Goal: Task Accomplishment & Management: Manage account settings

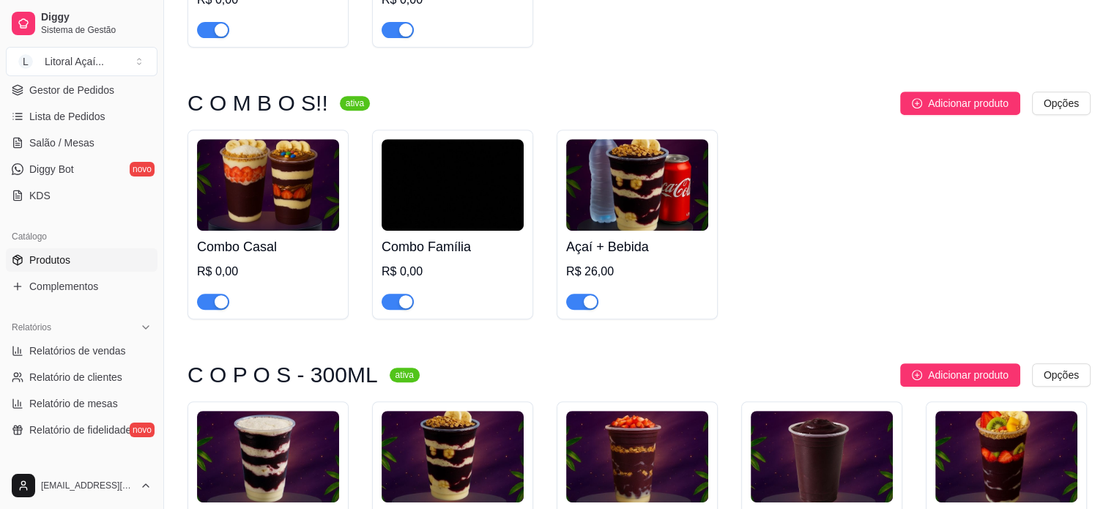
scroll to position [636, 0]
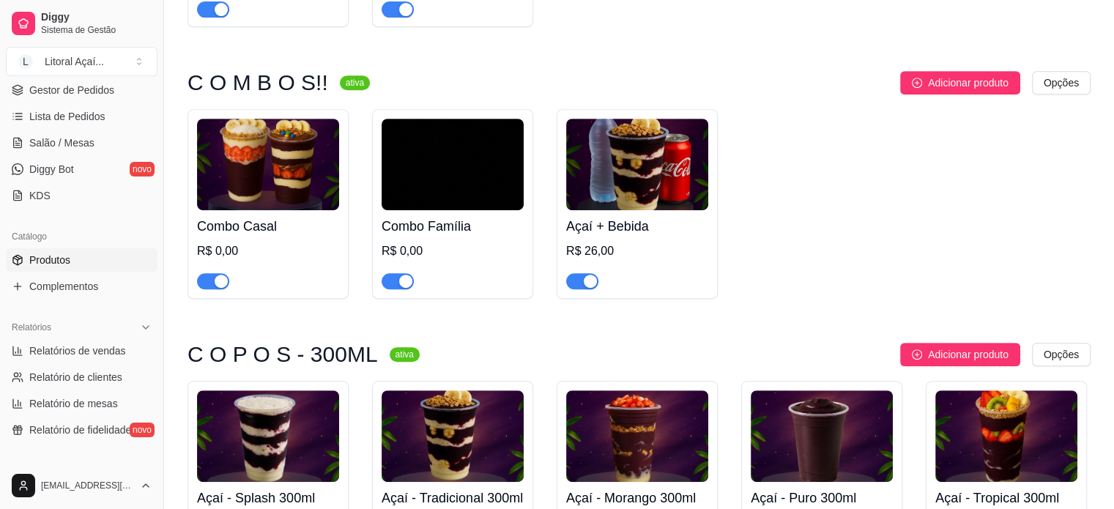
click at [234, 232] on h4 "Combo Casal" at bounding box center [268, 226] width 142 height 20
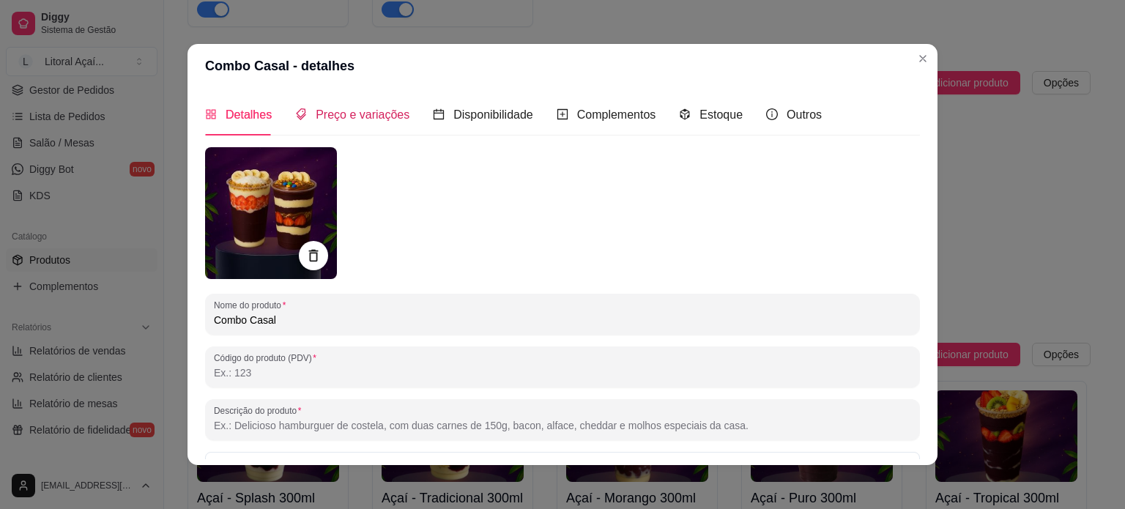
click at [369, 115] on span "Preço e variações" at bounding box center [363, 114] width 94 height 12
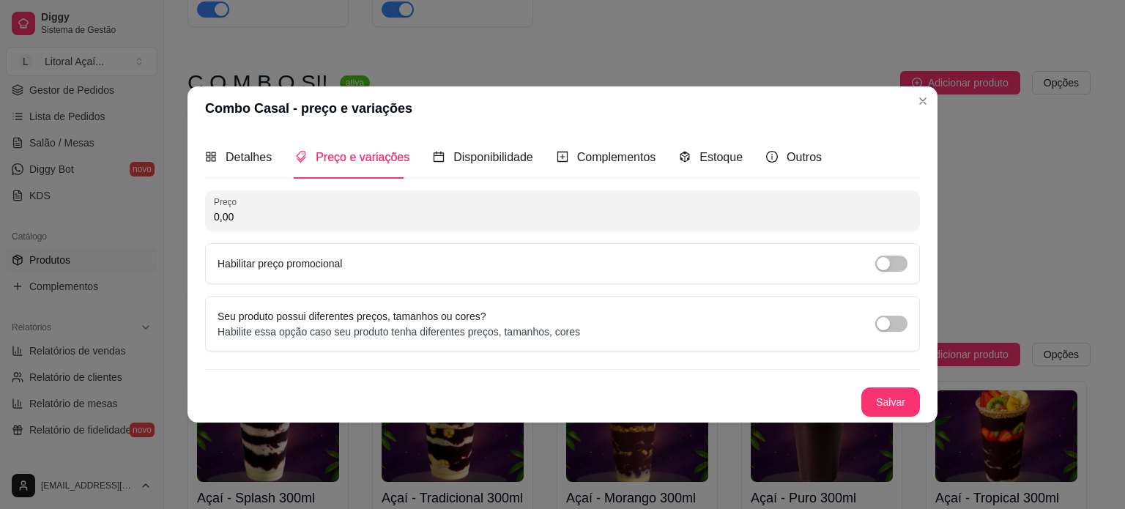
drag, startPoint x: 238, startPoint y: 216, endPoint x: 85, endPoint y: 205, distance: 153.4
click at [89, 205] on div "Combo Casal - preço e variações Detalhes Preço e variações Disponibilidade Comp…" at bounding box center [562, 254] width 1125 height 509
type input "51,00"
click at [877, 406] on button "Salvar" at bounding box center [890, 401] width 57 height 29
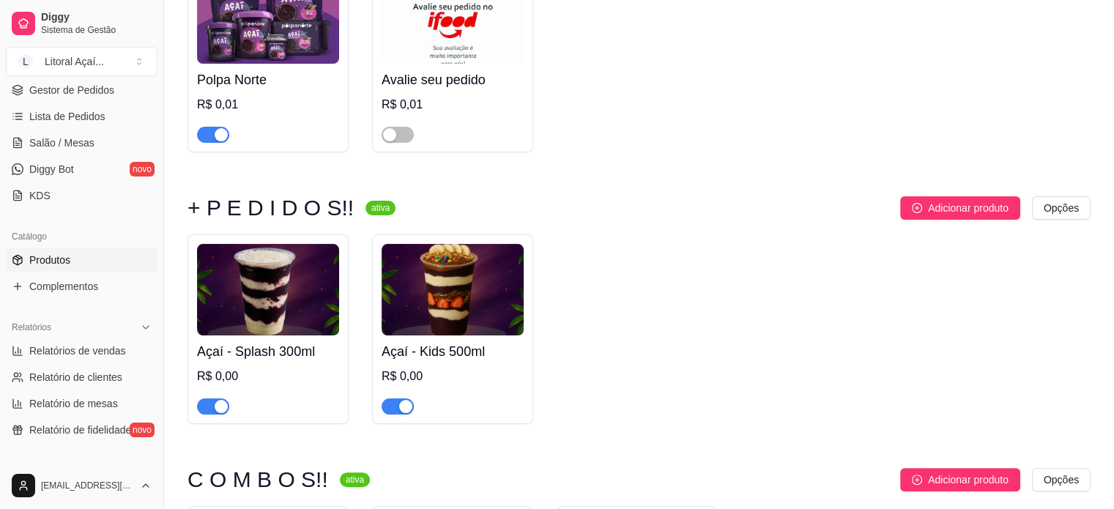
scroll to position [563, 0]
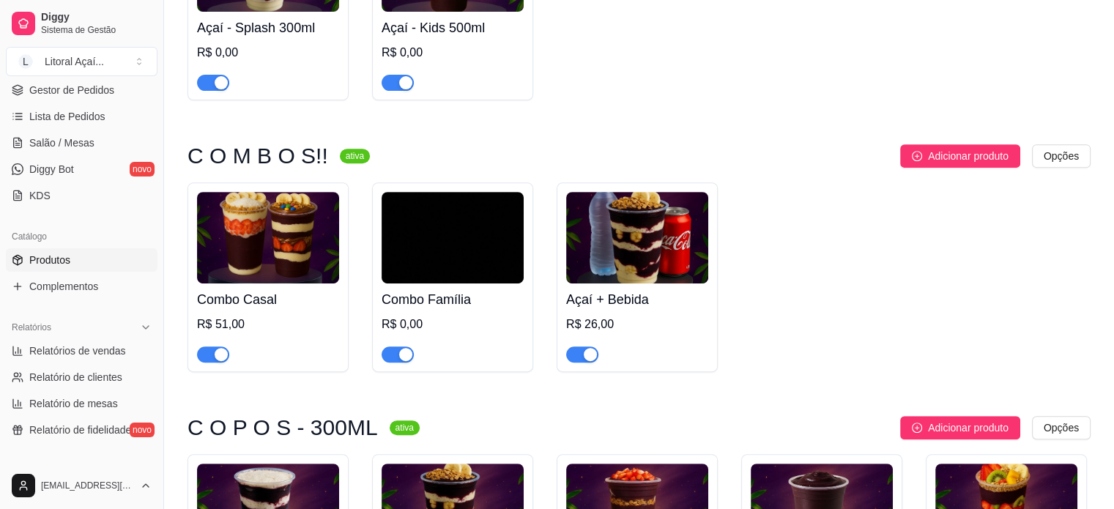
click at [431, 318] on div "R$ 0,00" at bounding box center [452, 325] width 142 height 18
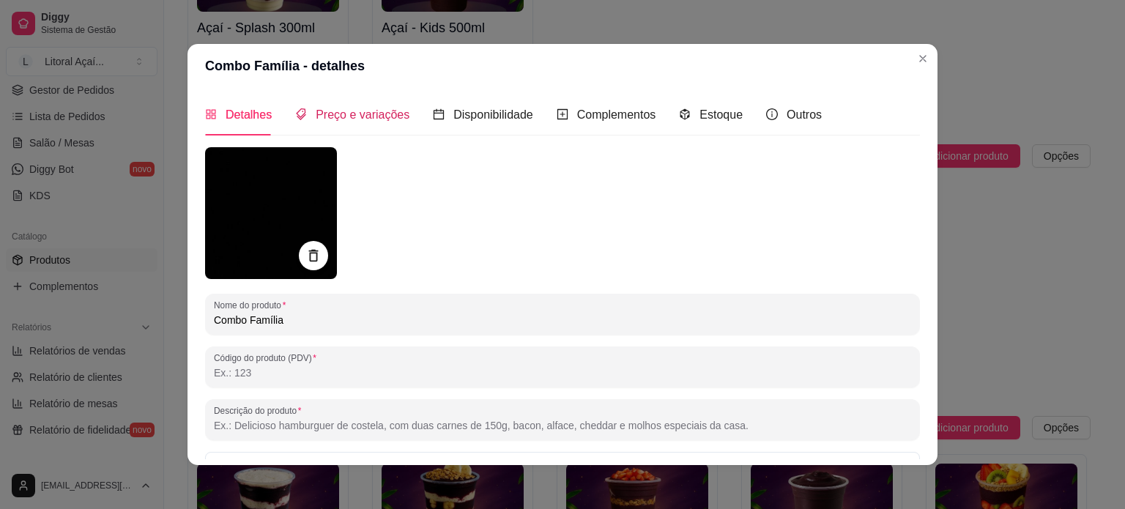
click at [342, 108] on span "Preço e variações" at bounding box center [363, 114] width 94 height 12
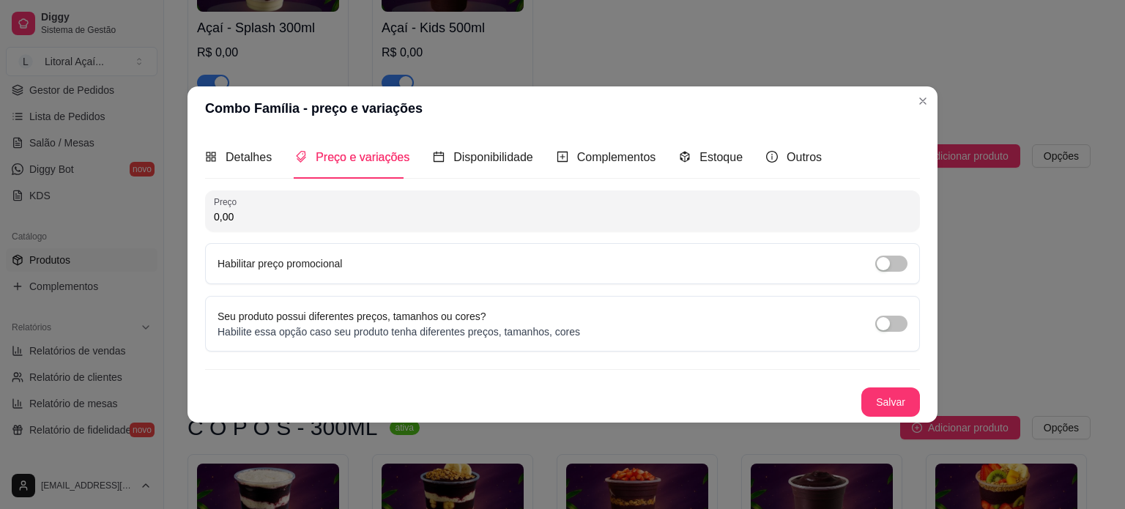
drag, startPoint x: 323, startPoint y: 216, endPoint x: 174, endPoint y: 217, distance: 148.6
click at [174, 217] on div "Combo Família - preço e variações Detalhes Preço e variações Disponibilidade Co…" at bounding box center [562, 254] width 1125 height 509
type input "99,00"
click at [331, 370] on div "Preço 99,00 Habilitar preço promocional Seu produto possui diferentes preços, t…" at bounding box center [562, 303] width 715 height 226
click at [896, 396] on button "Salvar" at bounding box center [890, 401] width 57 height 29
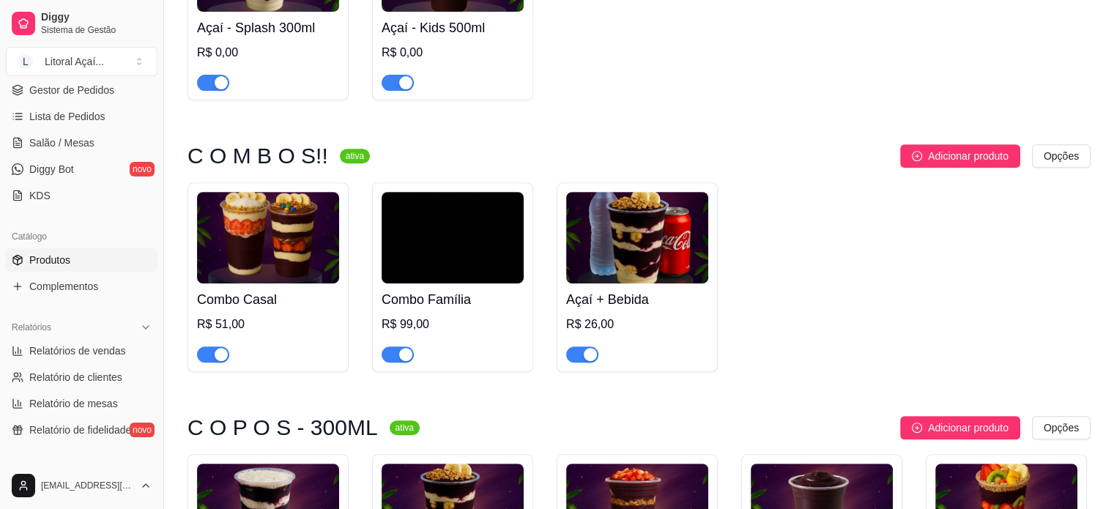
click at [425, 330] on div "R$ 99,00" at bounding box center [452, 325] width 142 height 18
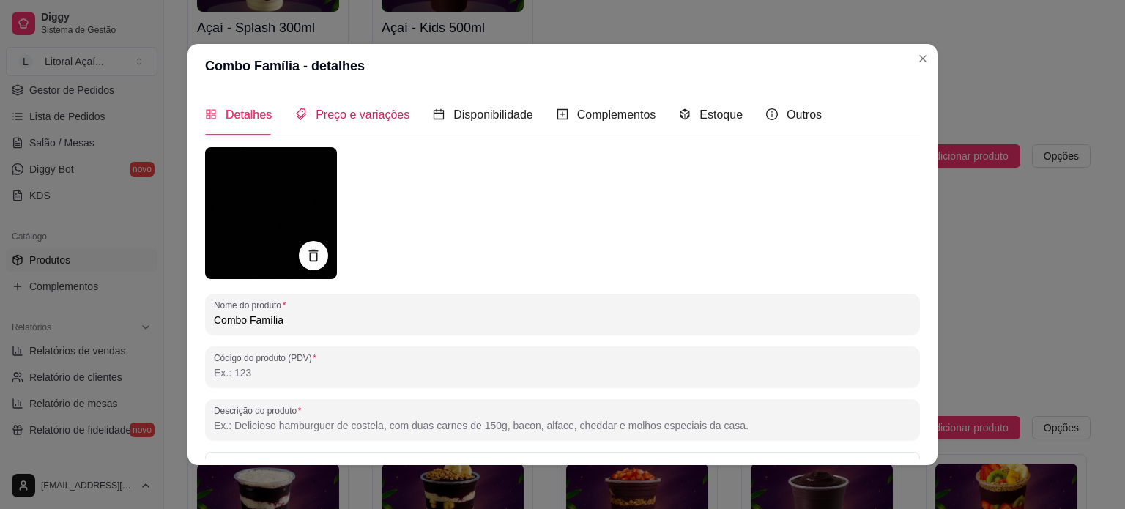
click at [346, 114] on span "Preço e variações" at bounding box center [363, 114] width 94 height 12
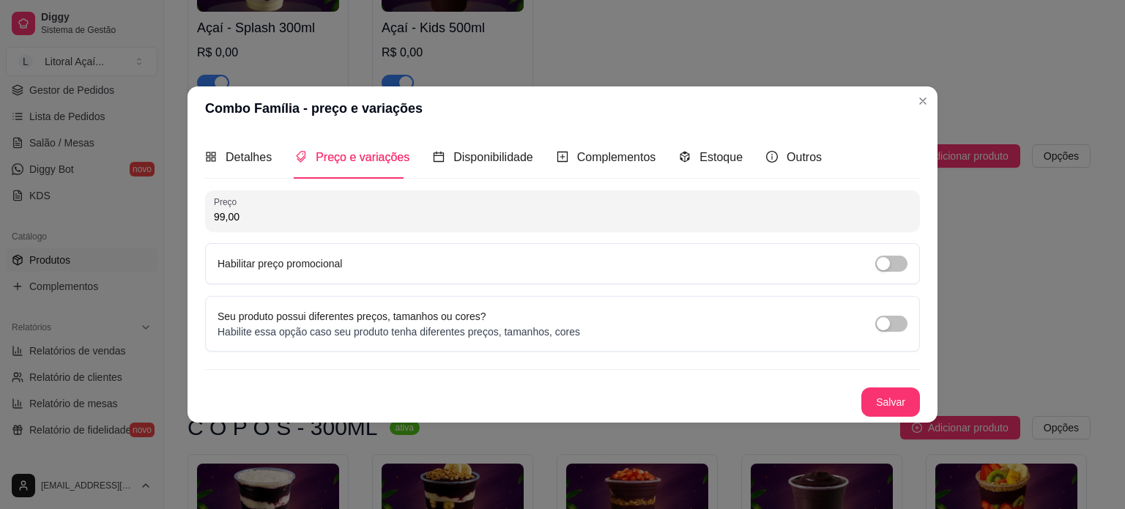
drag, startPoint x: 278, startPoint y: 215, endPoint x: 98, endPoint y: 216, distance: 180.1
click at [105, 219] on div "Combo Família - preço e variações Detalhes Preço e variações Disponibilidade Co…" at bounding box center [562, 254] width 1125 height 509
click at [885, 413] on button "Salvar" at bounding box center [890, 401] width 57 height 29
drag, startPoint x: 310, startPoint y: 228, endPoint x: 182, endPoint y: 219, distance: 129.2
click at [182, 219] on div "Combo Família - preço e variações Detalhes Preço e variações Disponibilidade Co…" at bounding box center [562, 254] width 1125 height 509
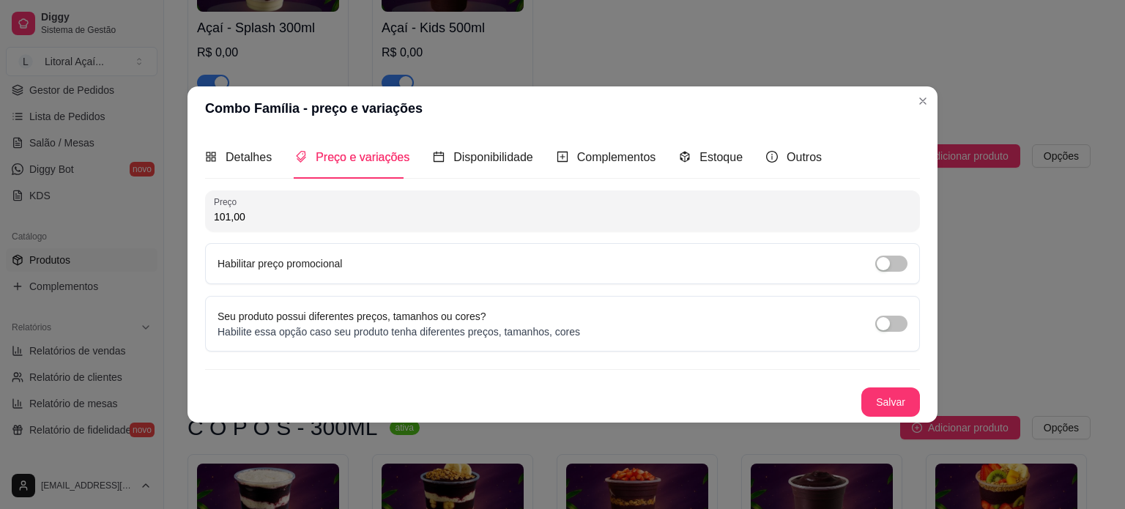
drag, startPoint x: 266, startPoint y: 220, endPoint x: 144, endPoint y: 207, distance: 122.9
click at [143, 209] on div "Combo Família - preço e variações Detalhes Preço e variações Disponibilidade Co…" at bounding box center [562, 254] width 1125 height 509
type input "105,00"
click at [885, 410] on button "Salvar" at bounding box center [890, 401] width 59 height 29
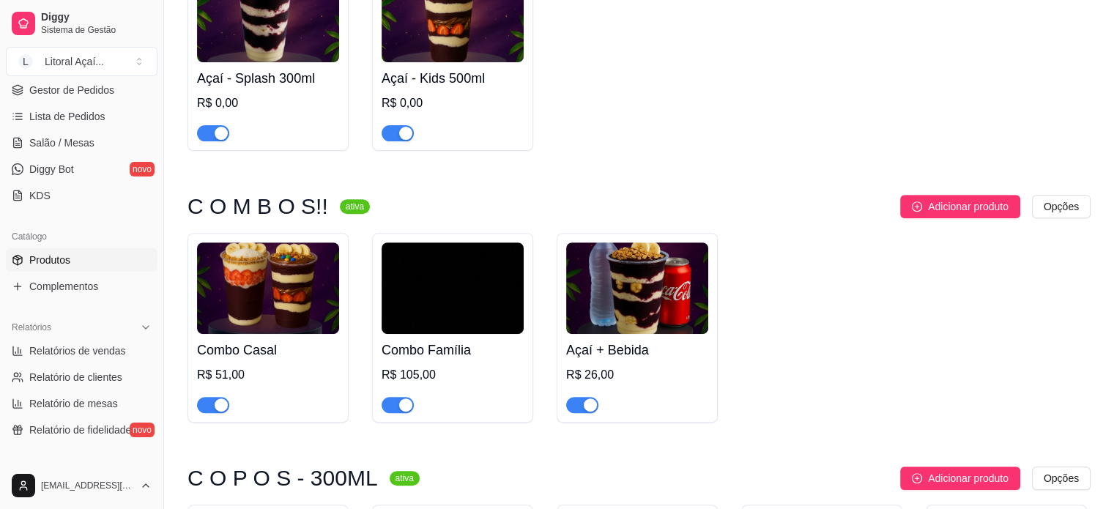
scroll to position [197, 0]
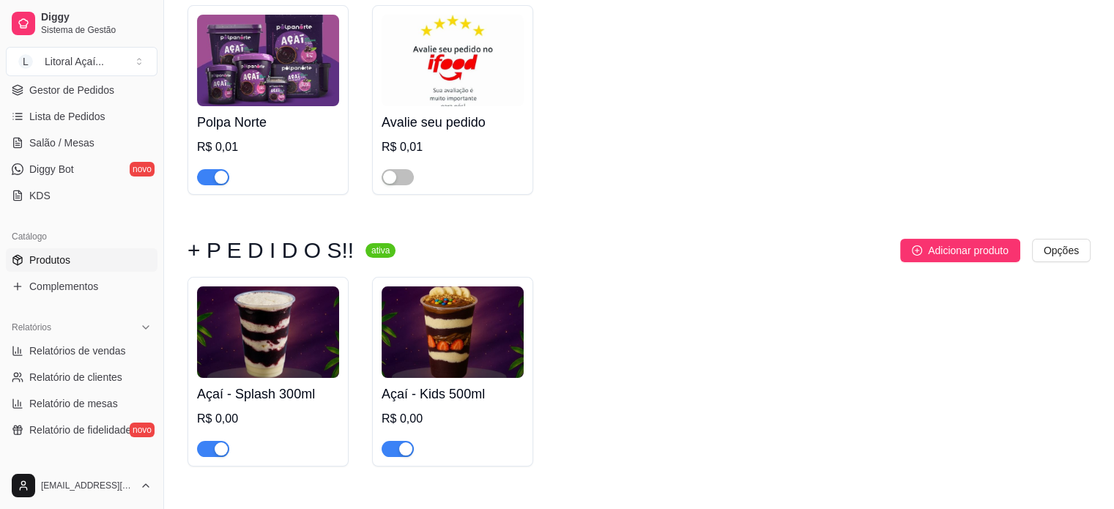
click at [466, 415] on div "R$ 0,00" at bounding box center [452, 419] width 142 height 18
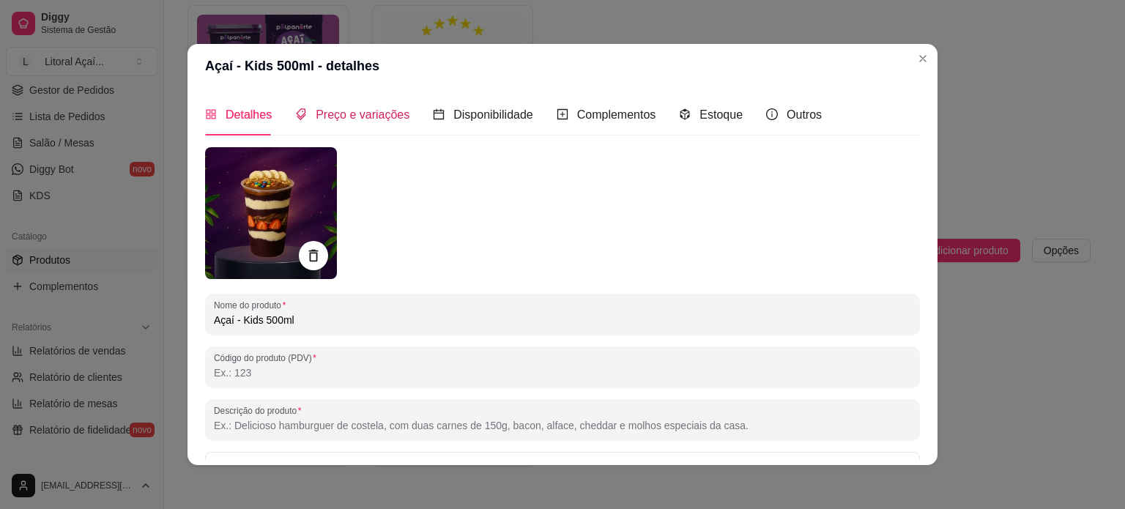
click at [347, 116] on span "Preço e variações" at bounding box center [363, 114] width 94 height 12
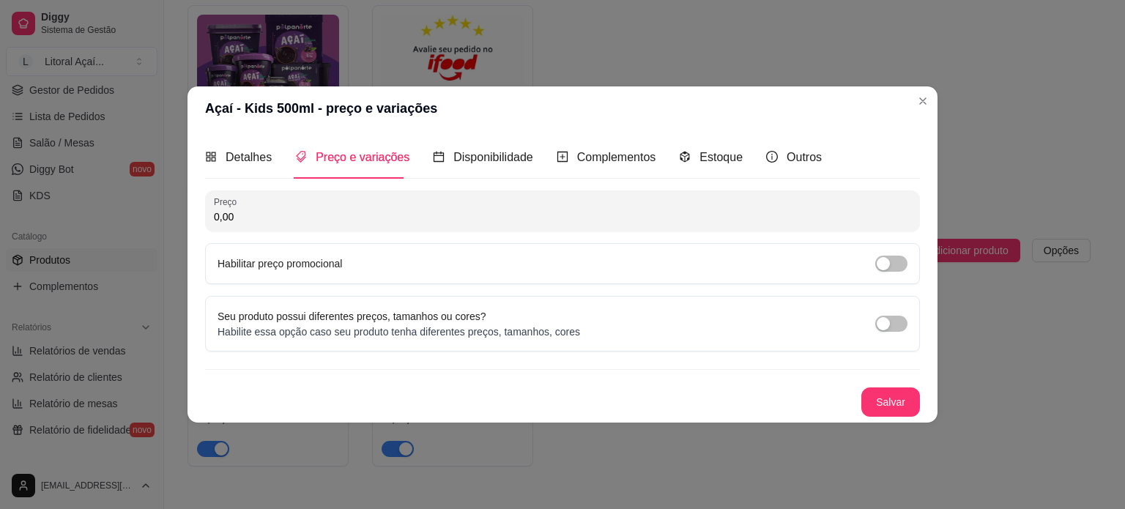
drag, startPoint x: 319, startPoint y: 212, endPoint x: 70, endPoint y: 209, distance: 248.9
click at [67, 216] on div "Açaí - Kids 500ml - preço e variações Detalhes Preço e variações Disponibilidad…" at bounding box center [562, 254] width 1125 height 509
type input "28,00"
click at [886, 400] on button "Salvar" at bounding box center [890, 401] width 59 height 29
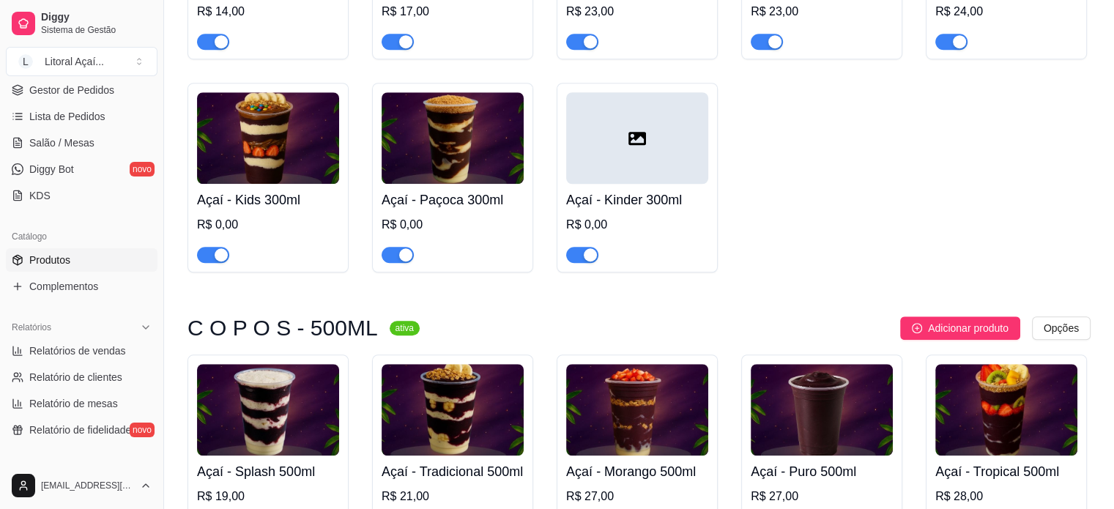
scroll to position [1149, 0]
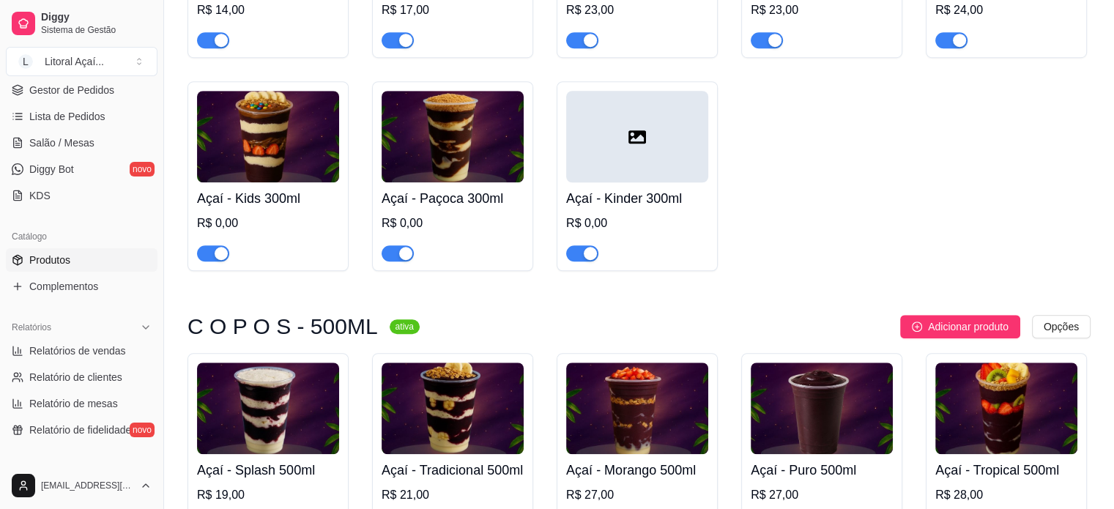
click at [259, 232] on div "R$ 0,00" at bounding box center [268, 224] width 142 height 18
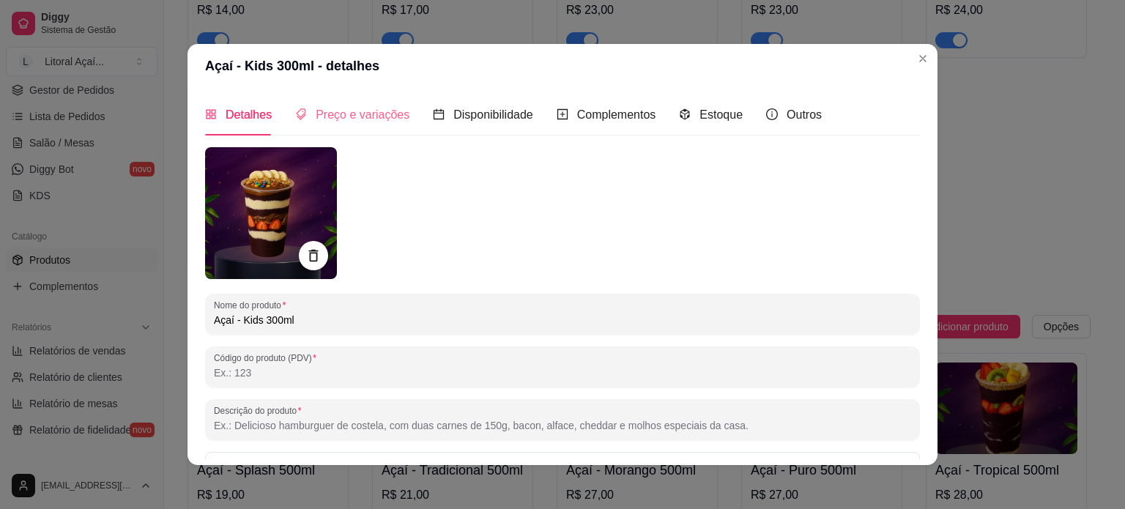
click at [376, 104] on div "Preço e variações" at bounding box center [352, 115] width 114 height 42
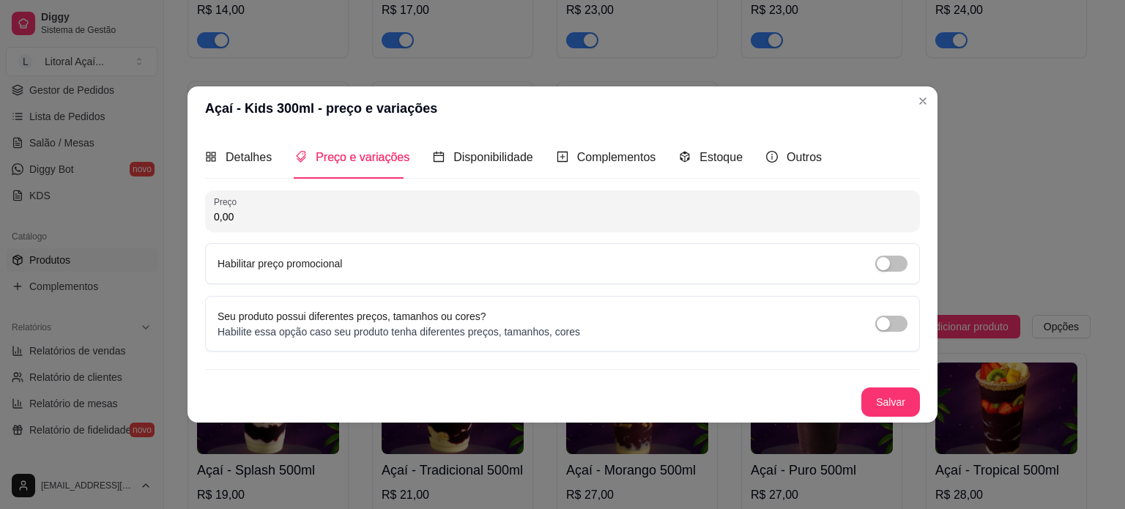
drag, startPoint x: 236, startPoint y: 217, endPoint x: 102, endPoint y: 201, distance: 134.9
click at [103, 202] on div "Açaí - Kids 300ml - preço e variações Detalhes Preço e variações Disponibilidad…" at bounding box center [562, 254] width 1125 height 509
type input "24,00"
click at [896, 395] on button "Salvar" at bounding box center [890, 401] width 57 height 29
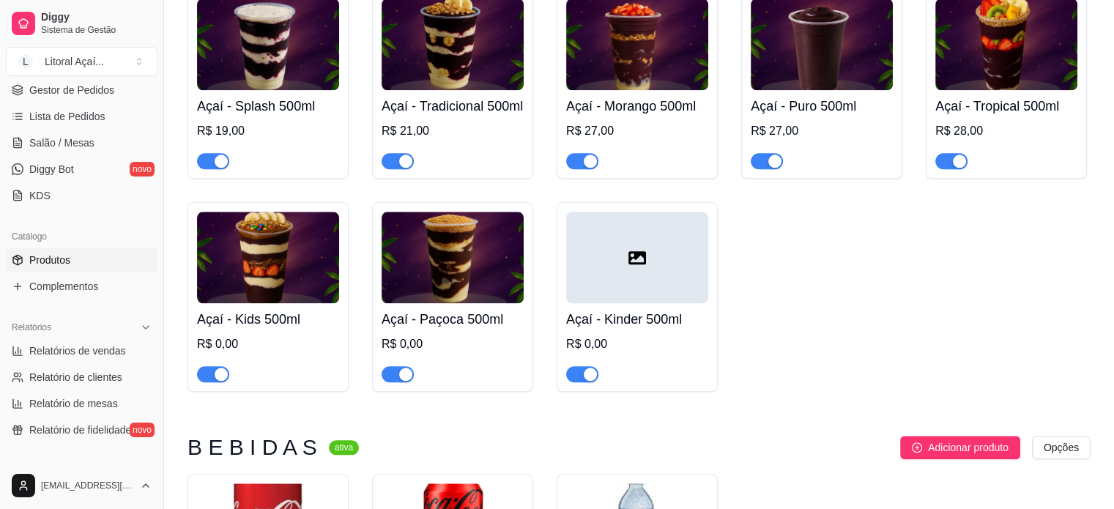
scroll to position [1515, 0]
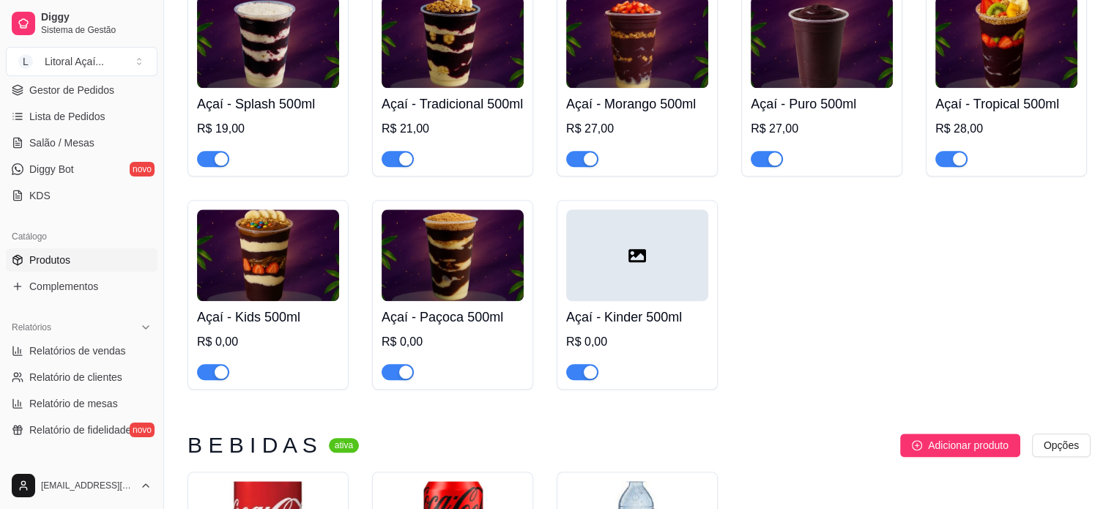
click at [280, 351] on div "R$ 0,00" at bounding box center [268, 342] width 142 height 18
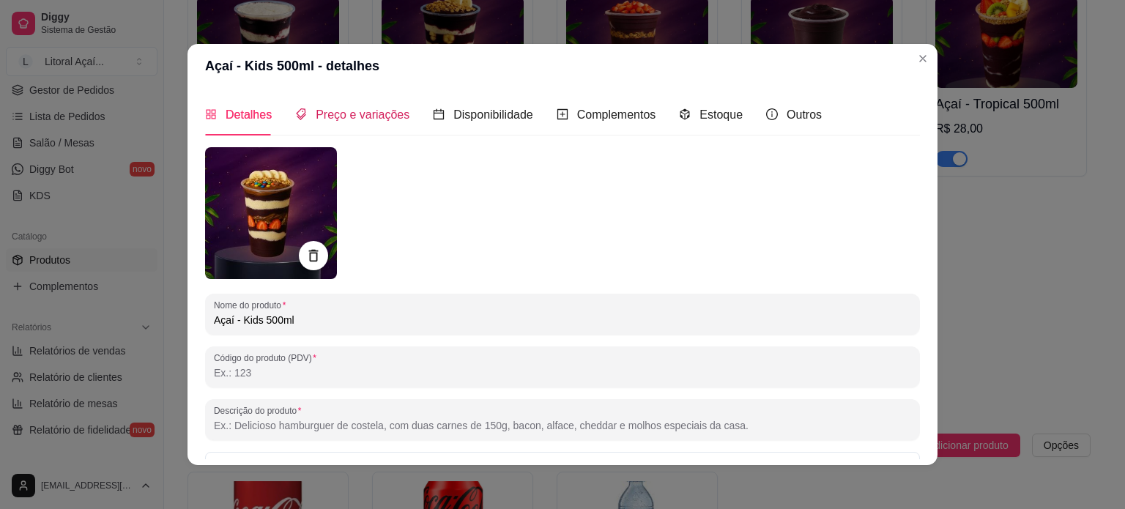
drag, startPoint x: 337, startPoint y: 107, endPoint x: 330, endPoint y: 129, distance: 22.9
click at [337, 108] on span "Preço e variações" at bounding box center [363, 114] width 94 height 12
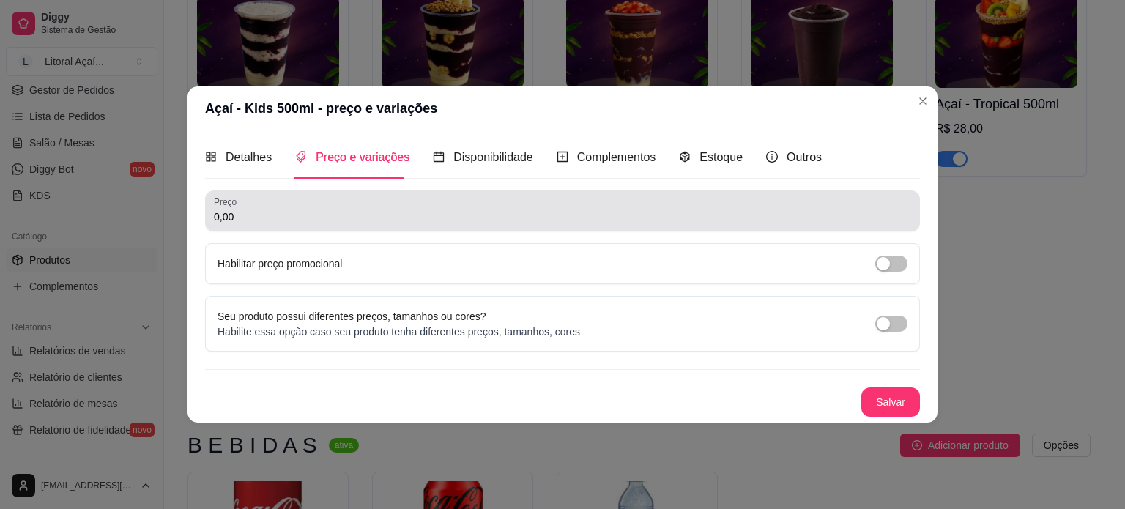
drag, startPoint x: 286, startPoint y: 208, endPoint x: 38, endPoint y: 201, distance: 247.5
click at [48, 208] on div "Açaí - Kids 500ml - preço e variações Detalhes Preço e variações Disponibilidad…" at bounding box center [562, 254] width 1125 height 509
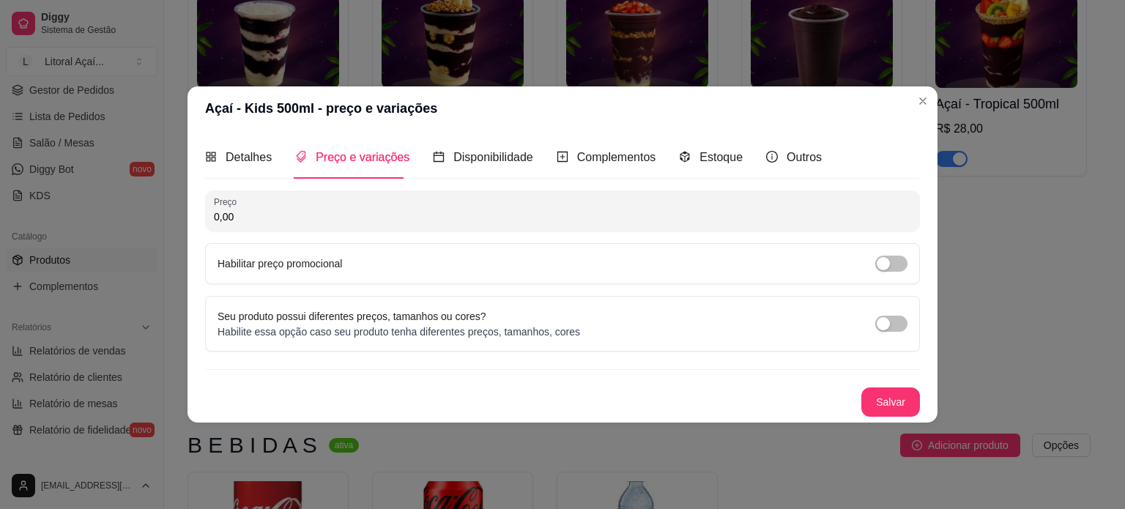
drag, startPoint x: 280, startPoint y: 219, endPoint x: 154, endPoint y: 210, distance: 127.0
click at [154, 210] on div "Açaí - Kids 500ml - preço e variações Detalhes Preço e variações Disponibilidad…" at bounding box center [562, 254] width 1125 height 509
type input "28,00"
click at [904, 405] on button "Salvar" at bounding box center [890, 401] width 57 height 29
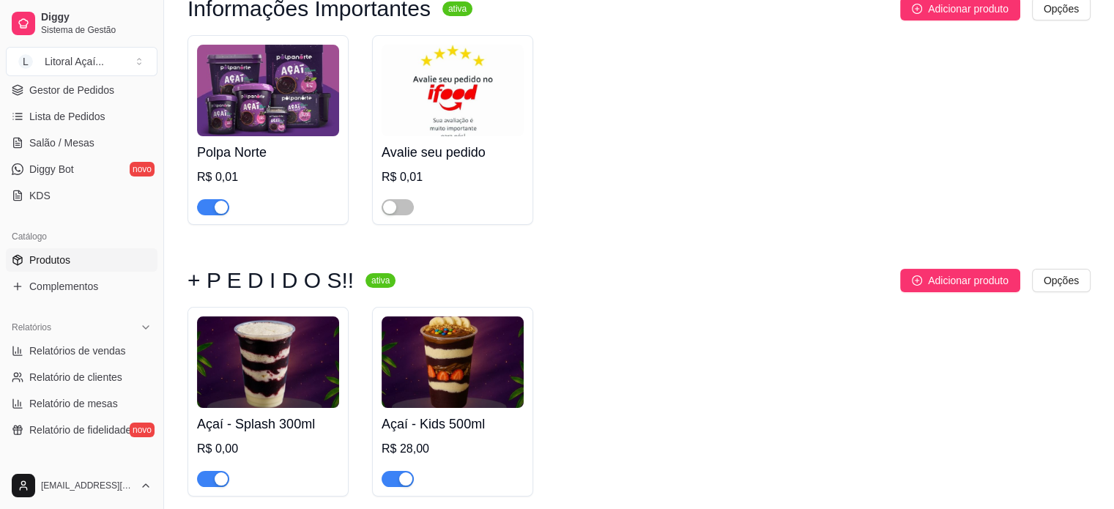
scroll to position [270, 0]
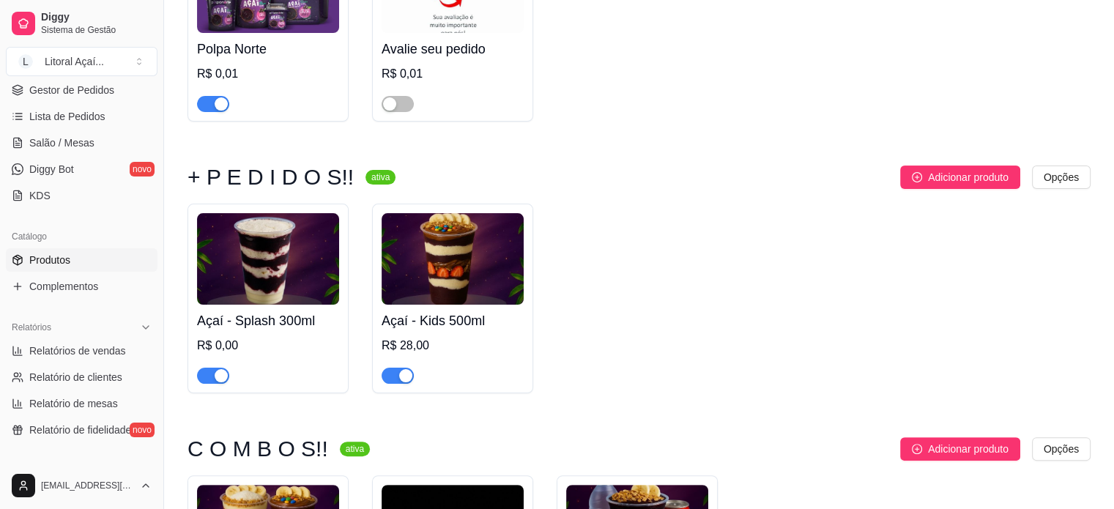
click at [250, 346] on div "R$ 0,00" at bounding box center [268, 346] width 142 height 18
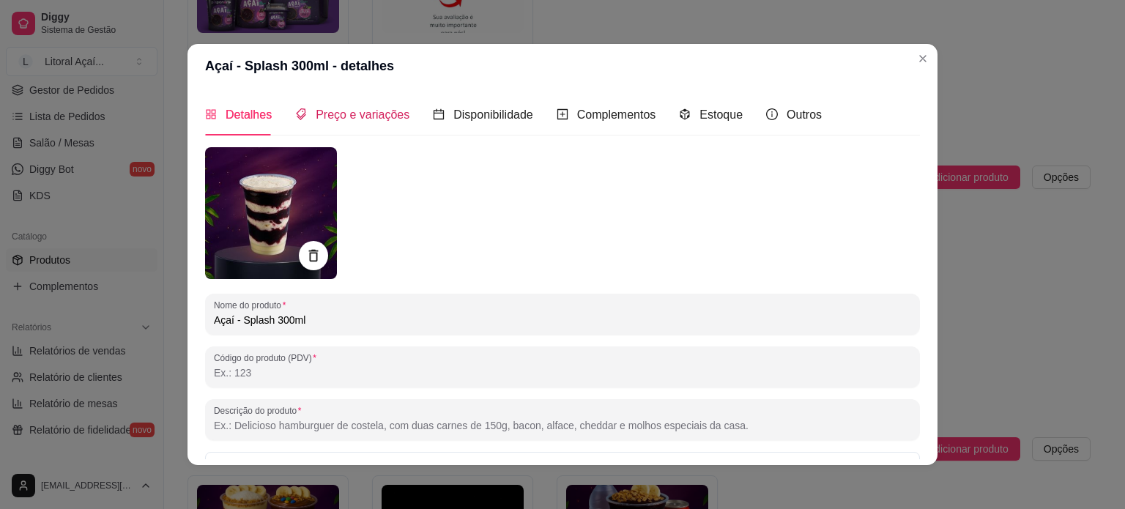
click at [346, 105] on div "Preço e variações" at bounding box center [352, 114] width 114 height 18
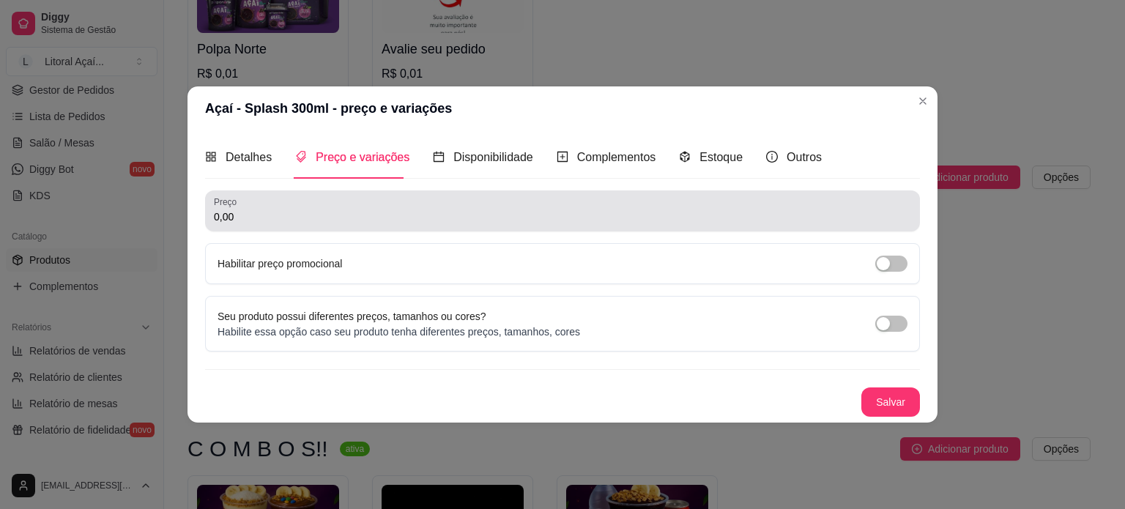
drag, startPoint x: 296, startPoint y: 191, endPoint x: 293, endPoint y: 203, distance: 12.3
click at [293, 194] on div "Preço 0,00" at bounding box center [562, 210] width 715 height 41
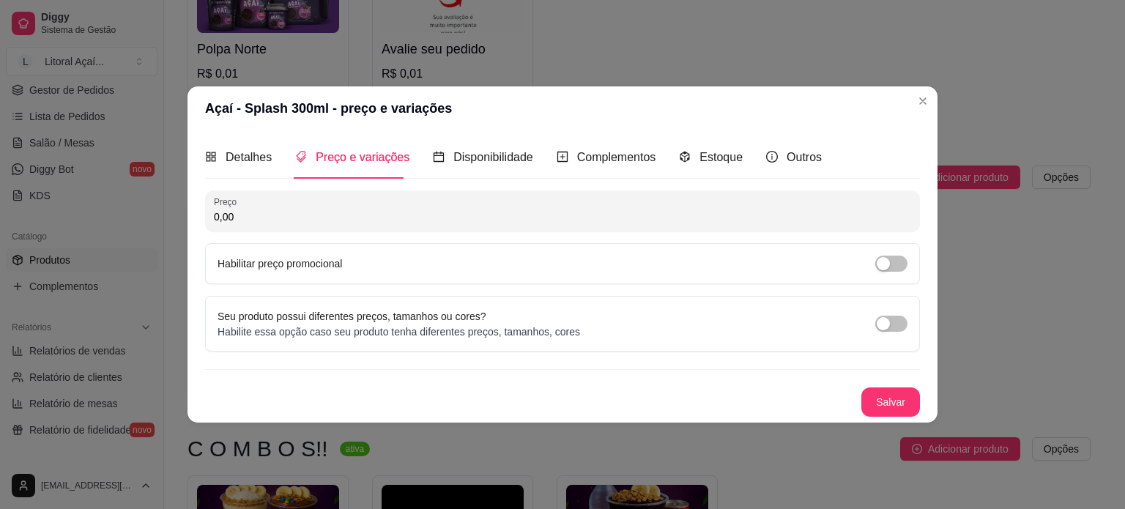
drag, startPoint x: 291, startPoint y: 213, endPoint x: 0, endPoint y: 195, distance: 291.2
click at [0, 195] on div "Açaí - Splash 300ml - preço e variações Detalhes Preço e variações Disponibilid…" at bounding box center [562, 254] width 1125 height 509
type input "14,00"
click at [934, 387] on div "Detalhes Preço e variações Disponibilidade Complementos Estoque Outros Nome do …" at bounding box center [562, 275] width 750 height 291
click at [901, 394] on button "Salvar" at bounding box center [890, 401] width 57 height 29
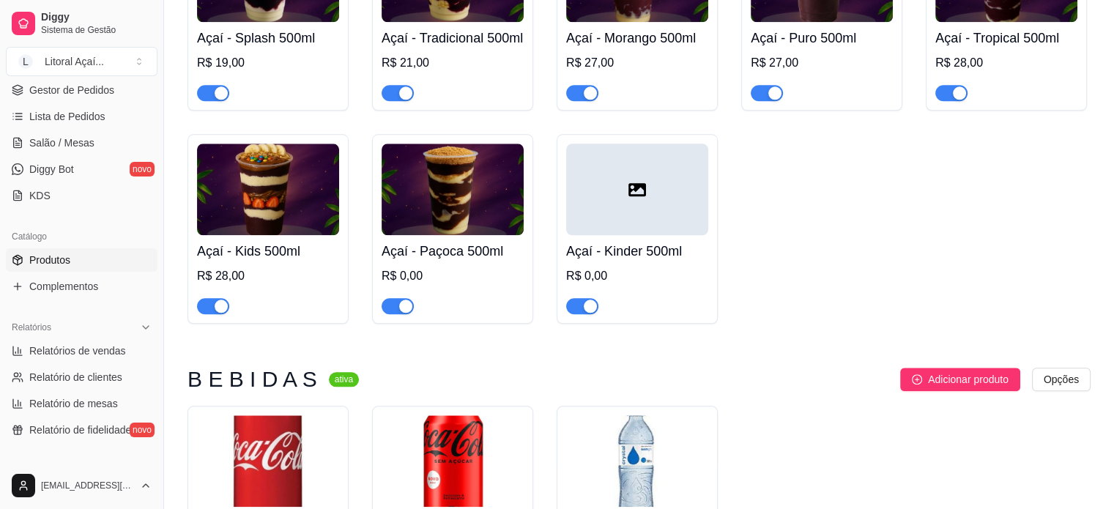
scroll to position [1515, 0]
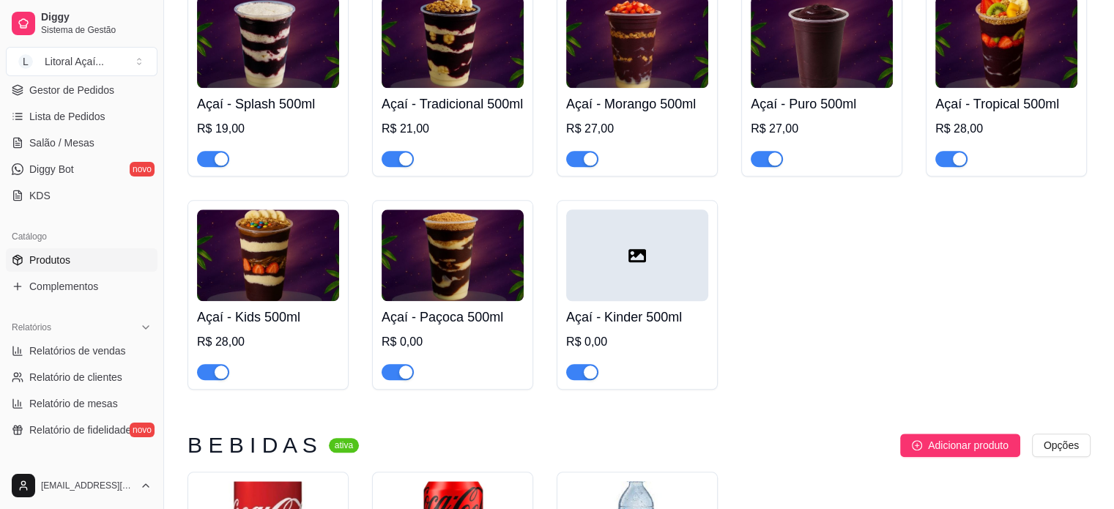
click at [445, 380] on div at bounding box center [452, 365] width 142 height 29
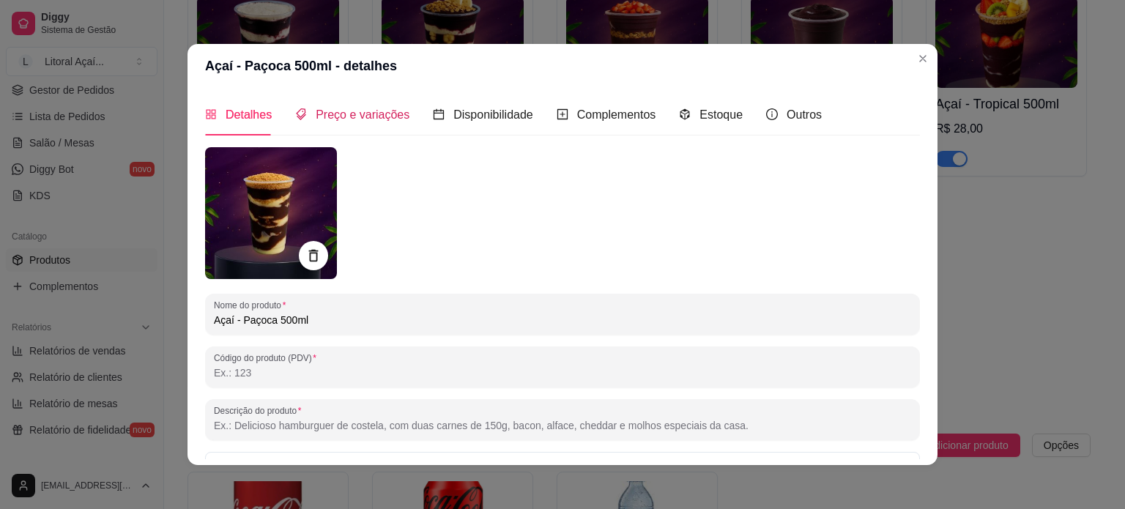
click at [353, 113] on span "Preço e variações" at bounding box center [363, 114] width 94 height 12
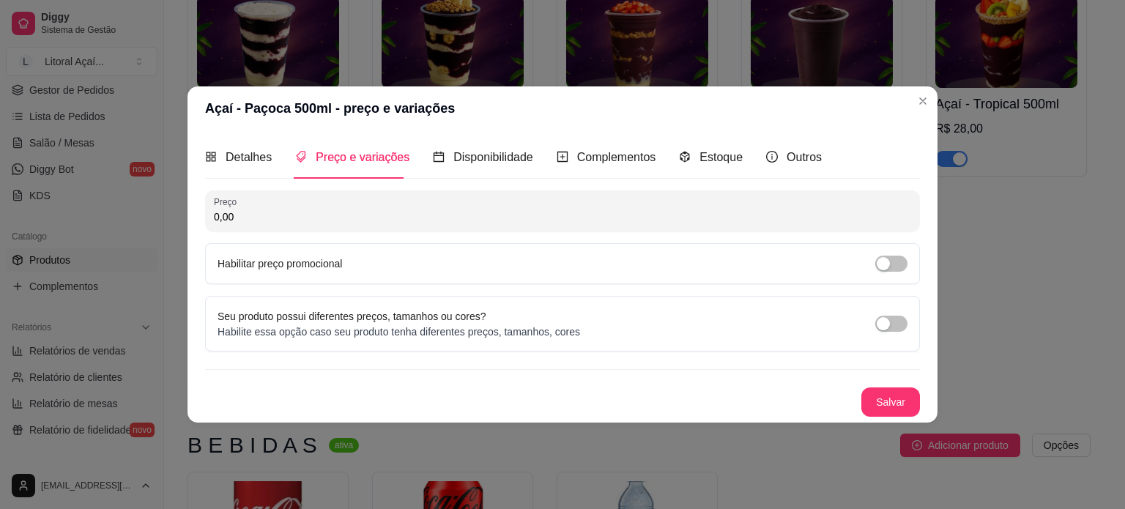
drag, startPoint x: 291, startPoint y: 221, endPoint x: 135, endPoint y: 210, distance: 156.3
click at [135, 210] on div "Açaí - Paçoca 500ml - preço e variações Detalhes Preço e variações Disponibilid…" at bounding box center [562, 254] width 1125 height 509
type input "24,00"
click at [900, 406] on button "Salvar" at bounding box center [890, 401] width 59 height 29
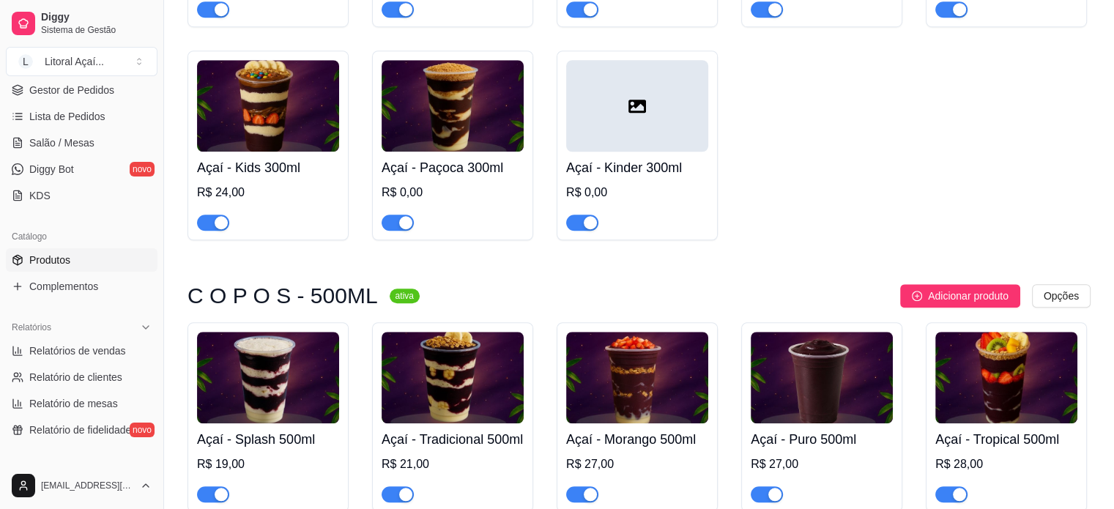
scroll to position [929, 0]
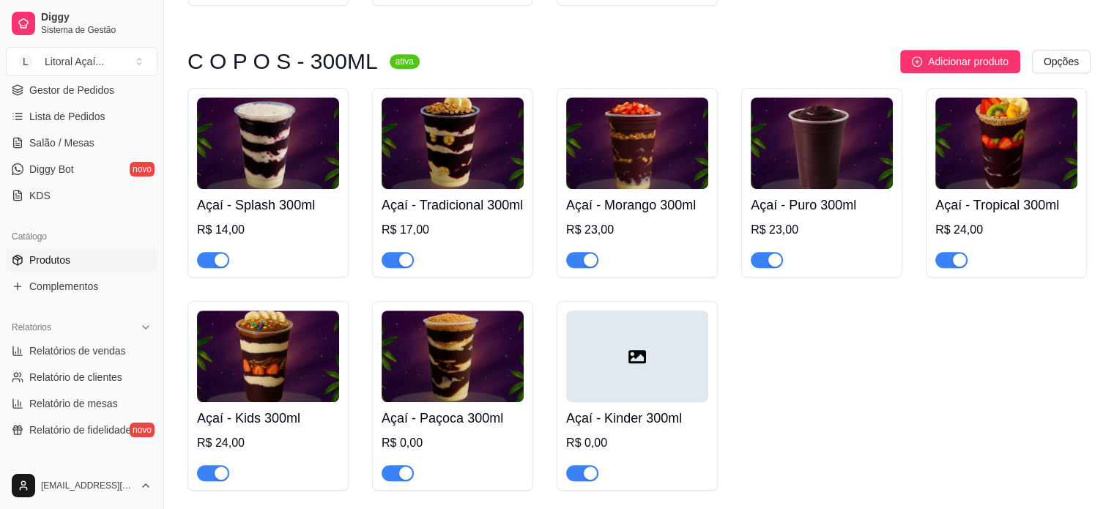
click at [469, 452] on div "R$ 0,00" at bounding box center [452, 443] width 142 height 18
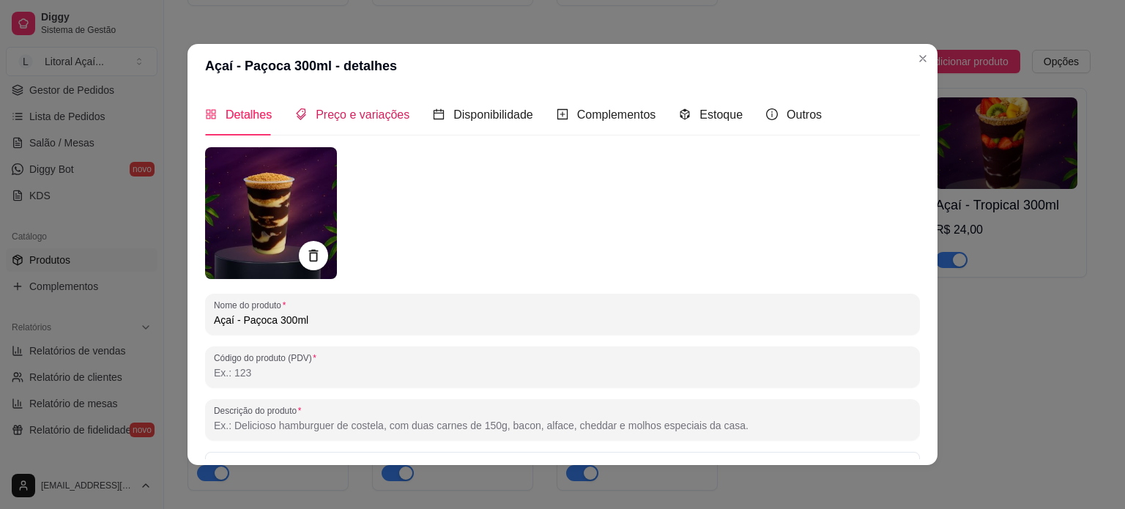
click at [347, 121] on span "Preço e variações" at bounding box center [363, 114] width 94 height 12
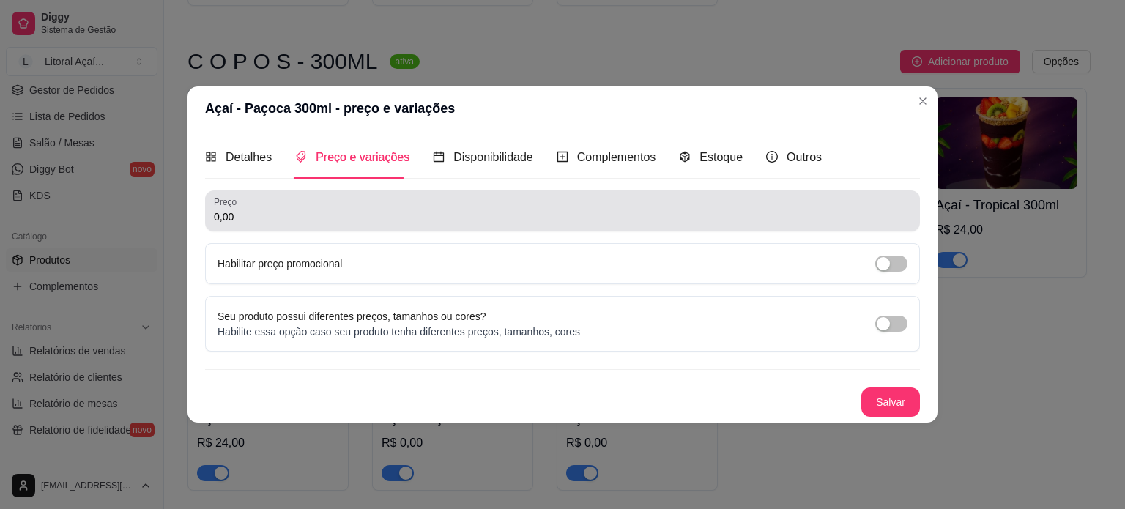
drag, startPoint x: 278, startPoint y: 202, endPoint x: 310, endPoint y: 216, distance: 35.1
click at [310, 216] on div "0,00" at bounding box center [562, 210] width 697 height 29
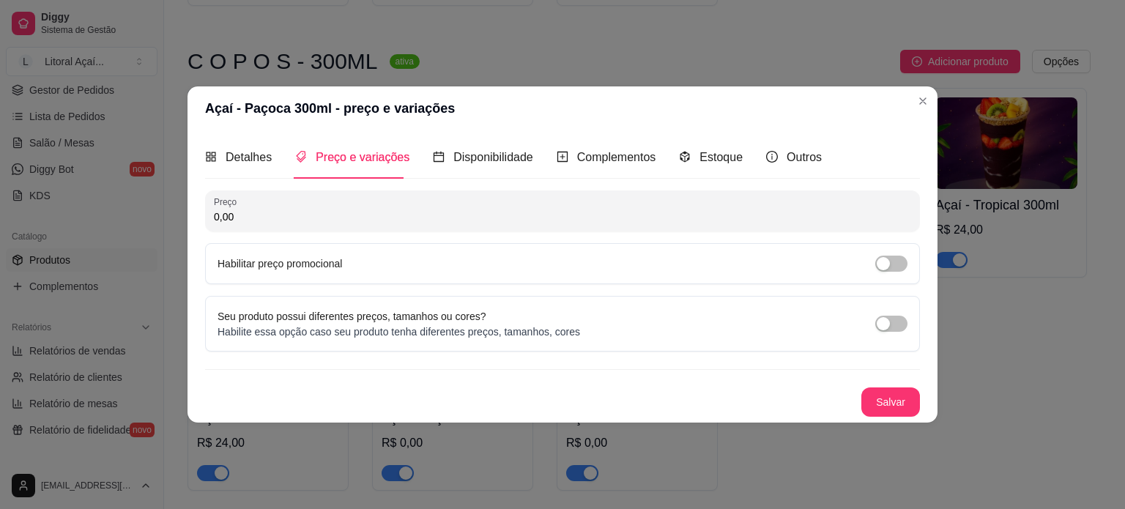
drag, startPoint x: 310, startPoint y: 216, endPoint x: 168, endPoint y: 218, distance: 141.3
click at [169, 219] on div "Açaí - Paçoca 300ml - preço e variações Detalhes Preço e variações Disponibilid…" at bounding box center [562, 254] width 1125 height 509
type input "18,00"
click at [884, 401] on button "Salvar" at bounding box center [890, 401] width 59 height 29
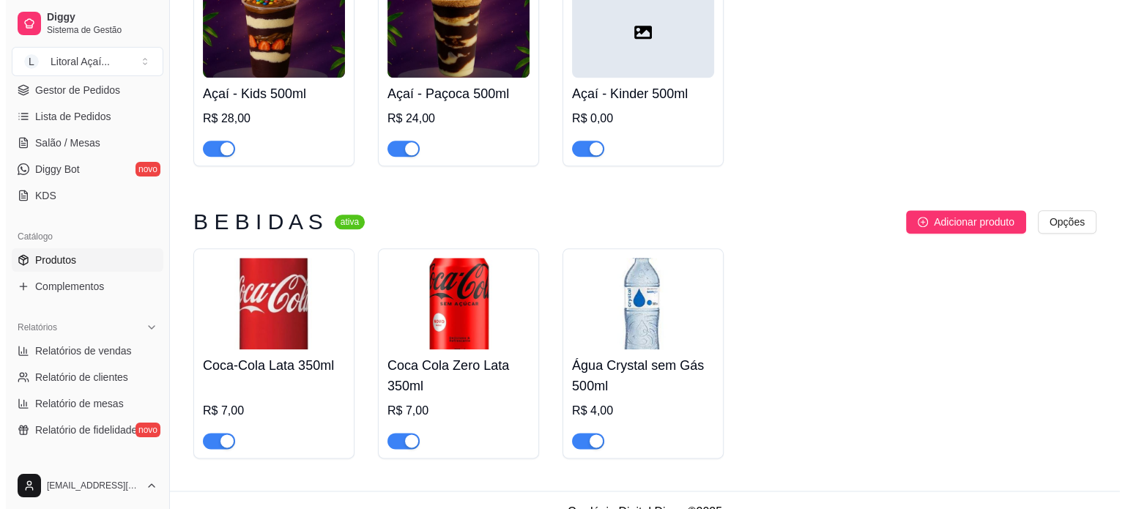
scroll to position [1734, 0]
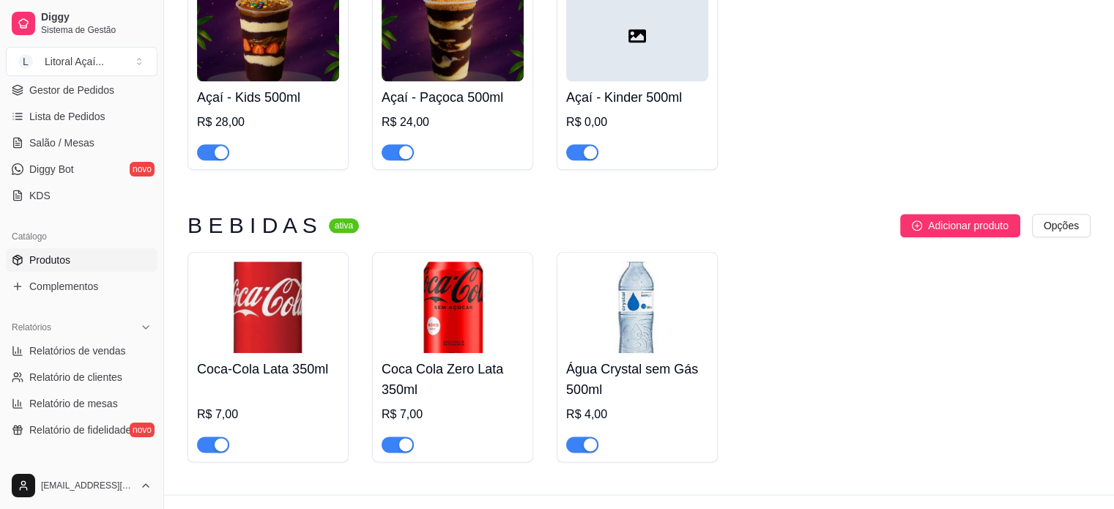
click at [640, 108] on h4 "Açaí - Kinder 500ml" at bounding box center [637, 97] width 142 height 20
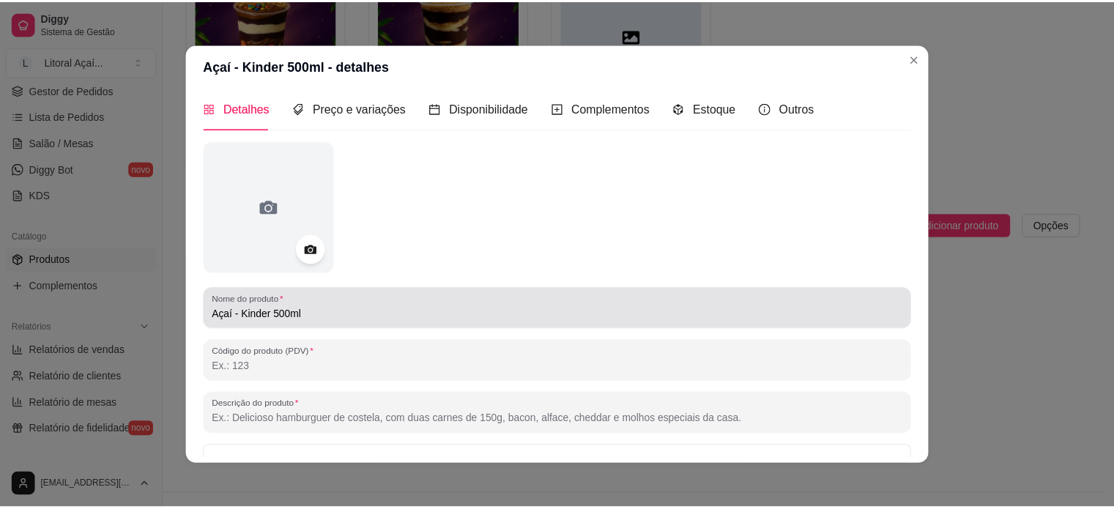
scroll to position [0, 0]
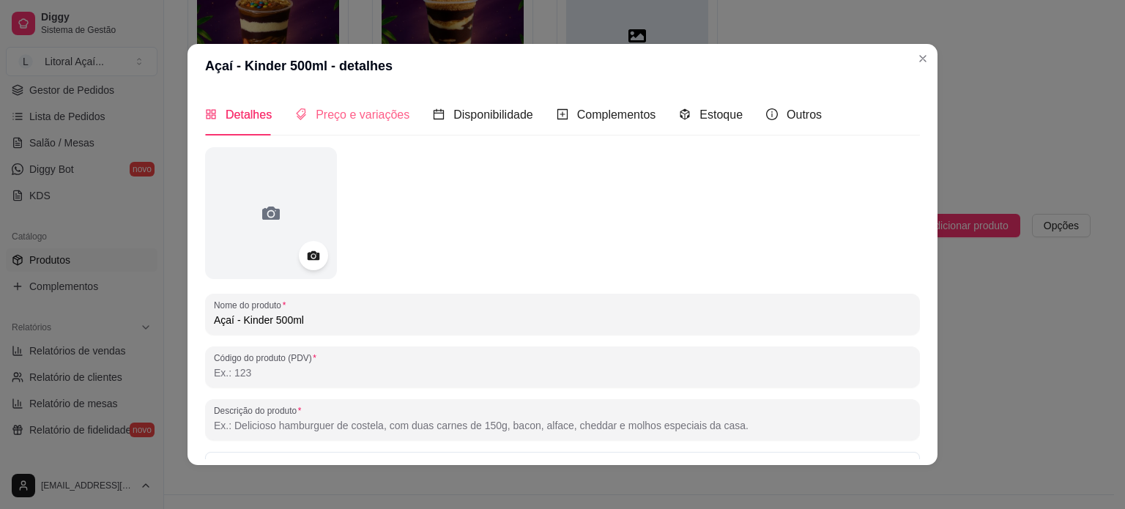
click at [348, 130] on div "Preço e variações" at bounding box center [352, 115] width 114 height 42
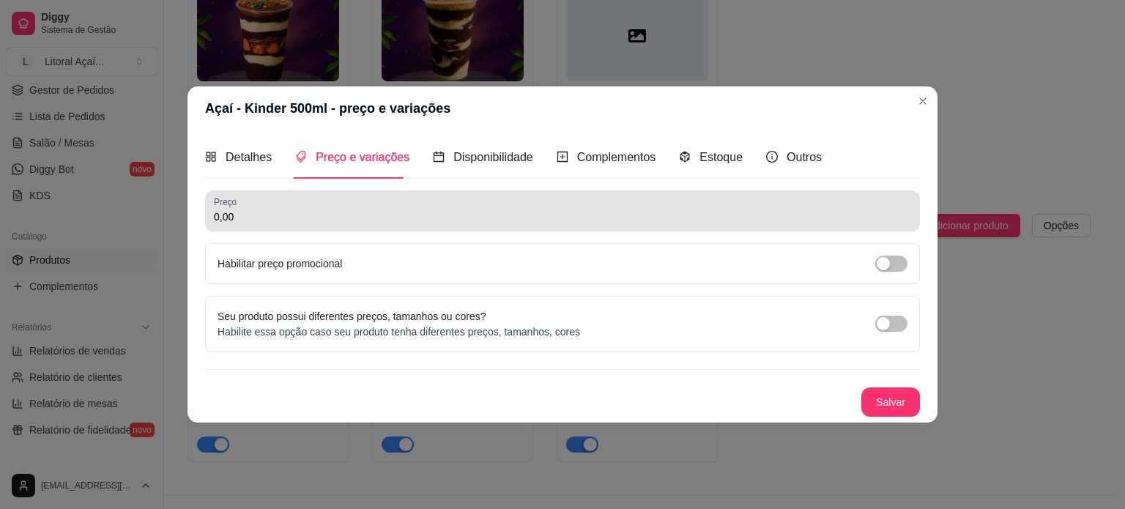
drag, startPoint x: 281, startPoint y: 215, endPoint x: 138, endPoint y: 217, distance: 143.5
click at [138, 217] on div "Açaí - Kinder 500ml - preço e variações Detalhes Preço e variações Disponibilid…" at bounding box center [562, 254] width 1125 height 509
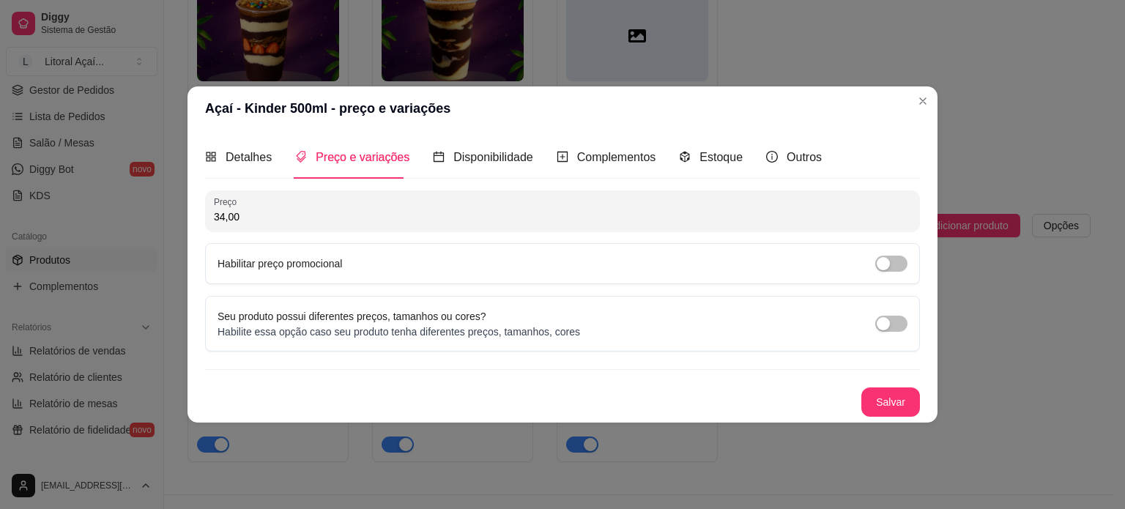
type input "34,00"
click at [891, 404] on button "Salvar" at bounding box center [890, 401] width 59 height 29
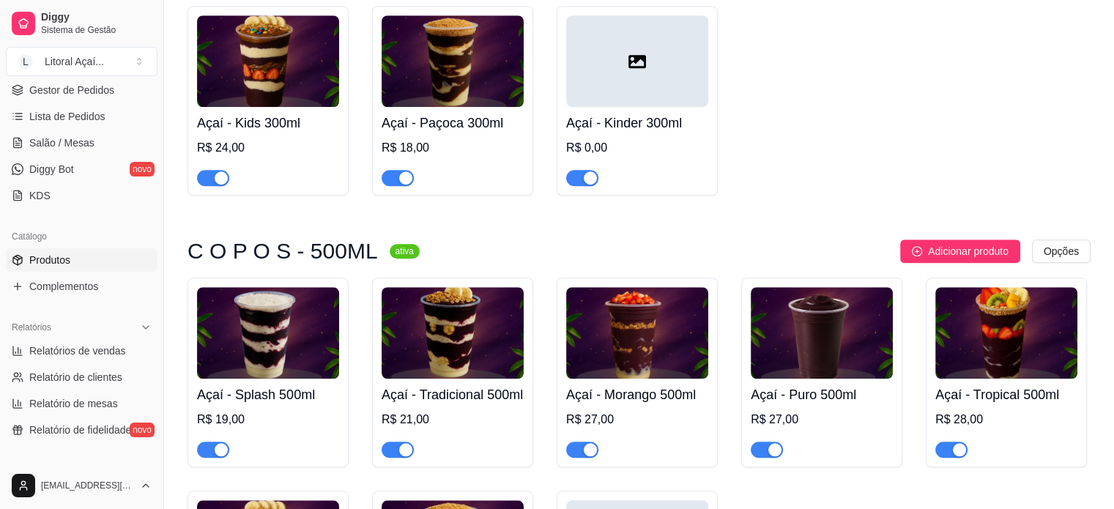
scroll to position [1222, 0]
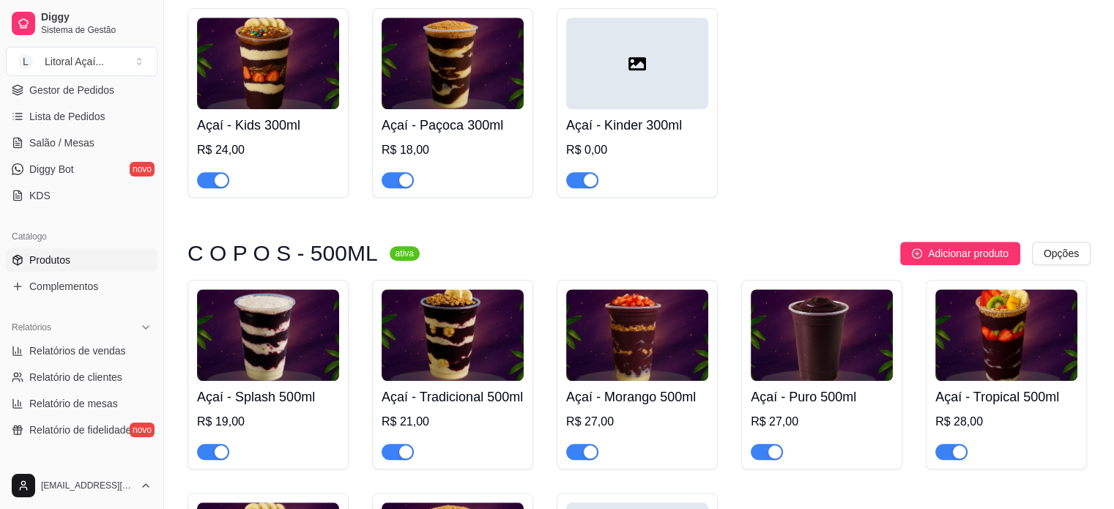
click at [646, 188] on div at bounding box center [637, 173] width 142 height 29
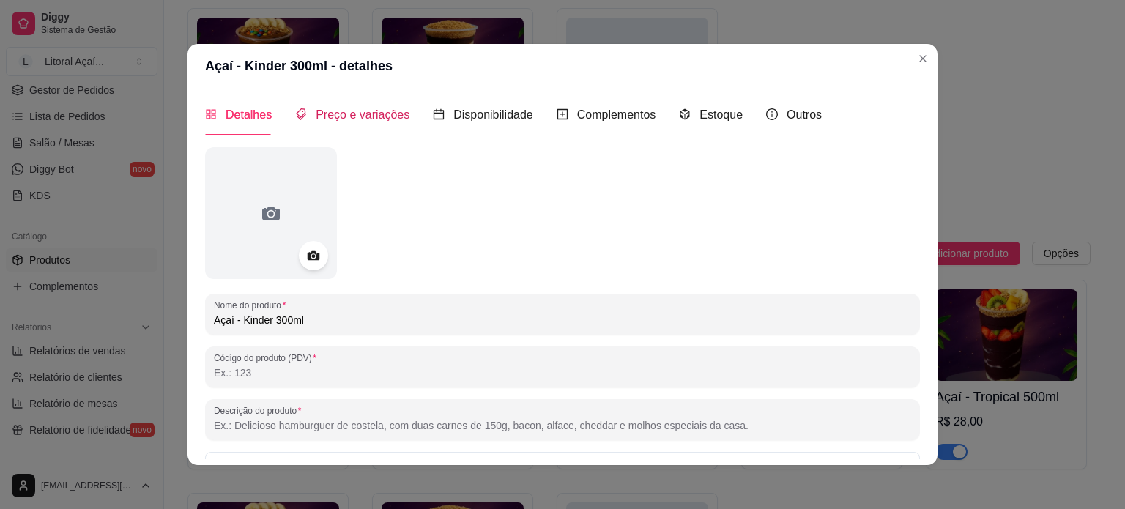
click at [346, 120] on span "Preço e variações" at bounding box center [363, 114] width 94 height 12
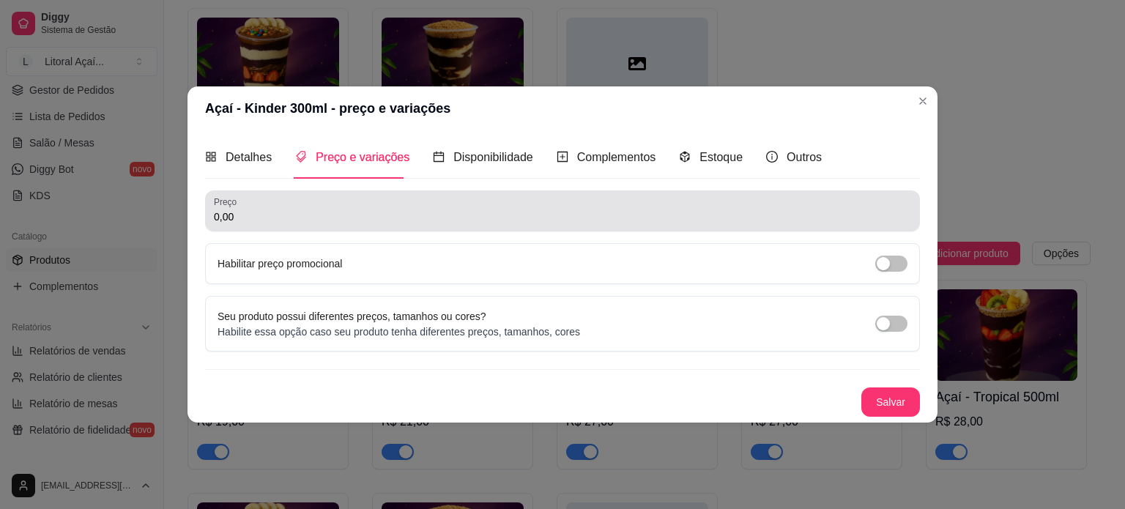
drag, startPoint x: 258, startPoint y: 216, endPoint x: 149, endPoint y: 217, distance: 108.4
click at [149, 217] on div "Açaí - Kinder 300ml - preço e variações Detalhes Preço e variações Disponibilid…" at bounding box center [562, 254] width 1125 height 509
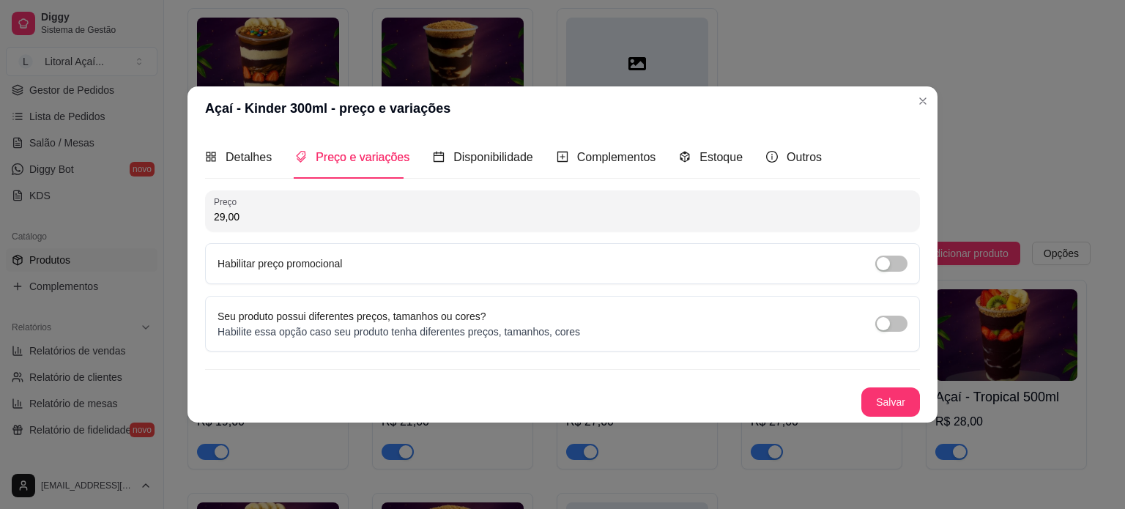
type input "29,00"
click at [902, 383] on div "Preço 29,00 Habilitar preço promocional Seu produto possui diferentes preços, t…" at bounding box center [562, 303] width 715 height 226
click at [907, 417] on div "Detalhes Preço e variações Disponibilidade Complementos Estoque Outros Nome do …" at bounding box center [562, 275] width 750 height 291
click at [895, 406] on button "Salvar" at bounding box center [890, 401] width 59 height 29
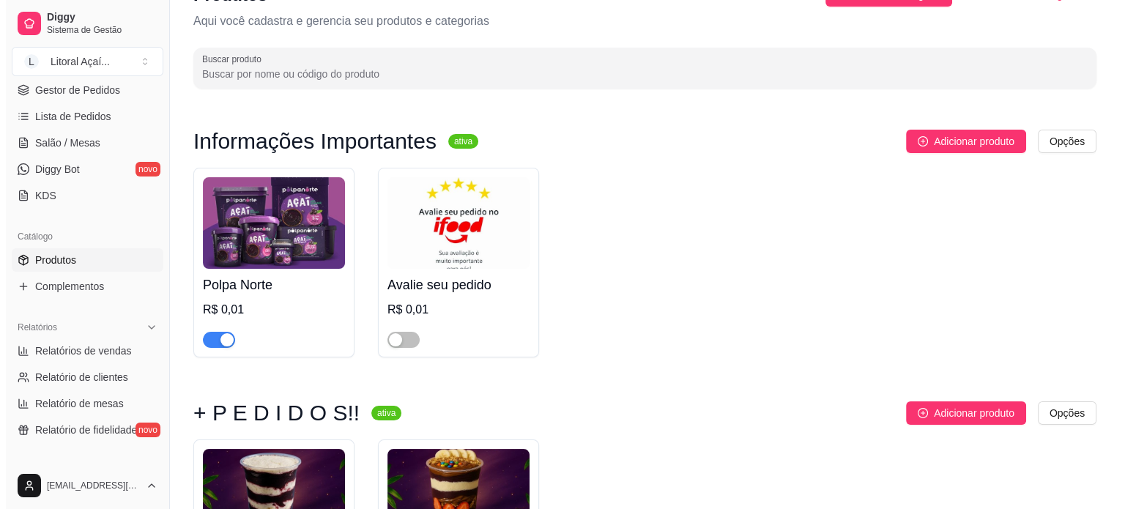
scroll to position [0, 0]
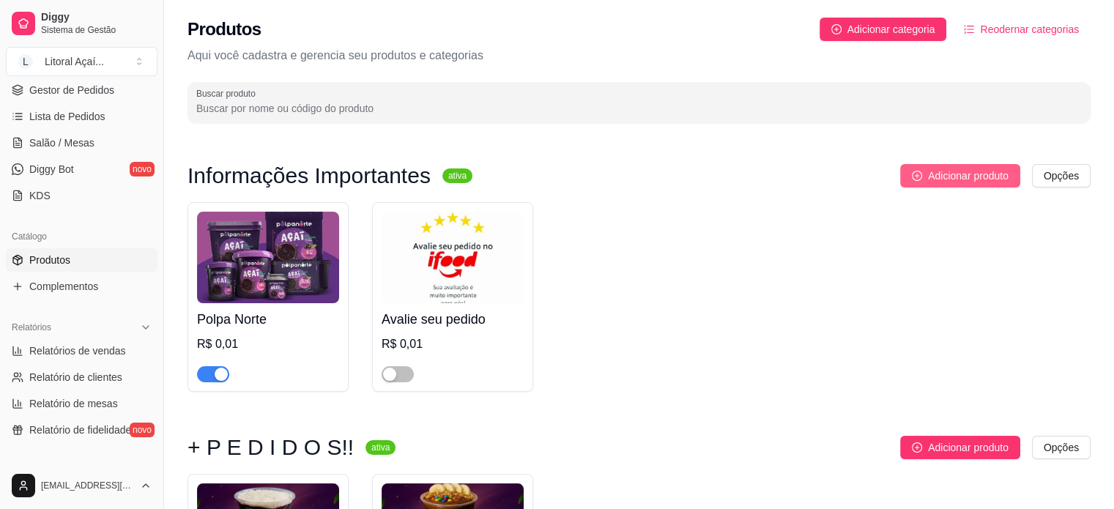
click at [943, 176] on span "Adicionar produto" at bounding box center [968, 176] width 81 height 16
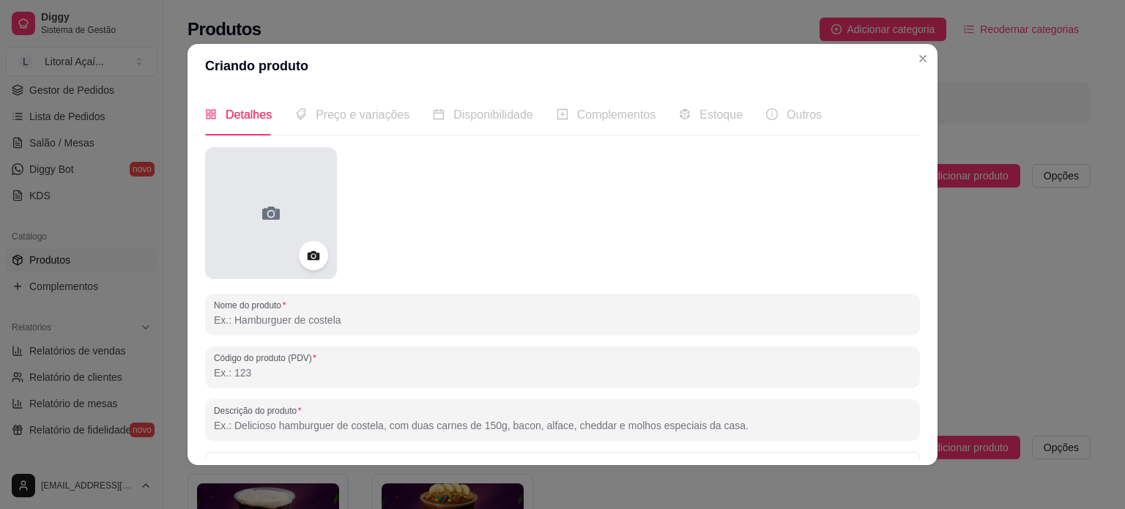
click at [262, 216] on icon at bounding box center [271, 212] width 18 height 13
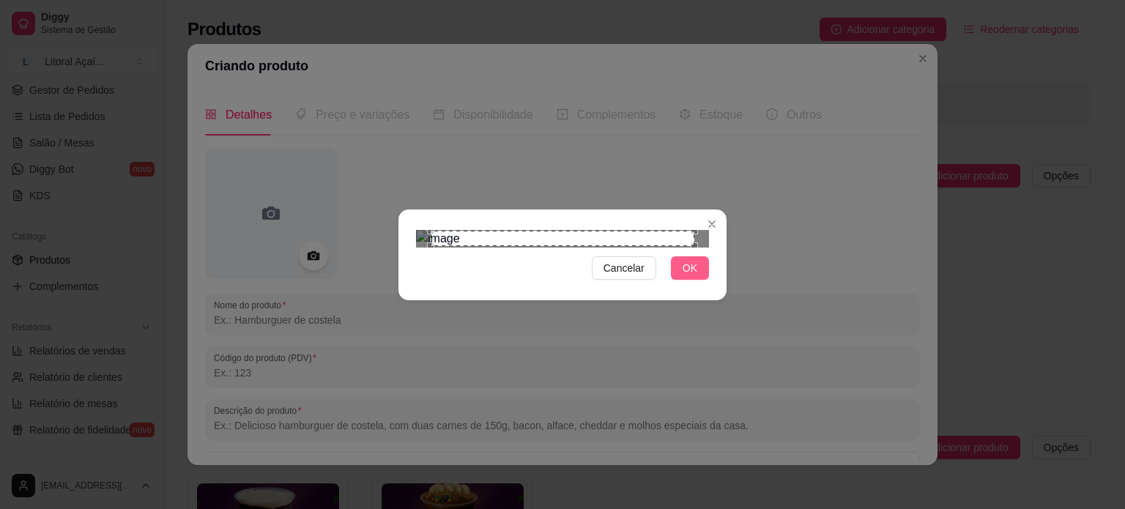
click at [697, 280] on button "OK" at bounding box center [690, 267] width 38 height 23
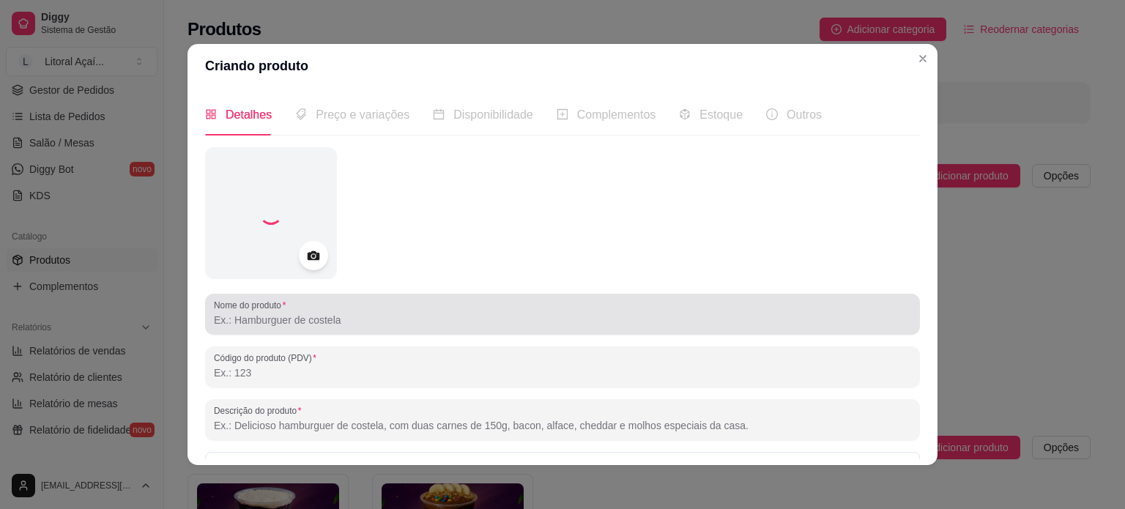
click at [384, 313] on input "Nome do produto" at bounding box center [562, 320] width 697 height 15
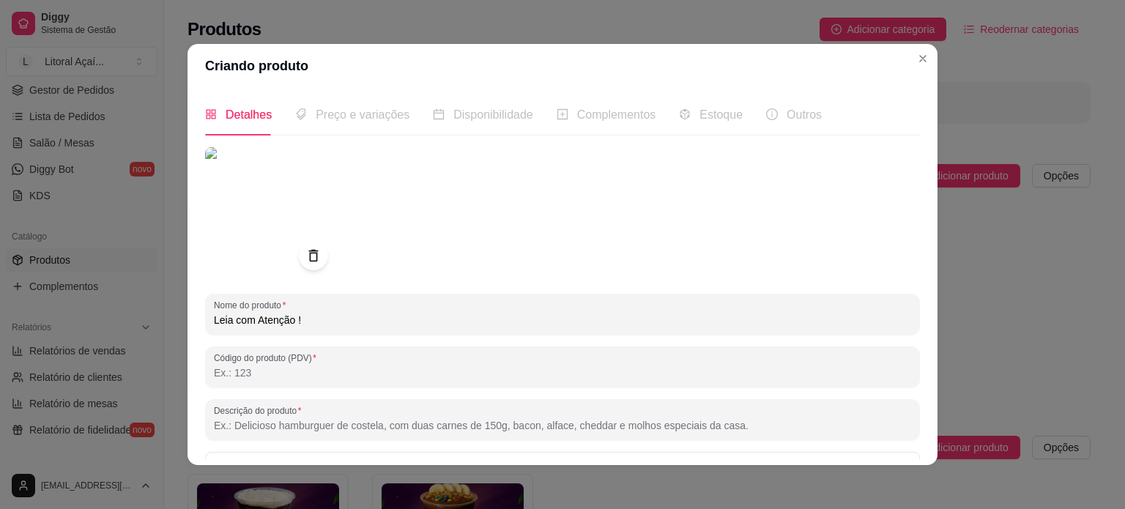
type input "Leia com Atenção !"
click at [357, 128] on div "Preço e variações" at bounding box center [352, 115] width 114 height 42
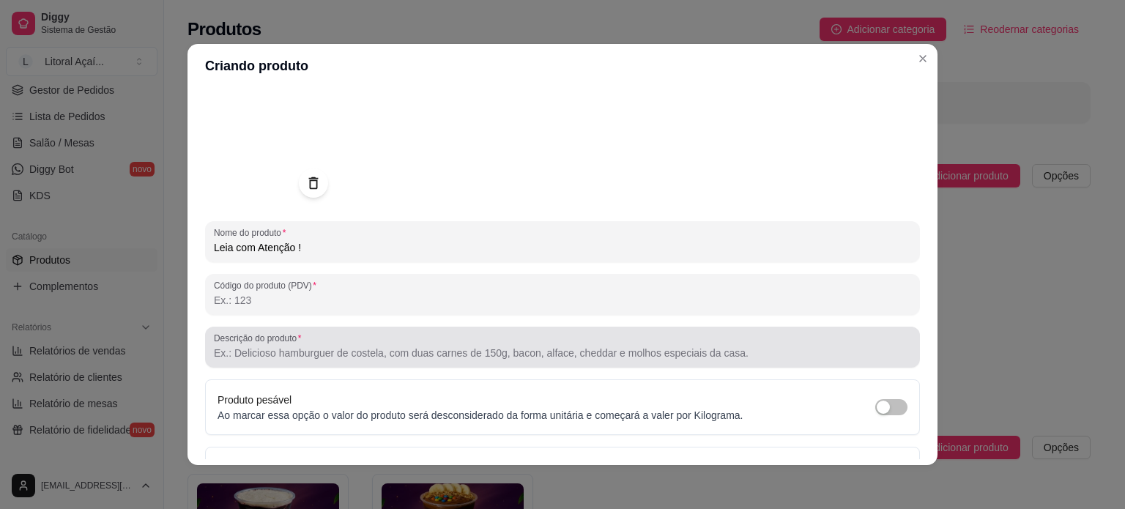
scroll to position [73, 0]
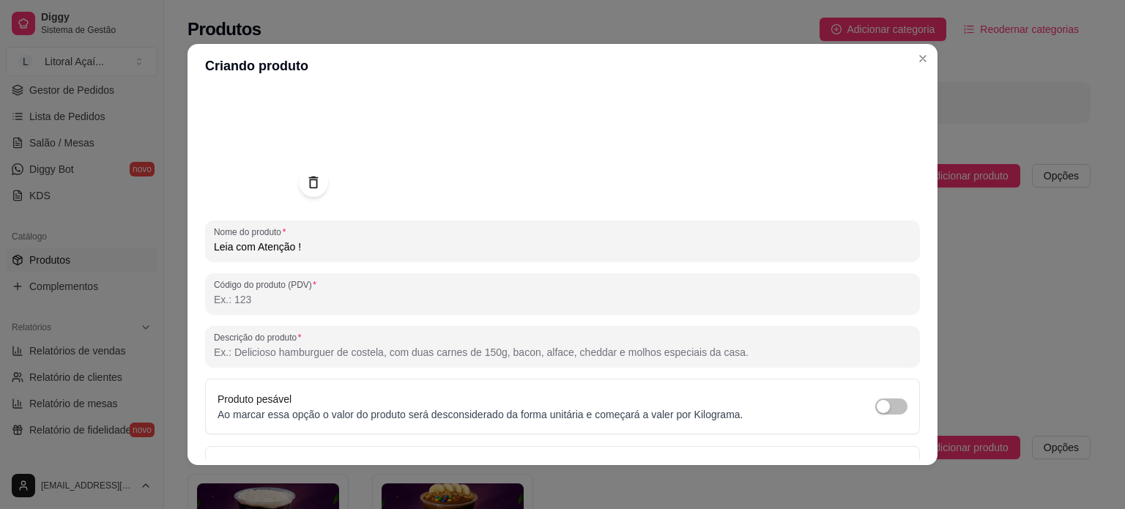
click at [309, 357] on input "Descrição do produto" at bounding box center [562, 352] width 697 height 15
paste input "Prezados clientes, informamos que em dias de chuva pode haver pequenos atrasos …"
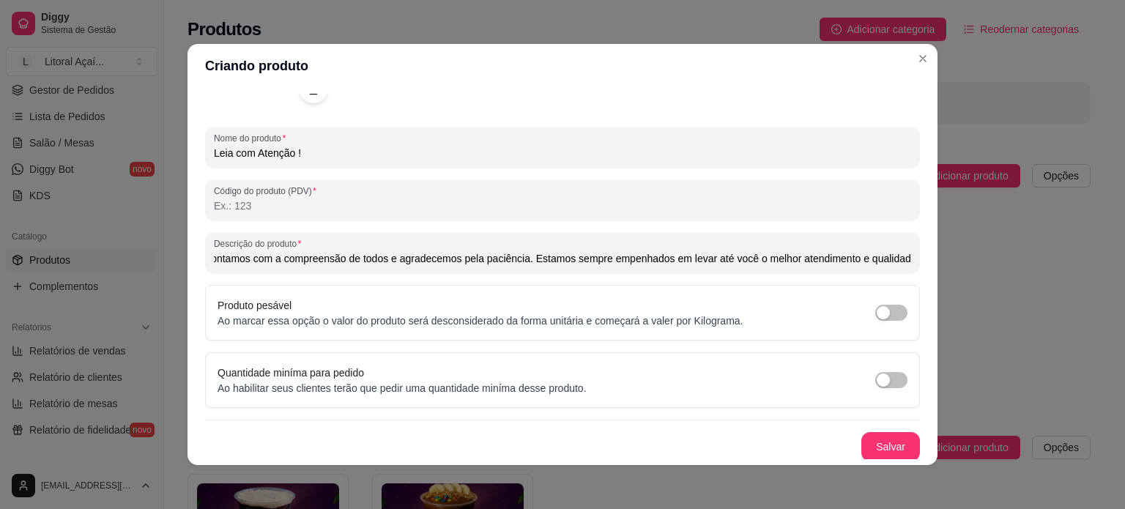
scroll to position [168, 0]
type input "Prezados clientes, informamos que em dias de chuva pode haver pequenos atrasos …"
click at [884, 447] on button "Salvar" at bounding box center [890, 446] width 57 height 29
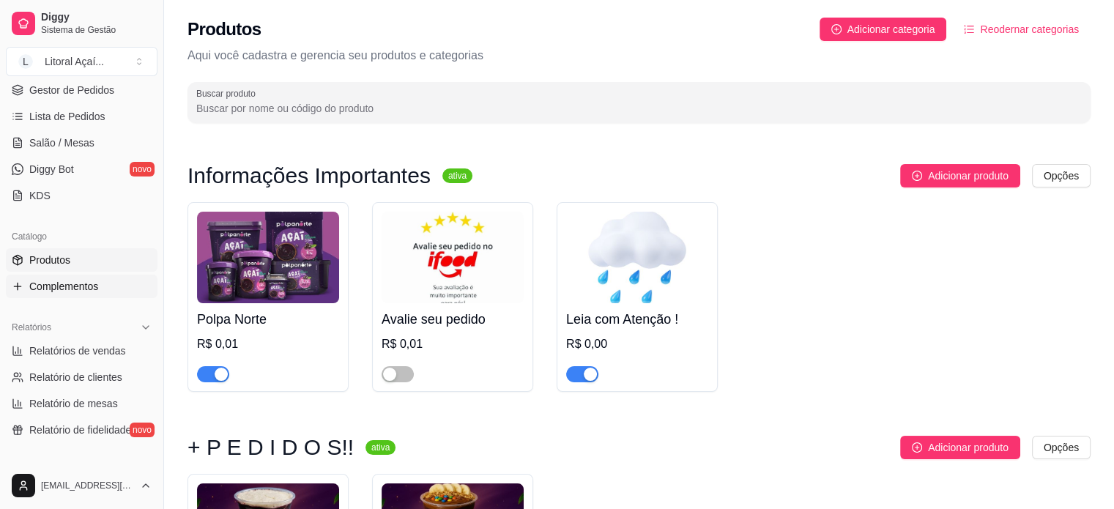
click at [59, 292] on span "Complementos" at bounding box center [63, 286] width 69 height 15
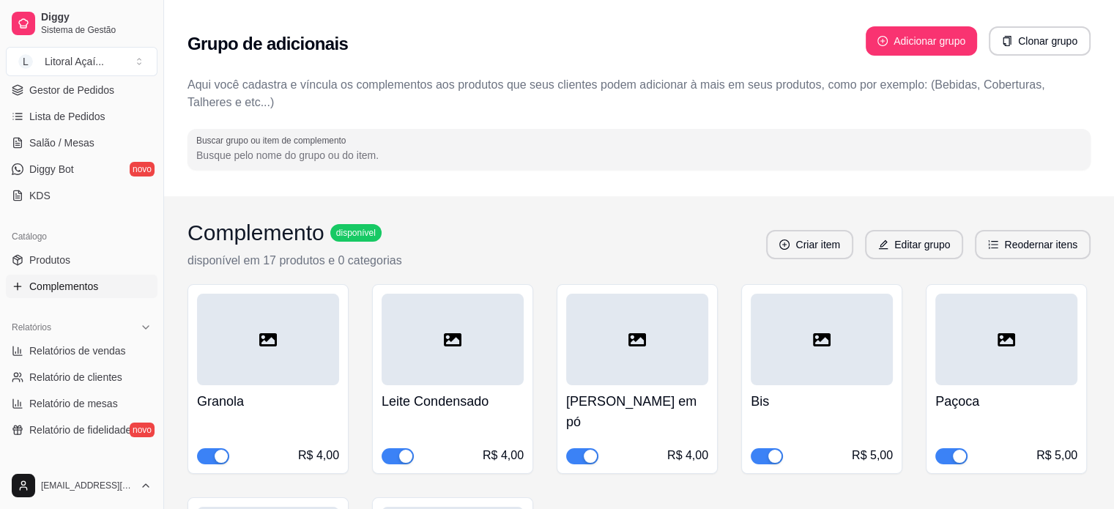
click at [250, 331] on div at bounding box center [268, 340] width 142 height 92
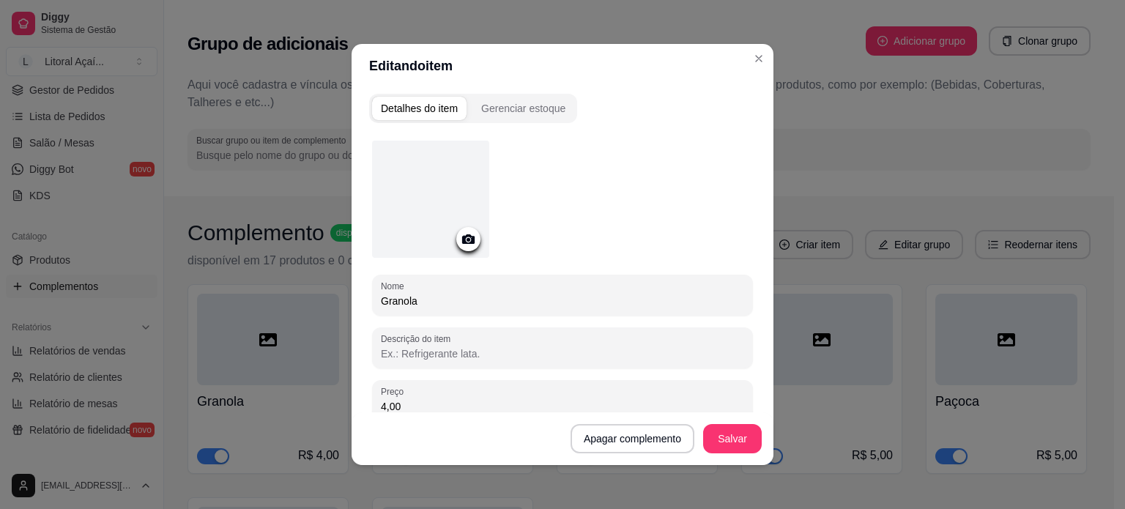
click at [428, 239] on div at bounding box center [430, 199] width 117 height 117
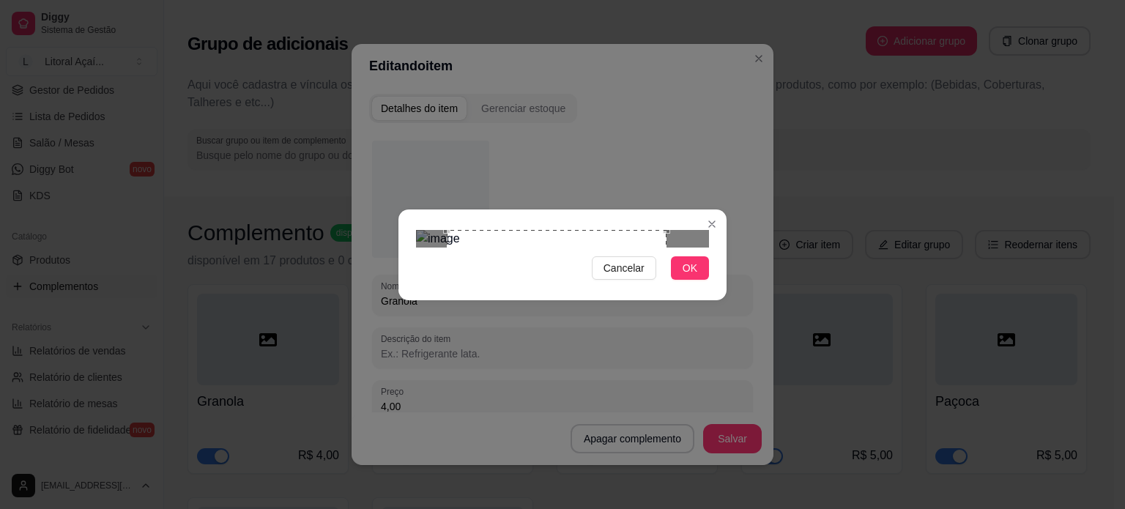
click at [618, 306] on div "Use the arrow keys to move the crop selection area" at bounding box center [557, 340] width 220 height 220
click at [693, 276] on span "OK" at bounding box center [689, 268] width 15 height 16
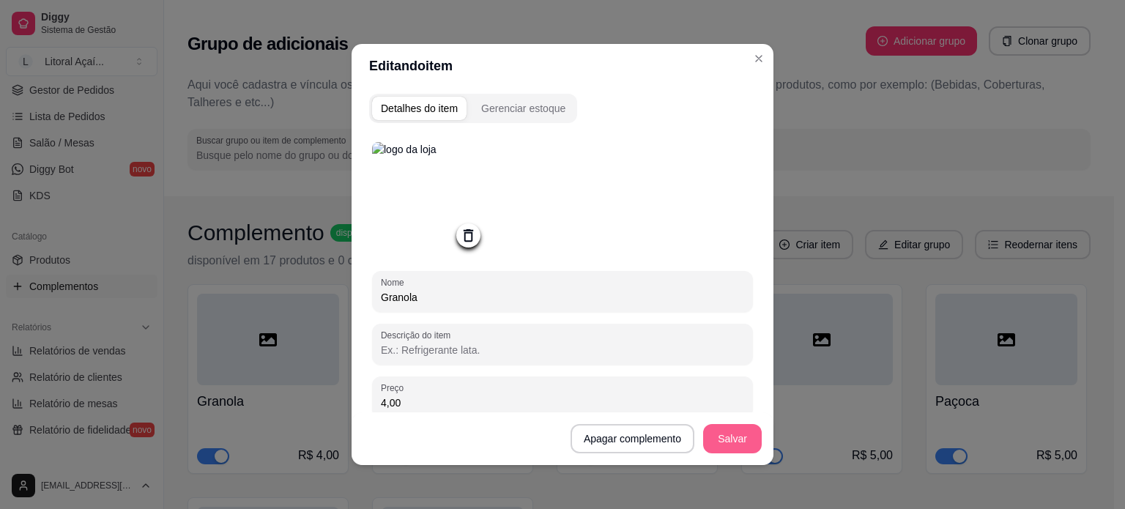
click at [728, 436] on button "Salvar" at bounding box center [732, 438] width 59 height 29
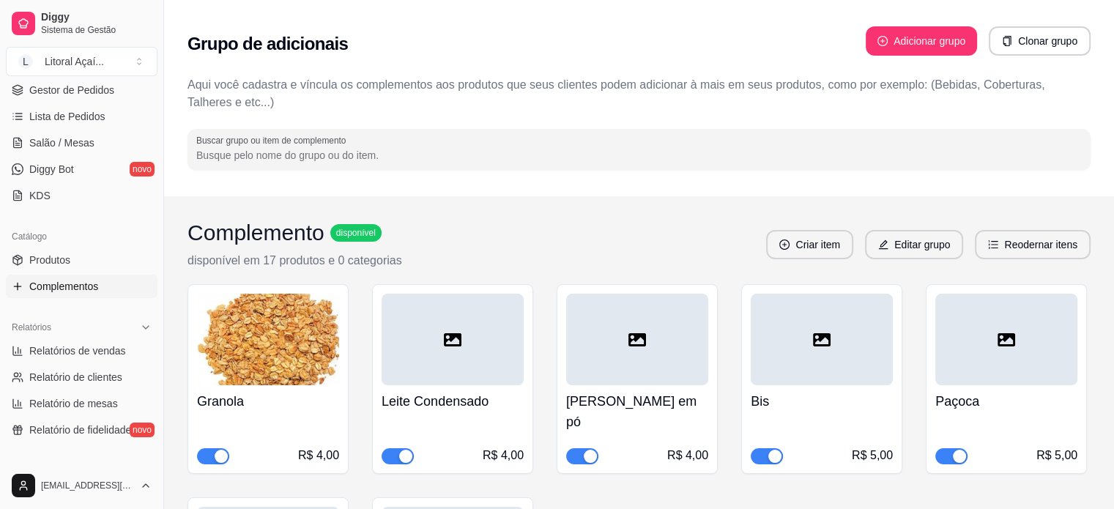
click at [477, 346] on div at bounding box center [452, 340] width 142 height 92
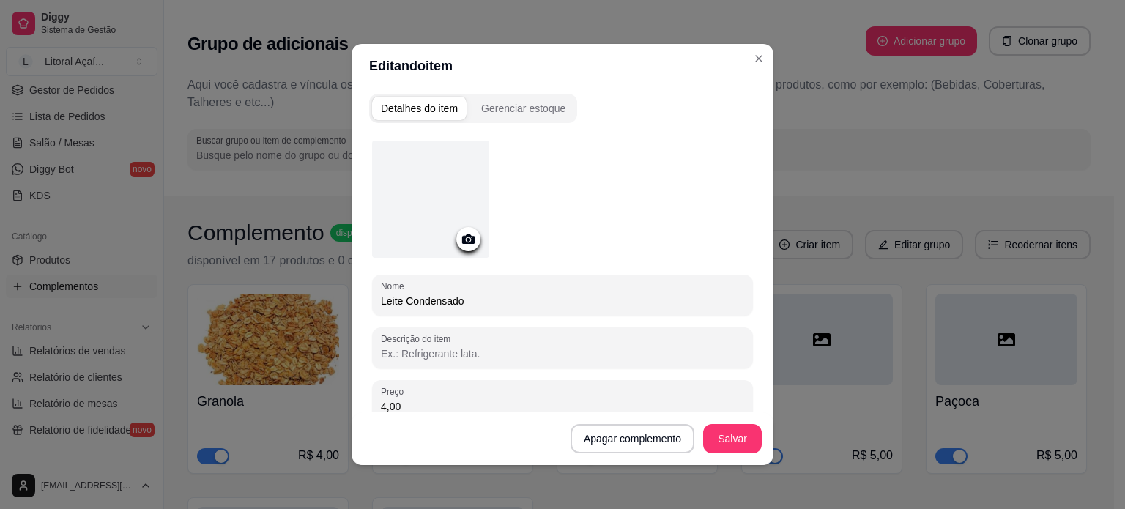
click at [413, 203] on div at bounding box center [430, 199] width 117 height 117
click at [422, 201] on div at bounding box center [430, 199] width 117 height 117
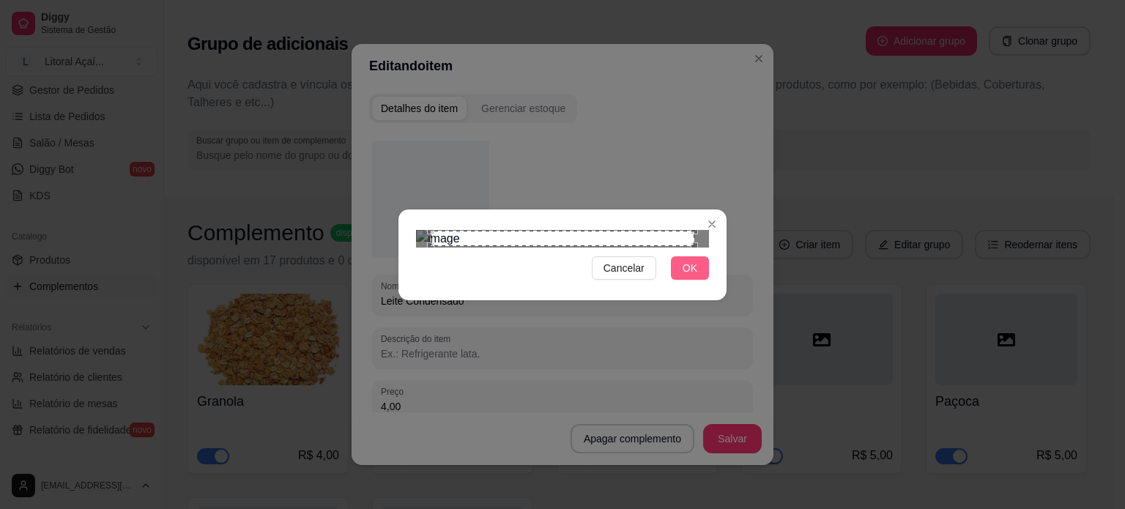
click at [704, 280] on button "OK" at bounding box center [690, 267] width 38 height 23
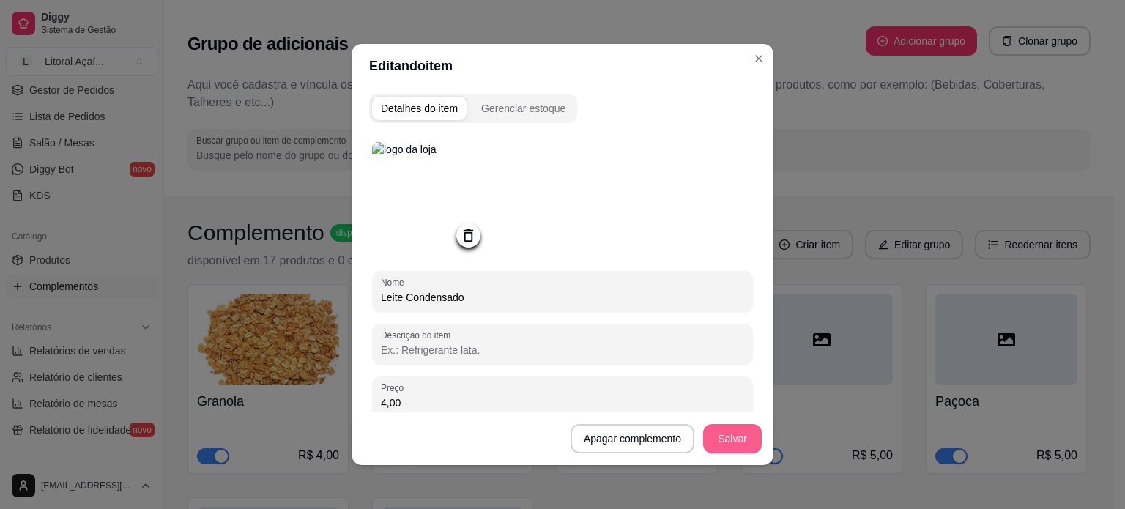
click at [715, 437] on button "Salvar" at bounding box center [732, 438] width 59 height 29
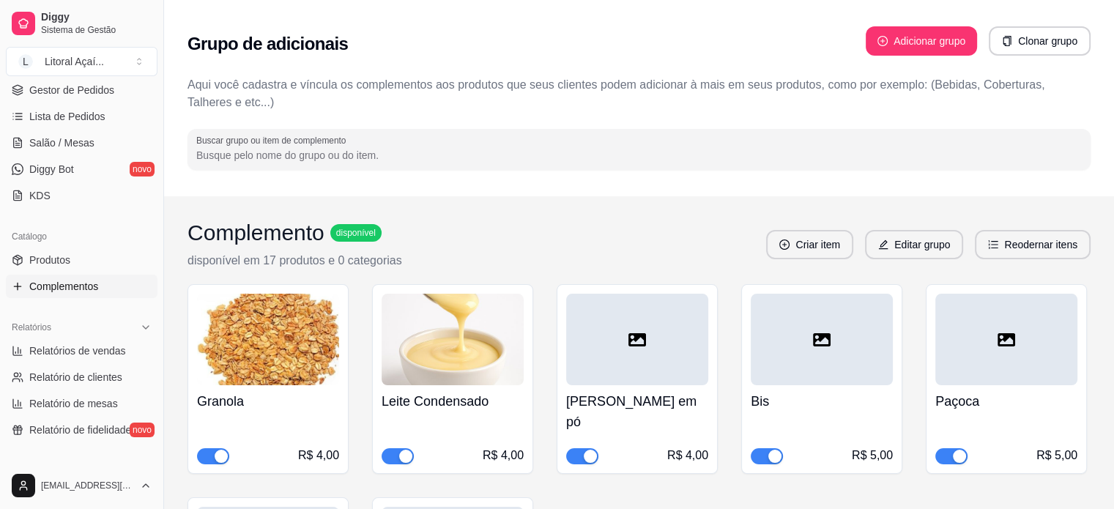
click at [641, 342] on icon at bounding box center [637, 340] width 18 height 18
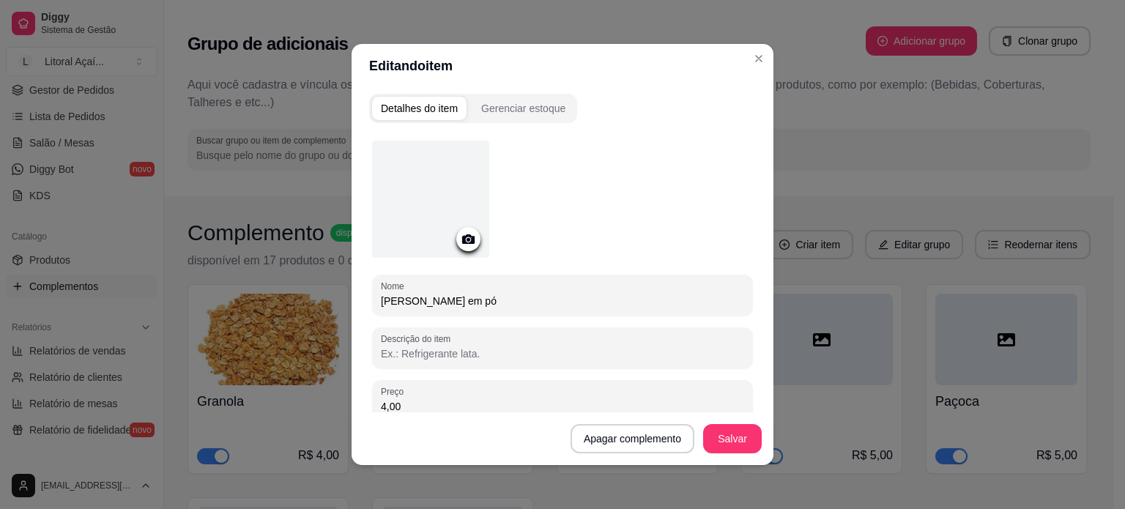
click at [398, 201] on div at bounding box center [430, 199] width 117 height 117
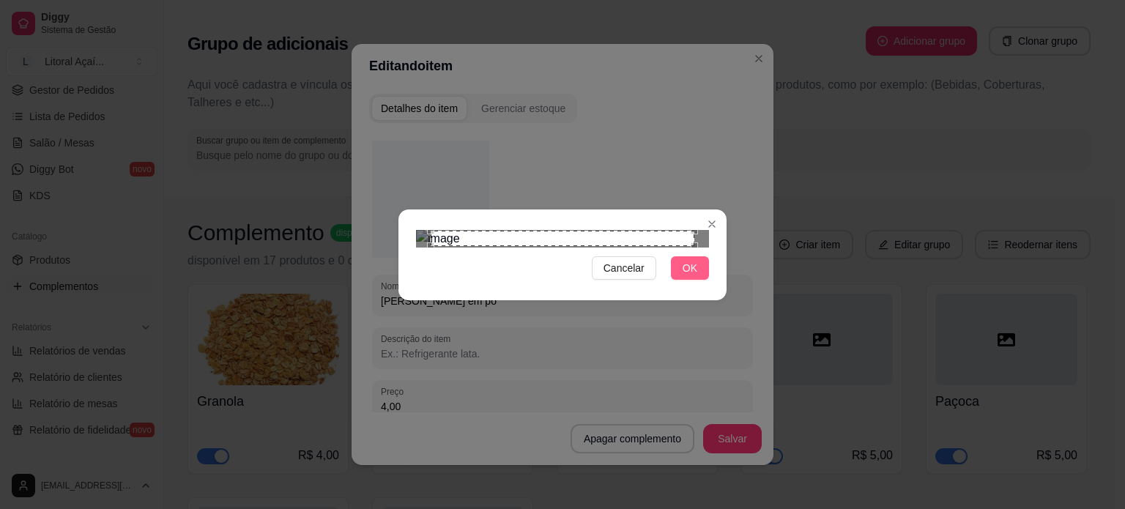
click at [690, 276] on span "OK" at bounding box center [689, 268] width 15 height 16
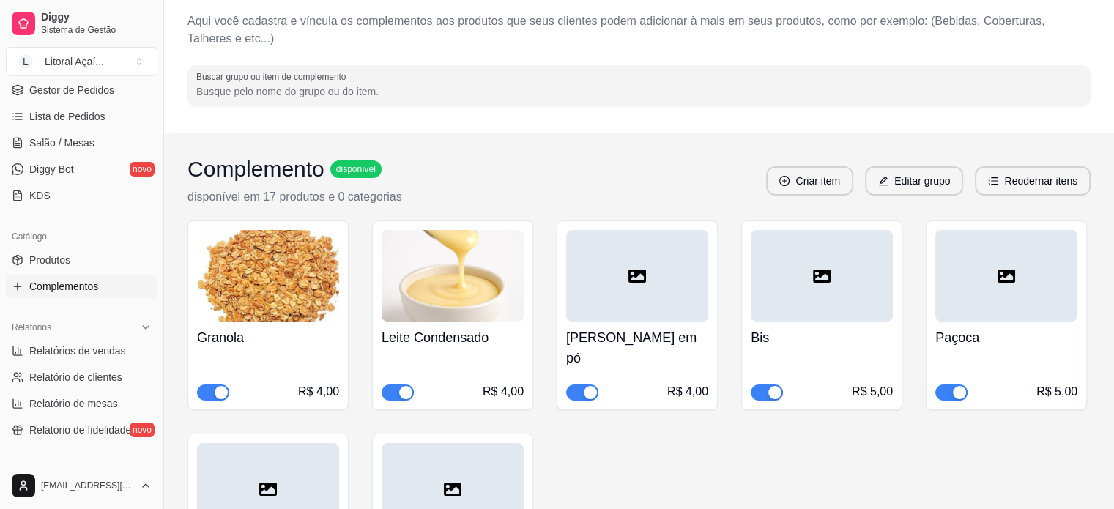
scroll to position [73, 0]
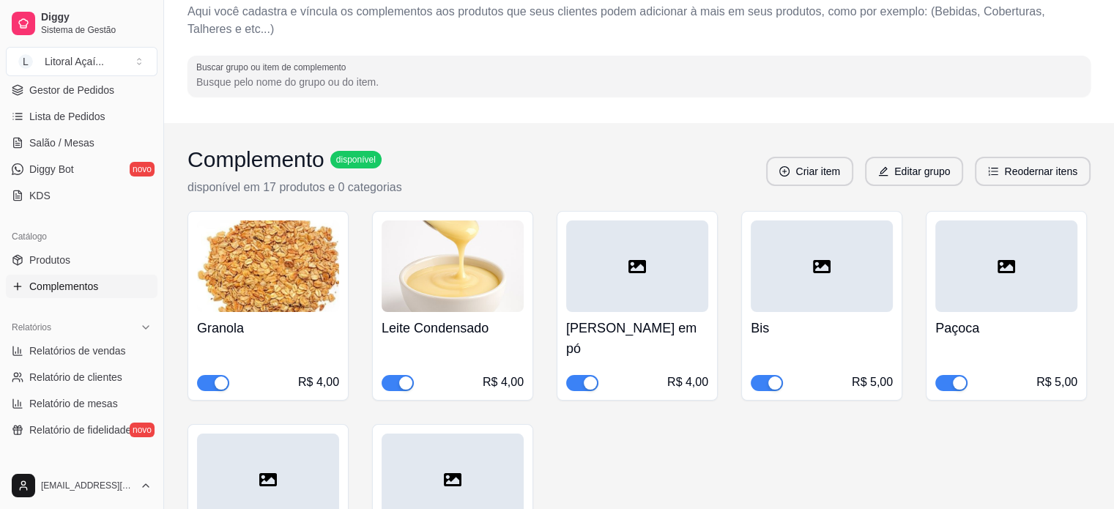
click at [654, 275] on div at bounding box center [637, 266] width 142 height 92
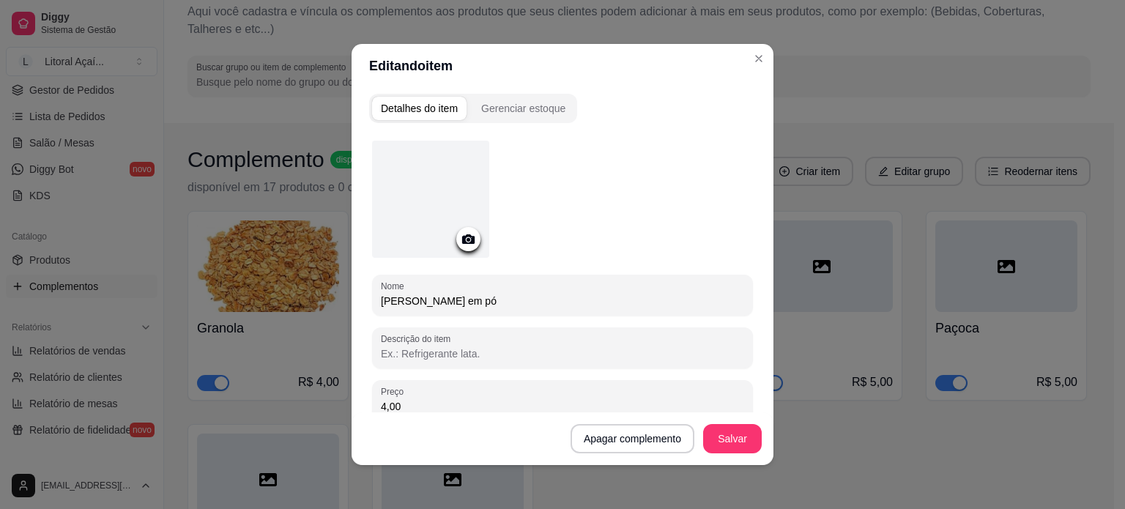
click at [419, 185] on div at bounding box center [430, 199] width 117 height 117
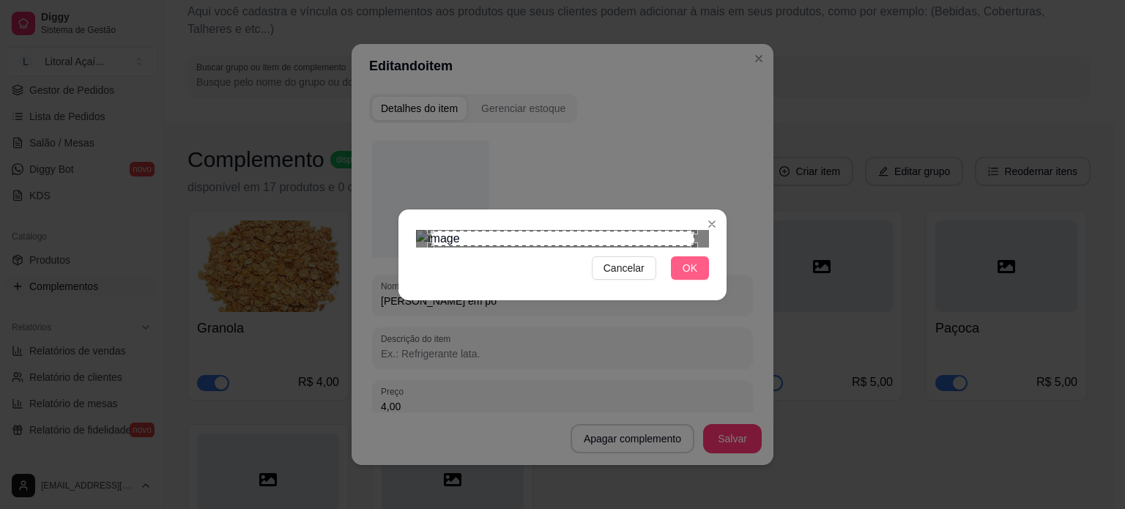
click at [682, 280] on button "OK" at bounding box center [690, 267] width 38 height 23
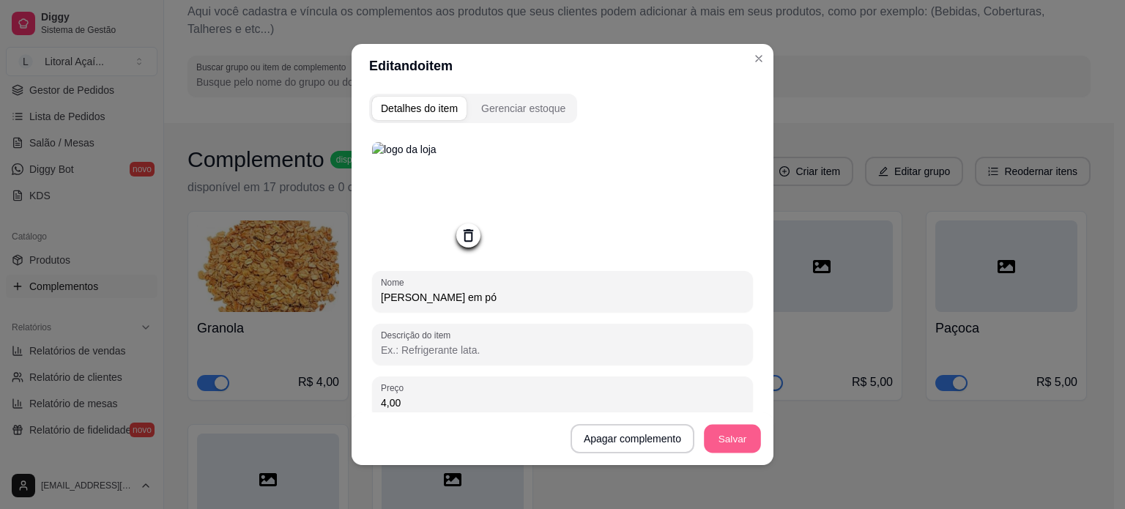
click at [723, 431] on button "Salvar" at bounding box center [732, 439] width 57 height 29
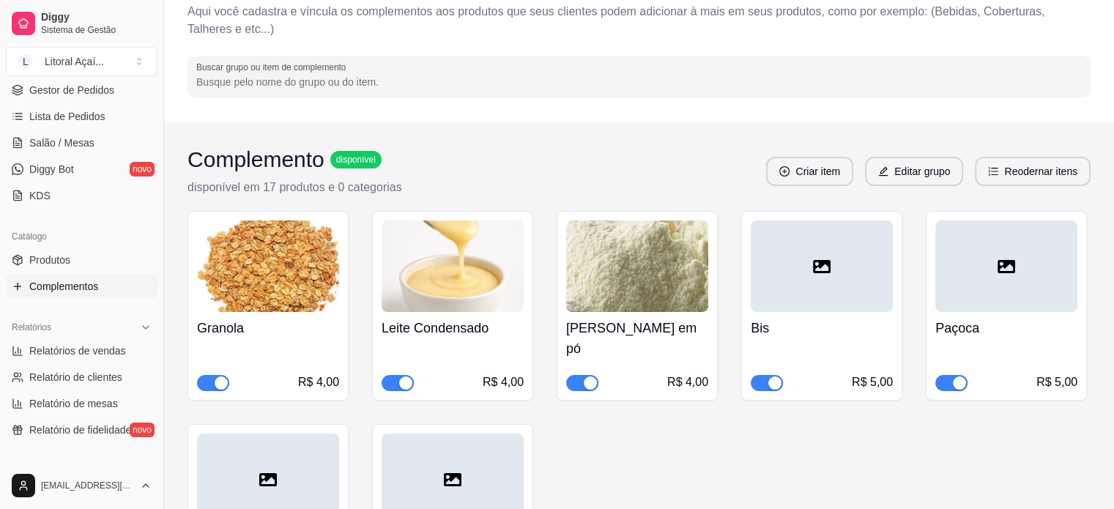
click at [840, 287] on div at bounding box center [821, 266] width 142 height 92
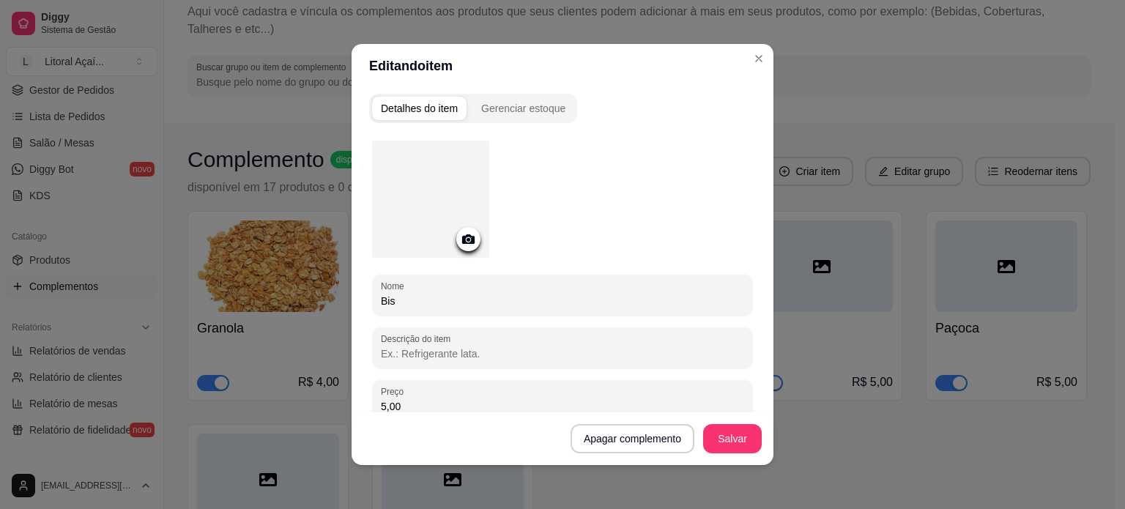
click at [425, 197] on div at bounding box center [430, 199] width 117 height 117
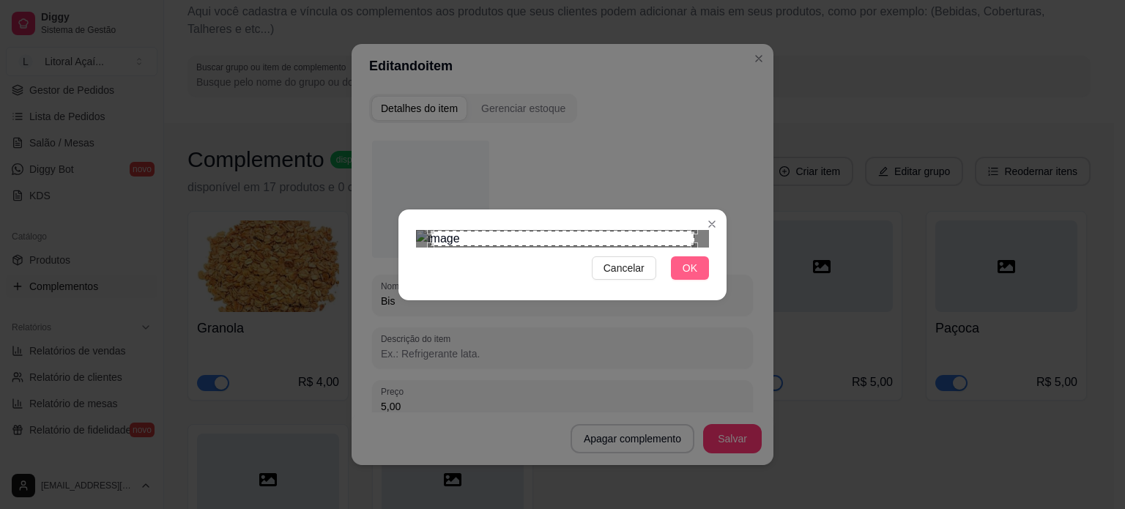
click at [701, 280] on button "OK" at bounding box center [690, 267] width 38 height 23
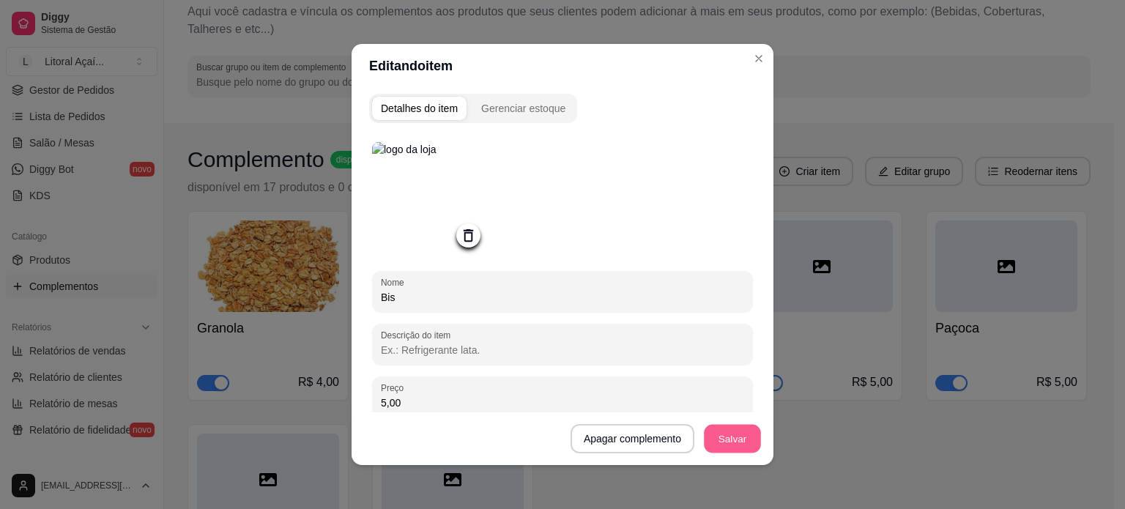
click at [735, 434] on button "Salvar" at bounding box center [732, 439] width 57 height 29
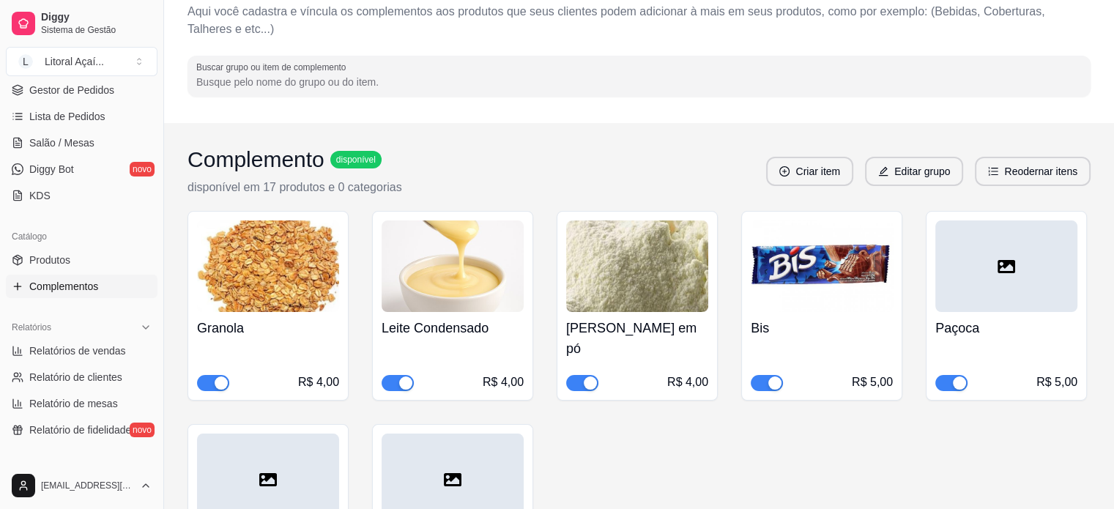
click at [1018, 271] on div at bounding box center [1006, 266] width 142 height 92
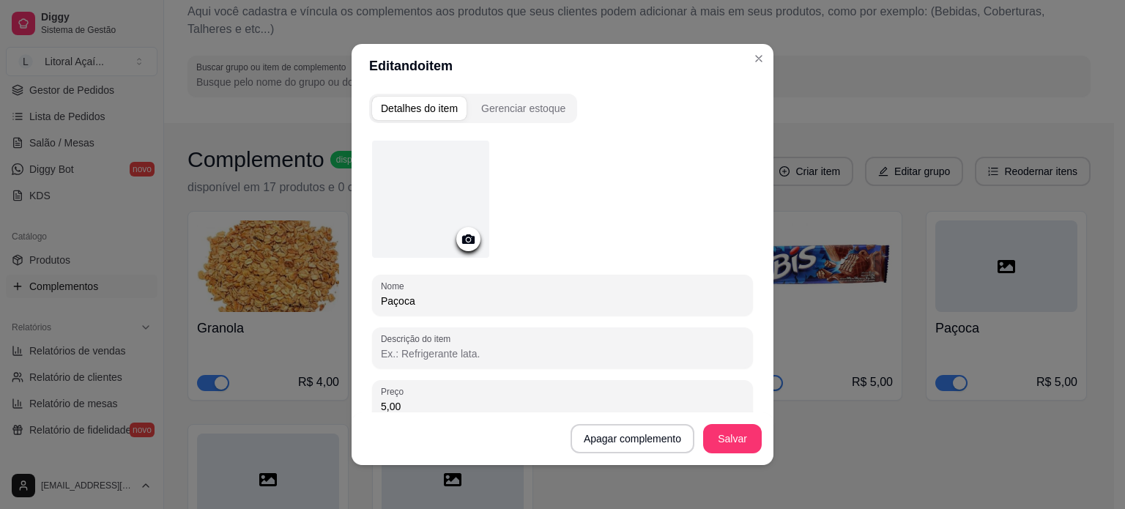
click at [436, 201] on div at bounding box center [430, 199] width 117 height 117
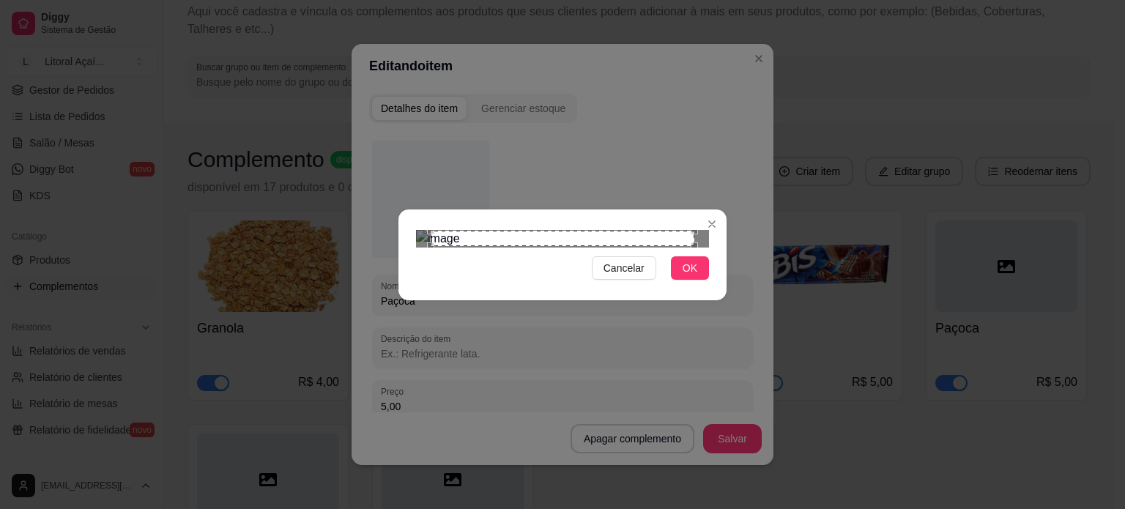
click at [624, 286] on div "Cancelar OK" at bounding box center [562, 254] width 328 height 61
click at [618, 276] on span "Cancelar" at bounding box center [623, 268] width 41 height 16
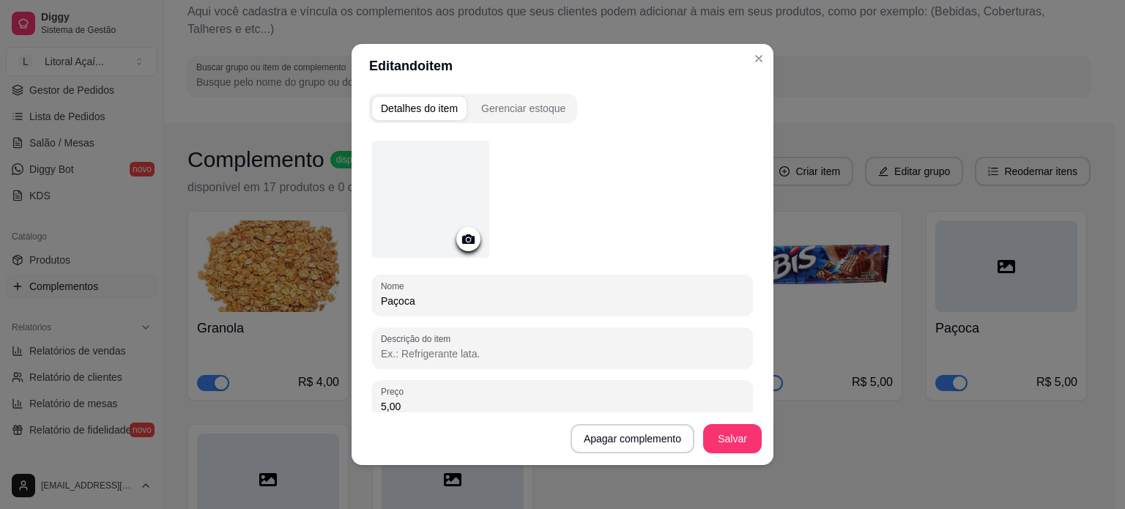
click at [445, 219] on div at bounding box center [430, 199] width 117 height 117
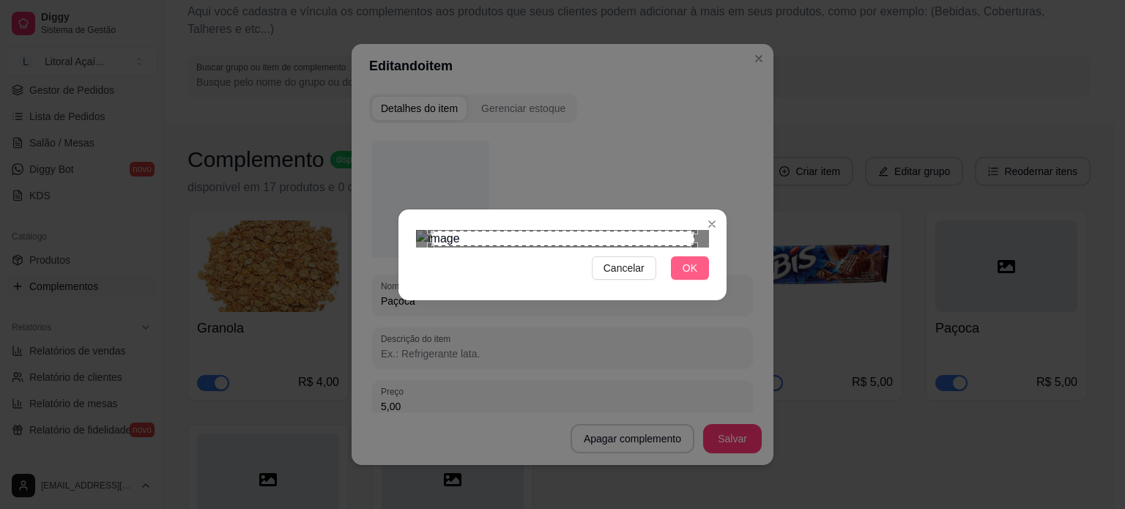
click at [680, 280] on button "OK" at bounding box center [690, 267] width 38 height 23
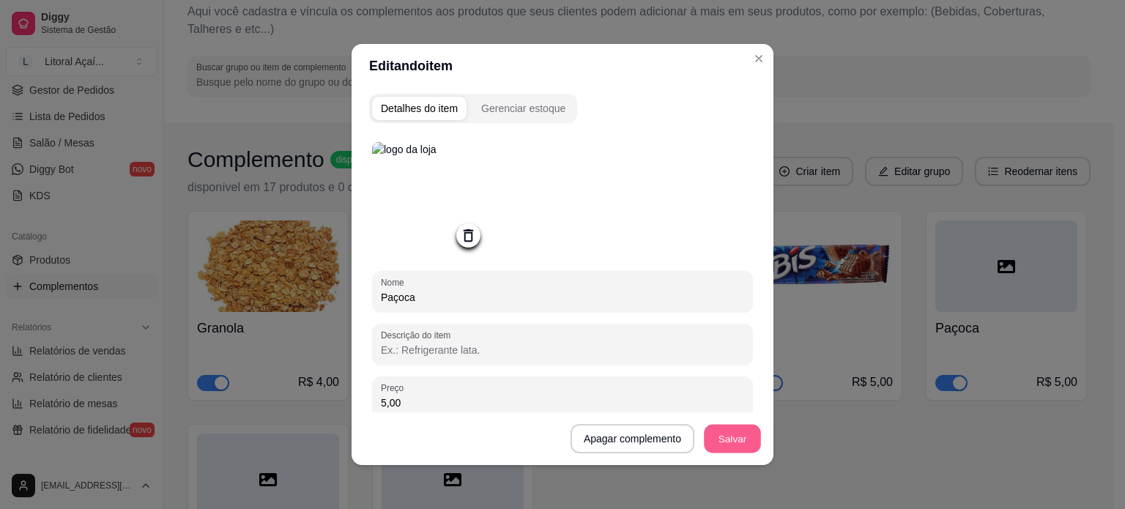
click at [729, 441] on button "Salvar" at bounding box center [732, 439] width 57 height 29
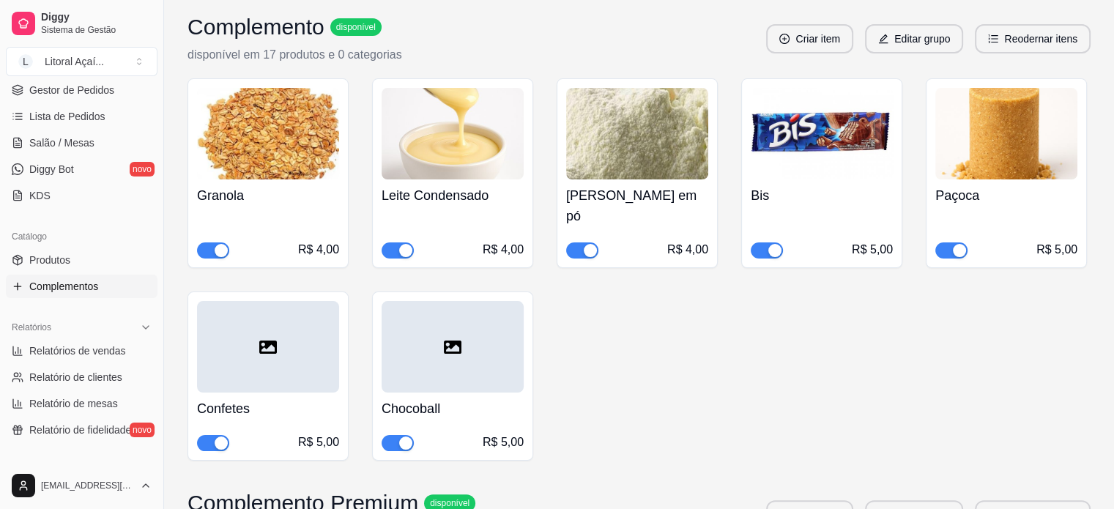
scroll to position [220, 0]
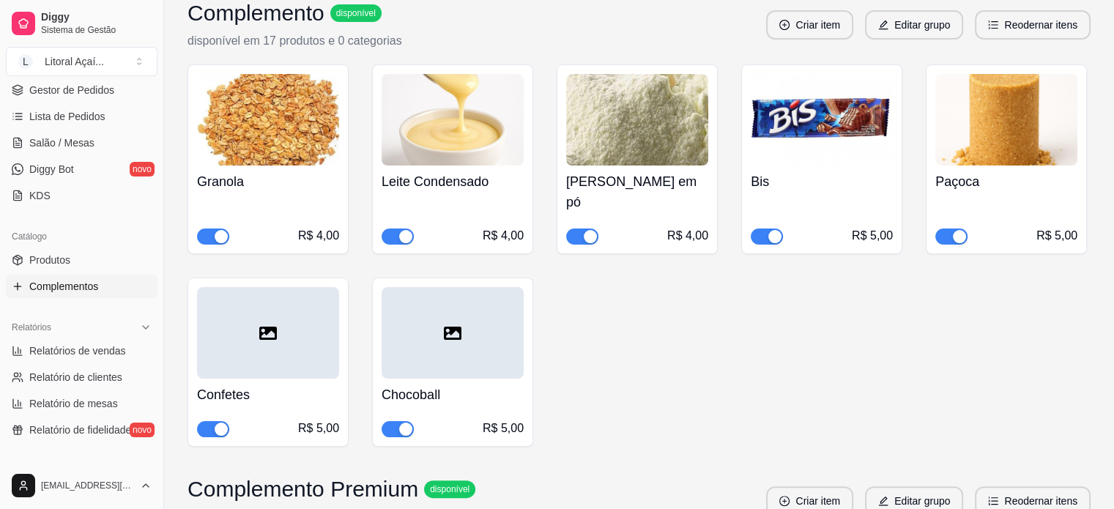
click at [281, 307] on div at bounding box center [268, 333] width 142 height 92
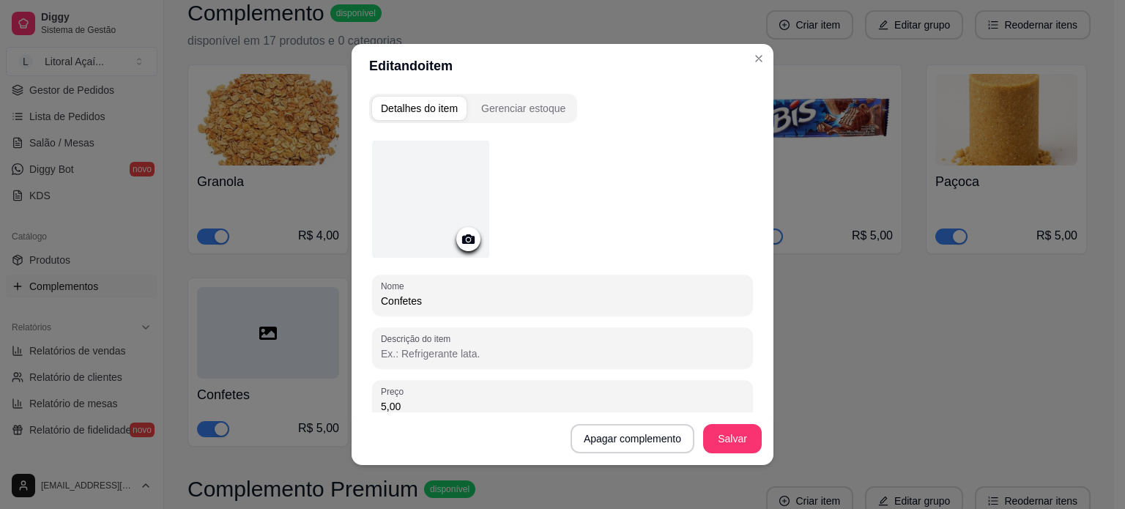
click at [439, 220] on div at bounding box center [430, 199] width 117 height 117
click at [444, 222] on div at bounding box center [430, 199] width 117 height 117
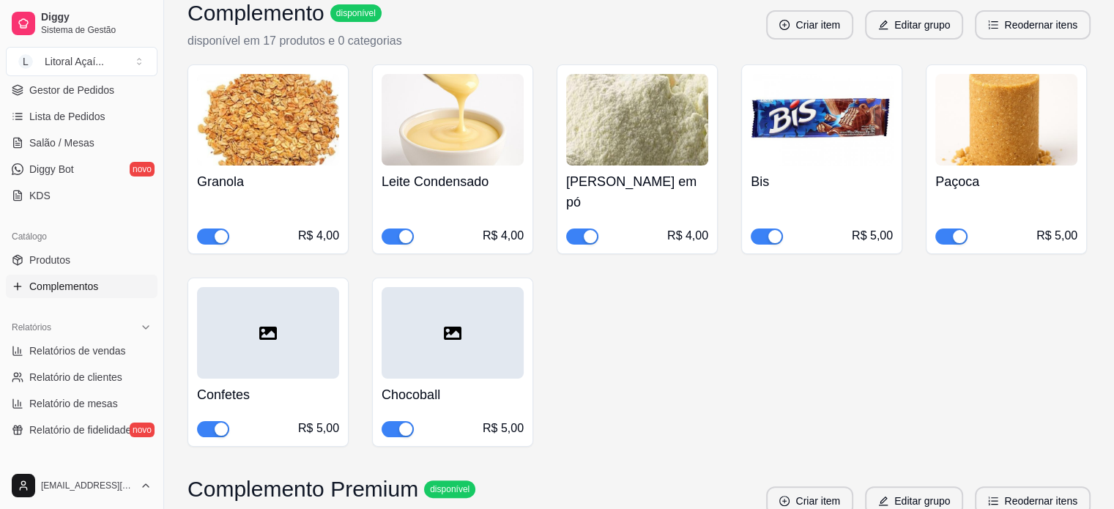
click at [284, 120] on img at bounding box center [268, 120] width 142 height 92
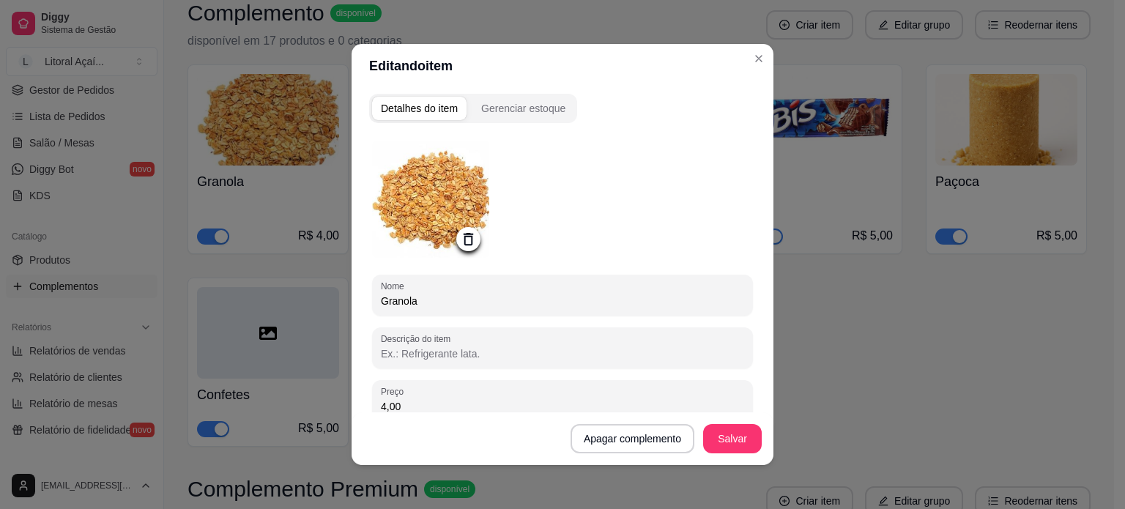
click at [469, 204] on img at bounding box center [430, 199] width 117 height 117
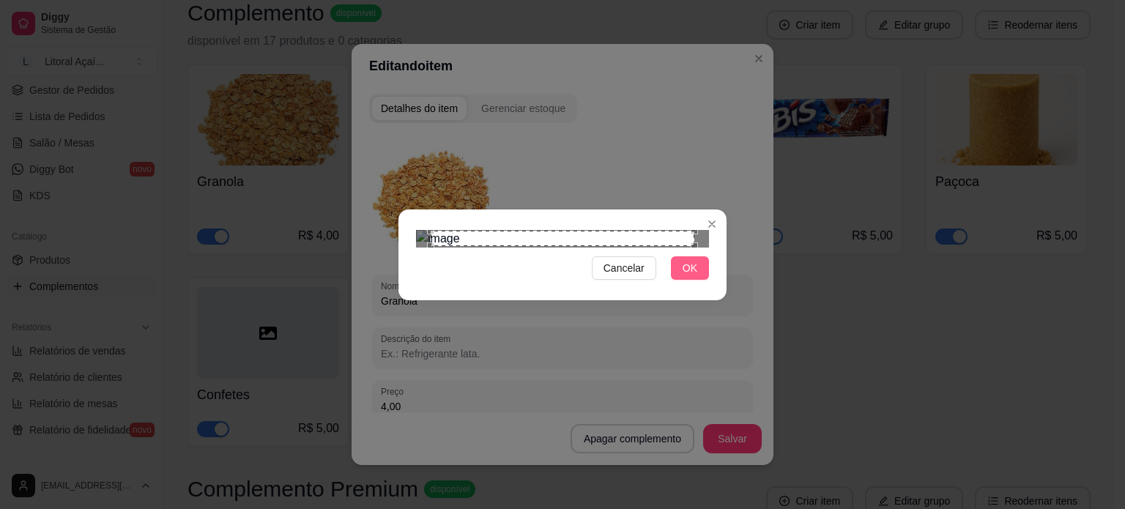
click at [687, 276] on span "OK" at bounding box center [689, 268] width 15 height 16
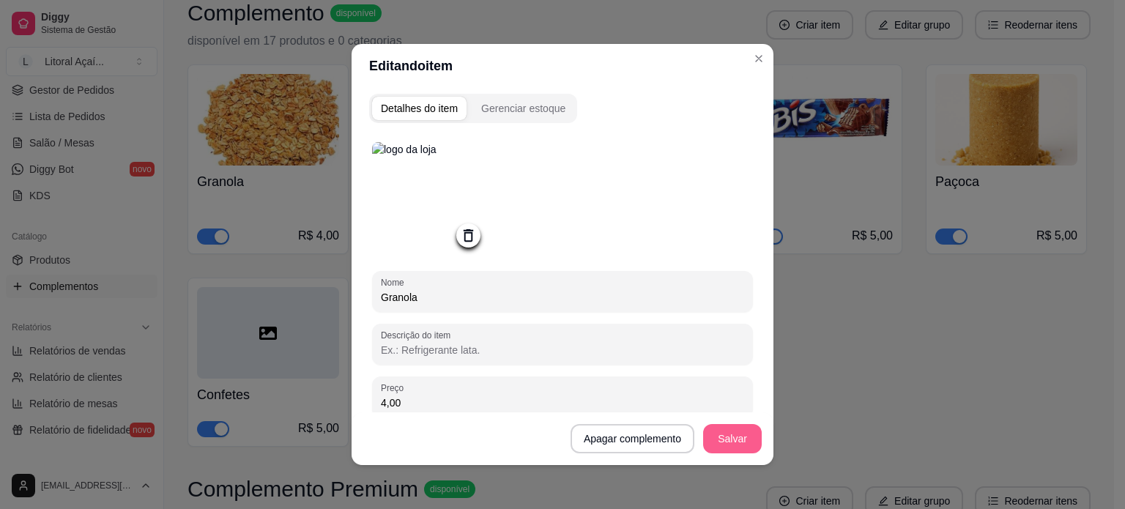
click at [731, 452] on button "Salvar" at bounding box center [732, 438] width 59 height 29
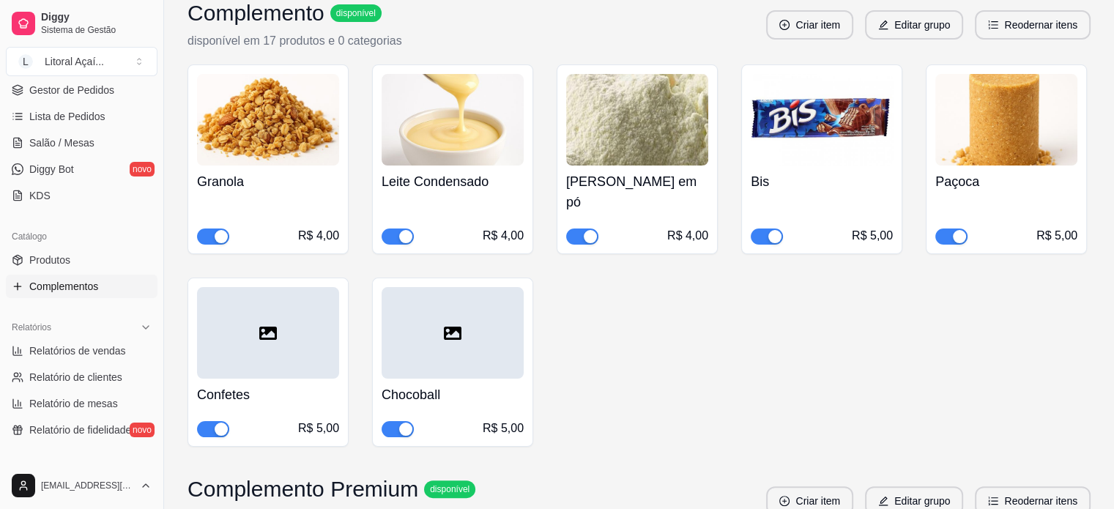
click at [463, 127] on img at bounding box center [452, 120] width 142 height 92
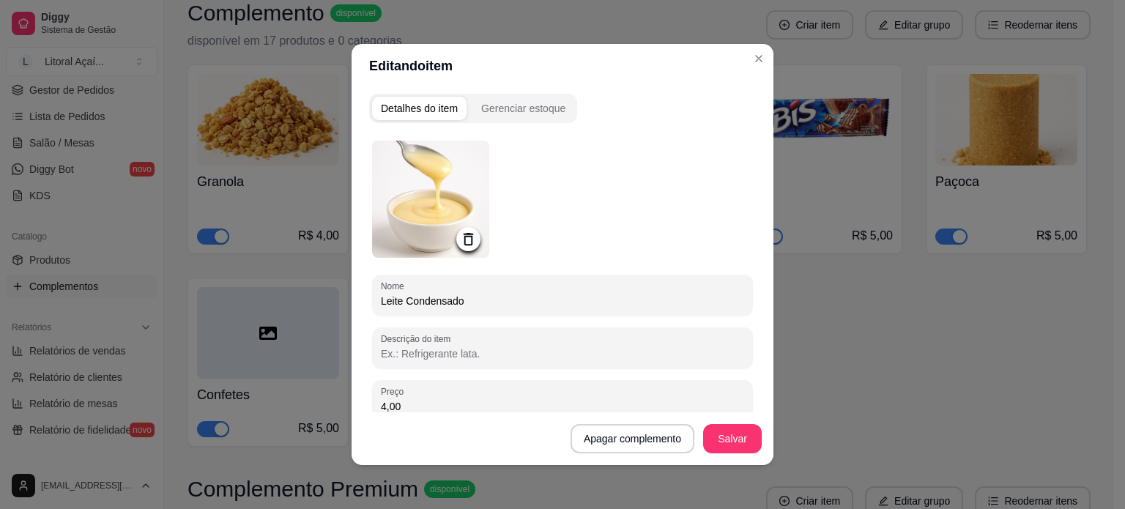
click at [466, 198] on img at bounding box center [430, 199] width 117 height 117
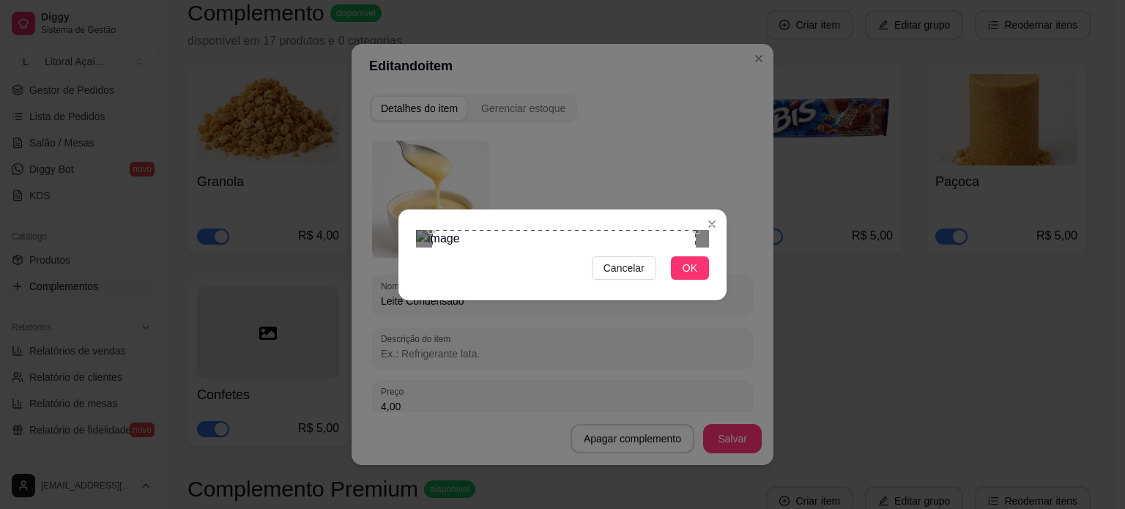
click at [518, 230] on div "Use the arrow keys to move the crop selection area" at bounding box center [564, 362] width 264 height 264
click at [694, 276] on span "OK" at bounding box center [689, 268] width 15 height 16
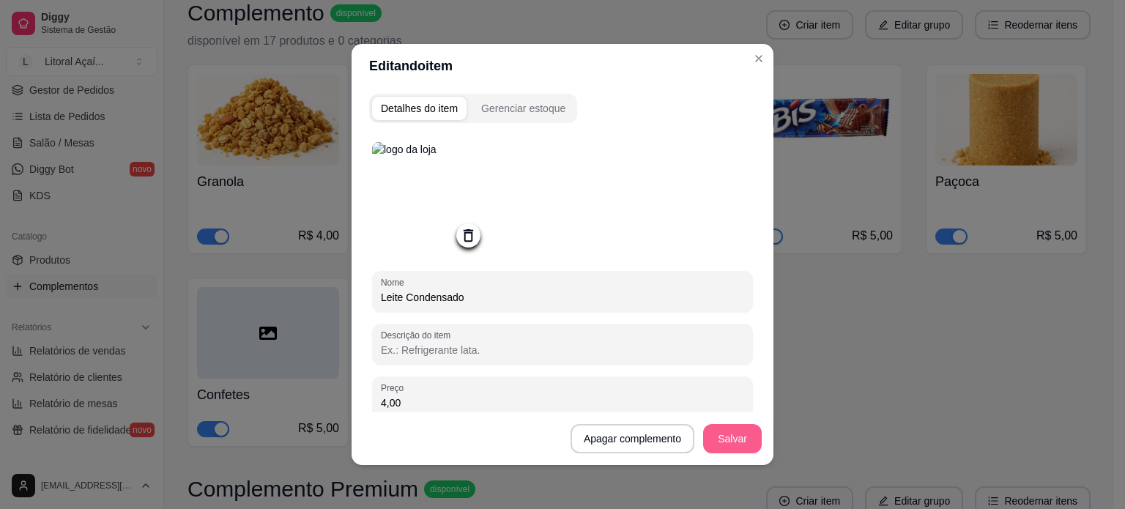
click at [738, 436] on button "Salvar" at bounding box center [732, 438] width 59 height 29
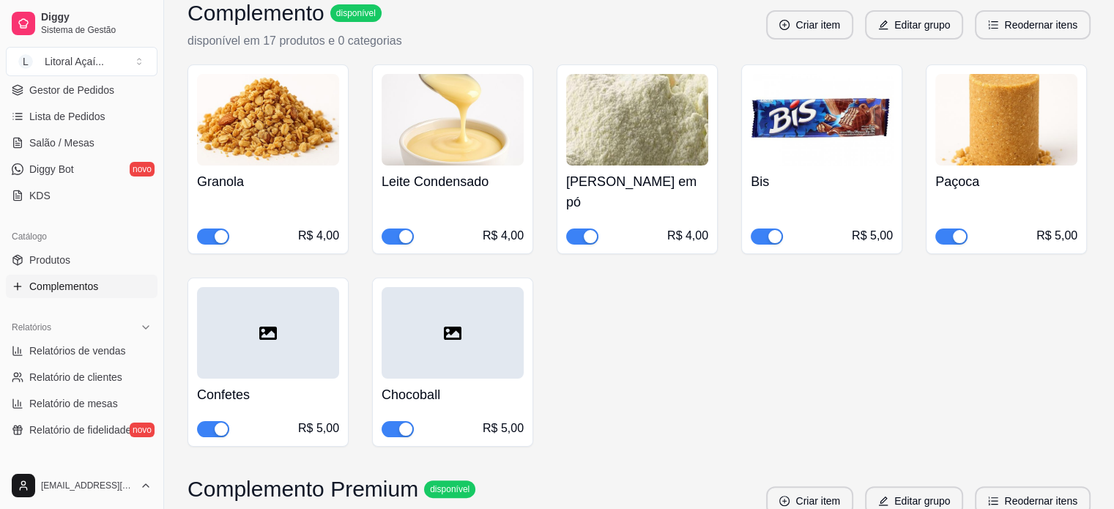
click at [275, 327] on icon at bounding box center [268, 333] width 18 height 13
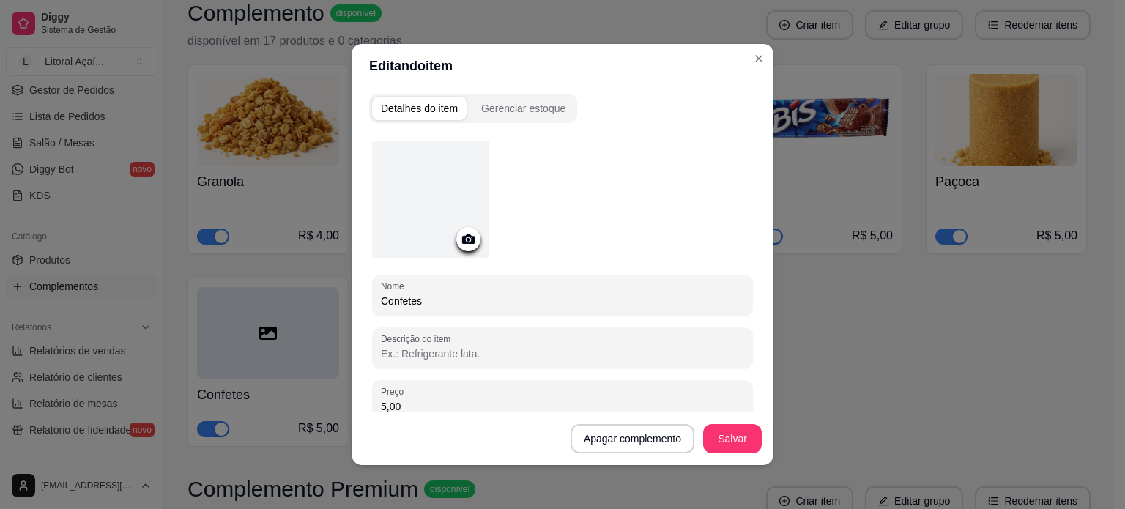
click at [464, 204] on div at bounding box center [430, 199] width 117 height 117
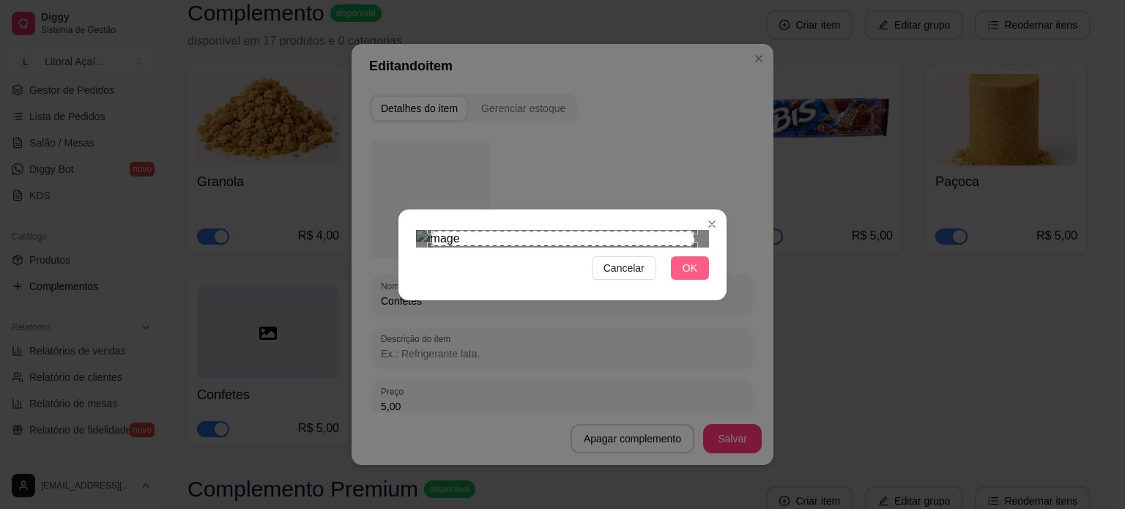
click at [694, 276] on span "OK" at bounding box center [689, 268] width 15 height 16
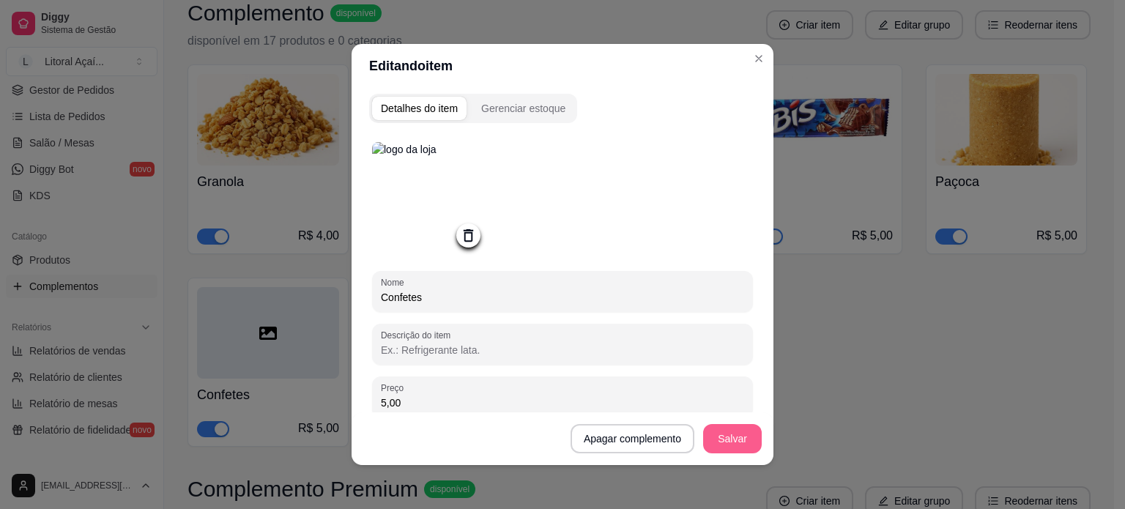
click at [729, 431] on button "Salvar" at bounding box center [732, 438] width 59 height 29
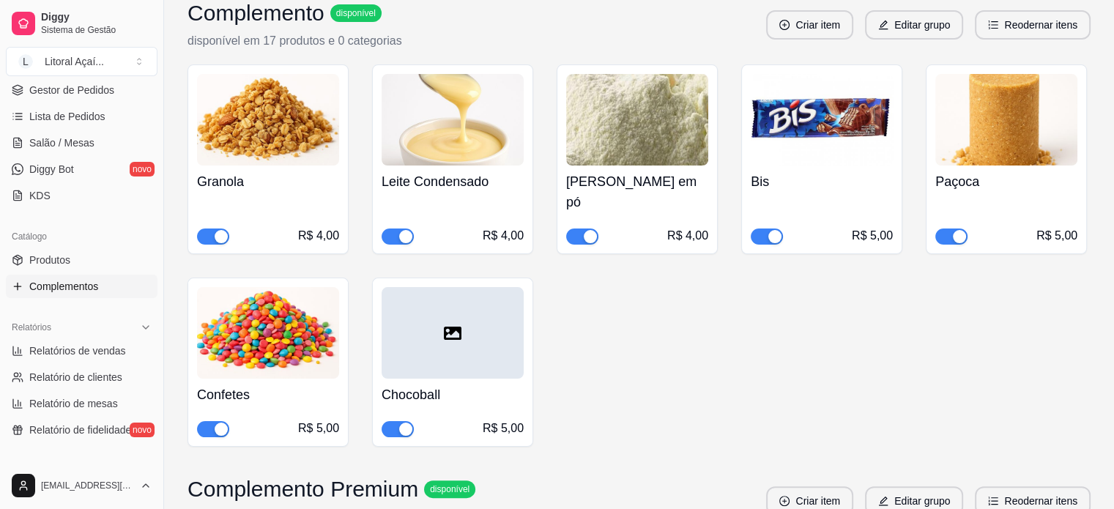
click at [1010, 113] on img at bounding box center [1006, 120] width 142 height 92
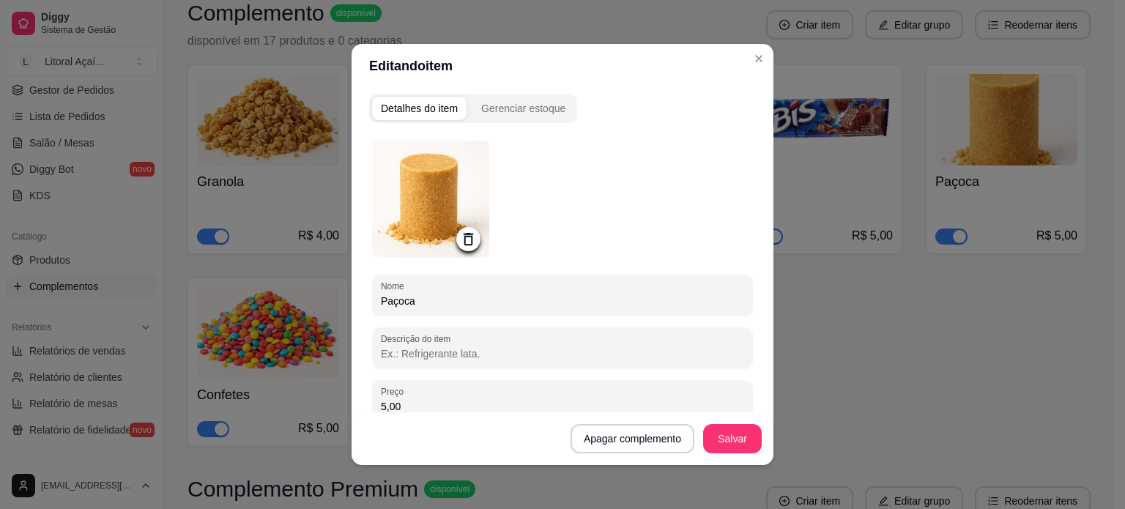
click at [450, 175] on img at bounding box center [430, 199] width 117 height 117
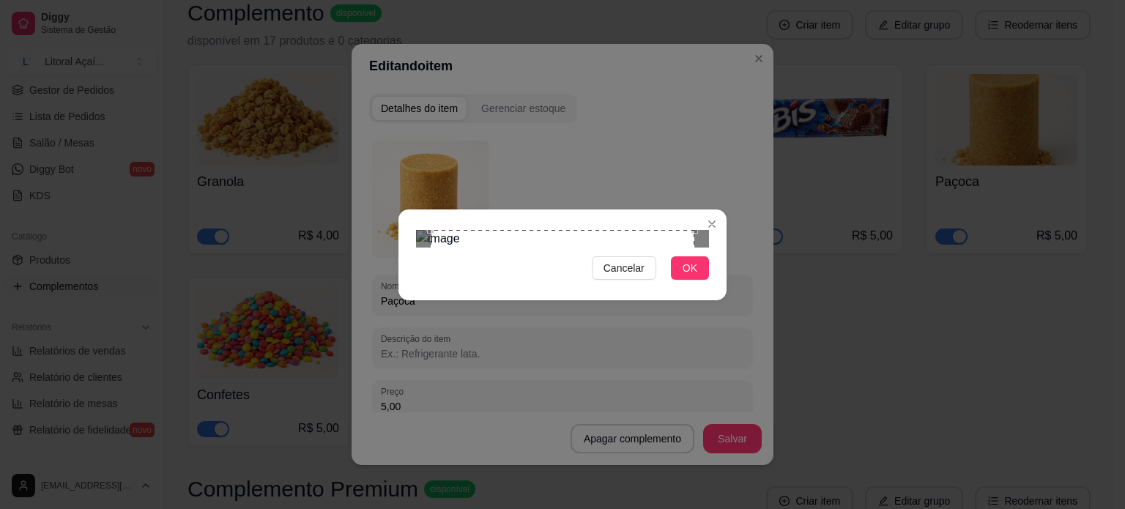
click at [551, 230] on div "Use the arrow keys to move the crop selection area" at bounding box center [562, 362] width 264 height 264
click at [439, 247] on div at bounding box center [562, 239] width 293 height 18
click at [558, 269] on div "Use the arrow keys to move the crop selection area" at bounding box center [555, 357] width 255 height 255
click at [688, 276] on span "OK" at bounding box center [689, 268] width 15 height 16
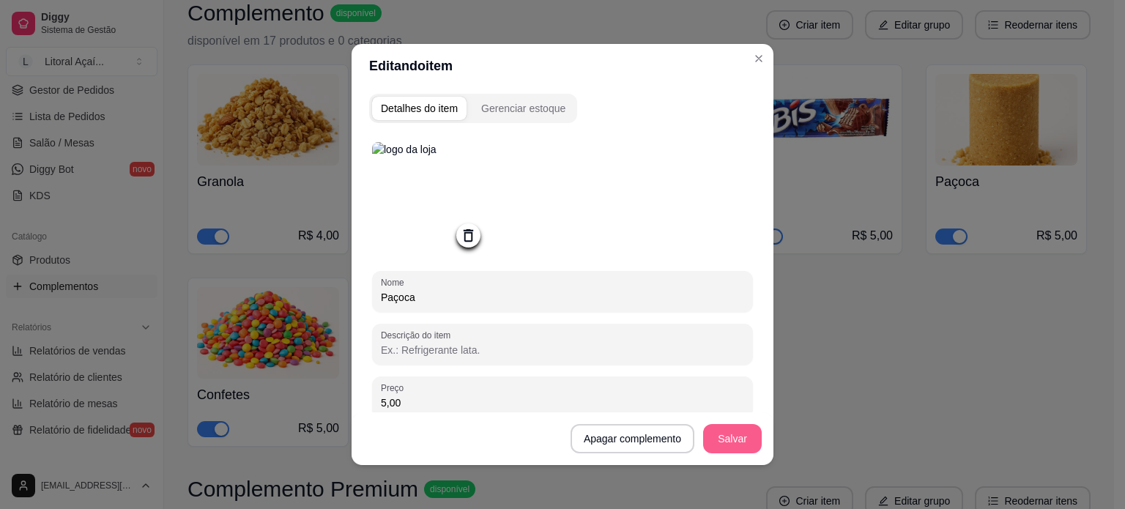
click at [724, 440] on button "Salvar" at bounding box center [732, 438] width 59 height 29
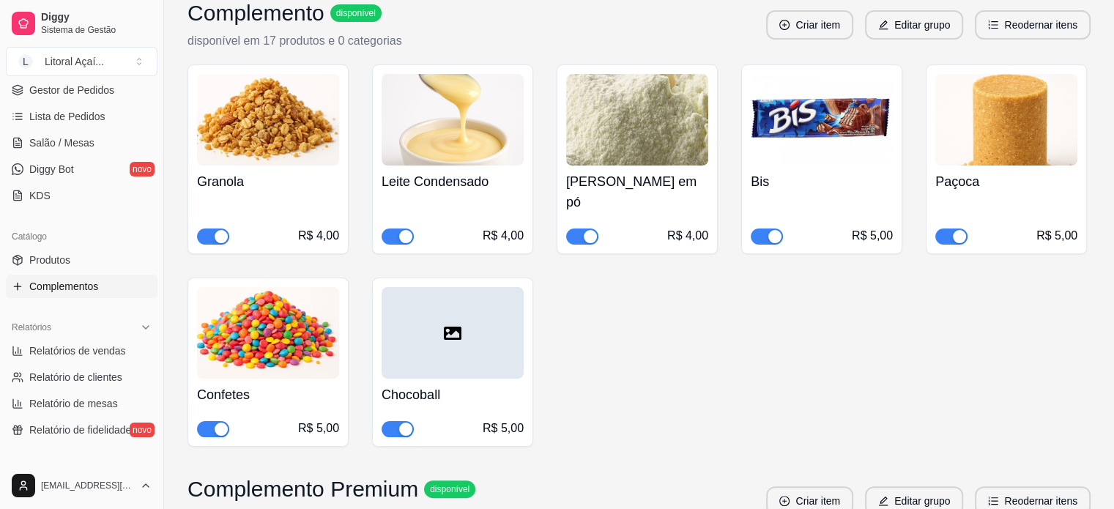
click at [476, 324] on div at bounding box center [452, 333] width 142 height 92
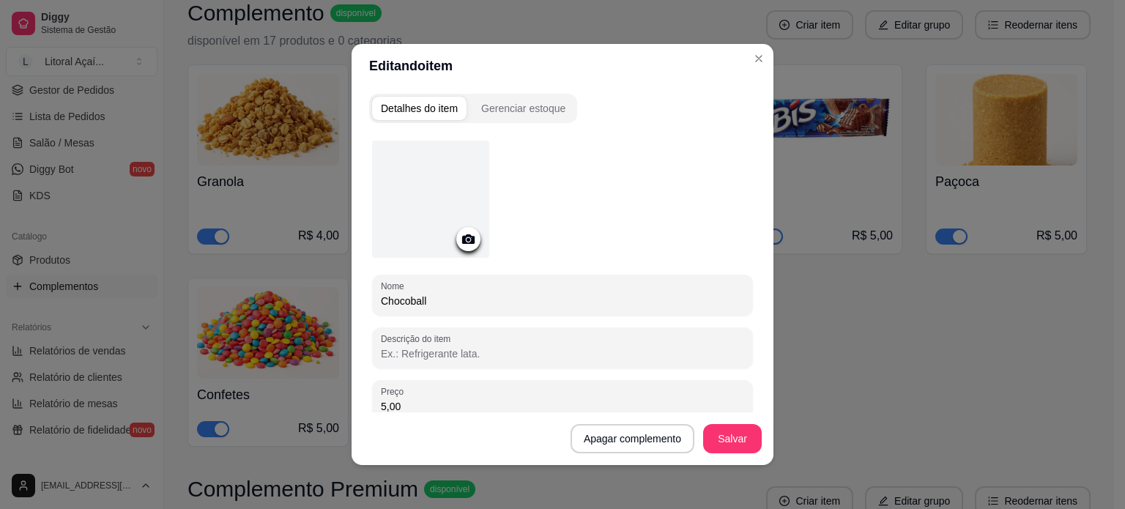
click at [424, 207] on div at bounding box center [430, 199] width 117 height 117
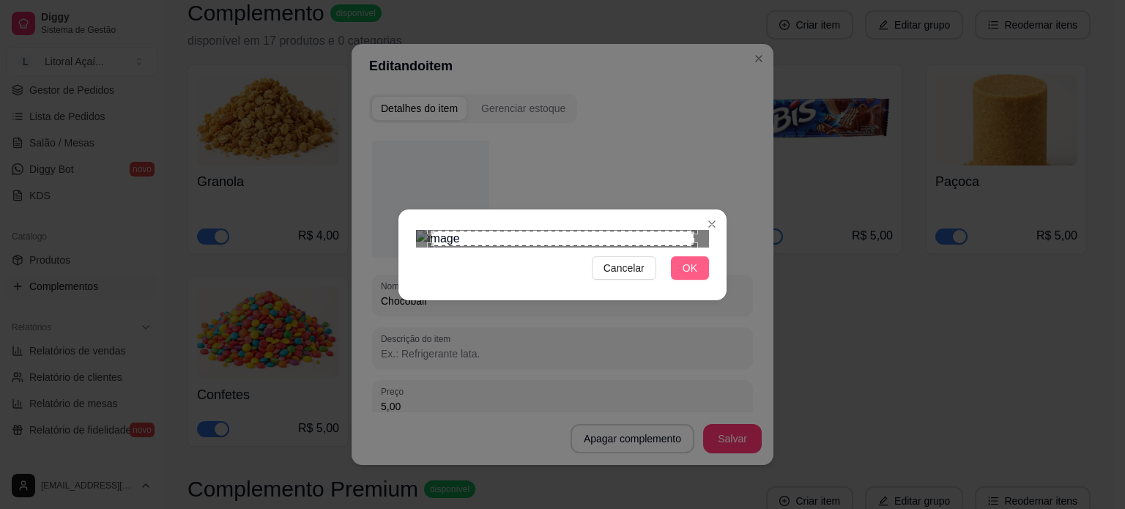
click at [692, 276] on span "OK" at bounding box center [689, 268] width 15 height 16
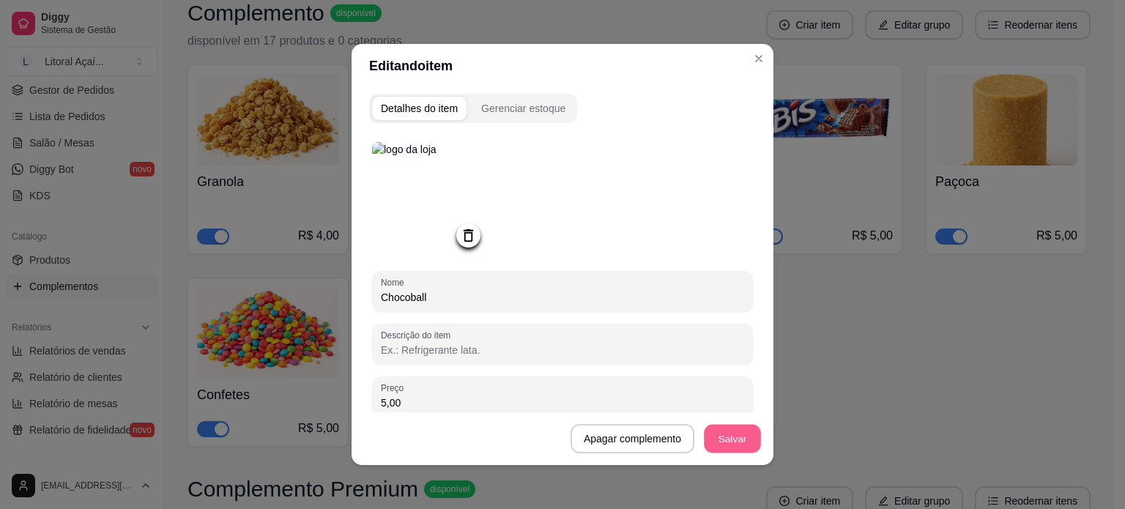
click at [729, 439] on button "Salvar" at bounding box center [732, 439] width 57 height 29
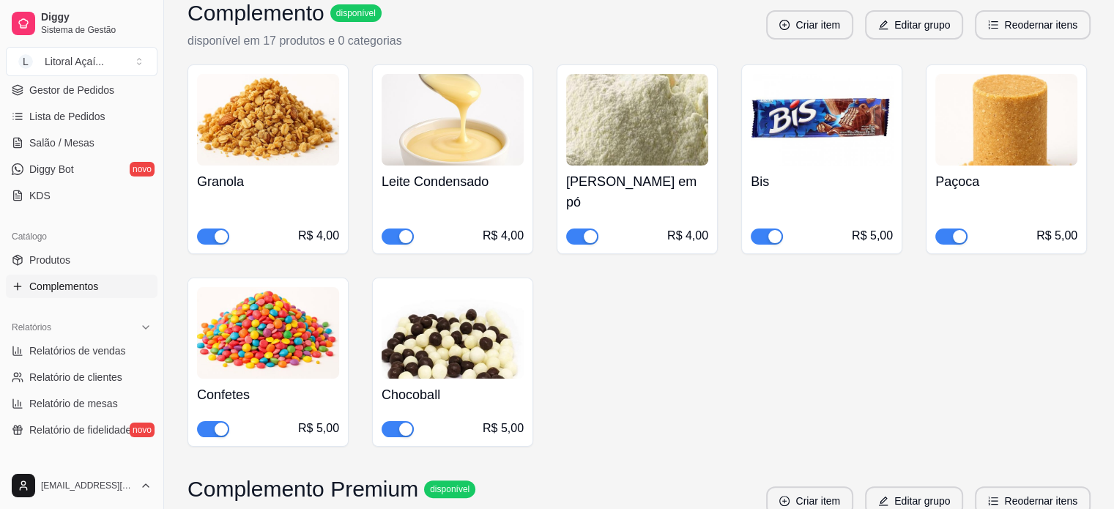
click at [445, 289] on img at bounding box center [452, 333] width 142 height 92
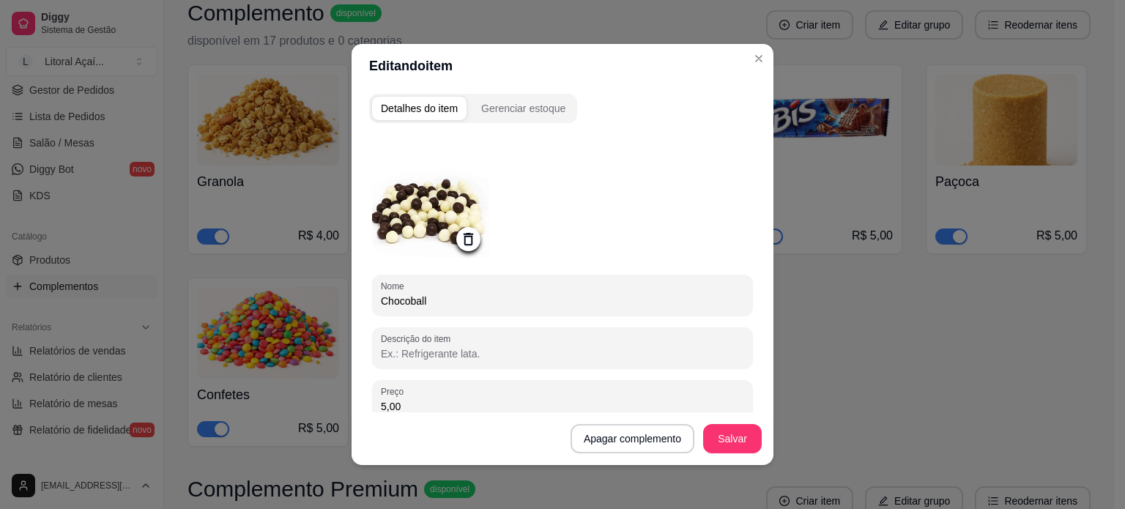
click at [477, 241] on img at bounding box center [430, 199] width 117 height 117
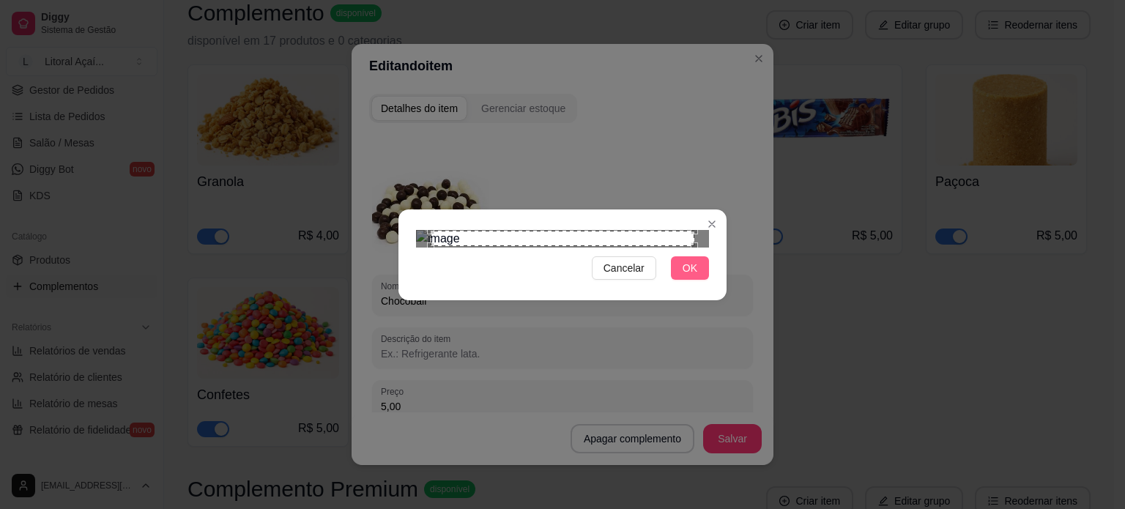
click at [693, 276] on span "OK" at bounding box center [689, 268] width 15 height 16
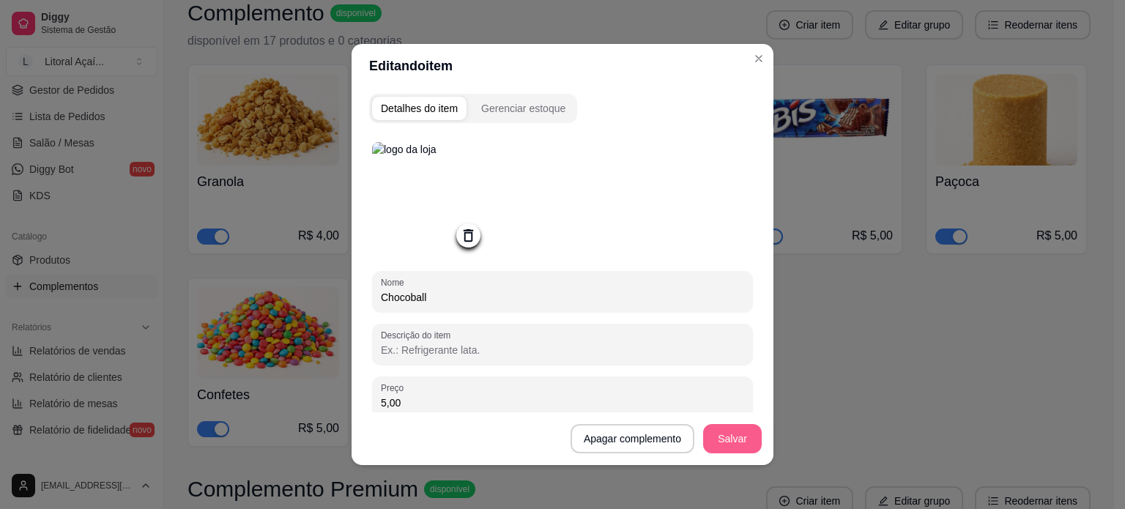
click at [712, 444] on button "Salvar" at bounding box center [732, 438] width 59 height 29
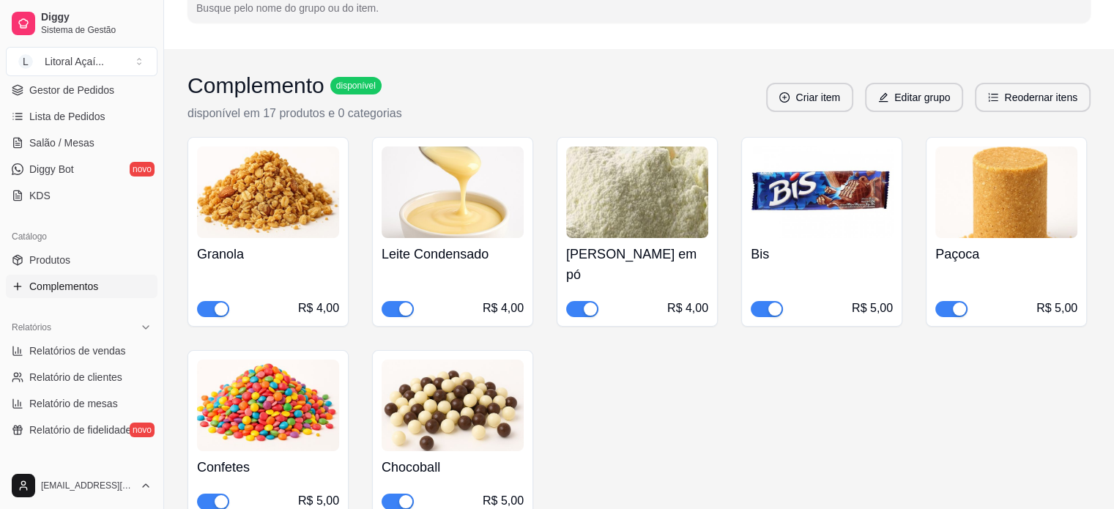
scroll to position [146, 0]
click at [666, 187] on img at bounding box center [637, 193] width 142 height 92
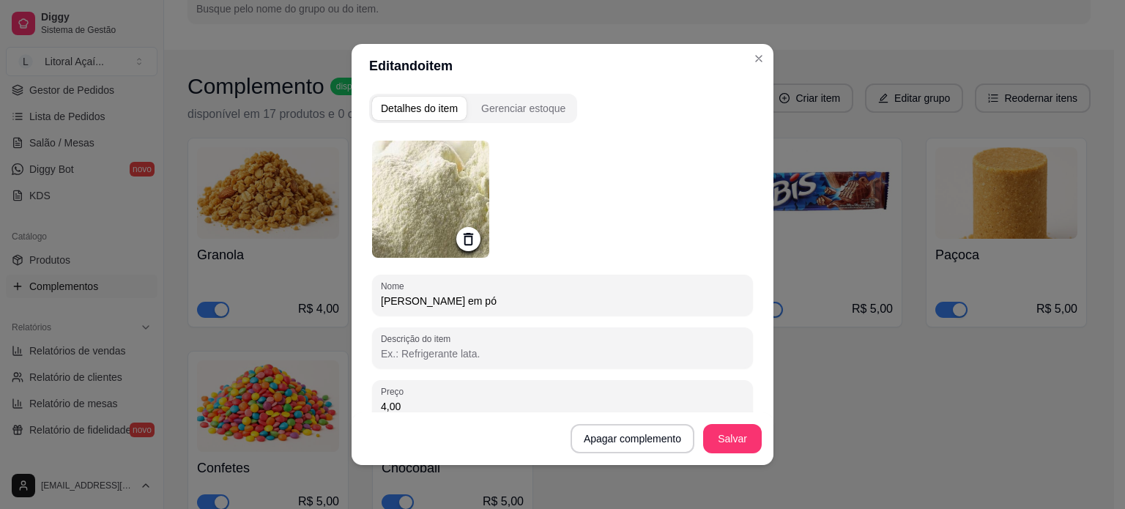
click at [435, 195] on img at bounding box center [430, 199] width 117 height 117
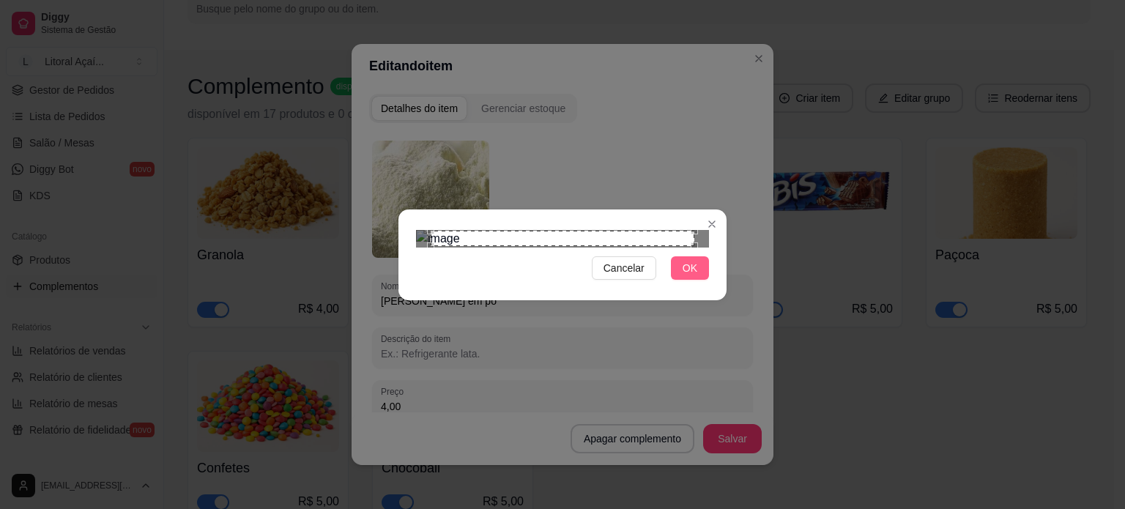
click at [701, 280] on button "OK" at bounding box center [690, 267] width 38 height 23
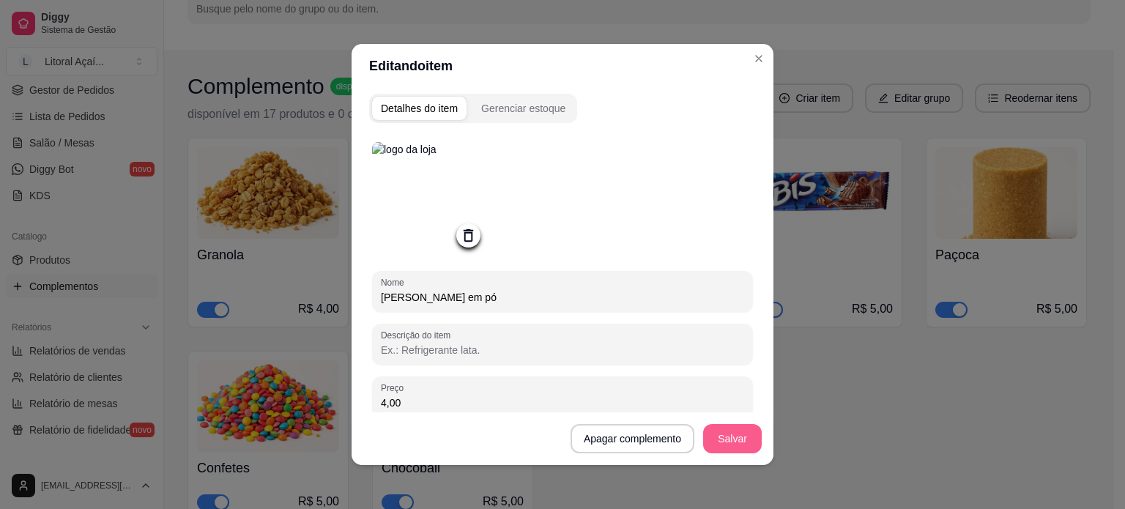
click at [742, 434] on button "Salvar" at bounding box center [732, 438] width 59 height 29
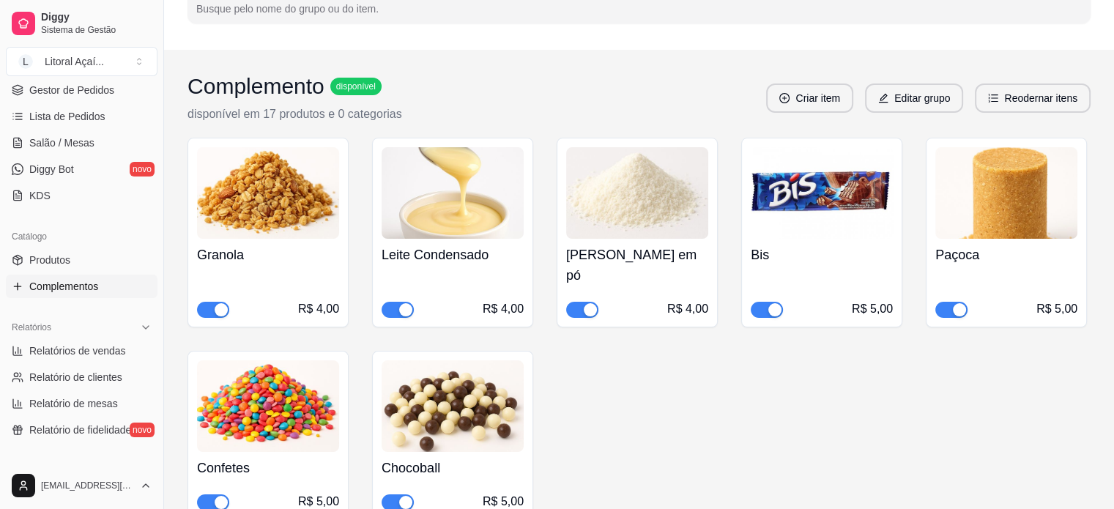
click at [838, 185] on img at bounding box center [821, 193] width 142 height 92
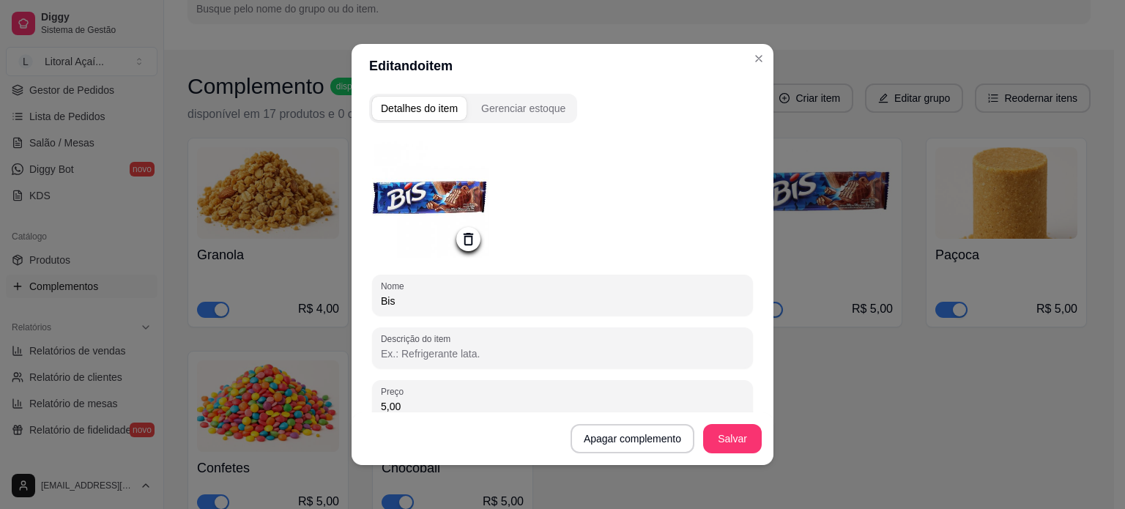
click at [439, 176] on img at bounding box center [430, 199] width 117 height 117
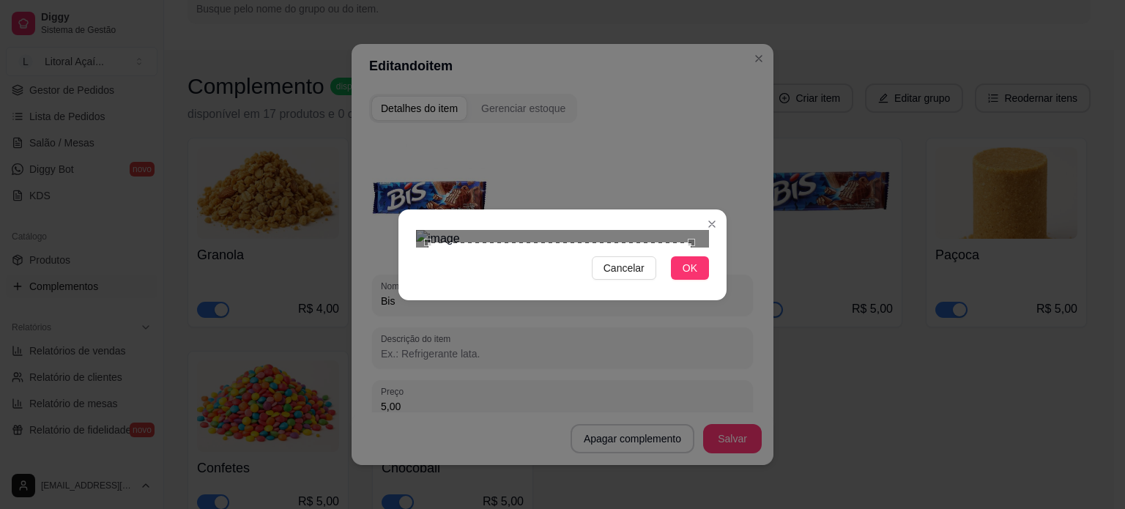
click at [621, 330] on div "Use the arrow keys to move the crop selection area" at bounding box center [560, 374] width 264 height 264
click at [719, 286] on div "Cancelar OK" at bounding box center [562, 254] width 328 height 61
click at [652, 313] on div "Use the arrow keys to move the crop selection area" at bounding box center [556, 370] width 280 height 280
click at [723, 286] on div "Cancelar OK" at bounding box center [562, 254] width 328 height 61
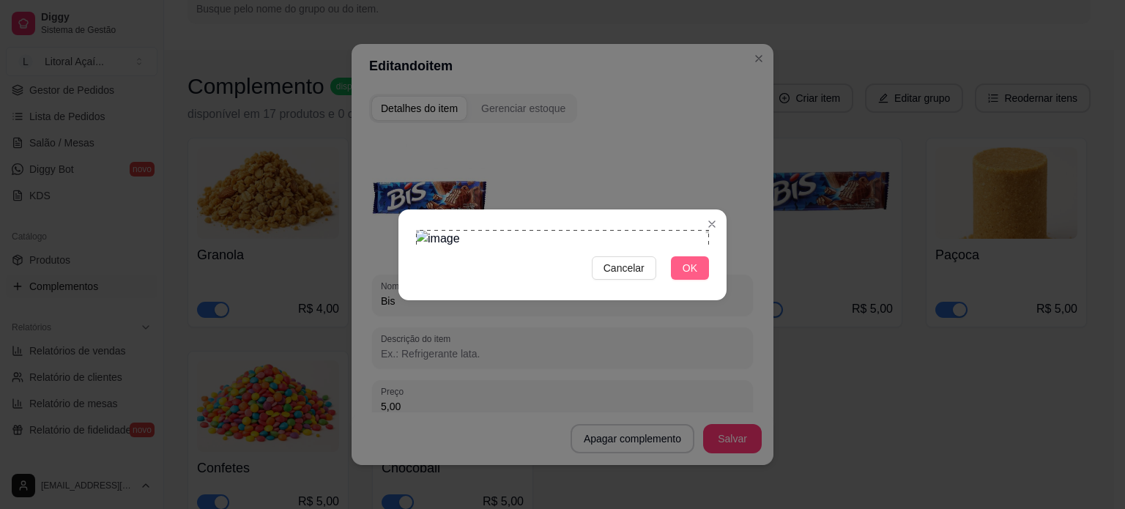
click at [693, 276] on span "OK" at bounding box center [689, 268] width 15 height 16
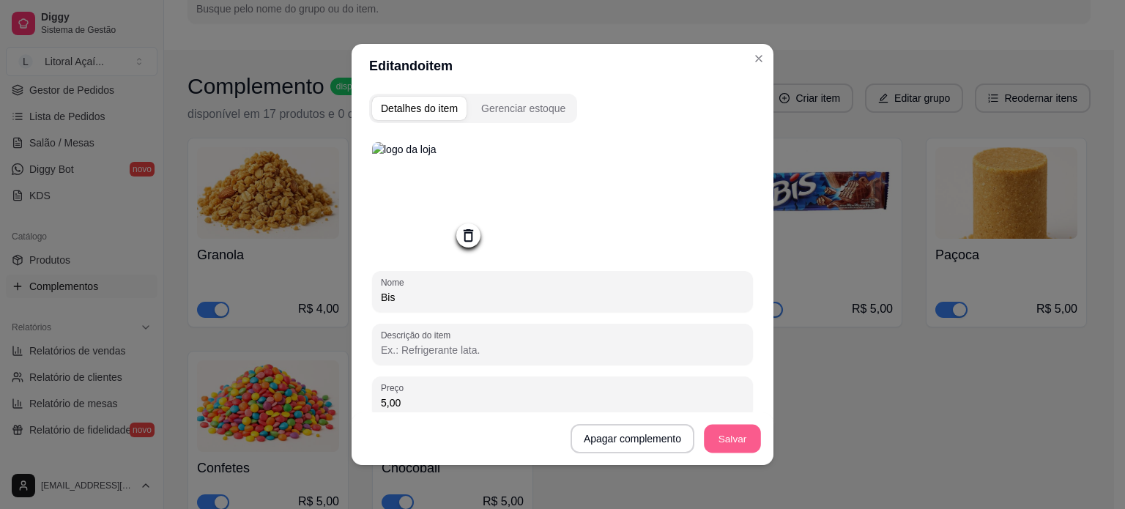
click at [718, 437] on button "Salvar" at bounding box center [732, 439] width 57 height 29
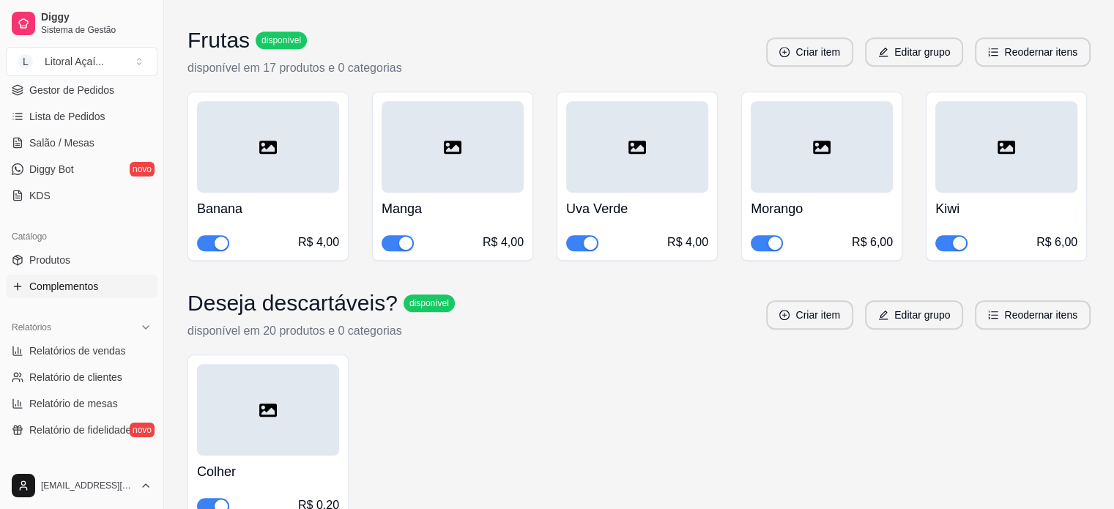
click at [723, 354] on div "Colher R$ 0,20" at bounding box center [638, 438] width 903 height 169
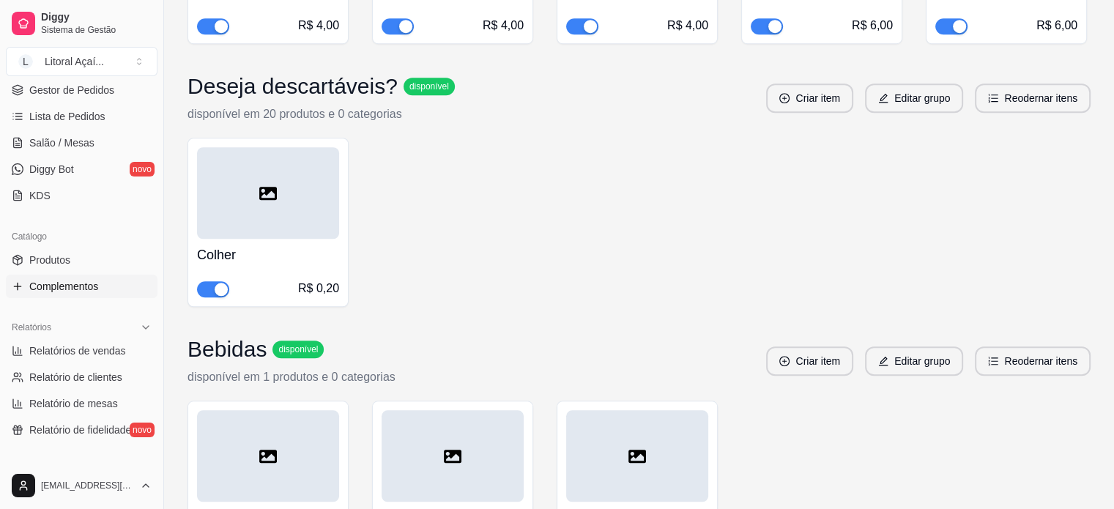
scroll to position [1245, 0]
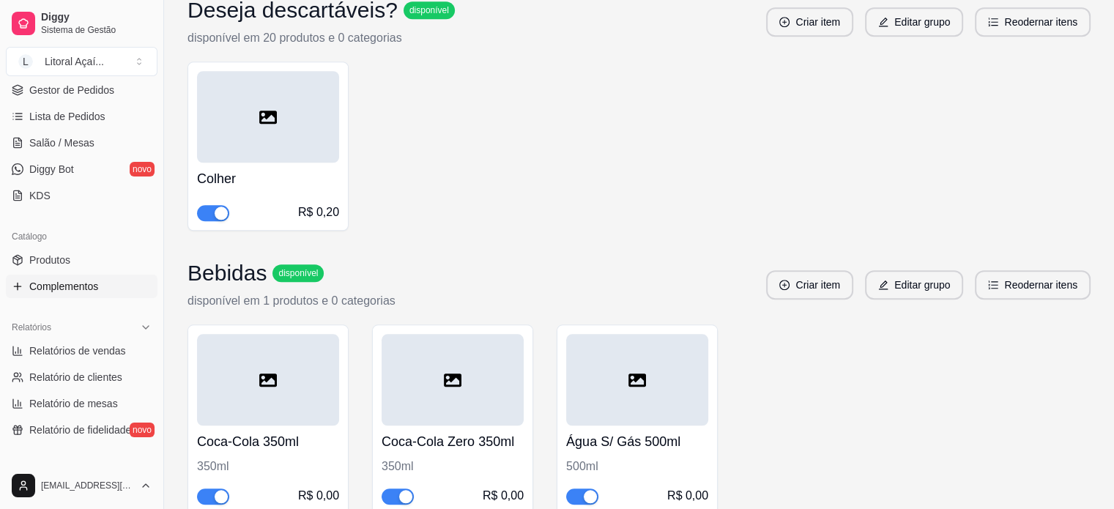
click at [275, 71] on div at bounding box center [268, 117] width 142 height 92
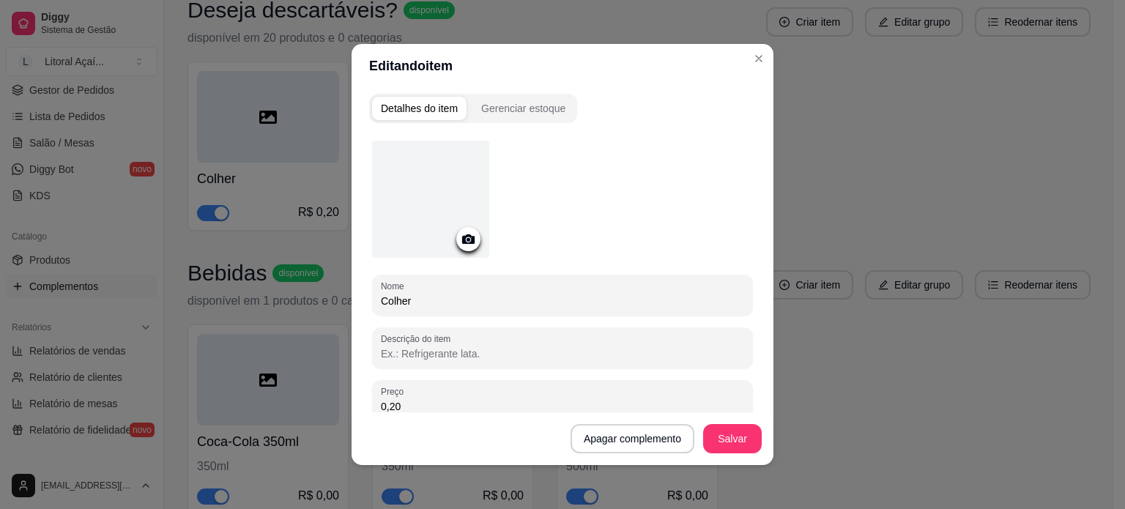
click at [428, 205] on div at bounding box center [430, 199] width 117 height 117
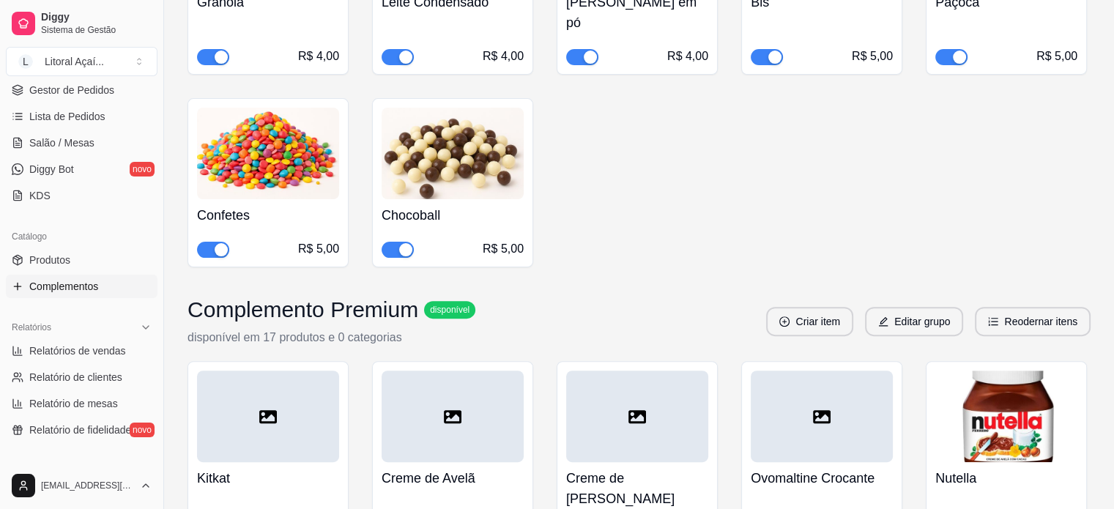
scroll to position [512, 0]
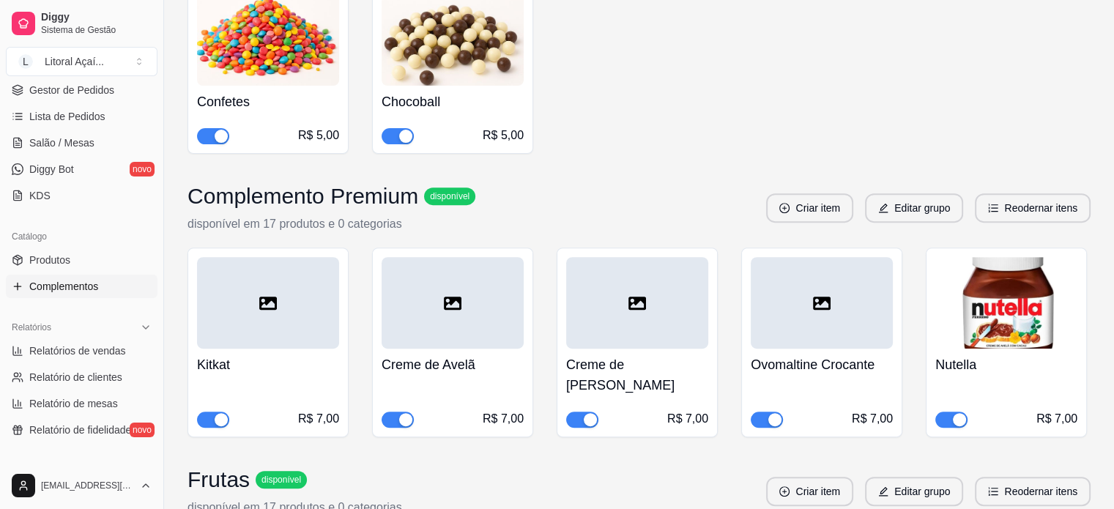
click at [280, 296] on div at bounding box center [268, 303] width 142 height 92
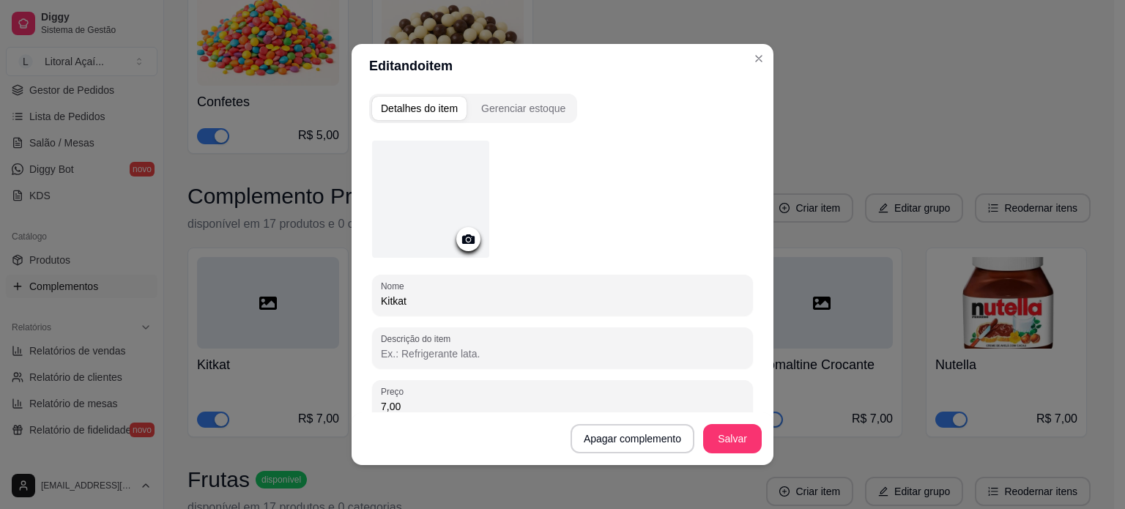
click at [443, 201] on div at bounding box center [430, 199] width 117 height 117
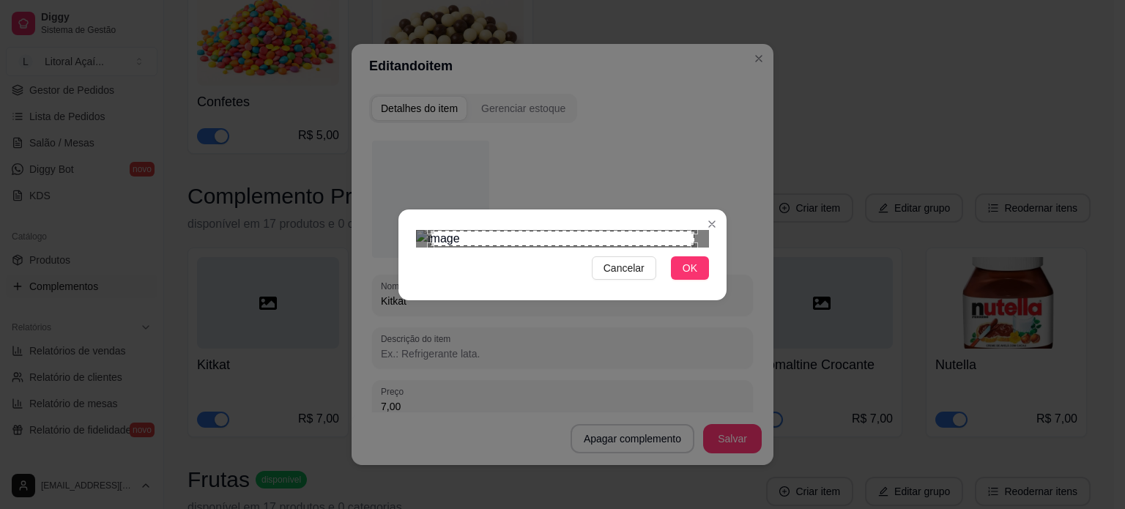
click at [693, 247] on div "Use the arrow keys to move the crop selection area" at bounding box center [562, 239] width 264 height 16
click at [745, 418] on div "Cancelar OK" at bounding box center [562, 254] width 1125 height 509
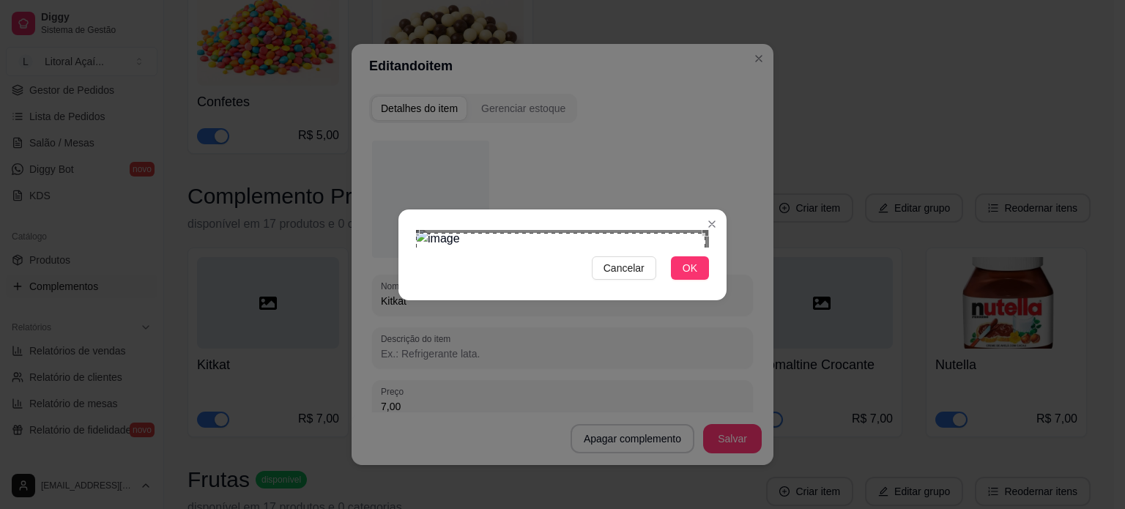
click at [401, 61] on div "Cancelar OK" at bounding box center [562, 254] width 1125 height 509
click at [729, 92] on div "Cancelar OK" at bounding box center [562, 254] width 1125 height 509
click at [689, 276] on span "OK" at bounding box center [689, 268] width 15 height 16
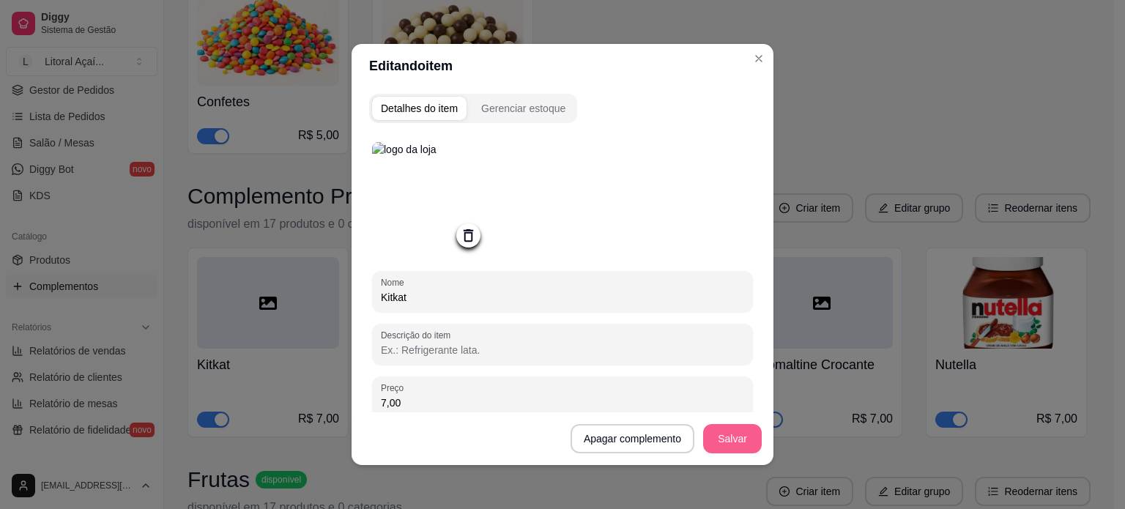
click at [726, 439] on button "Salvar" at bounding box center [732, 438] width 59 height 29
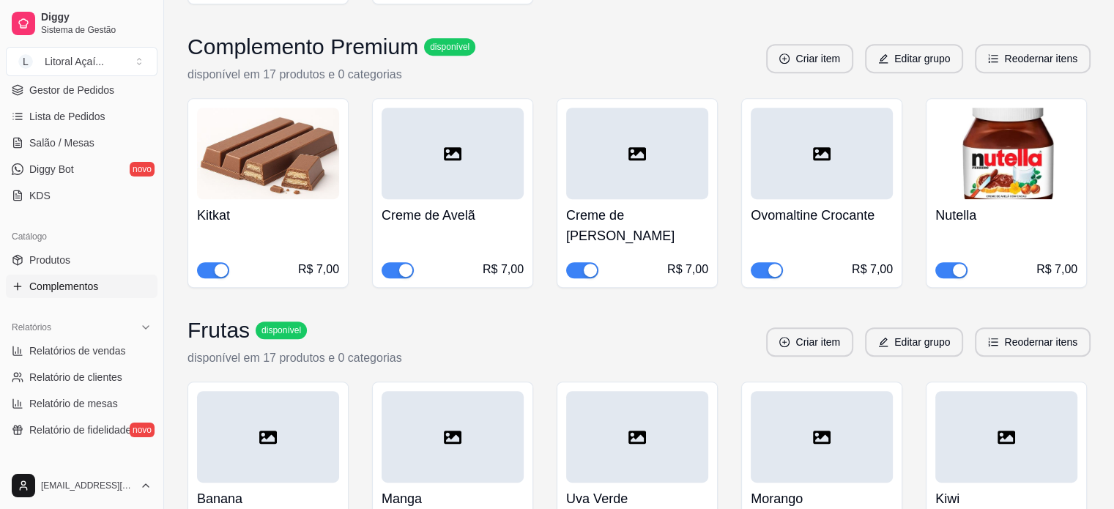
scroll to position [659, 0]
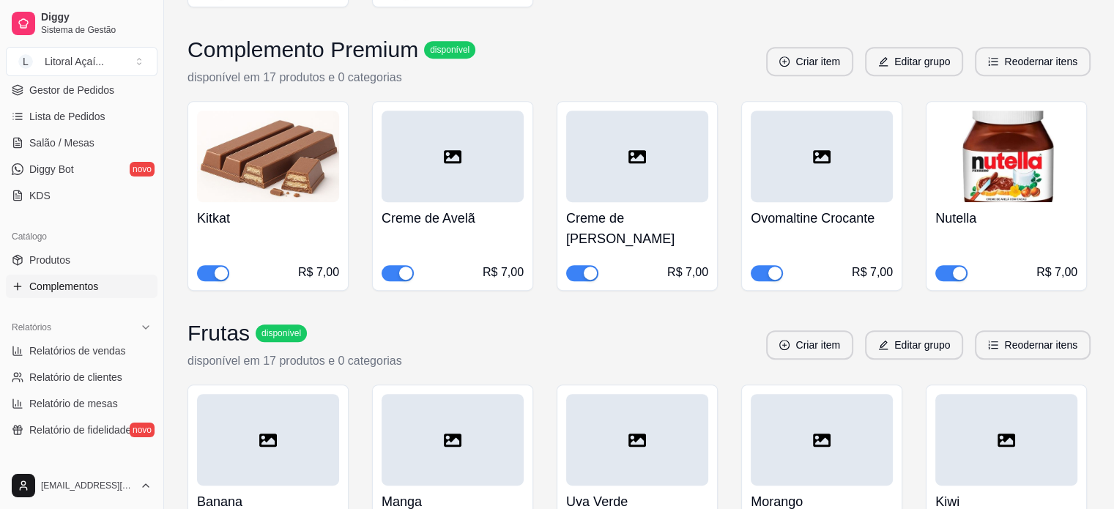
click at [1006, 151] on img at bounding box center [1006, 157] width 142 height 92
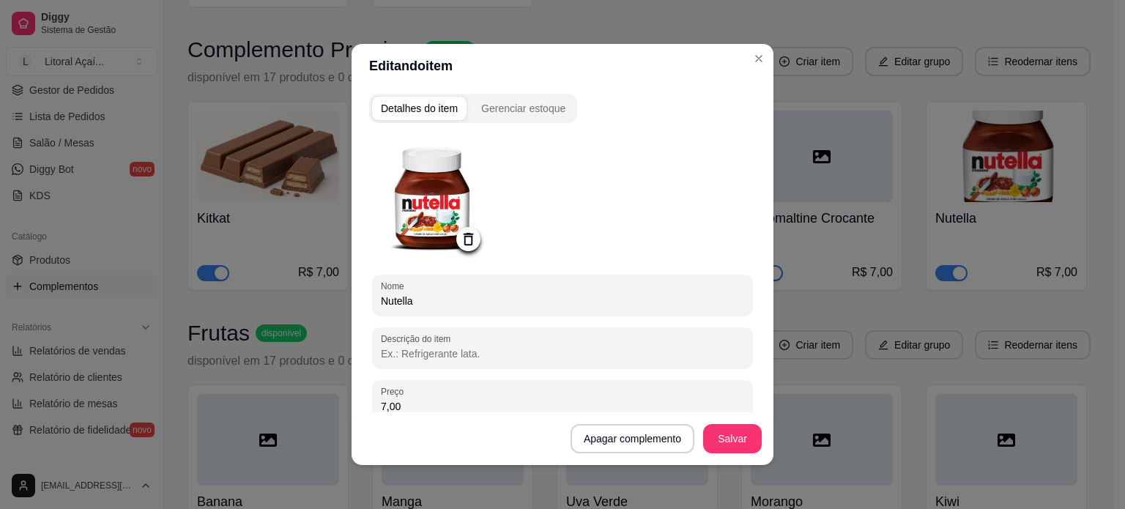
click at [451, 206] on img at bounding box center [430, 199] width 117 height 117
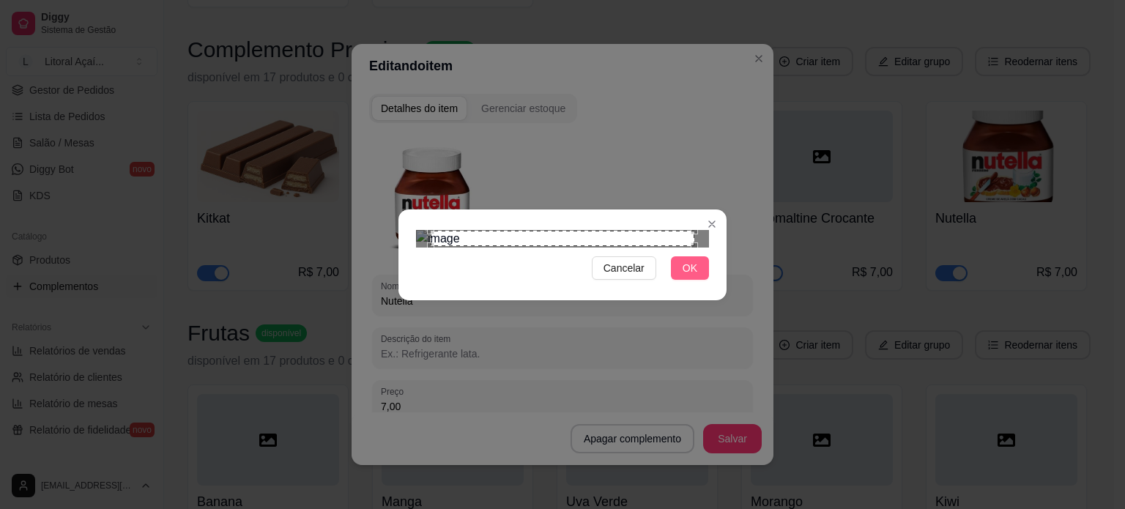
click at [683, 280] on button "OK" at bounding box center [690, 267] width 38 height 23
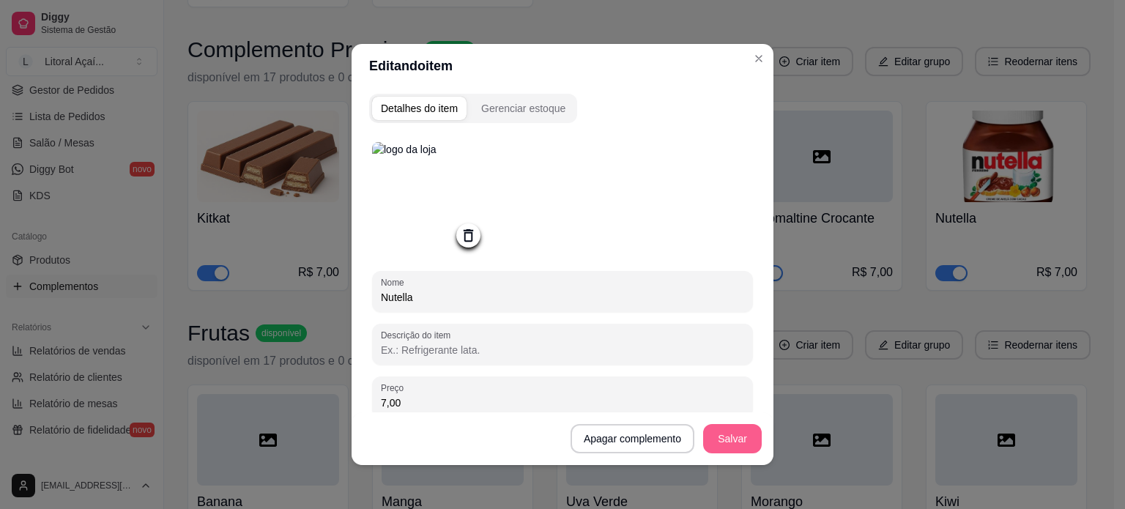
click at [715, 433] on button "Salvar" at bounding box center [732, 438] width 59 height 29
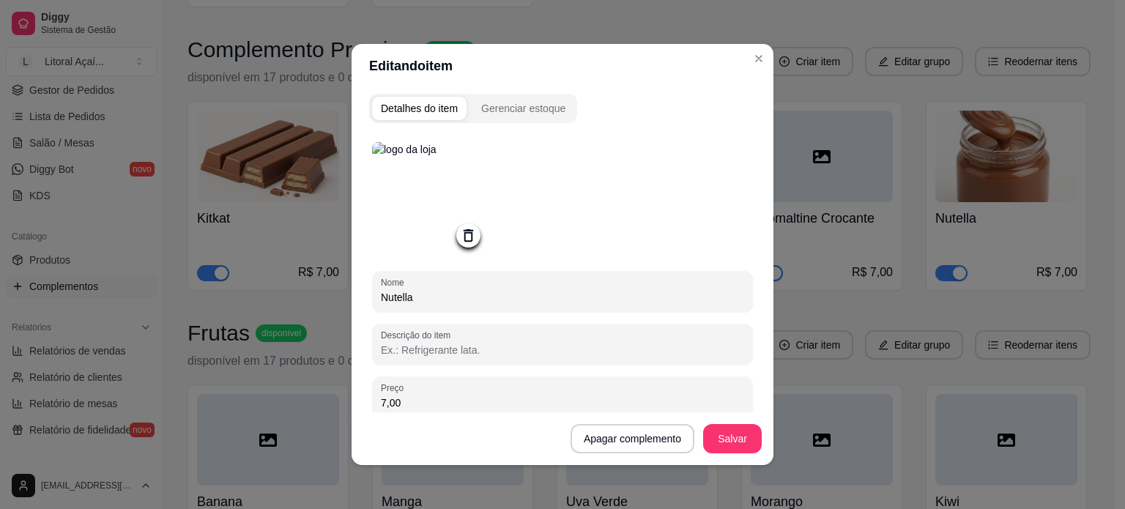
click at [405, 204] on img at bounding box center [430, 200] width 117 height 117
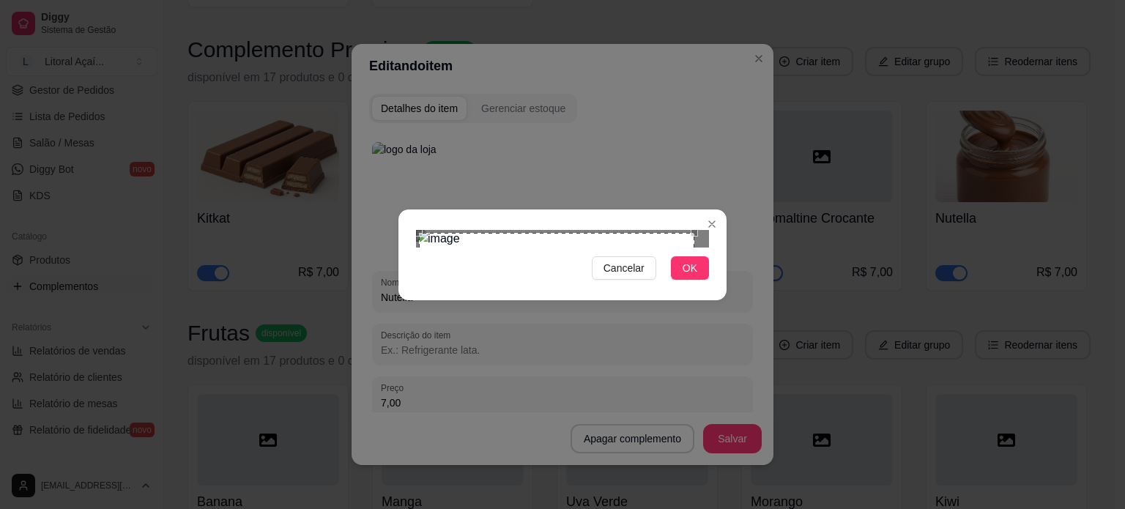
click at [398, 70] on div "Cancelar OK" at bounding box center [562, 254] width 1125 height 509
click at [730, 416] on div "Cancelar OK" at bounding box center [562, 254] width 1125 height 509
click at [693, 276] on span "OK" at bounding box center [689, 268] width 15 height 16
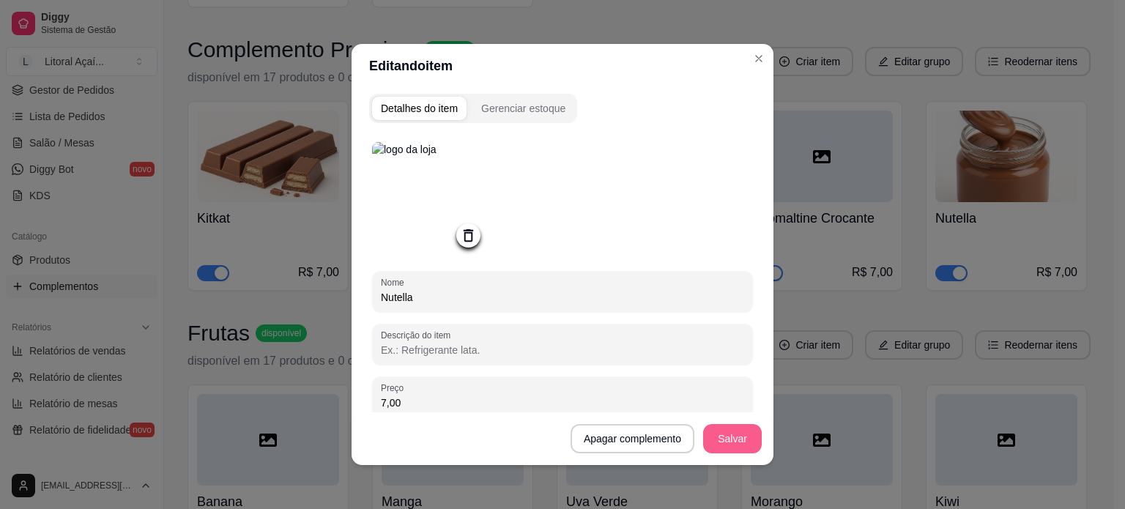
click at [727, 437] on button "Salvar" at bounding box center [732, 438] width 59 height 29
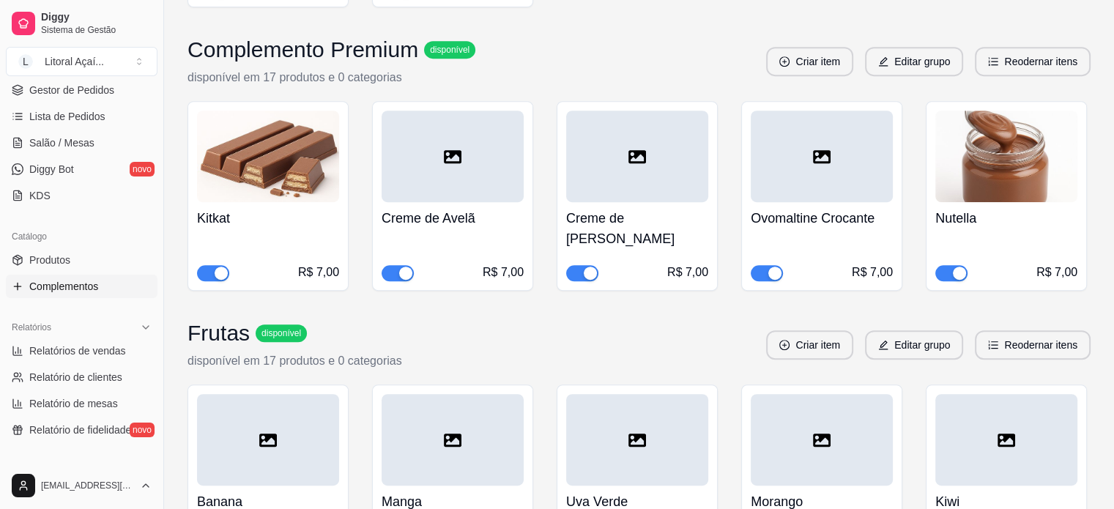
click at [492, 152] on div at bounding box center [452, 157] width 142 height 92
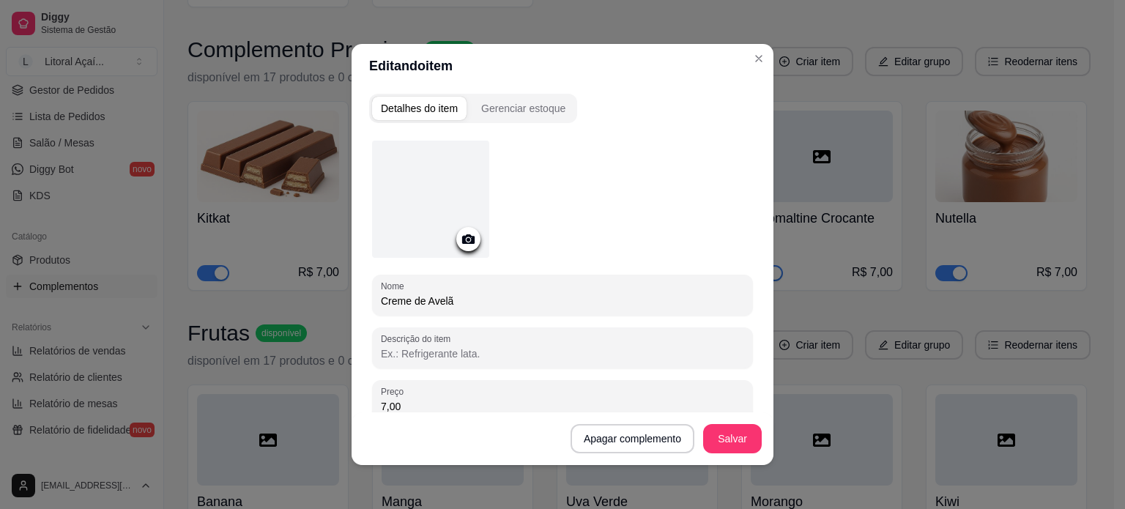
click at [433, 201] on div at bounding box center [430, 199] width 117 height 117
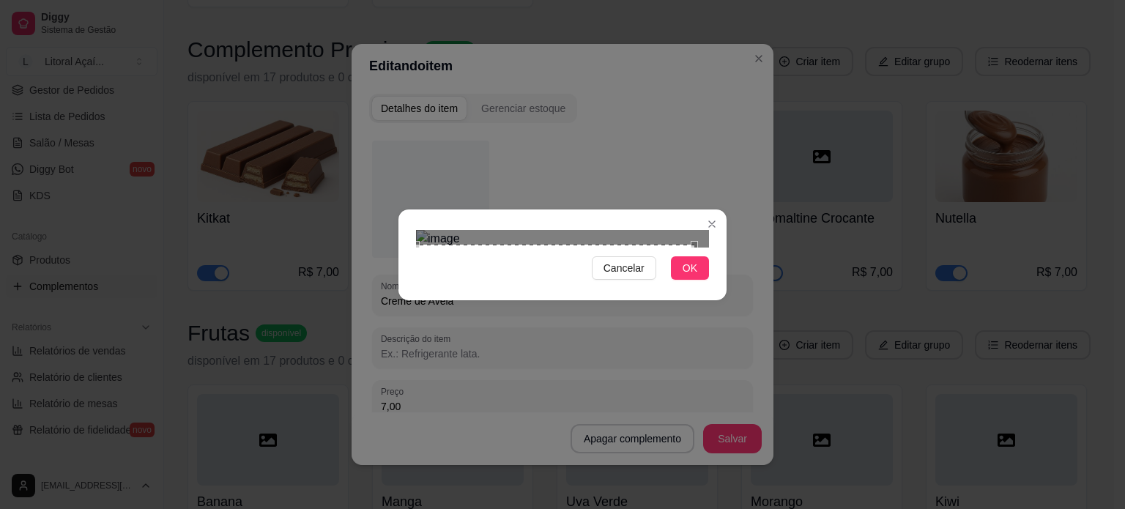
click at [365, 403] on div "Cancelar OK" at bounding box center [562, 254] width 1125 height 509
click at [760, 82] on div "Cancelar OK" at bounding box center [562, 254] width 1125 height 509
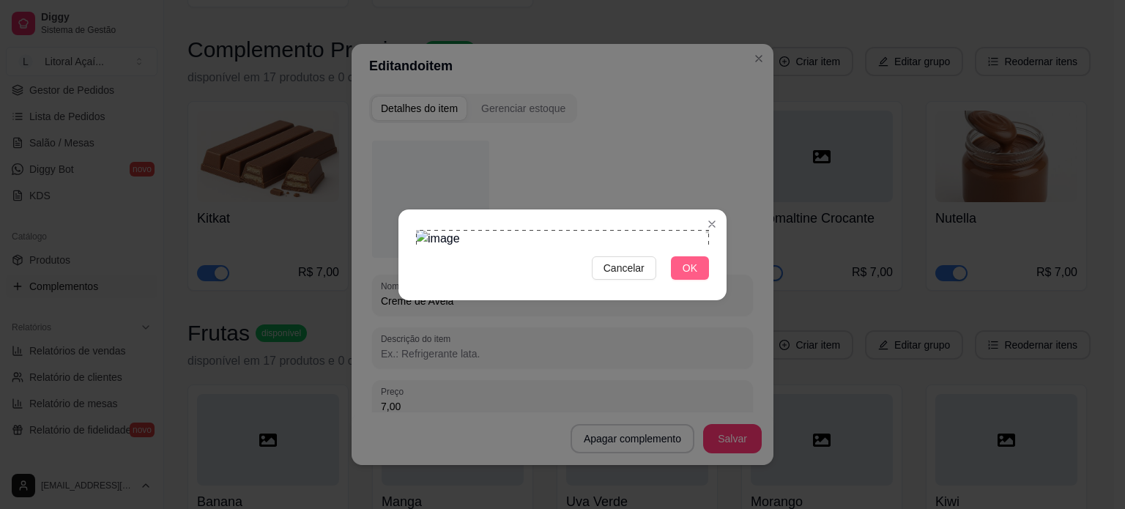
click at [697, 280] on button "OK" at bounding box center [690, 267] width 38 height 23
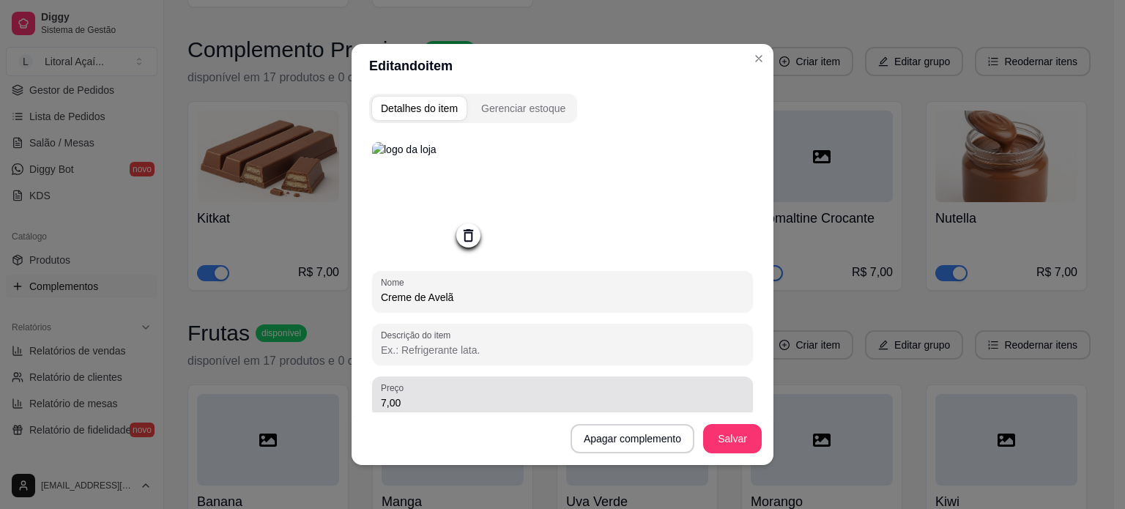
drag, startPoint x: 1028, startPoint y: 485, endPoint x: 697, endPoint y: 397, distance: 342.6
click at [697, 397] on div "7,00" at bounding box center [562, 396] width 363 height 29
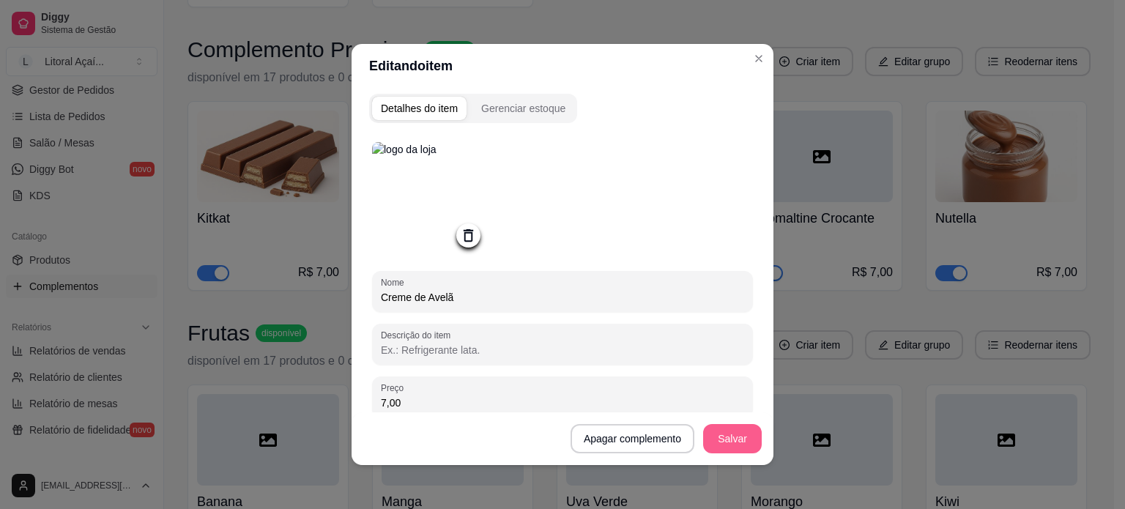
click at [726, 433] on button "Salvar" at bounding box center [732, 438] width 59 height 29
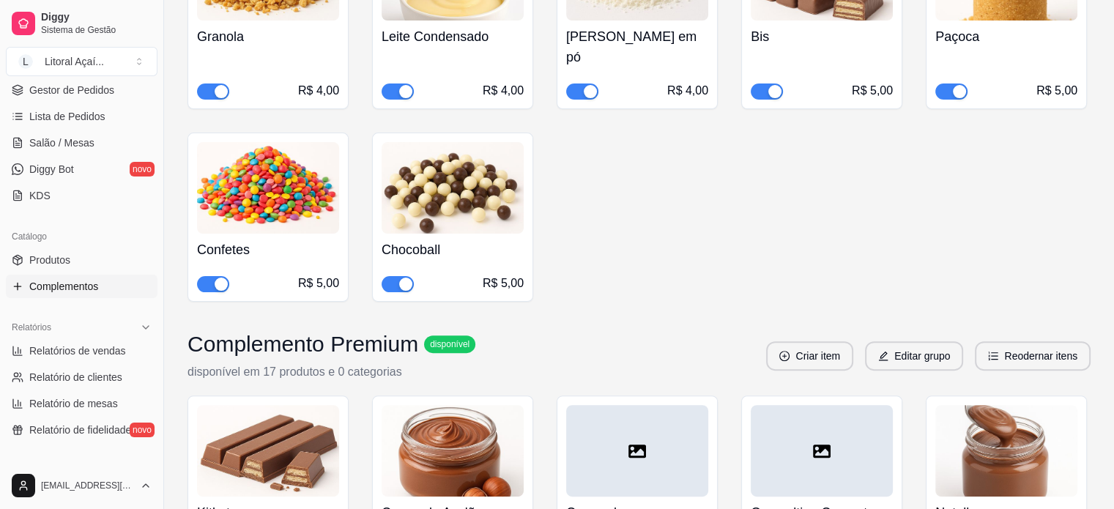
scroll to position [512, 0]
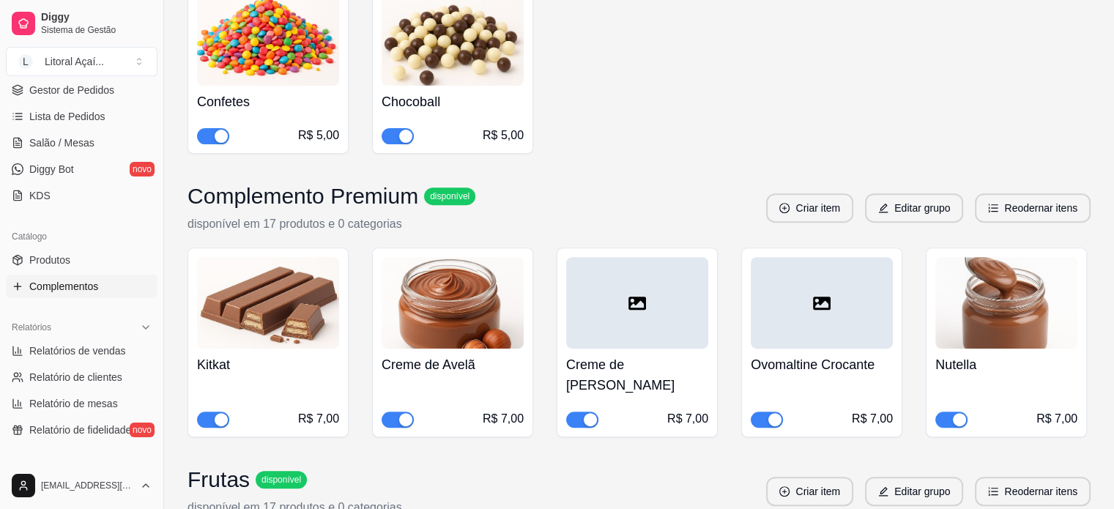
click at [615, 264] on div at bounding box center [637, 303] width 142 height 92
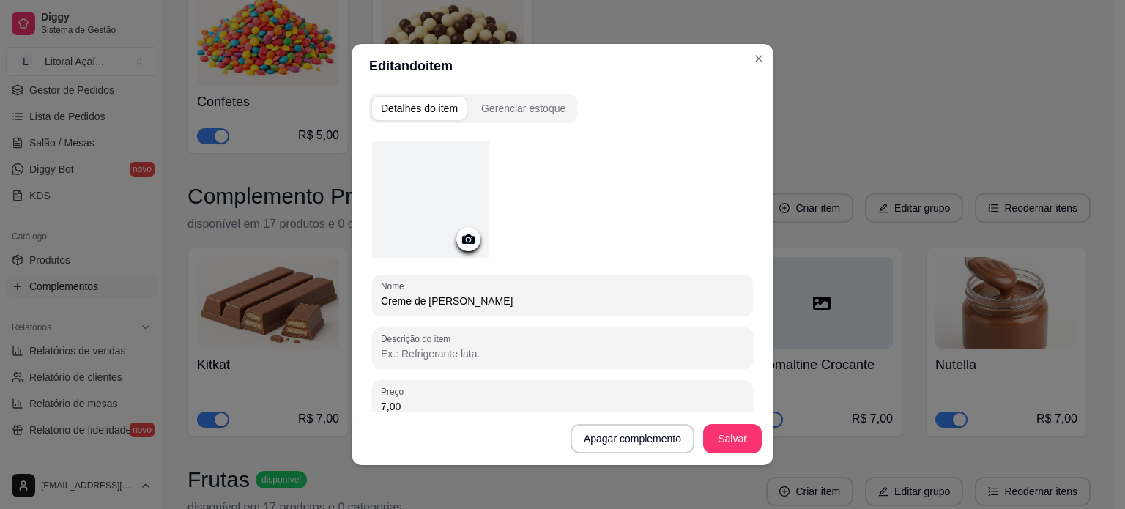
click at [445, 197] on div at bounding box center [430, 199] width 117 height 117
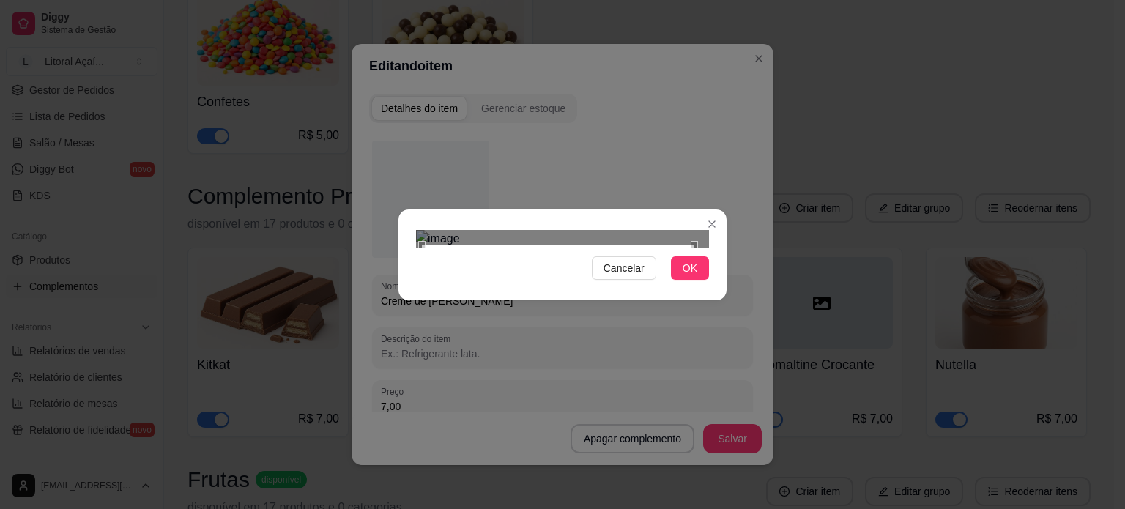
click at [403, 286] on div "Cancelar OK" at bounding box center [562, 254] width 328 height 61
click at [742, 81] on div "Cancelar OK" at bounding box center [562, 254] width 1125 height 509
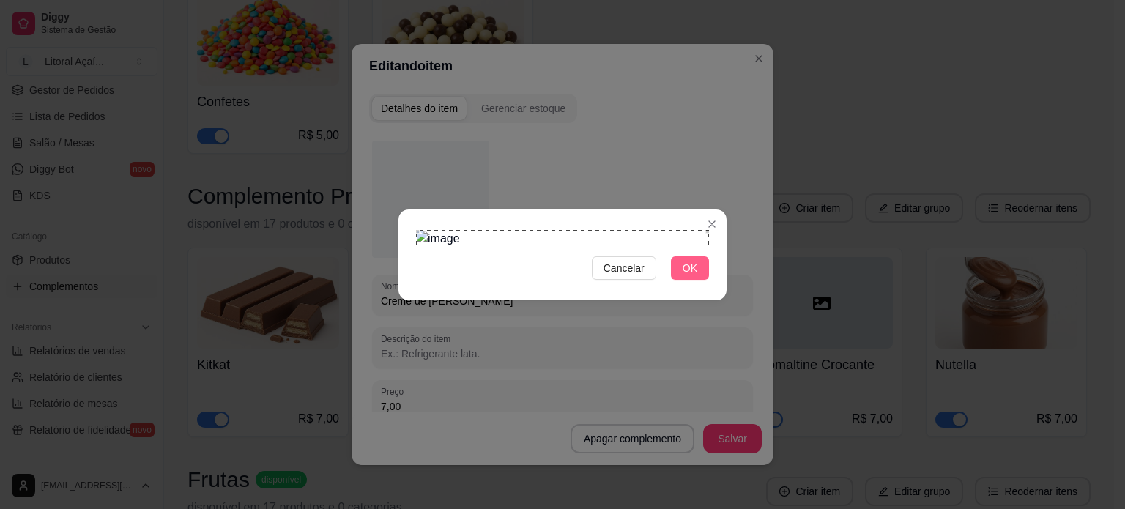
click at [687, 276] on span "OK" at bounding box center [689, 268] width 15 height 16
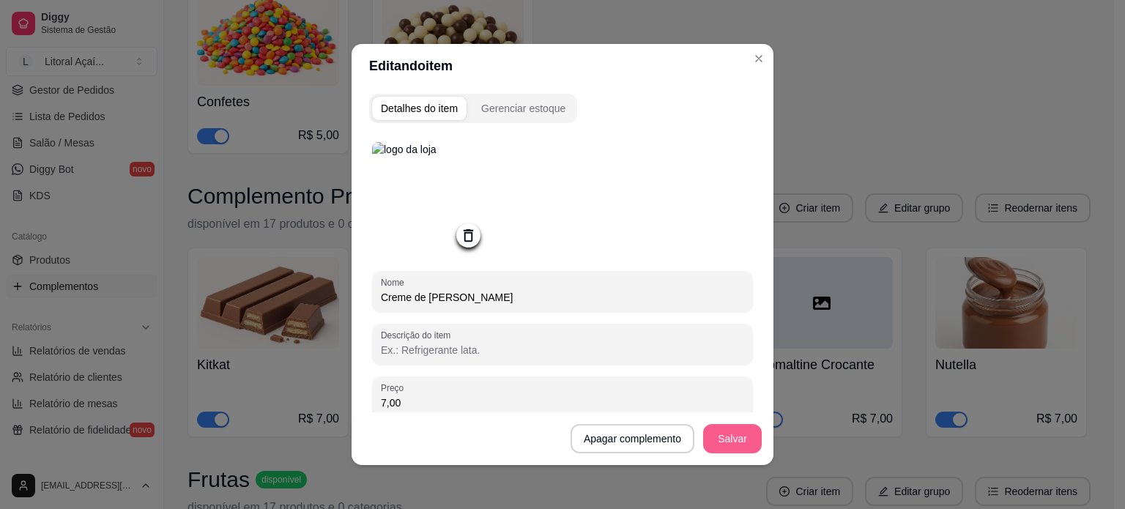
click at [717, 437] on button "Salvar" at bounding box center [732, 438] width 59 height 29
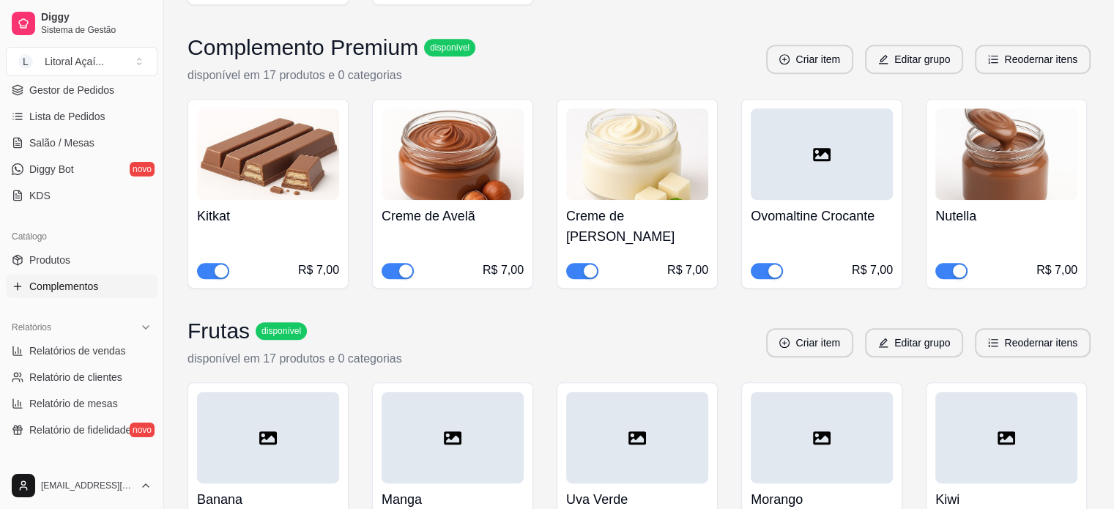
scroll to position [659, 0]
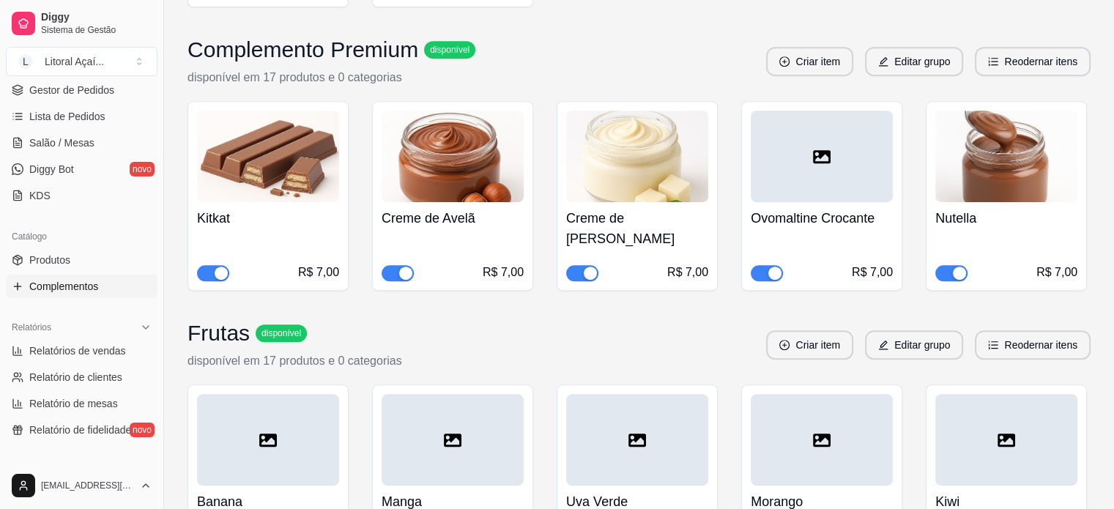
click at [862, 128] on div at bounding box center [821, 157] width 142 height 92
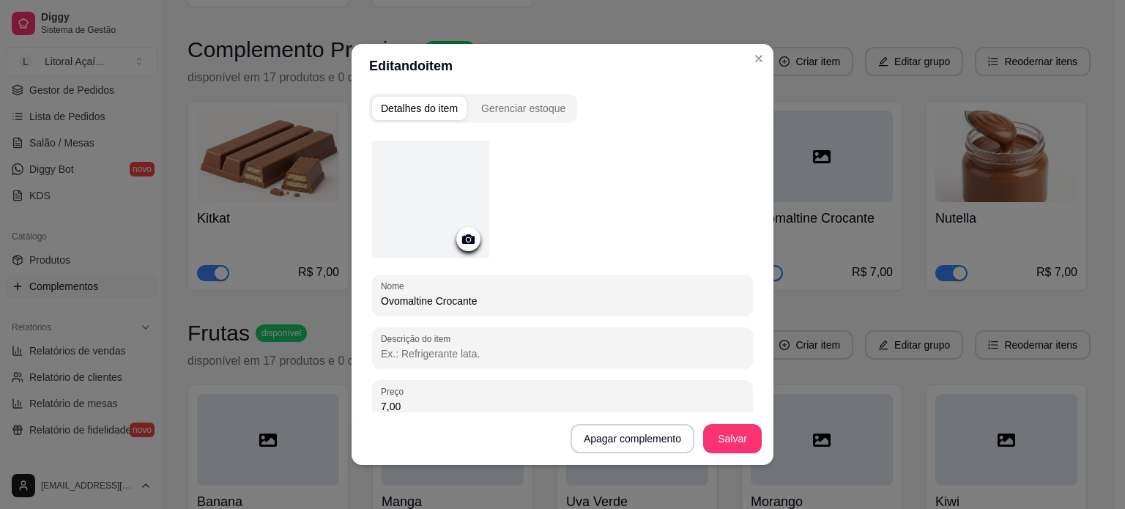
click at [401, 203] on div at bounding box center [430, 199] width 117 height 117
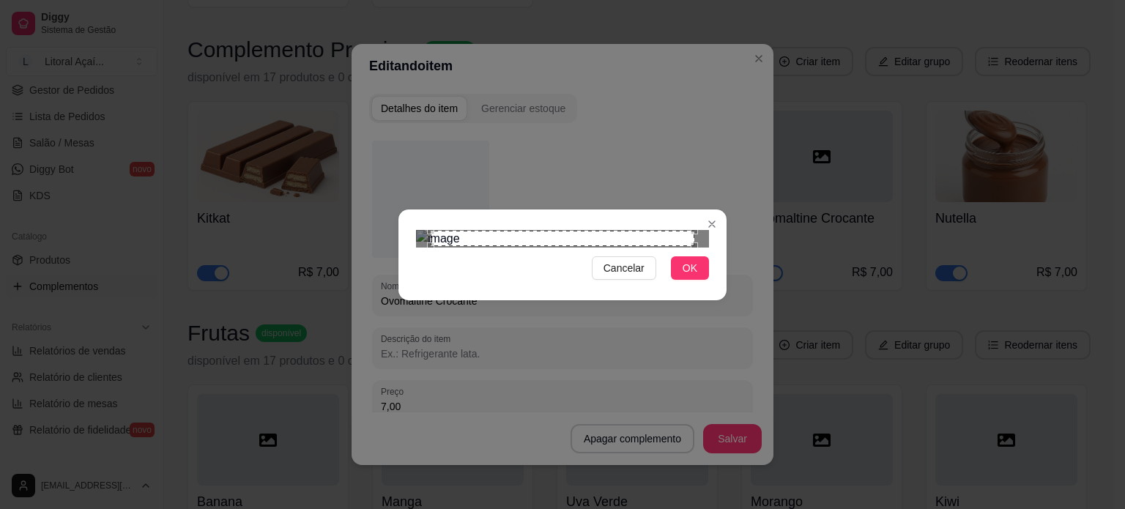
click at [774, 61] on div "Cancelar OK" at bounding box center [562, 254] width 1125 height 509
click at [388, 398] on div "Cancelar OK" at bounding box center [562, 254] width 1125 height 509
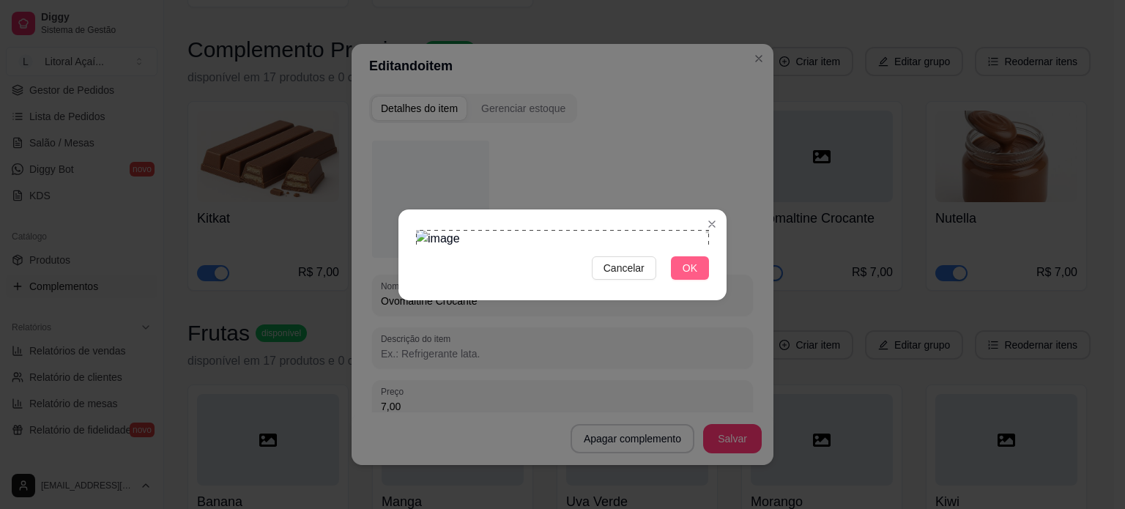
click at [681, 280] on button "OK" at bounding box center [690, 267] width 38 height 23
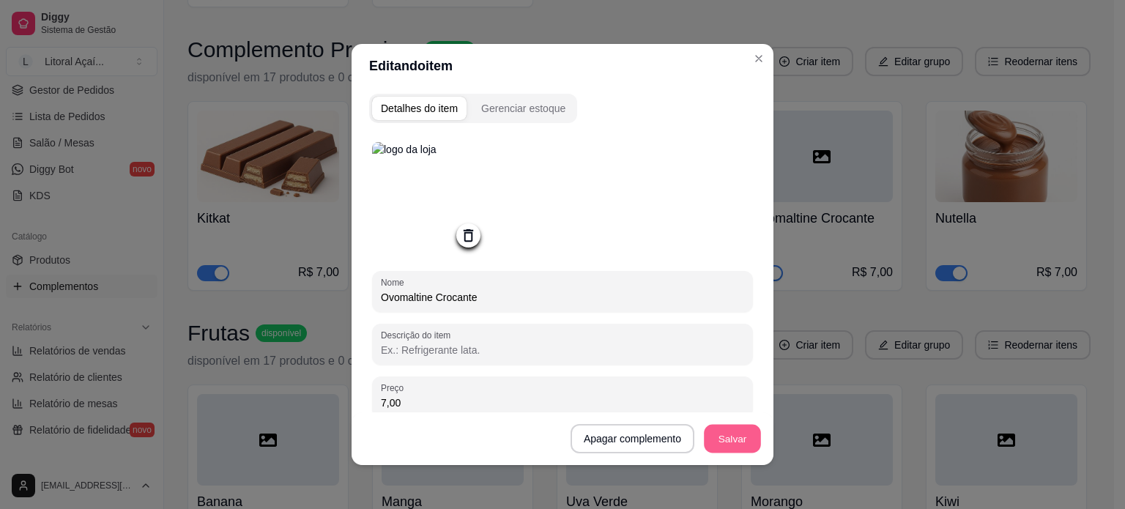
click at [736, 433] on button "Salvar" at bounding box center [732, 439] width 57 height 29
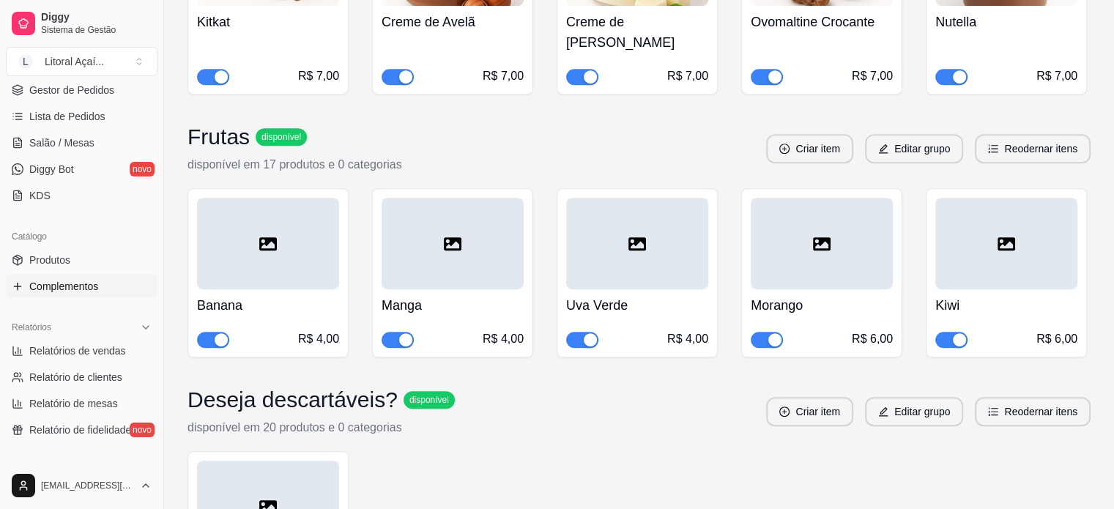
scroll to position [879, 0]
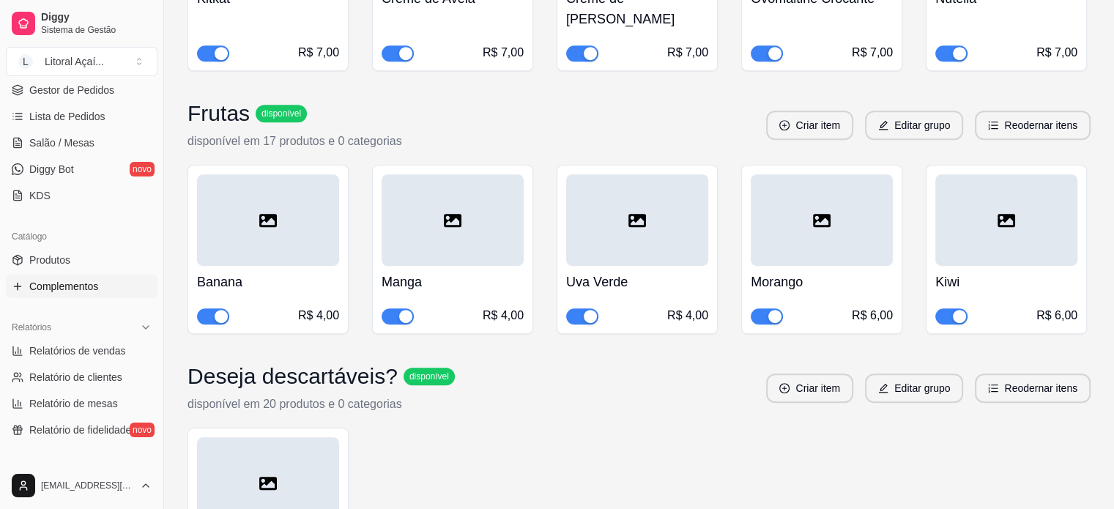
click at [272, 191] on div at bounding box center [268, 220] width 142 height 92
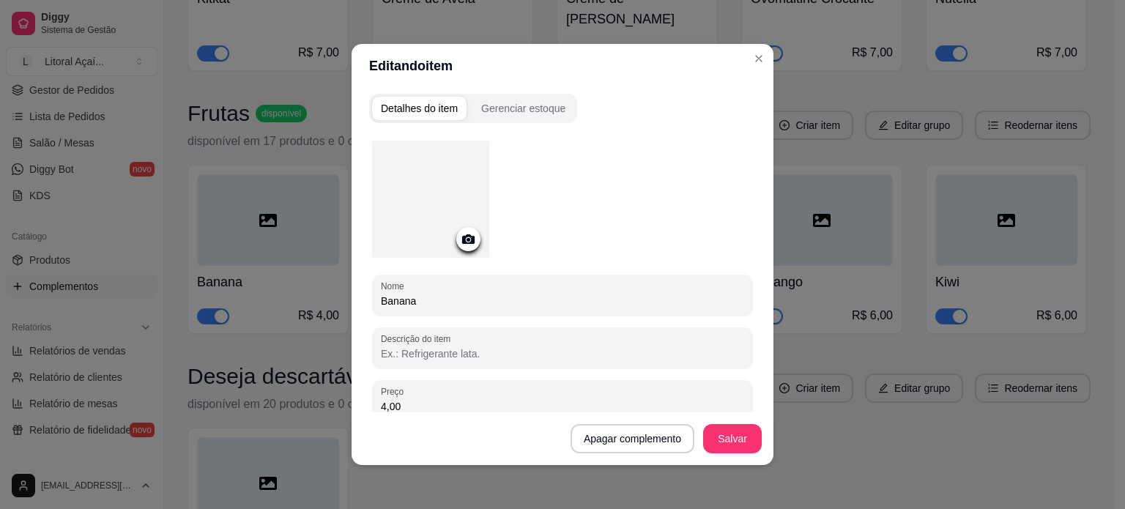
click at [456, 201] on div at bounding box center [430, 199] width 117 height 117
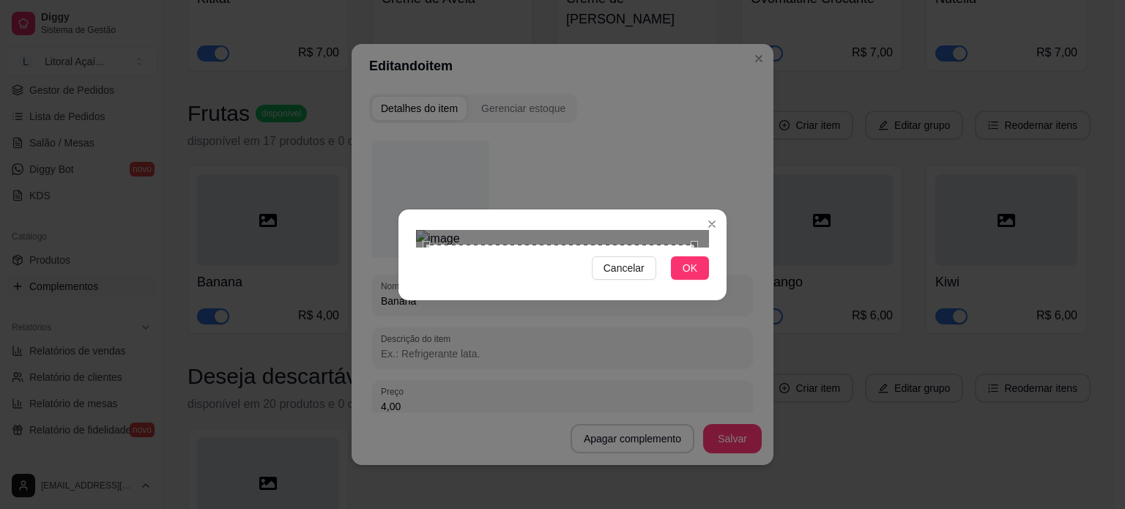
click at [354, 403] on div "Cancelar OK" at bounding box center [562, 254] width 1125 height 509
click at [745, 84] on div "Cancelar OK" at bounding box center [562, 254] width 1125 height 509
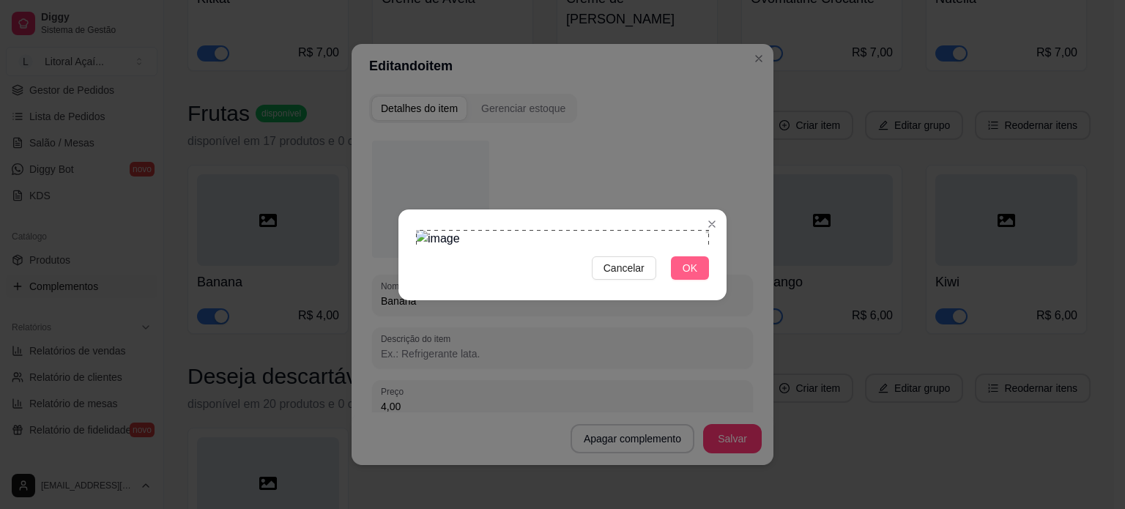
click at [685, 276] on span "OK" at bounding box center [689, 268] width 15 height 16
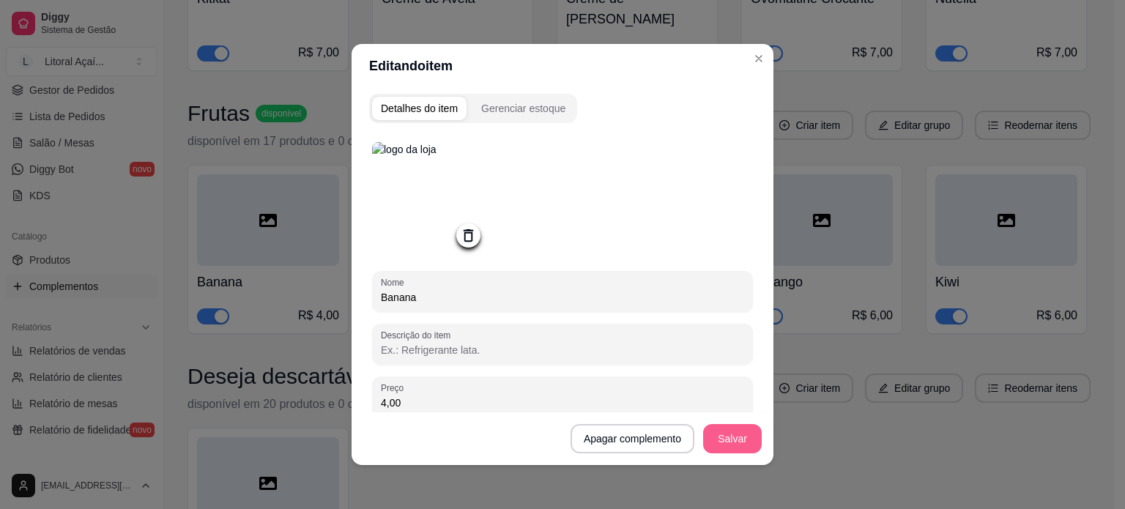
click at [735, 444] on button "Salvar" at bounding box center [732, 438] width 59 height 29
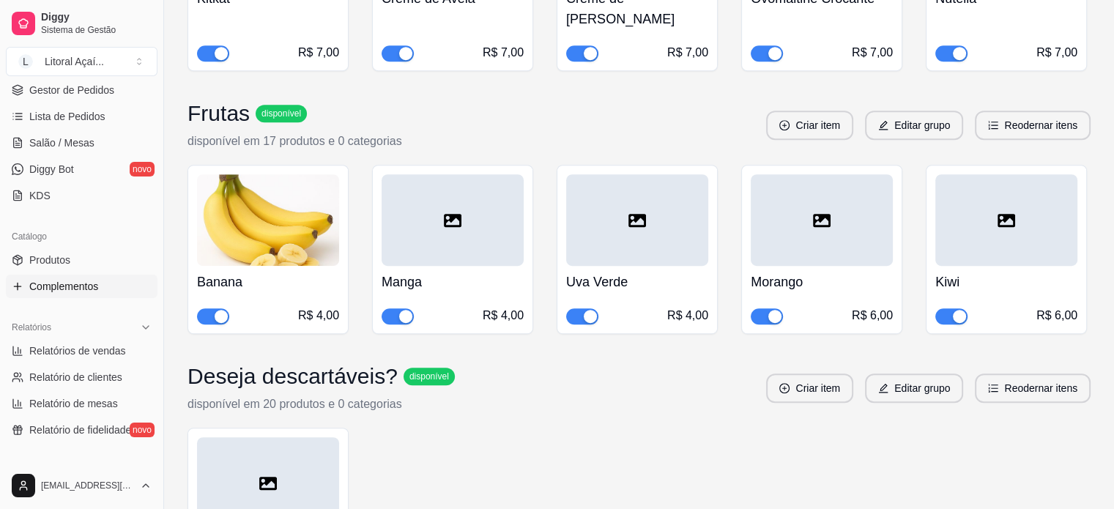
click at [261, 174] on img at bounding box center [268, 220] width 142 height 92
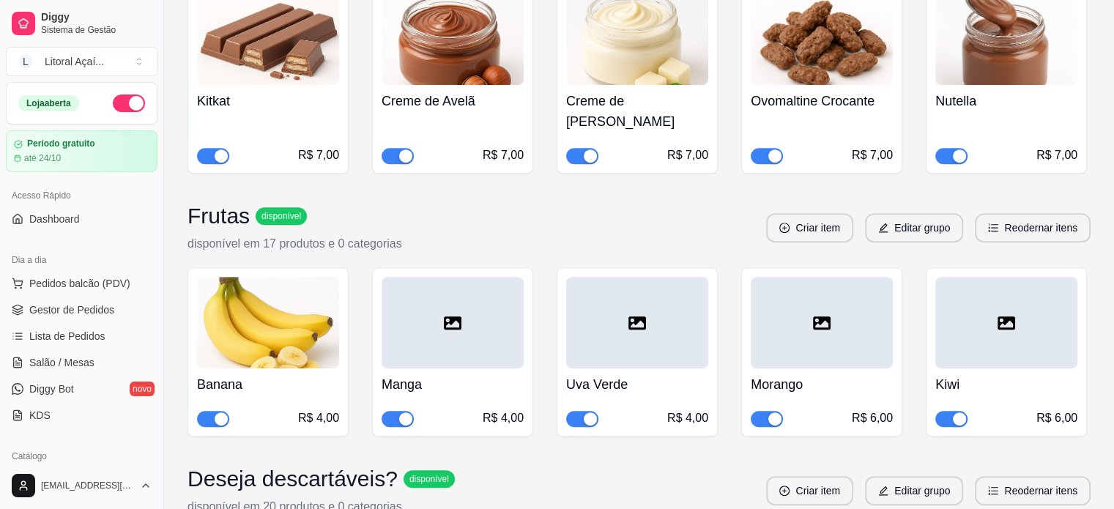
scroll to position [879, 0]
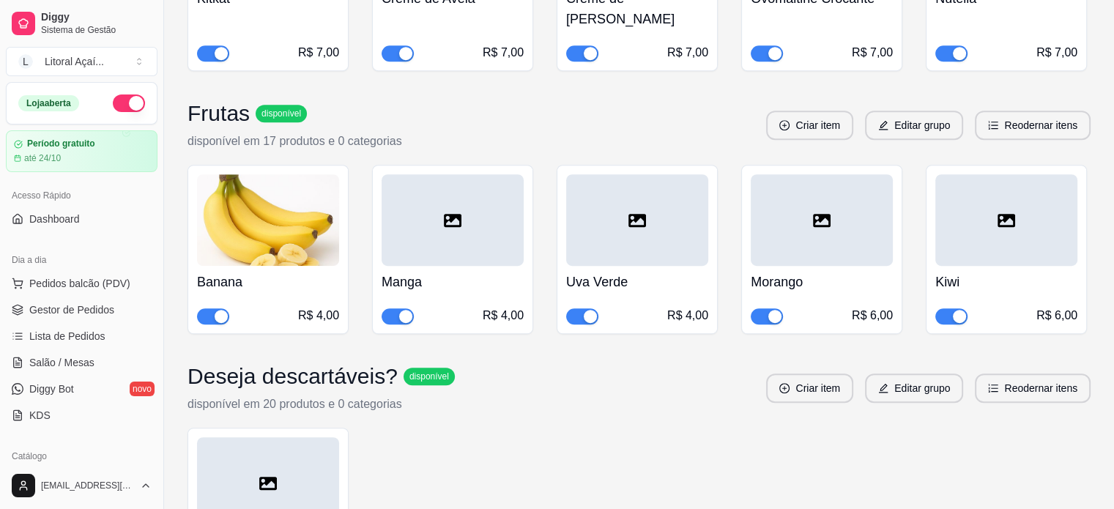
click at [447, 190] on div at bounding box center [452, 220] width 142 height 92
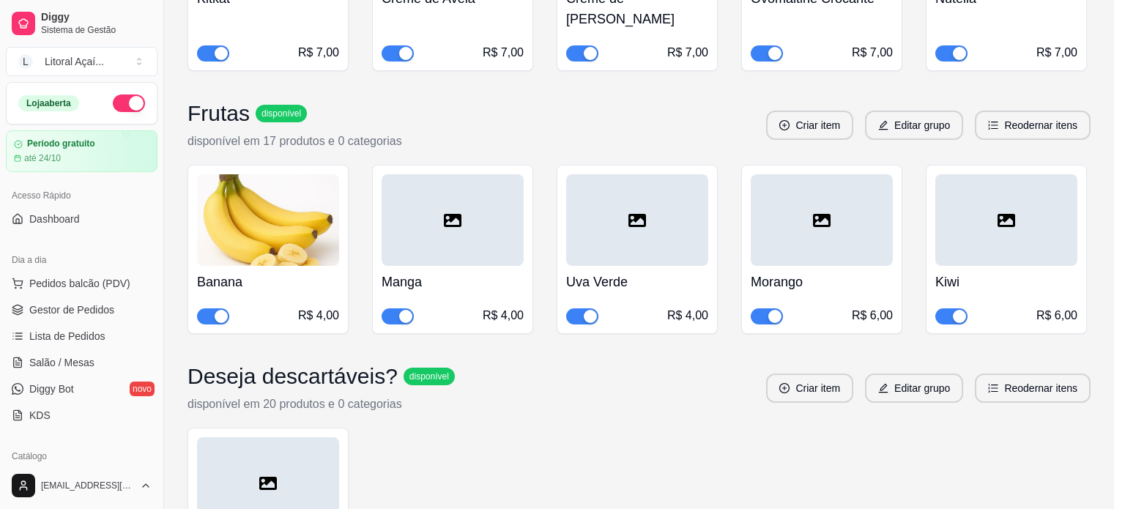
click at [433, 199] on div at bounding box center [430, 199] width 117 height 117
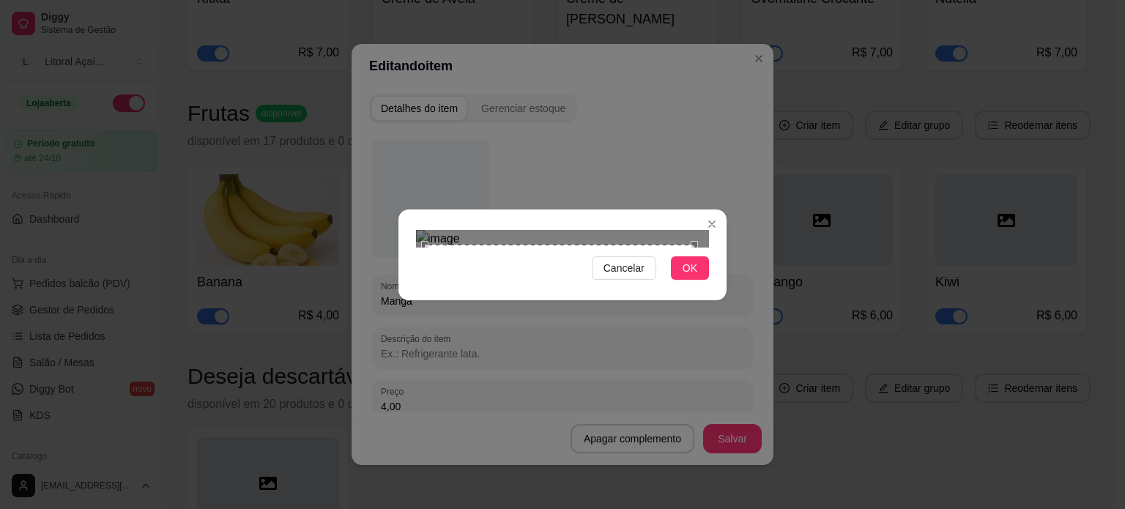
click at [380, 398] on div "Cancelar OK" at bounding box center [562, 254] width 1125 height 509
click at [816, 63] on div "Cancelar OK" at bounding box center [562, 254] width 1125 height 509
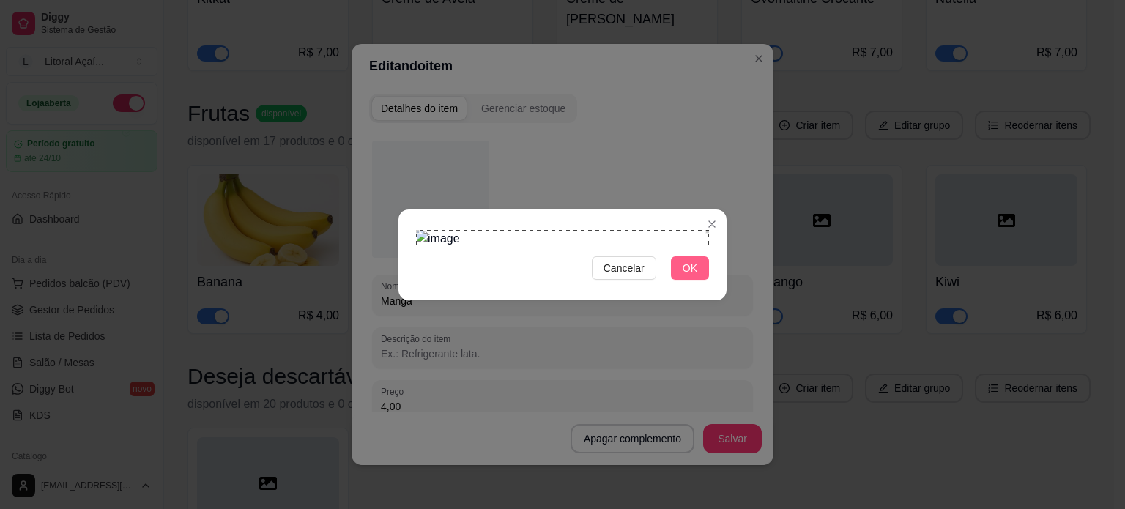
click at [693, 276] on span "OK" at bounding box center [689, 268] width 15 height 16
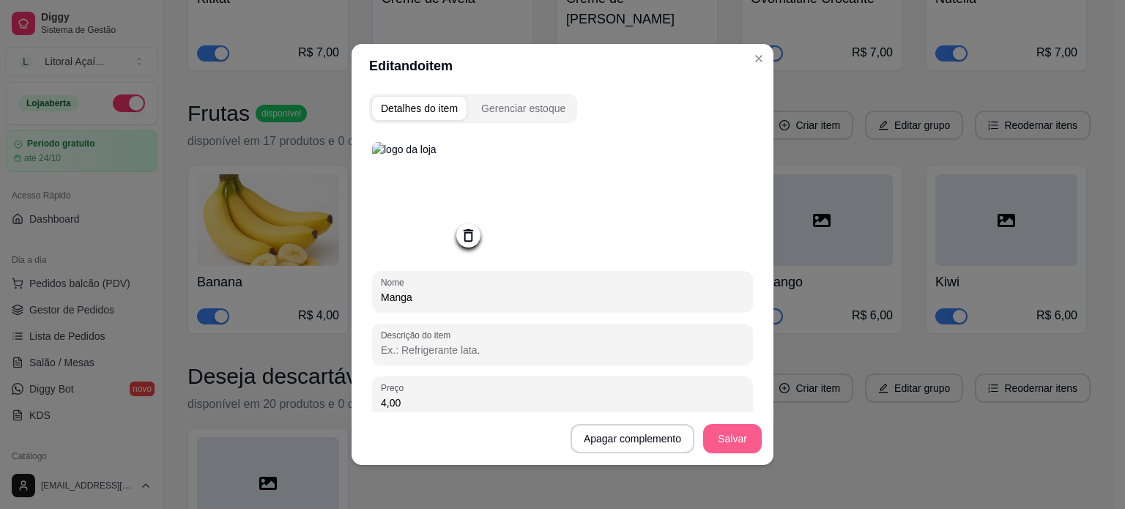
click at [727, 431] on button "Salvar" at bounding box center [732, 438] width 59 height 29
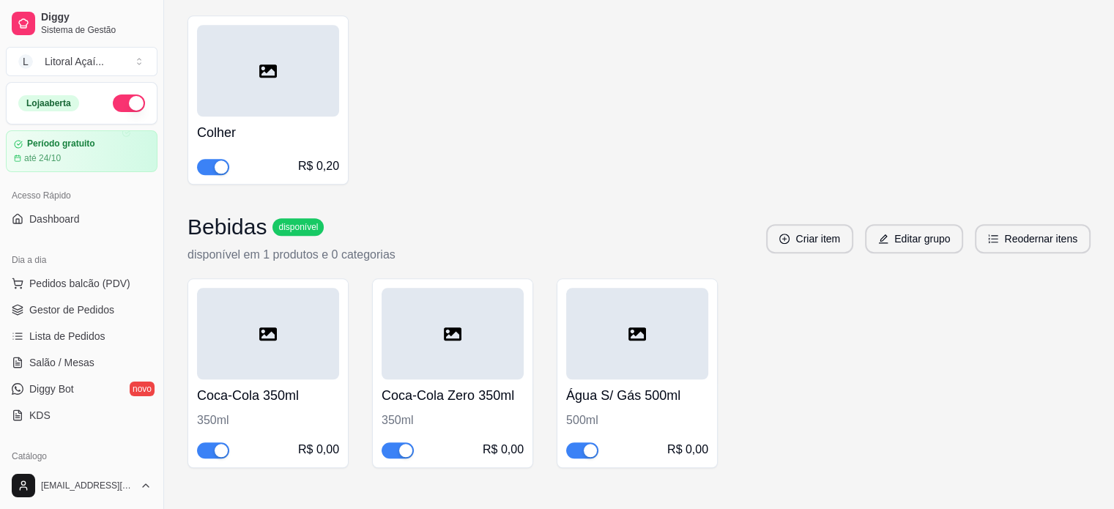
scroll to position [1295, 0]
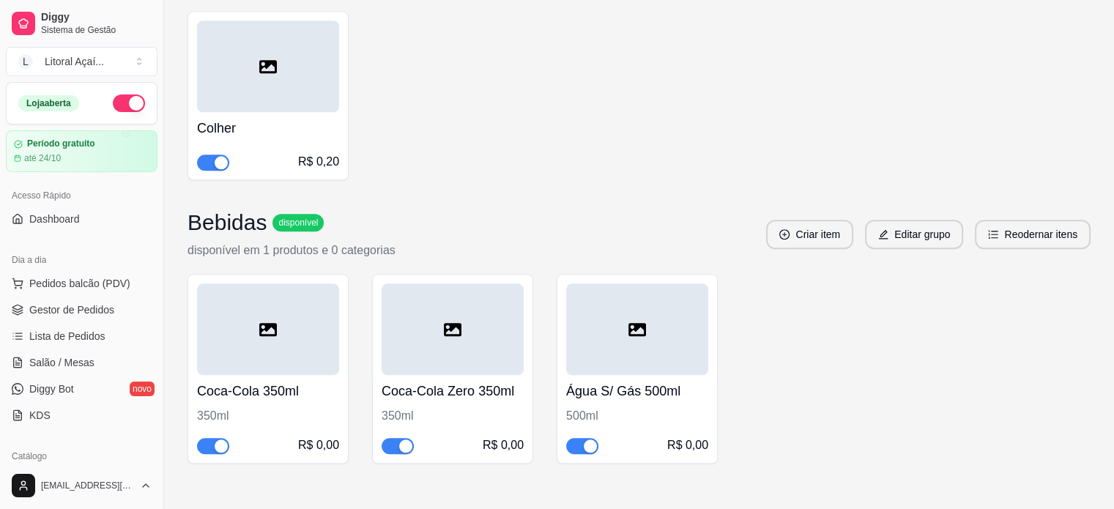
click at [287, 316] on div at bounding box center [268, 329] width 142 height 92
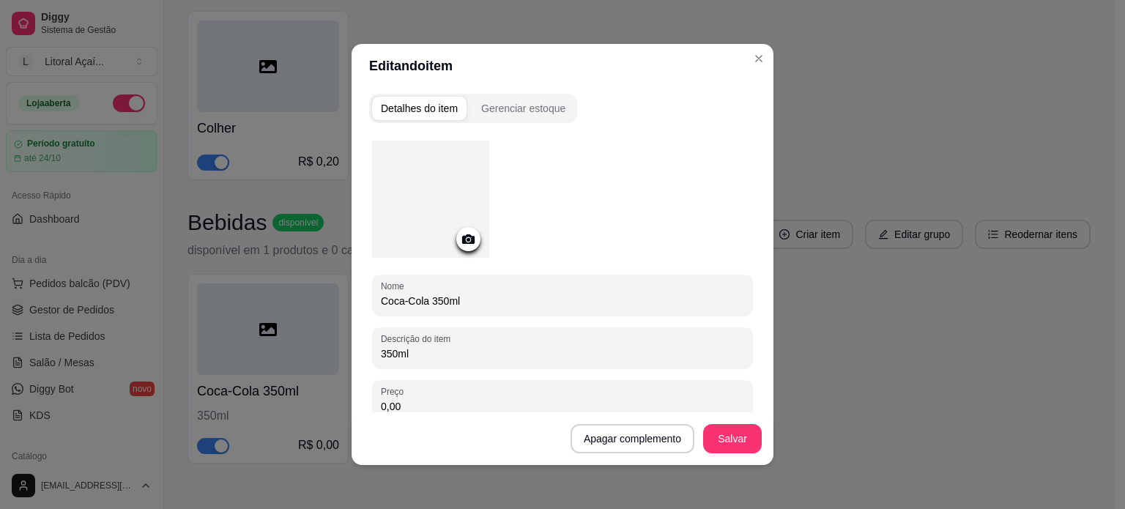
click at [395, 219] on div at bounding box center [430, 199] width 117 height 117
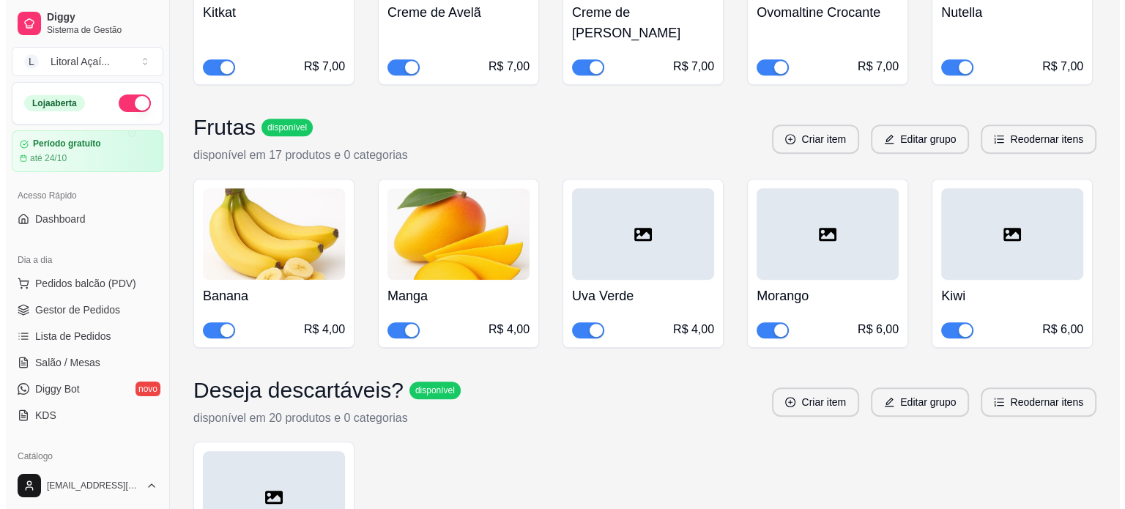
scroll to position [856, 0]
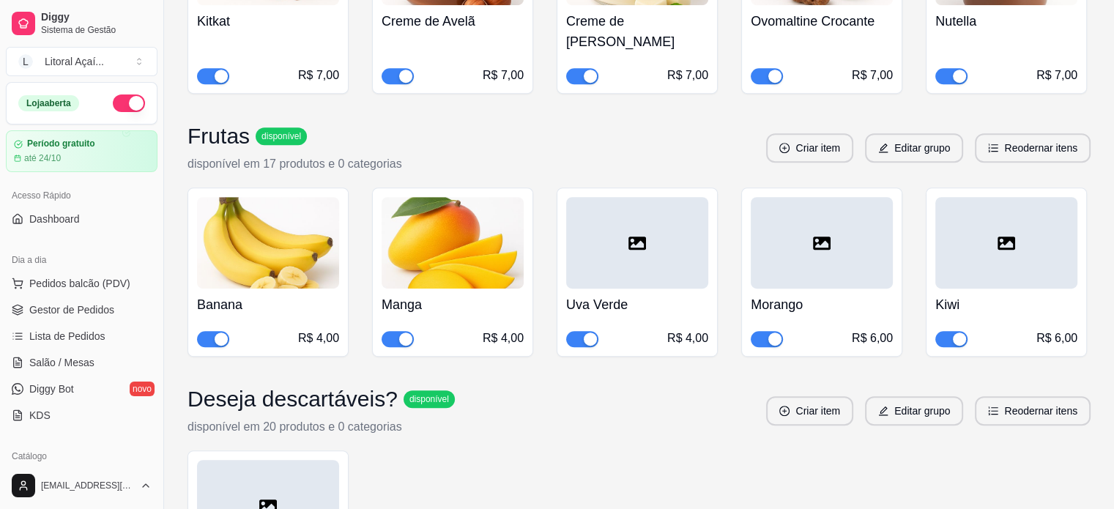
click at [650, 197] on div at bounding box center [637, 243] width 142 height 92
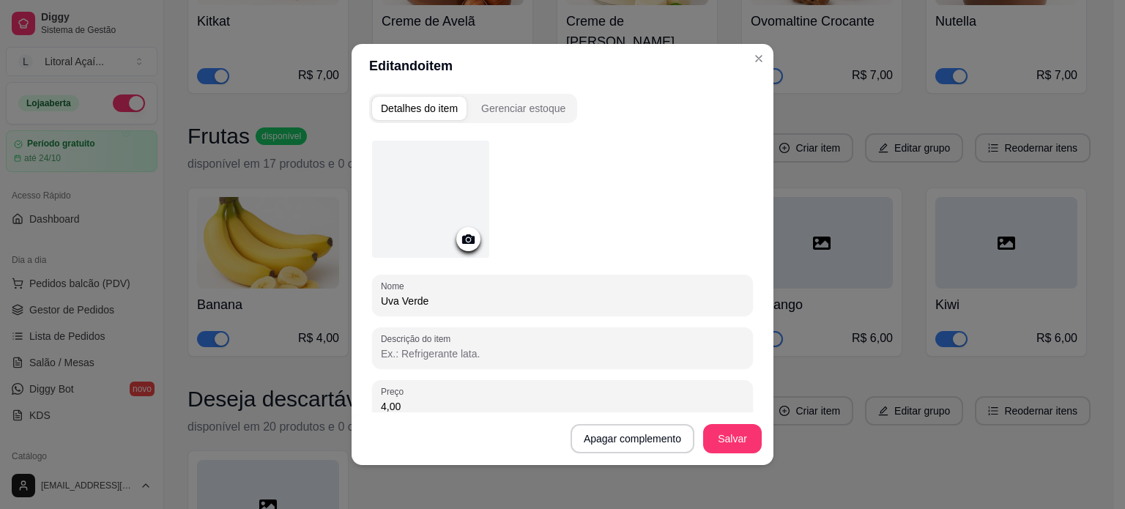
click at [443, 212] on div at bounding box center [430, 199] width 117 height 117
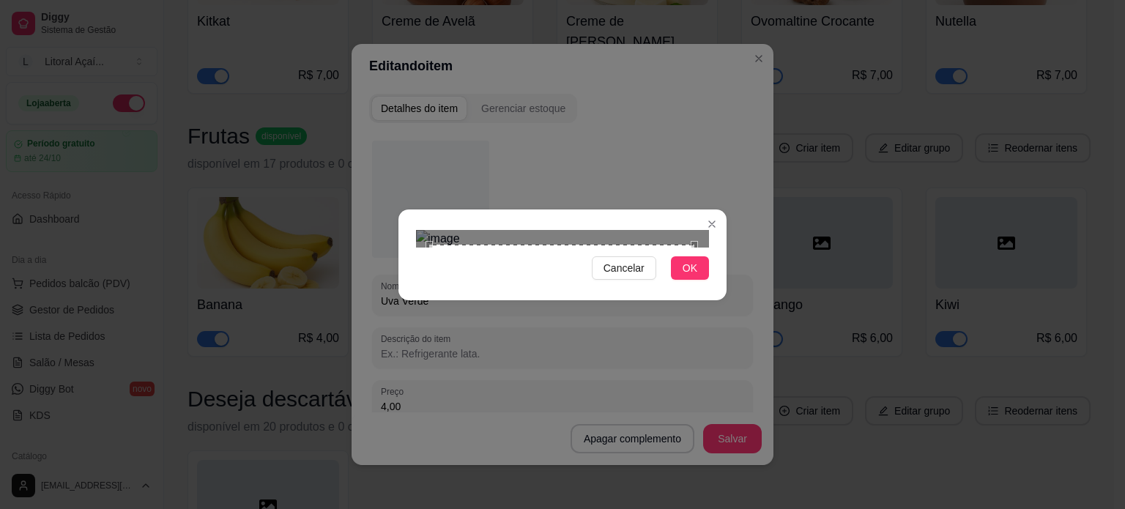
click at [407, 286] on div "Cancelar OK" at bounding box center [562, 254] width 328 height 61
click at [787, 40] on div "Cancelar OK" at bounding box center [562, 254] width 1125 height 509
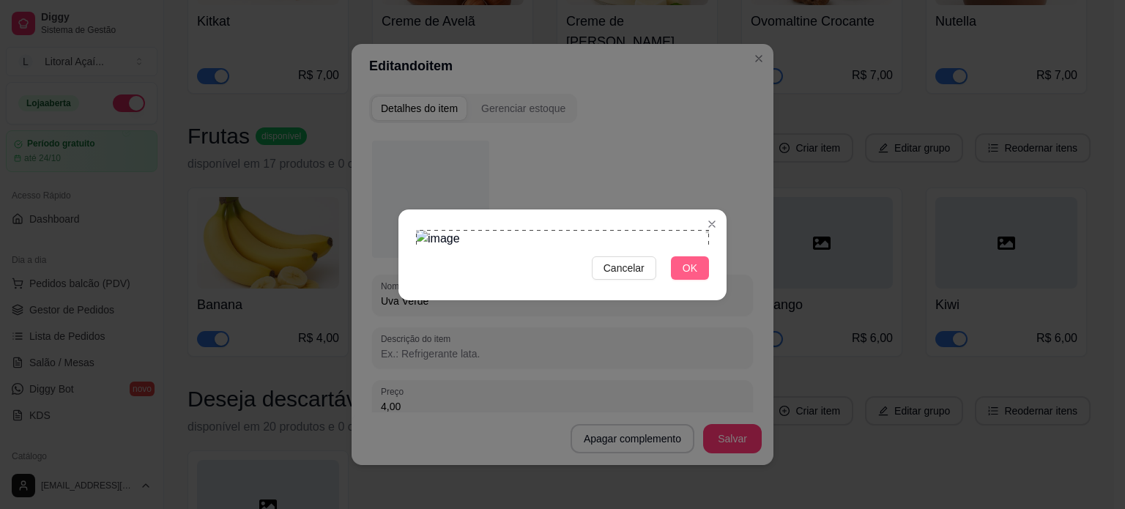
click at [696, 276] on span "OK" at bounding box center [689, 268] width 15 height 16
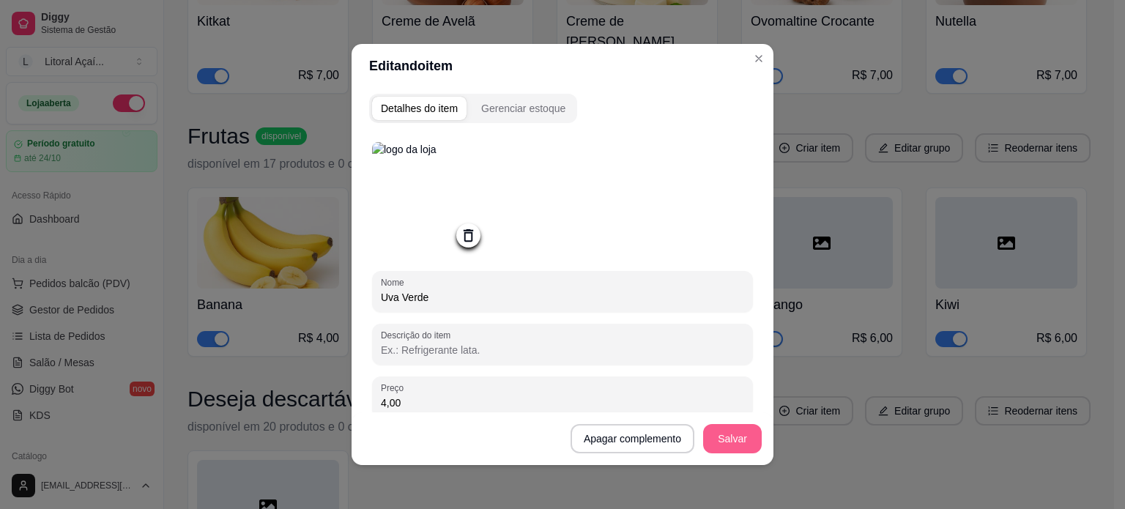
click at [720, 449] on button "Salvar" at bounding box center [732, 438] width 59 height 29
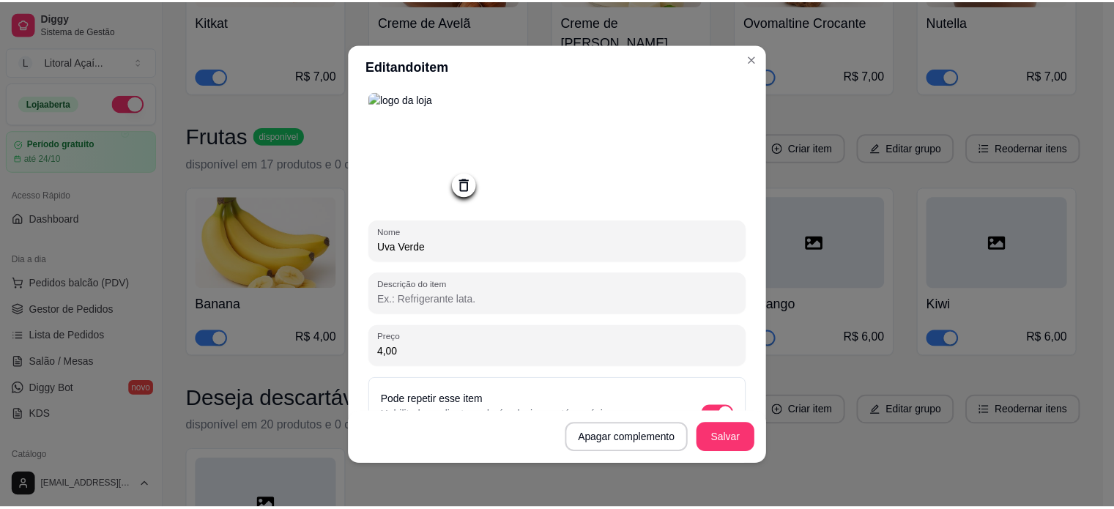
scroll to position [0, 0]
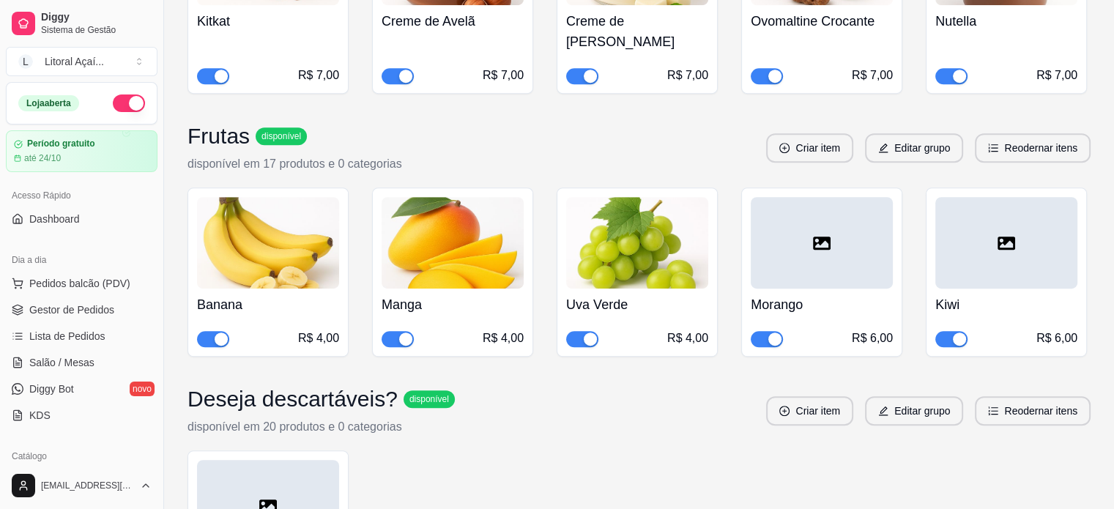
click at [1020, 209] on div at bounding box center [1006, 243] width 142 height 92
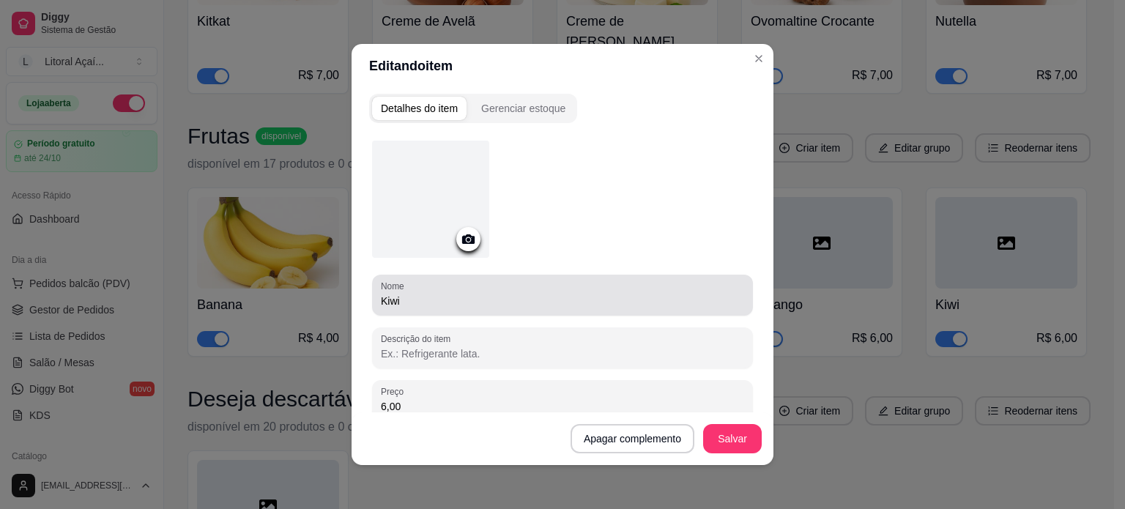
click at [433, 197] on div at bounding box center [430, 199] width 117 height 117
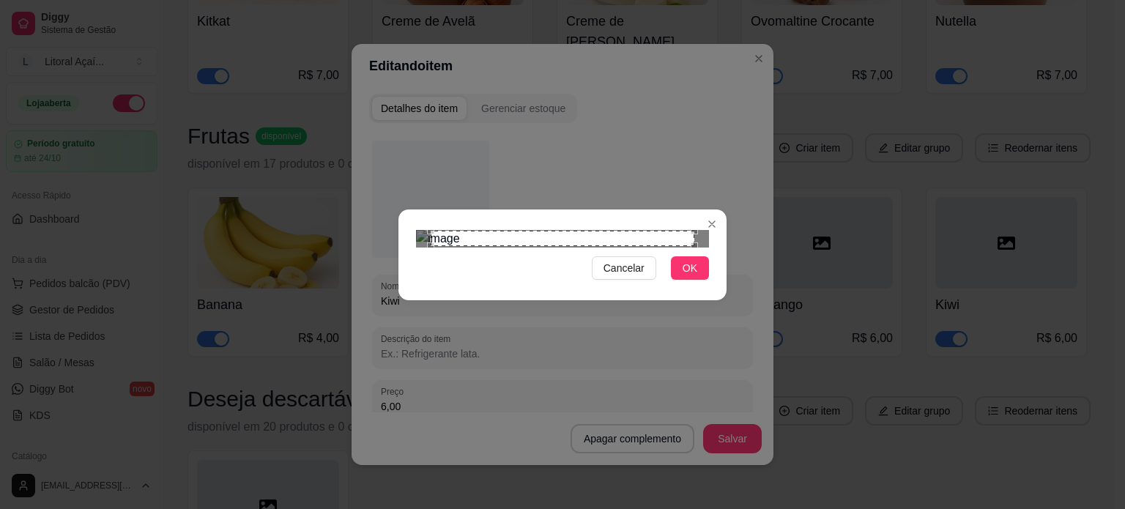
click at [305, 401] on div "Cancelar OK" at bounding box center [562, 254] width 1125 height 509
click at [767, 82] on div "Cancelar OK" at bounding box center [562, 254] width 1125 height 509
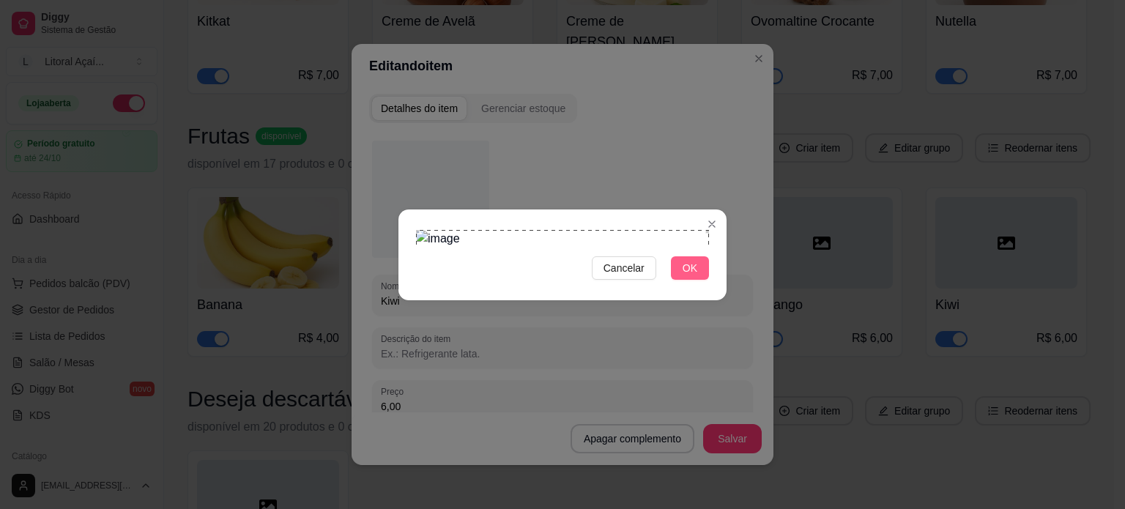
click at [708, 280] on button "OK" at bounding box center [690, 267] width 38 height 23
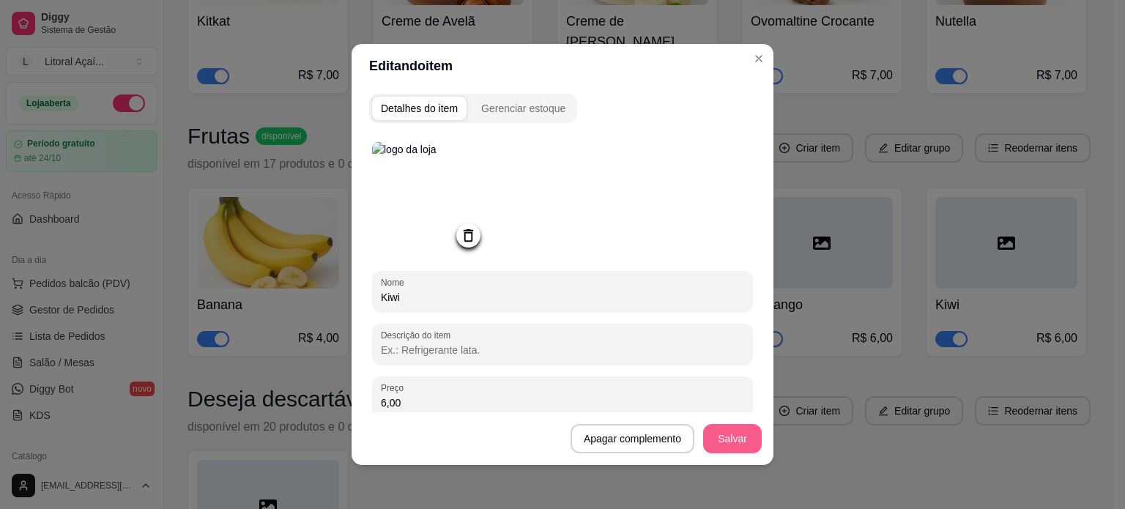
click at [734, 444] on button "Salvar" at bounding box center [732, 438] width 59 height 29
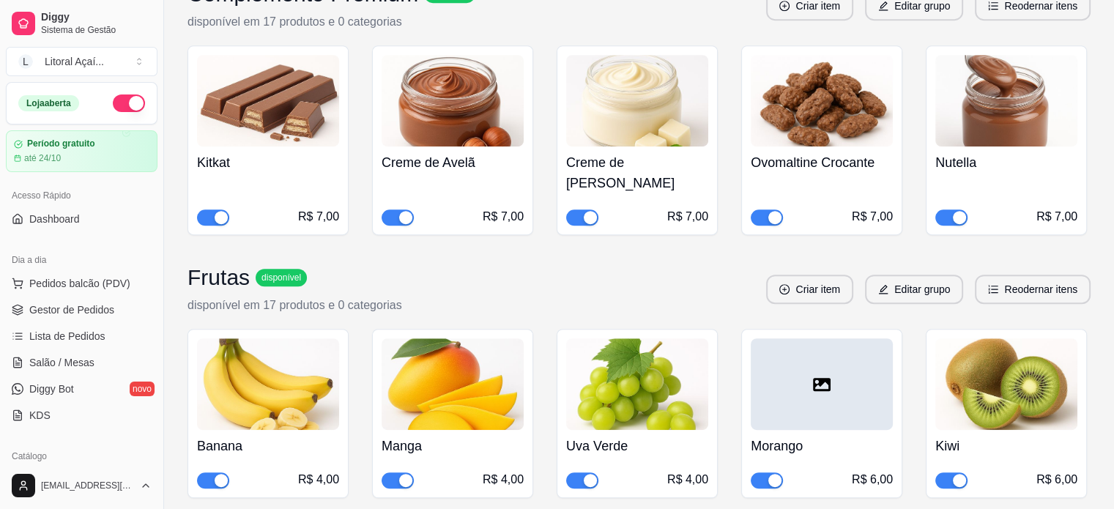
scroll to position [709, 0]
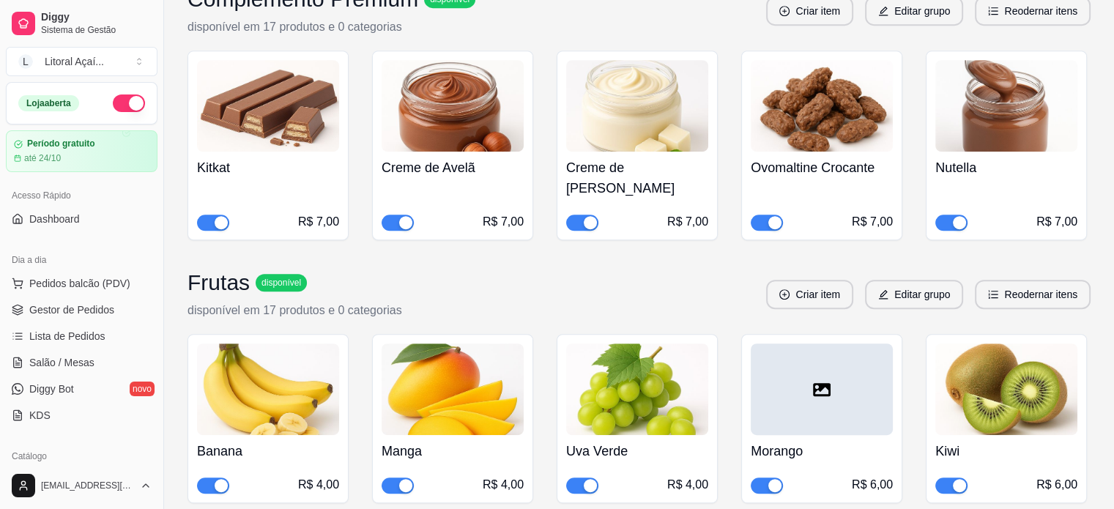
click at [829, 343] on div at bounding box center [821, 389] width 142 height 92
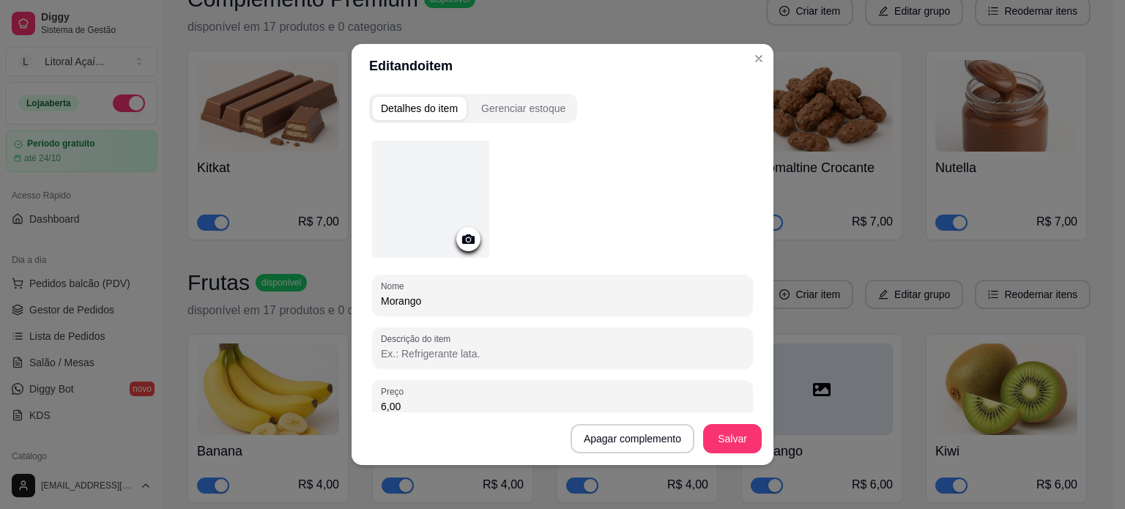
click at [447, 195] on div at bounding box center [430, 199] width 117 height 117
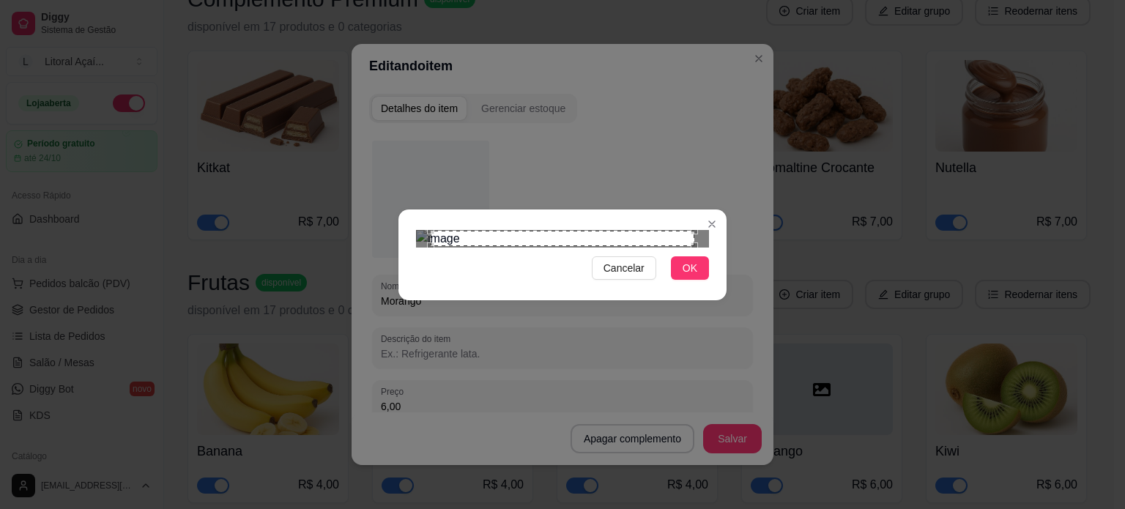
click at [381, 402] on div "Cancelar OK" at bounding box center [562, 254] width 1125 height 509
click at [753, 86] on div "Cancelar OK" at bounding box center [562, 254] width 1125 height 509
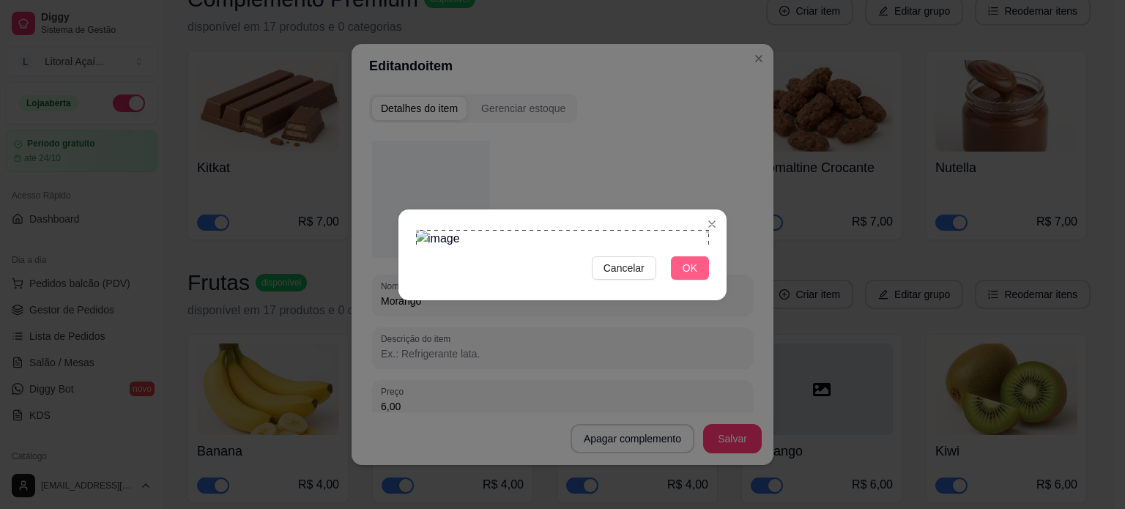
click at [699, 280] on button "OK" at bounding box center [690, 267] width 38 height 23
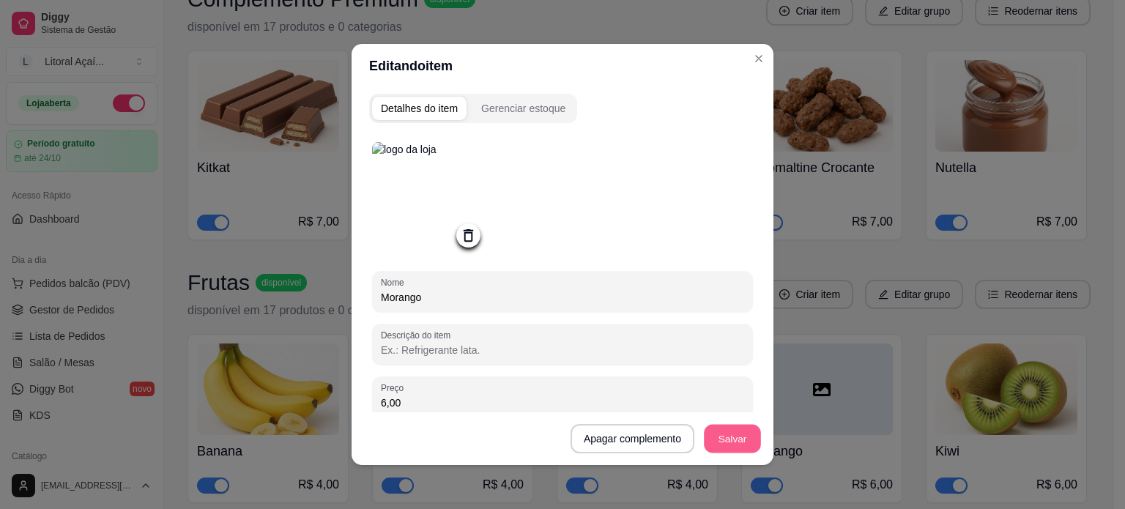
click at [717, 430] on button "Salvar" at bounding box center [732, 439] width 57 height 29
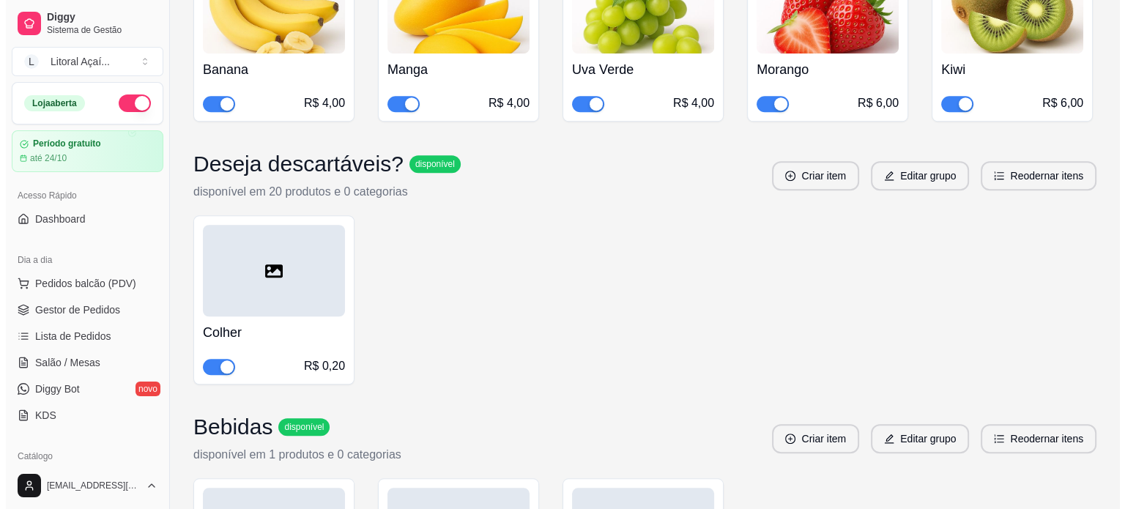
scroll to position [1222, 0]
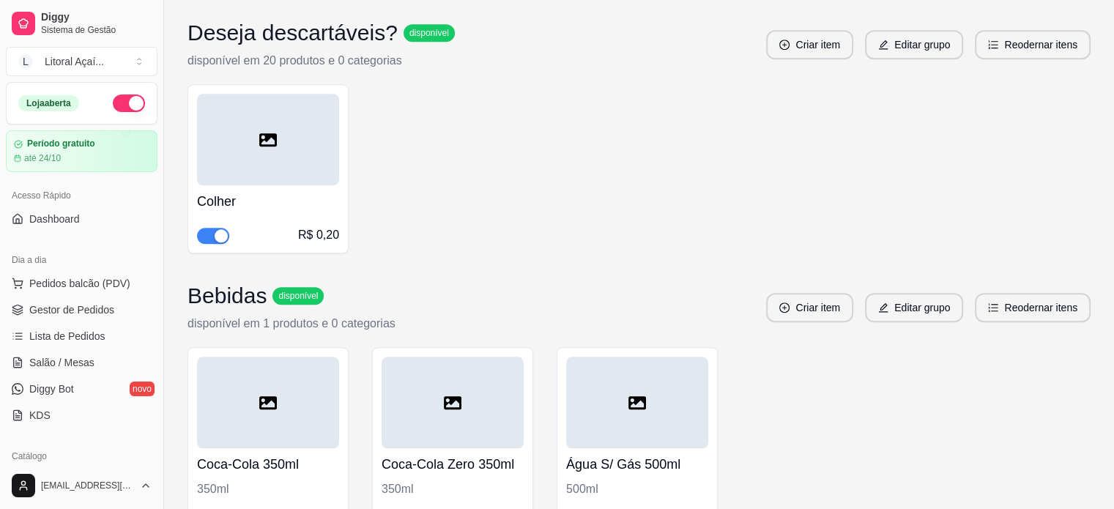
click at [269, 357] on div at bounding box center [268, 403] width 142 height 92
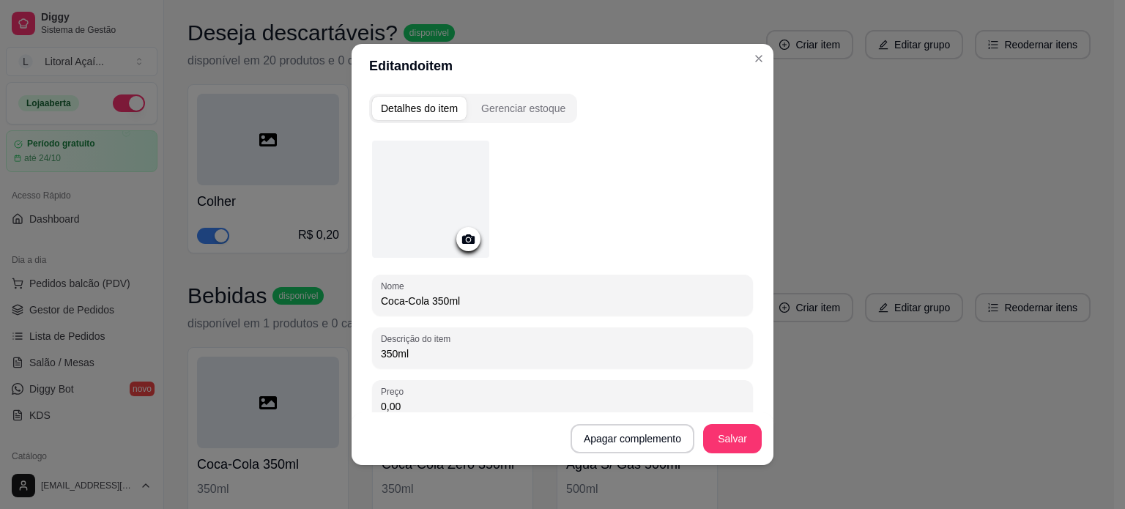
click at [434, 182] on div at bounding box center [430, 199] width 117 height 117
click at [436, 207] on div at bounding box center [430, 199] width 117 height 117
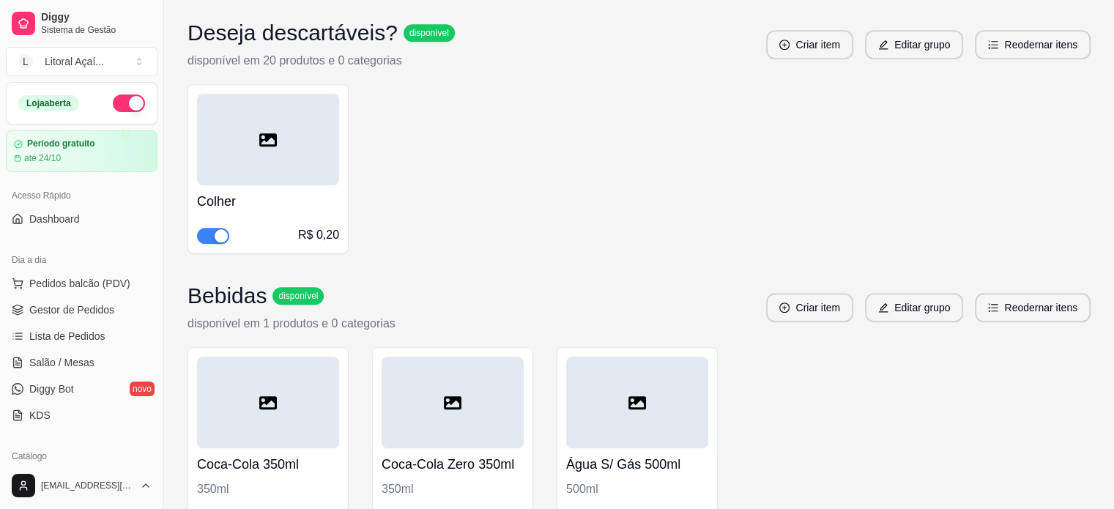
click at [256, 403] on div at bounding box center [268, 403] width 142 height 92
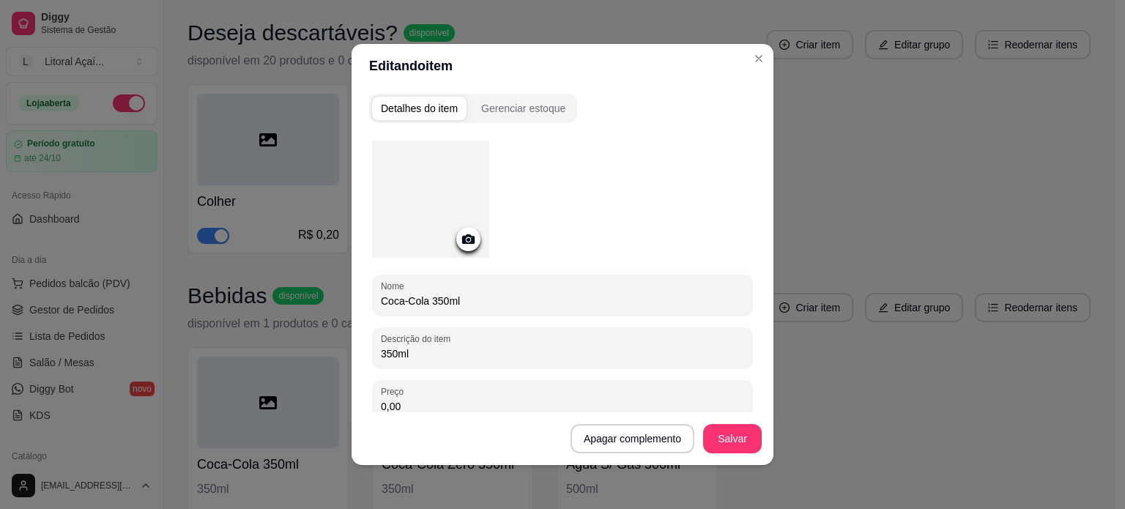
click at [420, 159] on div at bounding box center [430, 199] width 117 height 117
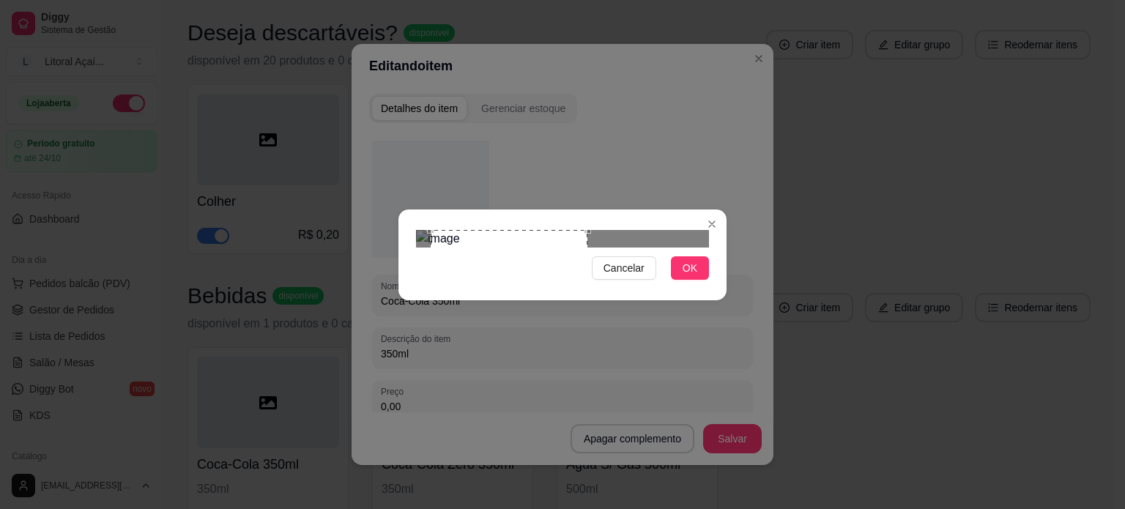
click at [612, 230] on div at bounding box center [562, 239] width 293 height 18
click at [540, 242] on div "Use the arrow keys to move the crop selection area" at bounding box center [500, 311] width 157 height 157
click at [690, 280] on button "OK" at bounding box center [690, 267] width 38 height 23
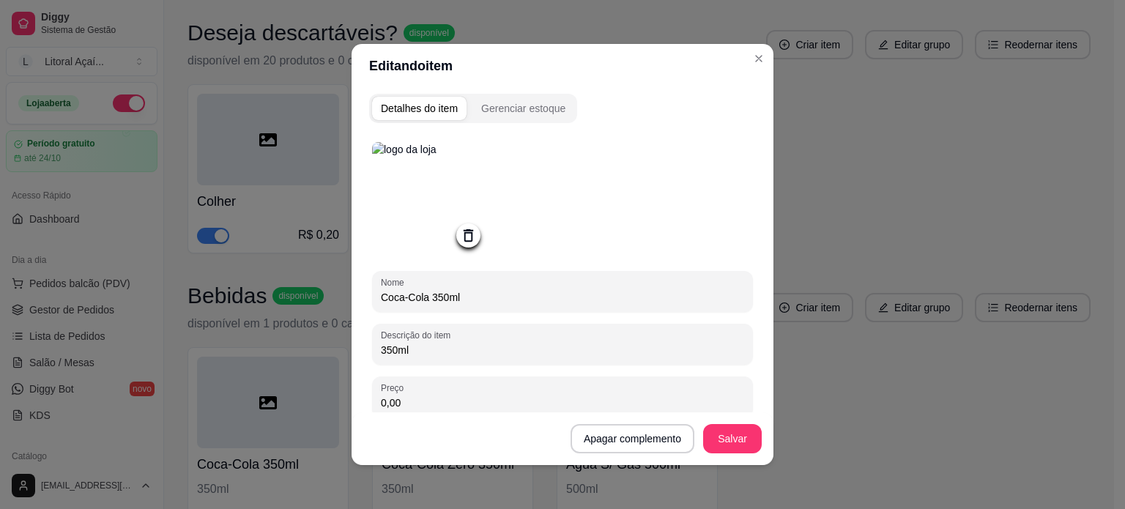
click at [703, 438] on button "Salvar" at bounding box center [732, 438] width 59 height 29
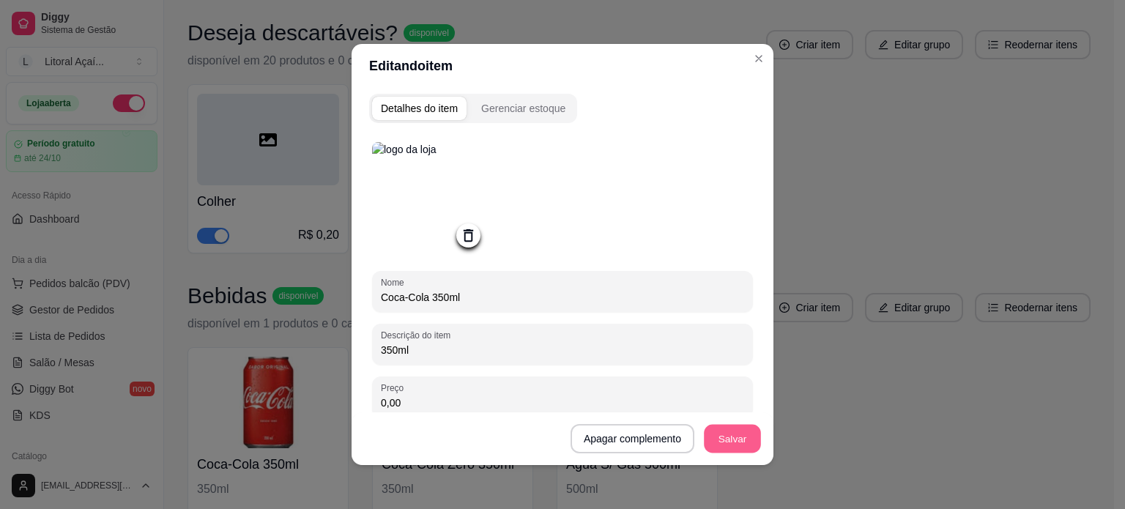
click at [717, 444] on button "Salvar" at bounding box center [732, 439] width 57 height 29
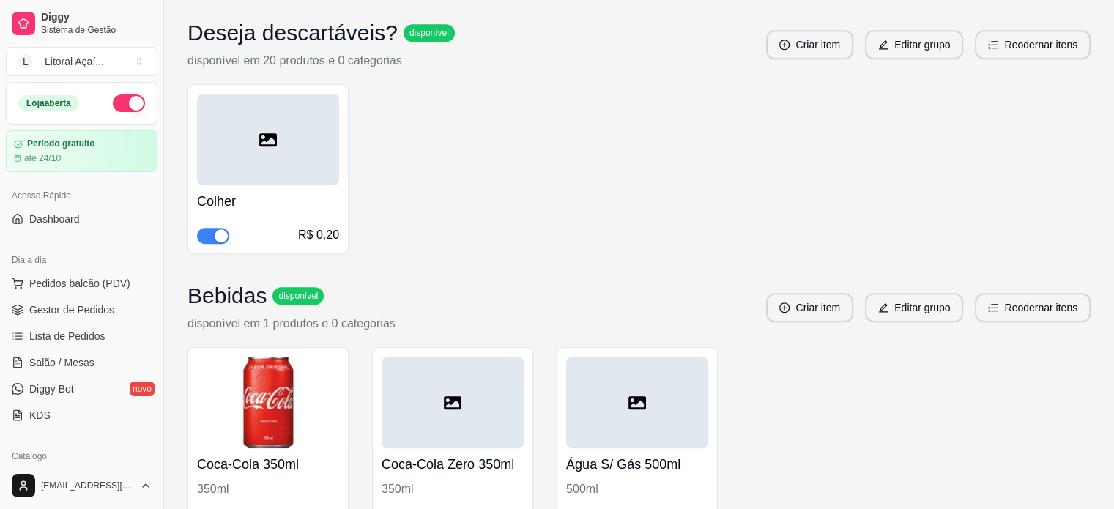
click at [495, 376] on div at bounding box center [452, 403] width 142 height 92
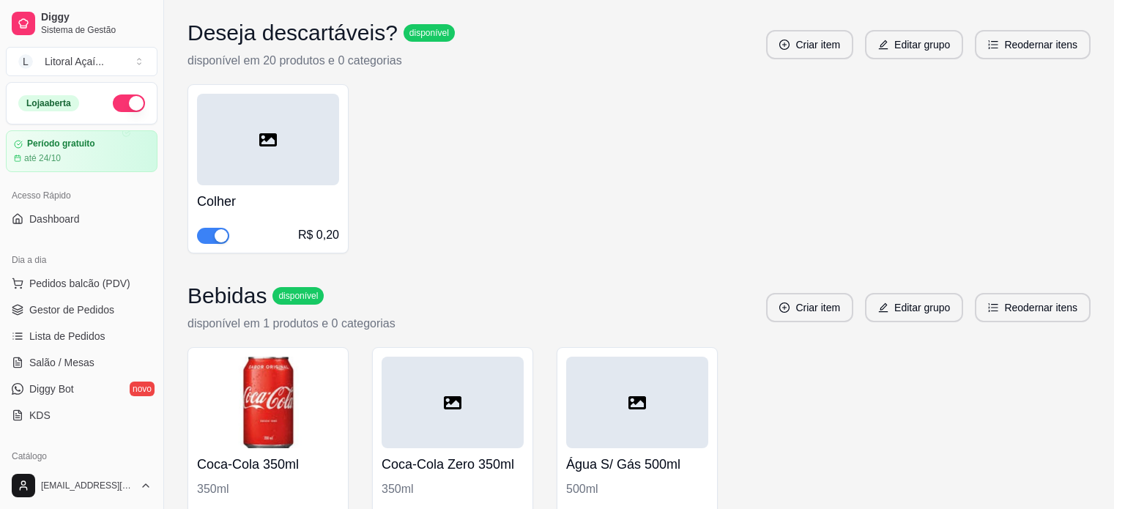
click at [419, 204] on div at bounding box center [430, 199] width 117 height 117
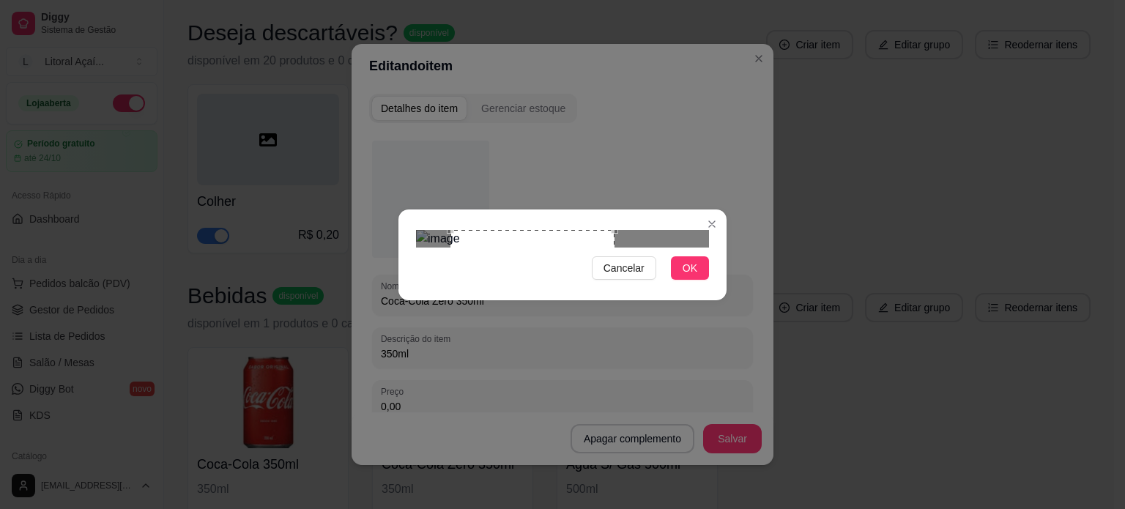
click at [583, 247] on div "Use the arrow keys to move the crop selection area" at bounding box center [532, 291] width 164 height 123
click at [597, 230] on div at bounding box center [562, 239] width 293 height 18
click at [536, 239] on div "Use the arrow keys to move the crop selection area" at bounding box center [522, 291] width 123 height 123
click at [685, 276] on span "OK" at bounding box center [689, 268] width 15 height 16
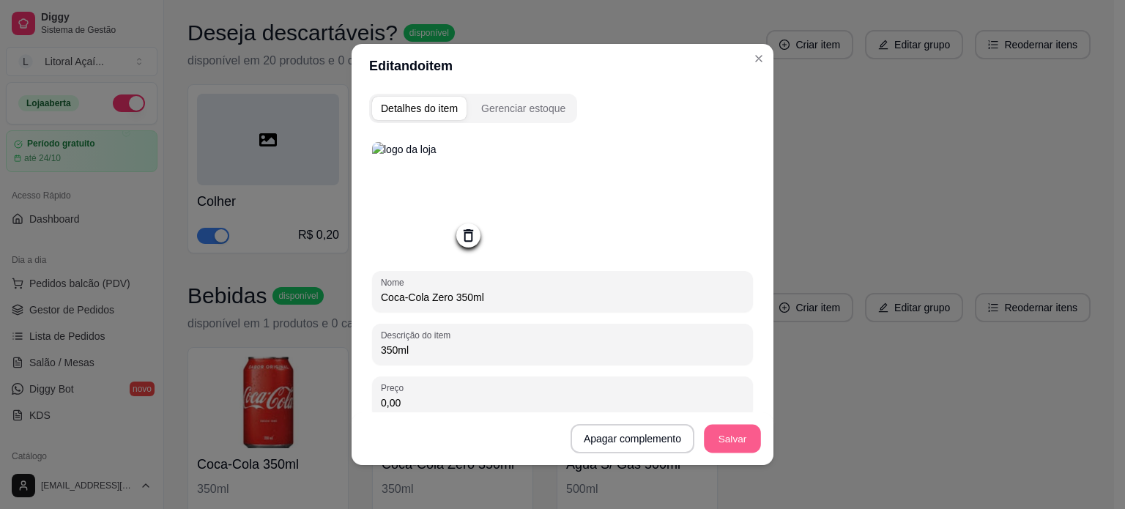
click at [731, 434] on button "Salvar" at bounding box center [732, 439] width 57 height 29
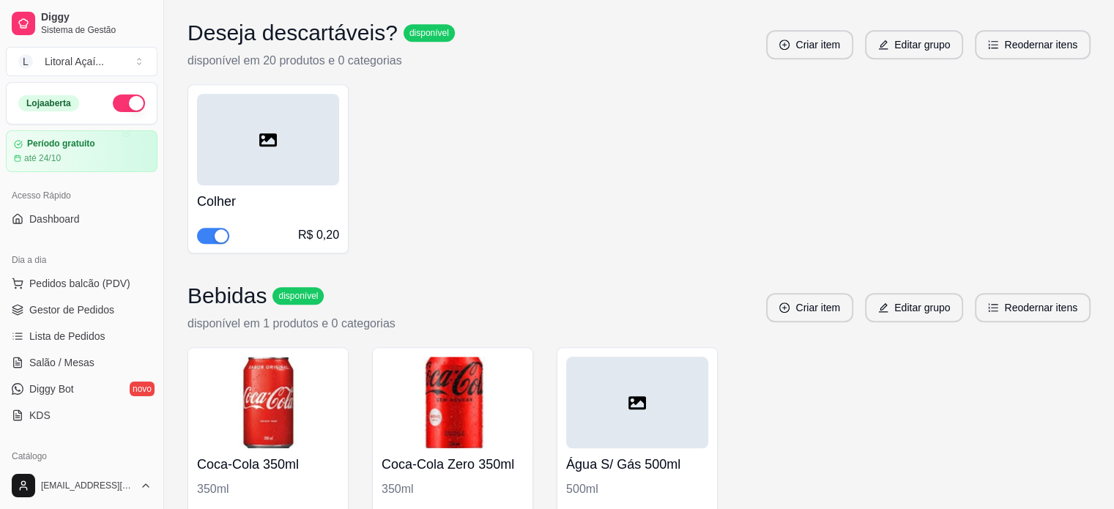
click at [687, 365] on div at bounding box center [637, 403] width 142 height 92
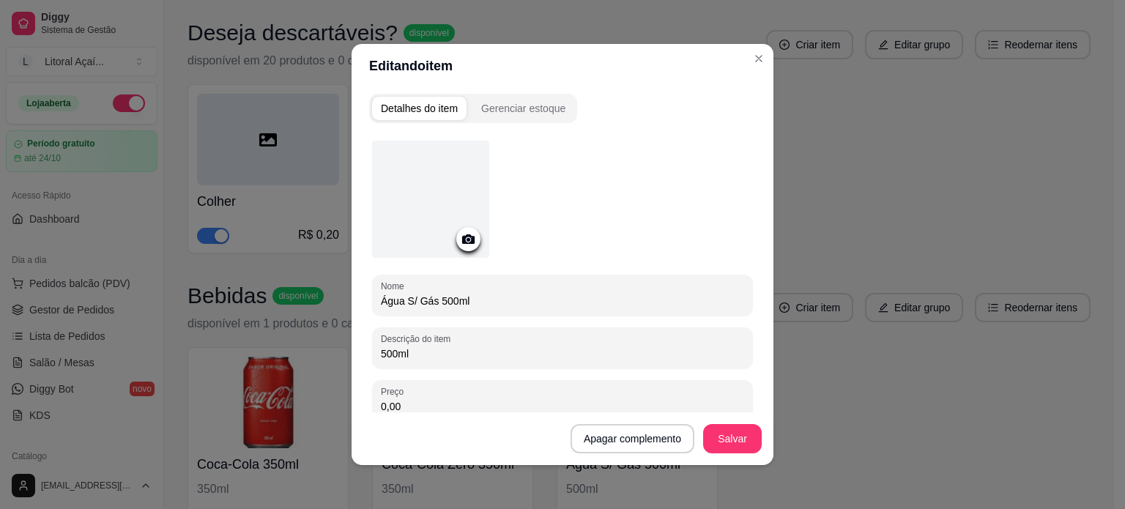
click at [453, 211] on div at bounding box center [430, 199] width 117 height 117
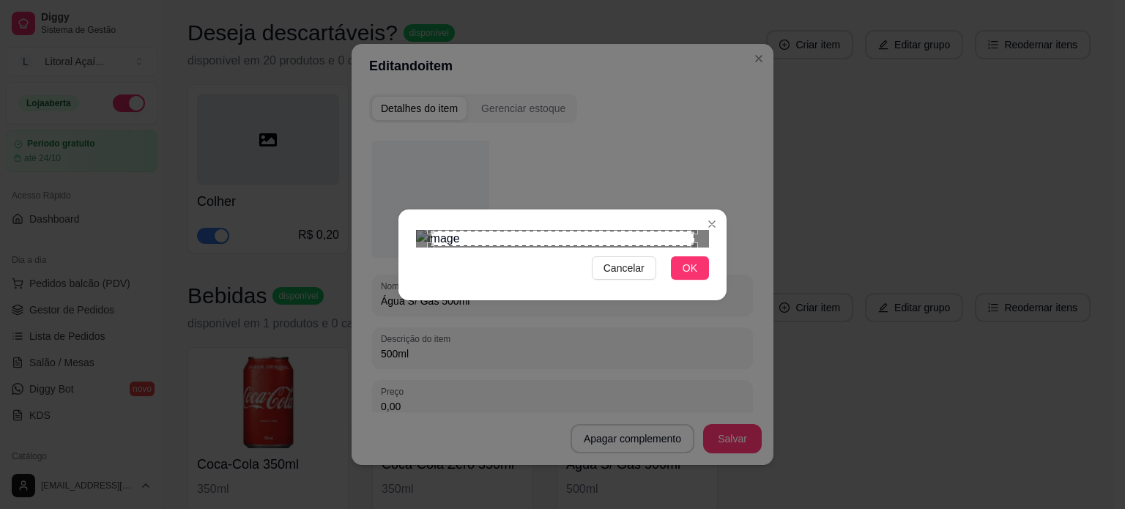
click at [405, 286] on div "Cancelar OK" at bounding box center [562, 254] width 328 height 61
click at [778, 78] on div "Cancelar OK" at bounding box center [562, 254] width 1125 height 509
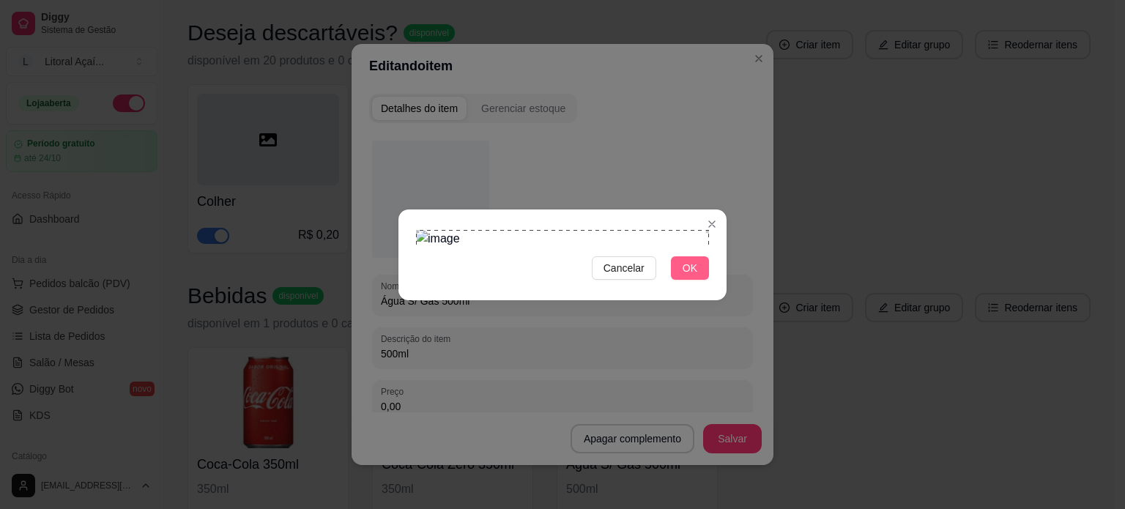
click at [702, 280] on button "OK" at bounding box center [690, 267] width 38 height 23
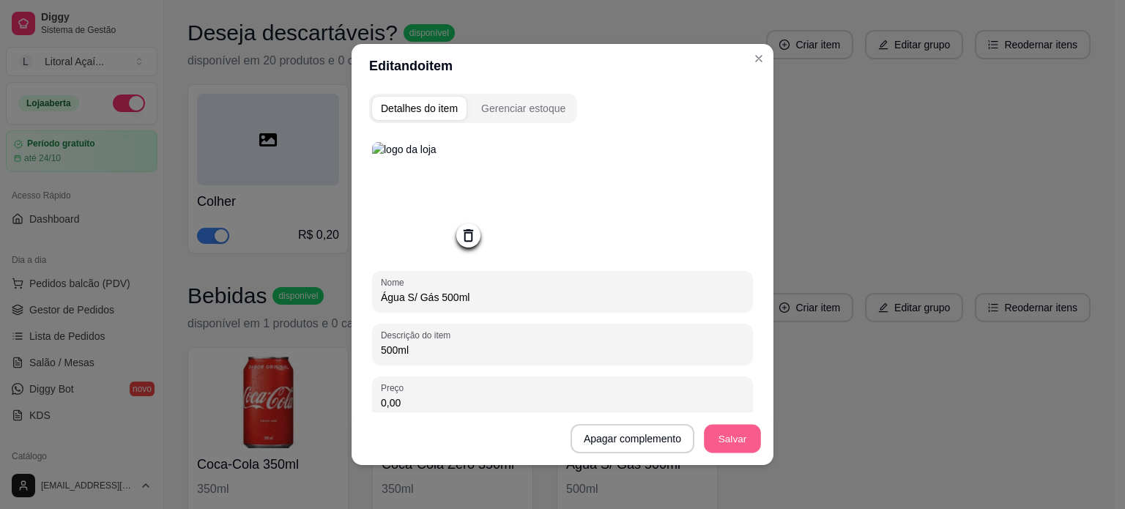
click at [717, 433] on button "Salvar" at bounding box center [732, 439] width 57 height 29
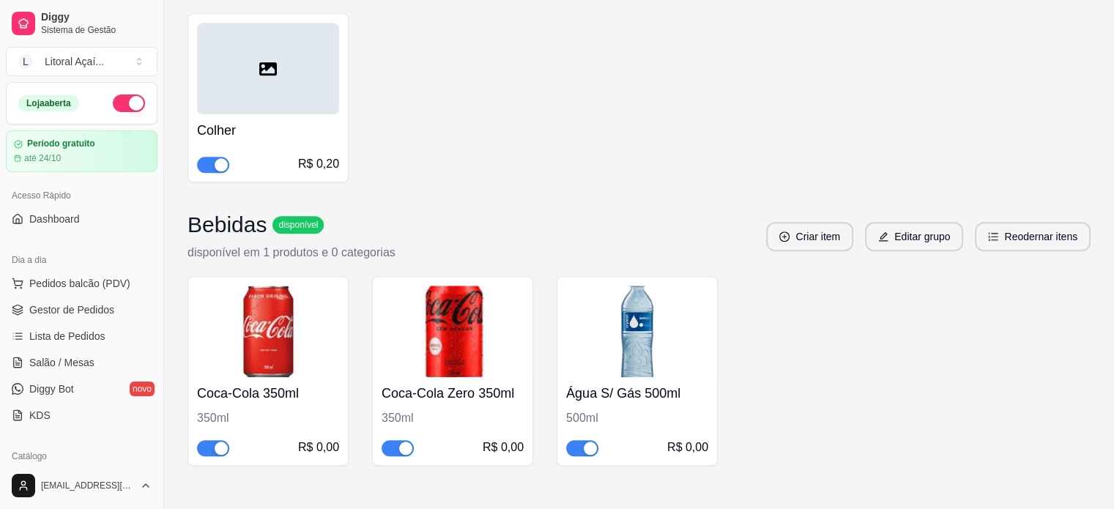
scroll to position [1295, 0]
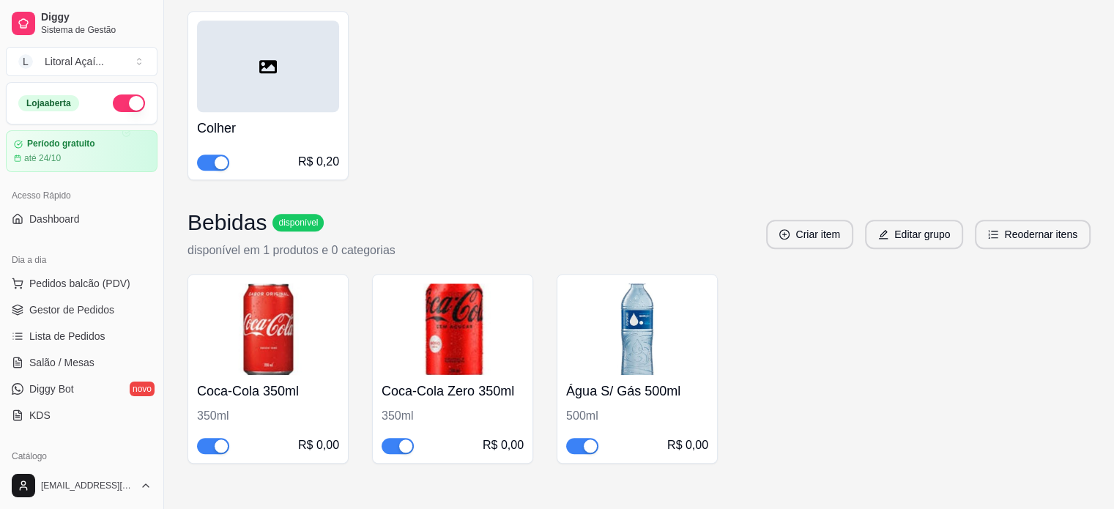
click at [286, 51] on div at bounding box center [268, 66] width 142 height 92
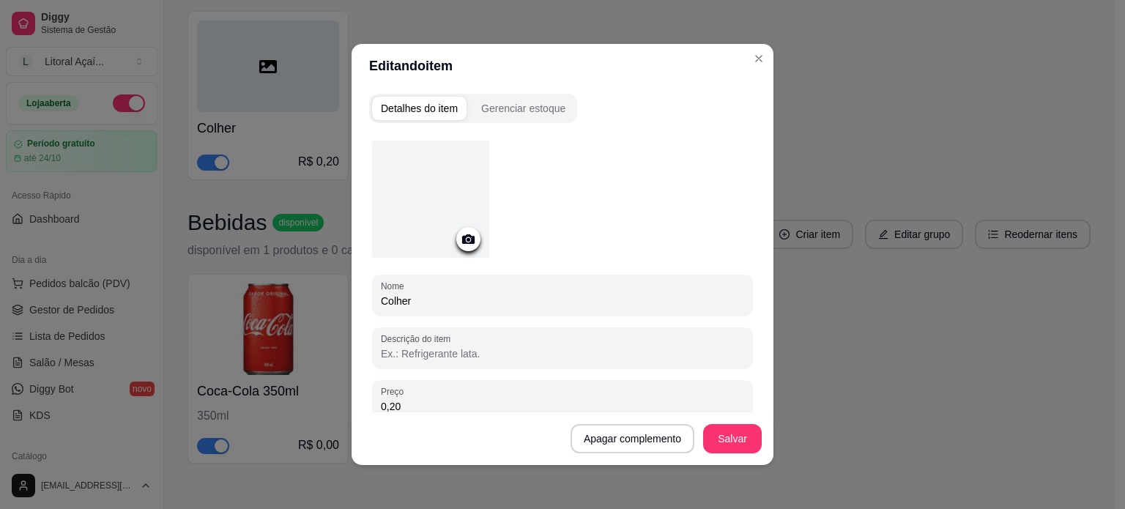
click at [447, 198] on div at bounding box center [430, 199] width 117 height 117
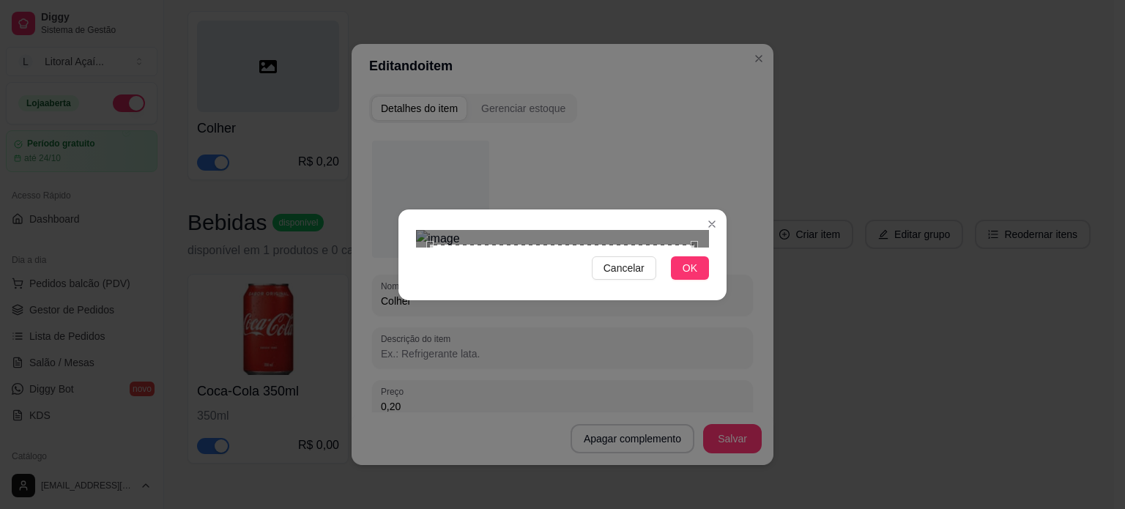
click at [392, 392] on div "Cancelar OK" at bounding box center [562, 254] width 1125 height 509
click at [693, 230] on img at bounding box center [562, 239] width 293 height 18
click at [663, 230] on img at bounding box center [562, 239] width 293 height 18
click at [119, 480] on div "Cancelar OK" at bounding box center [562, 254] width 1125 height 509
click at [738, 86] on div "Cancelar OK" at bounding box center [562, 254] width 1125 height 509
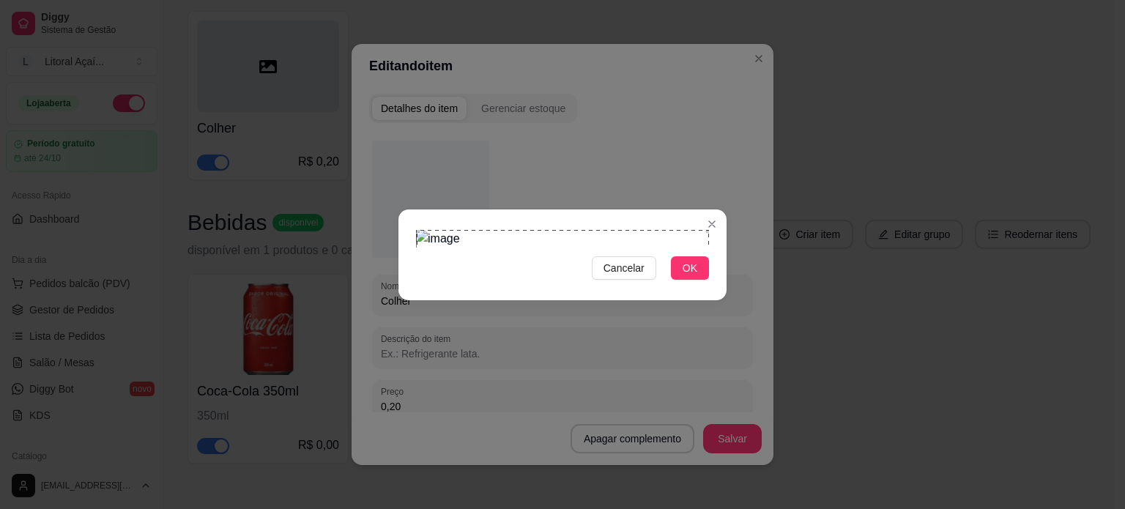
click at [378, 392] on div "Cancelar OK" at bounding box center [562, 254] width 1125 height 509
click at [703, 280] on button "OK" at bounding box center [690, 267] width 38 height 23
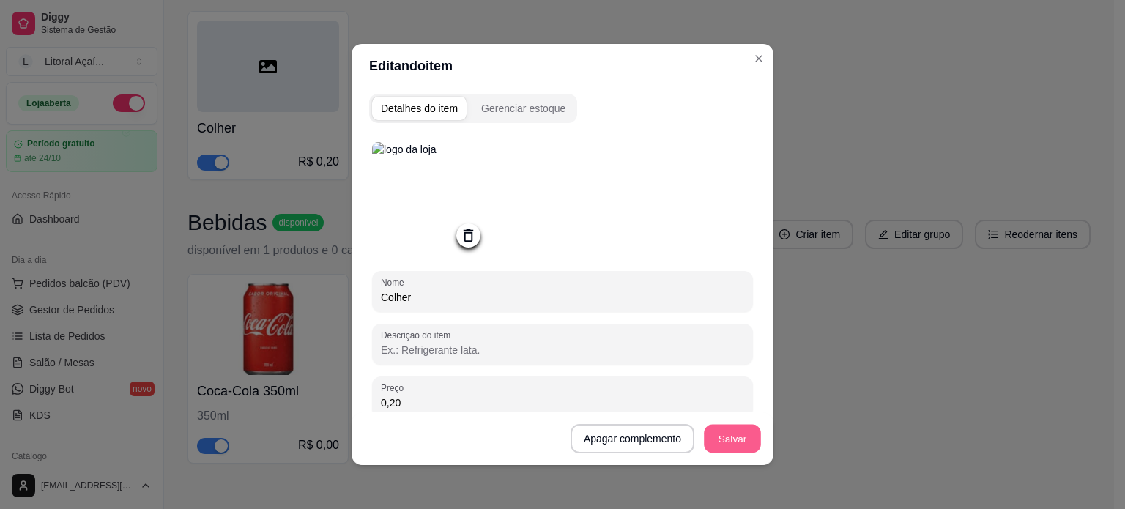
click at [717, 436] on button "Salvar" at bounding box center [732, 439] width 57 height 29
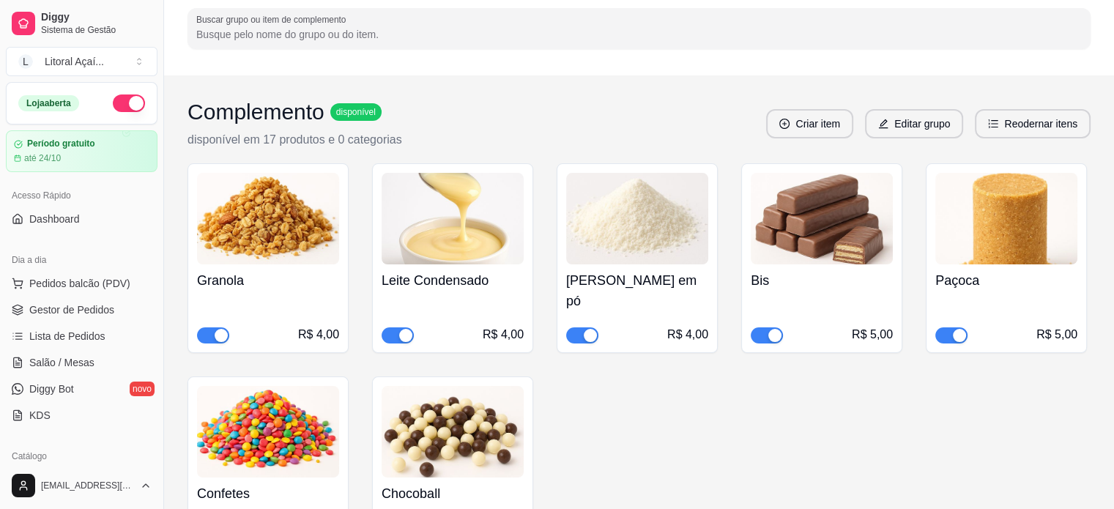
scroll to position [0, 0]
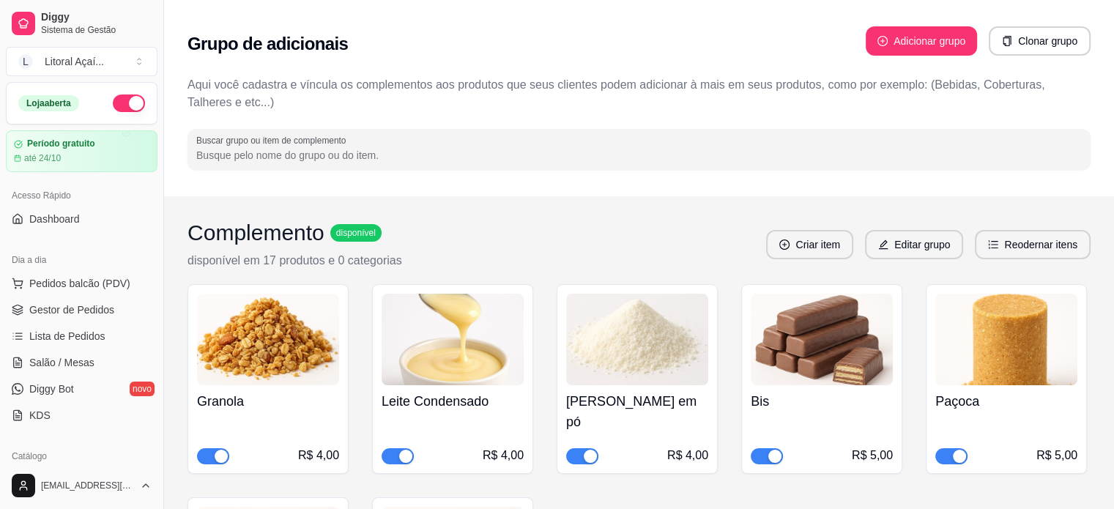
click at [81, 234] on div "Acesso Rápido Dashboard" at bounding box center [81, 207] width 163 height 59
click at [79, 222] on link "Dashboard" at bounding box center [82, 218] width 152 height 23
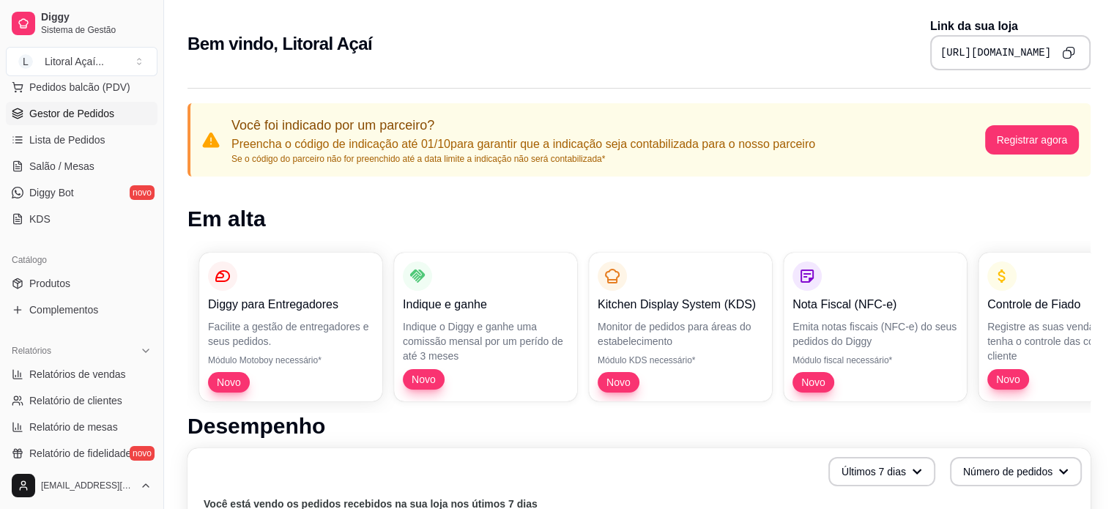
scroll to position [220, 0]
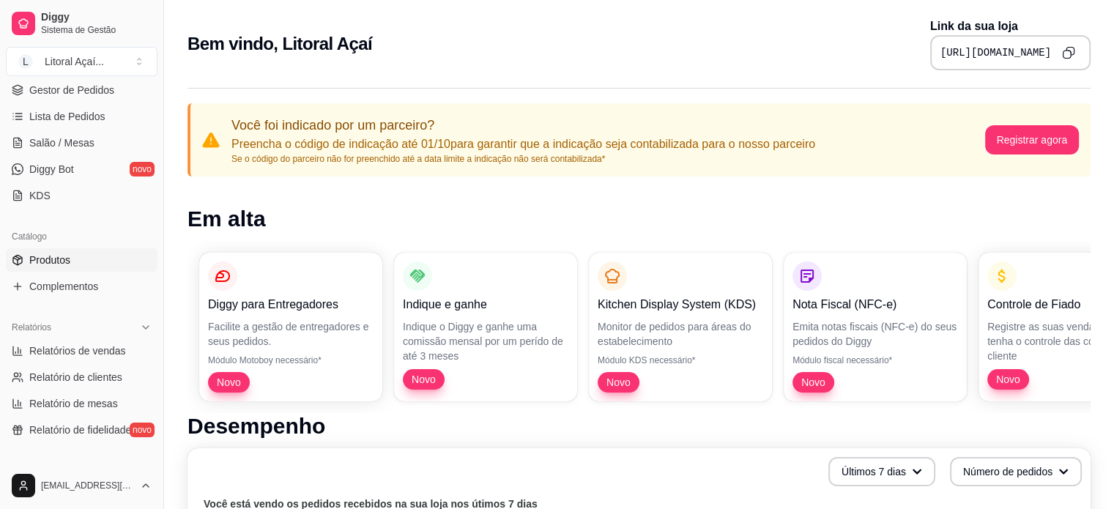
click at [82, 266] on link "Produtos" at bounding box center [82, 259] width 152 height 23
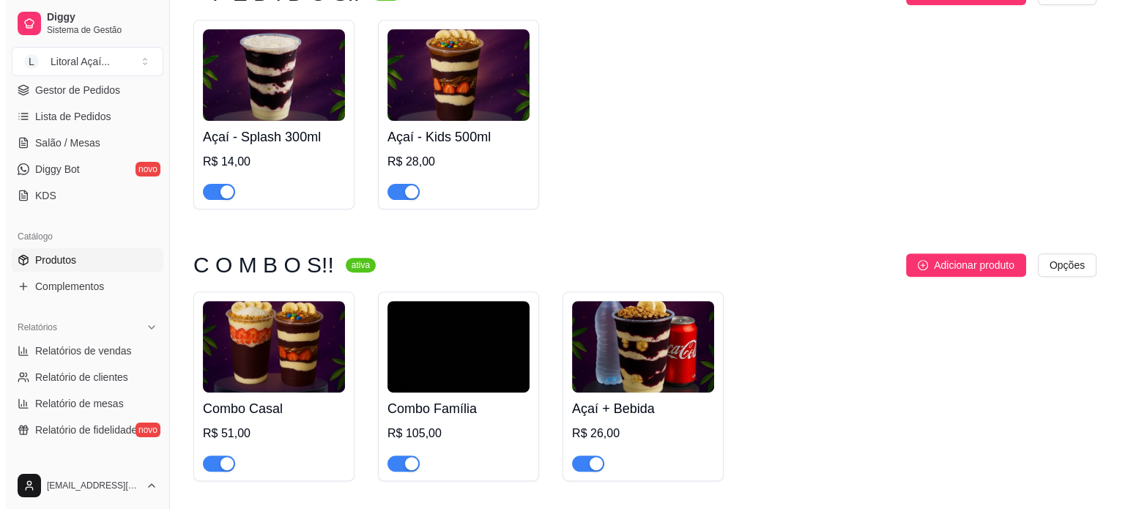
scroll to position [512, 0]
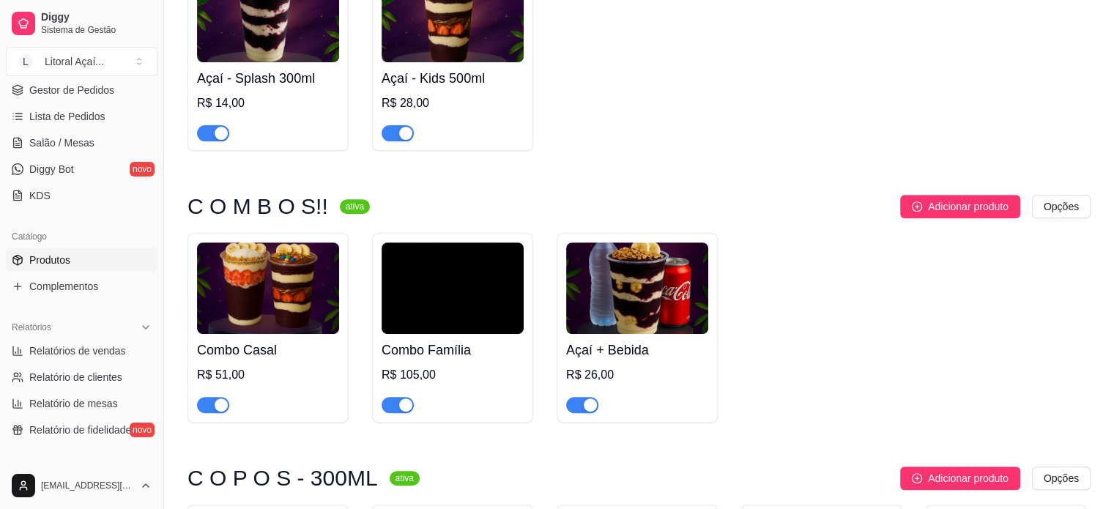
click at [458, 310] on img at bounding box center [452, 288] width 142 height 92
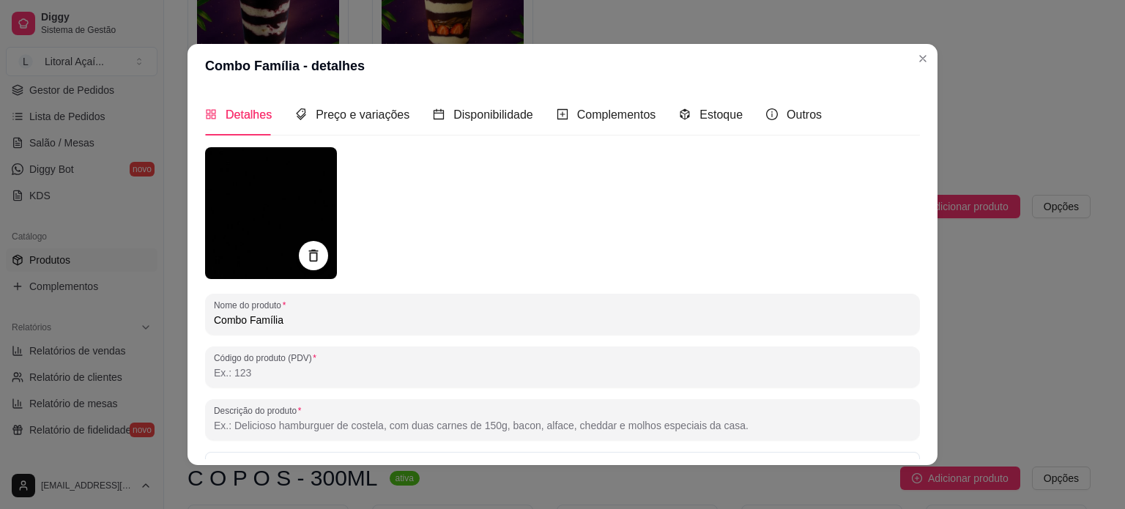
click at [266, 204] on img at bounding box center [271, 213] width 132 height 132
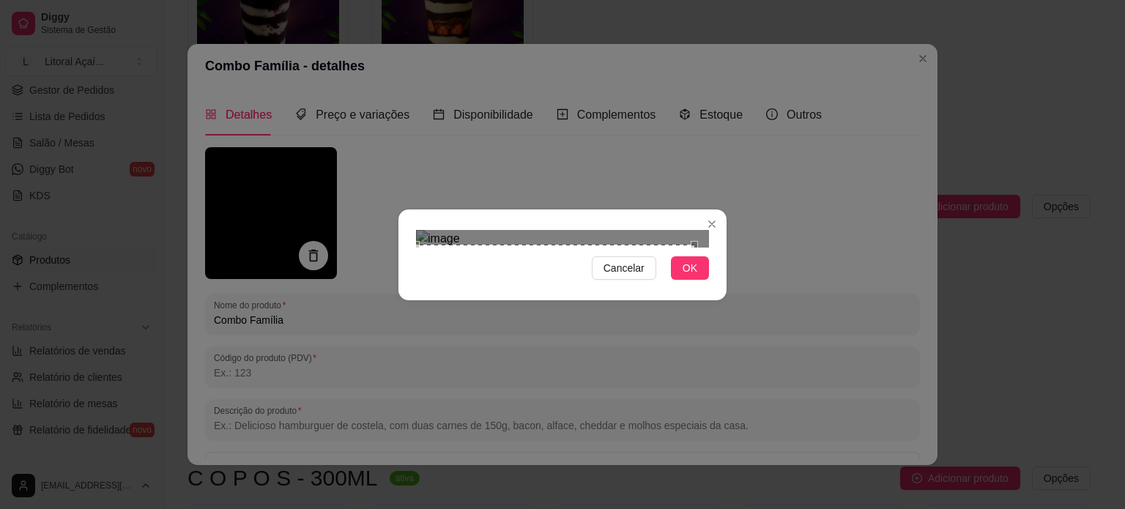
click at [389, 387] on div "Cancelar OK" at bounding box center [562, 254] width 1125 height 509
click at [756, 84] on div "Cancelar OK" at bounding box center [562, 254] width 1125 height 509
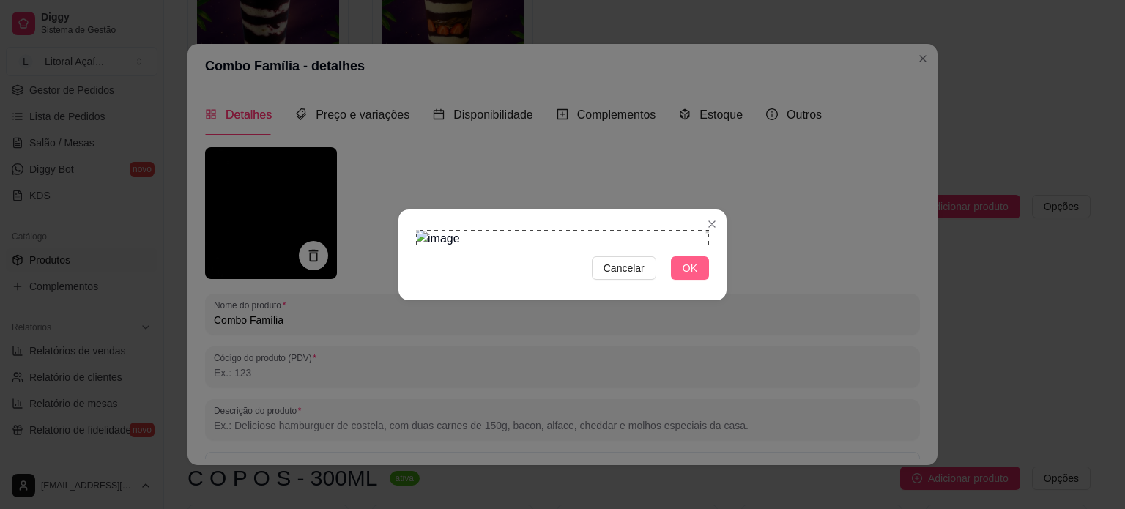
click at [706, 280] on button "OK" at bounding box center [690, 267] width 38 height 23
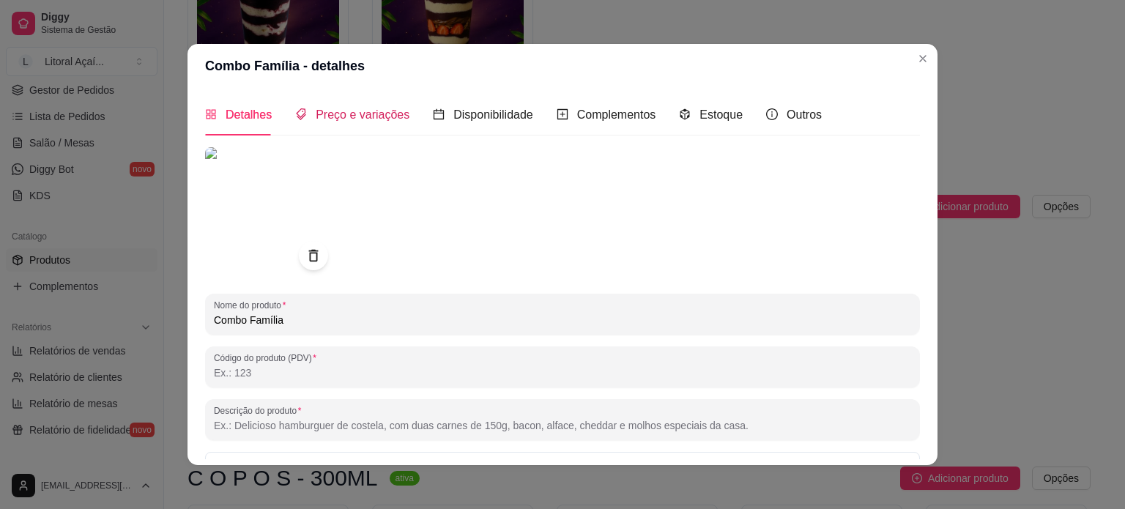
click at [389, 119] on span "Preço e variações" at bounding box center [363, 114] width 94 height 12
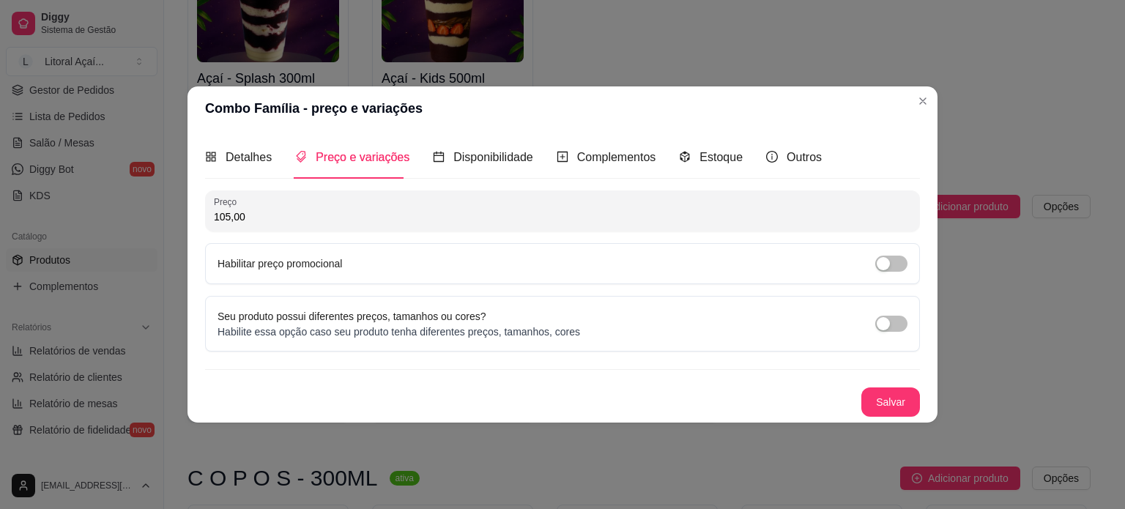
drag, startPoint x: 71, startPoint y: 217, endPoint x: 0, endPoint y: 217, distance: 71.0
click at [0, 217] on div "Combo Família - preço e variações Detalhes Preço e variações Disponibilidade Co…" at bounding box center [562, 254] width 1125 height 509
type input "94,00"
click at [893, 403] on button "Salvar" at bounding box center [890, 401] width 59 height 29
click at [250, 167] on div "Detalhes" at bounding box center [238, 157] width 67 height 42
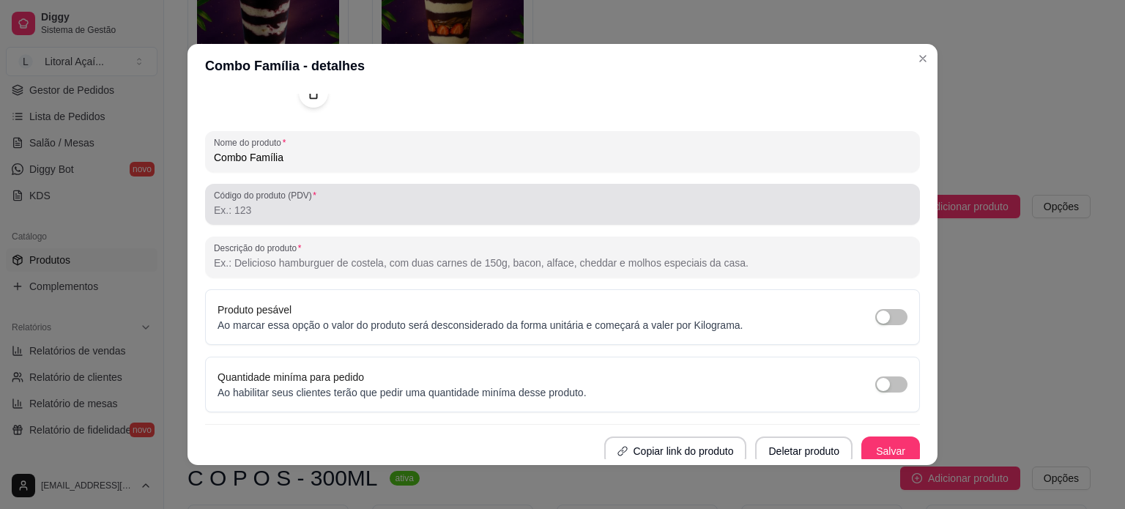
scroll to position [168, 0]
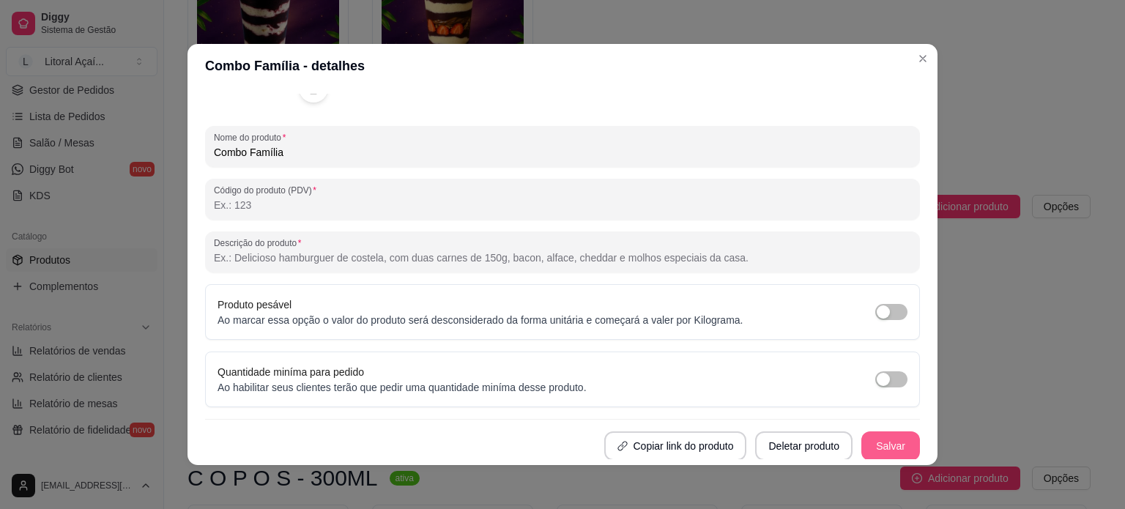
click at [879, 452] on button "Salvar" at bounding box center [890, 445] width 59 height 29
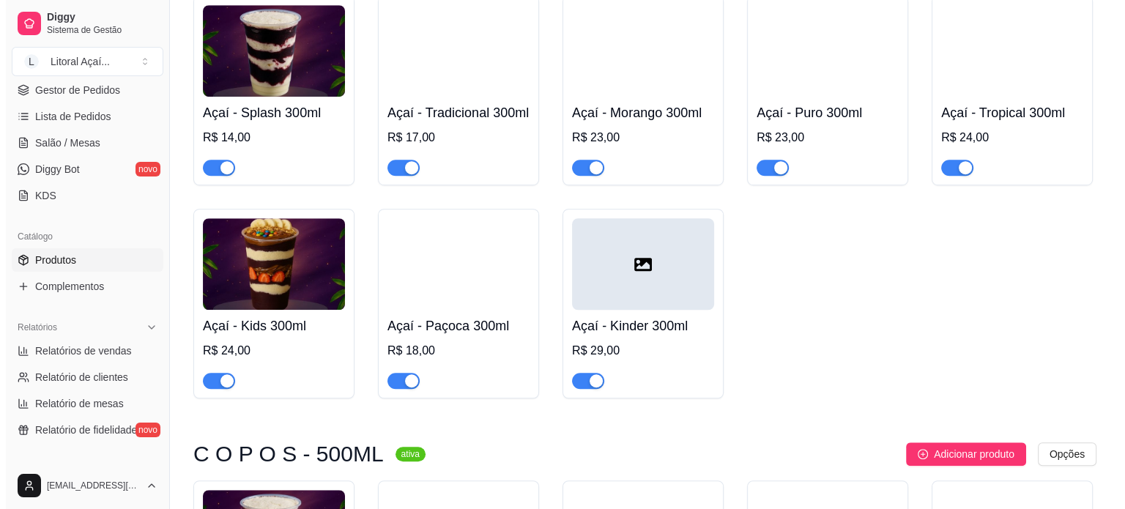
scroll to position [1025, 0]
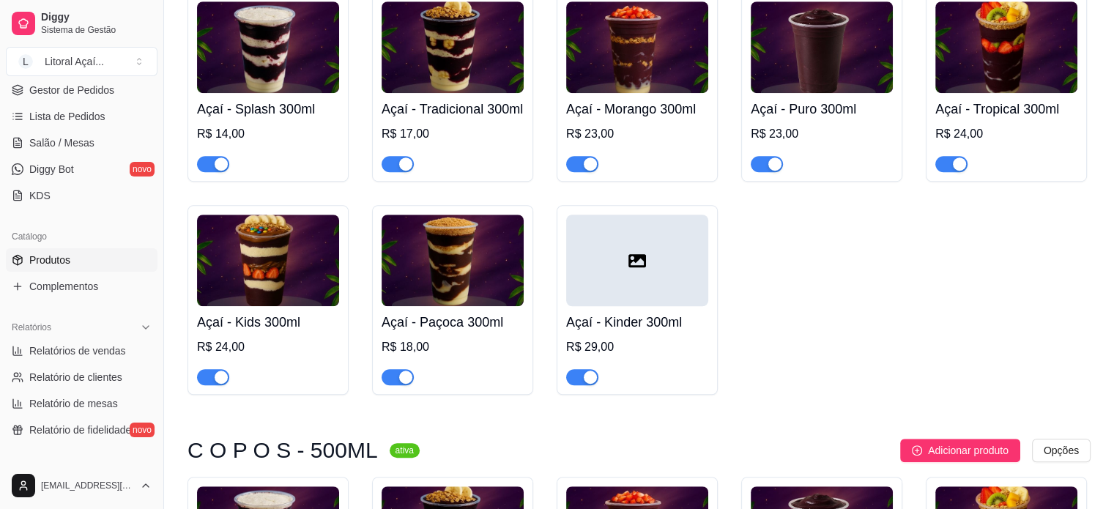
click at [630, 267] on icon at bounding box center [637, 260] width 18 height 13
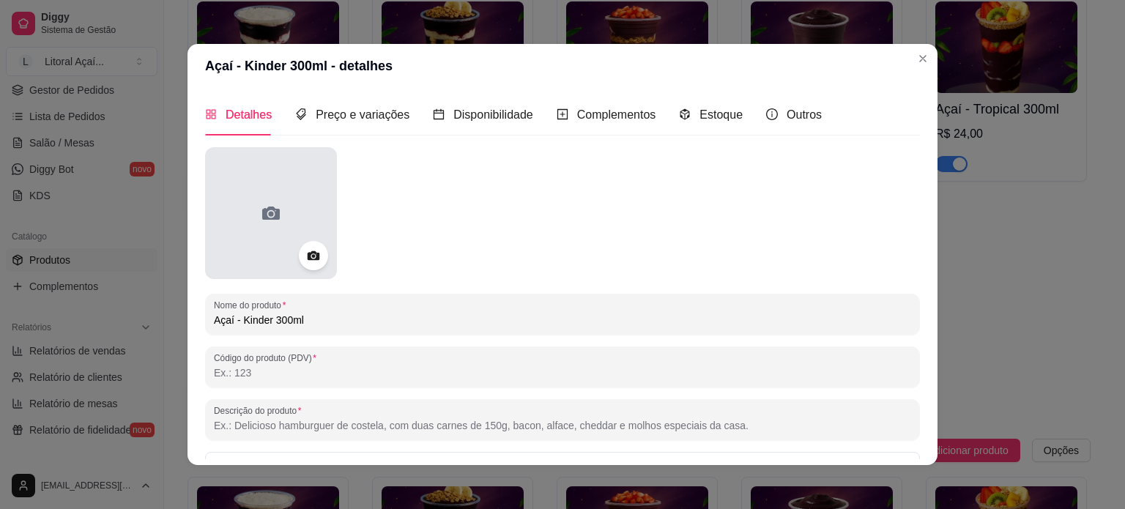
click at [281, 231] on div at bounding box center [271, 213] width 132 height 132
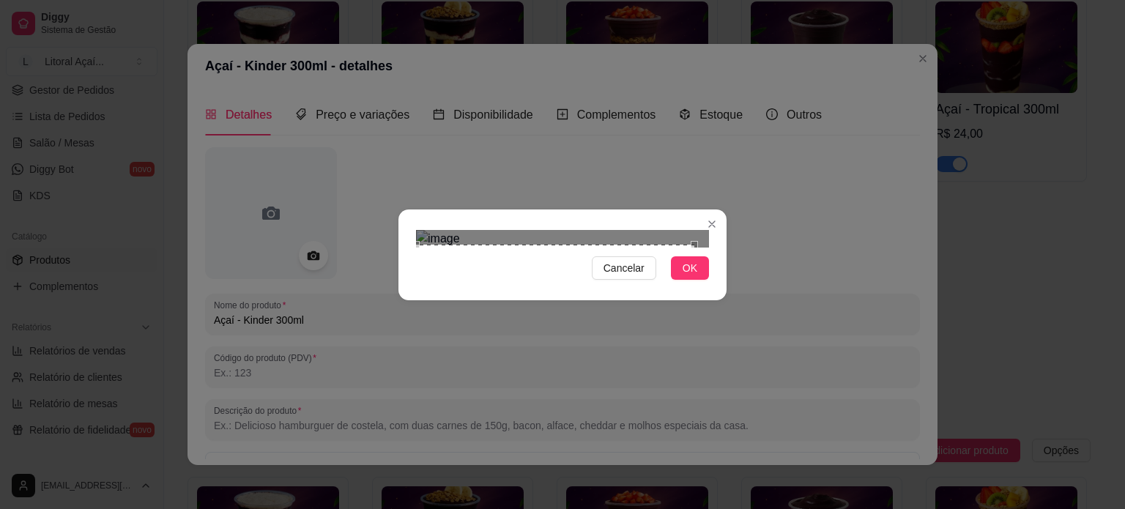
click at [407, 286] on div "Cancelar OK" at bounding box center [562, 254] width 328 height 61
click at [526, 286] on div "Use the arrow keys to move the crop selection area" at bounding box center [562, 369] width 278 height 278
click at [687, 276] on span "OK" at bounding box center [689, 268] width 15 height 16
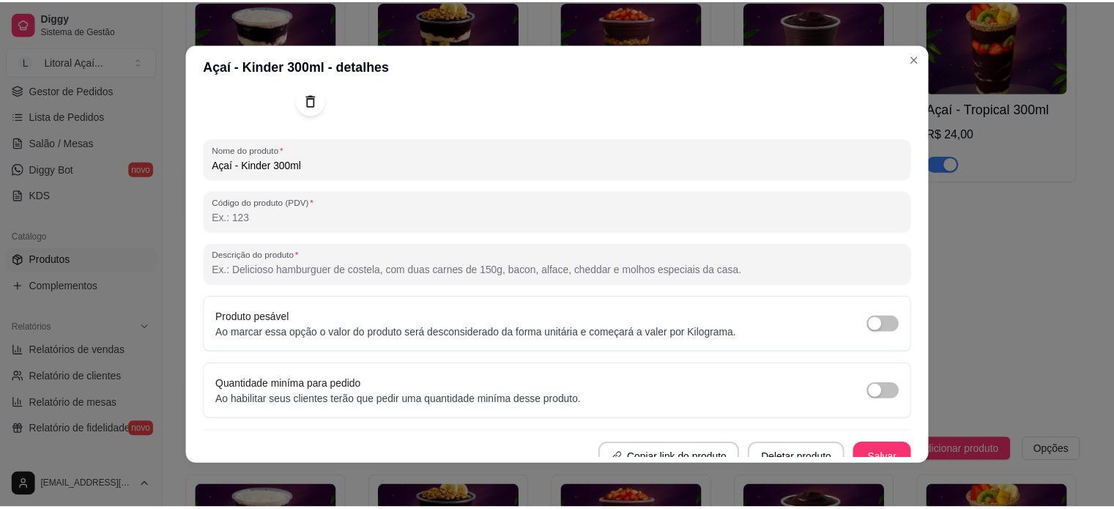
scroll to position [168, 0]
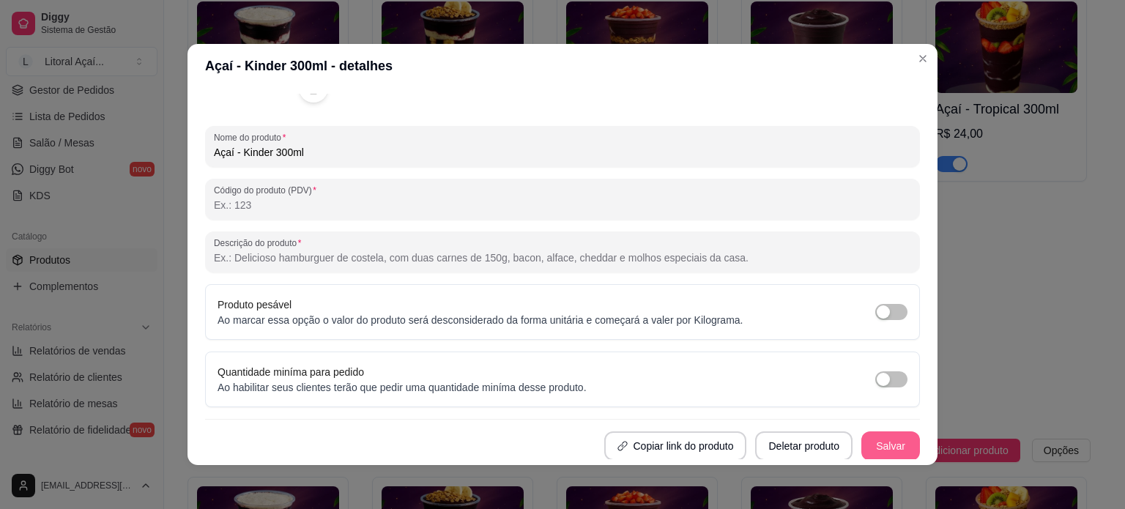
click at [865, 450] on button "Salvar" at bounding box center [890, 445] width 59 height 29
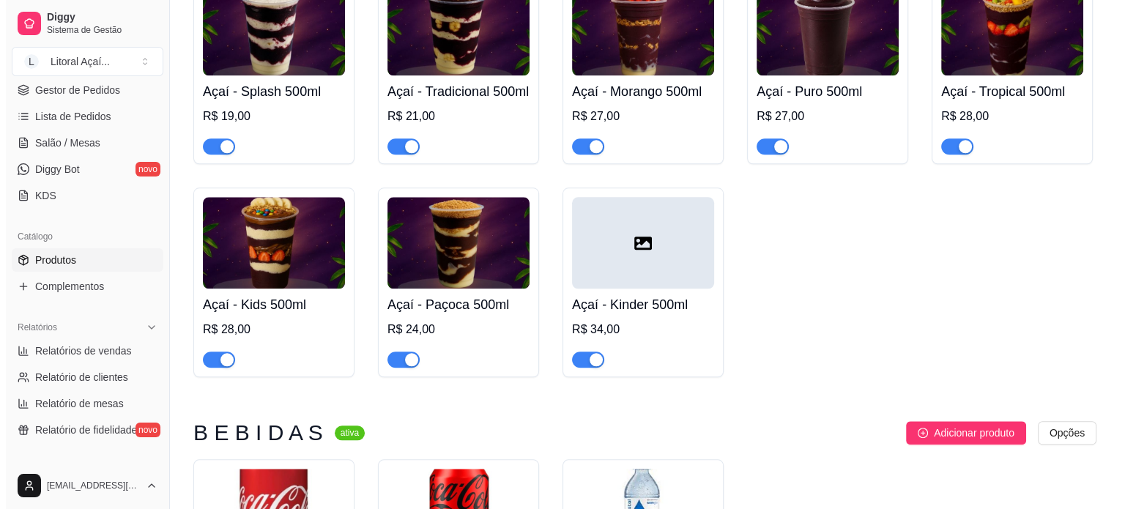
scroll to position [1537, 0]
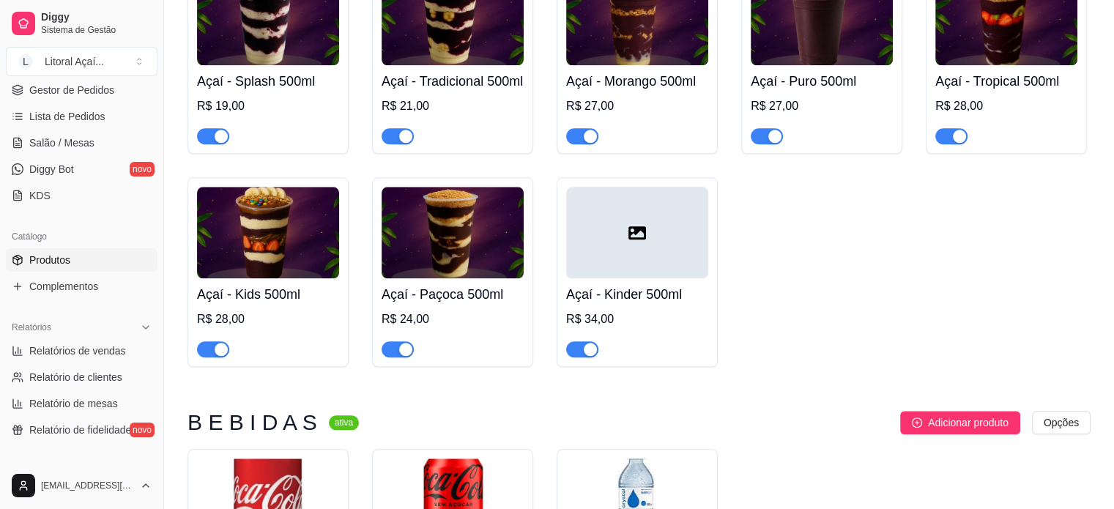
click at [597, 278] on div at bounding box center [637, 233] width 142 height 92
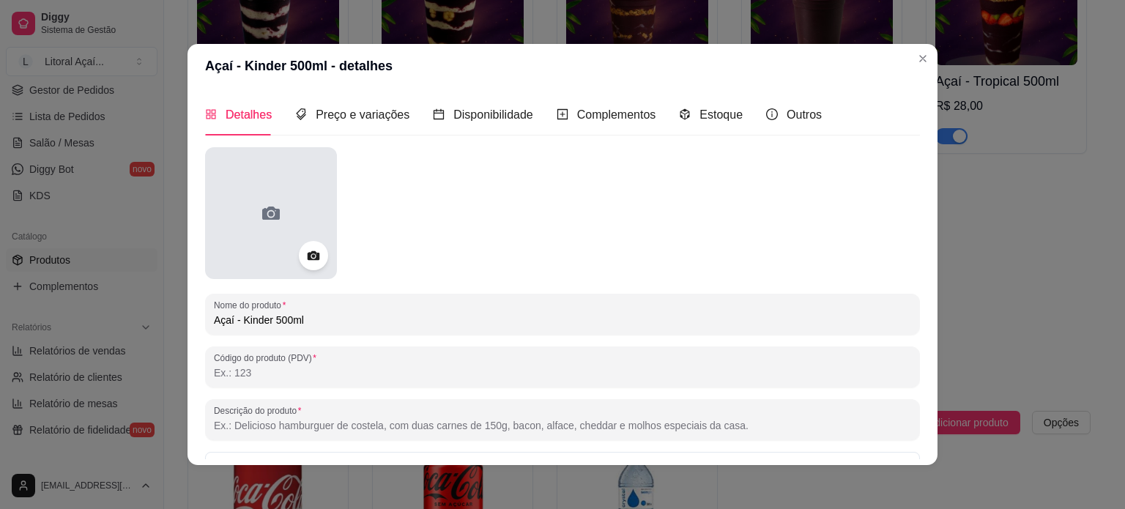
click at [293, 184] on div at bounding box center [271, 213] width 132 height 132
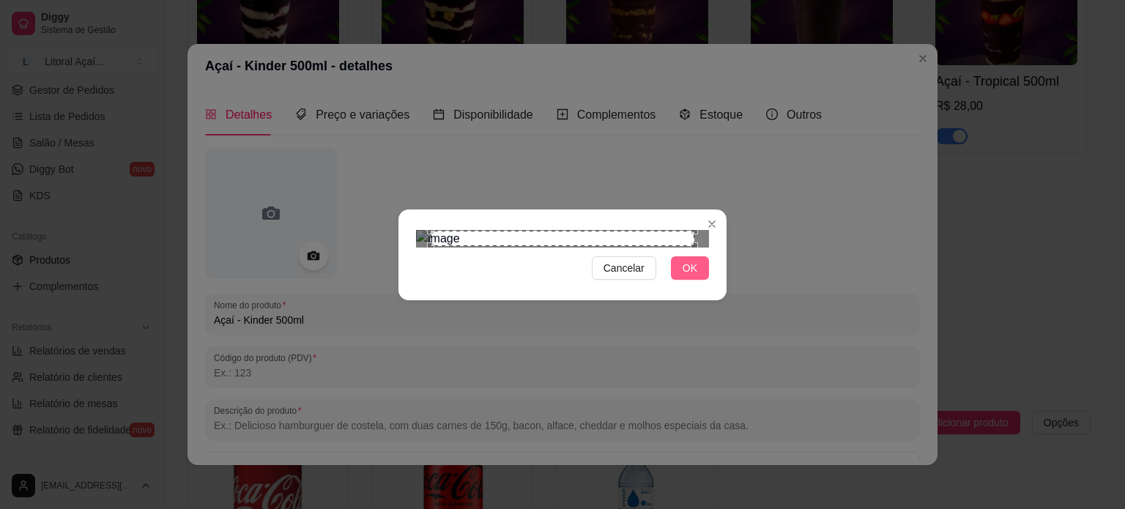
click at [703, 280] on button "OK" at bounding box center [690, 267] width 38 height 23
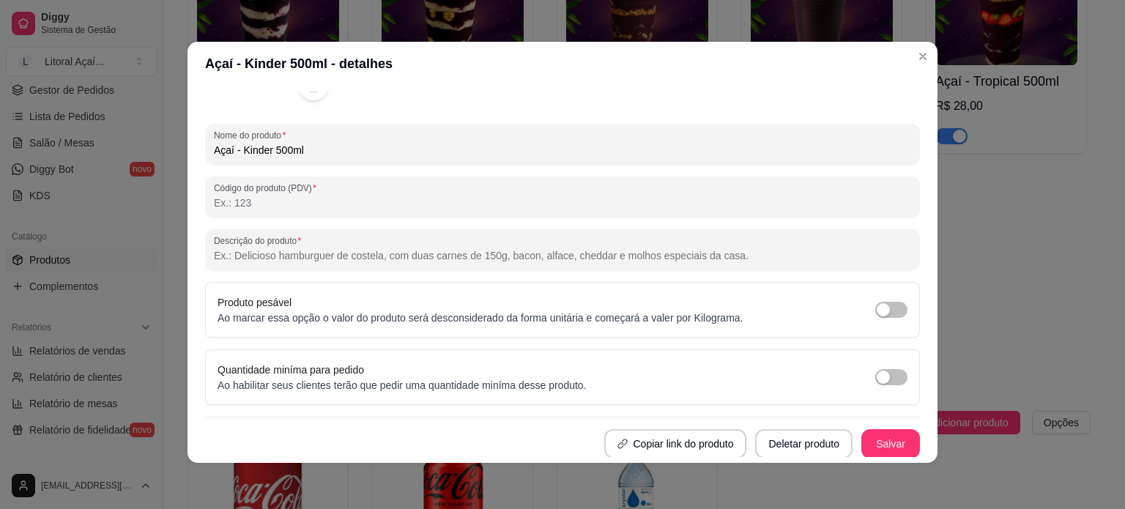
scroll to position [3, 0]
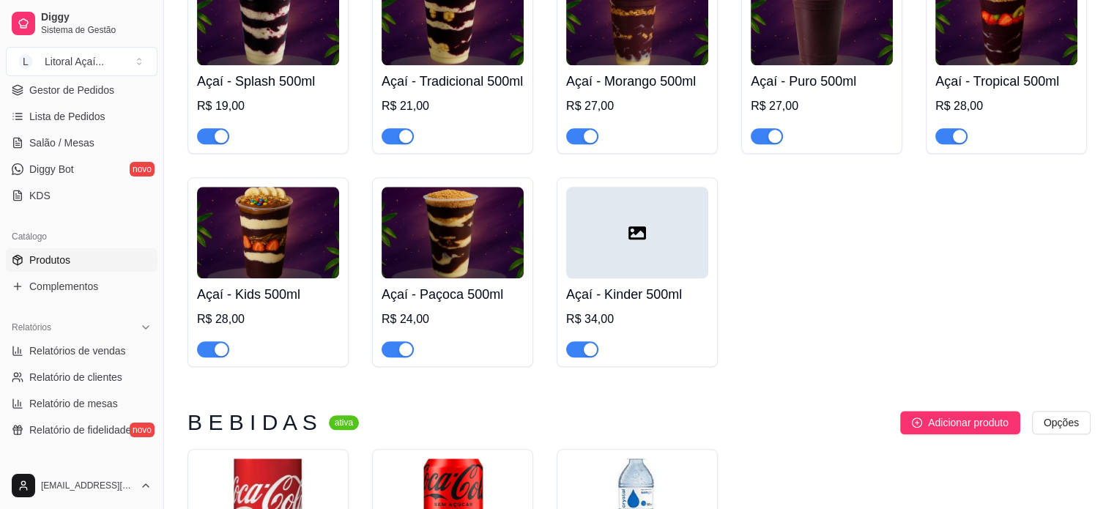
click at [608, 278] on div at bounding box center [637, 233] width 142 height 92
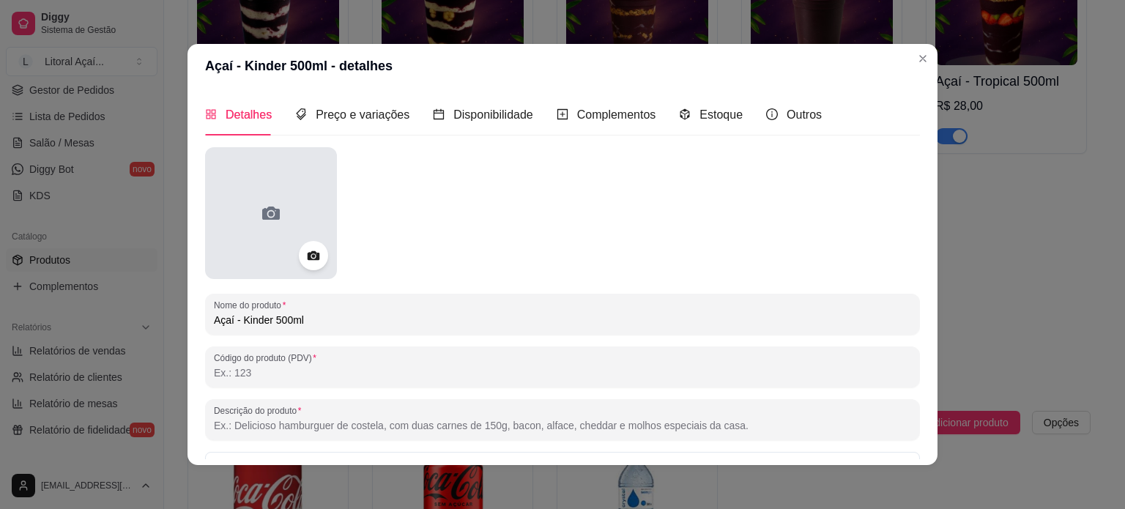
click at [285, 201] on div at bounding box center [271, 213] width 132 height 132
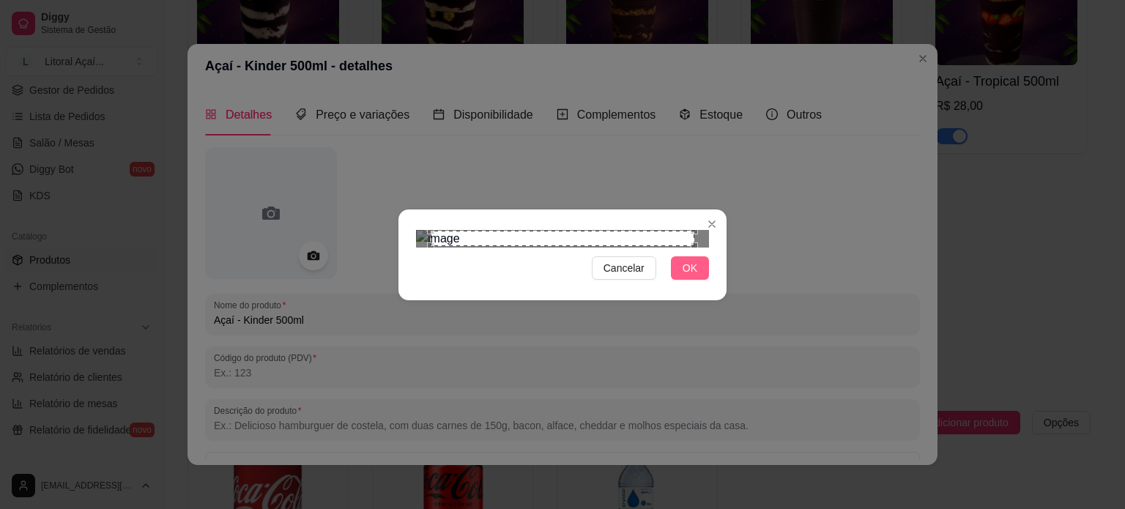
click at [690, 276] on span "OK" at bounding box center [689, 268] width 15 height 16
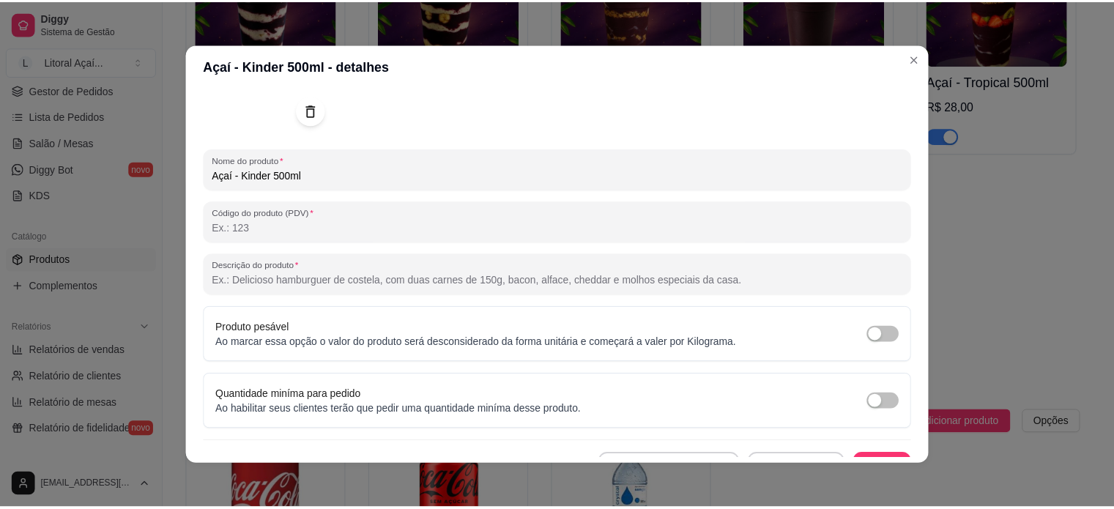
scroll to position [168, 0]
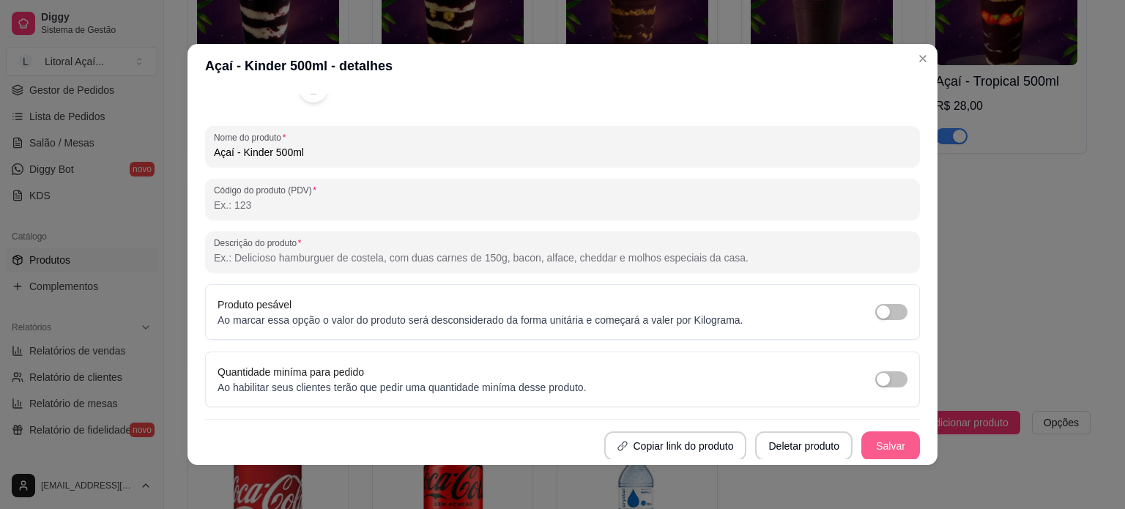
click at [861, 445] on button "Salvar" at bounding box center [890, 445] width 59 height 29
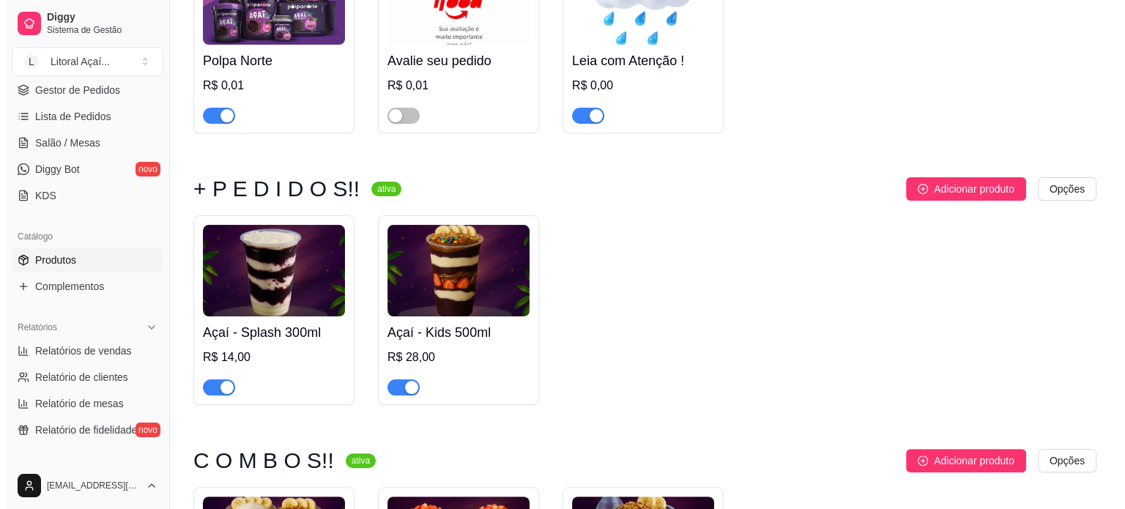
scroll to position [366, 0]
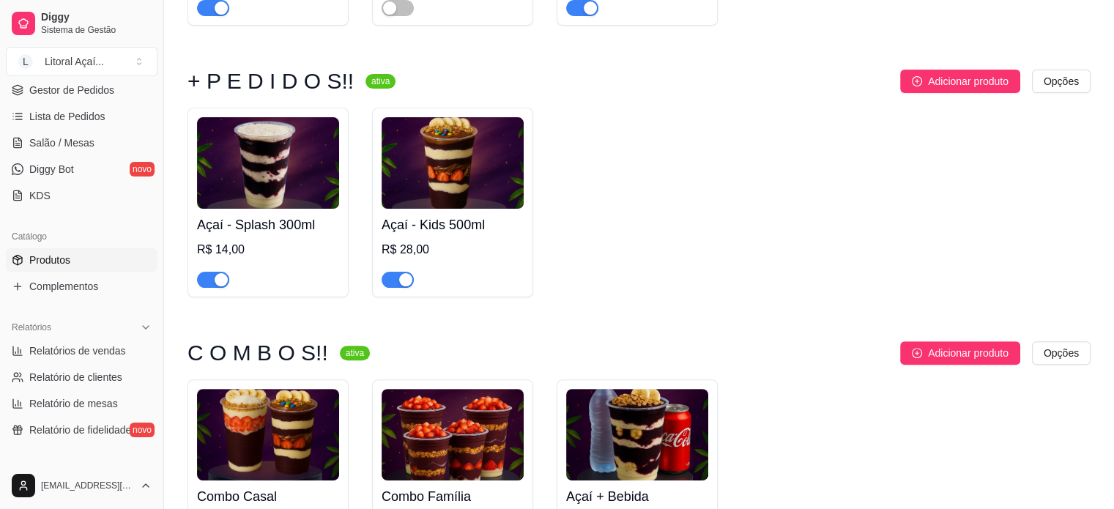
click at [275, 246] on div "R$ 14,00" at bounding box center [268, 250] width 142 height 18
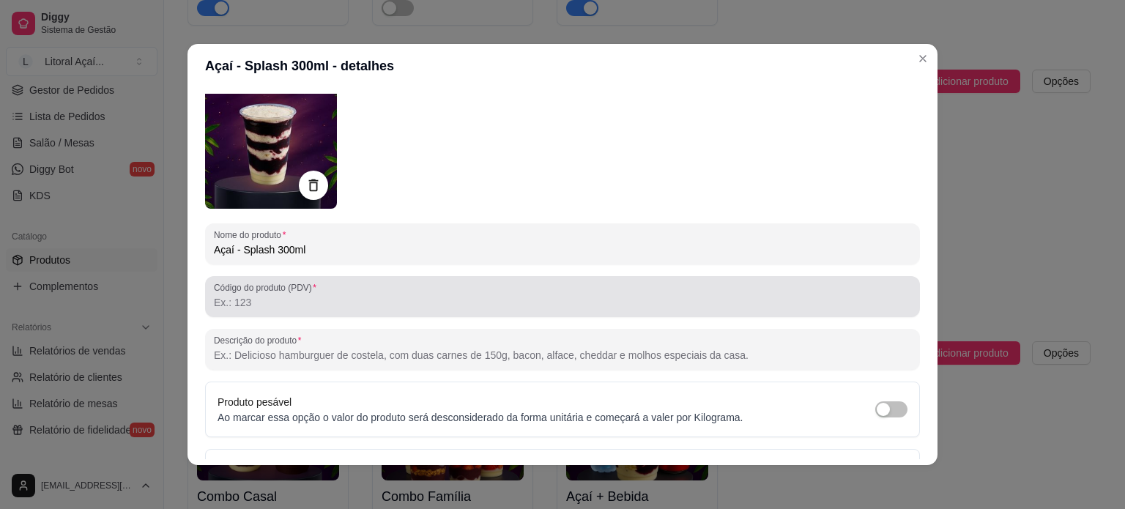
scroll to position [73, 0]
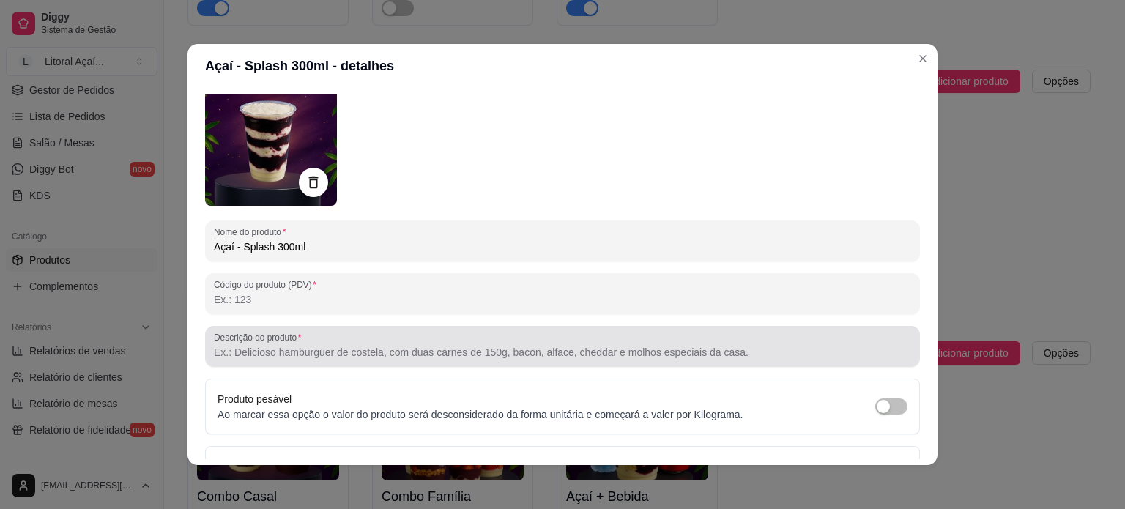
click at [299, 353] on input "Descrição do produto" at bounding box center [562, 352] width 697 height 15
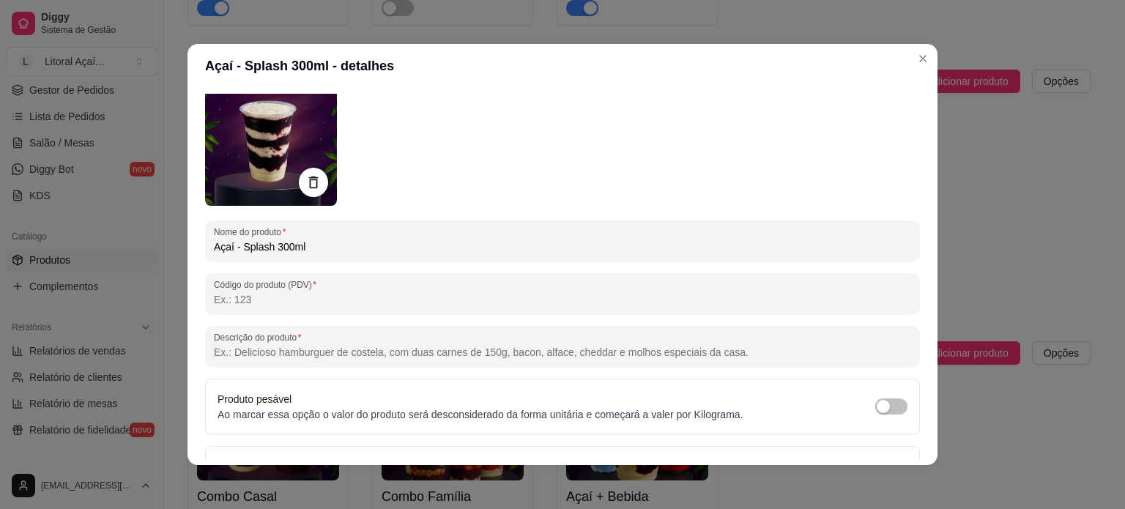
paste input "Clássica combinação que une cremosidade e doçura na medida certa. Açaí batido, …"
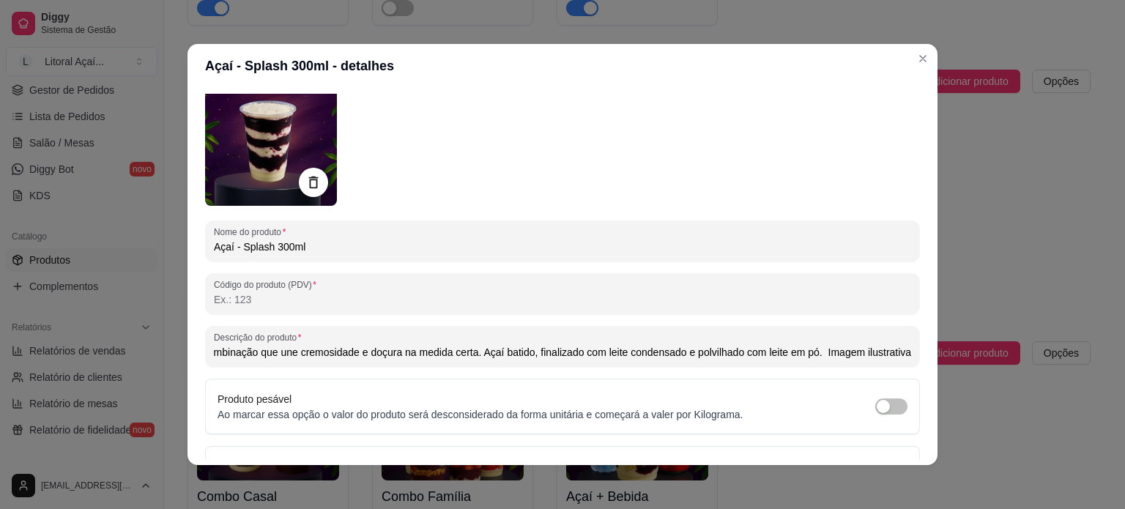
click at [809, 354] on input "Clássica combinação que une cremosidade e doçura na medida certa. Açaí batido, …" at bounding box center [562, 352] width 697 height 15
drag, startPoint x: 809, startPoint y: 354, endPoint x: 908, endPoint y: 348, distance: 99.0
click at [908, 348] on div "Detalhes Preço e variações Disponibilidade Complementos Estoque Outros Nome do …" at bounding box center [562, 276] width 715 height 365
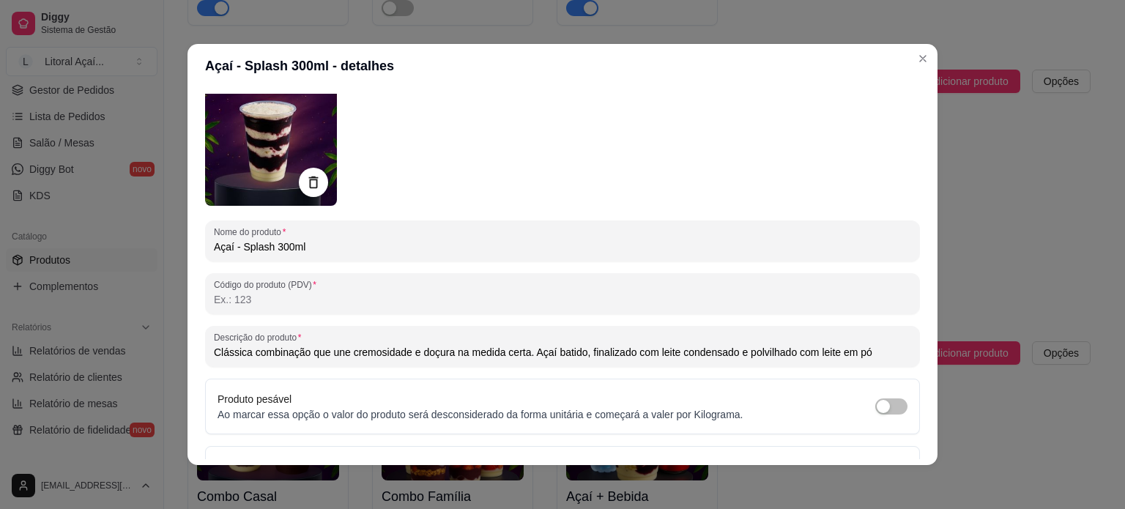
paste input ". Imagem ilustrativa"
drag, startPoint x: 273, startPoint y: 351, endPoint x: 341, endPoint y: 344, distance: 68.4
click at [340, 344] on div "Clássica combinação que une cremosidade e doçura na medida certa. Açaí batido, …" at bounding box center [562, 346] width 697 height 29
click at [368, 343] on div "Clássica combinação que une cremosidade e doçura na medida certa. Açaí batido, …" at bounding box center [562, 346] width 697 height 29
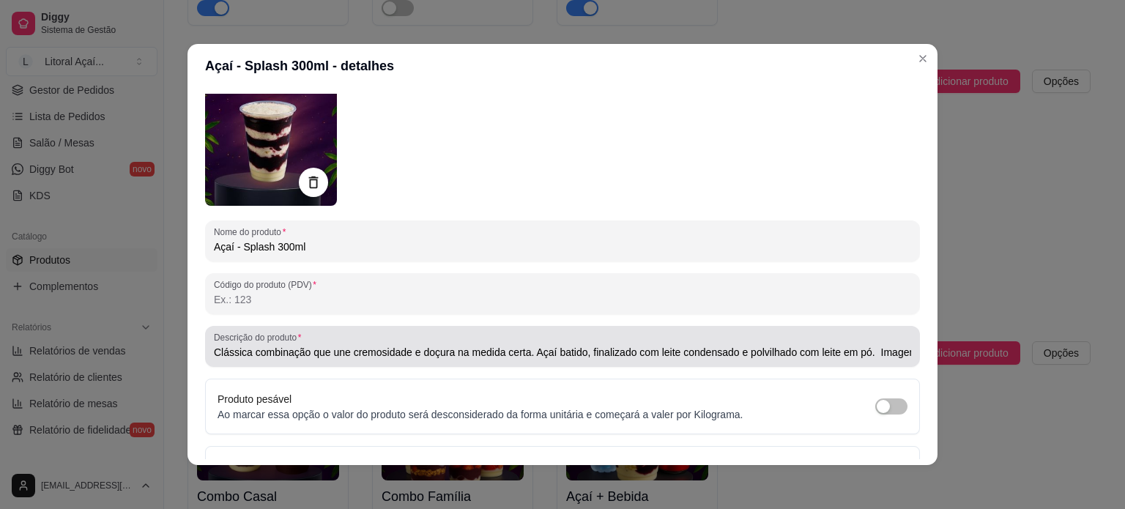
drag, startPoint x: 409, startPoint y: 344, endPoint x: 501, endPoint y: 349, distance: 92.4
click at [501, 349] on div "Clássica combinação que une cremosidade e doçura na medida certa. Açaí batido, …" at bounding box center [562, 346] width 697 height 29
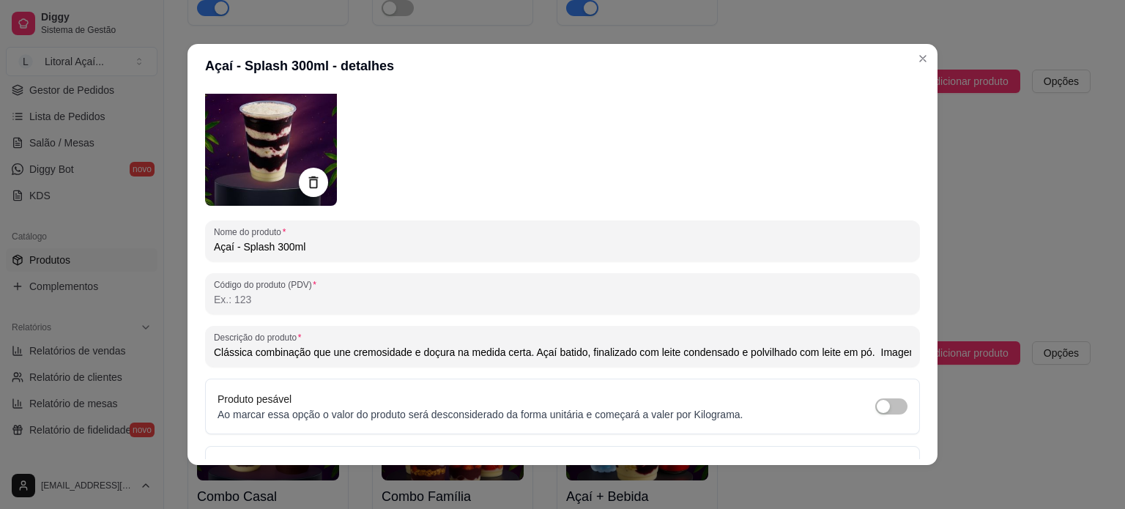
click at [530, 351] on input "Clássica combinação que une cremosidade e doçura na medida certa. Açaí batido, …" at bounding box center [562, 352] width 697 height 15
drag, startPoint x: 527, startPoint y: 351, endPoint x: 94, endPoint y: 354, distance: 433.4
click at [94, 354] on div "Açaí - Splash 300ml - detalhes Detalhes Preço e variações Disponibilidade Compl…" at bounding box center [562, 254] width 1125 height 509
drag, startPoint x: 491, startPoint y: 355, endPoint x: 419, endPoint y: 348, distance: 72.0
click at [419, 348] on input "Açaí batido, finalizado com leite condensado e polvilhado com leite em pó. Imag…" at bounding box center [562, 352] width 697 height 15
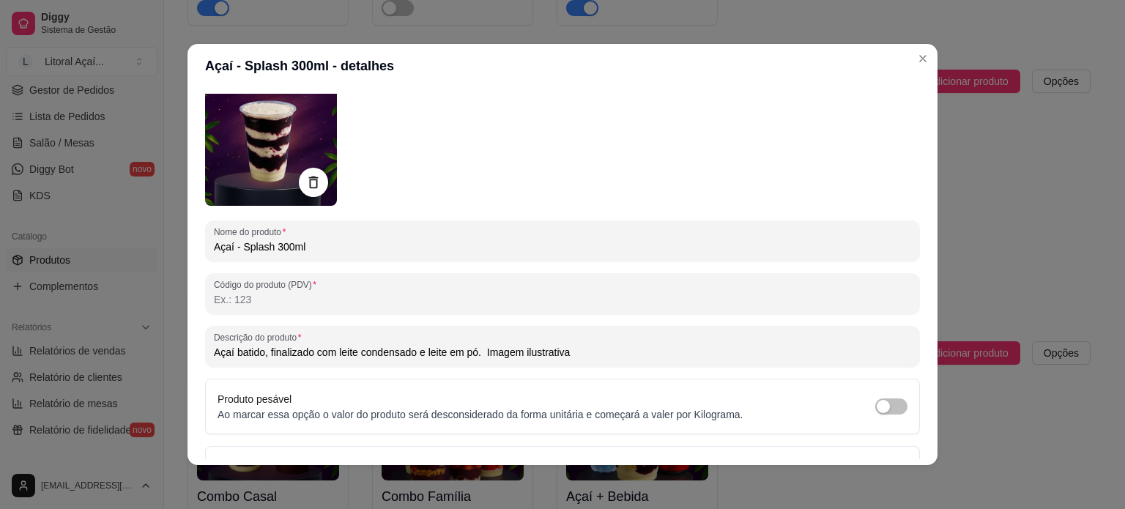
click at [569, 351] on input "Açaí batido, finalizado com leite condensado e leite em pó. Imagem ilustrativa" at bounding box center [562, 352] width 697 height 15
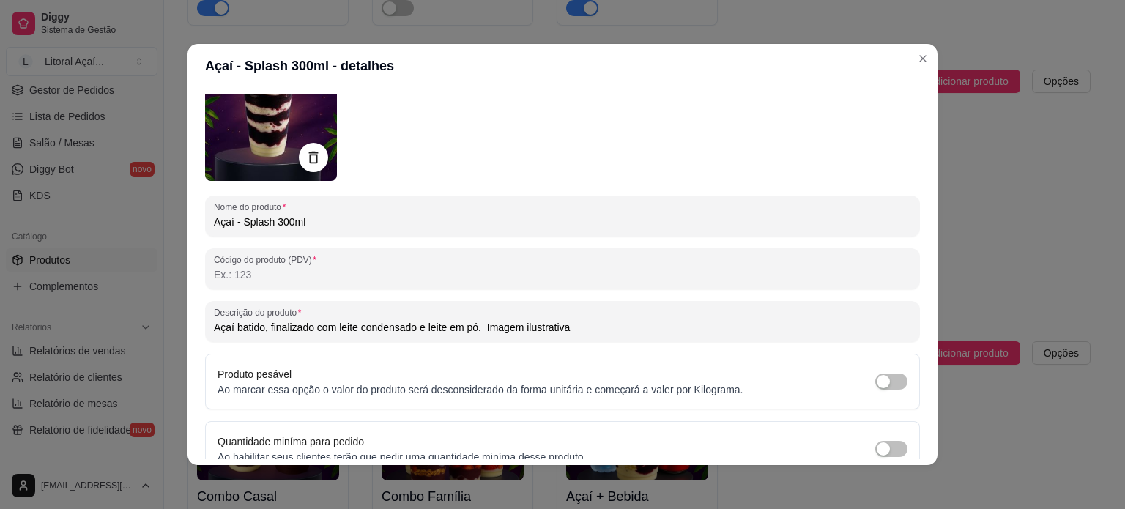
scroll to position [168, 0]
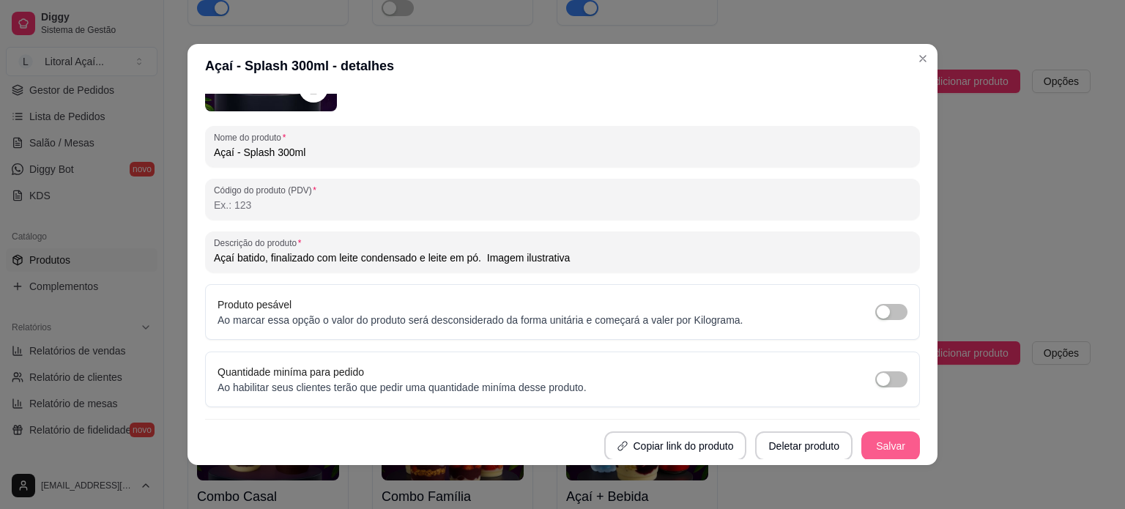
click at [879, 433] on button "Salvar" at bounding box center [890, 445] width 59 height 29
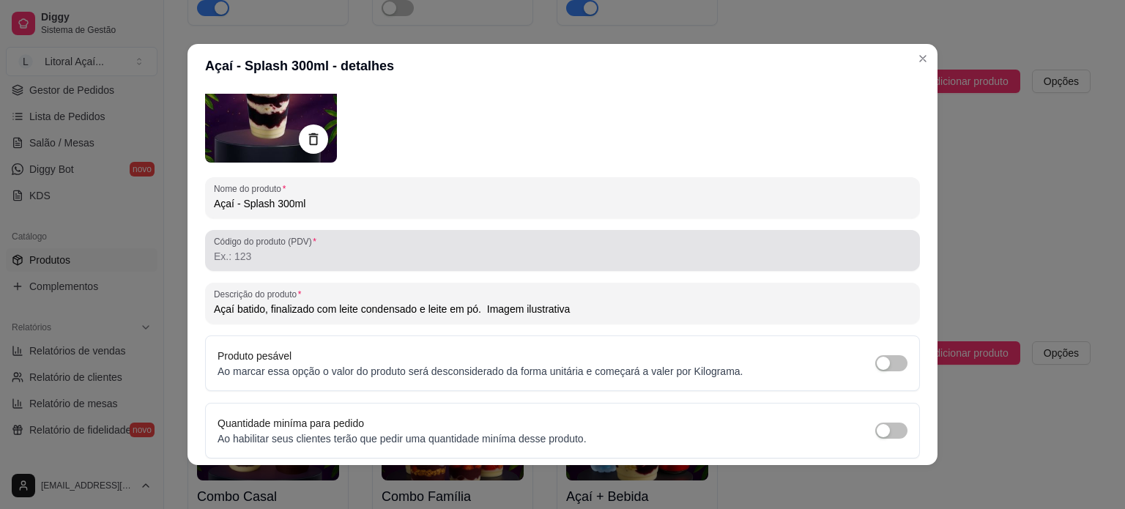
scroll to position [146, 0]
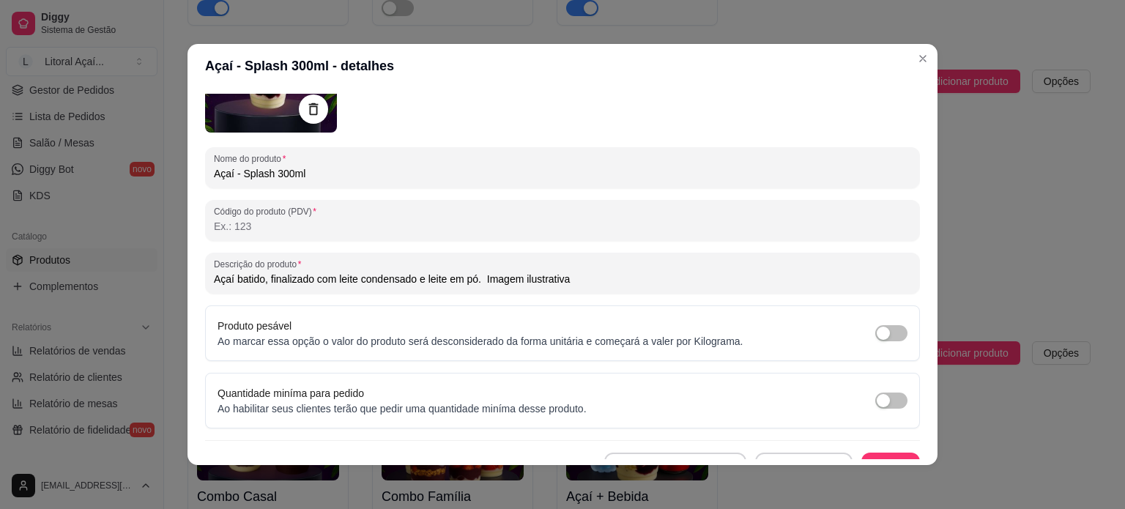
click at [600, 280] on input "Açaí batido, finalizado com leite condensado e leite em pó. Imagem ilustrativa" at bounding box center [562, 279] width 697 height 15
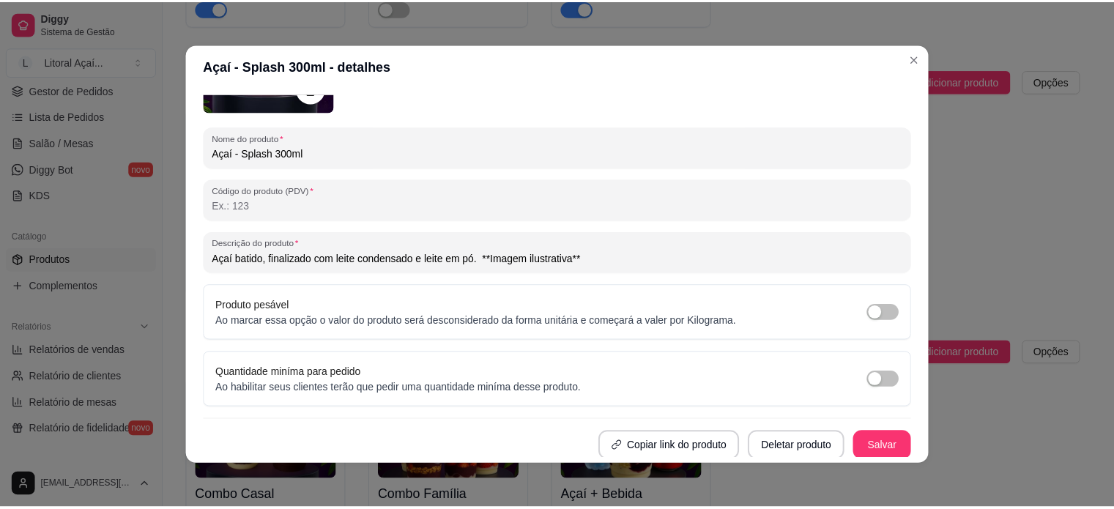
scroll to position [168, 0]
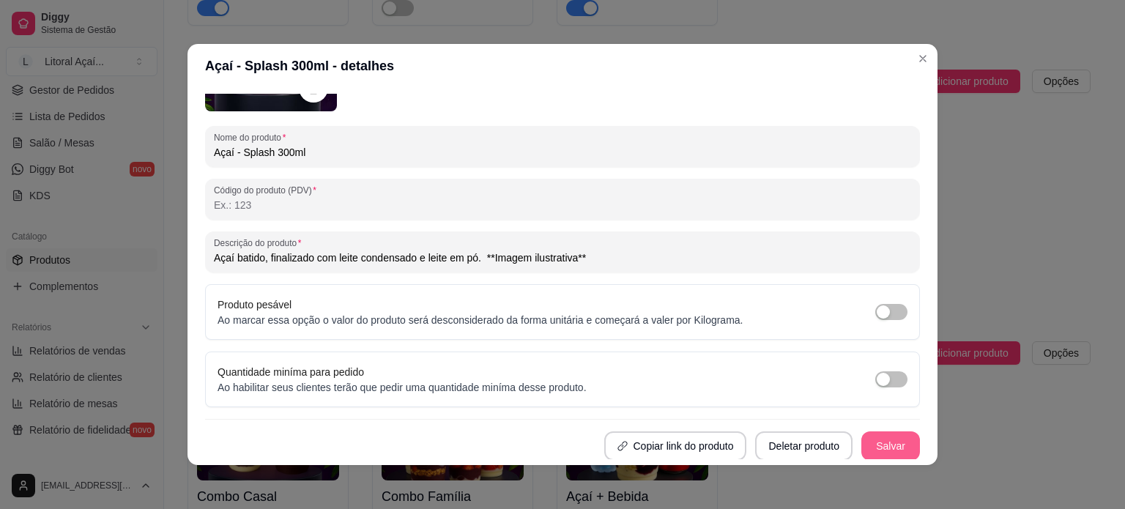
type input "Açaí batido, finalizado com leite condensado e leite em pó. **Imagem ilustrativ…"
click at [884, 438] on button "Salvar" at bounding box center [890, 445] width 59 height 29
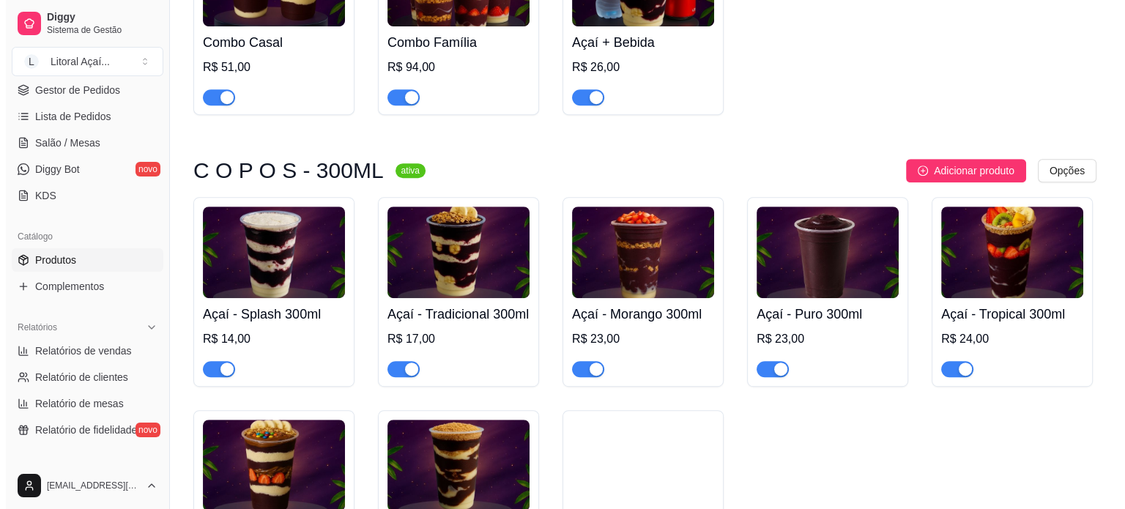
scroll to position [879, 0]
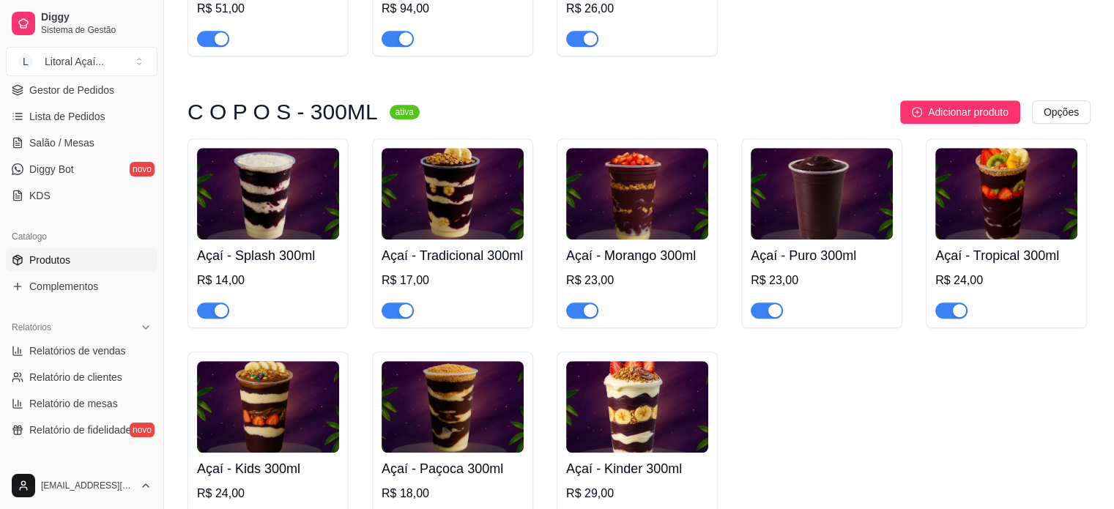
click at [253, 236] on img at bounding box center [268, 194] width 142 height 92
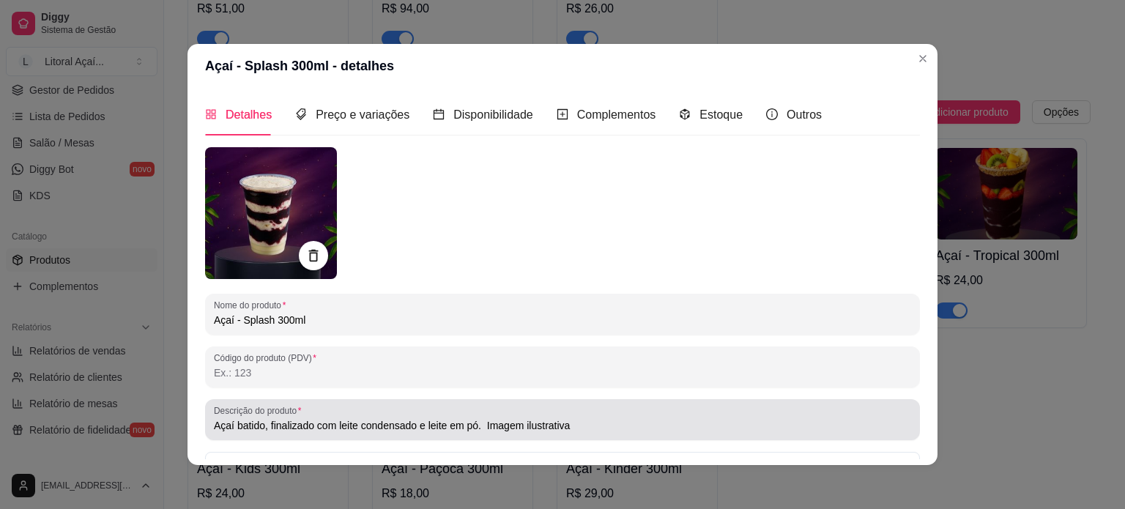
click at [392, 418] on input "Açaí batido, finalizado com leite condensado e leite em pó. Imagem ilustrativa" at bounding box center [562, 425] width 697 height 15
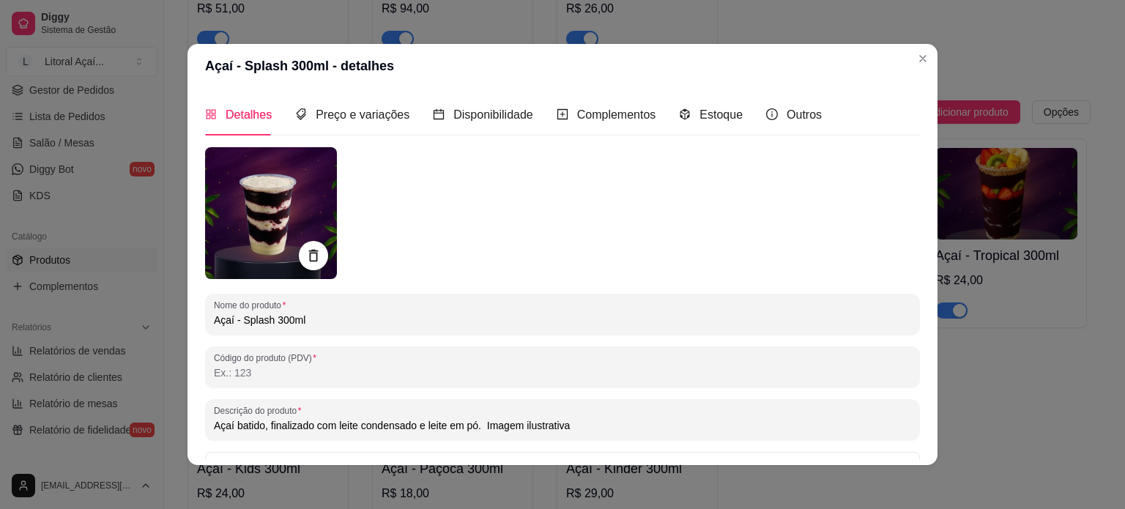
paste input "**Imagem ilustrativa**"
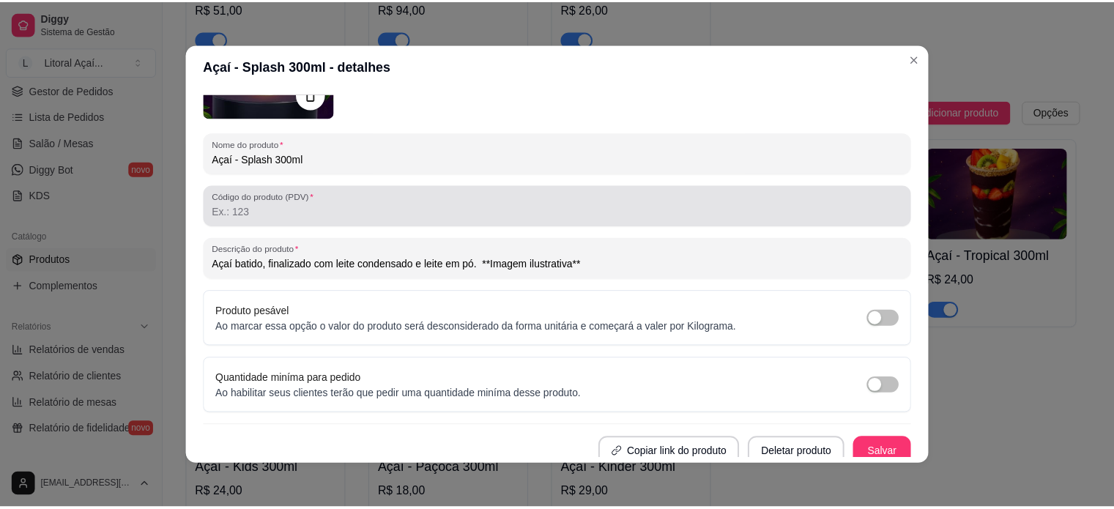
scroll to position [168, 0]
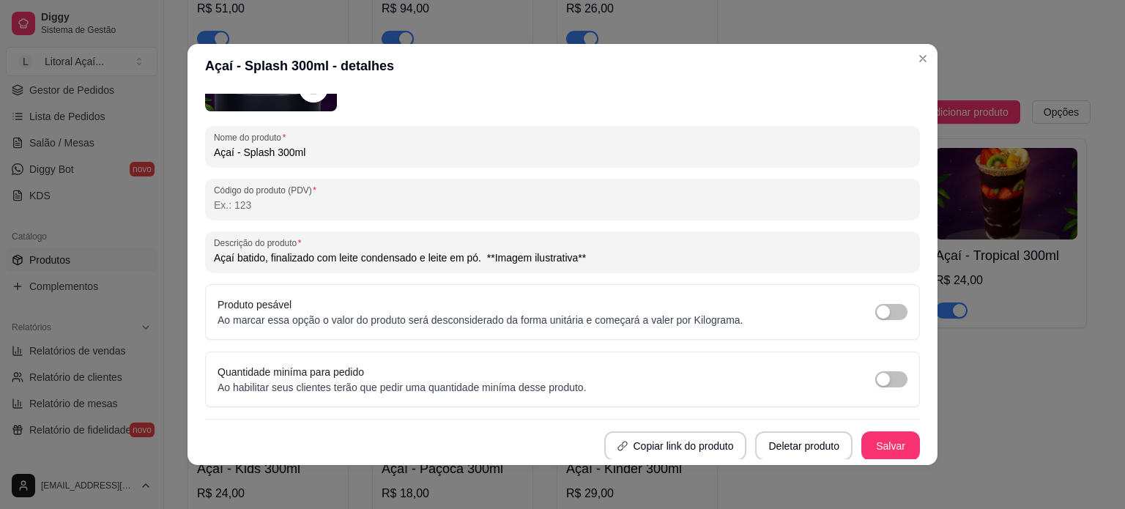
type input "Açaí batido, finalizado com leite condensado e leite em pó. **Imagem ilustrativ…"
click at [890, 436] on button "Salvar" at bounding box center [890, 445] width 59 height 29
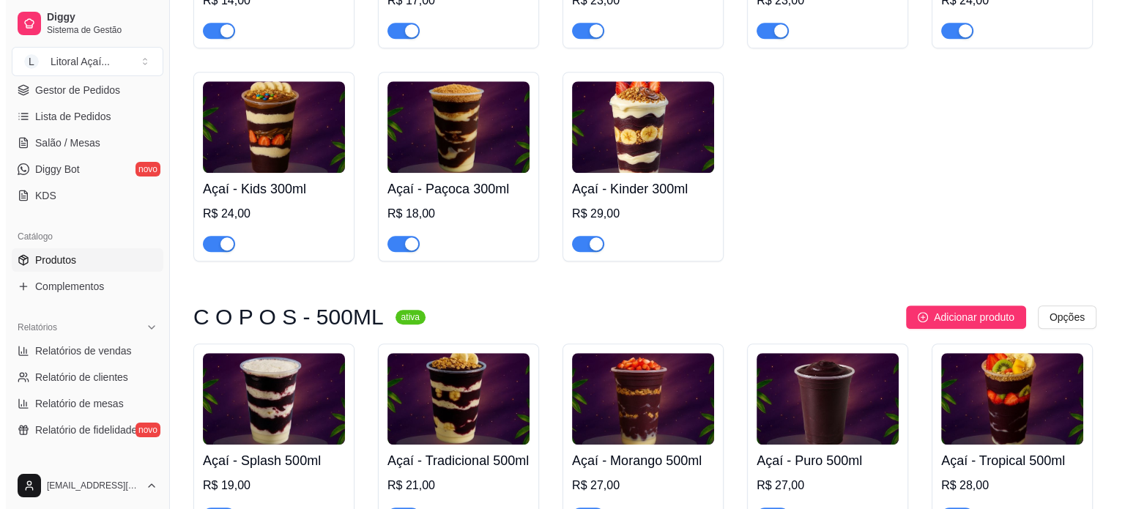
scroll to position [1171, 0]
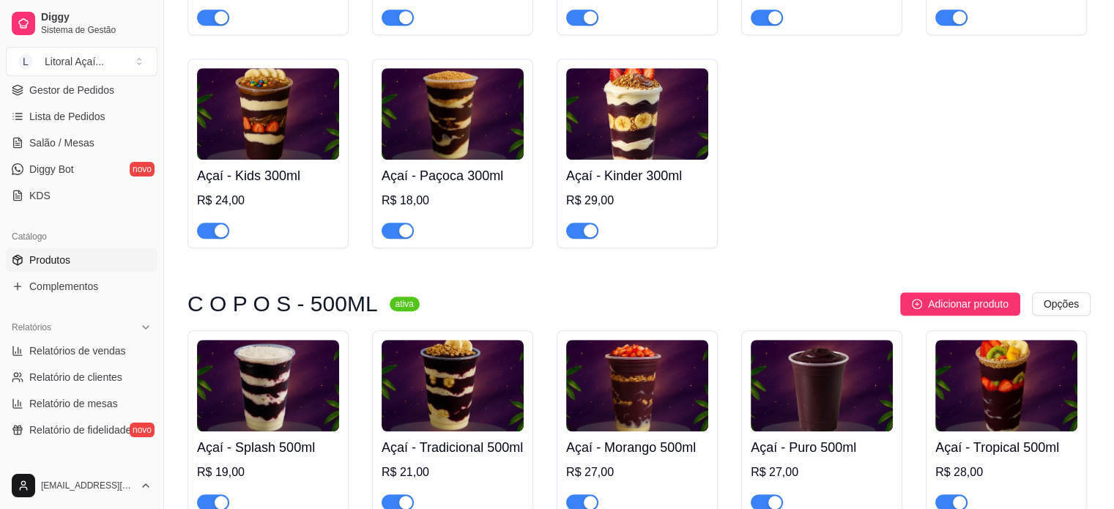
click at [280, 459] on div "Açaí - Splash 500ml R$ 19,00" at bounding box center [268, 470] width 142 height 79
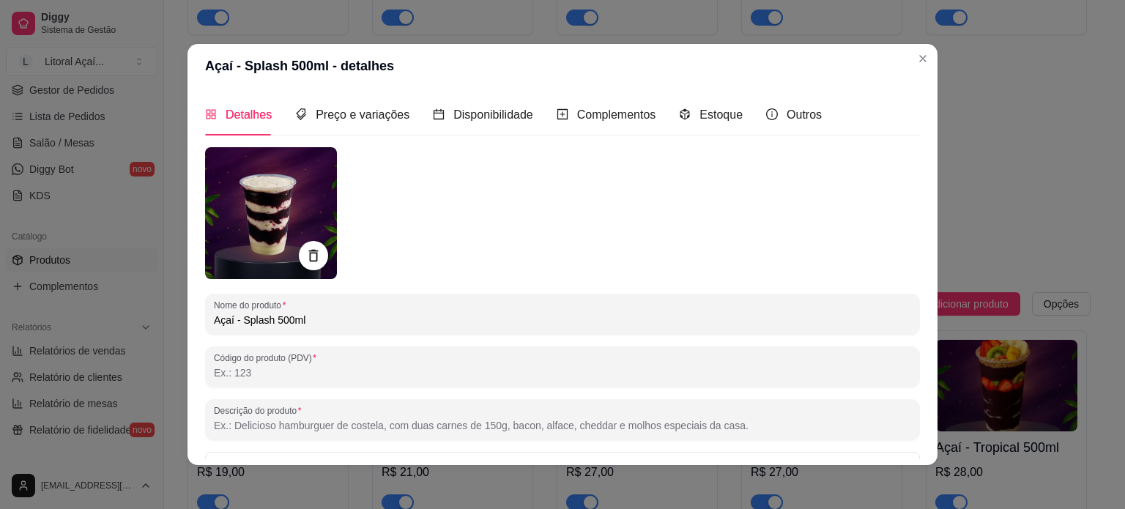
click at [308, 418] on input "Descrição do produto" at bounding box center [562, 425] width 697 height 15
paste input "Açaí batido, finalizado com leite condensado e leite em pó. **Imagem ilustrativ…"
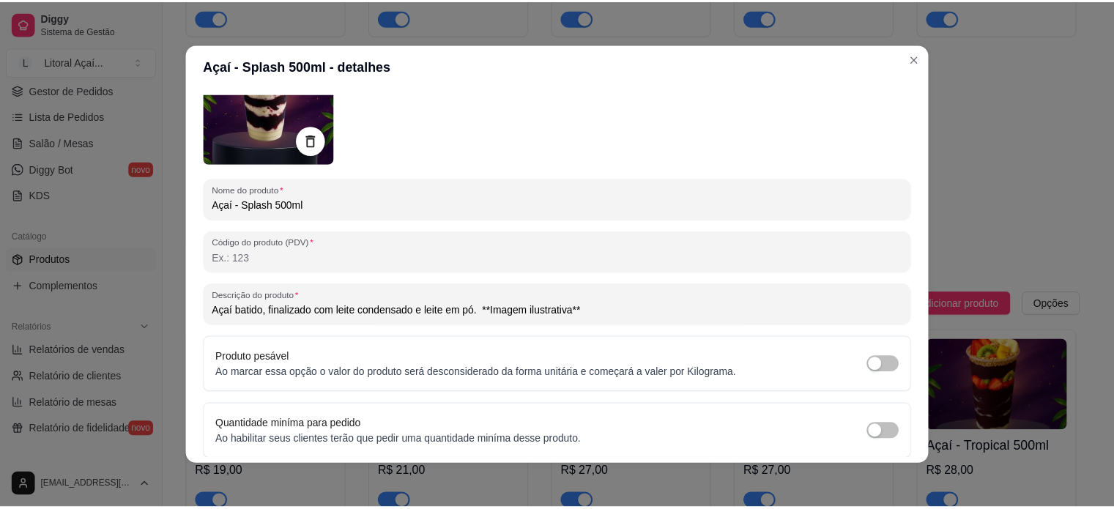
scroll to position [168, 0]
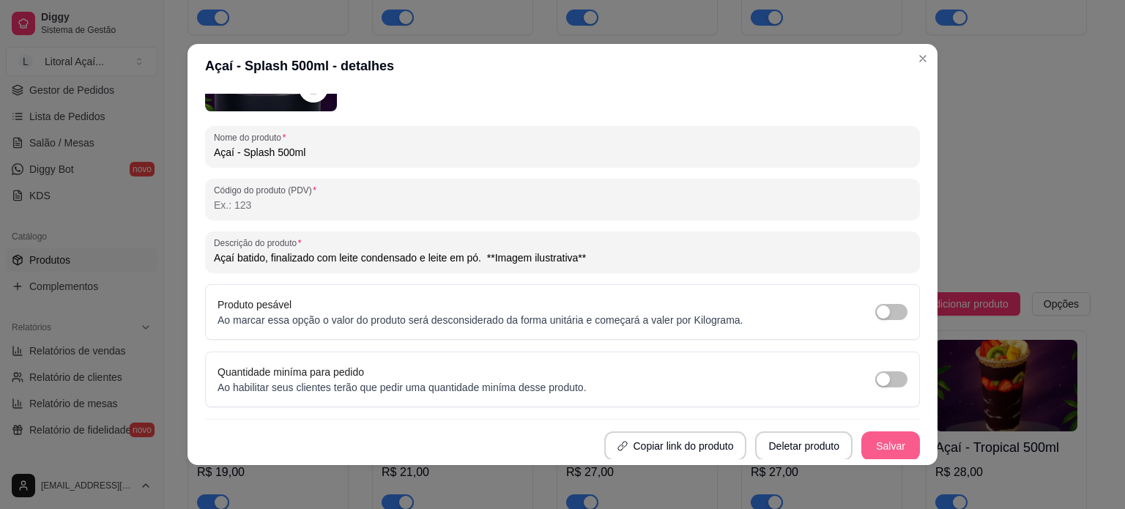
type input "Açaí batido, finalizado com leite condensado e leite em pó. **Imagem ilustrativ…"
click at [876, 449] on button "Salvar" at bounding box center [890, 446] width 57 height 29
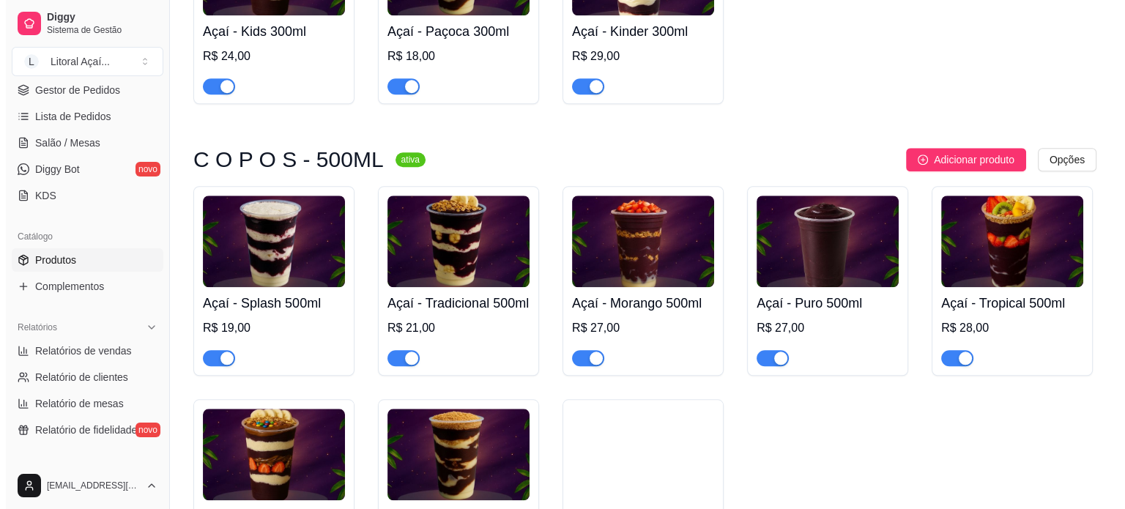
scroll to position [1318, 0]
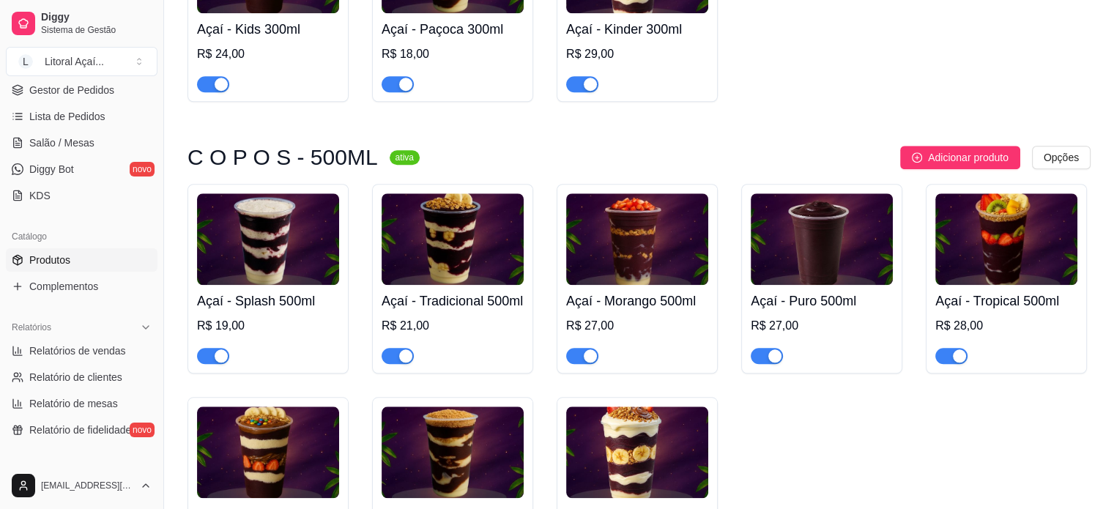
click at [296, 353] on div "R$ 19,00" at bounding box center [268, 340] width 142 height 47
click at [466, 311] on h4 "Açaí - Tradicional 500ml" at bounding box center [452, 301] width 142 height 20
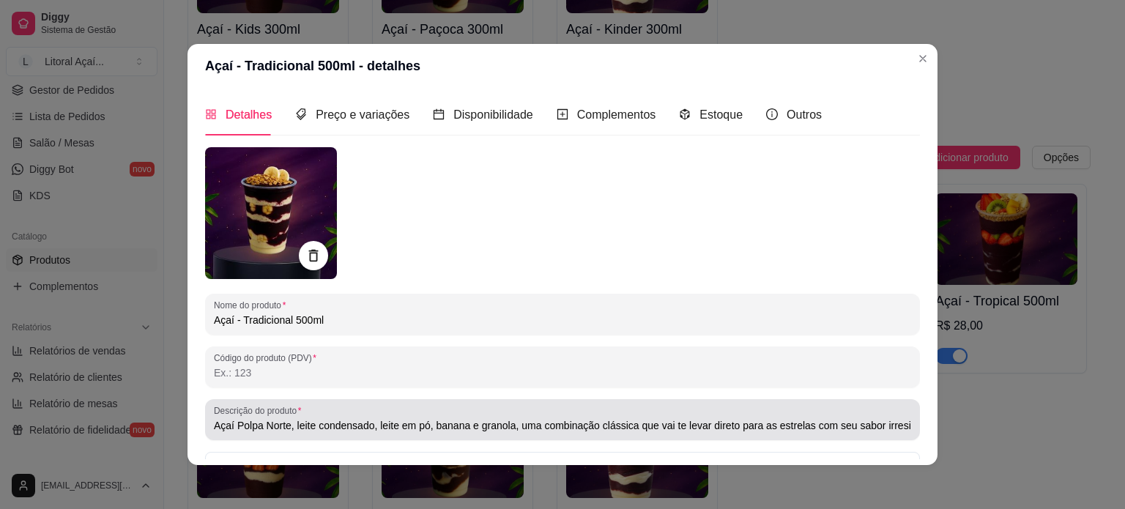
click at [355, 411] on div "Açaí Polpa Norte, leite condensado, leite em pó, banana e granola, uma combinaç…" at bounding box center [562, 419] width 697 height 29
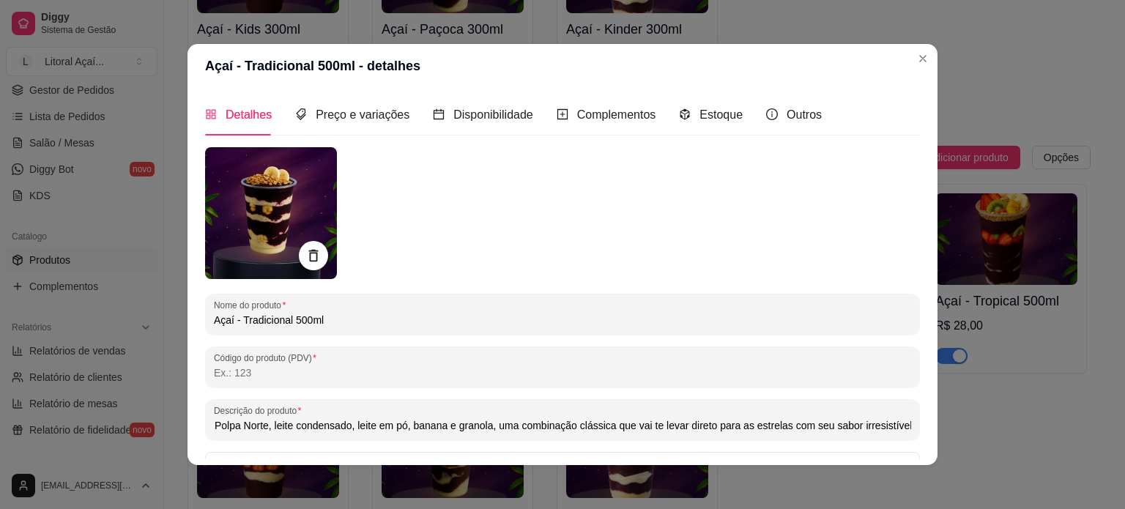
drag, startPoint x: 407, startPoint y: 423, endPoint x: 620, endPoint y: 411, distance: 213.4
click at [620, 411] on div "Açaí Polpa Norte, leite condensado, leite em pó, banana e granola, uma combinaç…" at bounding box center [562, 419] width 697 height 29
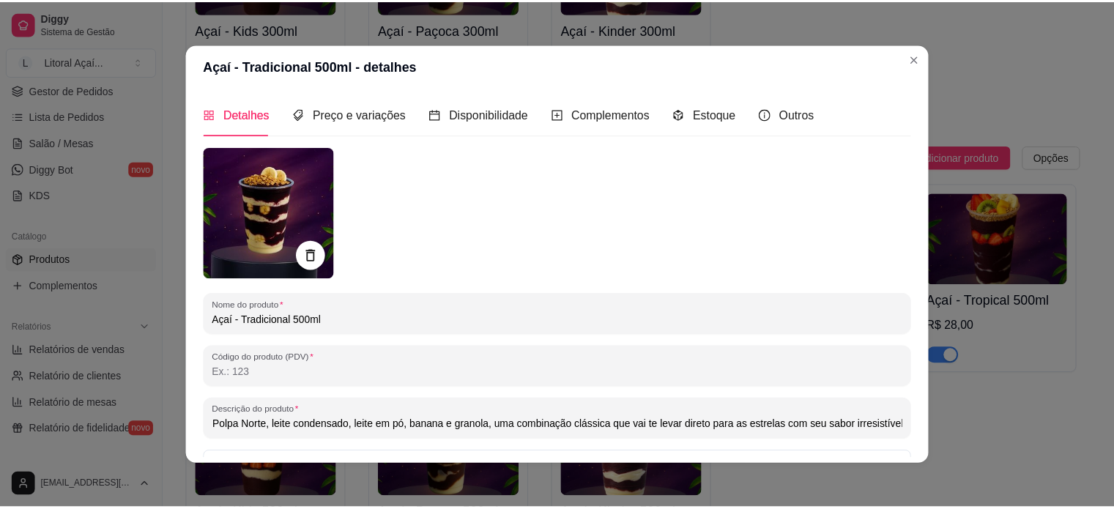
scroll to position [0, 0]
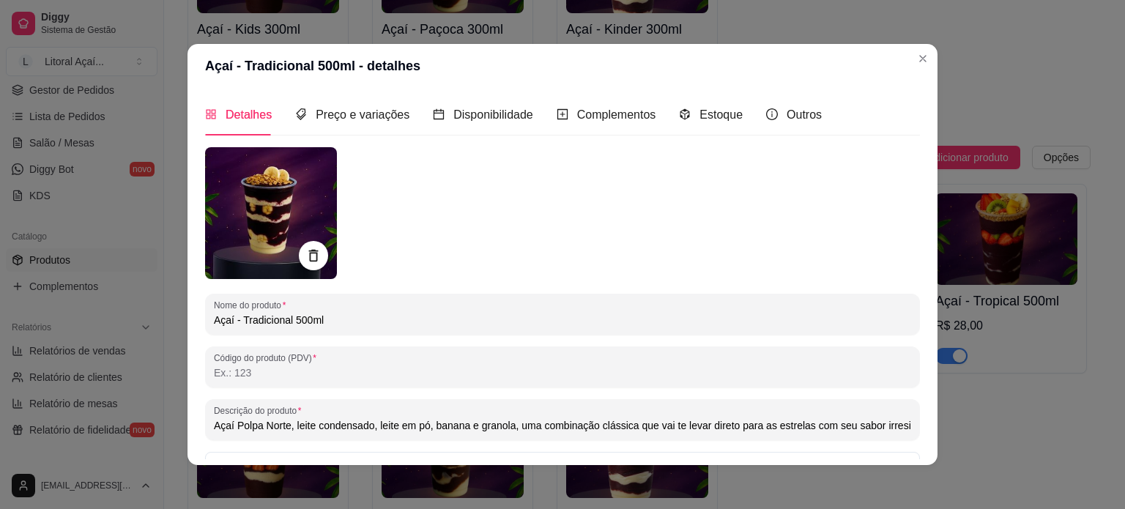
click at [620, 411] on div "Açaí Polpa Norte, leite condensado, leite em pó, banana e granola, uma combinaç…" at bounding box center [562, 419] width 697 height 29
click at [656, 414] on div "Açaí Polpa Norte, leite condensado, leite em pó, banana e granola, uma combinaç…" at bounding box center [562, 419] width 697 height 29
paste input ", leite condensado, granola Super 800GR, morango e leite em pó. Imagem ilustrat…"
click at [410, 430] on input "[PERSON_NAME], leite condensado, granola Super 800GR, morango e leite em pó. Im…" at bounding box center [562, 425] width 697 height 15
type input "[PERSON_NAME], leite condensado, granola, morango e leite em pó. Imagem ilustra…"
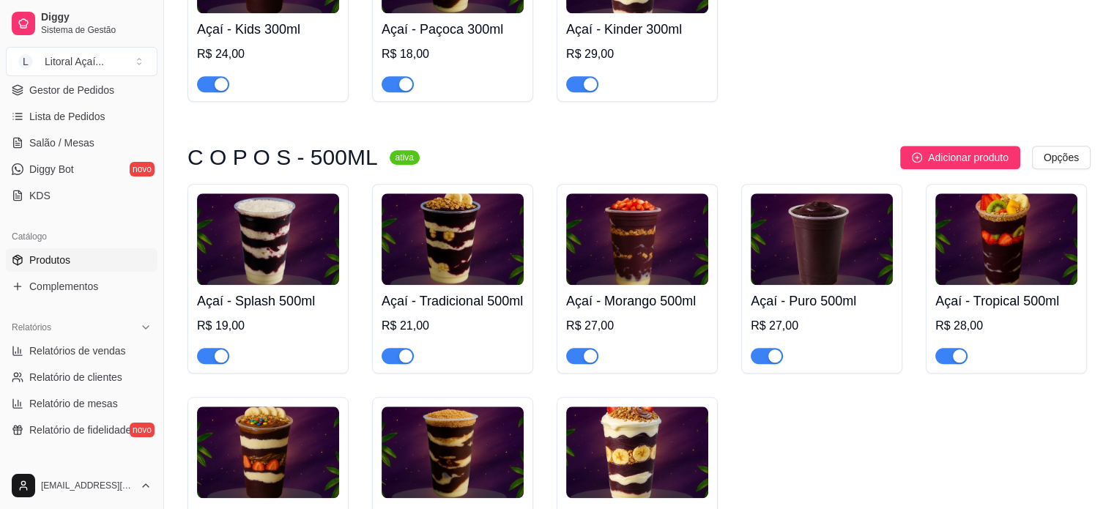
click at [628, 311] on h4 "Açaí - Morango 500ml" at bounding box center [637, 301] width 142 height 20
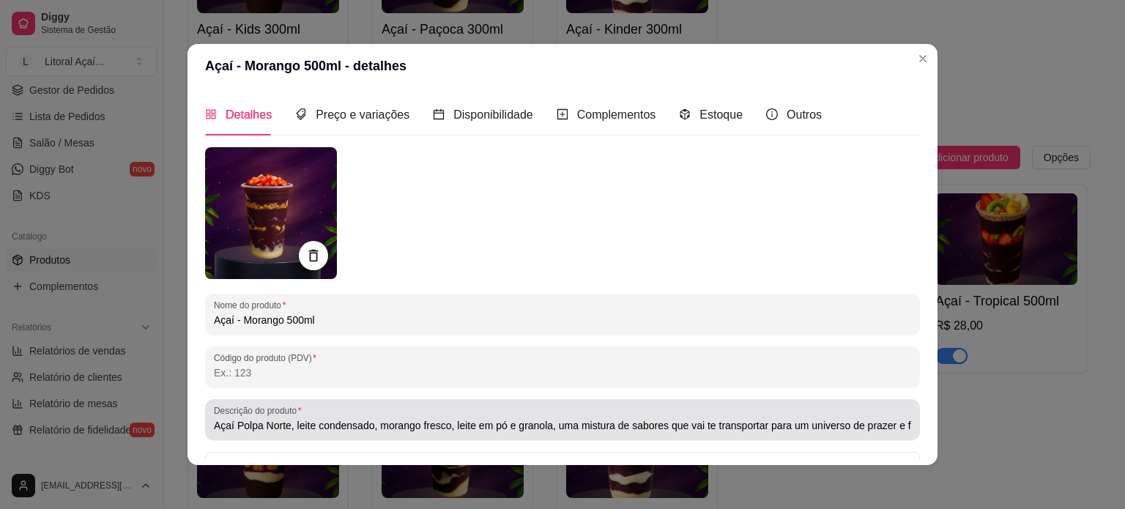
click at [296, 422] on input "Açaí Polpa Norte, leite condensado, morango fresco, leite em pó e granola, uma …" at bounding box center [562, 425] width 697 height 15
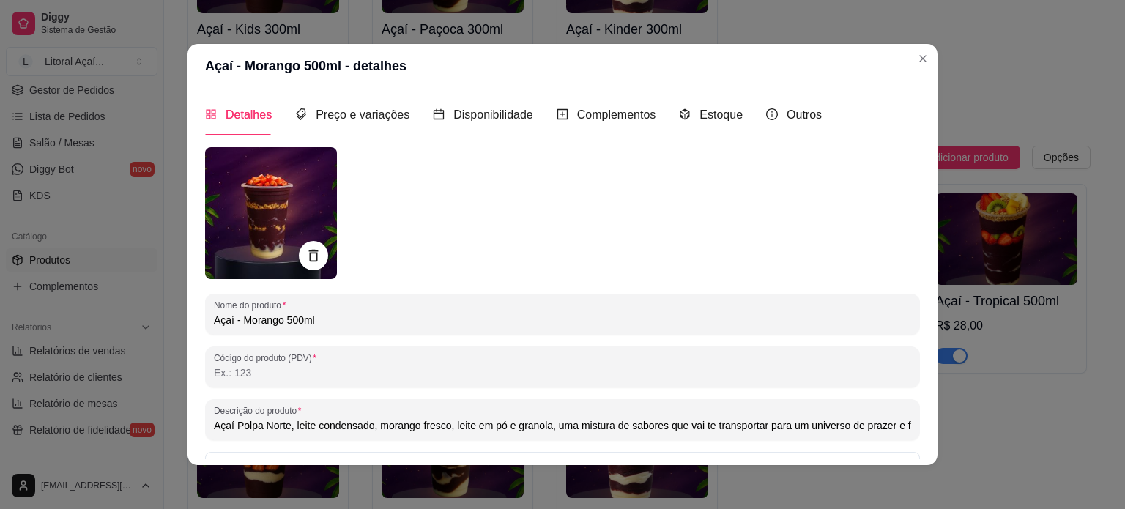
click at [373, 428] on input "Açaí Polpa Norte, leite condensado, morango fresco, leite em pó e granola, uma …" at bounding box center [562, 425] width 697 height 15
click at [561, 419] on input "Açaí Polpa Norte, leite condensado, morango fresco, leite em pó e granola, uma …" at bounding box center [562, 425] width 697 height 15
click at [550, 427] on input "Açaí Polpa Norte, leite condensado, morango fresco, leite em pó e granola, uma …" at bounding box center [562, 425] width 697 height 15
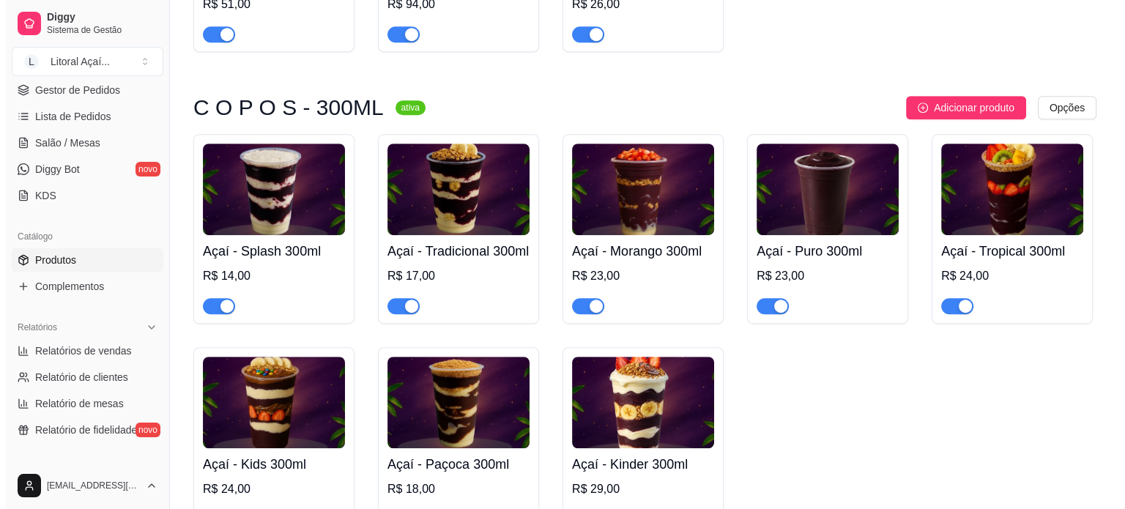
scroll to position [879, 0]
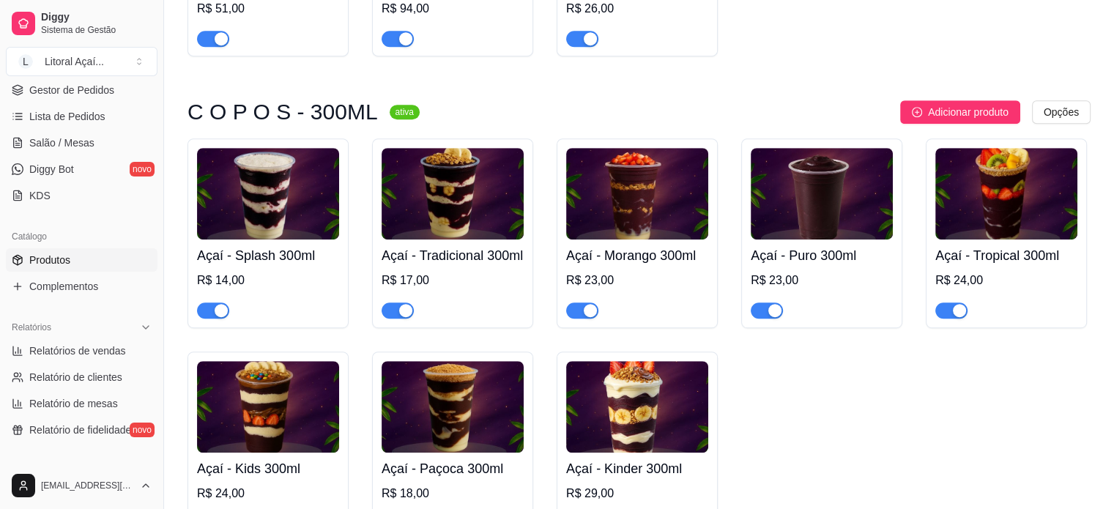
click at [444, 209] on img at bounding box center [452, 194] width 142 height 92
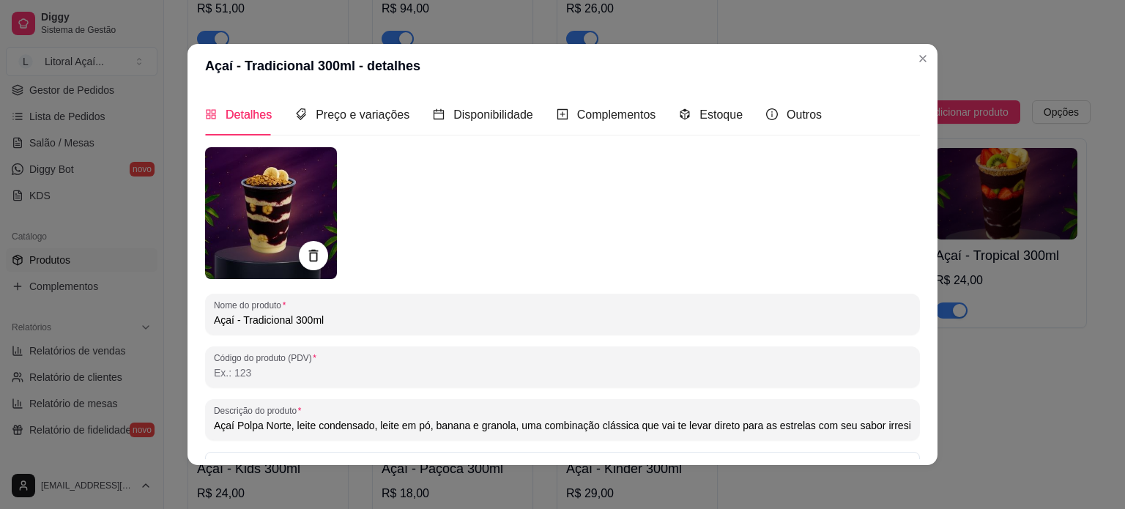
drag, startPoint x: 293, startPoint y: 424, endPoint x: 458, endPoint y: 418, distance: 164.8
click at [458, 418] on input "Açaí Polpa Norte, leite condensado, leite em pó, banana e granola, uma combinaç…" at bounding box center [562, 425] width 697 height 15
click at [468, 419] on input "Açaí Polpa Norte, leite condensado, leite em pó, banana e granola, uma combinaç…" at bounding box center [562, 425] width 697 height 15
drag, startPoint x: 510, startPoint y: 424, endPoint x: 1215, endPoint y: 439, distance: 705.9
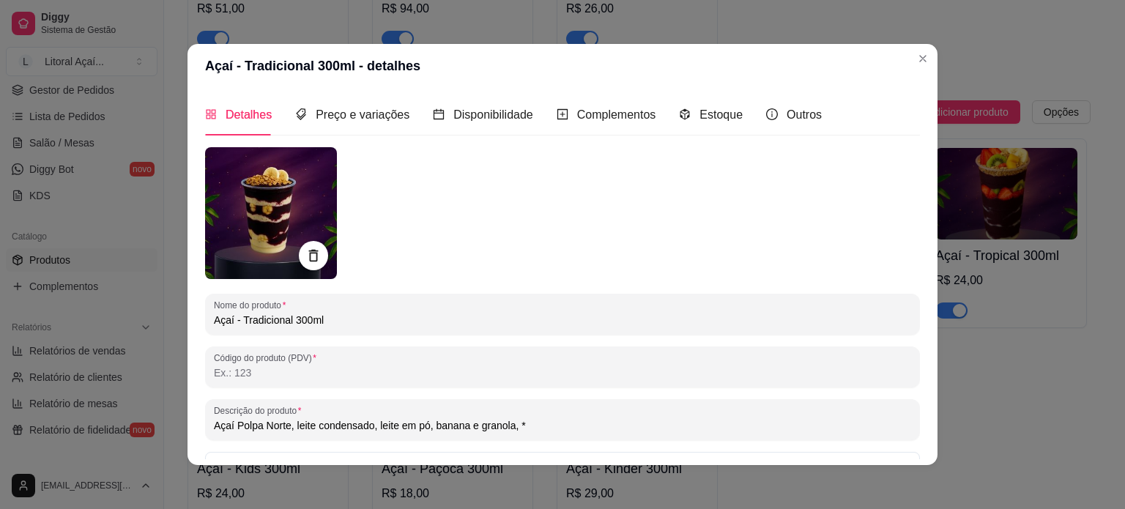
scroll to position [0, 0]
click at [498, 428] on input "Açaí Polpa Norte, leite condensado, leite em pó, banana e granola, **Imagem Ilu…" at bounding box center [562, 425] width 697 height 15
click at [511, 430] on input "Açaí Polpa Norte, leite condensado, leite em pó, banana e granola, **Imagem Ilu…" at bounding box center [562, 425] width 697 height 15
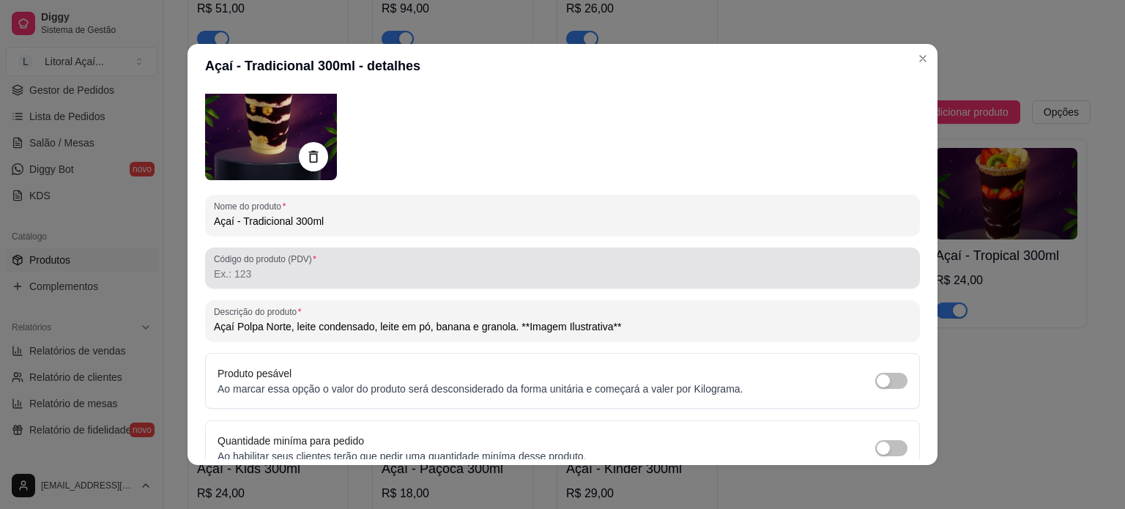
scroll to position [168, 0]
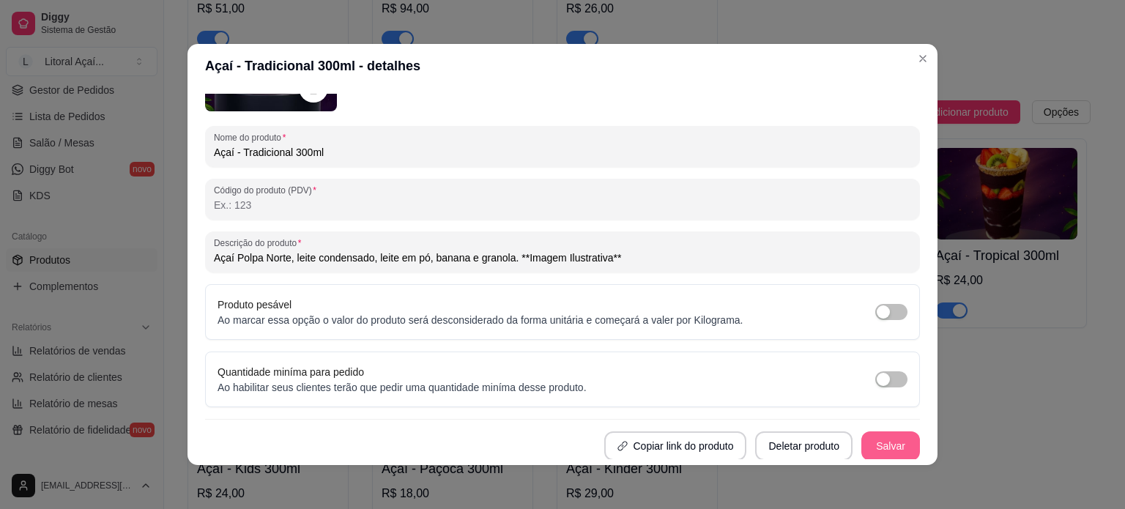
type input "Açaí Polpa Norte, leite condensado, leite em pó, banana e granola. **Imagem Ilu…"
click at [873, 447] on button "Salvar" at bounding box center [890, 445] width 59 height 29
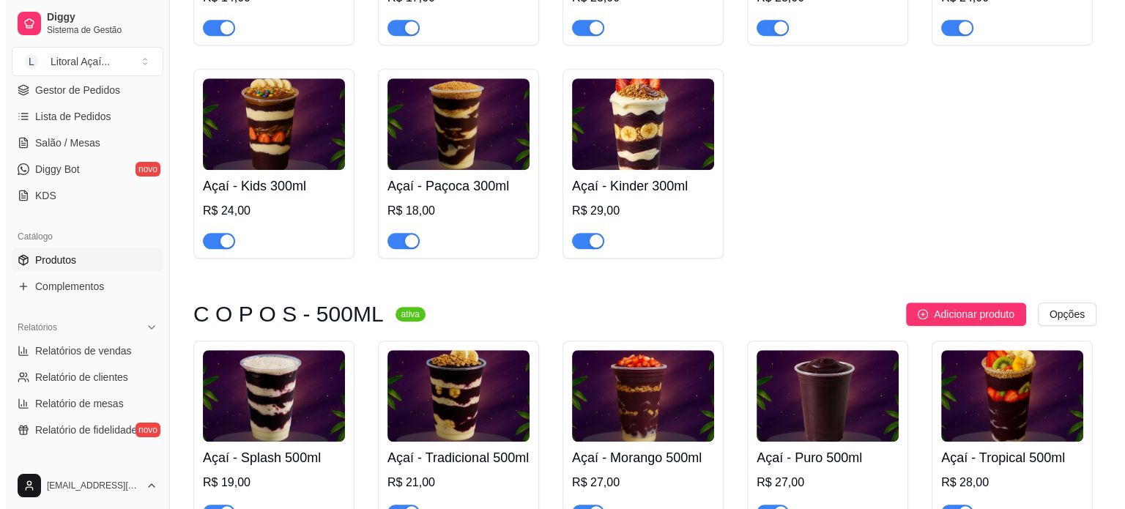
scroll to position [1245, 0]
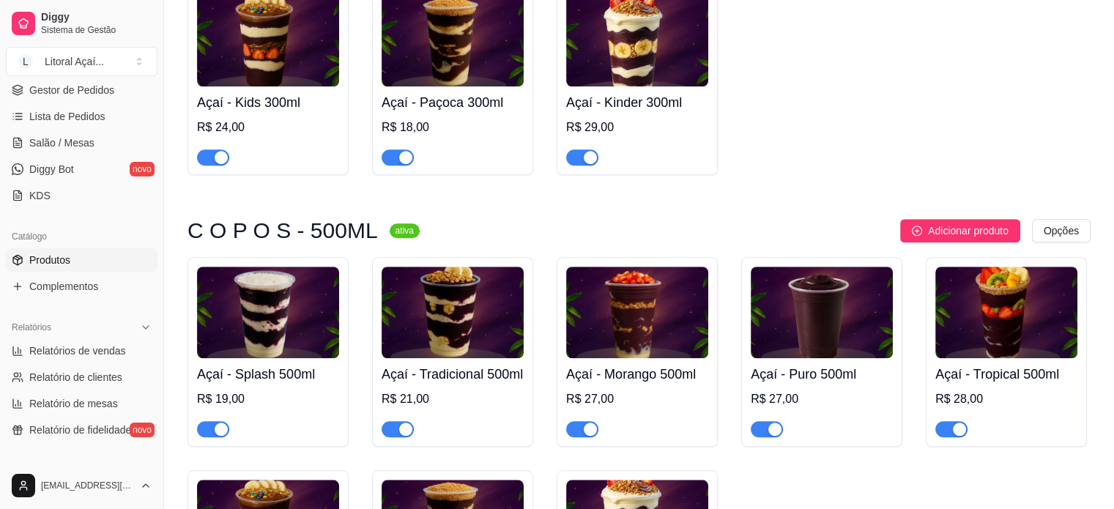
click at [472, 384] on h4 "Açaí - Tradicional 500ml" at bounding box center [452, 374] width 142 height 20
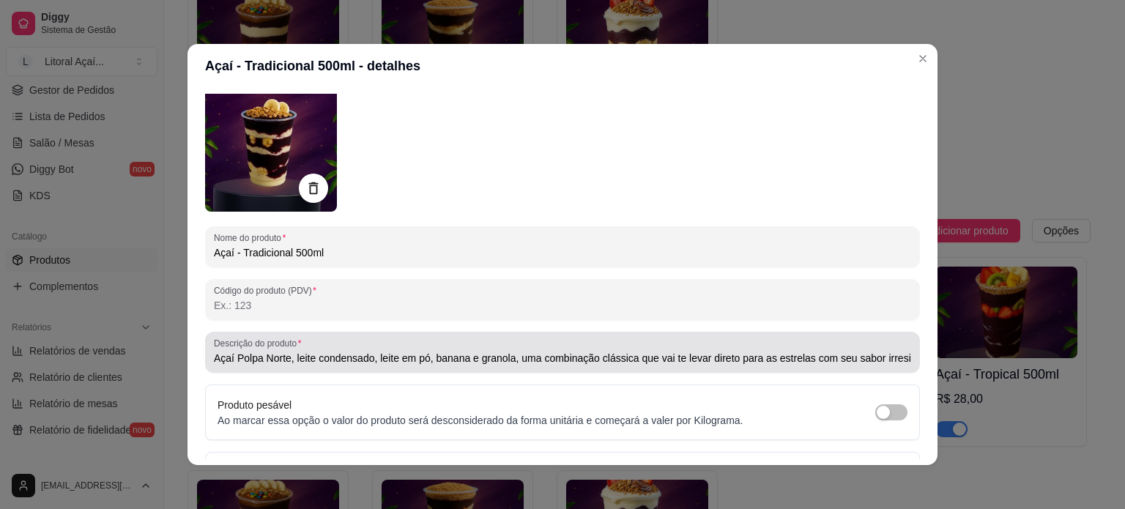
scroll to position [73, 0]
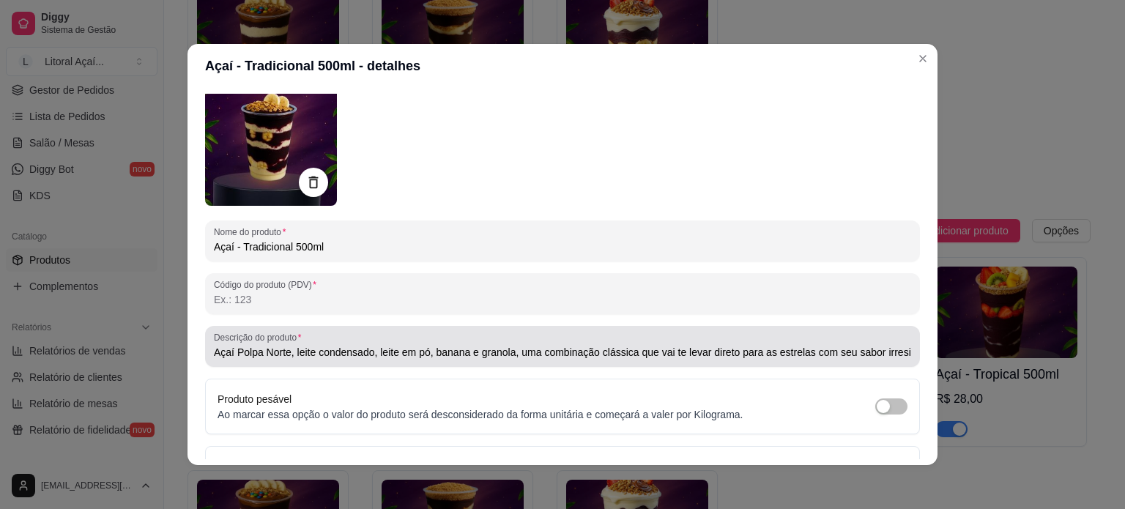
click at [389, 352] on input "Açaí Polpa Norte, leite condensado, leite em pó, banana e granola, uma combinaç…" at bounding box center [562, 352] width 697 height 15
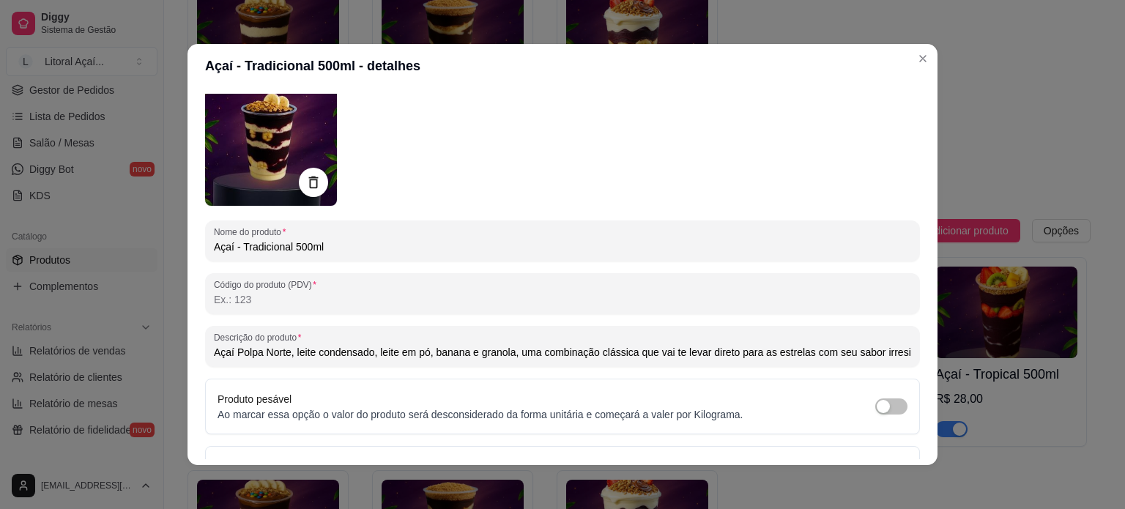
paste input ". **Imagem Ilustrativa**"
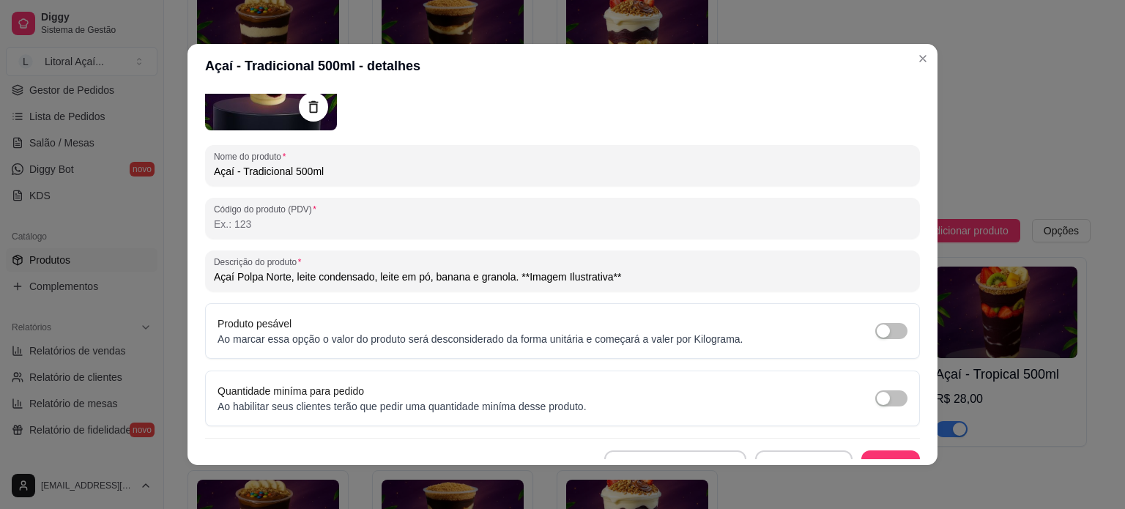
scroll to position [168, 0]
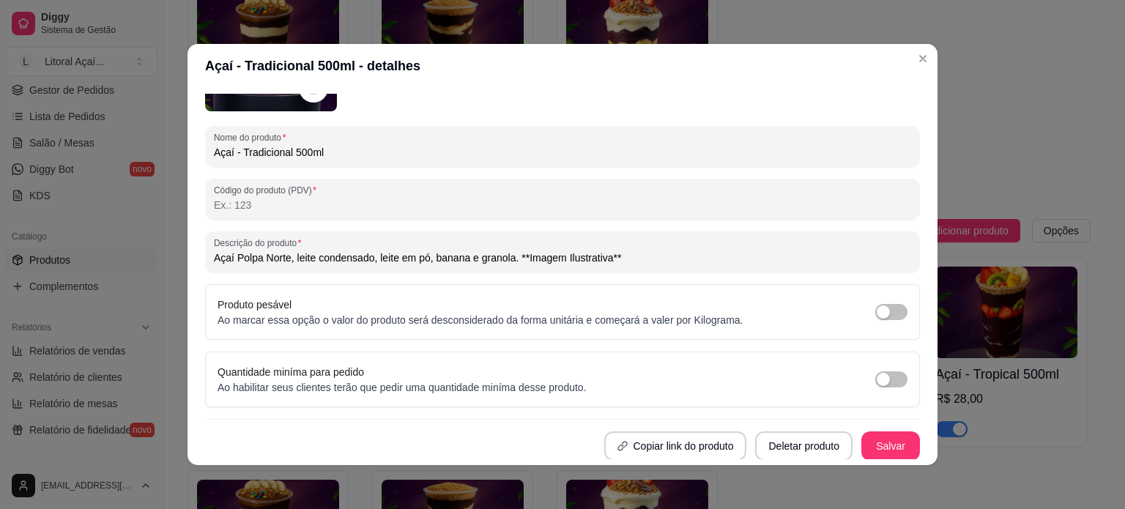
type input "Açaí Polpa Norte, leite condensado, leite em pó, banana e granola. **Imagem Ilu…"
click at [872, 439] on button "Salvar" at bounding box center [890, 446] width 57 height 29
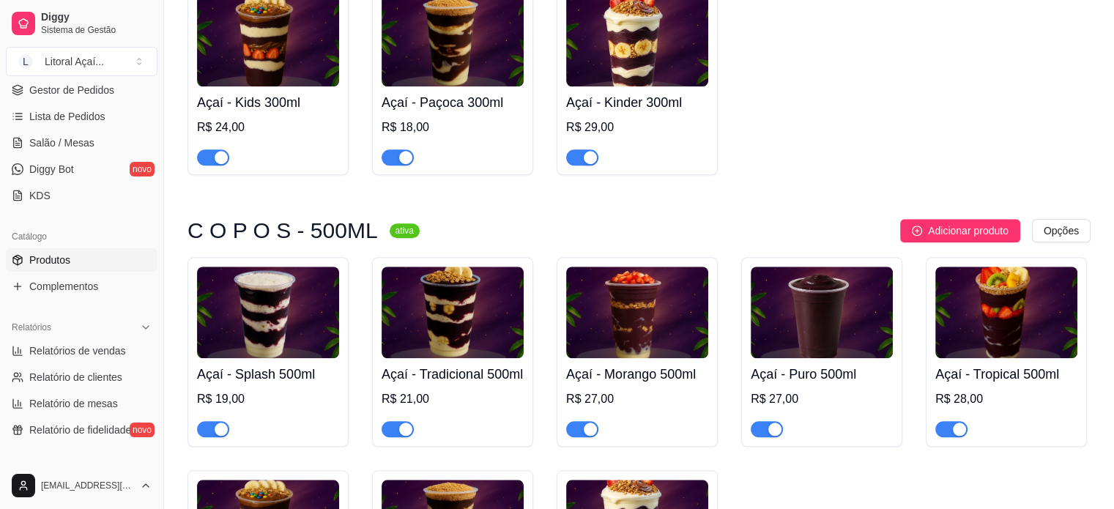
click at [671, 384] on h4 "Açaí - Morango 500ml" at bounding box center [637, 374] width 142 height 20
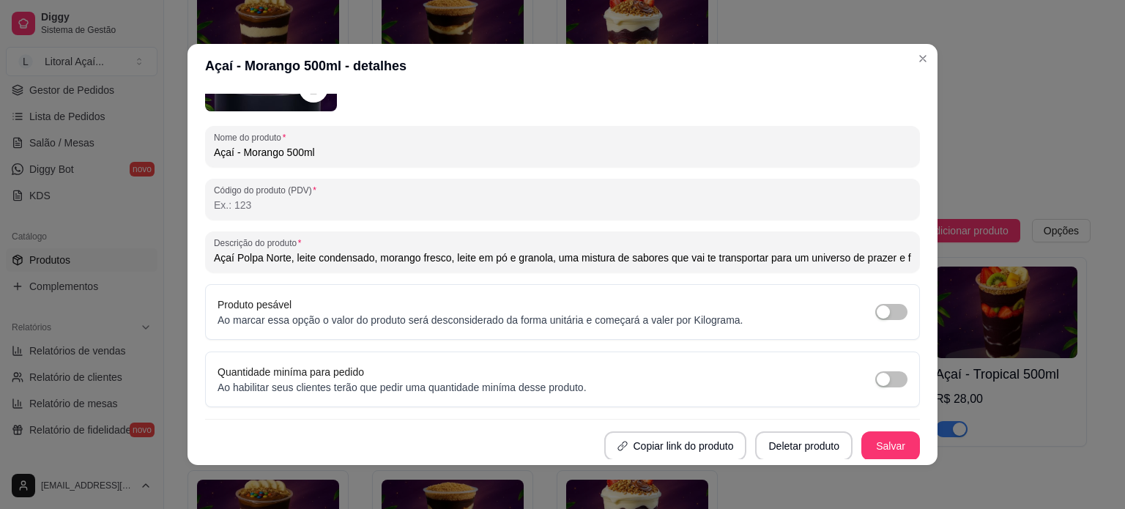
scroll to position [0, 34]
drag, startPoint x: 548, startPoint y: 427, endPoint x: 951, endPoint y: 268, distance: 433.5
click at [951, 268] on div "Açaí - Morango 500ml - detalhes Detalhes Preço e variações Disponibilidade Comp…" at bounding box center [562, 254] width 1125 height 509
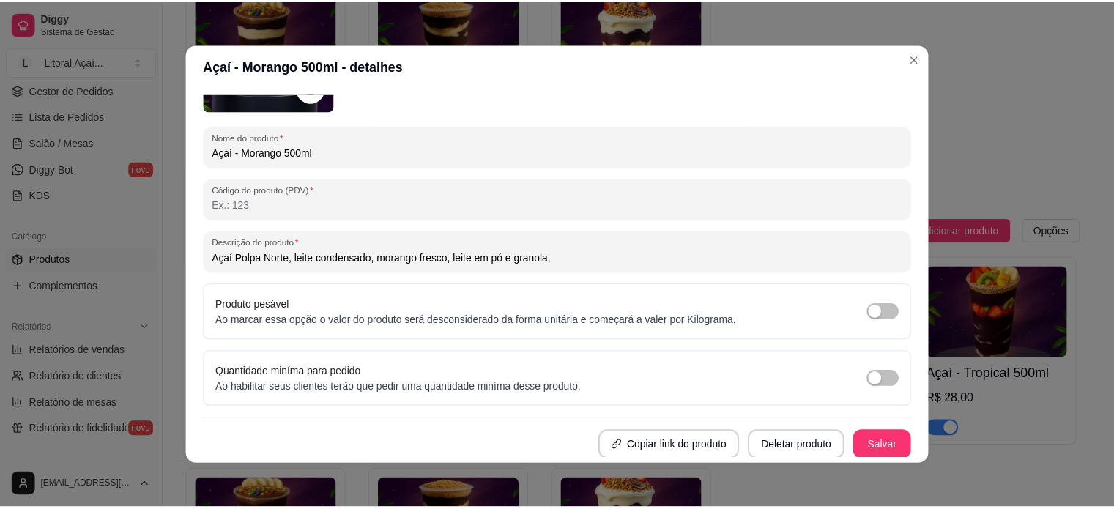
scroll to position [0, 0]
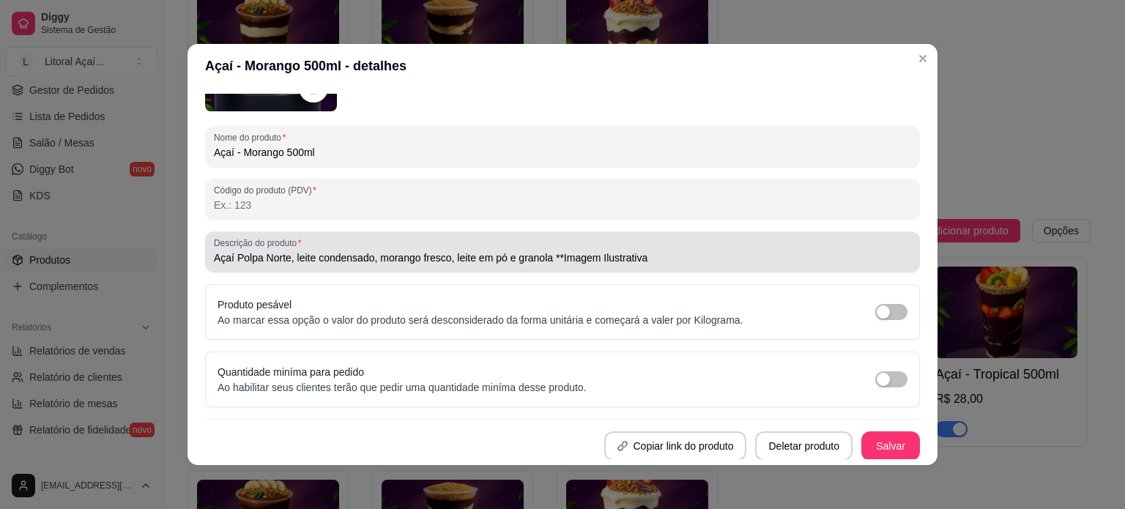
drag, startPoint x: 667, startPoint y: 265, endPoint x: 584, endPoint y: 256, distance: 83.2
click at [586, 256] on div "Açaí Polpa Norte, leite condensado, morango fresco, leite em pó e granola **Ima…" at bounding box center [562, 251] width 697 height 29
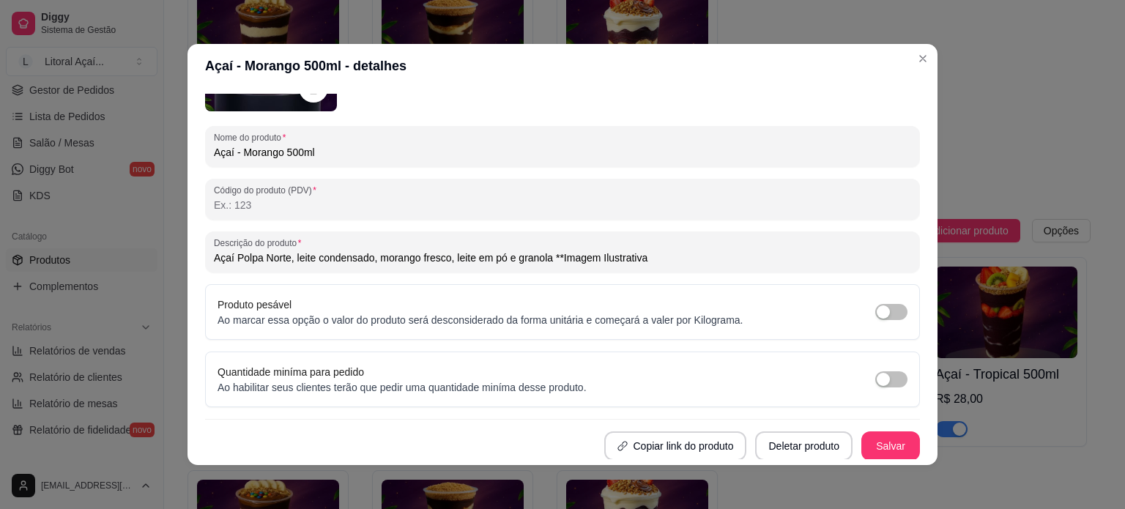
drag, startPoint x: 556, startPoint y: 259, endPoint x: 730, endPoint y: 253, distance: 174.3
click at [730, 253] on input "Açaí Polpa Norte, leite condensado, morango fresco, leite em pó e granola **Ima…" at bounding box center [562, 257] width 697 height 15
paste input "i"
drag, startPoint x: 731, startPoint y: 253, endPoint x: 548, endPoint y: 264, distance: 183.3
click at [548, 264] on input "Açaí Polpa Norte, leite condensado, morango fresco, leite em pó e granola **Ima…" at bounding box center [562, 257] width 697 height 15
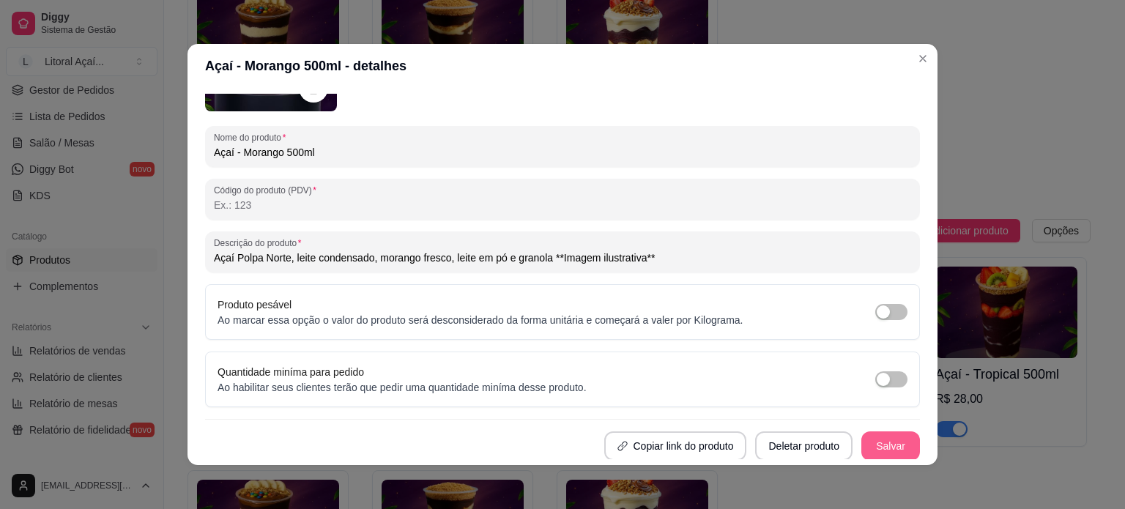
type input "Açaí Polpa Norte, leite condensado, morango fresco, leite em pó e granola **Ima…"
click at [873, 441] on button "Salvar" at bounding box center [890, 445] width 59 height 29
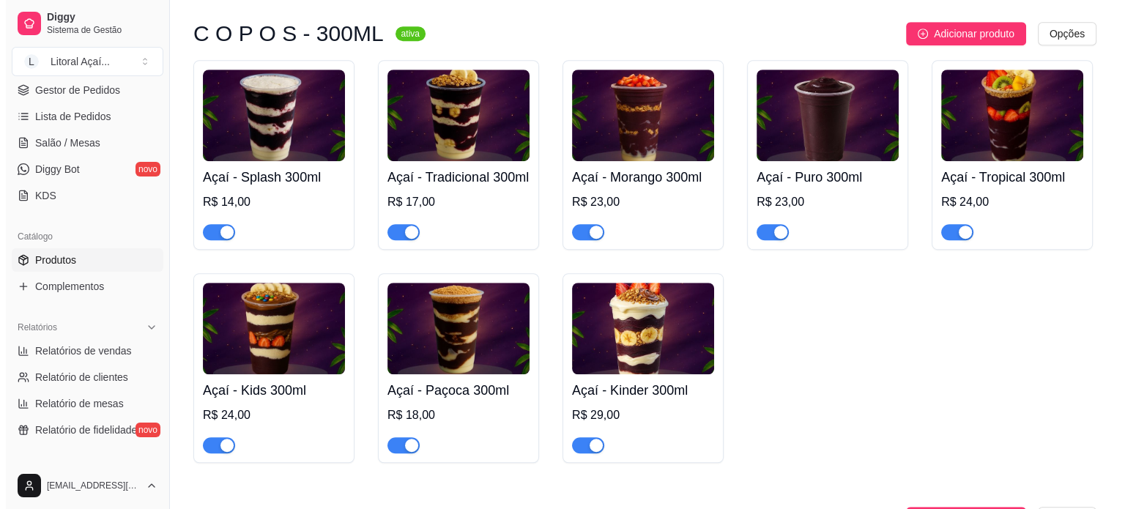
scroll to position [952, 0]
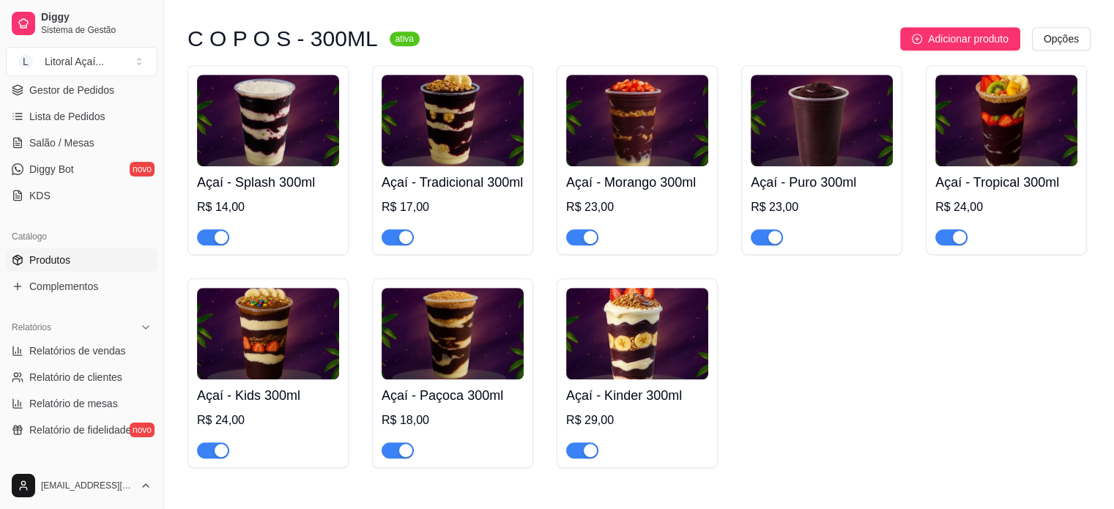
click at [647, 187] on h4 "Açaí - Morango 300ml" at bounding box center [637, 182] width 142 height 20
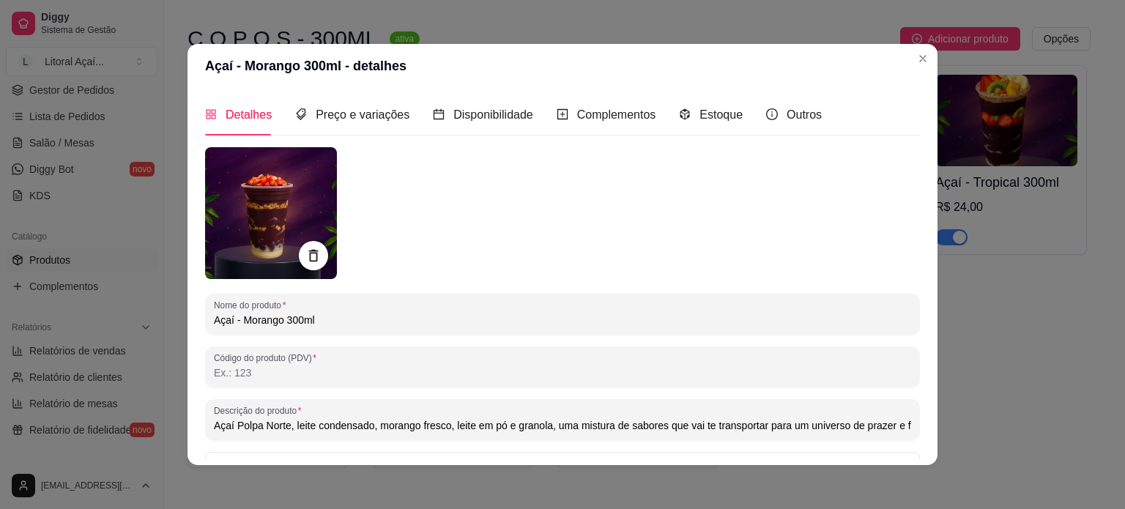
scroll to position [0, 34]
drag, startPoint x: 551, startPoint y: 425, endPoint x: 1135, endPoint y: 403, distance: 584.6
paste input "**Imagem ilustrativa**"
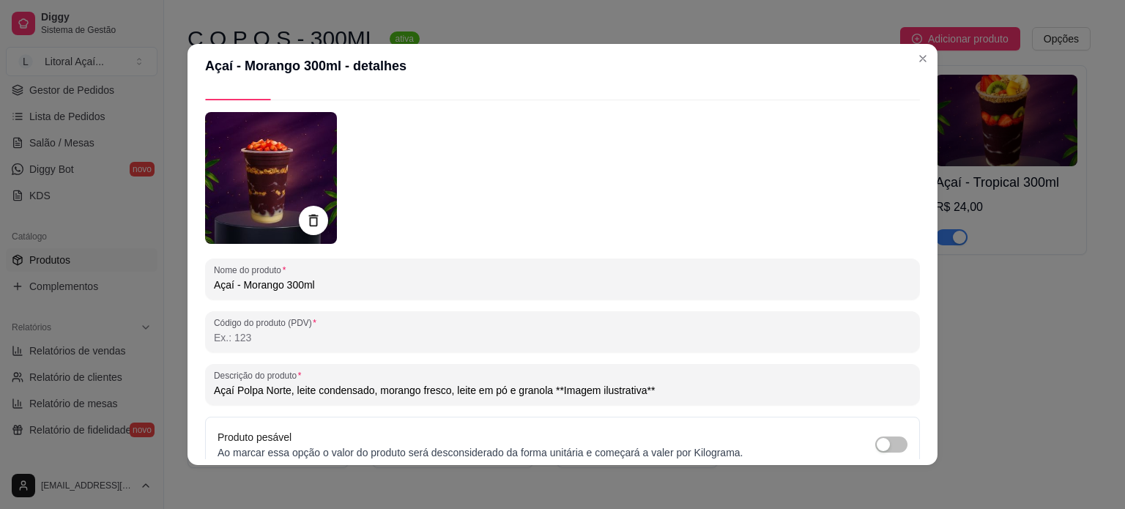
scroll to position [168, 0]
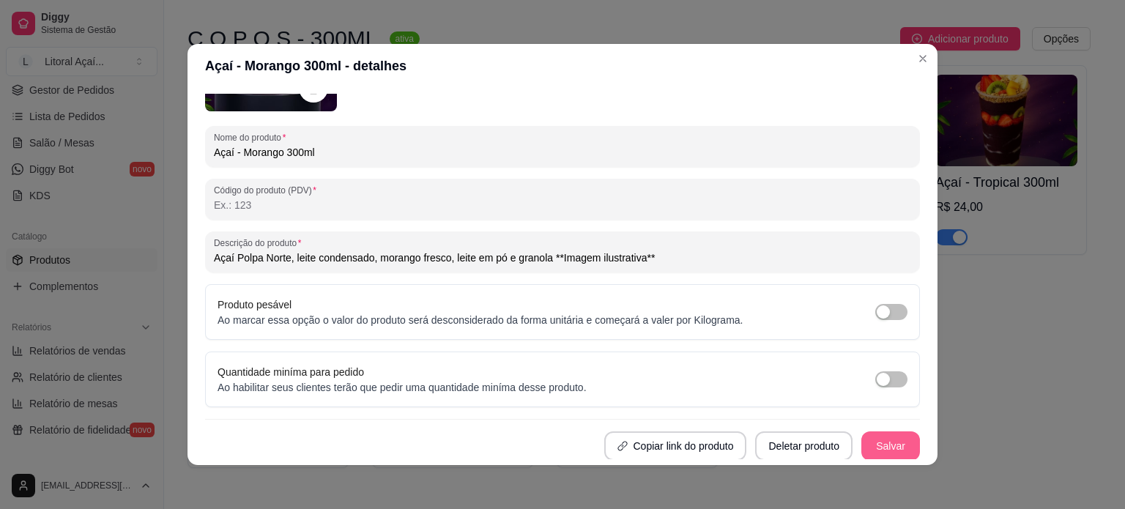
type input "Açaí Polpa Norte, leite condensado, morango fresco, leite em pó e granola **Ima…"
click at [874, 458] on button "Salvar" at bounding box center [890, 445] width 59 height 29
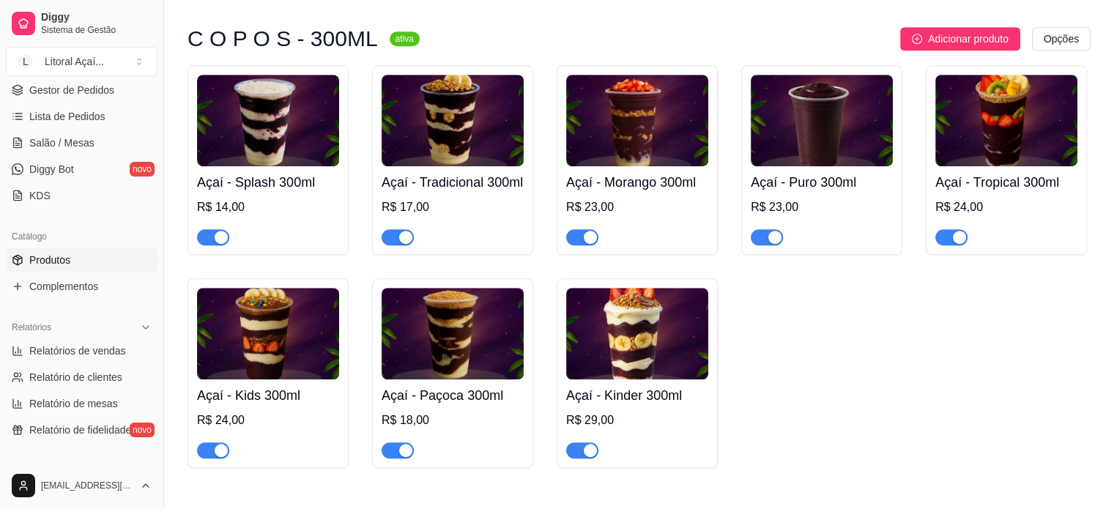
click at [811, 203] on div "R$ 23,00" at bounding box center [821, 221] width 142 height 47
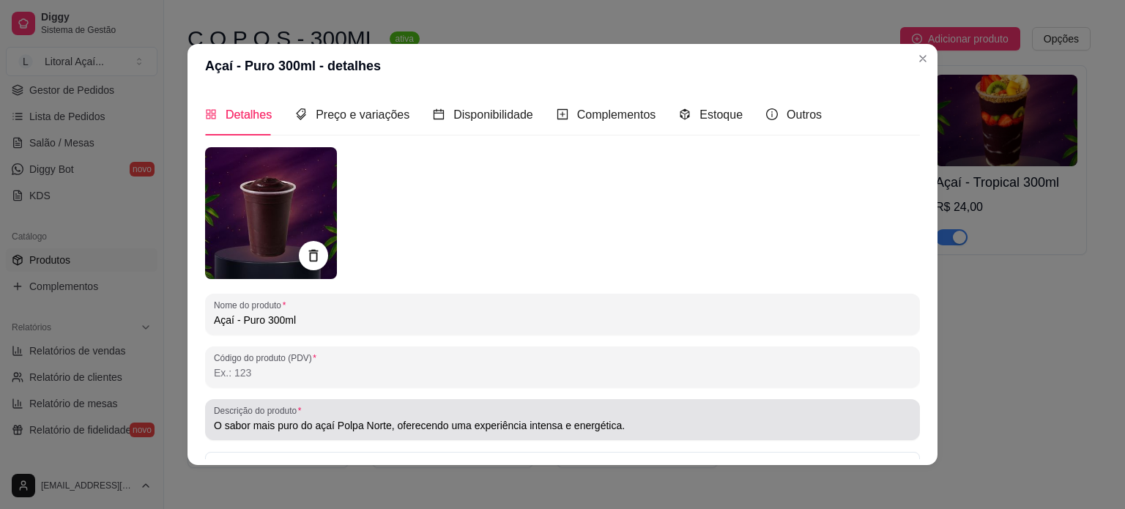
click at [655, 419] on input "O sabor mais puro do açaí Polpa Norte, oferecendo uma experiência intensa e ene…" at bounding box center [562, 425] width 697 height 15
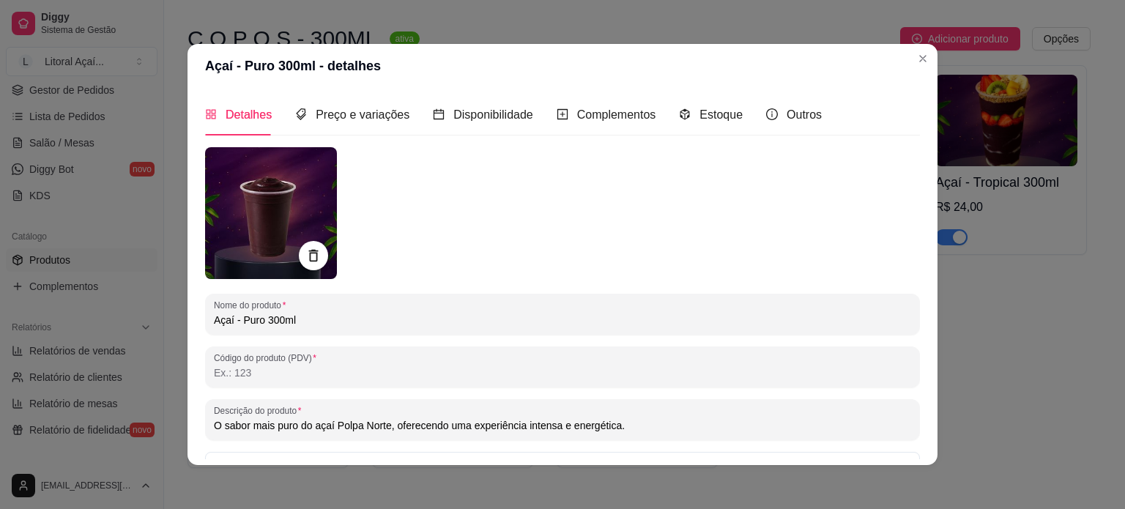
paste input "**Imagem ilustrativa**"
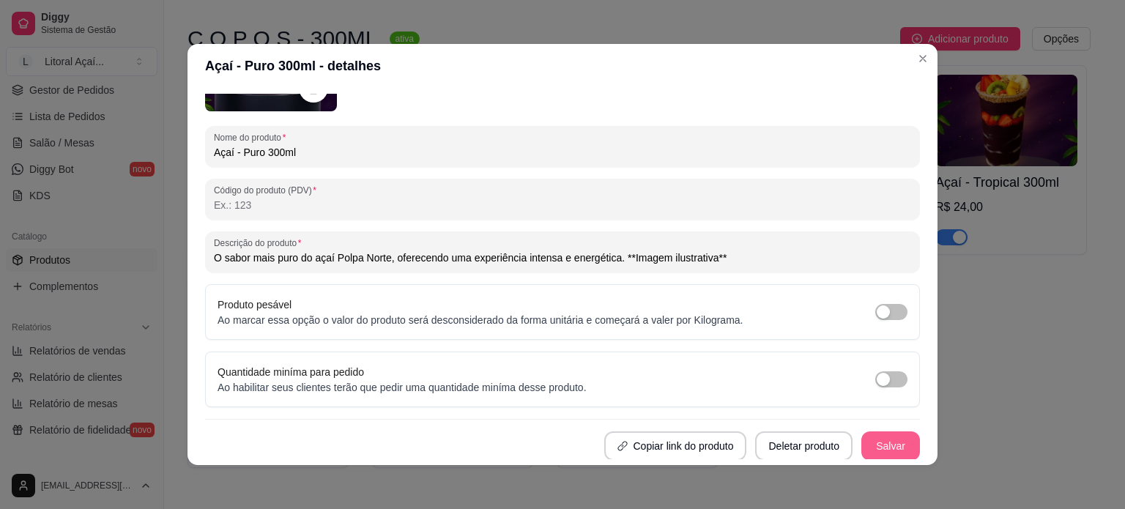
type input "O sabor mais puro do açaí Polpa Norte, oferecendo uma experiência intensa e ene…"
click at [884, 447] on button "Salvar" at bounding box center [890, 445] width 59 height 29
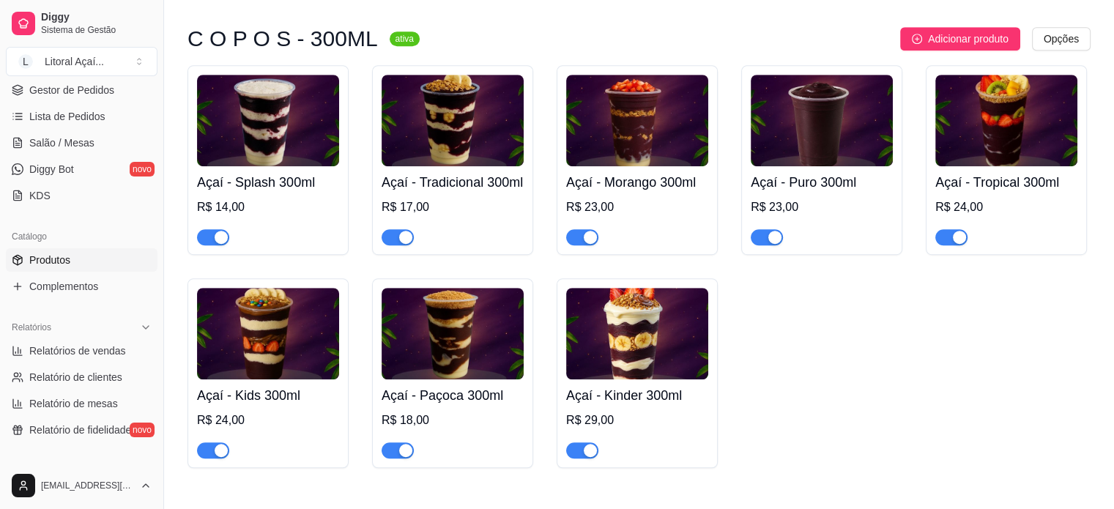
click at [319, 193] on h4 "Açaí - Splash 300ml" at bounding box center [268, 182] width 142 height 20
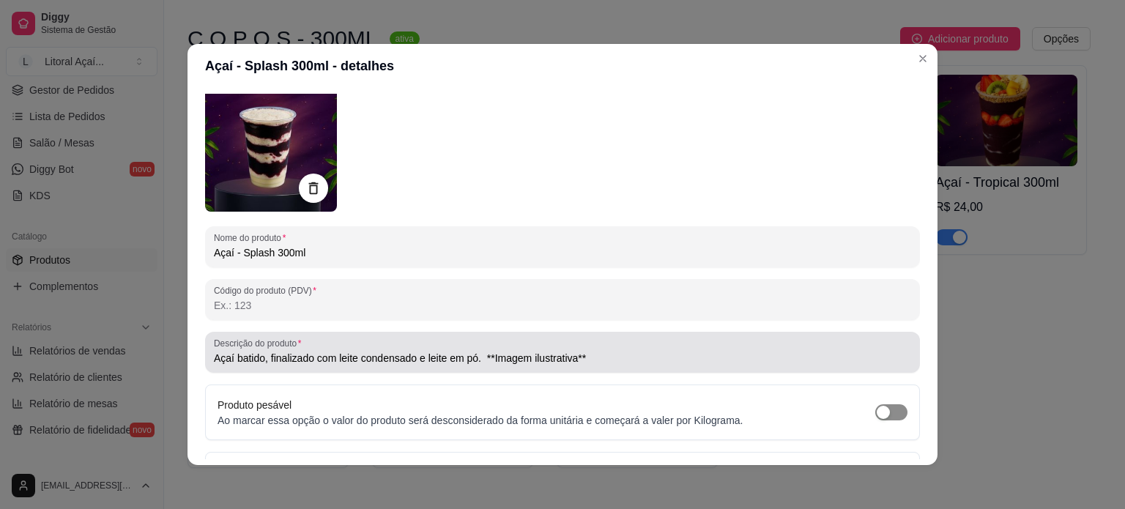
scroll to position [73, 0]
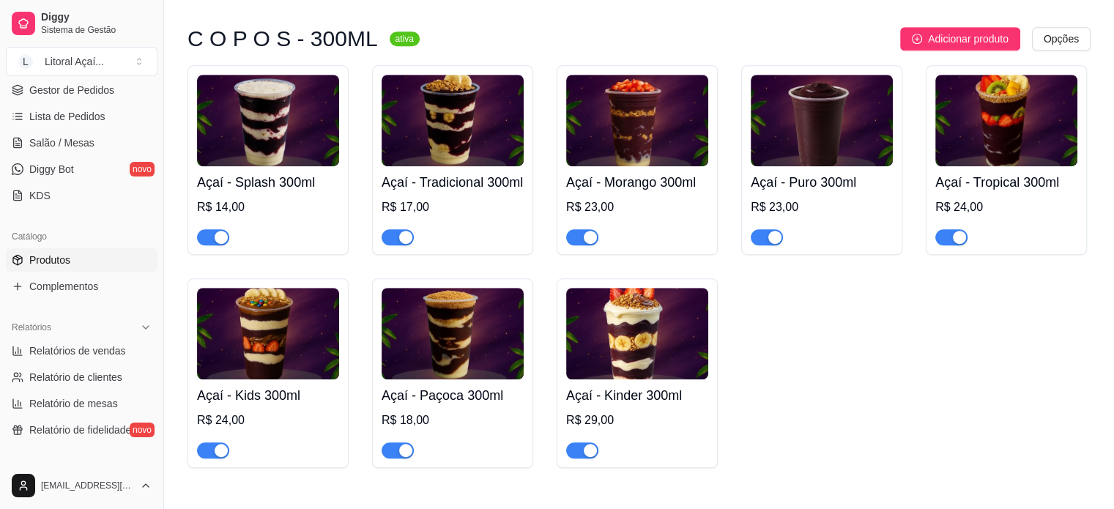
click at [963, 198] on div "Açaí - Tropical 300ml R$ 24,00" at bounding box center [1006, 205] width 142 height 79
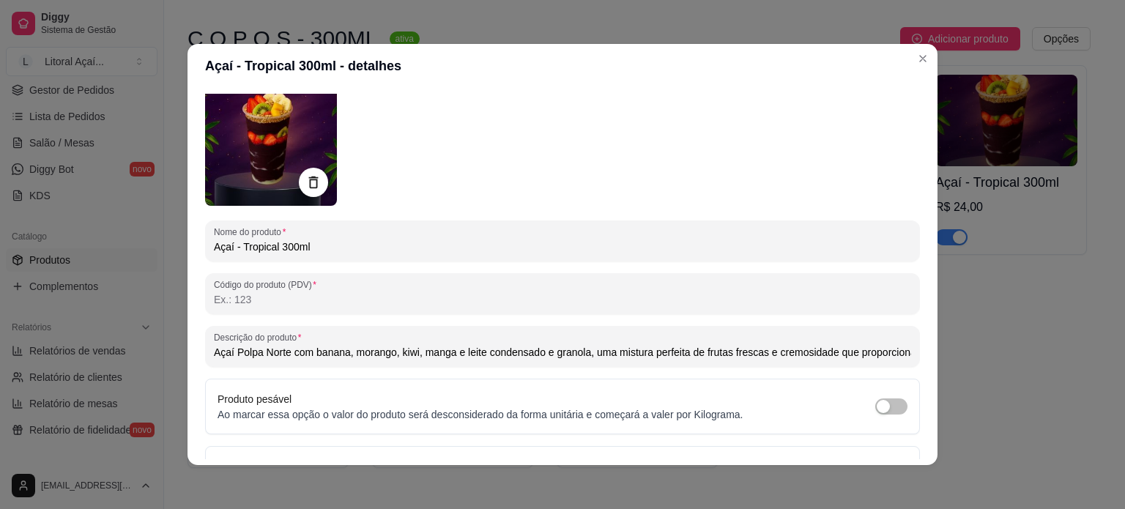
drag, startPoint x: 246, startPoint y: 347, endPoint x: 390, endPoint y: 348, distance: 144.2
click at [390, 348] on input "Açaí Polpa Norte com banana, morango, kiwi, manga e leite condensado e granola,…" at bounding box center [562, 352] width 697 height 15
click at [391, 348] on input "Açaí Polpa Norte com banana, morango, kiwi, manga e leite condensado e granola,…" at bounding box center [562, 352] width 697 height 15
drag, startPoint x: 640, startPoint y: 354, endPoint x: 858, endPoint y: 349, distance: 218.2
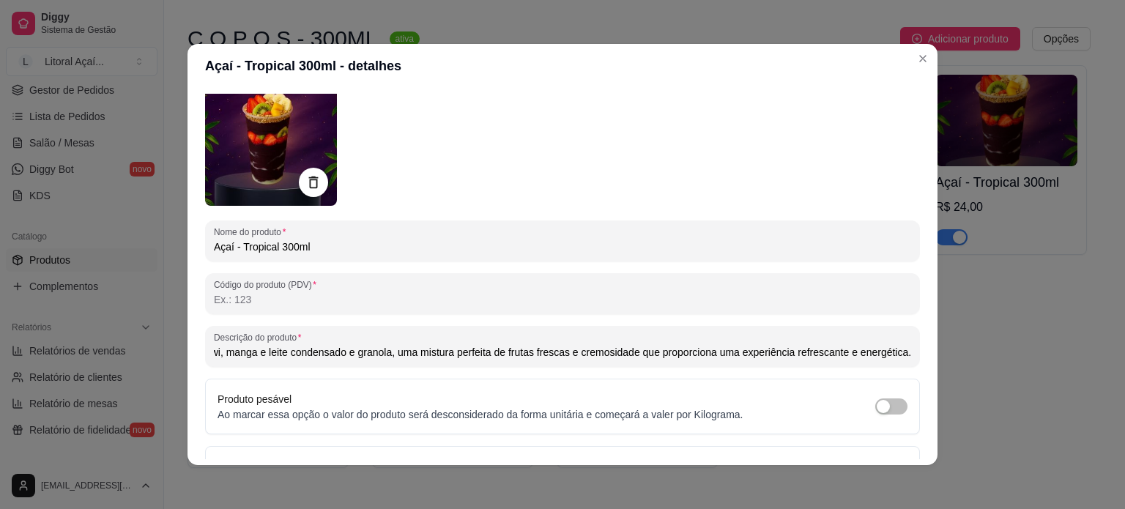
click at [859, 349] on input "Açaí Polpa Norte com banana, morango, kiwi, manga e leite condensado e granola,…" at bounding box center [562, 352] width 697 height 15
drag, startPoint x: 383, startPoint y: 351, endPoint x: 1409, endPoint y: 352, distance: 1026.4
paste input "**Imagem ilustrativa**"
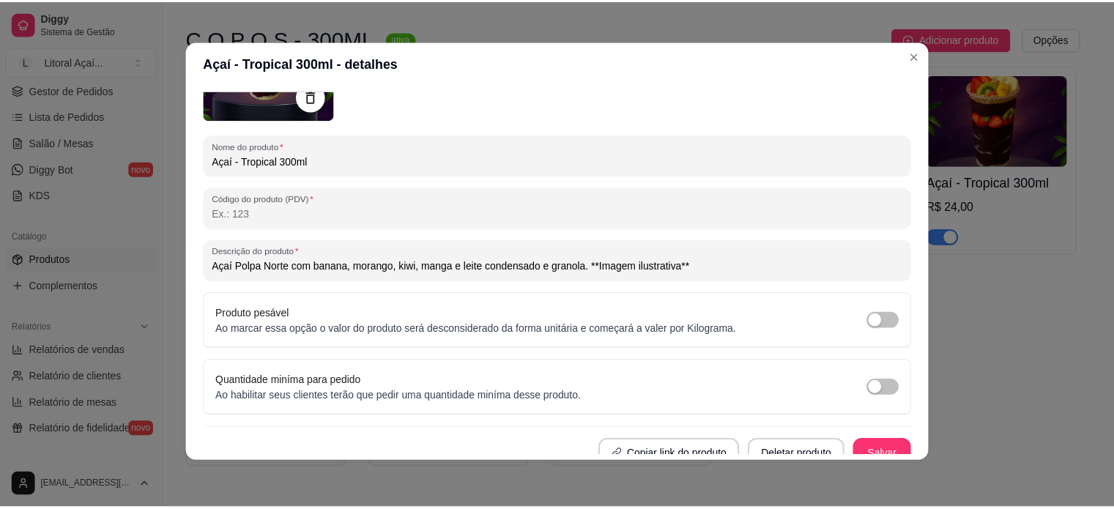
scroll to position [168, 0]
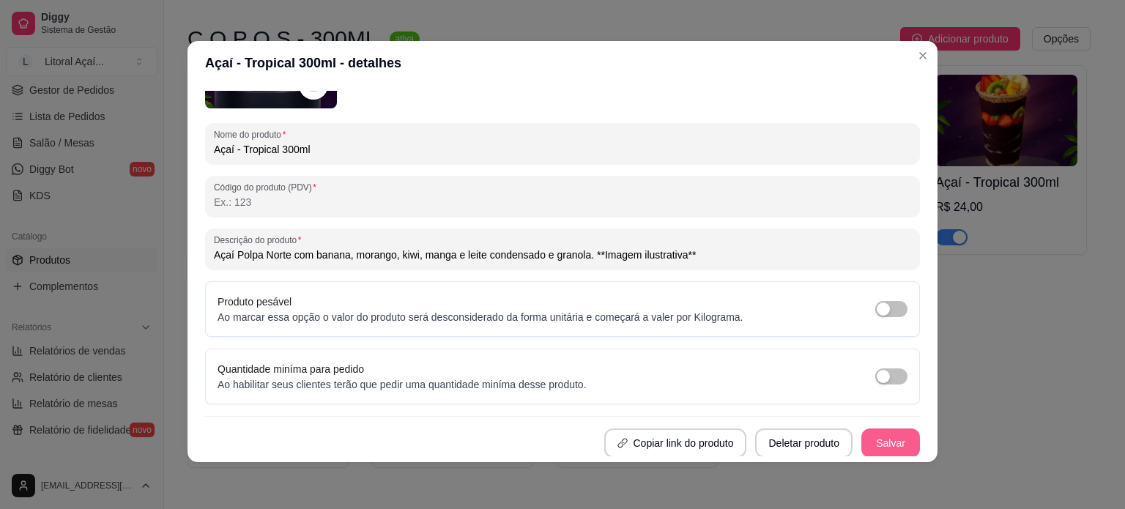
type input "Açaí Polpa Norte com banana, morango, kiwi, manga e leite condensado e granola.…"
click at [887, 439] on button "Salvar" at bounding box center [890, 442] width 59 height 29
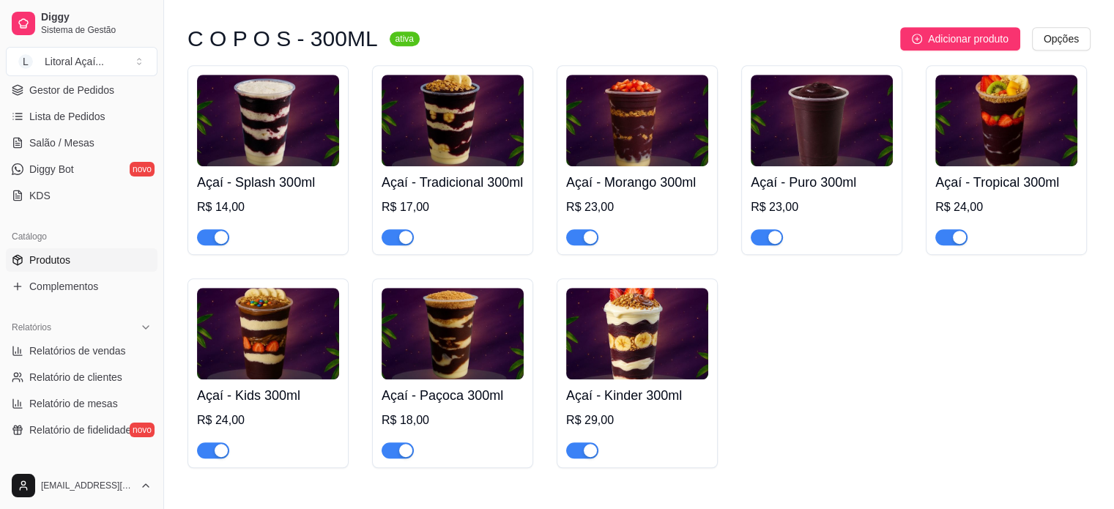
click at [313, 430] on div "Açaí - Kids 300ml R$ 24,00" at bounding box center [268, 418] width 142 height 79
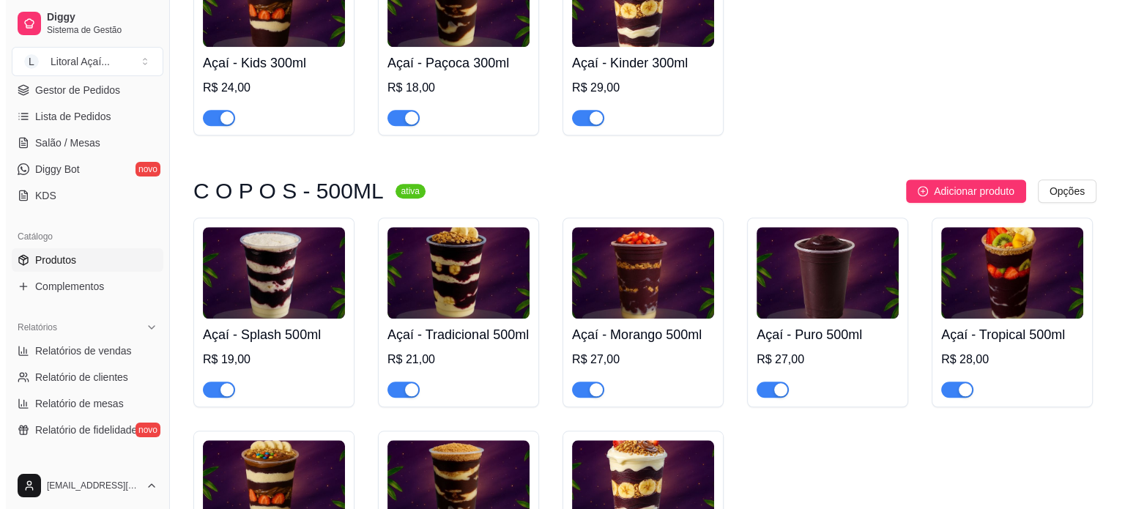
scroll to position [1318, 0]
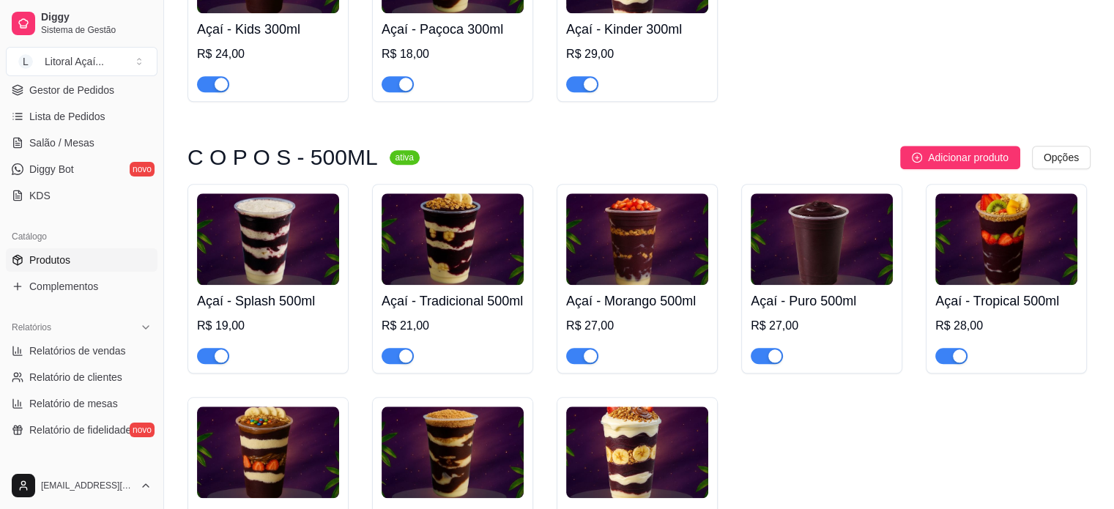
click at [445, 311] on h4 "Açaí - Tradicional 500ml" at bounding box center [452, 301] width 142 height 20
click at [303, 311] on h4 "Açaí - Splash 500ml" at bounding box center [268, 301] width 142 height 20
click at [679, 311] on h4 "Açaí - Morango 500ml" at bounding box center [637, 301] width 142 height 20
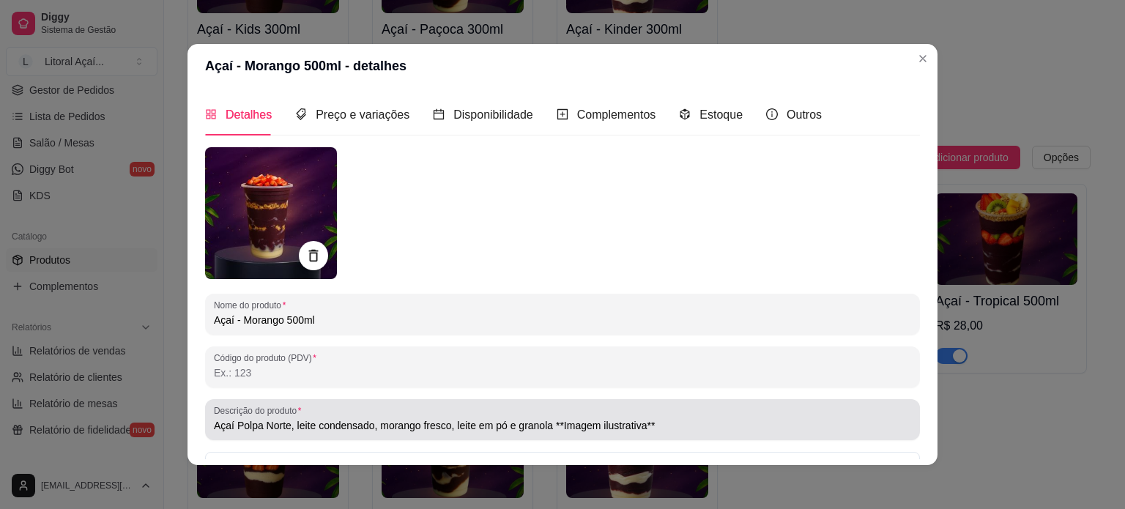
drag, startPoint x: 545, startPoint y: 427, endPoint x: 551, endPoint y: 421, distance: 7.8
click at [545, 426] on input "Açaí Polpa Norte, leite condensado, morango fresco, leite em pó e granola **Ima…" at bounding box center [562, 425] width 697 height 15
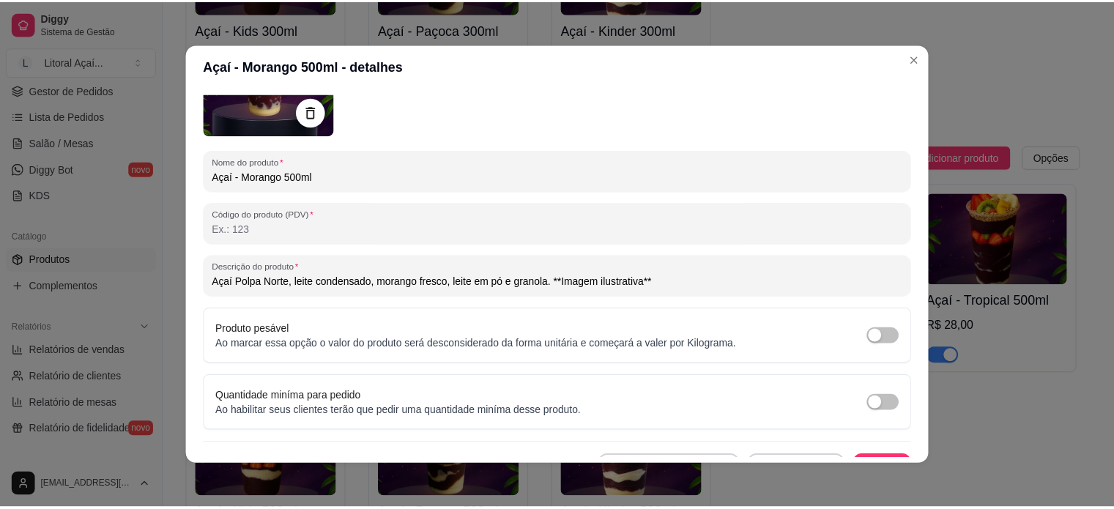
scroll to position [168, 0]
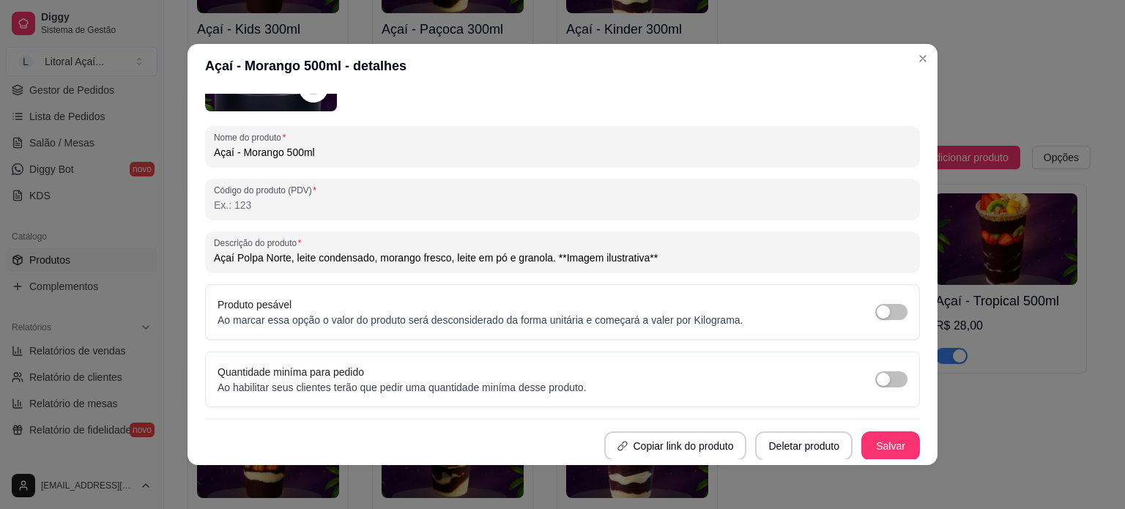
type input "Açaí Polpa Norte, leite condensado, morango fresco, leite em pó e granola. **Im…"
click at [872, 440] on button "Salvar" at bounding box center [890, 446] width 57 height 29
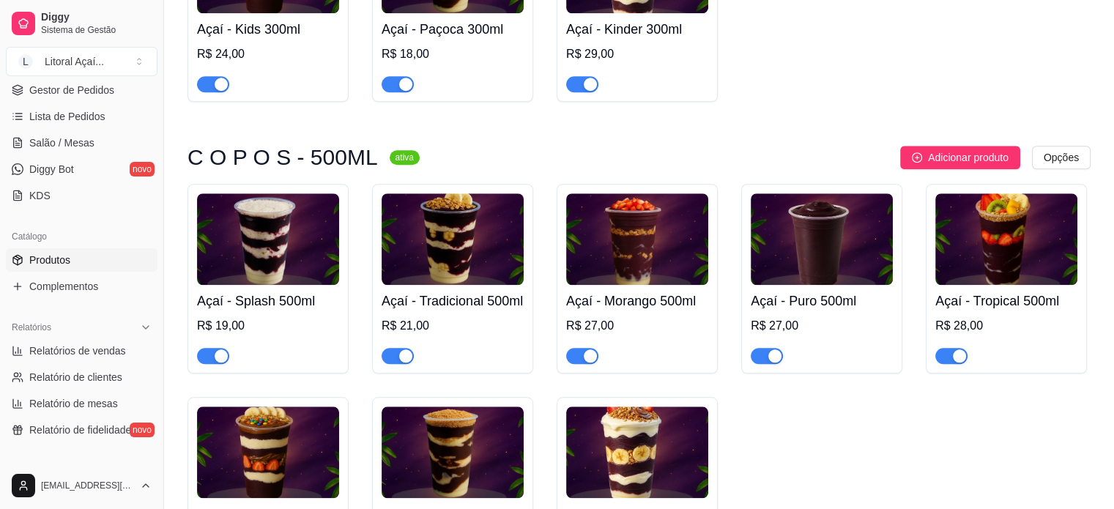
click at [851, 335] on div "R$ 27,00" at bounding box center [821, 326] width 142 height 18
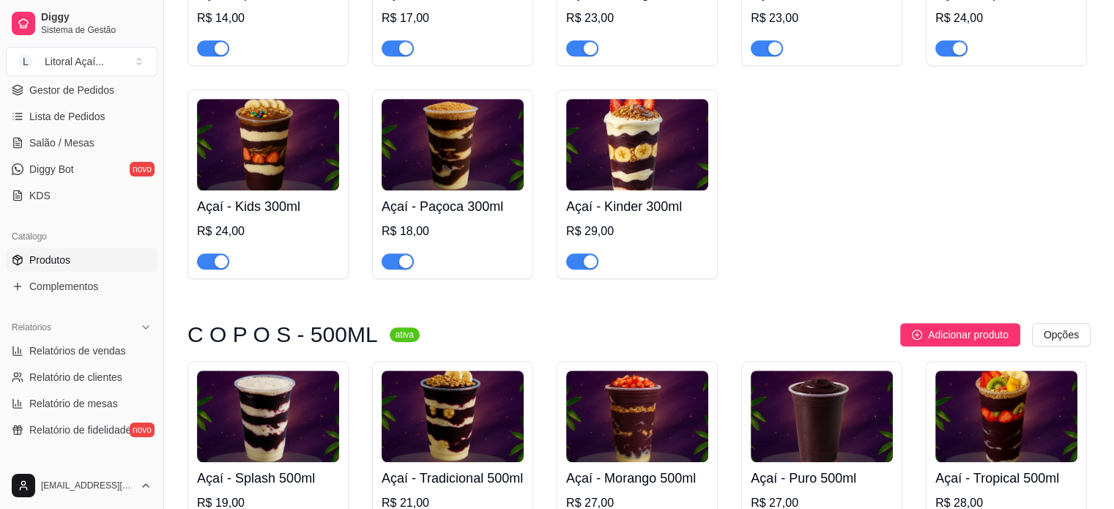
scroll to position [1098, 0]
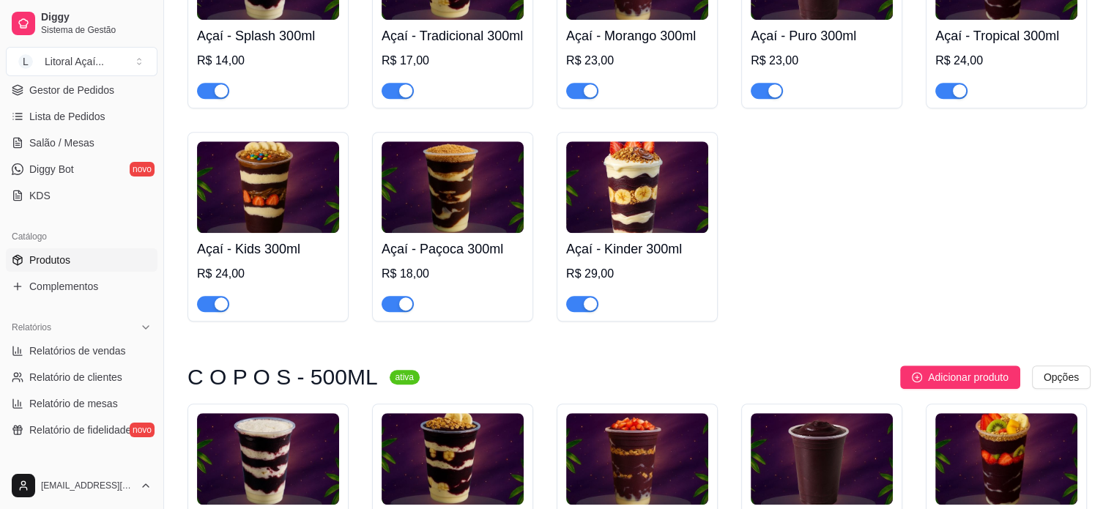
click at [819, 59] on div "R$ 23,00" at bounding box center [821, 75] width 142 height 47
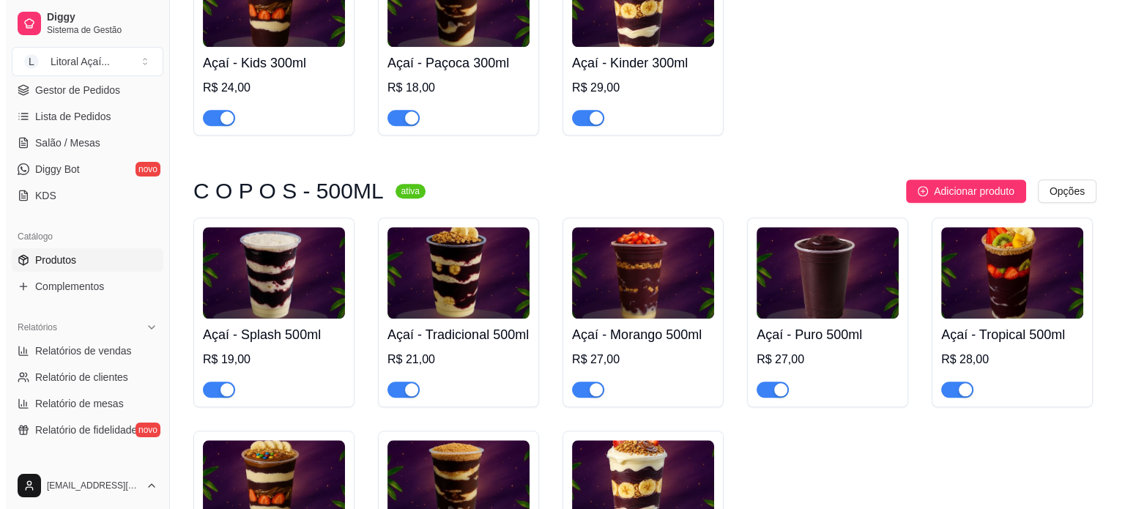
scroll to position [1391, 0]
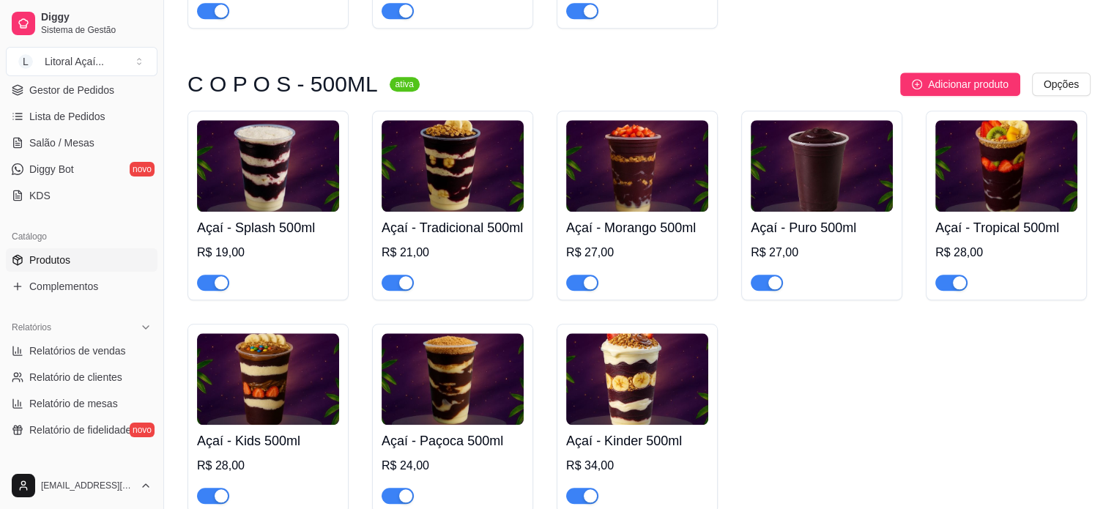
click at [1002, 238] on h4 "Açaí - Tropical 500ml" at bounding box center [1006, 227] width 142 height 20
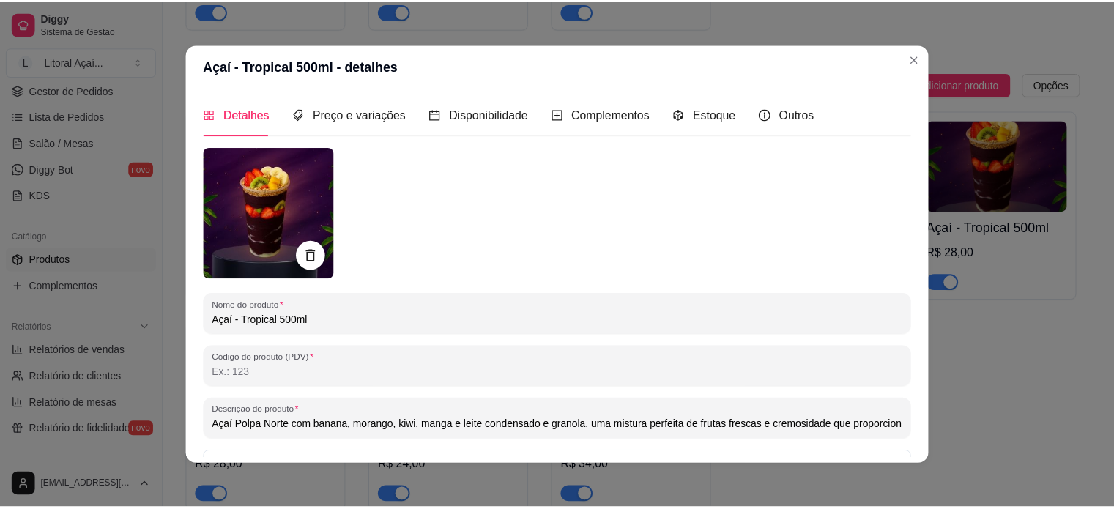
scroll to position [0, 199]
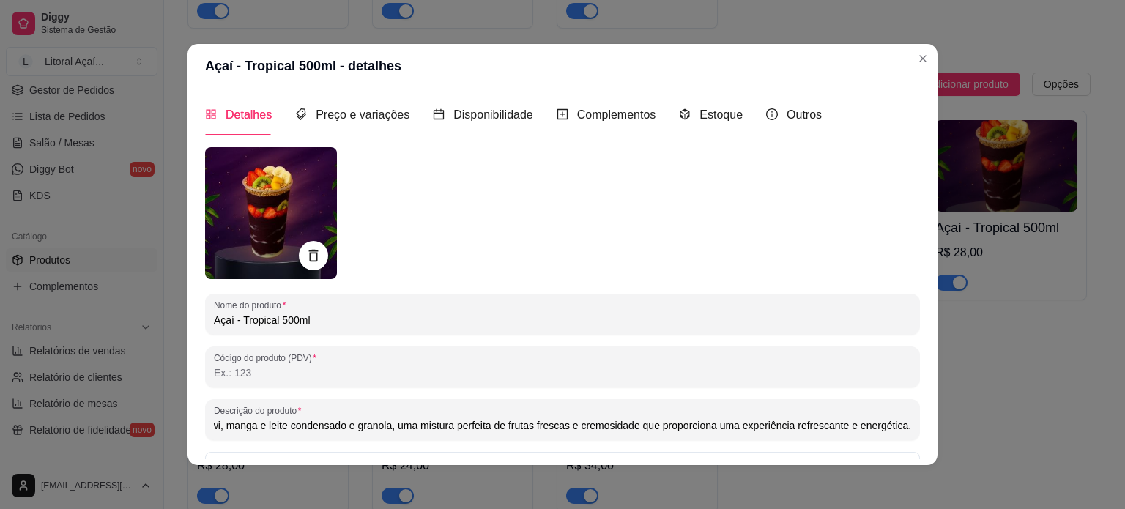
drag, startPoint x: 720, startPoint y: 431, endPoint x: 1012, endPoint y: 427, distance: 291.4
click at [1012, 427] on div "Açaí - Tropical 500ml - detalhes Detalhes Preço e variações Disponibilidade Com…" at bounding box center [562, 254] width 1125 height 509
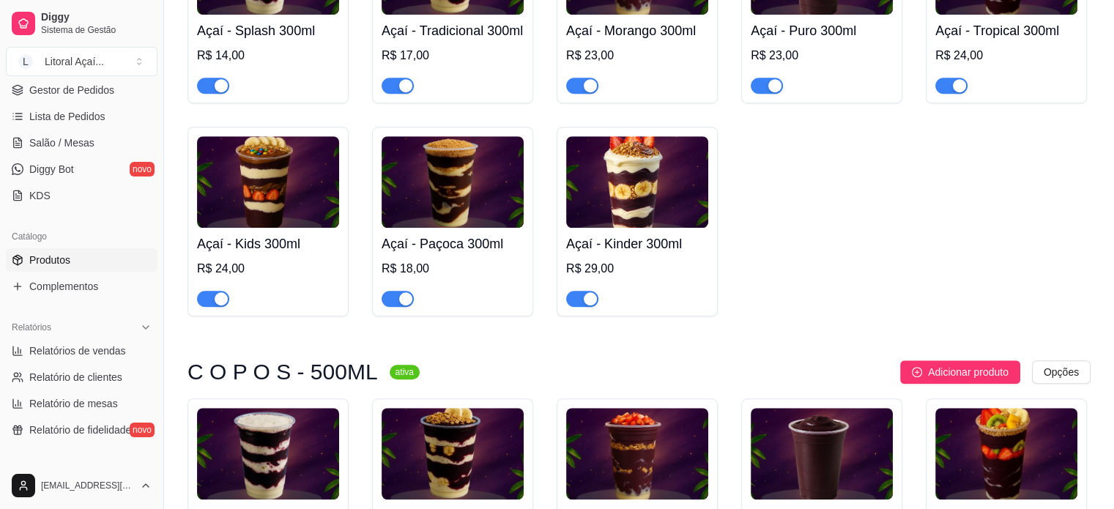
scroll to position [1098, 0]
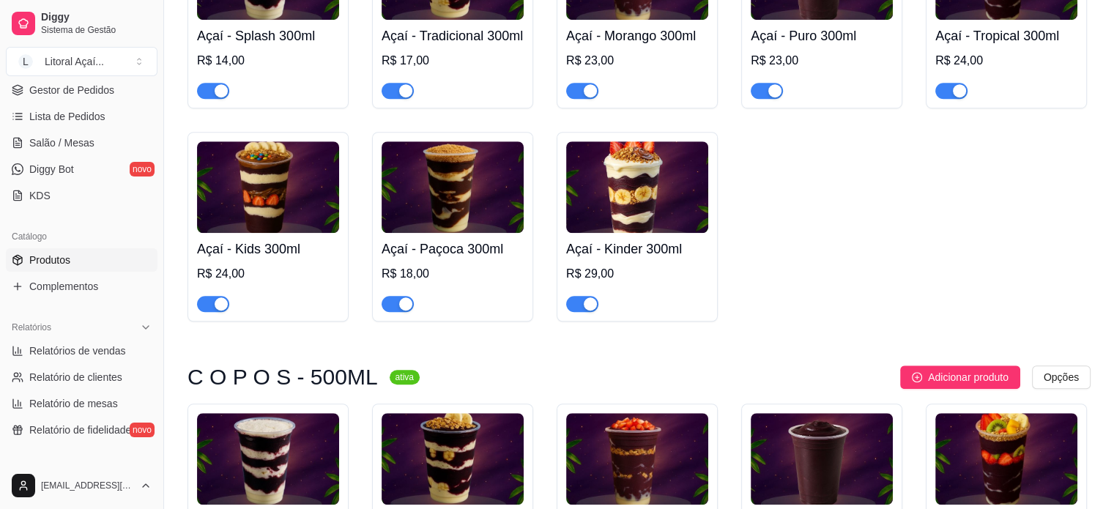
click at [1016, 67] on div "R$ 24,00" at bounding box center [1006, 75] width 142 height 47
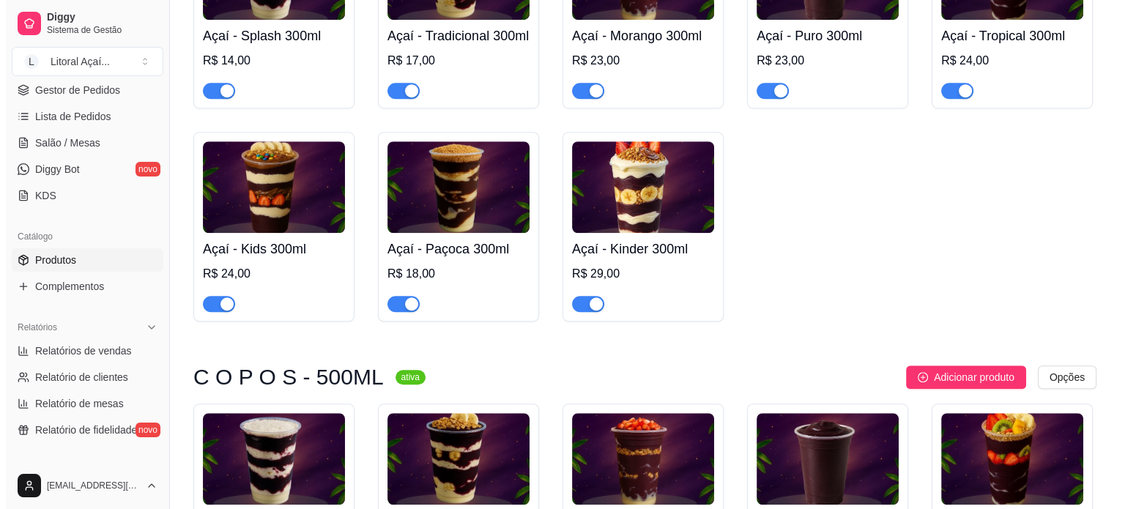
scroll to position [1391, 0]
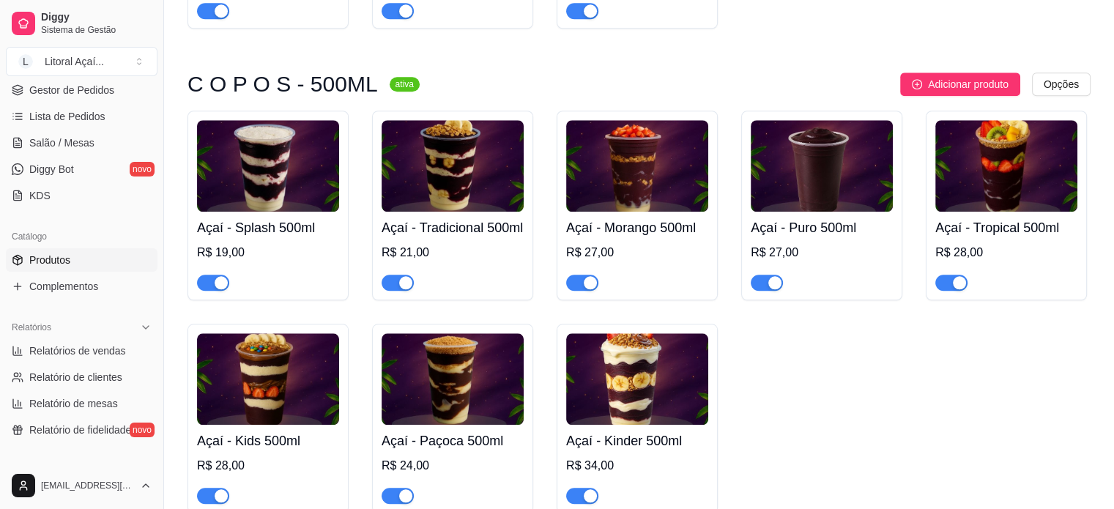
click at [993, 261] on div "R$ 28,00" at bounding box center [1006, 253] width 142 height 18
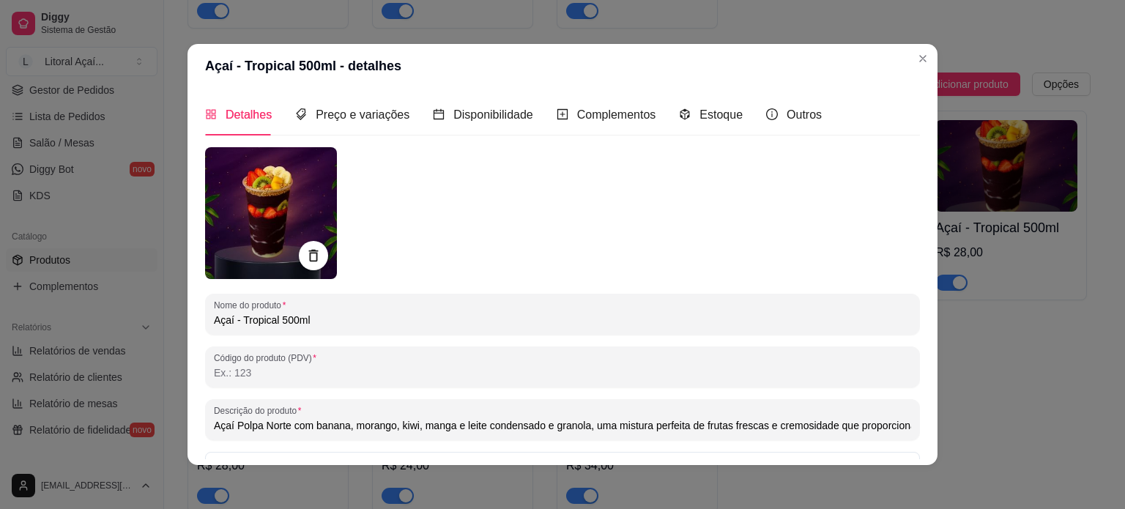
scroll to position [0, 199]
drag, startPoint x: 582, startPoint y: 430, endPoint x: 1325, endPoint y: 388, distance: 744.3
paste input "**Imagem ilustrativa**"
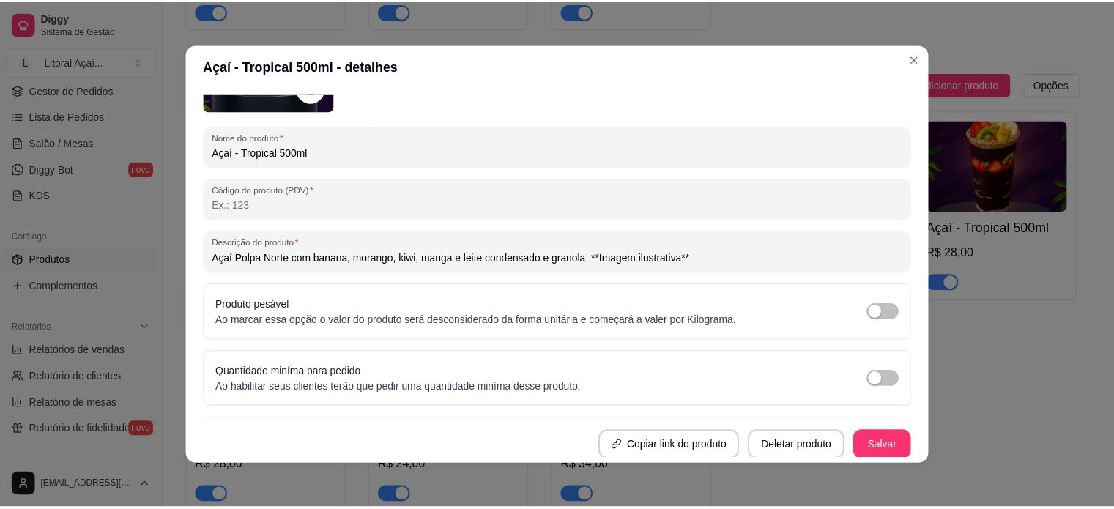
scroll to position [3, 0]
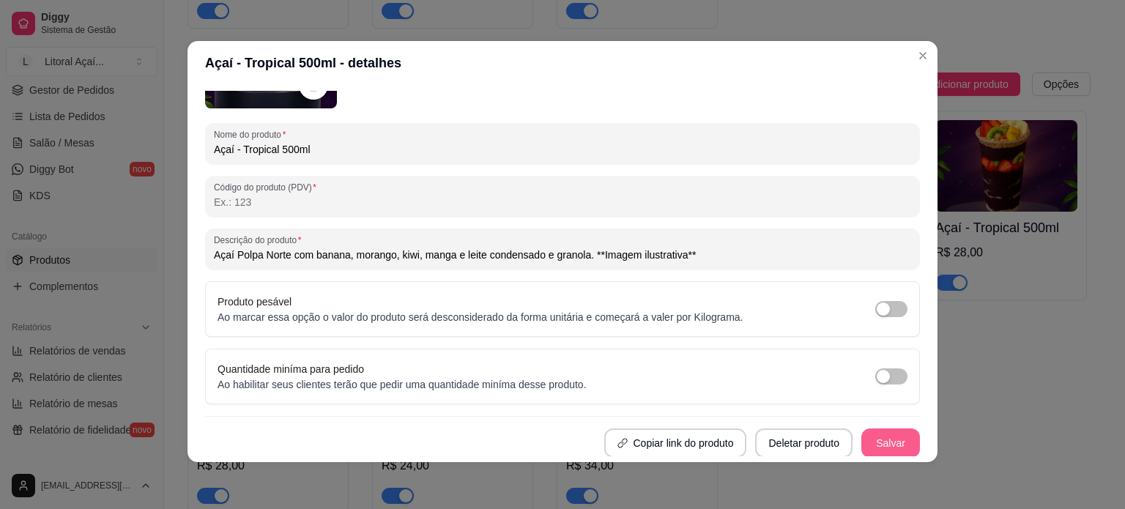
type input "Açaí Polpa Norte com banana, morango, kiwi, manga e leite condensado e granola.…"
click at [876, 430] on button "Salvar" at bounding box center [890, 442] width 59 height 29
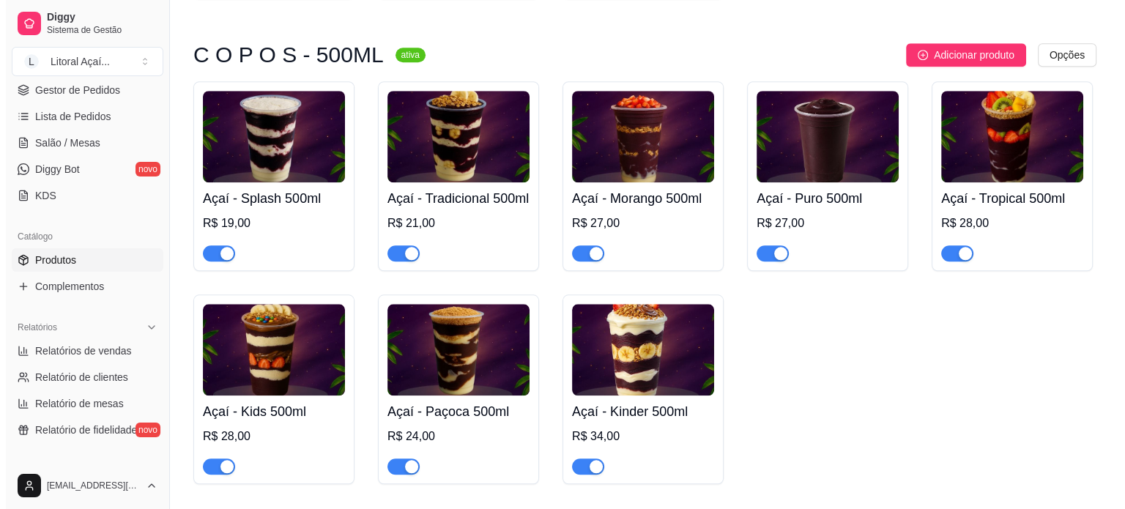
scroll to position [1537, 0]
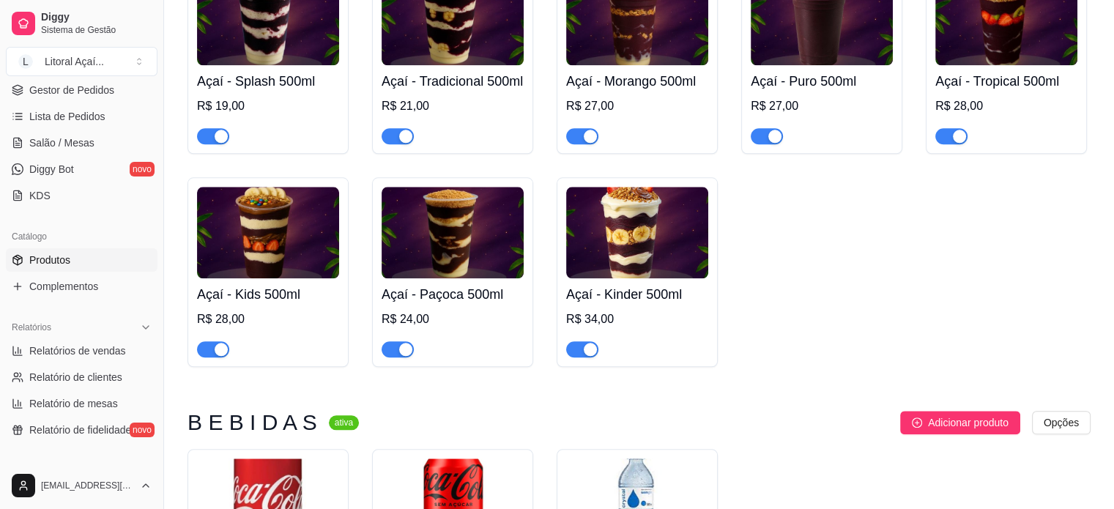
click at [289, 305] on h4 "Açaí - Kids 500ml" at bounding box center [268, 294] width 142 height 20
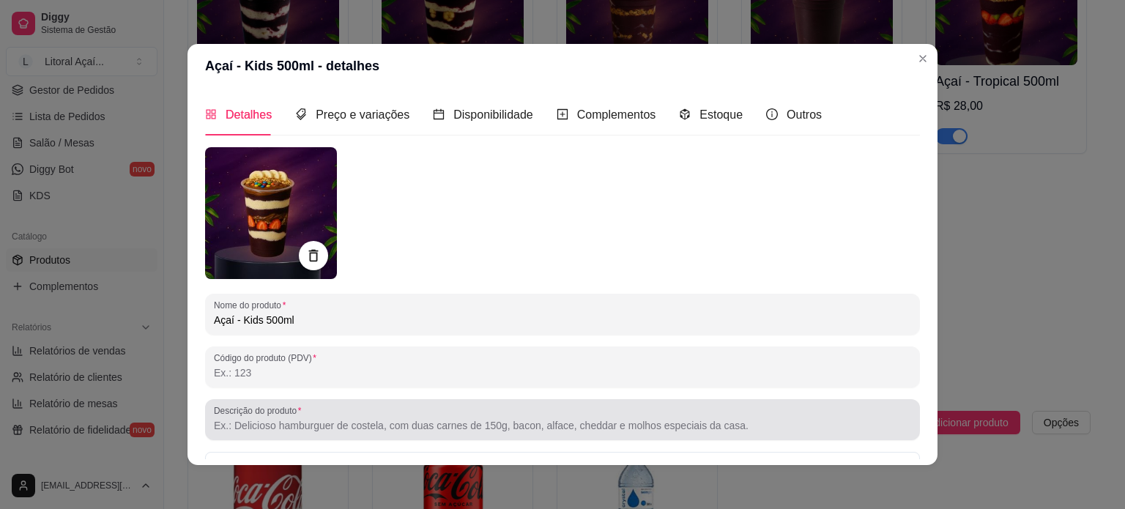
click at [287, 417] on div at bounding box center [562, 419] width 697 height 29
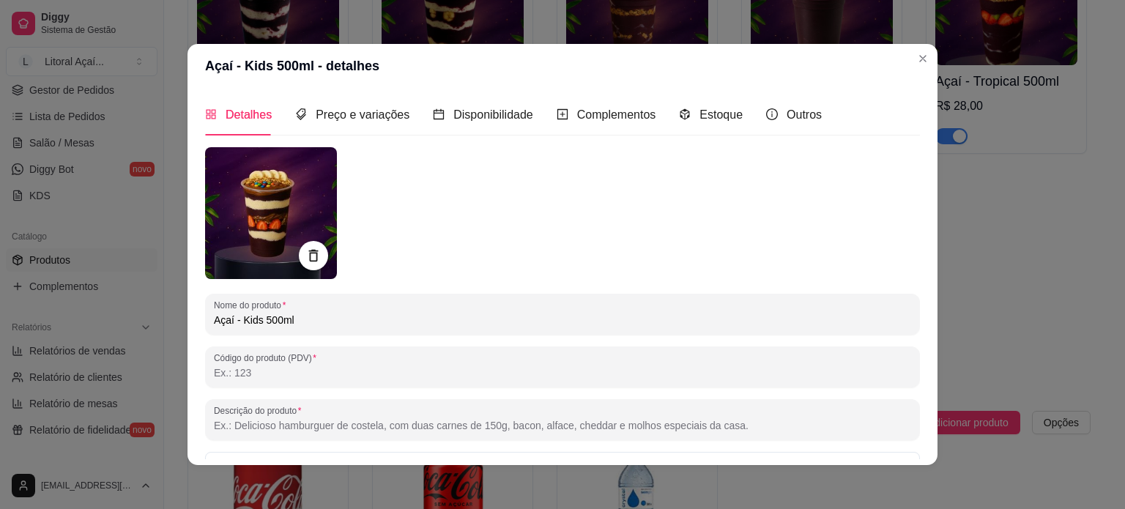
paste input "**Imagem ilustrativa**"
type input "**Imagem ilustrativa**"
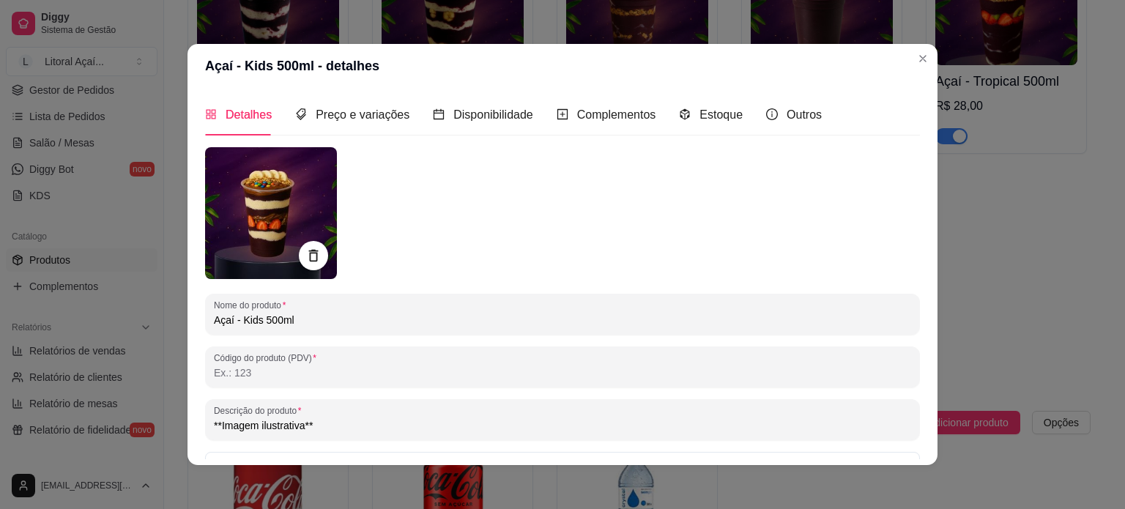
drag, startPoint x: 325, startPoint y: 421, endPoint x: 291, endPoint y: 426, distance: 34.8
click at [291, 426] on input "**Imagem ilustrativa**" at bounding box center [562, 425] width 697 height 15
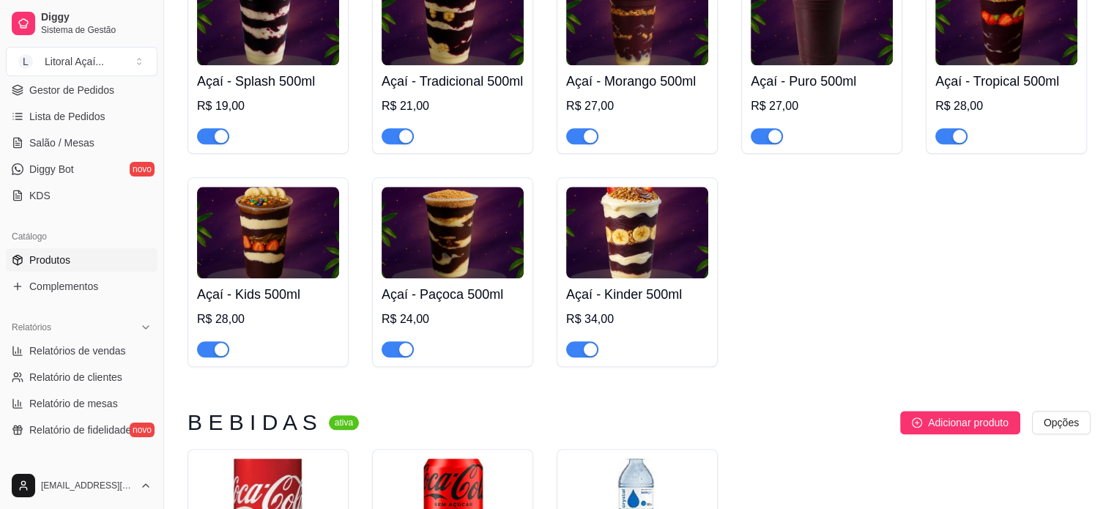
click at [650, 127] on div "R$ 27,00" at bounding box center [637, 120] width 142 height 47
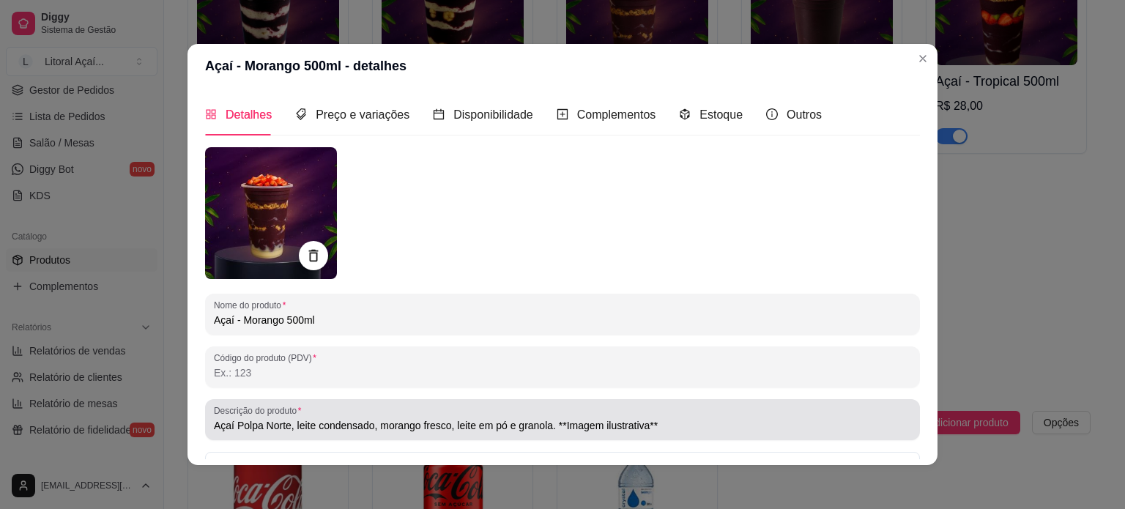
click at [437, 408] on div "Açaí Polpa Norte, leite condensado, morango fresco, leite em pó e granola. **Im…" at bounding box center [562, 419] width 697 height 29
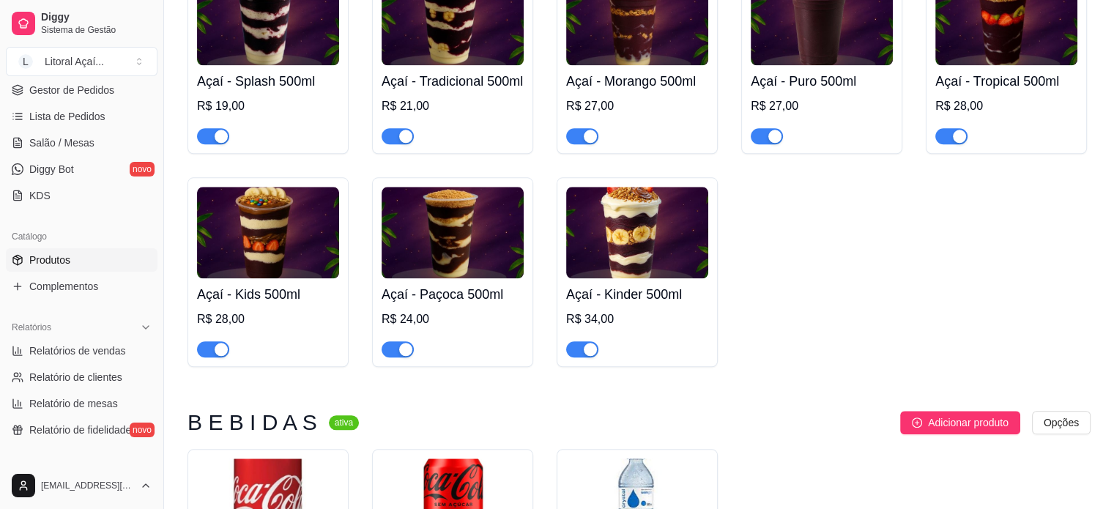
click at [290, 328] on div "R$ 28,00" at bounding box center [268, 319] width 142 height 18
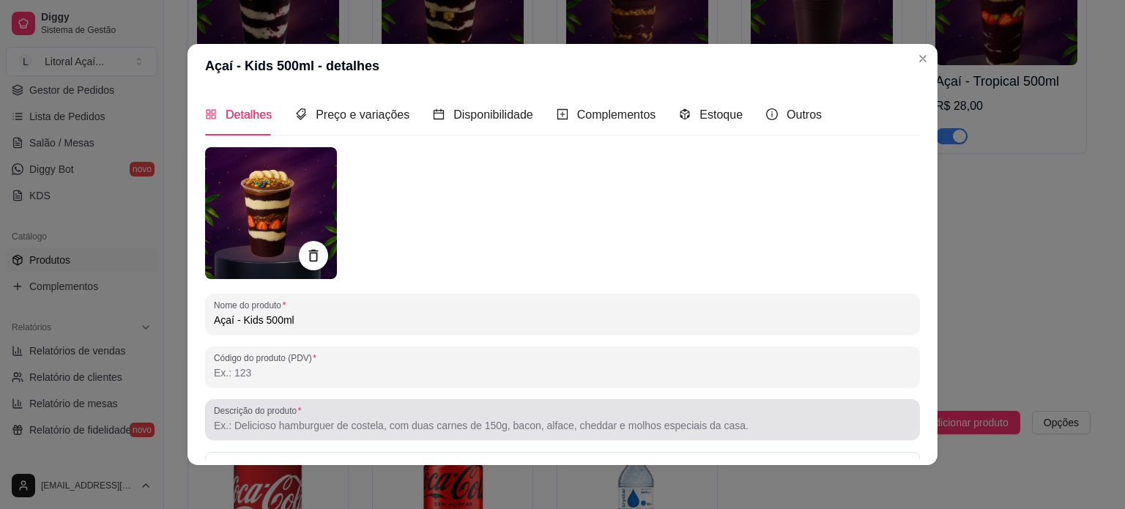
click at [316, 413] on div at bounding box center [562, 419] width 697 height 29
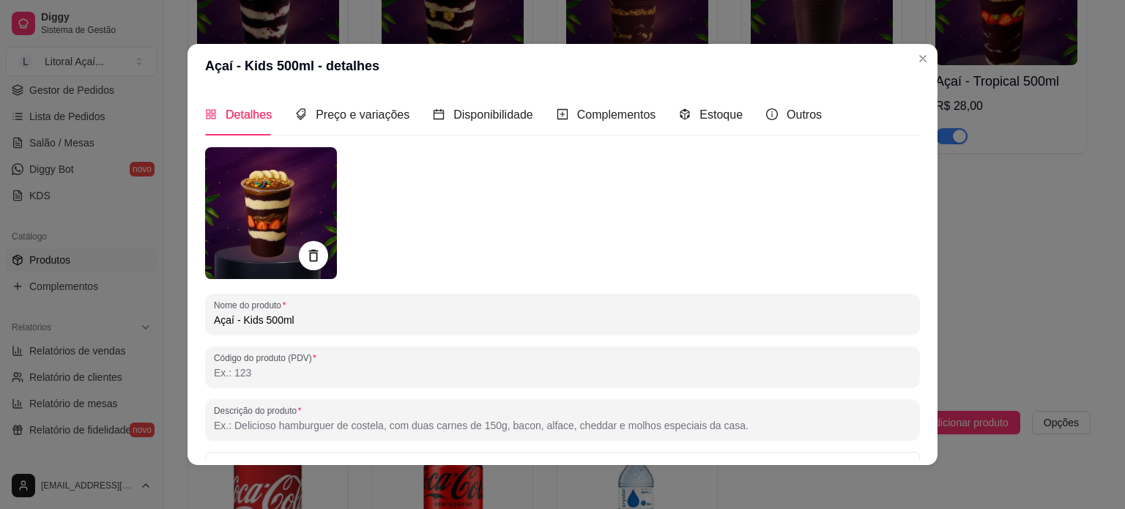
paste input "Açaí Polpa Norte, leite condensado, morango fresco, leite em pó e granola. **Im…"
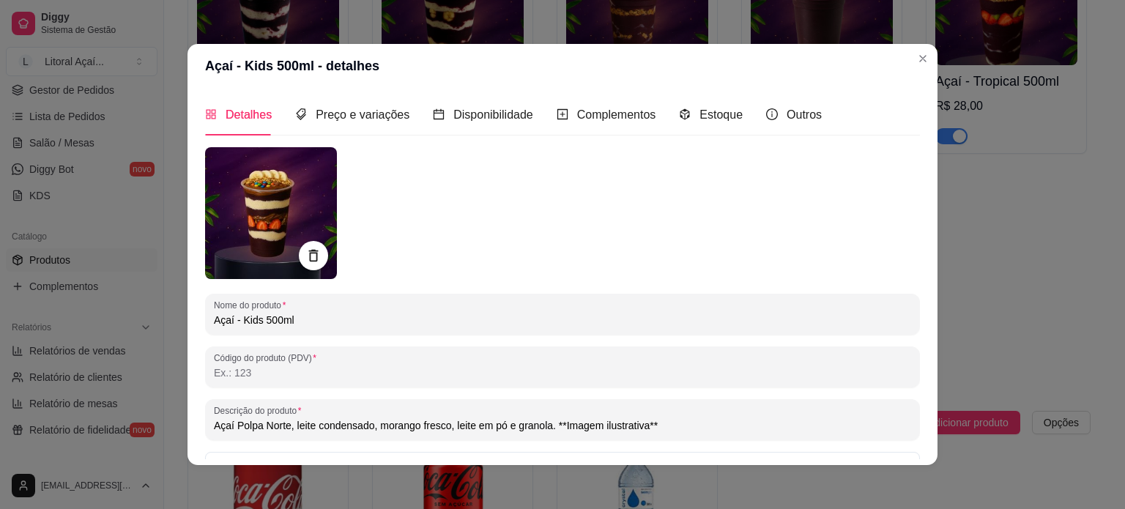
click at [441, 426] on input "Açaí Polpa Norte, leite condensado, morango fresco, leite em pó e granola. **Im…" at bounding box center [562, 425] width 697 height 15
click at [444, 427] on input "Açaí Polpa Norte, leite condensado, morango fresco, leite em pó e granola. **Im…" at bounding box center [562, 425] width 697 height 15
click at [448, 428] on input "Açaí Polpa Norte, leite condensado, morango fresco, leite em pó e granola. **Im…" at bounding box center [562, 425] width 697 height 15
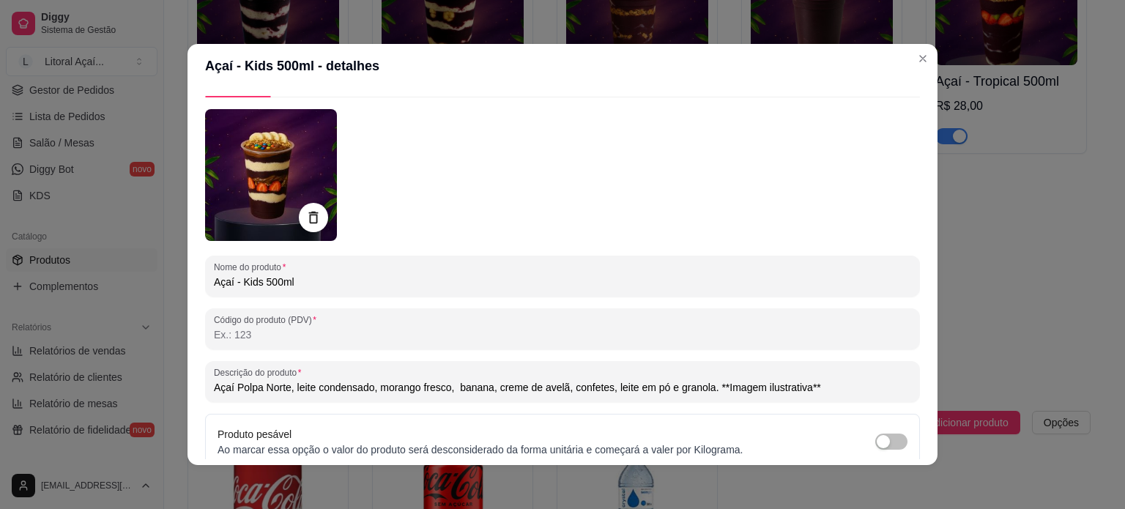
scroll to position [168, 0]
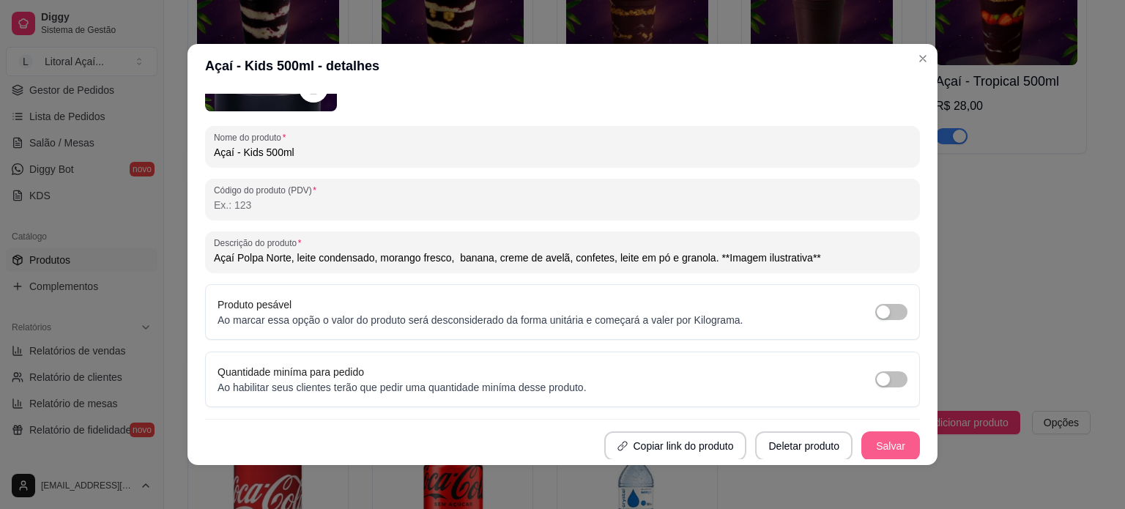
type input "Açaí Polpa Norte, leite condensado, morango fresco, banana, creme de avelã, con…"
click at [876, 439] on button "Salvar" at bounding box center [890, 445] width 59 height 29
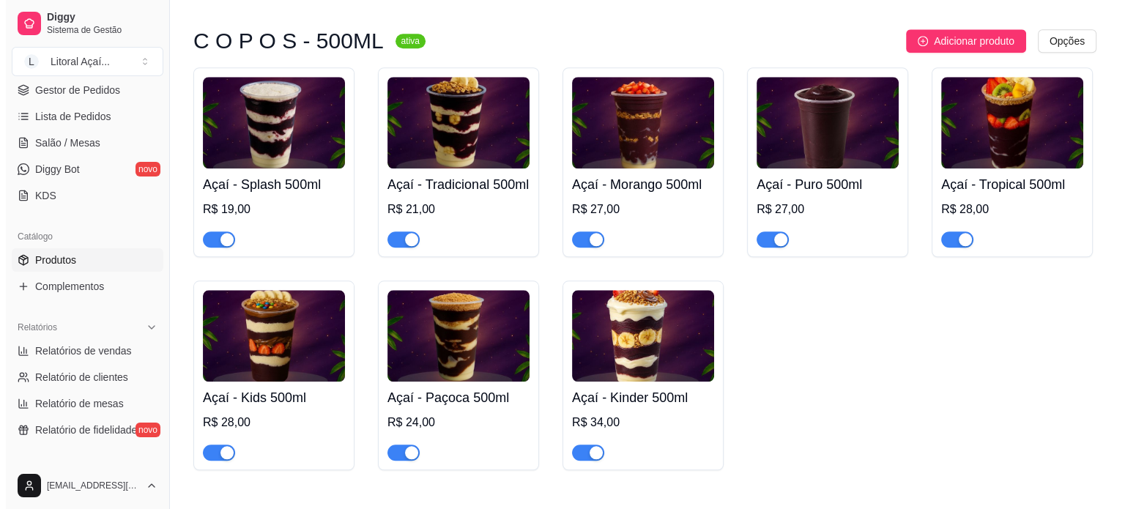
scroll to position [1171, 0]
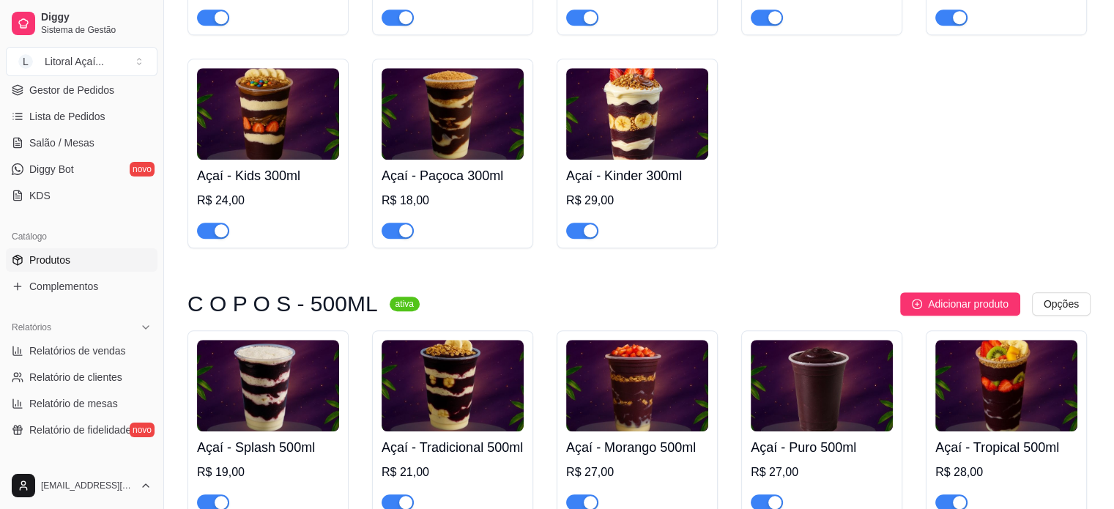
click at [319, 213] on div "Açaí - Kids 300ml R$ 24,00" at bounding box center [268, 199] width 142 height 79
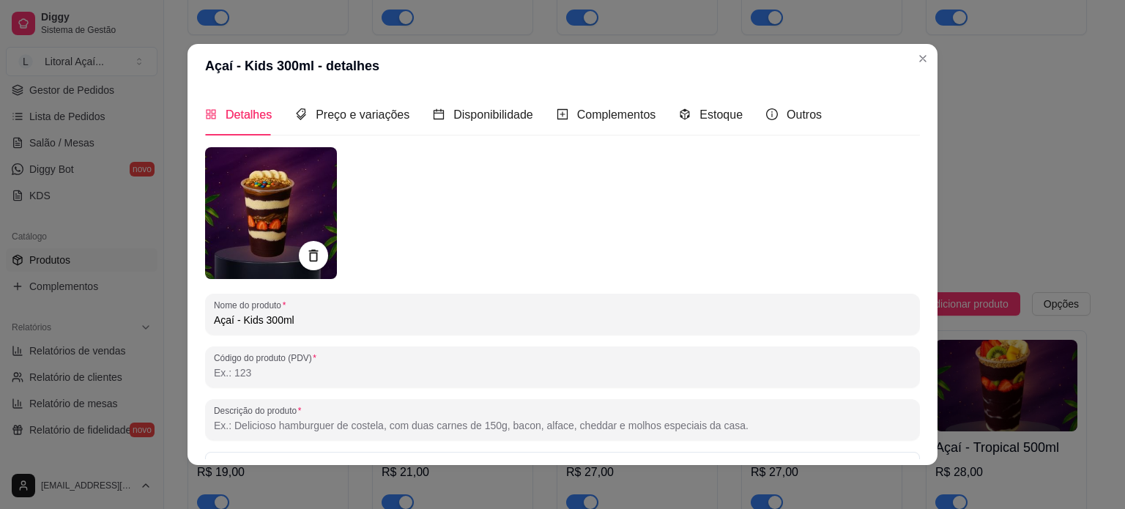
click at [307, 418] on input "Descrição do produto" at bounding box center [562, 425] width 697 height 15
paste input "Açaí Polpa Norte, leite condensado, morango fresco, banana, creme de avelã, con…"
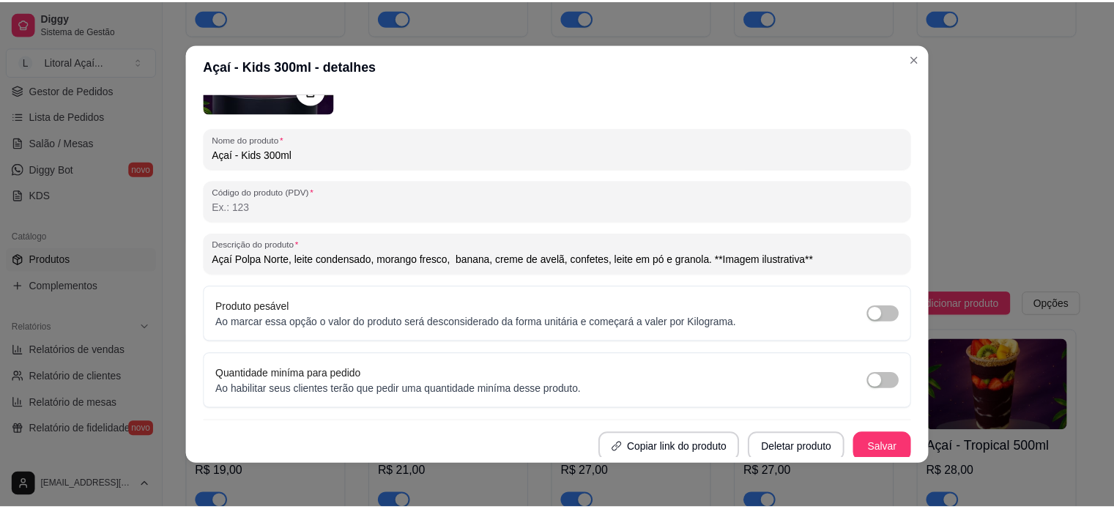
scroll to position [168, 0]
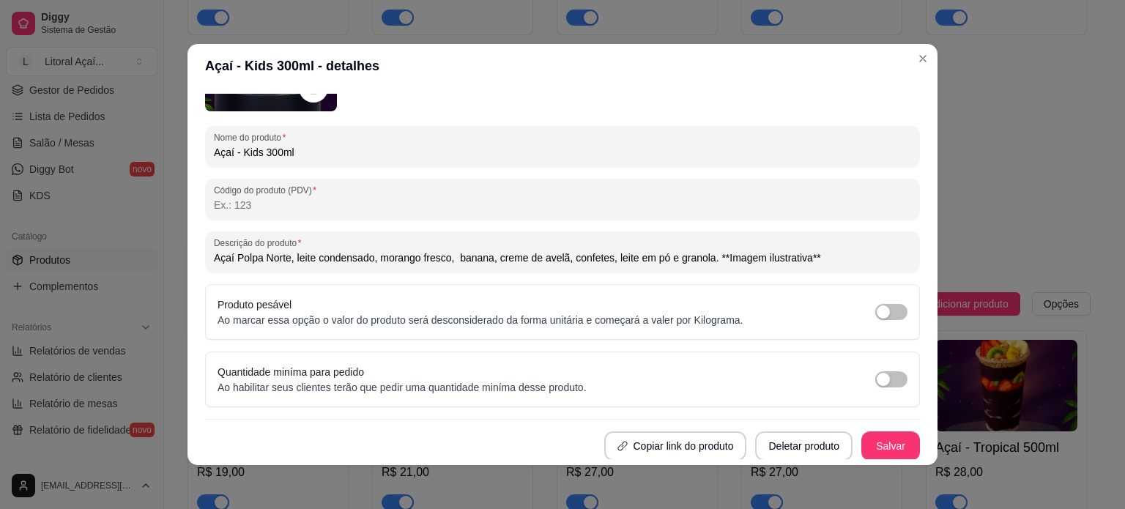
type input "Açaí Polpa Norte, leite condensado, morango fresco, banana, creme de avelã, con…"
click at [862, 439] on button "Salvar" at bounding box center [890, 446] width 57 height 29
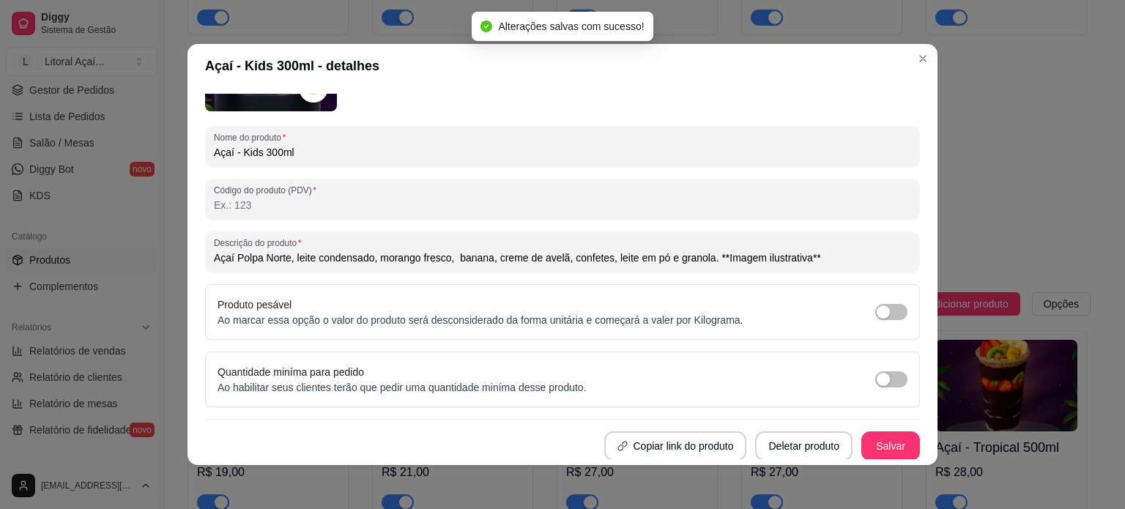
click at [593, 266] on div "Descrição do produto Açaí Polpa Norte, leite condensado, morango fresco, banana…" at bounding box center [562, 251] width 715 height 41
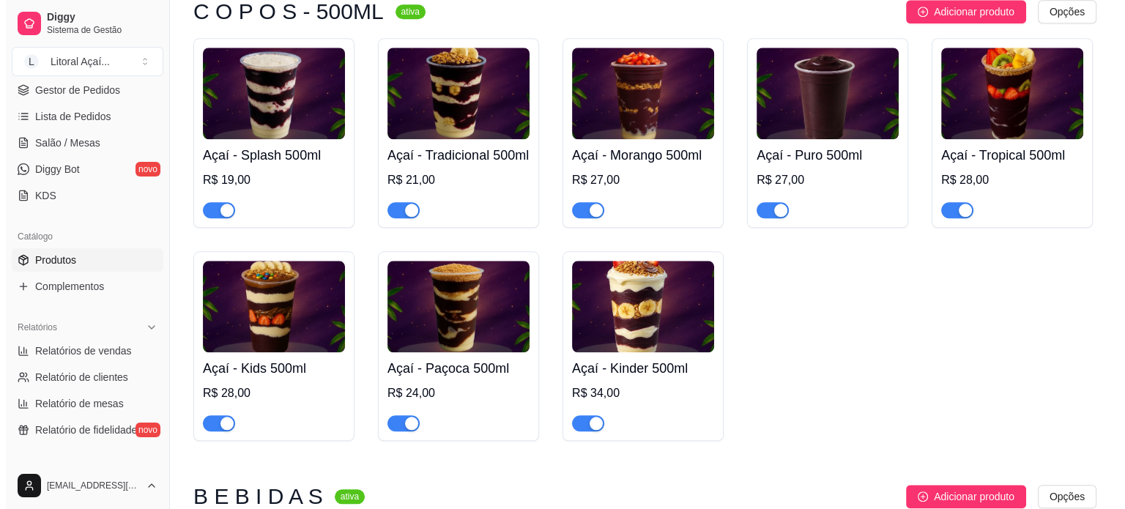
scroll to position [1464, 0]
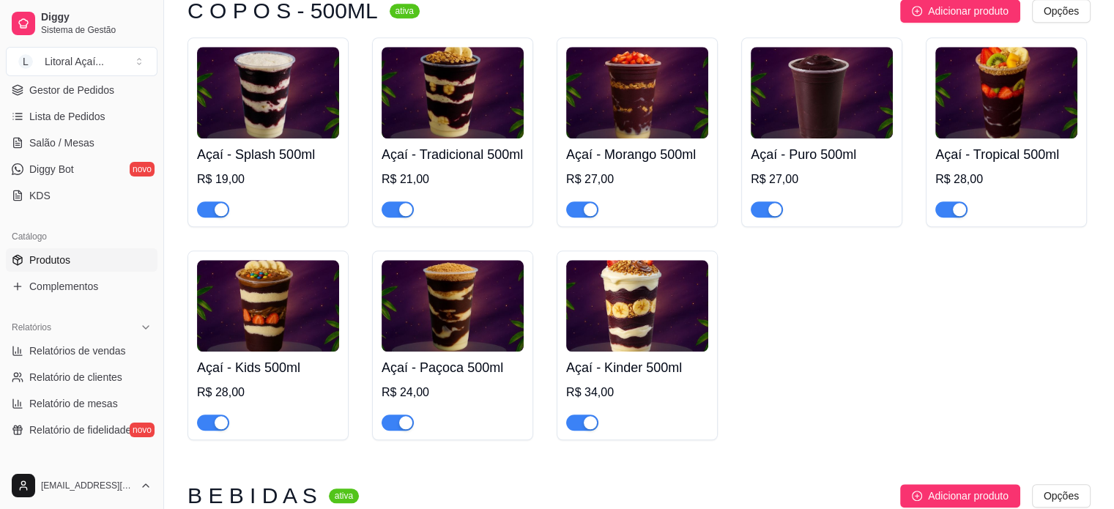
click at [623, 424] on div "Açaí - Kinder 500ml R$ 34,00" at bounding box center [637, 390] width 142 height 79
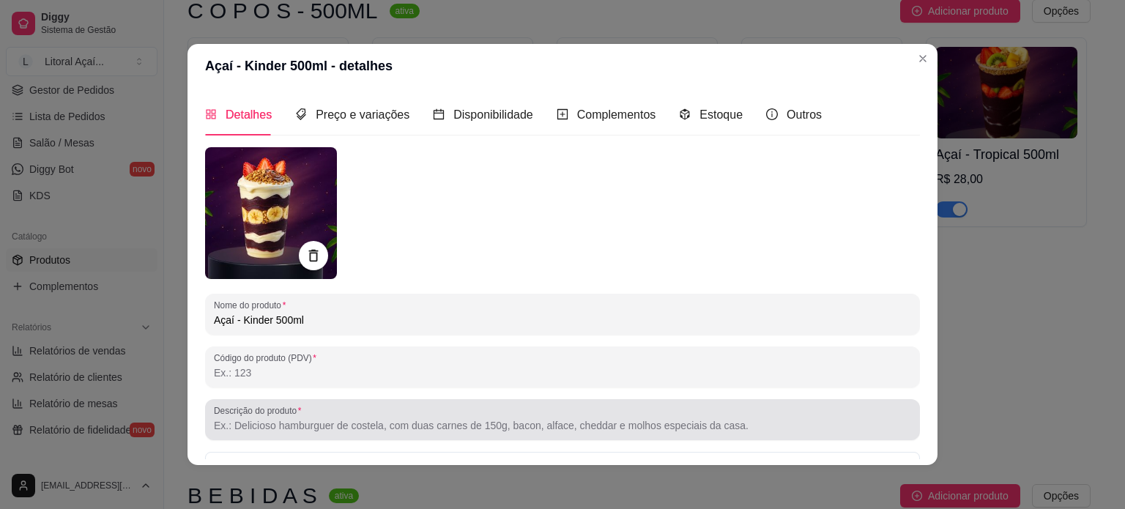
click at [455, 412] on div at bounding box center [562, 419] width 697 height 29
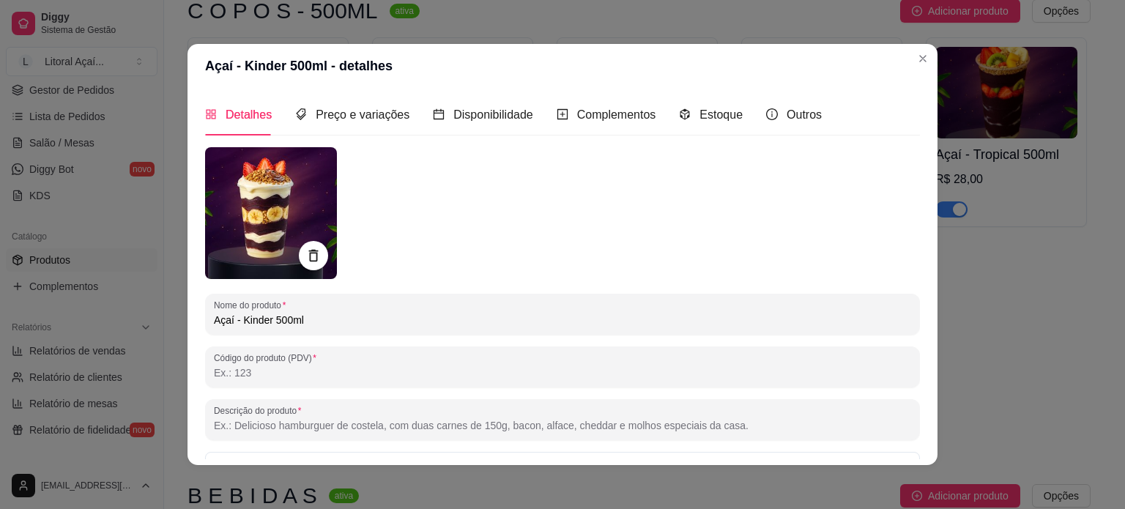
paste input "Açaí Polpa Norte, leite condensado, morango fresco, banana, creme de avelã, con…"
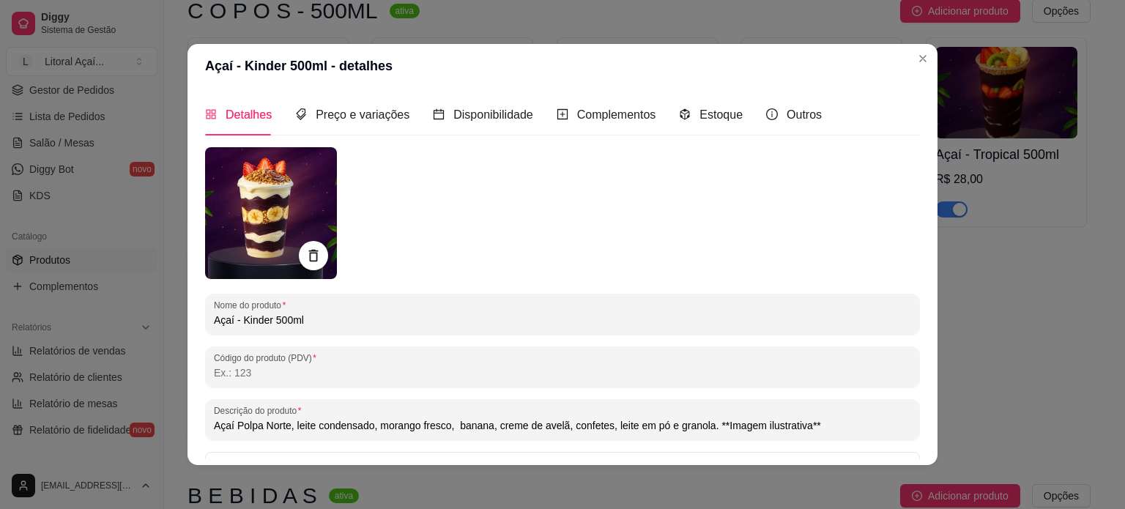
click at [605, 430] on input "Açaí Polpa Norte, leite condensado, morango fresco, banana, creme de avelã, con…" at bounding box center [562, 425] width 697 height 15
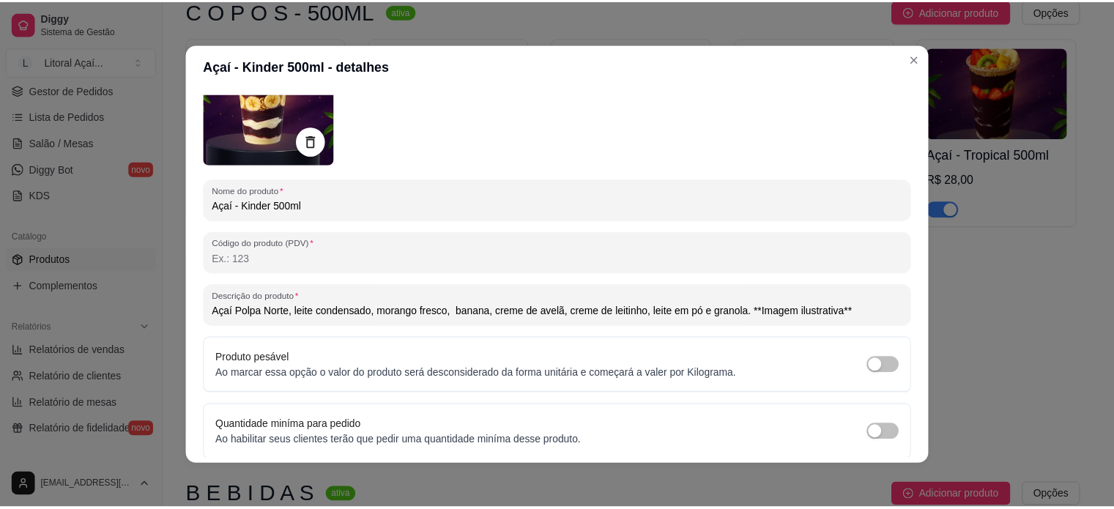
scroll to position [168, 0]
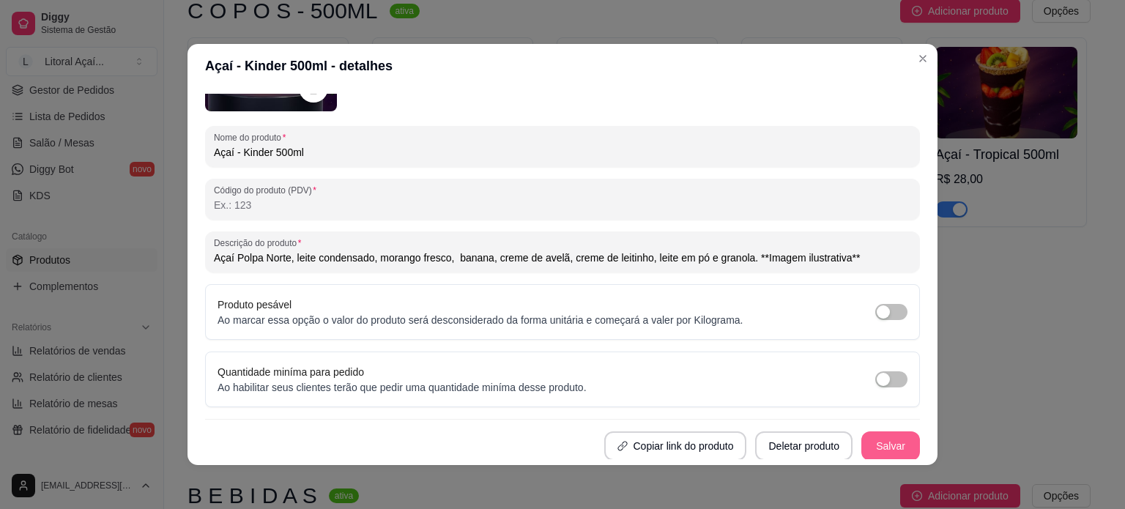
type input "Açaí Polpa Norte, leite condensado, morango fresco, banana, creme de avelã, cre…"
click at [878, 447] on button "Salvar" at bounding box center [890, 446] width 57 height 29
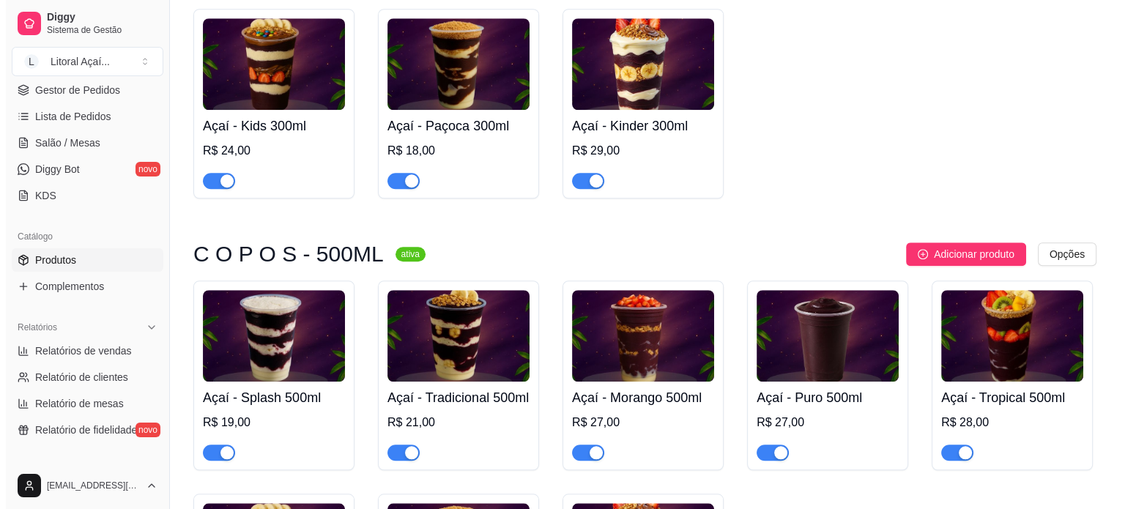
scroll to position [1171, 0]
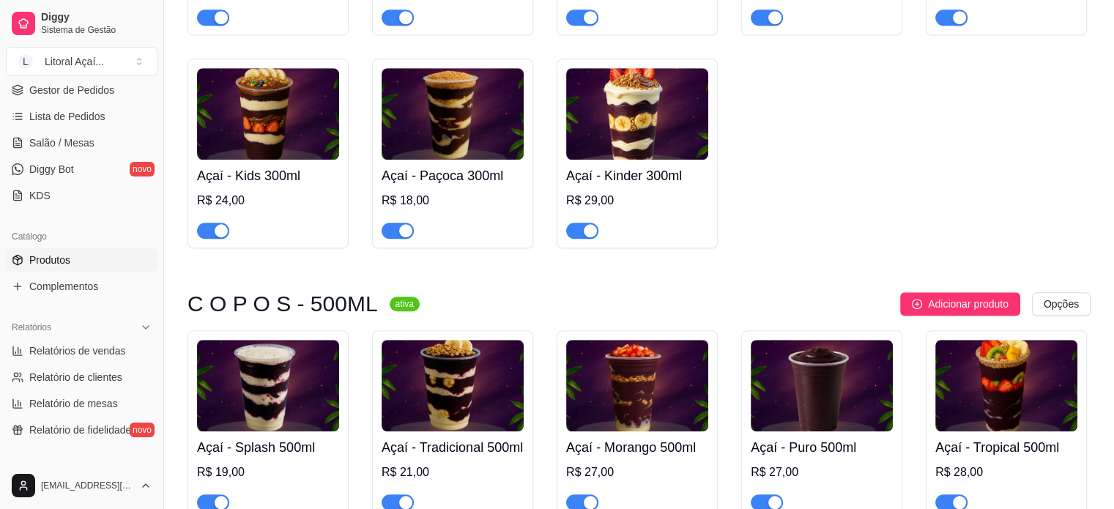
click at [611, 186] on h4 "Açaí - Kinder 300ml" at bounding box center [637, 175] width 142 height 20
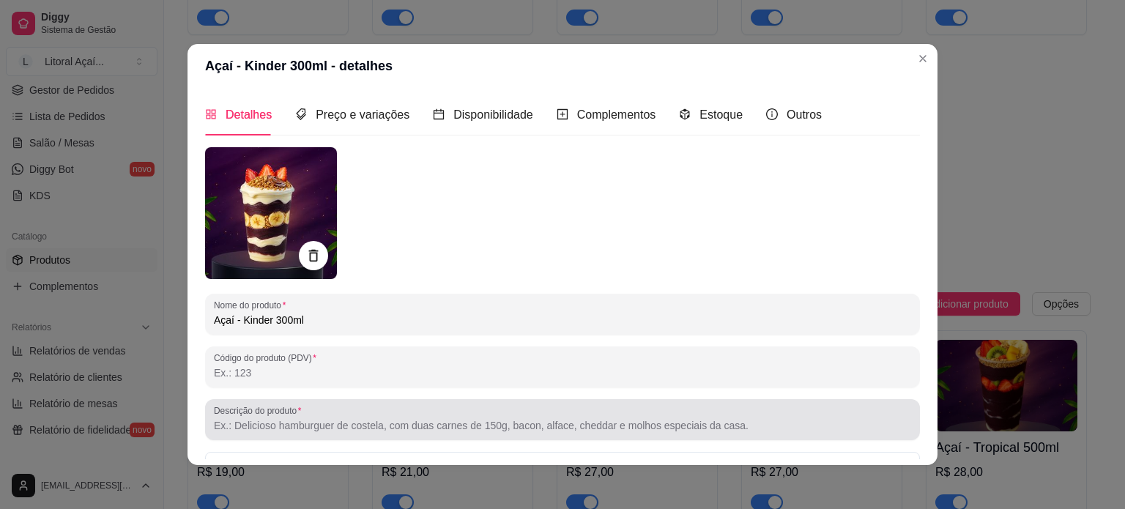
click at [365, 412] on div at bounding box center [562, 419] width 697 height 29
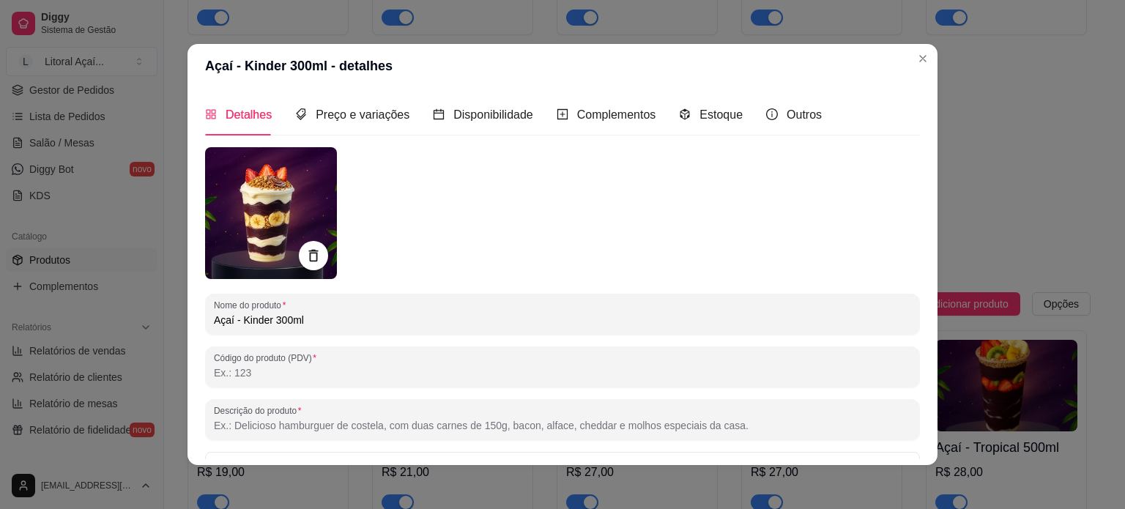
paste input "Açaí Polpa Norte, leite condensado, morango fresco, banana, creme de avelã, cre…"
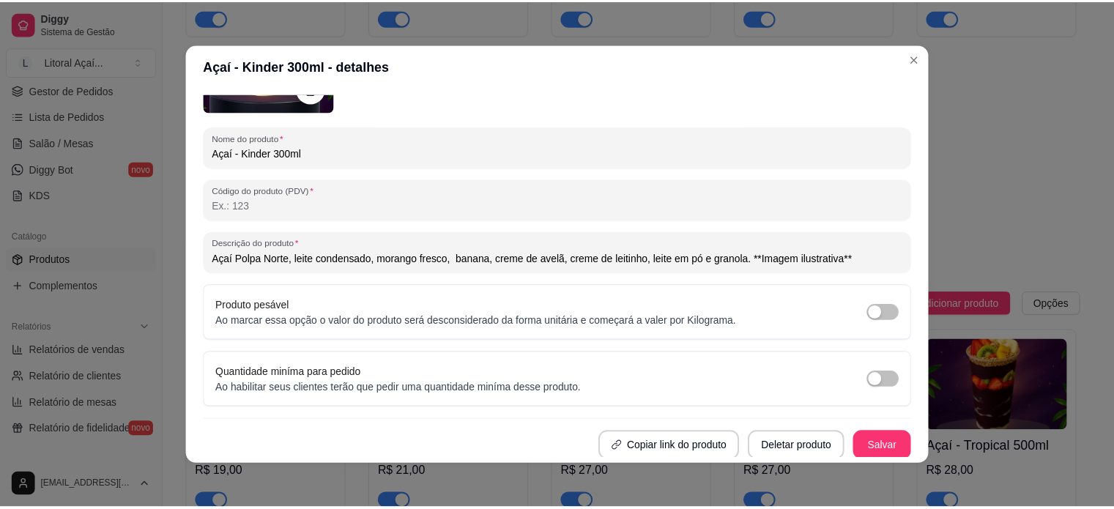
scroll to position [168, 0]
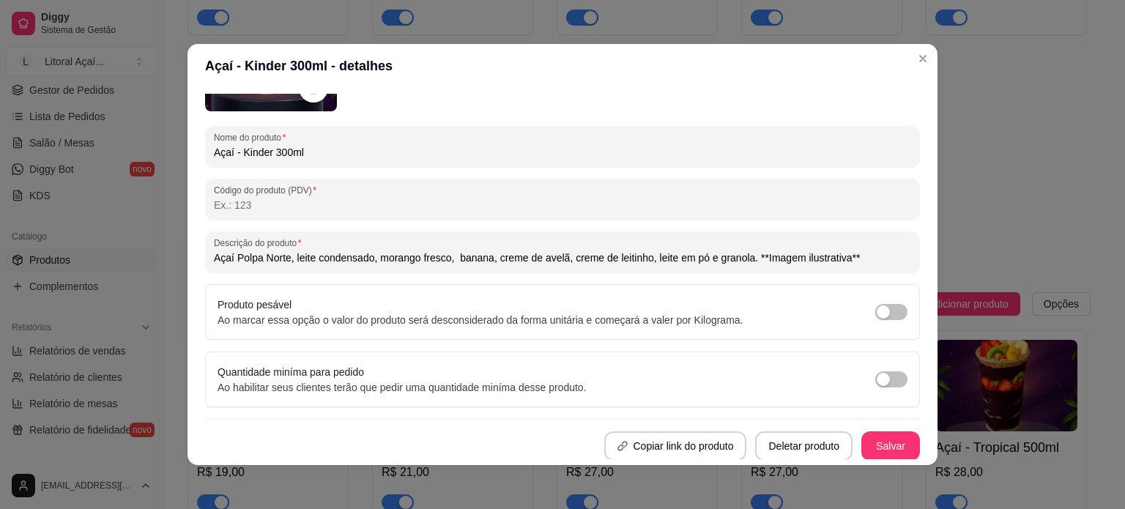
type input "Açaí Polpa Norte, leite condensado, morango fresco, banana, creme de avelã, cre…"
click at [876, 439] on button "Salvar" at bounding box center [890, 446] width 57 height 29
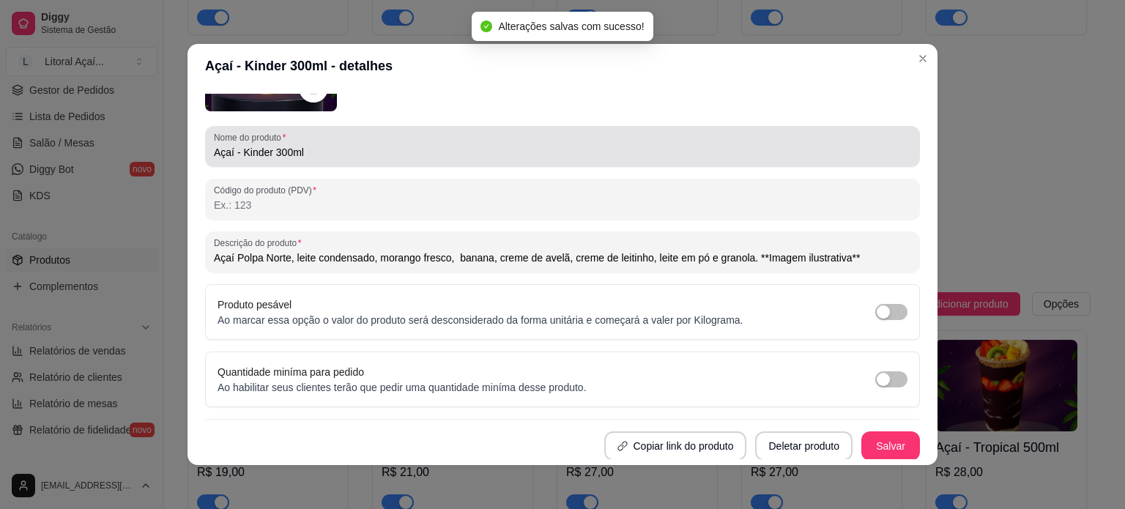
click at [235, 148] on input "Açaí - Kinder 300ml" at bounding box center [562, 152] width 697 height 15
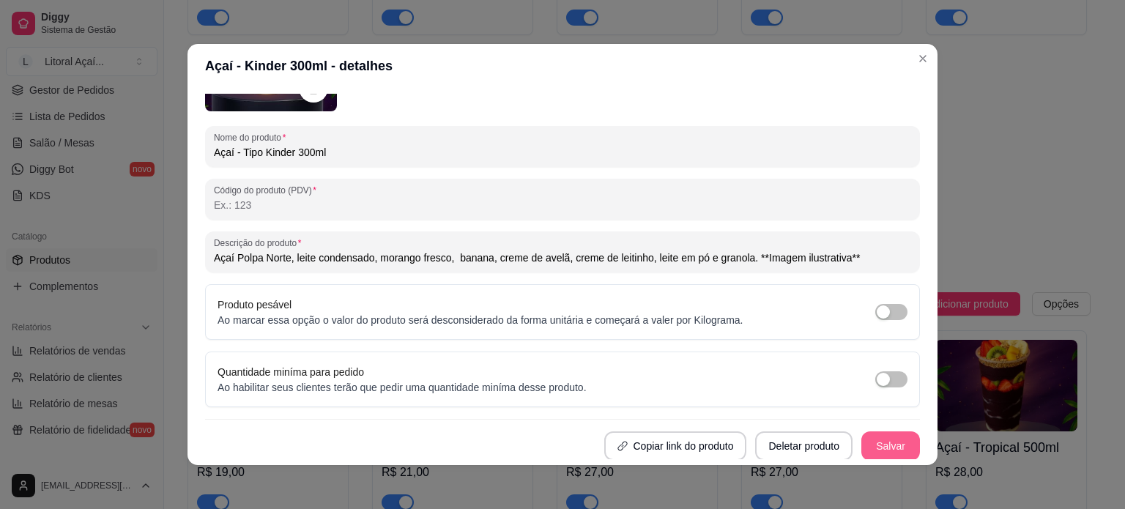
type input "Açaí - Tipo Kinder 300ml"
click at [880, 447] on button "Salvar" at bounding box center [890, 445] width 59 height 29
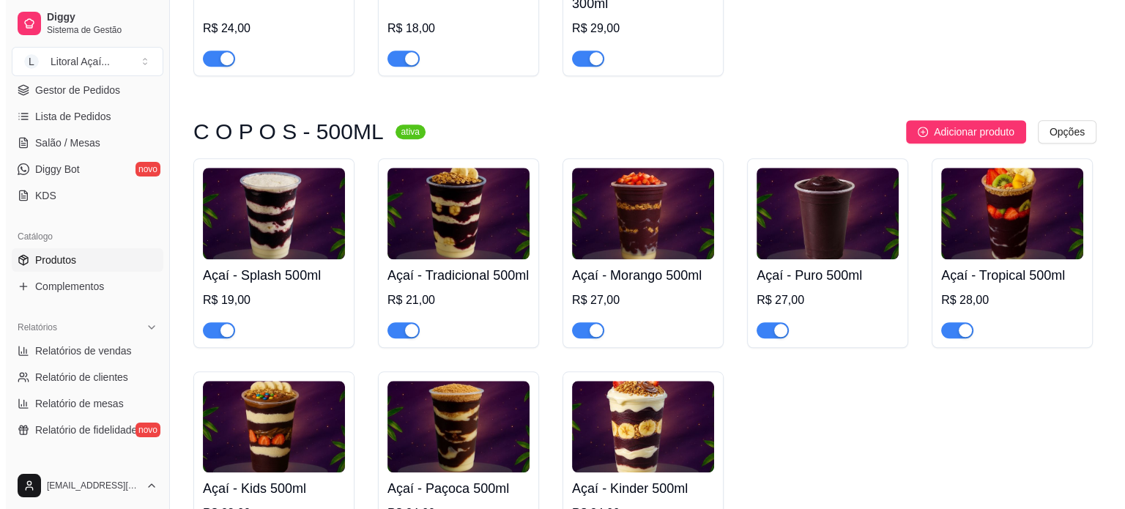
scroll to position [1464, 0]
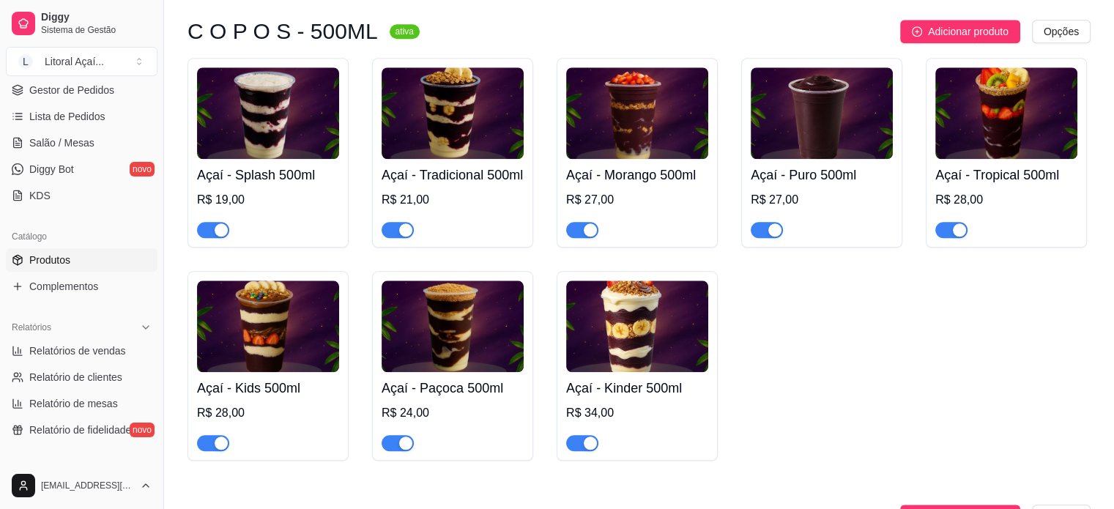
click at [682, 398] on h4 "Açaí - Kinder 500ml" at bounding box center [637, 388] width 142 height 20
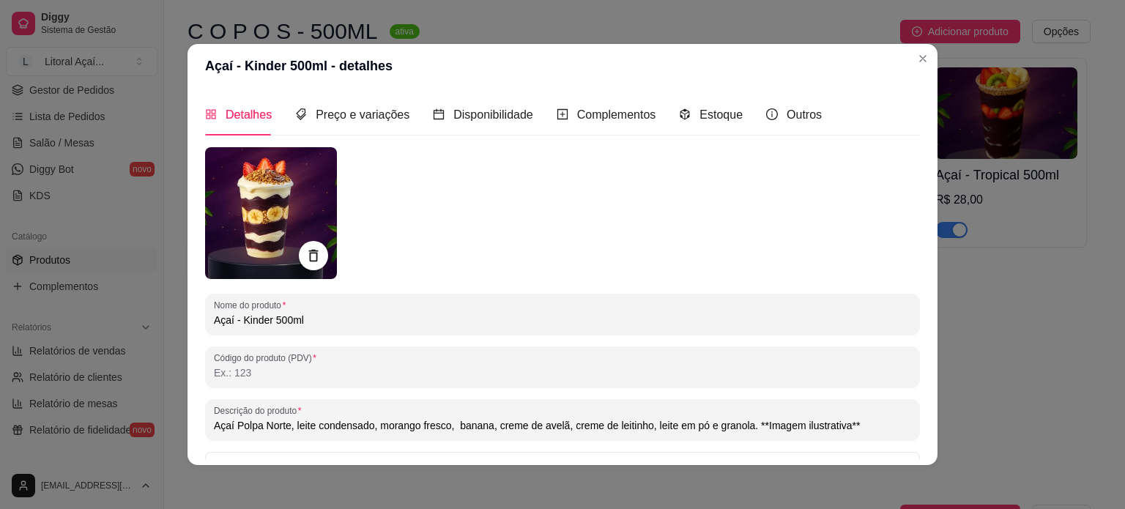
click at [235, 318] on input "Açaí - Kinder 500ml" at bounding box center [562, 320] width 697 height 15
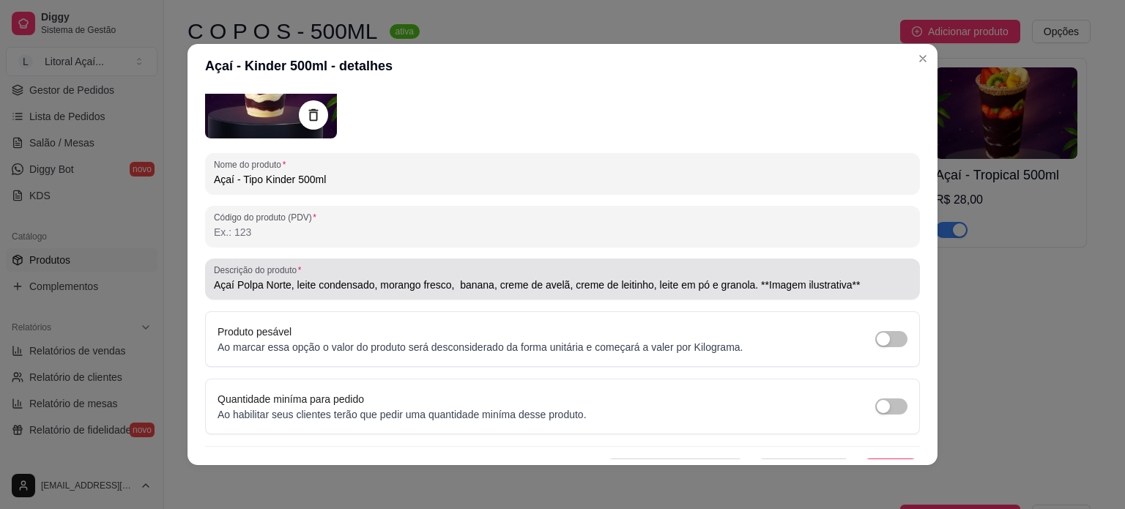
scroll to position [168, 0]
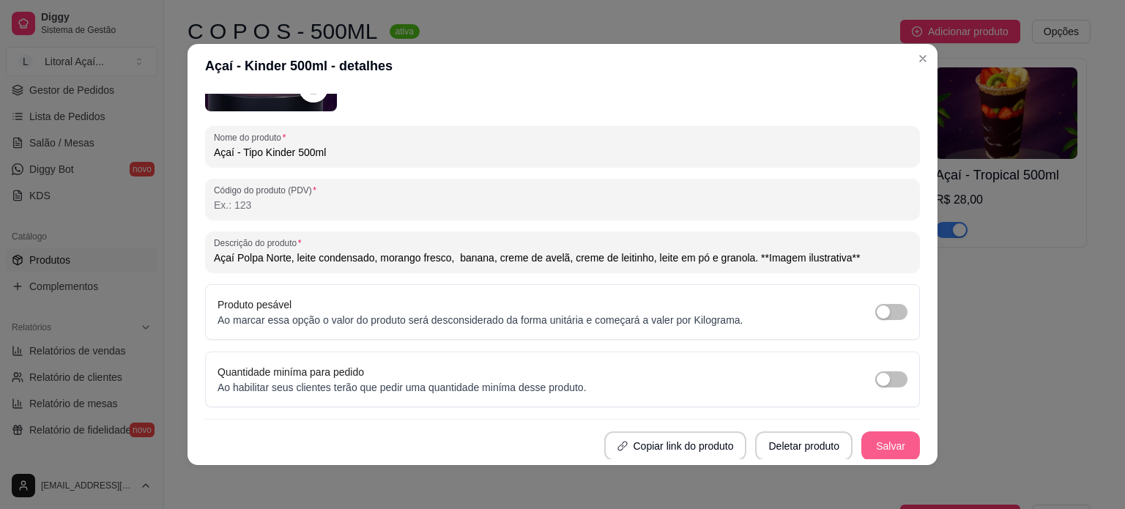
type input "Açaí - Tipo Kinder 500ml"
click at [879, 450] on button "Salvar" at bounding box center [890, 445] width 59 height 29
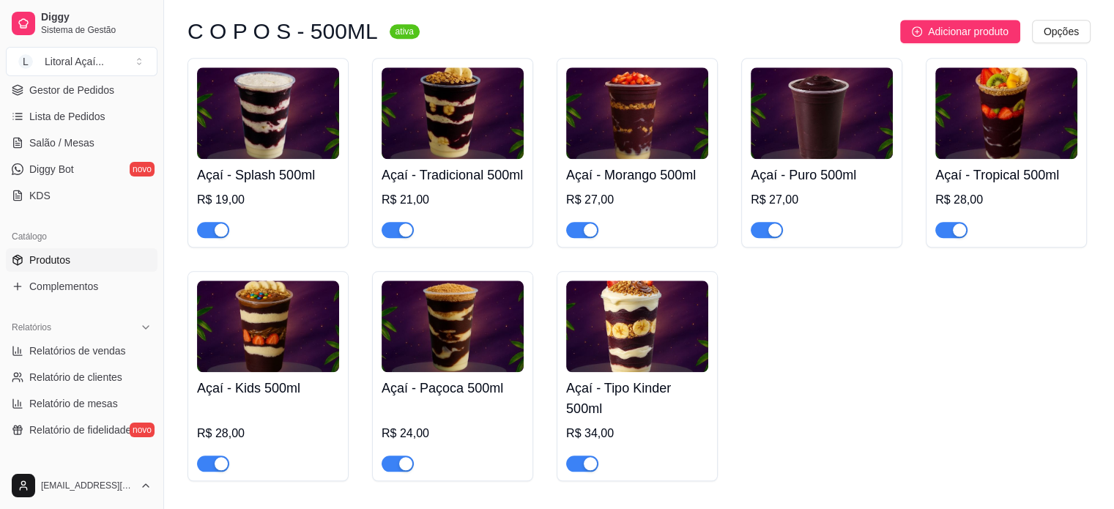
click at [486, 398] on h4 "Açaí - Paçoca 500ml" at bounding box center [452, 388] width 142 height 20
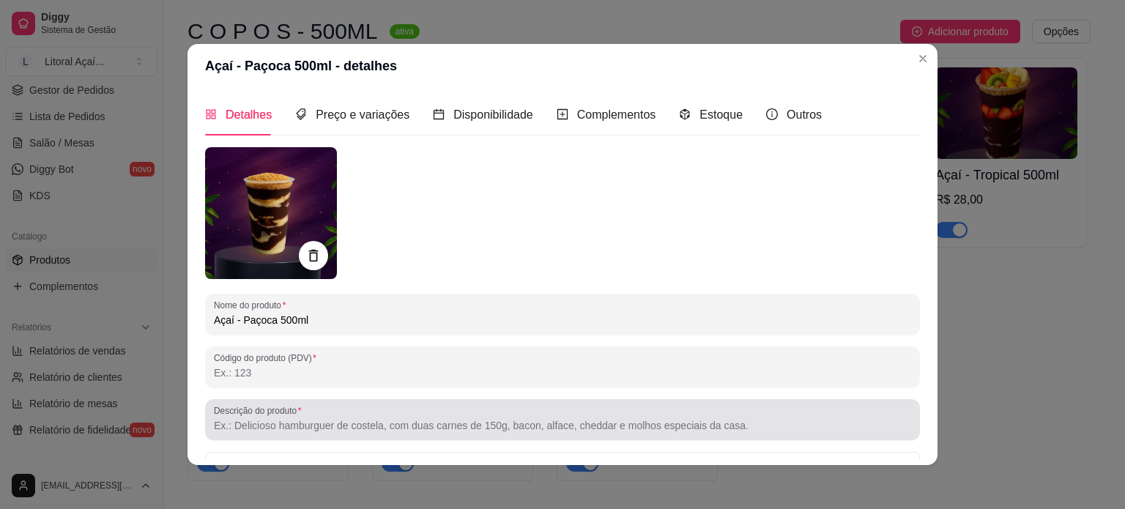
click at [340, 424] on input "Descrição do produto" at bounding box center [562, 425] width 697 height 15
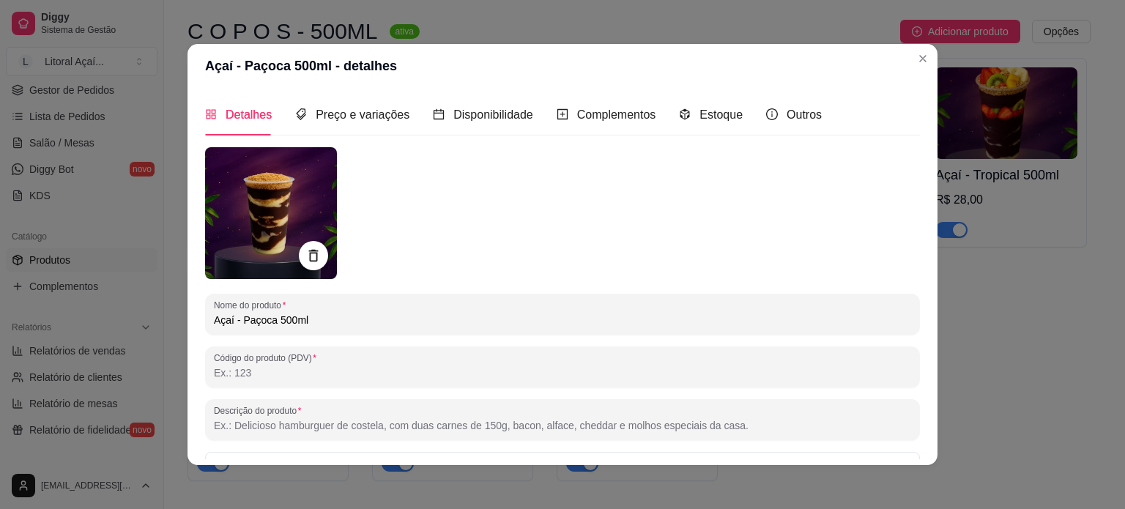
paste input "Açaí Polpa Norte, leite condensado, morango fresco, banana, creme de avelã, cre…"
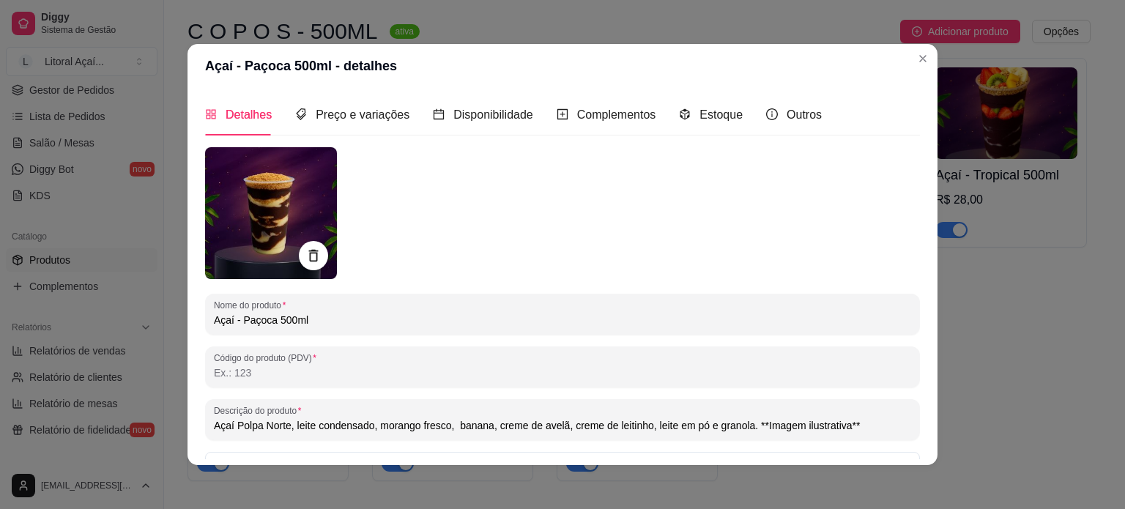
drag, startPoint x: 646, startPoint y: 426, endPoint x: 488, endPoint y: 430, distance: 158.2
click at [488, 430] on input "Açaí Polpa Norte, leite condensado, morango fresco, banana, creme de avelã, cre…" at bounding box center [562, 425] width 697 height 15
drag, startPoint x: 489, startPoint y: 428, endPoint x: 373, endPoint y: 439, distance: 116.9
click at [373, 439] on div "Descrição do produto Açaí Polpa Norte, leite condensado, morango fresco, banana…" at bounding box center [562, 419] width 715 height 41
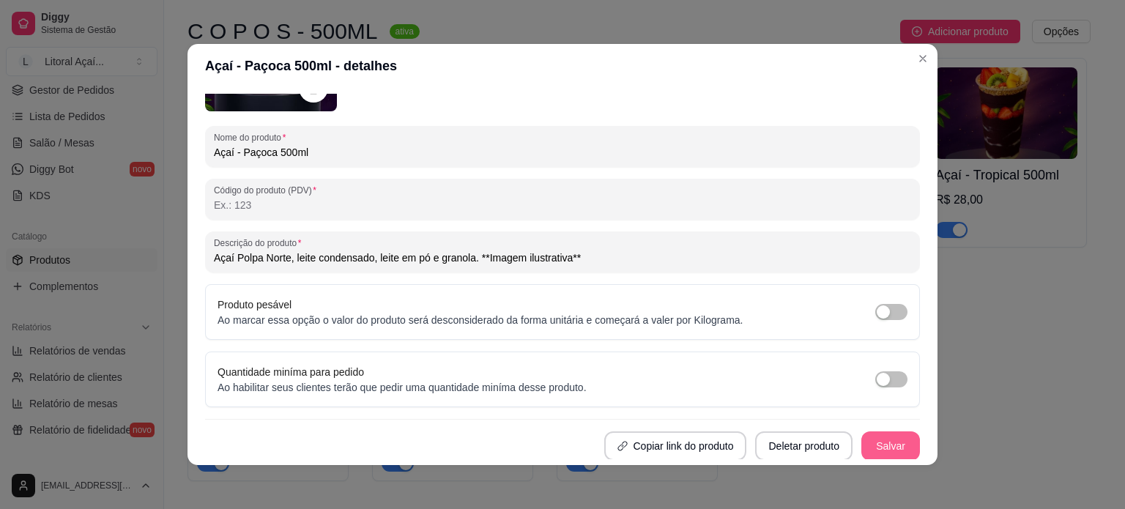
type input "Açaí Polpa Norte, leite condensado, leite em pó e granola. **Imagem ilustrativa…"
click at [879, 439] on button "Salvar" at bounding box center [890, 445] width 59 height 29
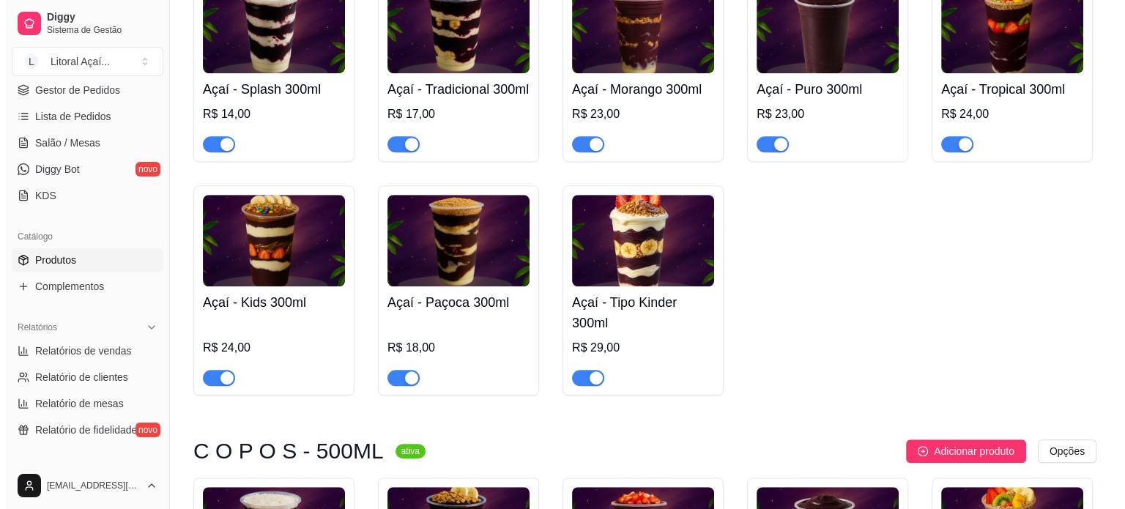
scroll to position [1025, 0]
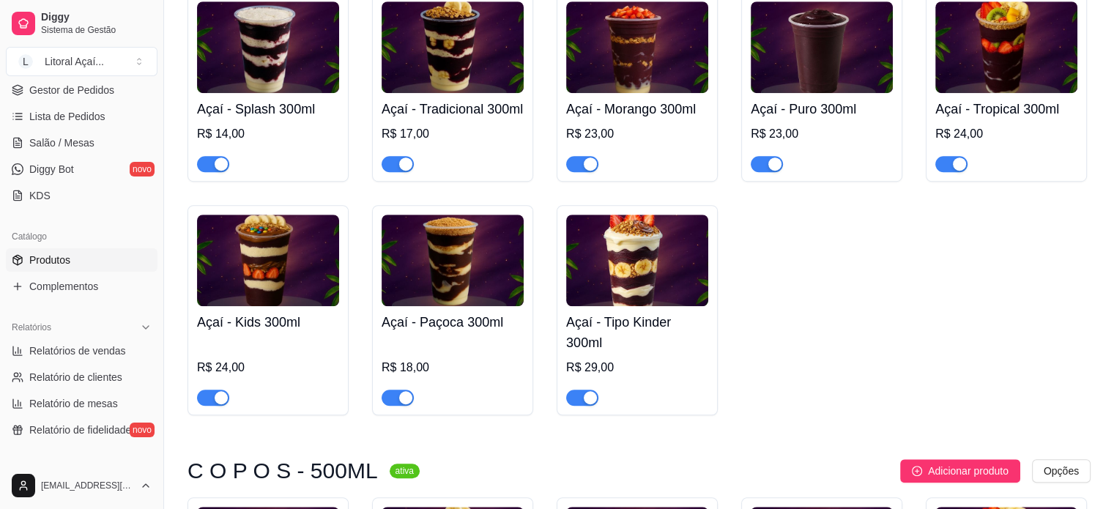
click at [446, 332] on h4 "Açaí - Paçoca 300ml" at bounding box center [452, 322] width 142 height 20
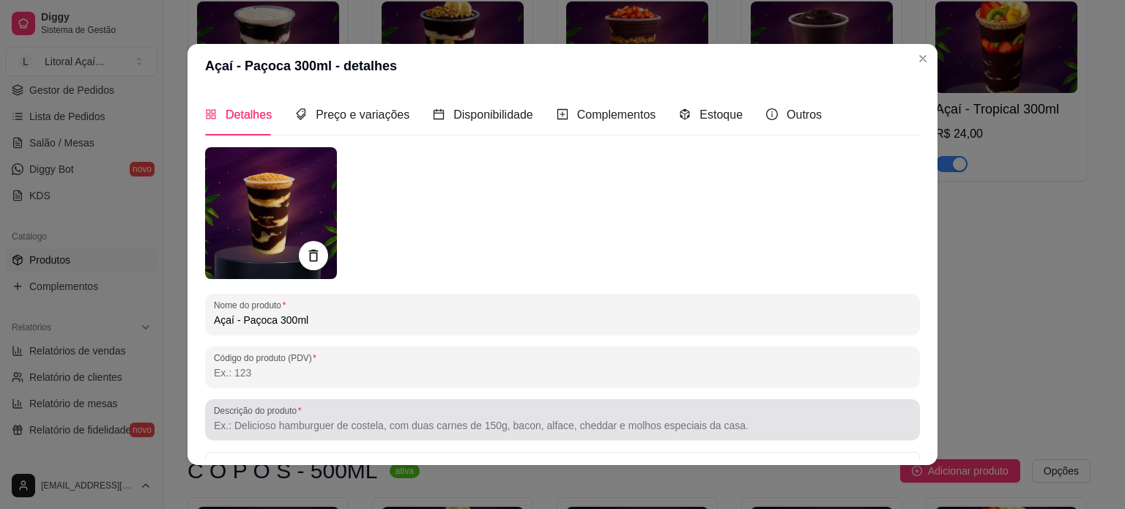
click at [398, 441] on div "Nome do produto Açaí - Paçoca 300ml Código do produto (PDV) Descrição do produt…" at bounding box center [562, 387] width 715 height 481
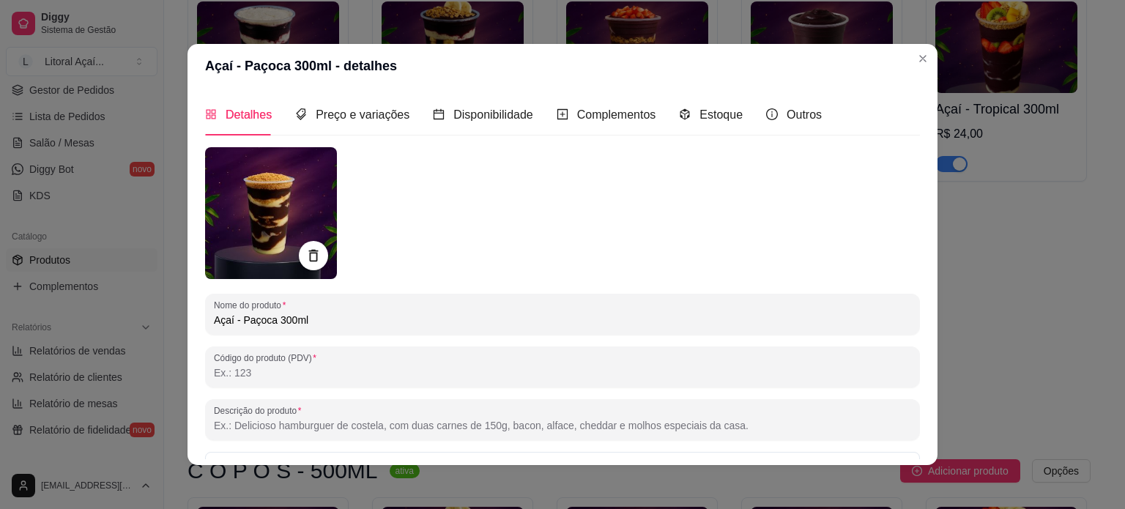
click at [414, 419] on input "Descrição do produto" at bounding box center [562, 425] width 697 height 15
paste input "Açaí Polpa Norte, leite condensado, leite em pó e granola. **Imagem ilustrativa…"
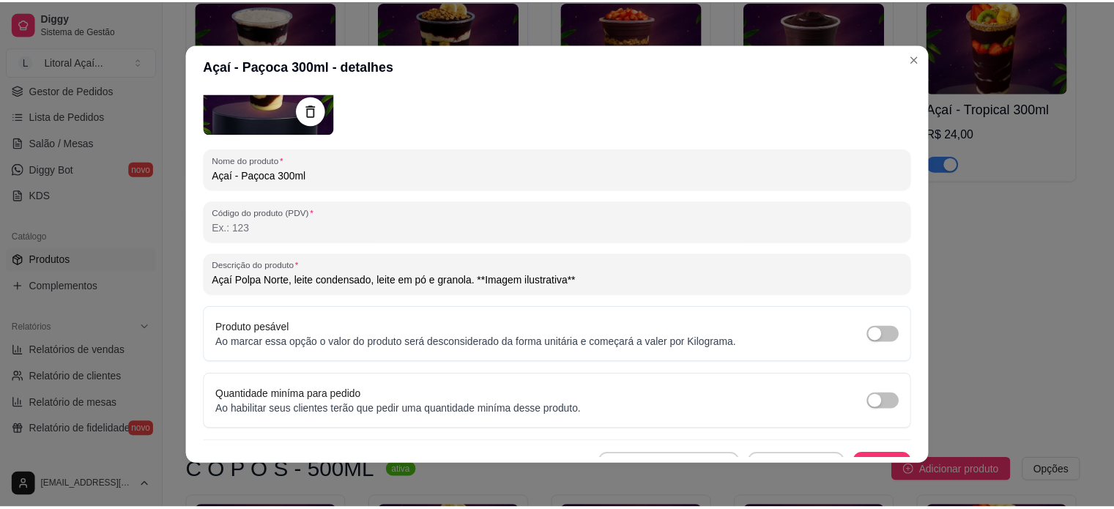
scroll to position [168, 0]
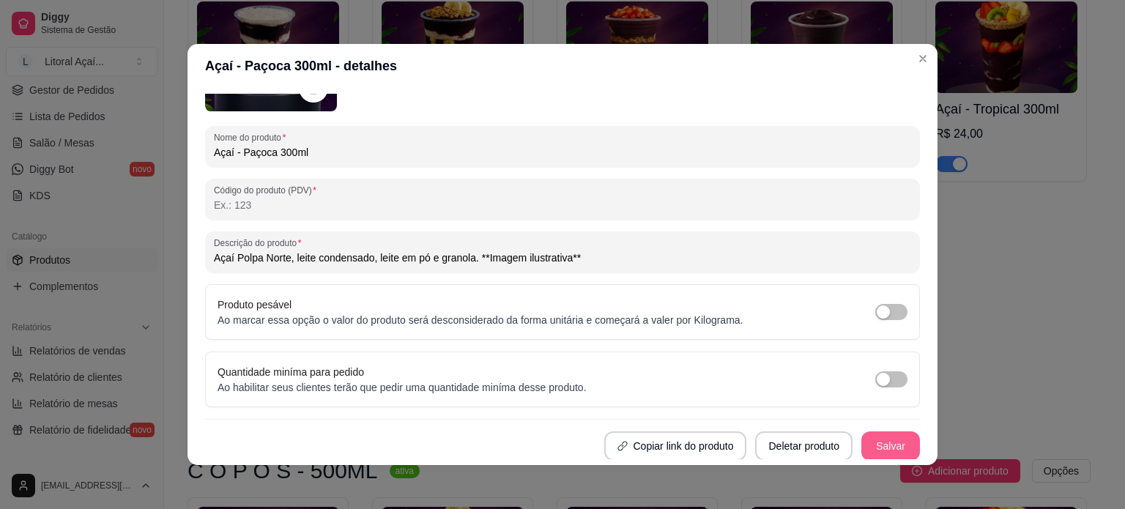
type input "Açaí Polpa Norte, leite condensado, leite em pó e granola. **Imagem ilustrativa…"
click at [861, 439] on button "Salvar" at bounding box center [890, 445] width 59 height 29
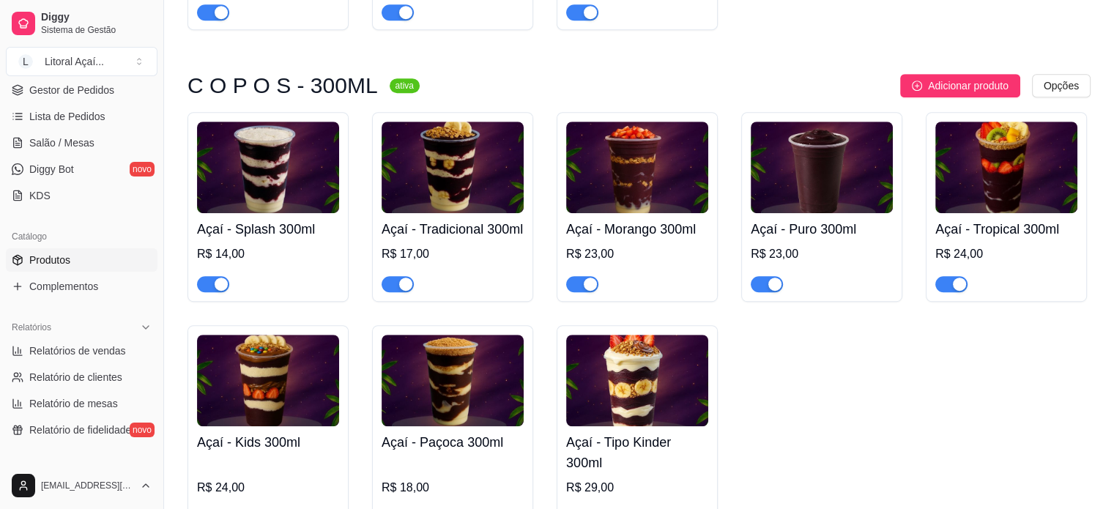
scroll to position [879, 0]
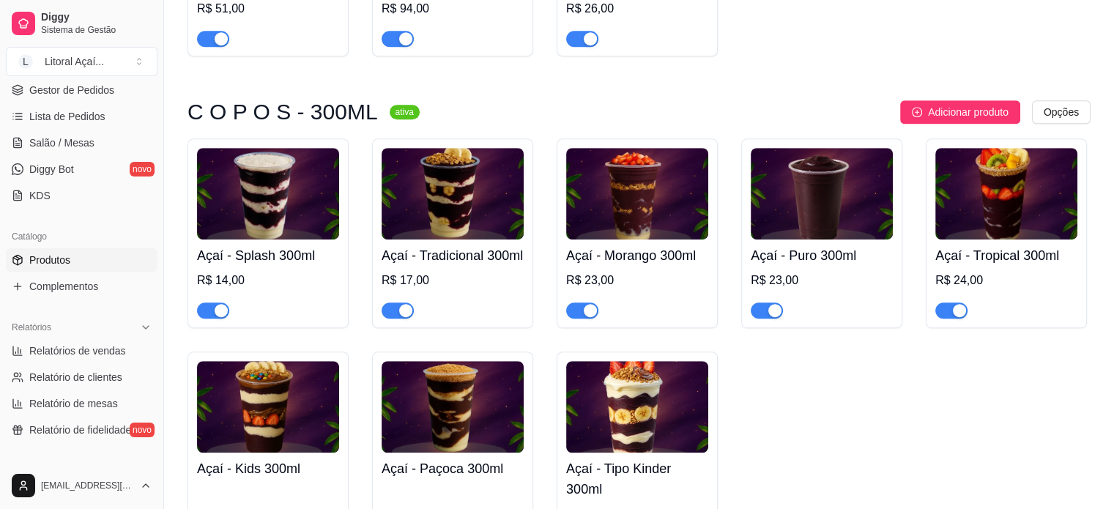
click at [303, 286] on div "R$ 14,00" at bounding box center [268, 295] width 142 height 47
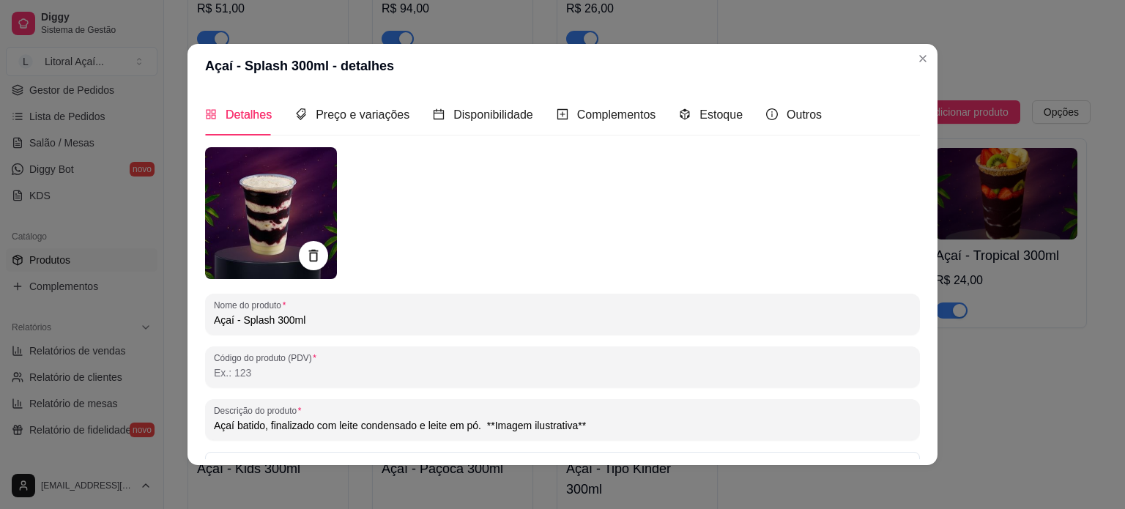
click at [383, 430] on input "Açaí batido, finalizado com leite condensado e leite em pó. **Imagem ilustrativ…" at bounding box center [562, 425] width 697 height 15
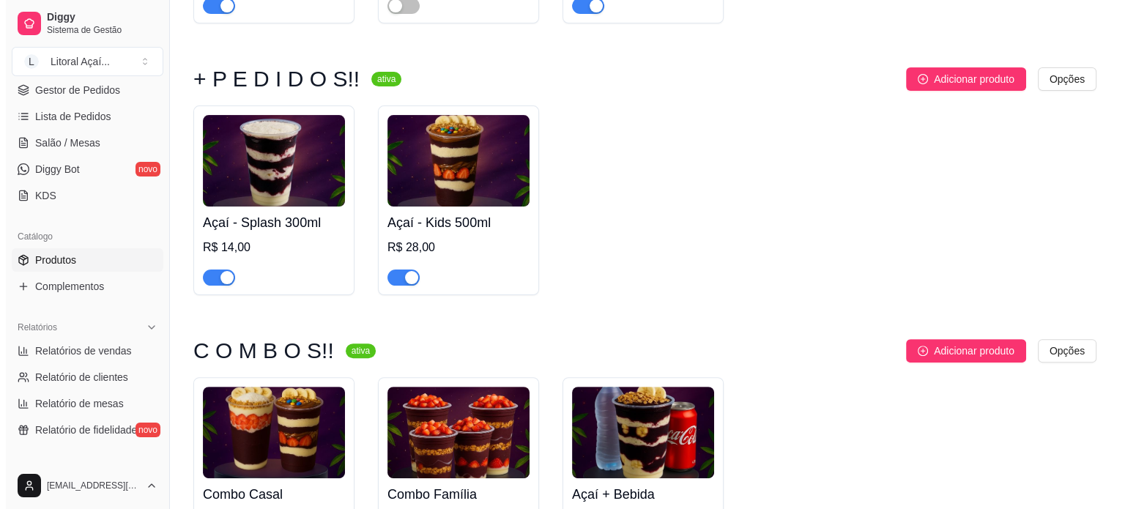
scroll to position [366, 0]
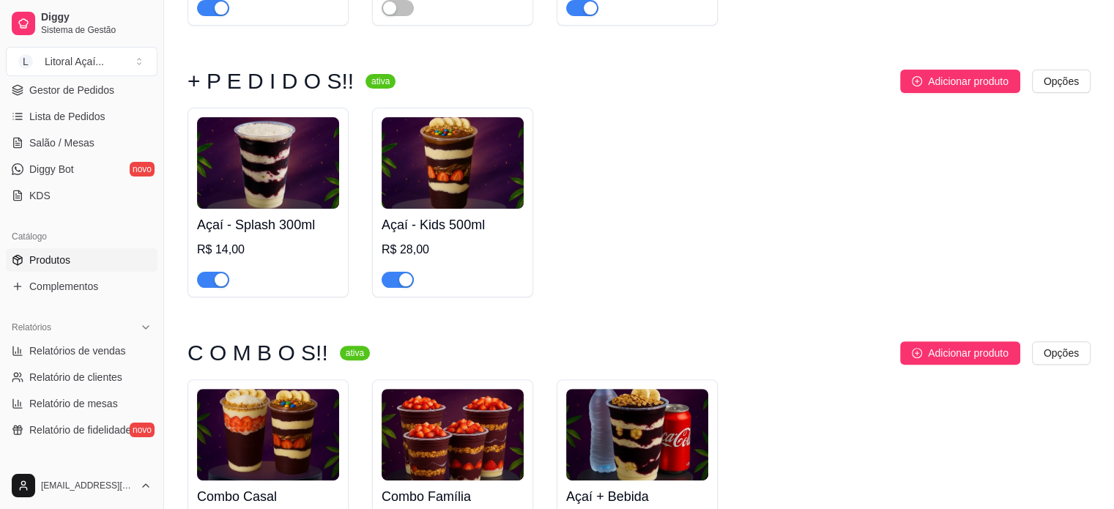
click at [268, 247] on div "R$ 14,00" at bounding box center [268, 250] width 142 height 18
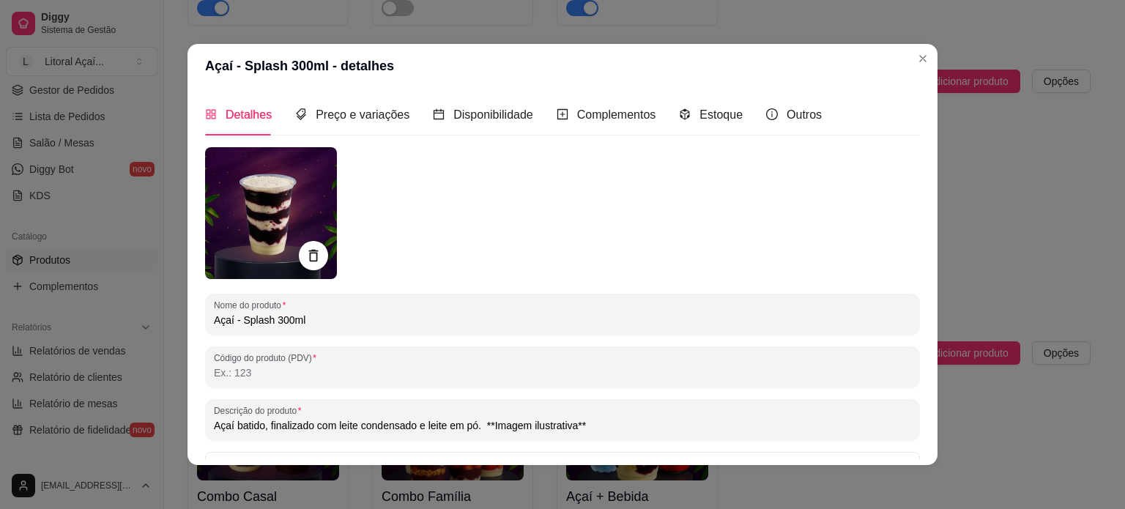
click at [302, 425] on input "Açaí batido, finalizado com leite condensado e leite em pó. **Imagem ilustrativ…" at bounding box center [562, 425] width 697 height 15
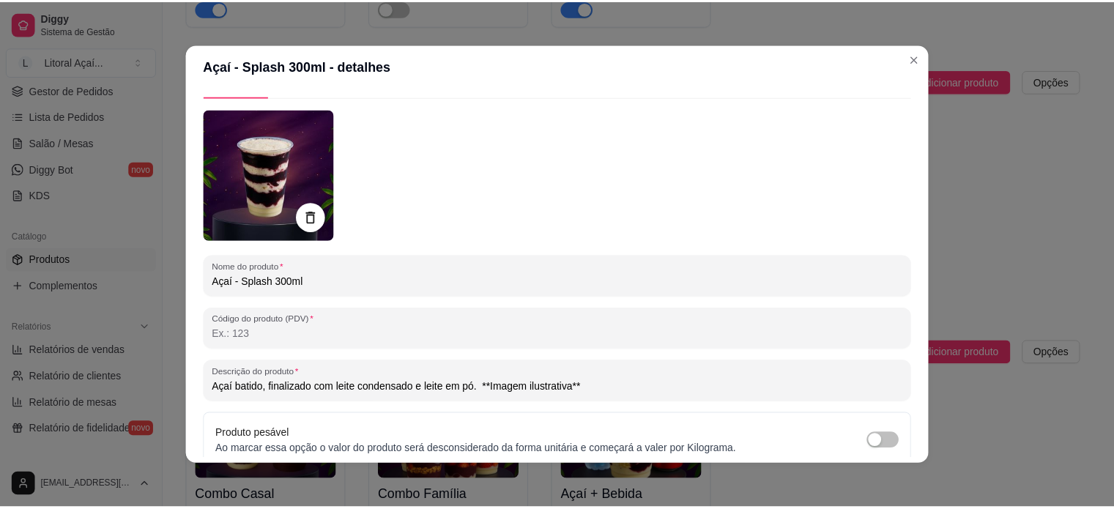
scroll to position [168, 0]
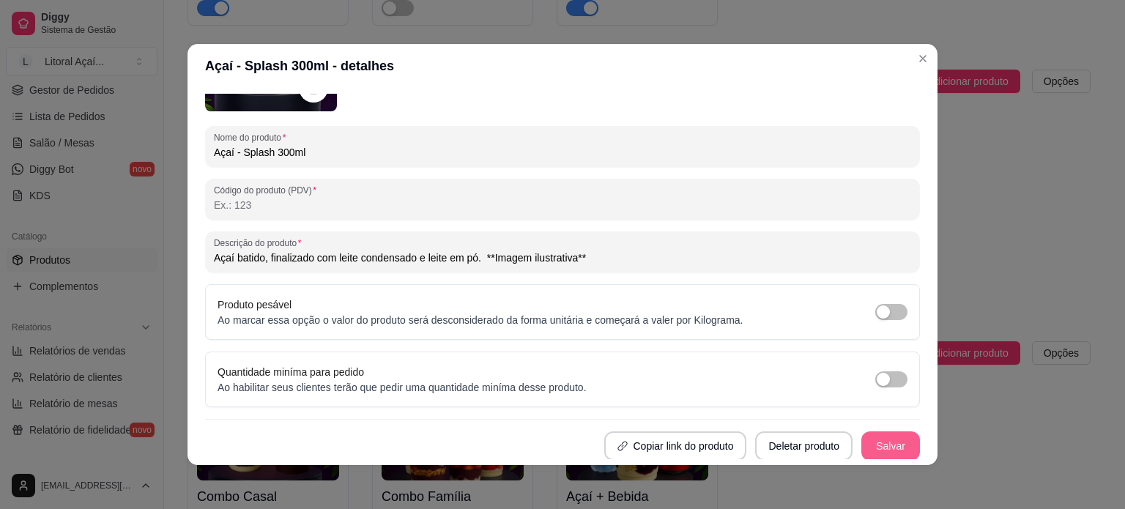
click at [884, 449] on button "Salvar" at bounding box center [890, 445] width 59 height 29
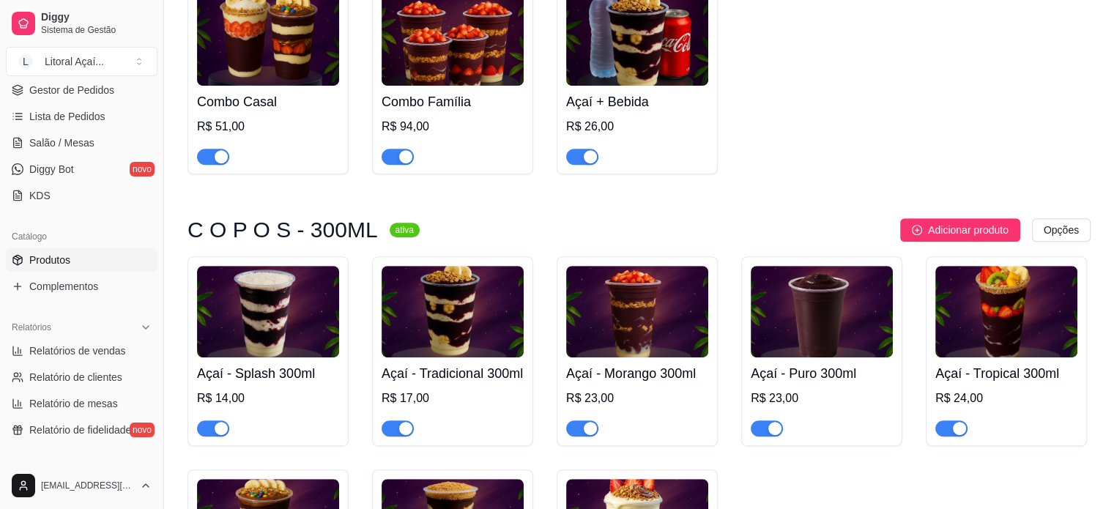
scroll to position [952, 0]
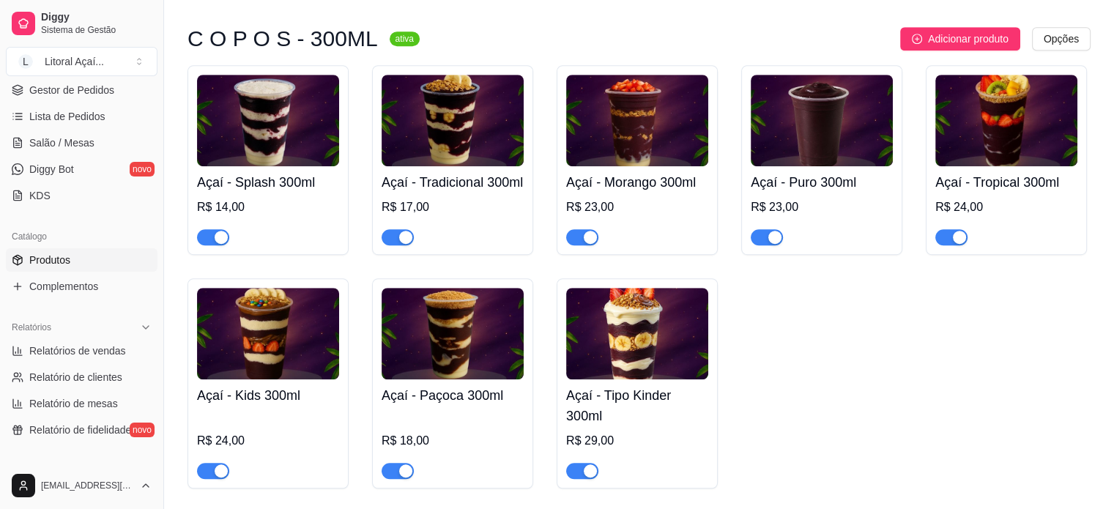
click at [655, 426] on h4 "Açaí - Tipo Kinder 300ml" at bounding box center [637, 405] width 142 height 41
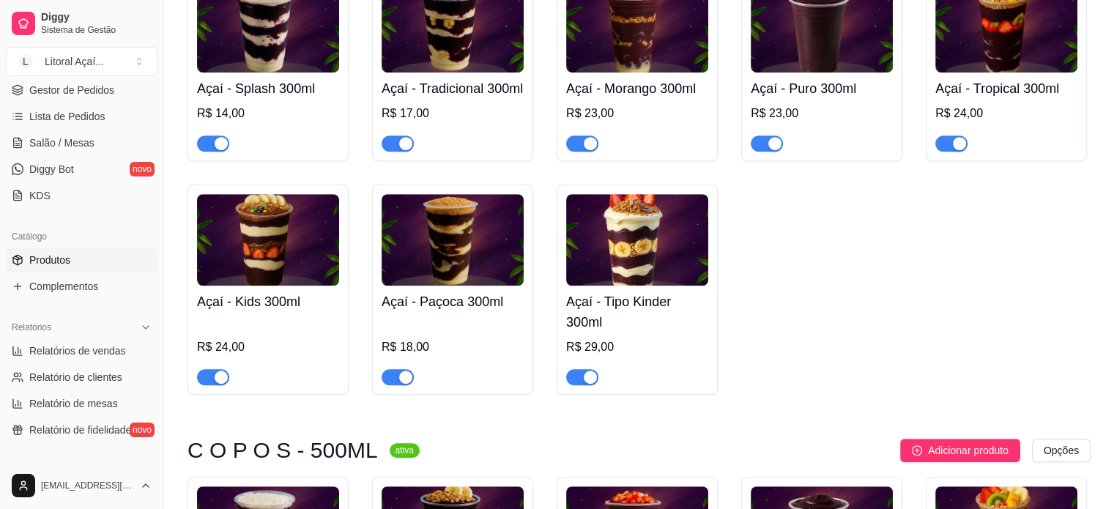
scroll to position [1098, 0]
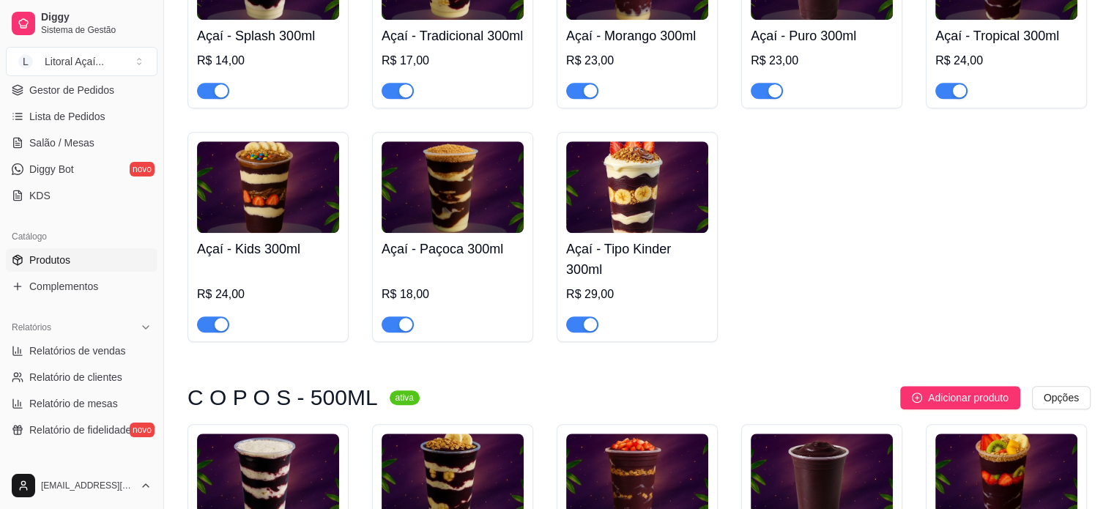
click at [309, 285] on div "Açaí - Kids 300ml R$ 24,00" at bounding box center [268, 283] width 142 height 100
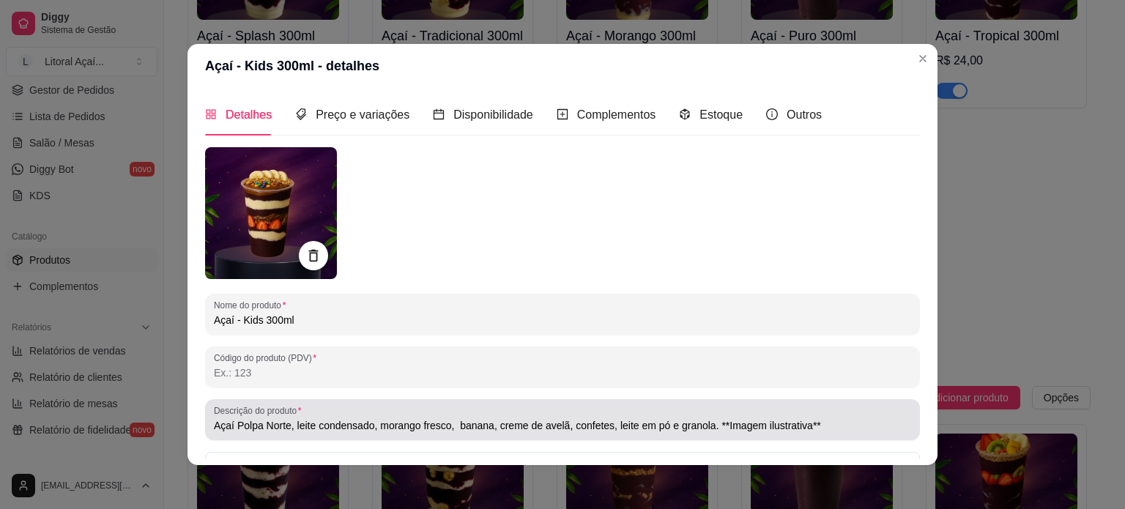
click at [365, 416] on div "Açaí Polpa Norte, leite condensado, morango fresco, banana, creme de avelã, con…" at bounding box center [562, 419] width 697 height 29
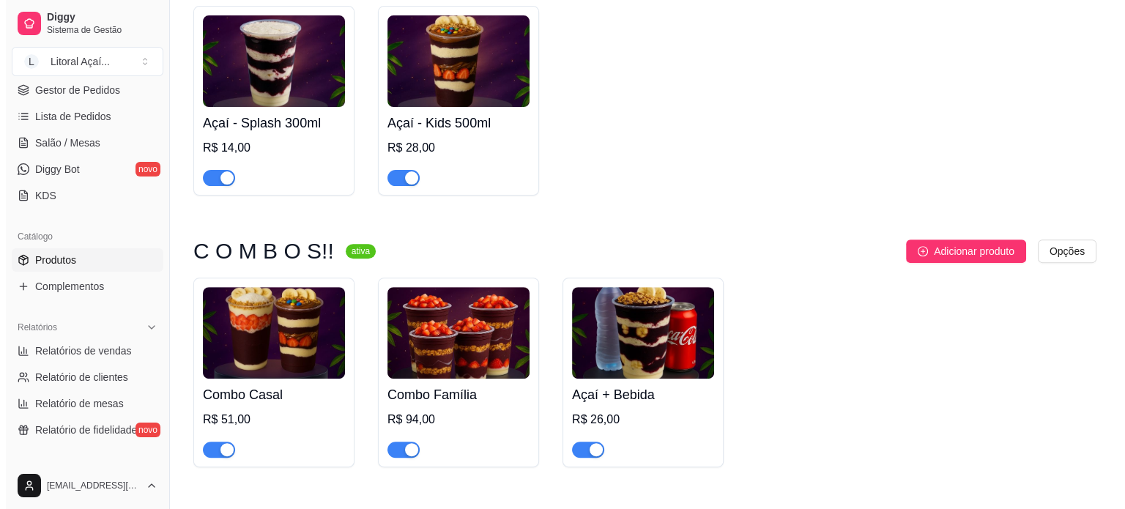
scroll to position [366, 0]
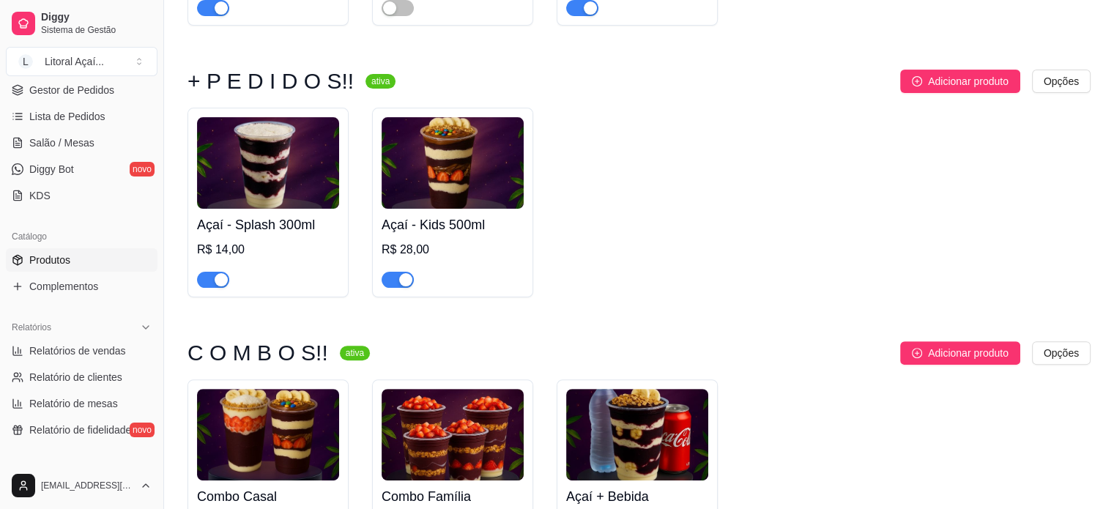
click at [493, 263] on div at bounding box center [452, 272] width 142 height 29
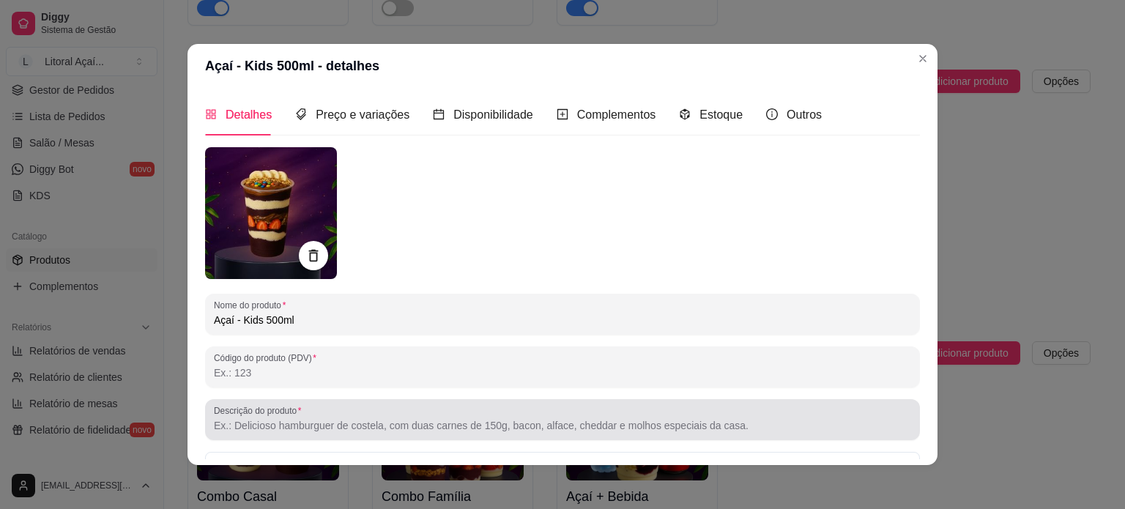
click at [327, 416] on div at bounding box center [562, 419] width 697 height 29
paste input "Açaí Polpa Norte, leite condensado, morango fresco, banana, creme de avelã, con…"
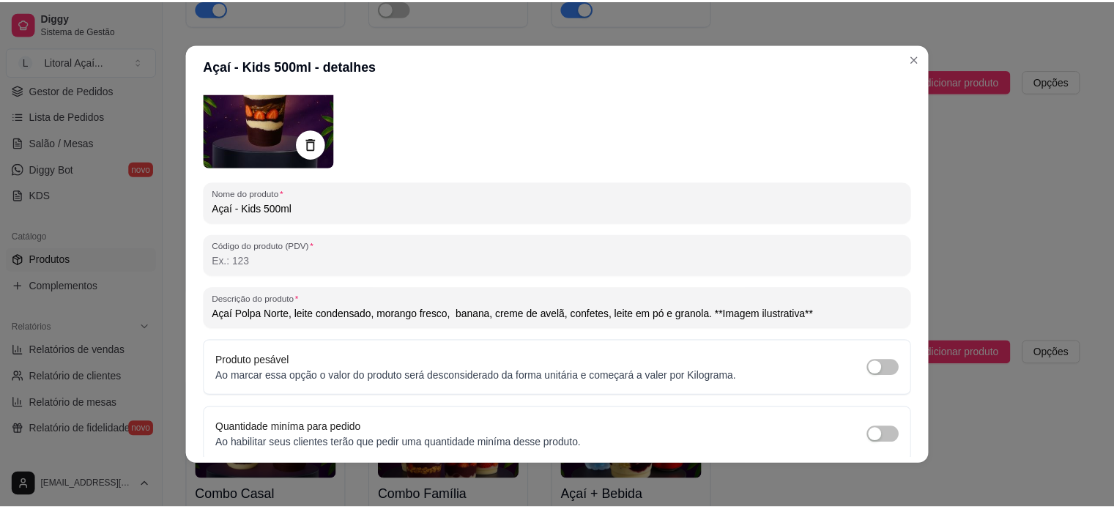
scroll to position [168, 0]
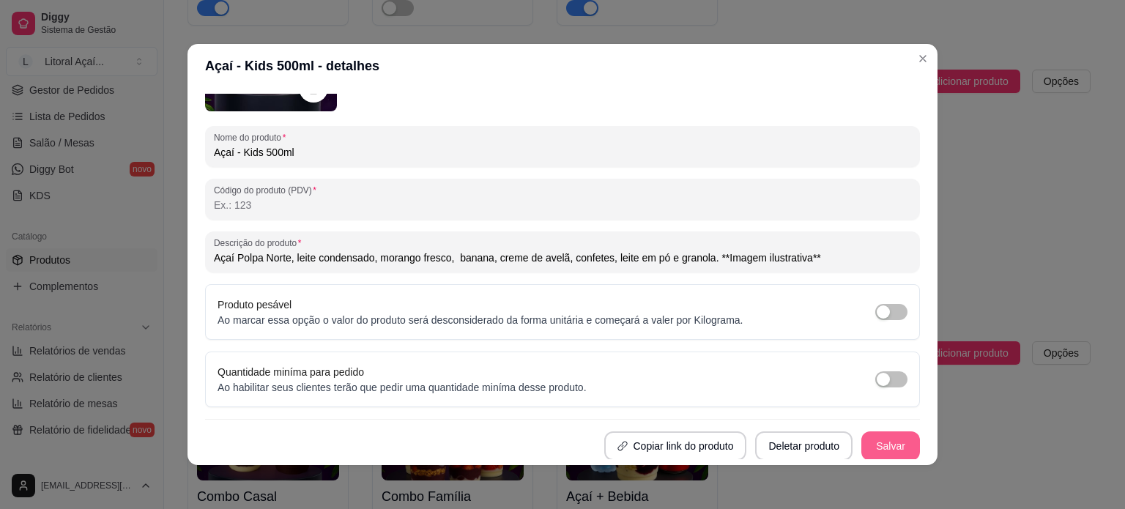
type input "Açaí Polpa Norte, leite condensado, morango fresco, banana, creme de avelã, con…"
click at [883, 434] on button "Salvar" at bounding box center [890, 445] width 59 height 29
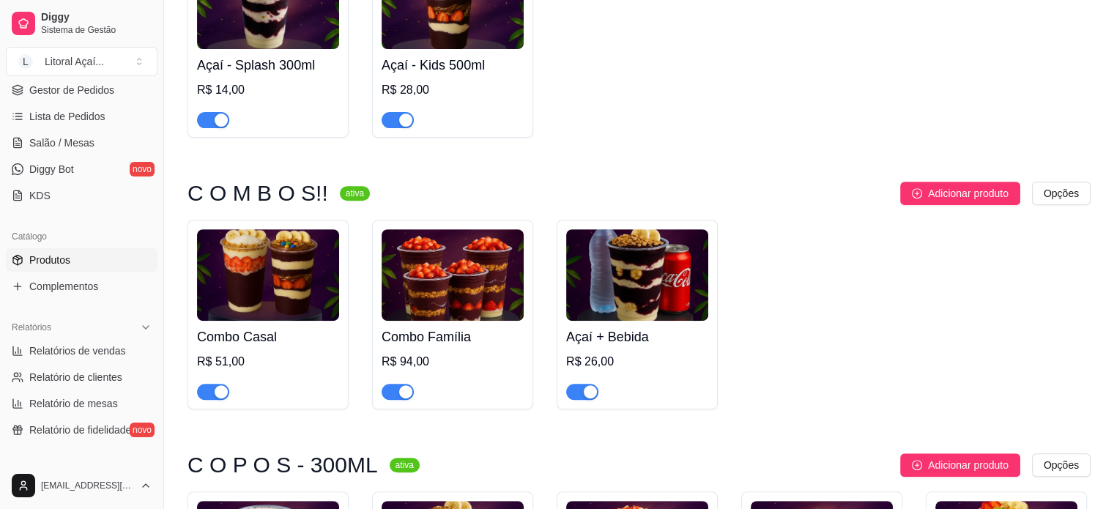
scroll to position [586, 0]
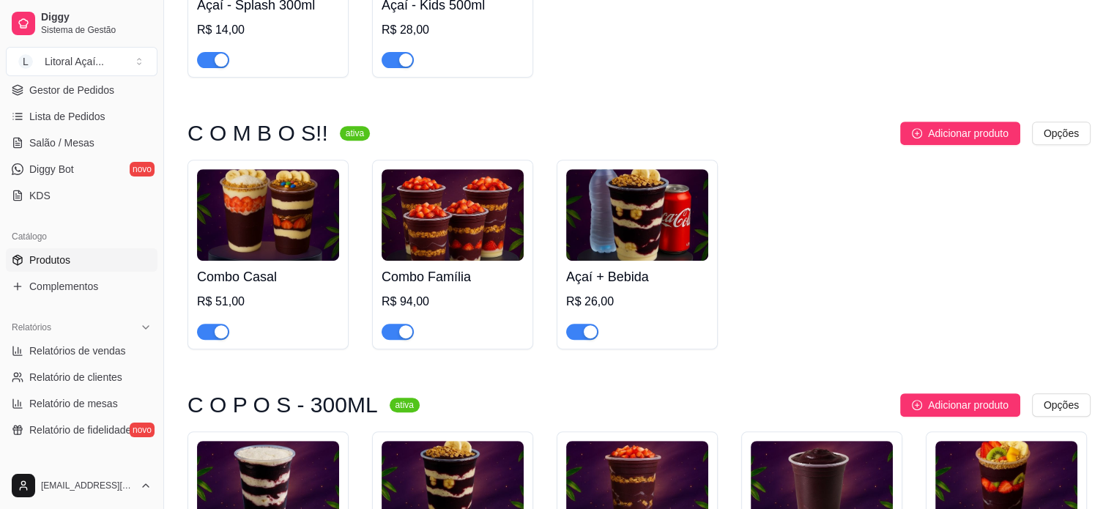
click at [631, 299] on div "R$ 26,00" at bounding box center [637, 302] width 142 height 18
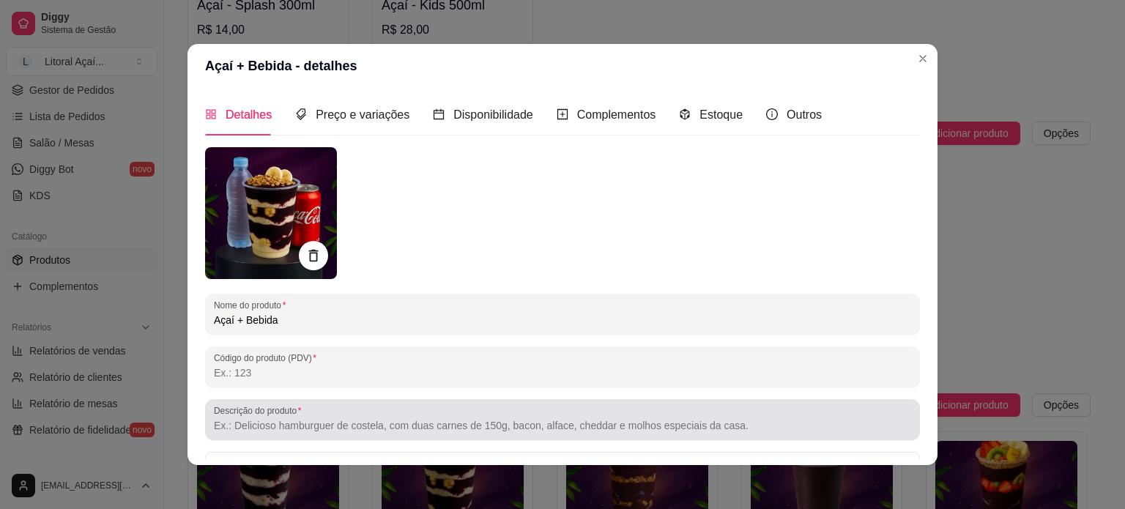
click at [308, 429] on input "Descrição do produto" at bounding box center [562, 425] width 697 height 15
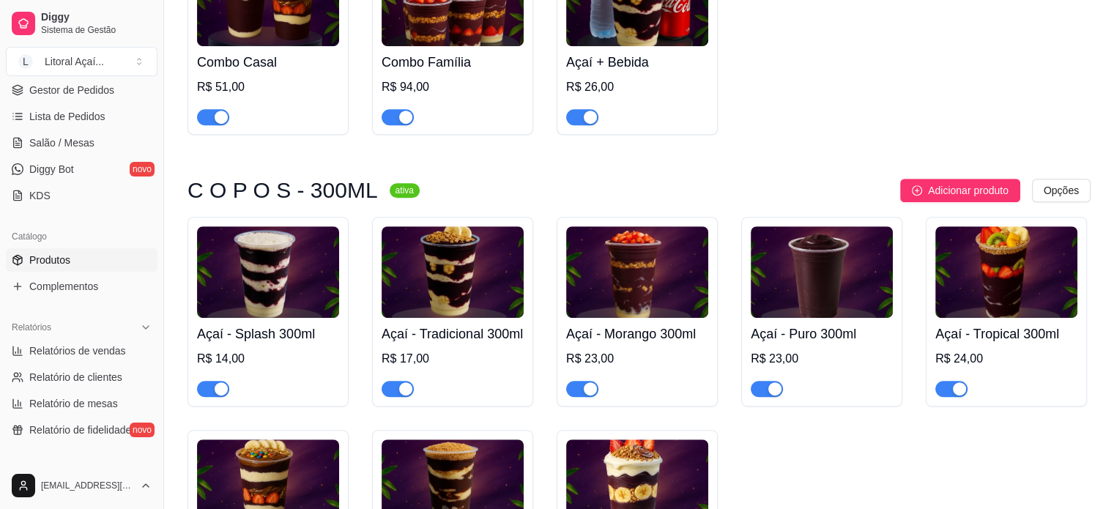
scroll to position [805, 0]
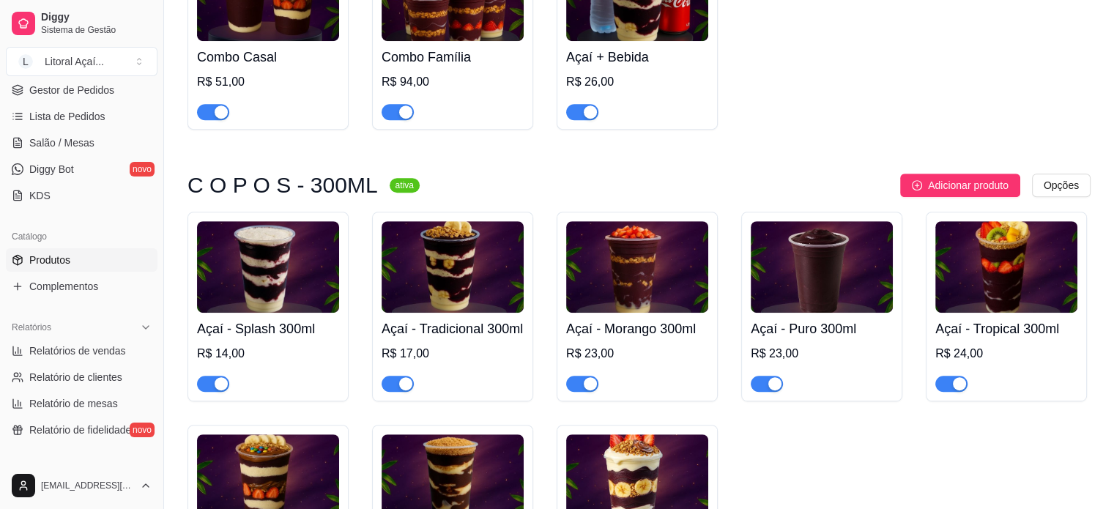
click at [485, 339] on h4 "Açaí - Tradicional 300ml" at bounding box center [452, 328] width 142 height 20
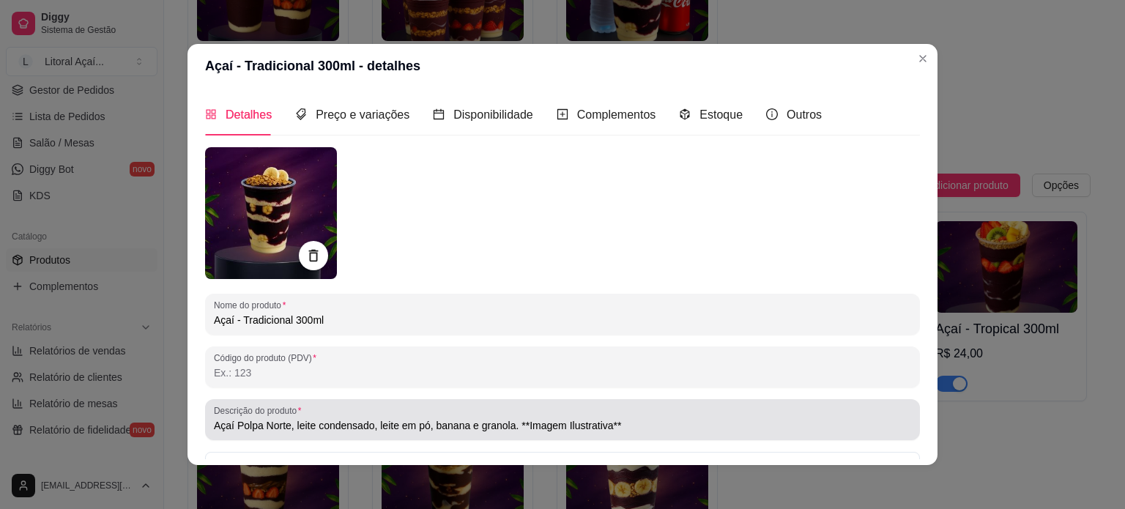
click at [429, 419] on input "Açaí Polpa Norte, leite condensado, leite em pó, banana e granola. **Imagem Ilu…" at bounding box center [562, 425] width 697 height 15
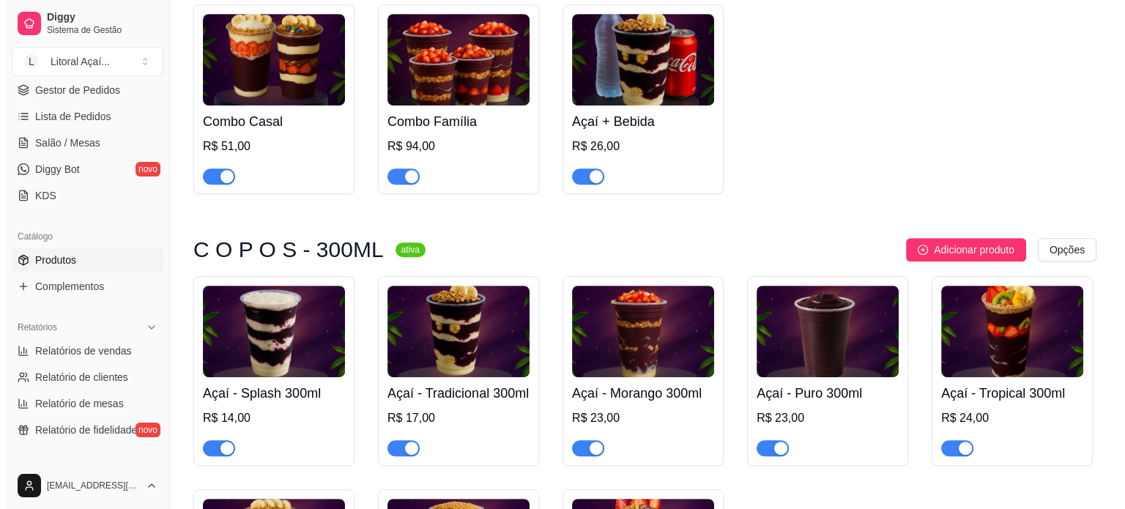
scroll to position [659, 0]
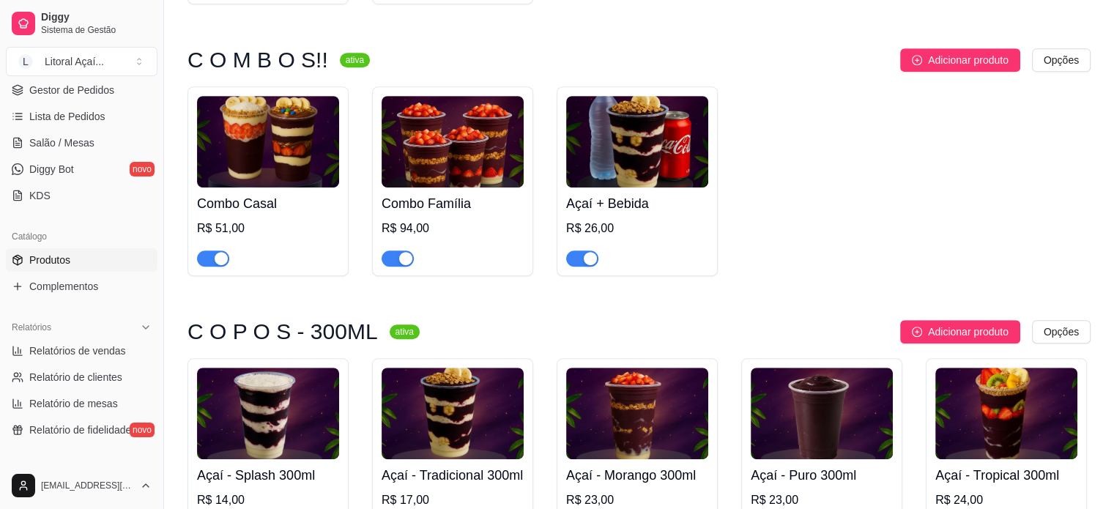
click at [652, 244] on div at bounding box center [637, 251] width 142 height 29
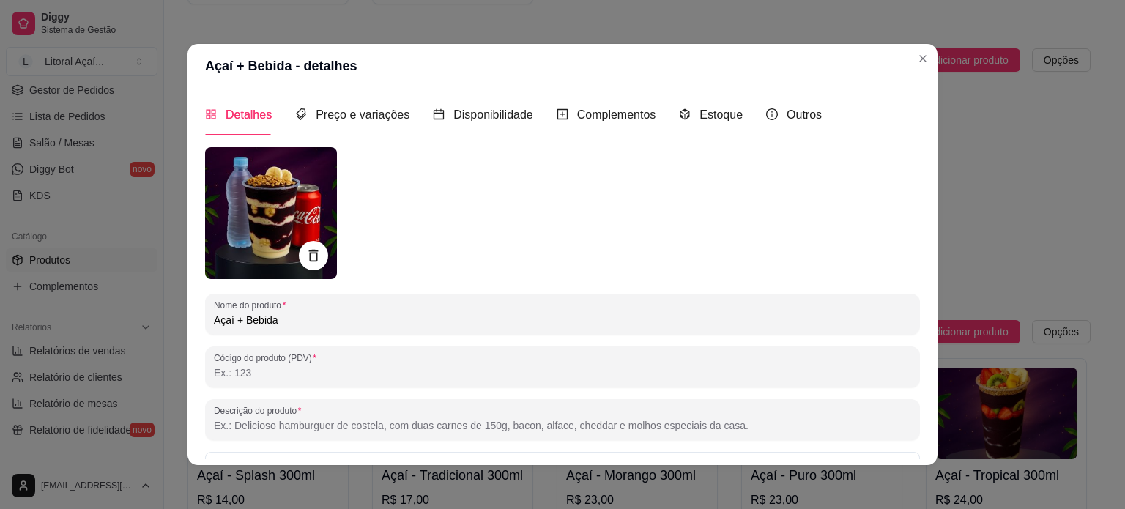
click at [368, 412] on div at bounding box center [562, 419] width 697 height 29
paste input "Açaí Polpa Norte, leite condensado, leite em pó, banana e granola. **Imagem Ilu…"
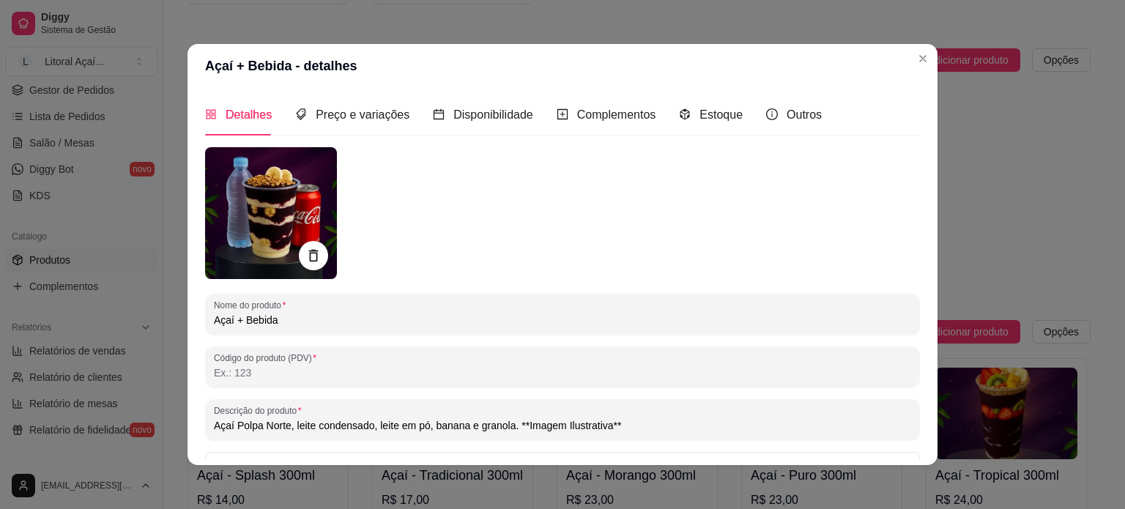
click at [510, 427] on input "Açaí Polpa Norte, leite condensado, leite em pó, banana e granola. **Imagem Ilu…" at bounding box center [562, 425] width 697 height 15
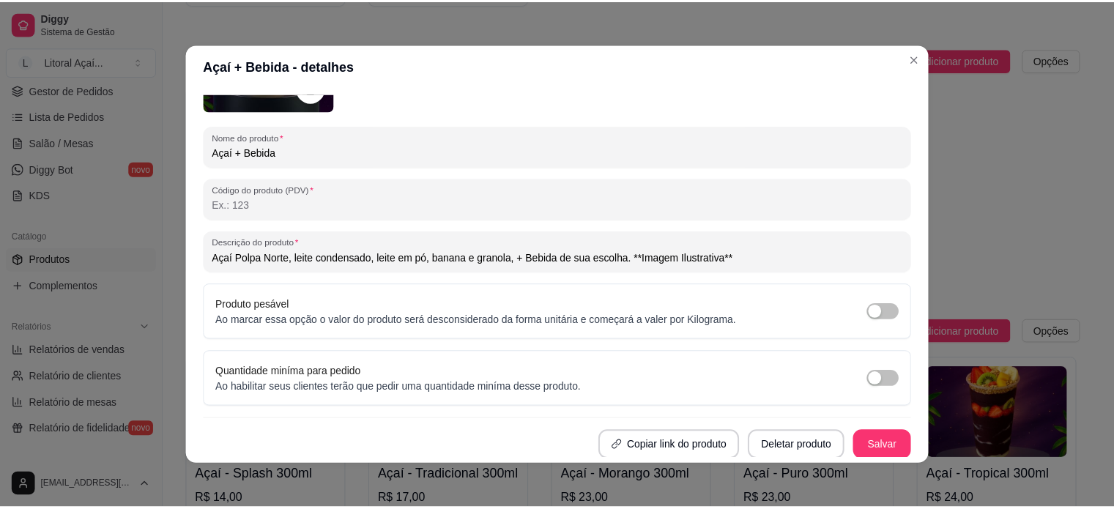
scroll to position [3, 0]
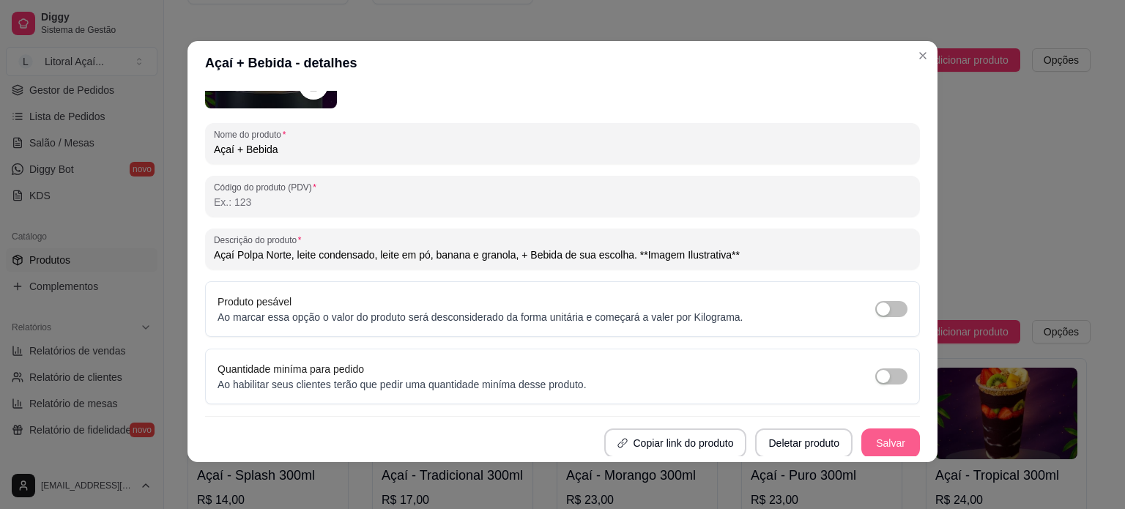
type input "Açaí Polpa Norte, leite condensado, leite em pó, banana e granola, + Bebida de …"
click at [884, 443] on button "Salvar" at bounding box center [890, 442] width 59 height 29
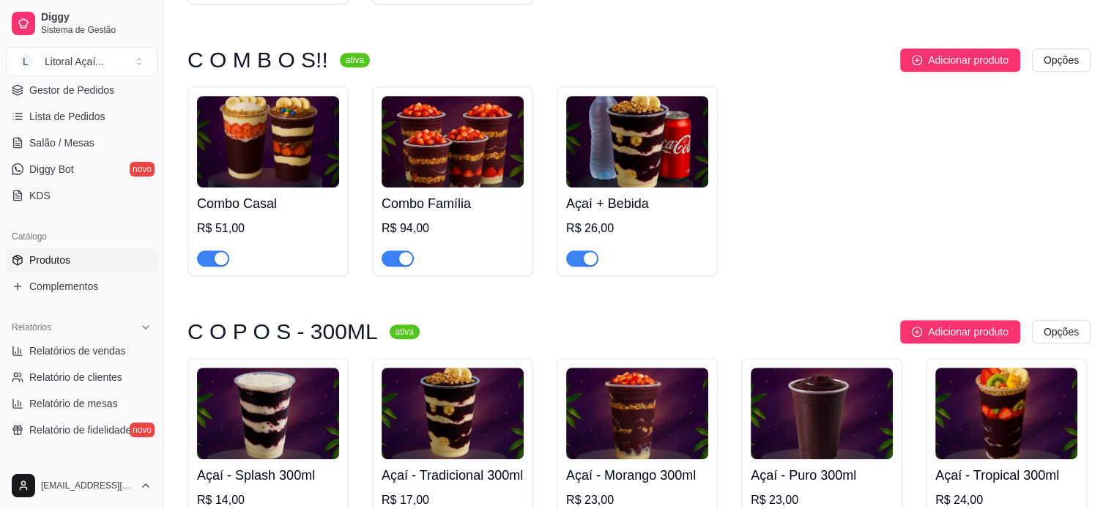
click at [518, 222] on div "R$ 94,00" at bounding box center [452, 229] width 142 height 18
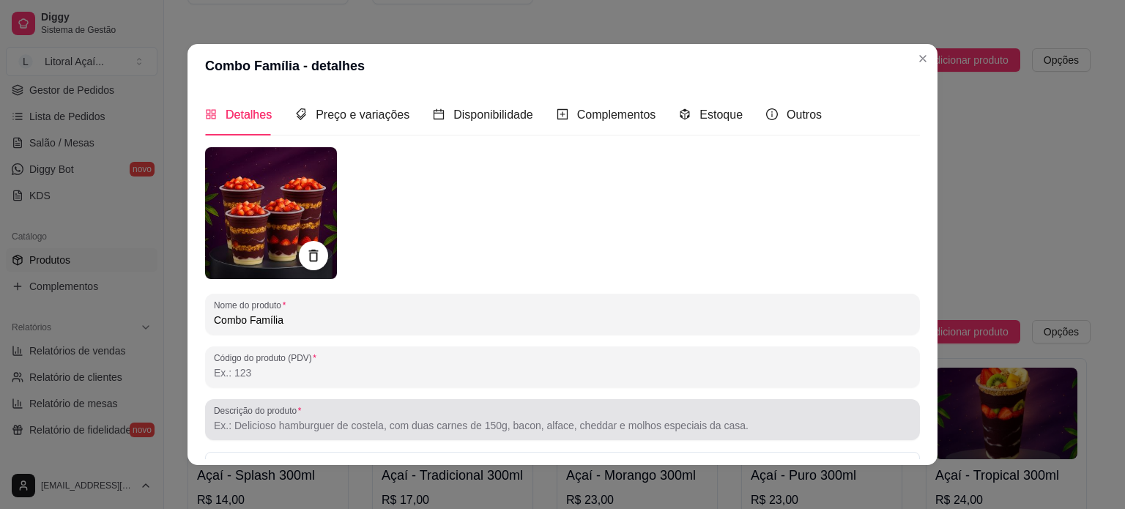
click at [294, 424] on input "Descrição do produto" at bounding box center [562, 425] width 697 height 15
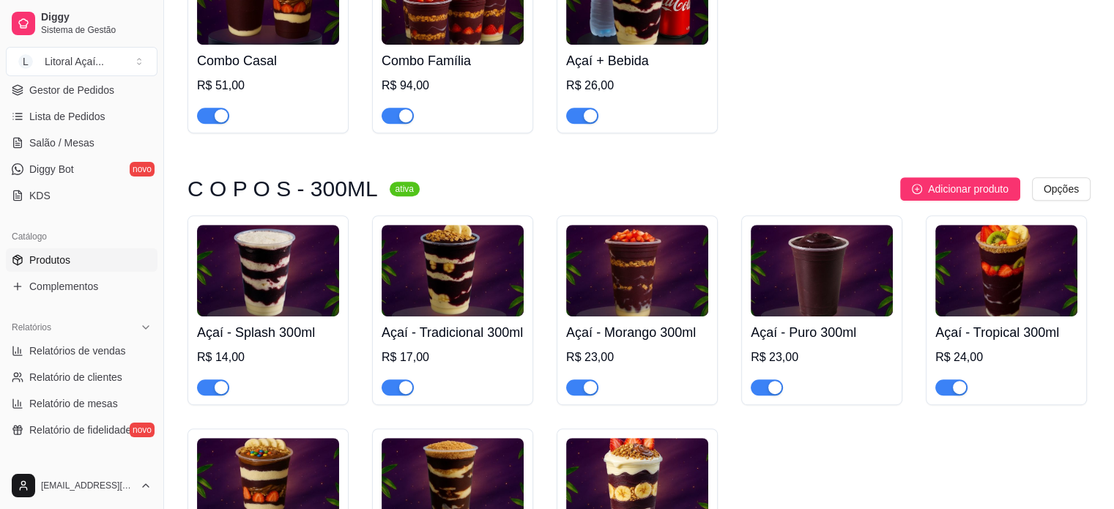
scroll to position [805, 0]
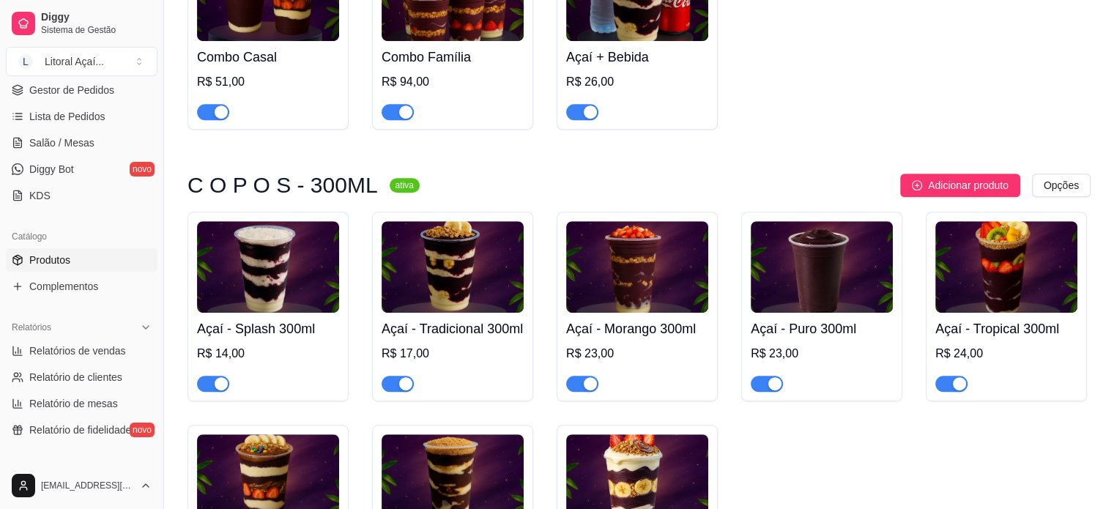
click at [631, 346] on div "R$ 23,00" at bounding box center [637, 368] width 142 height 47
click at [669, 352] on div "R$ 23,00" at bounding box center [637, 368] width 142 height 47
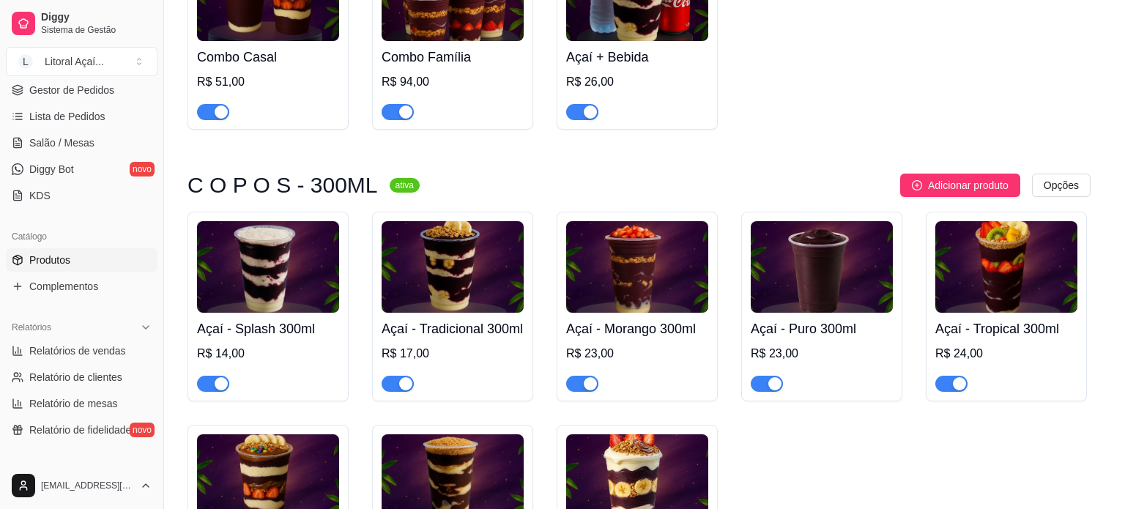
click at [355, 422] on input "Açaí Polpa Norte, leite condensado, morango fresco, leite em pó e granola **Ima…" at bounding box center [562, 425] width 697 height 15
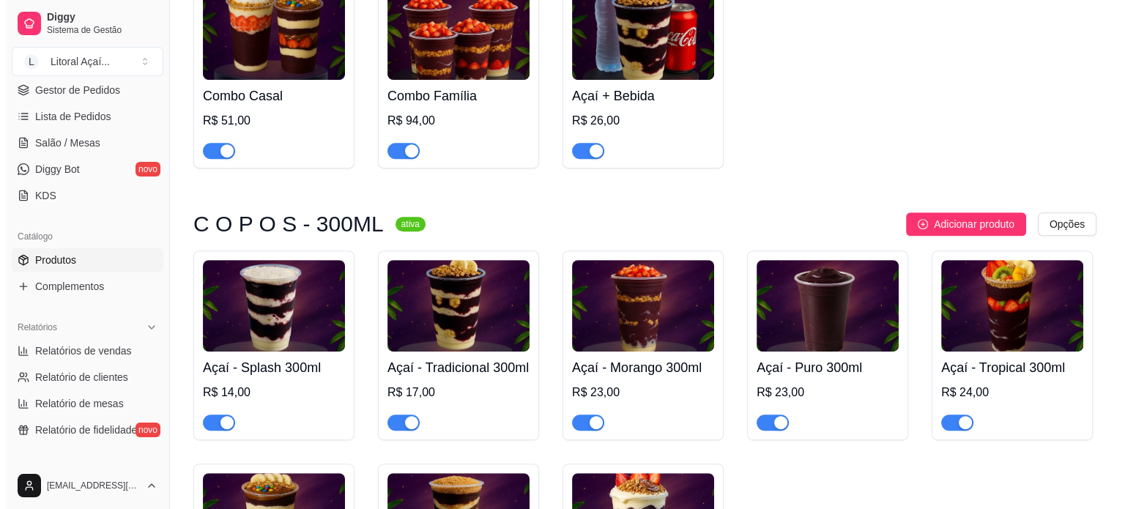
scroll to position [659, 0]
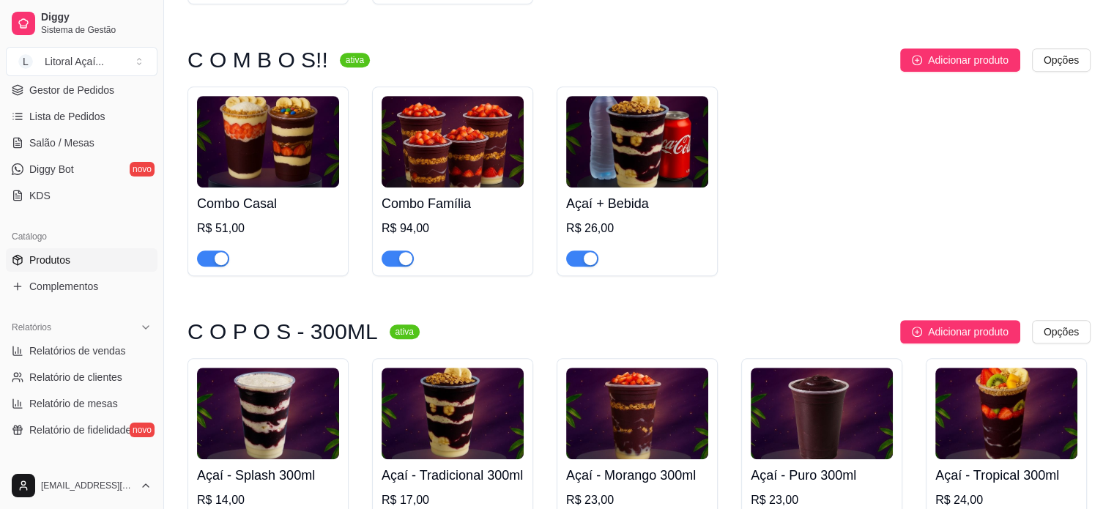
click at [455, 206] on h4 "Combo Família" at bounding box center [452, 203] width 142 height 20
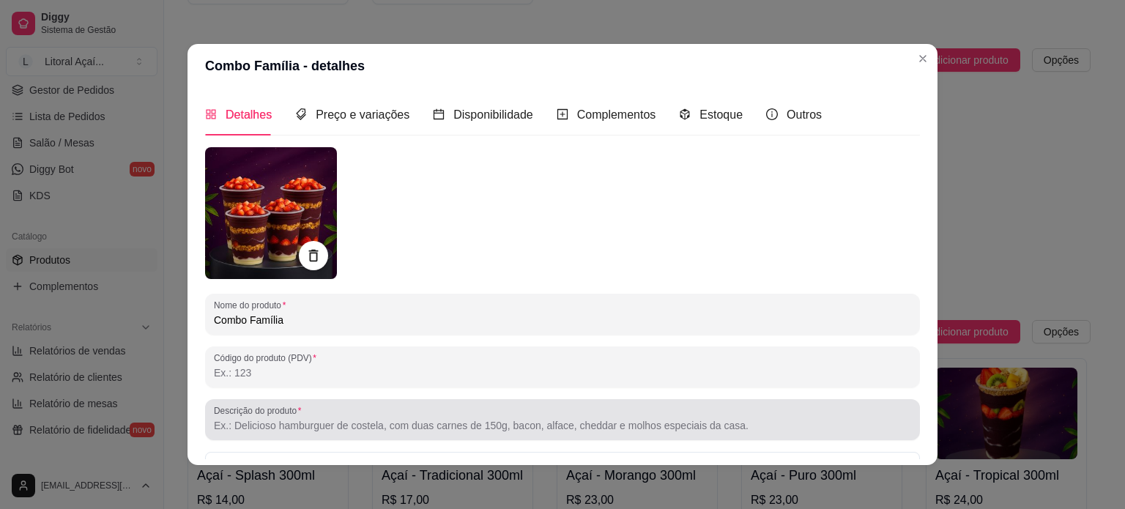
click at [288, 411] on label "Descrição do produto" at bounding box center [260, 410] width 92 height 12
click at [288, 418] on input "Descrição do produto" at bounding box center [562, 425] width 697 height 15
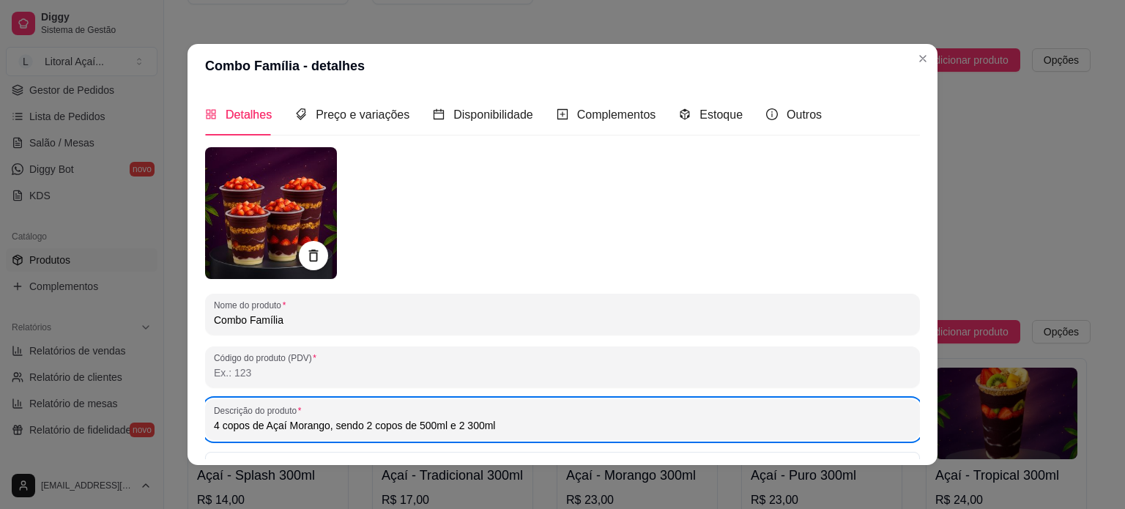
paste input "Pensado para compartilhar bons momentos, o Combo Família traz 4 copos de açaí c…"
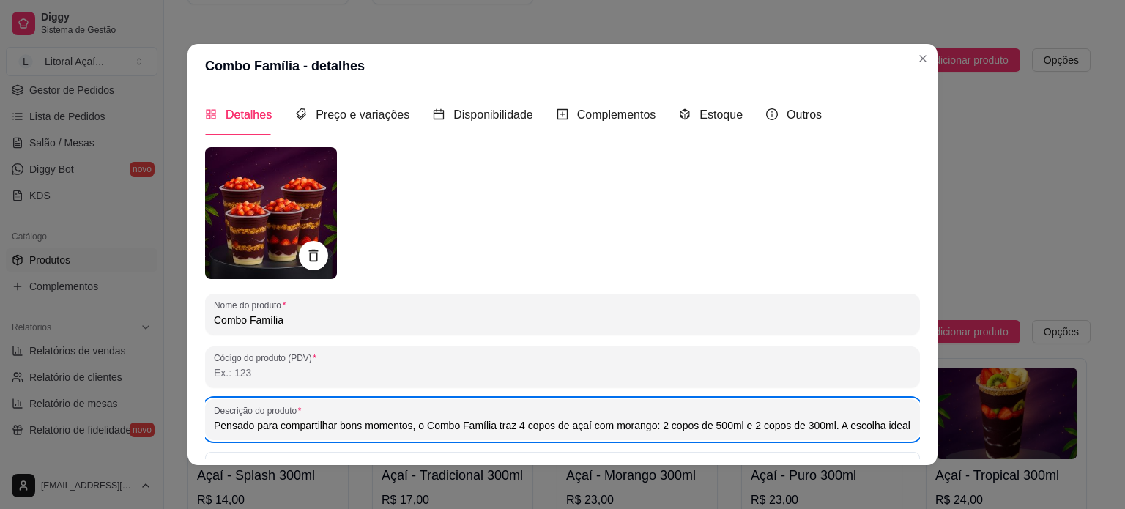
scroll to position [0, 346]
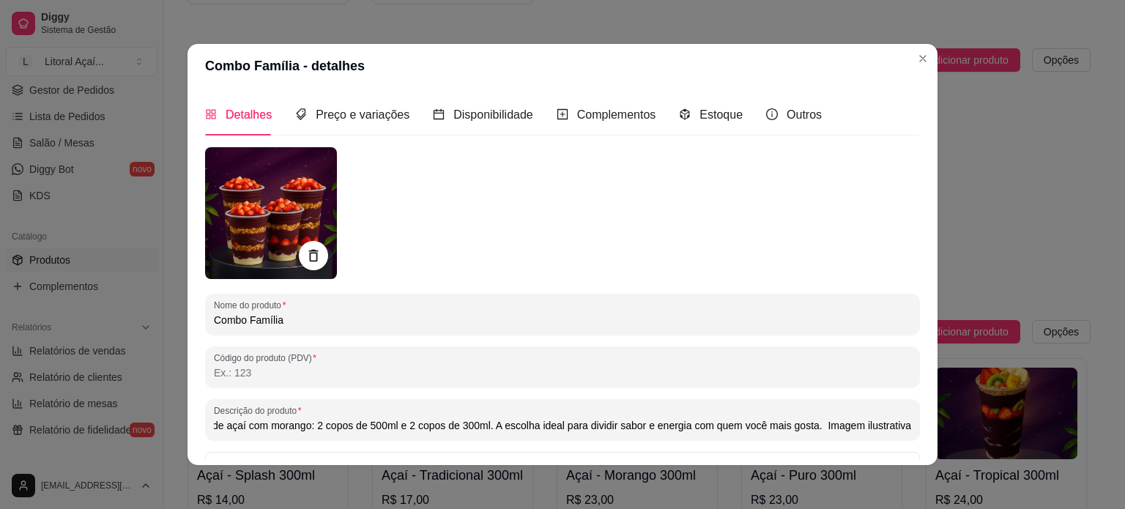
click at [808, 423] on input "Pensado para compartilhar bons momentos, o Combo Família traz 4 copos de açaí c…" at bounding box center [562, 425] width 697 height 15
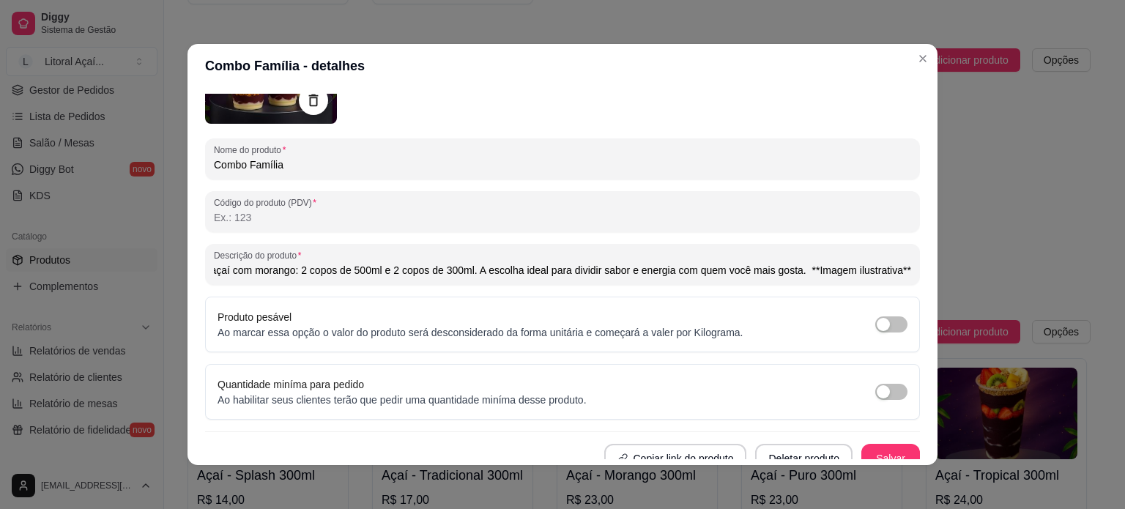
scroll to position [168, 0]
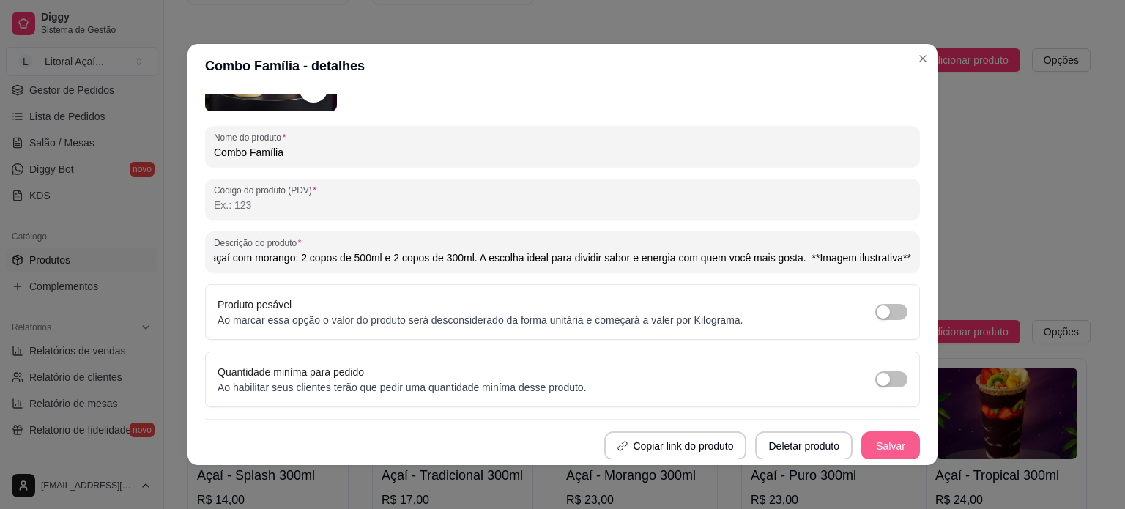
type input "Pensado para compartilhar bons momentos, o Combo Família traz 4 copos de açaí c…"
click at [880, 449] on button "Salvar" at bounding box center [890, 446] width 57 height 29
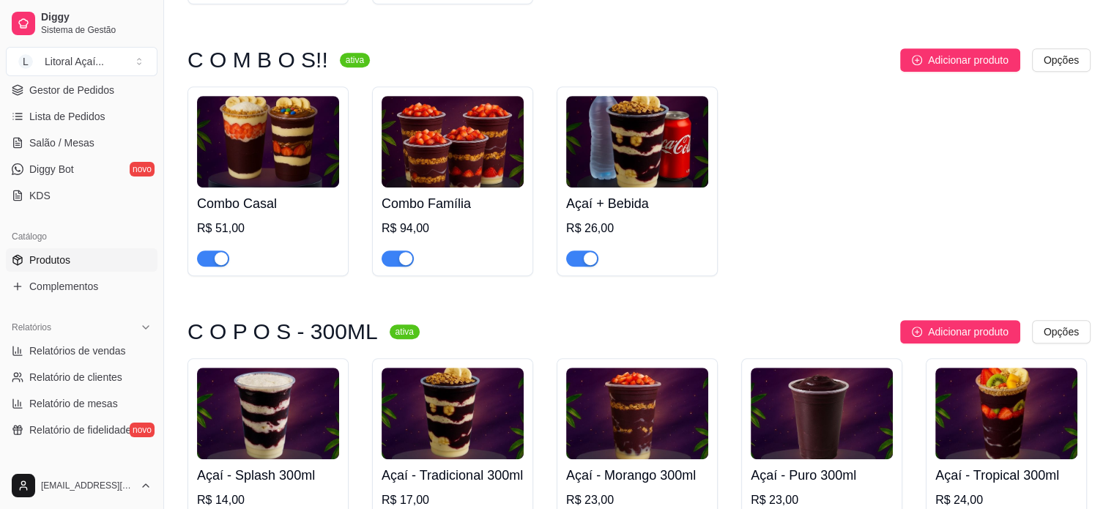
click at [305, 231] on div "R$ 51,00" at bounding box center [268, 229] width 142 height 18
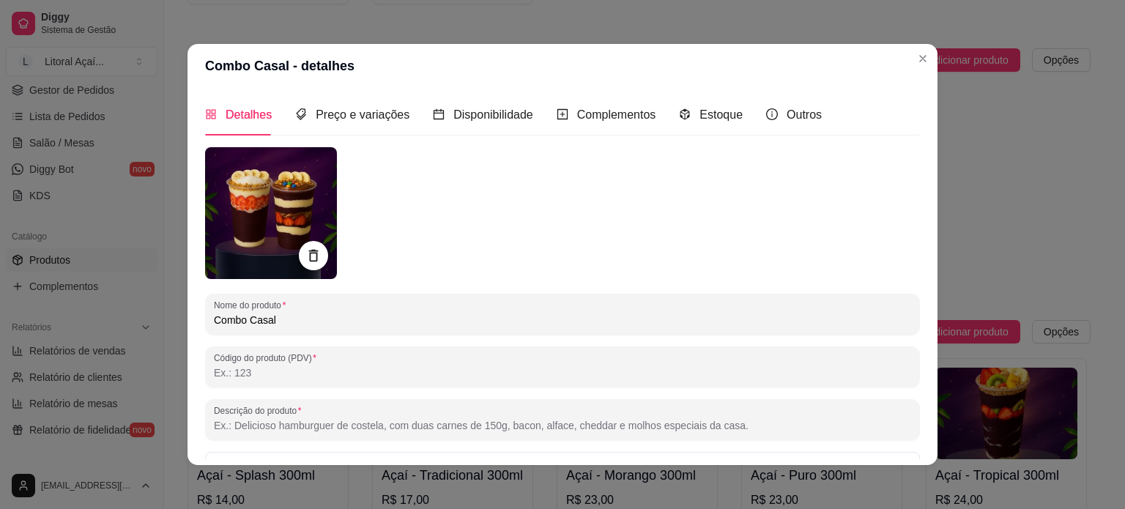
click at [354, 424] on input "Descrição do produto" at bounding box center [562, 425] width 697 height 15
paste input "Ideal para compartilhar, o Combo Casal acompanha 2 copos de 500ml: um de açaí c…"
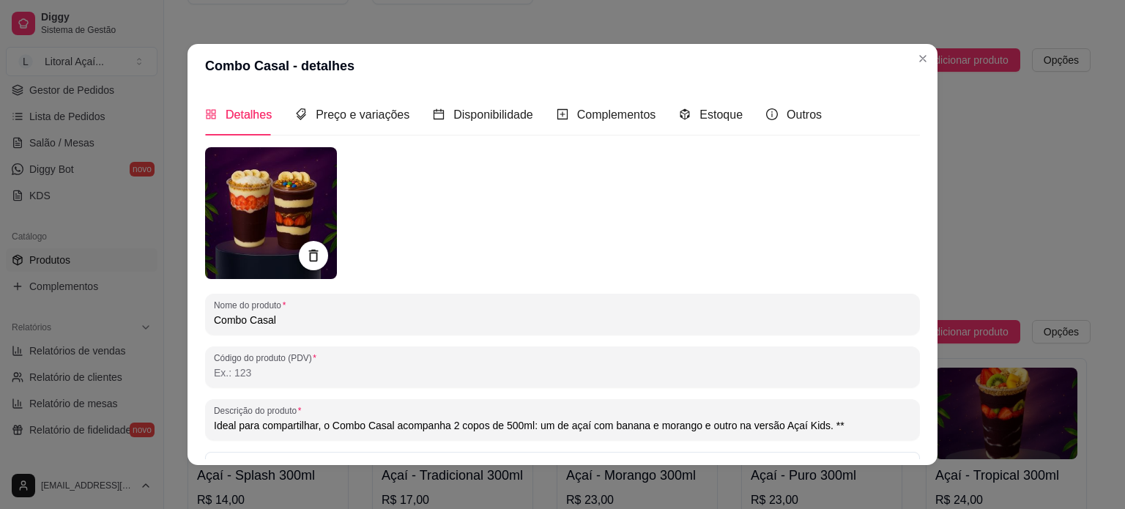
paste input "Imagem ilustrativa"
type input "Ideal para compartilhar, o Combo Casal acompanha 2 copos de 500ml: um de açaí c…"
drag, startPoint x: 305, startPoint y: 433, endPoint x: 147, endPoint y: 419, distance: 158.7
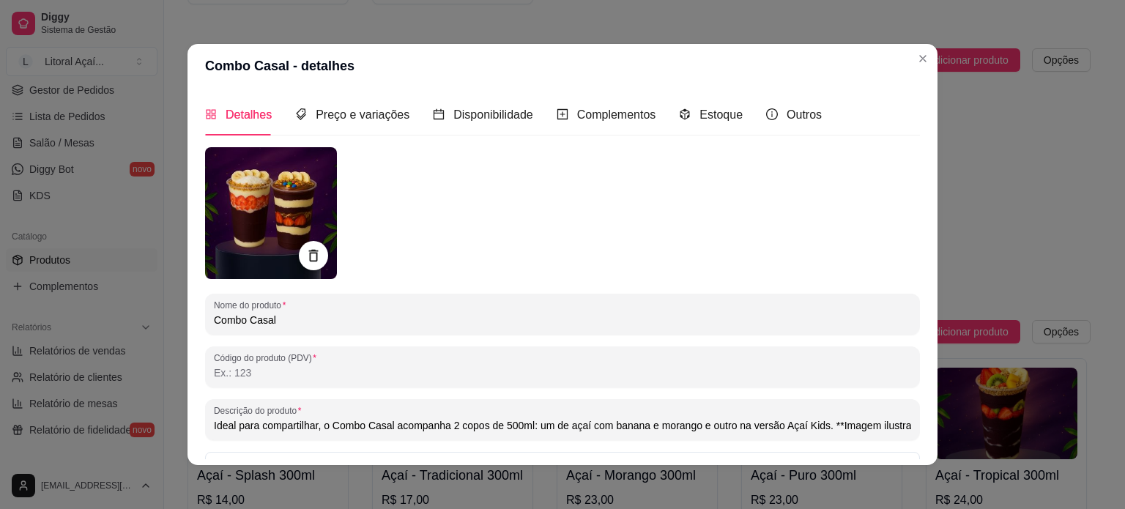
click at [147, 419] on div "Combo Casal - detalhes Detalhes Preço e variações Disponibilidade Complementos …" at bounding box center [562, 254] width 1125 height 509
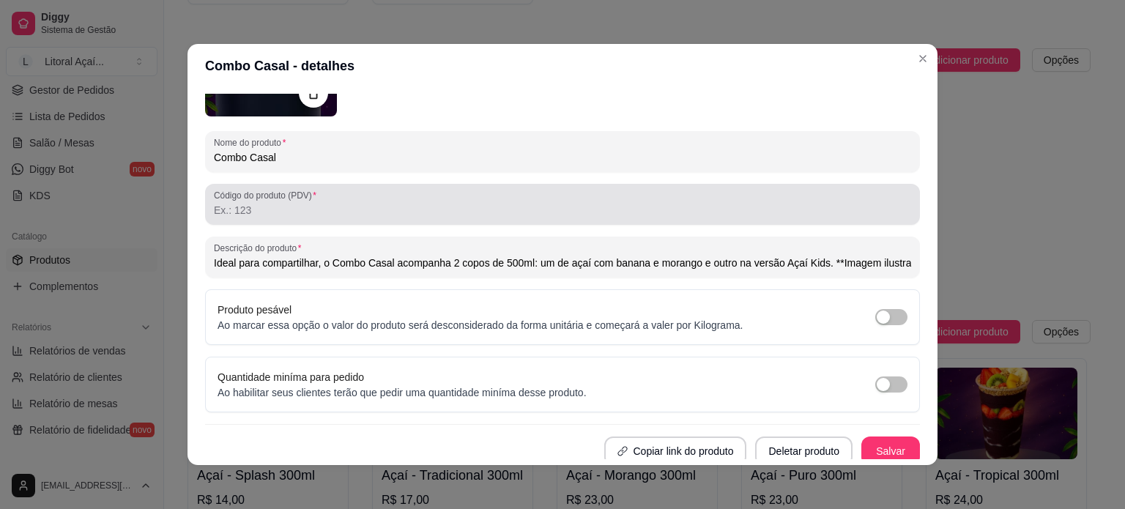
scroll to position [168, 0]
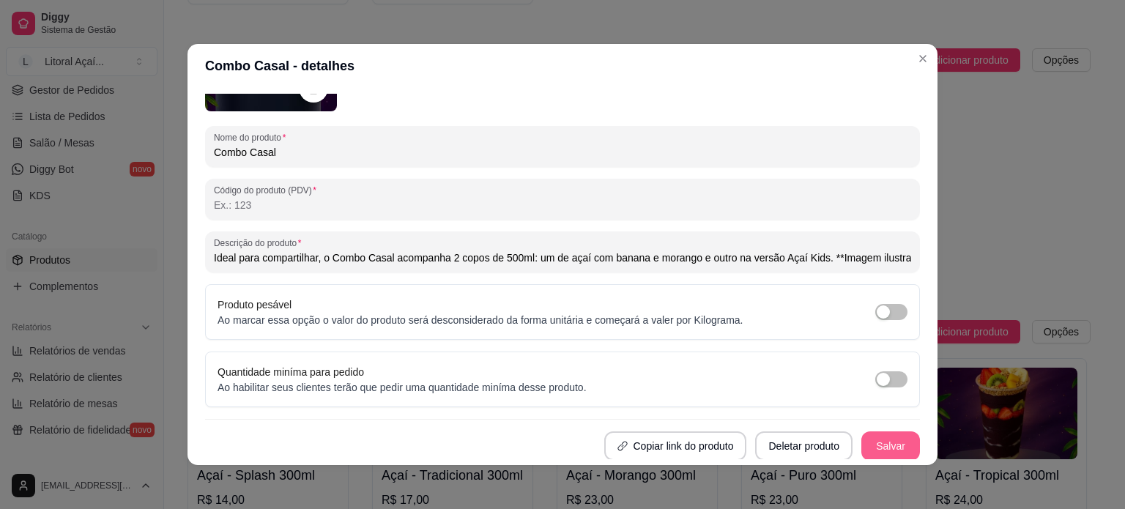
click at [872, 442] on button "Salvar" at bounding box center [890, 445] width 59 height 29
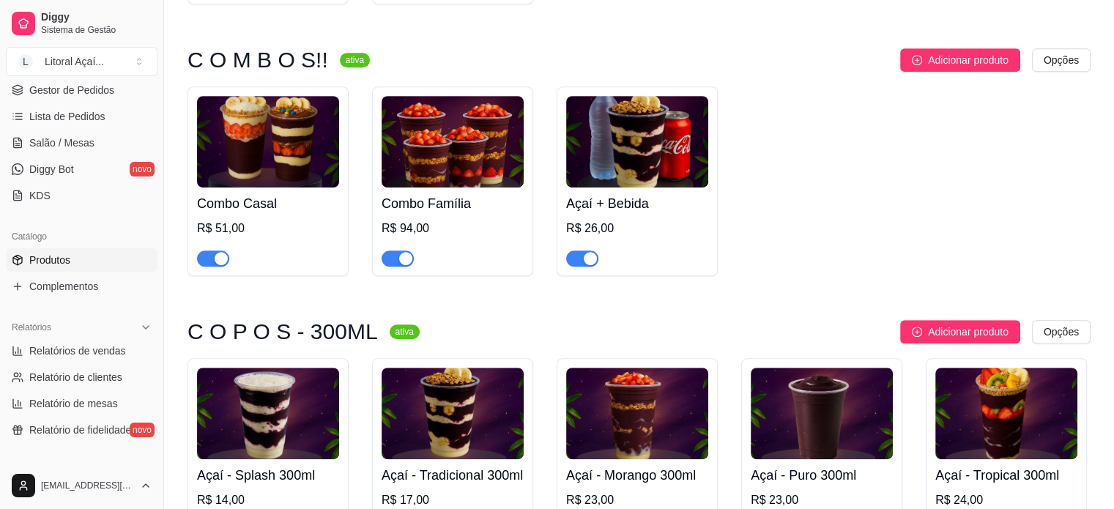
click at [489, 214] on h4 "Combo Família" at bounding box center [452, 203] width 142 height 20
click at [657, 204] on h4 "Açaí + Bebida" at bounding box center [637, 203] width 142 height 20
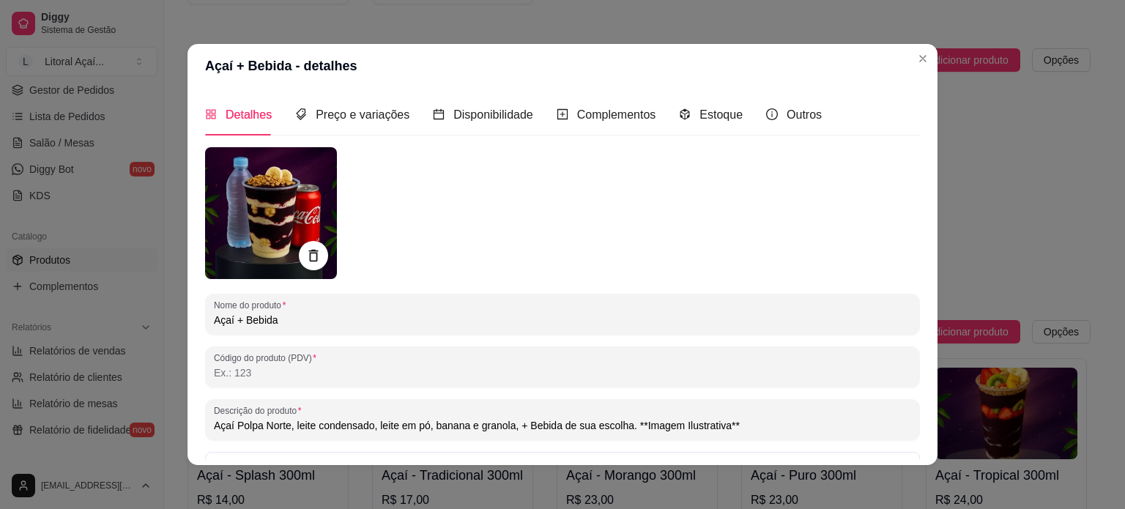
click at [928, 197] on div "Detalhes Preço e variações Disponibilidade Complementos Estoque Outros Nome do …" at bounding box center [562, 276] width 750 height 377
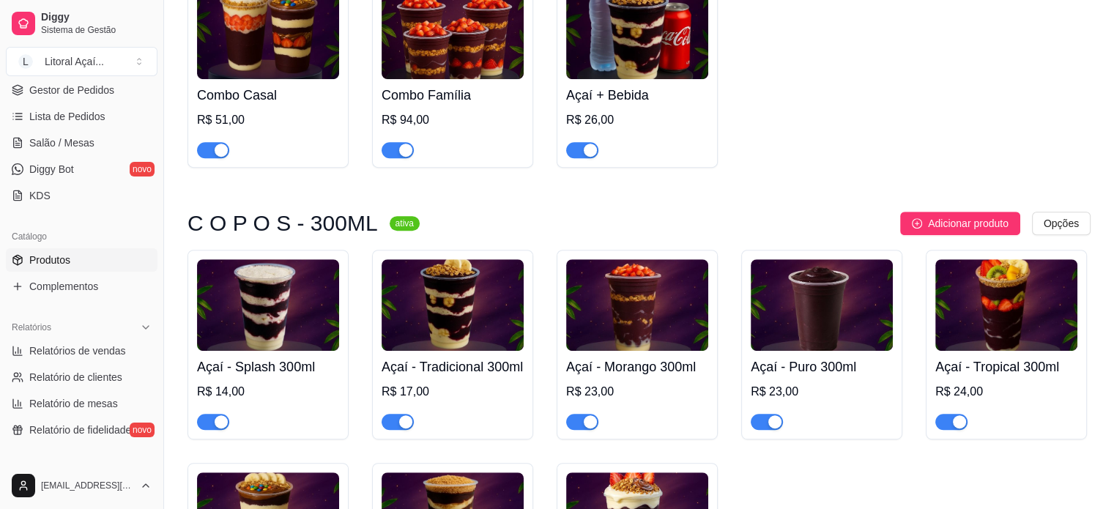
scroll to position [879, 0]
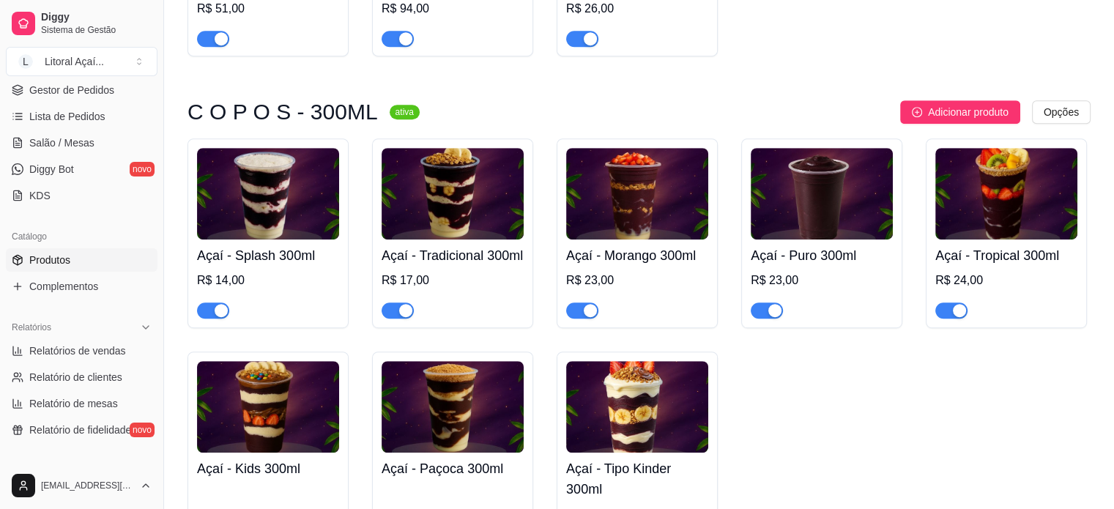
click at [627, 445] on img at bounding box center [637, 407] width 142 height 92
click at [463, 420] on img at bounding box center [452, 407] width 142 height 92
click at [313, 406] on img at bounding box center [268, 407] width 142 height 92
click at [1042, 231] on img at bounding box center [1006, 194] width 142 height 92
click at [829, 249] on h4 "Açaí - Puro 300ml" at bounding box center [821, 255] width 142 height 20
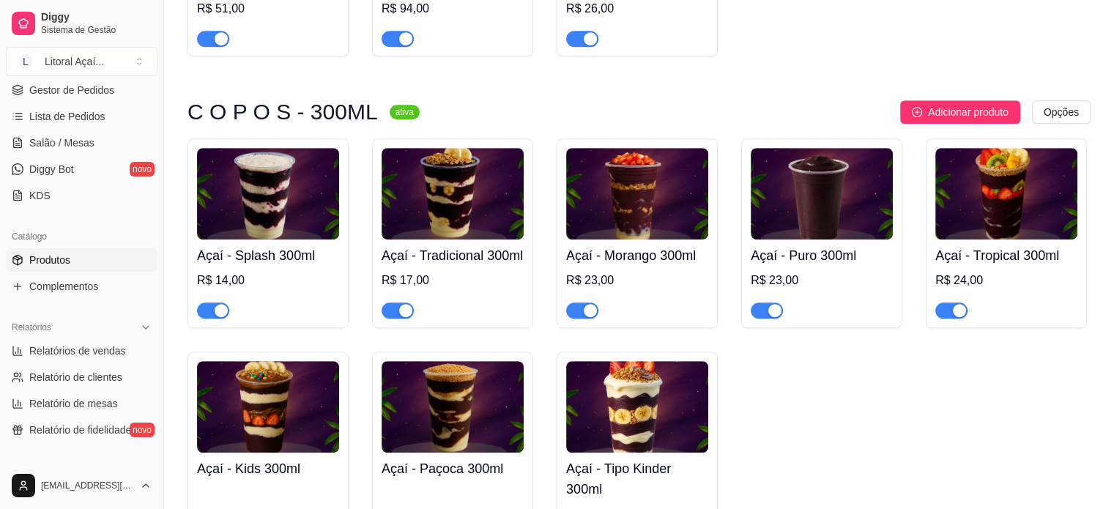
click at [550, 227] on div "Açaí - Splash 300ml R$ 14,00 Açaí - Tradicional 300ml R$ 17,00 Açaí - Morango 3…" at bounding box center [638, 349] width 903 height 423
click at [621, 236] on img at bounding box center [637, 194] width 142 height 92
click at [510, 266] on h4 "Açaí - Tradicional 300ml" at bounding box center [452, 255] width 142 height 20
click at [307, 278] on div "R$ 14,00" at bounding box center [268, 295] width 142 height 47
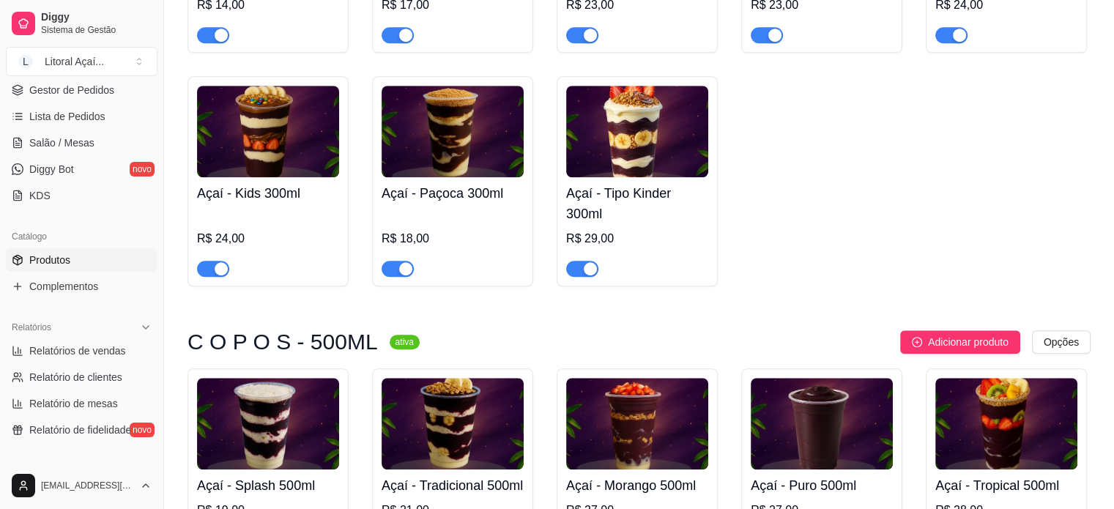
scroll to position [1318, 0]
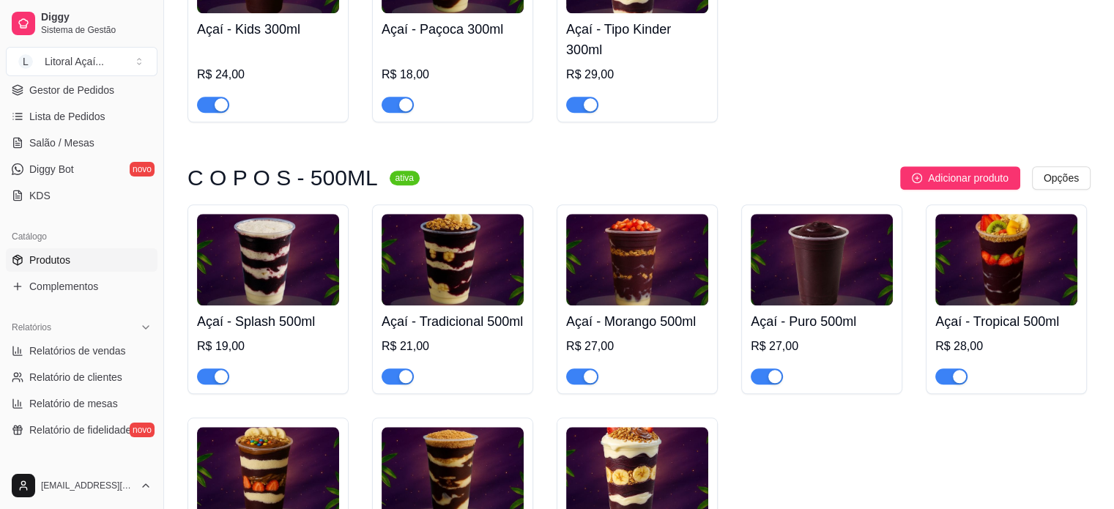
click at [290, 333] on div "Açaí - Splash 500ml R$ 19,00" at bounding box center [268, 344] width 142 height 79
click at [463, 332] on h4 "Açaí - Tradicional 500ml" at bounding box center [452, 321] width 142 height 20
click at [647, 355] on div "R$ 27,00" at bounding box center [637, 346] width 142 height 18
click at [261, 332] on h4 "Açaí - Splash 500ml" at bounding box center [268, 321] width 142 height 20
click at [836, 377] on div "R$ 27,00" at bounding box center [821, 360] width 142 height 47
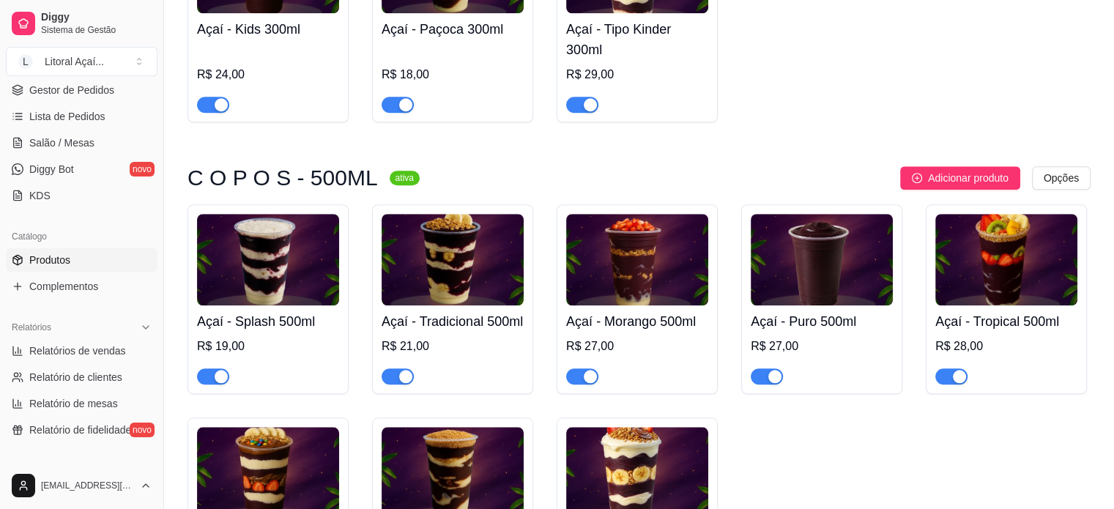
click at [968, 384] on div at bounding box center [1006, 369] width 142 height 29
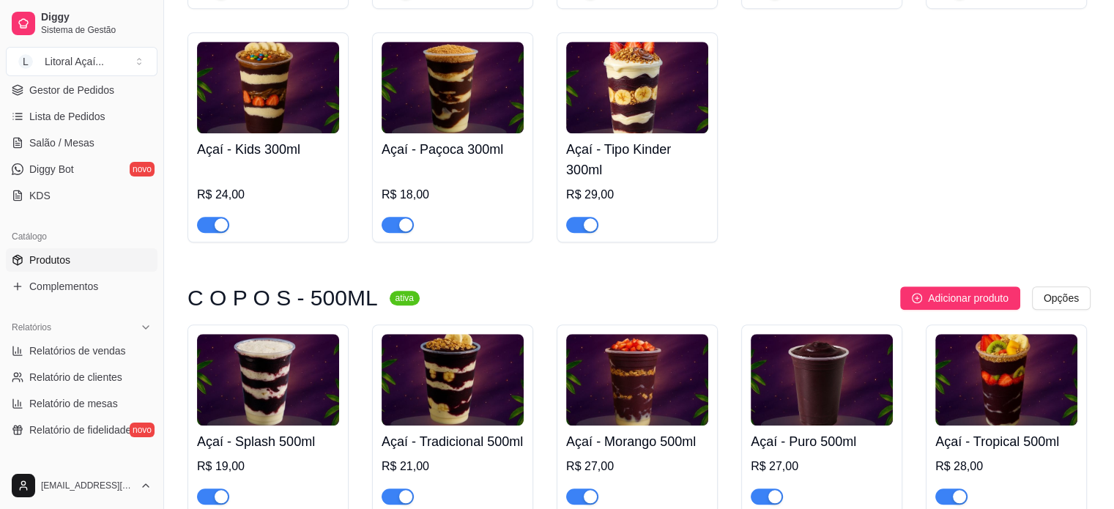
scroll to position [1171, 0]
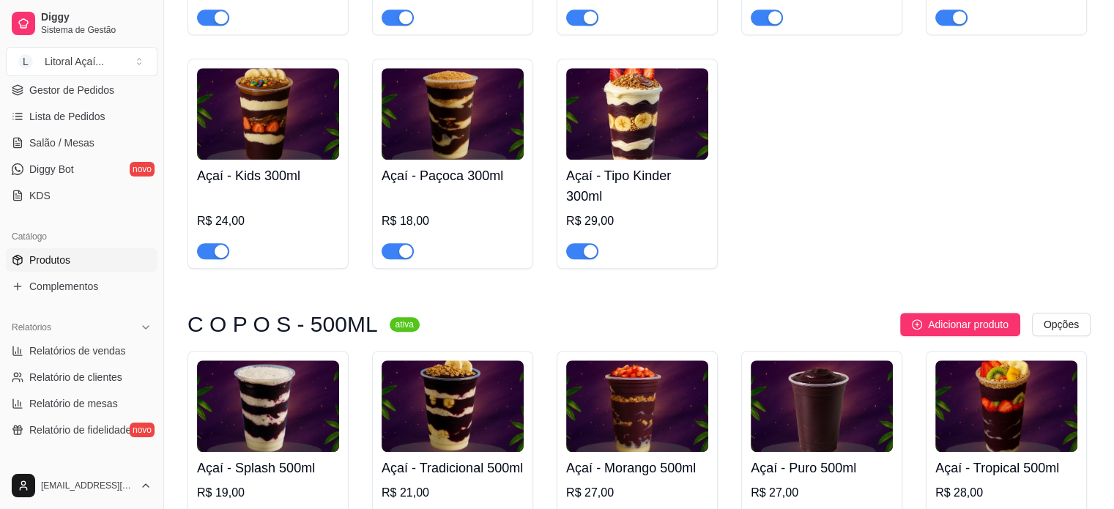
click at [1051, 20] on div at bounding box center [1006, 10] width 142 height 29
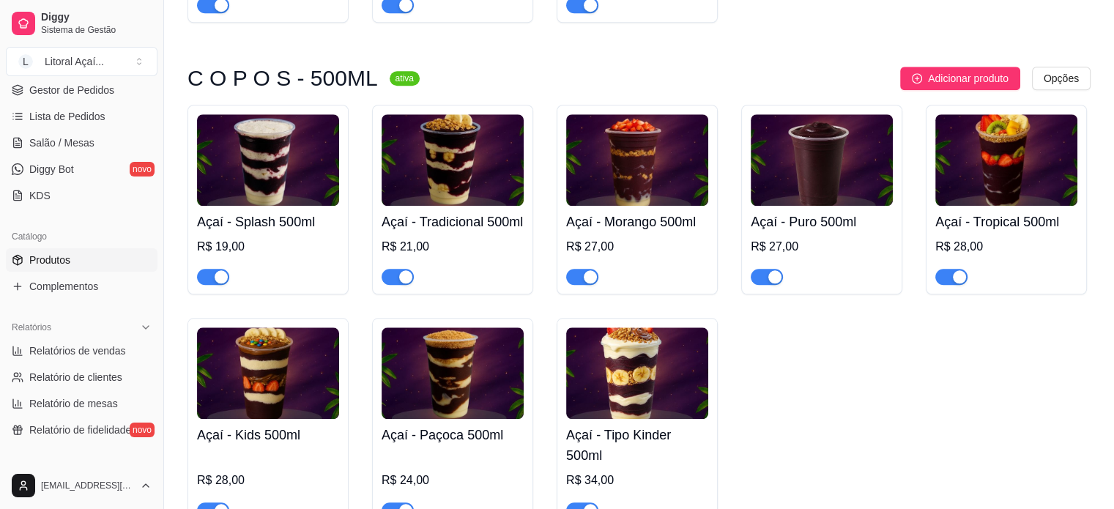
scroll to position [1464, 0]
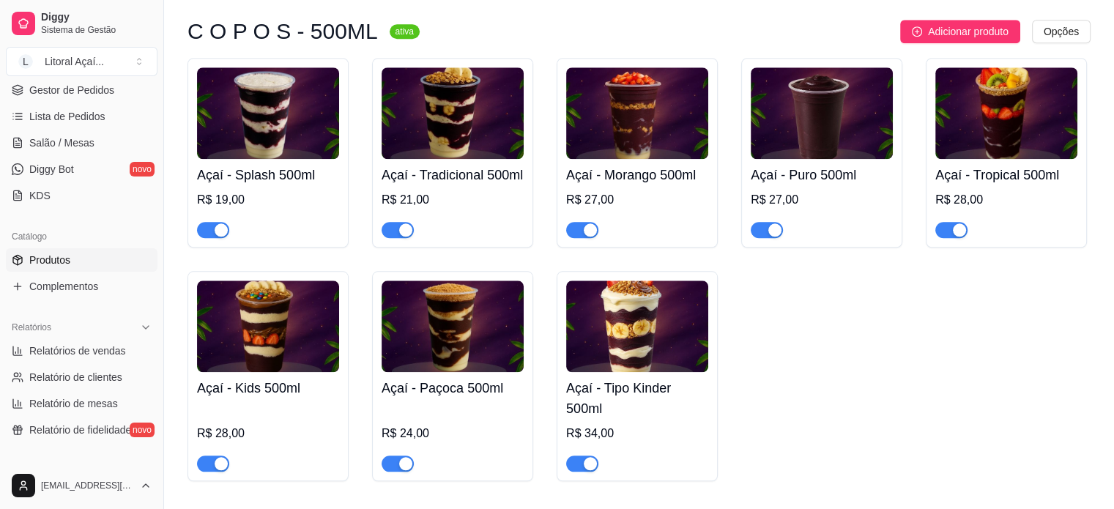
click at [257, 372] on img at bounding box center [268, 326] width 142 height 92
click at [421, 372] on img at bounding box center [452, 326] width 142 height 92
click at [597, 372] on img at bounding box center [637, 326] width 142 height 92
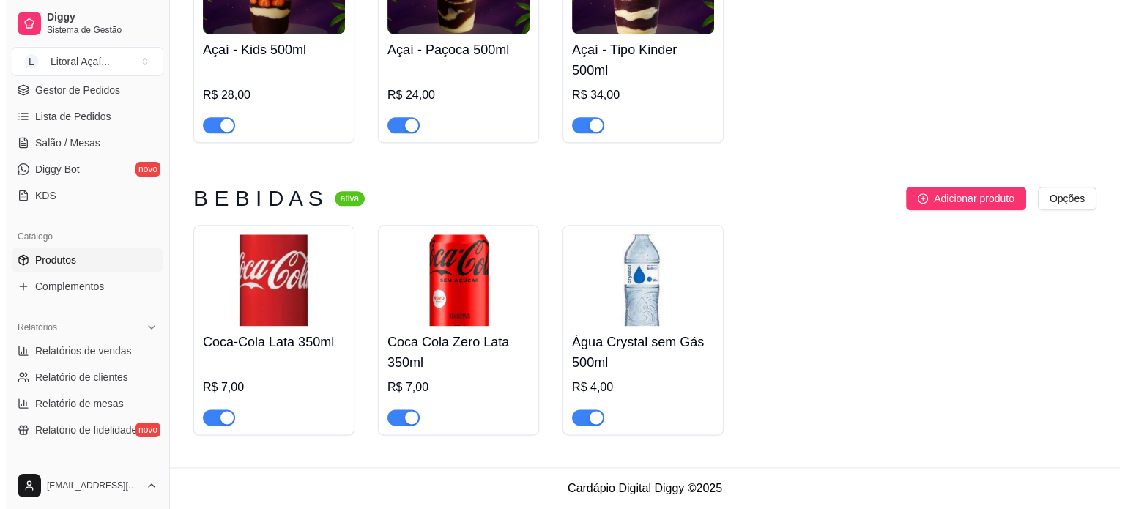
scroll to position [1830, 0]
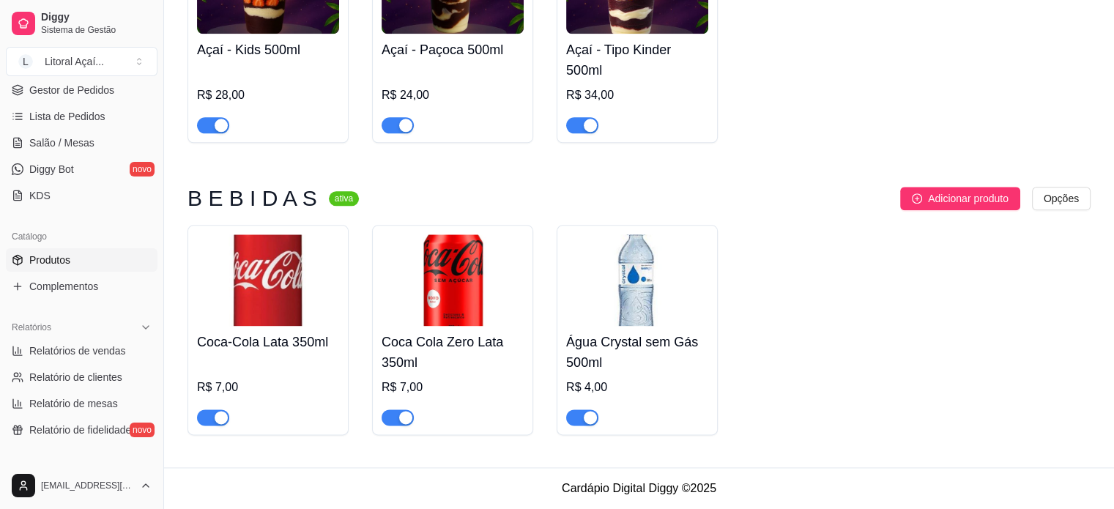
click at [319, 383] on div "R$ 7,00" at bounding box center [268, 391] width 142 height 67
click at [633, 373] on h4 "Água Crystal sem Gás 500ml" at bounding box center [637, 352] width 142 height 41
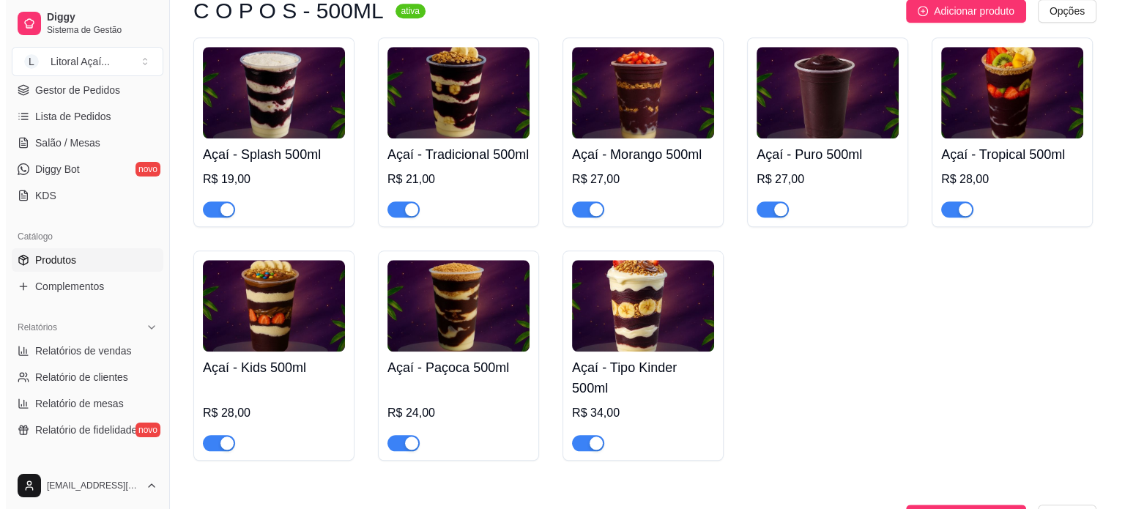
scroll to position [1464, 0]
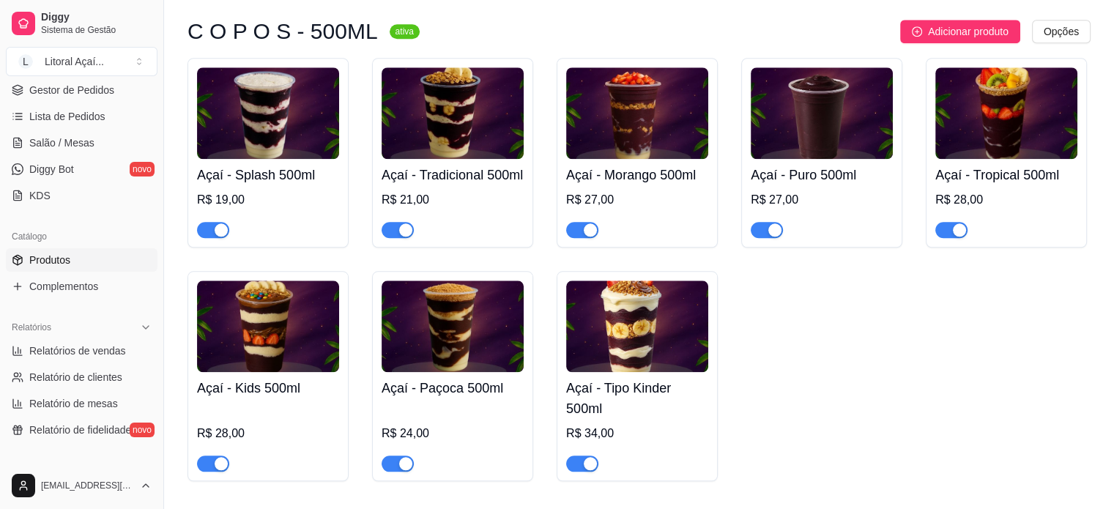
click at [291, 209] on div "R$ 19,00" at bounding box center [268, 200] width 142 height 18
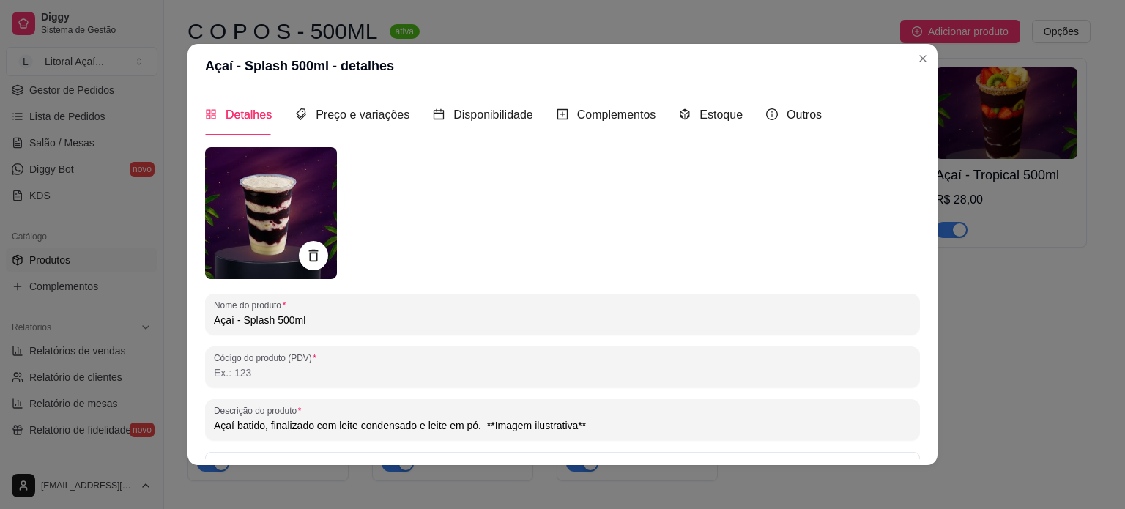
drag, startPoint x: 257, startPoint y: 425, endPoint x: 194, endPoint y: 428, distance: 63.0
click at [194, 428] on div "Detalhes Preço e variações Disponibilidade Complementos Estoque Outros Nome do …" at bounding box center [562, 276] width 750 height 377
paste input "Polpa Norte"
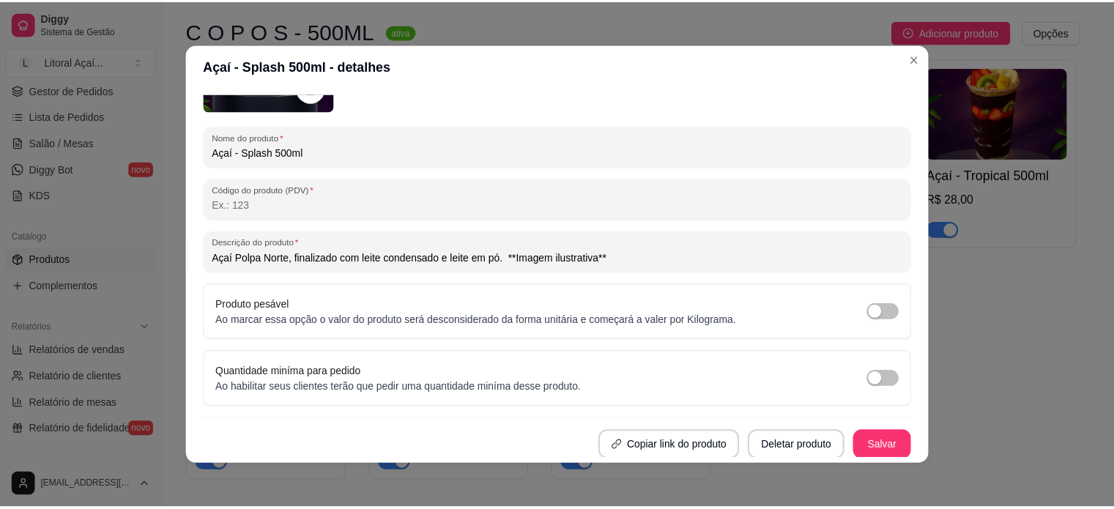
scroll to position [3, 0]
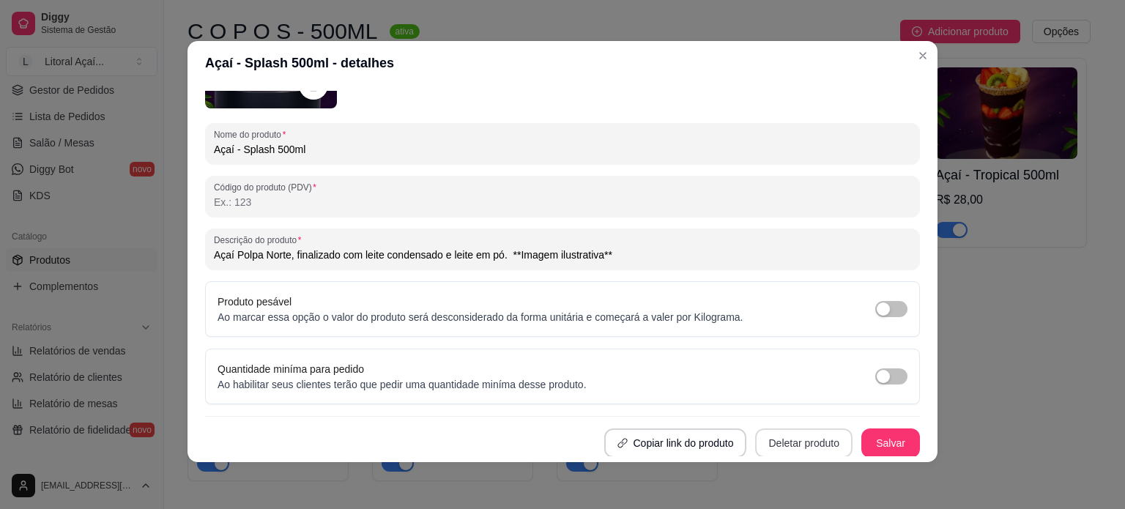
type input "Açaí Polpa Norte, finalizado com leite condensado e leite em pó. **Imagem ilust…"
click at [861, 441] on button "Salvar" at bounding box center [890, 442] width 59 height 29
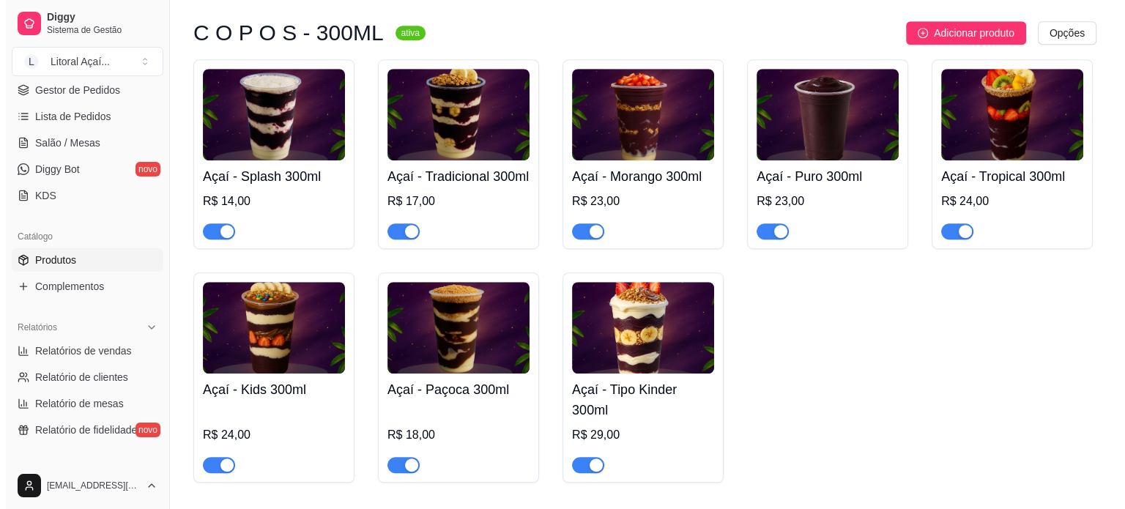
scroll to position [952, 0]
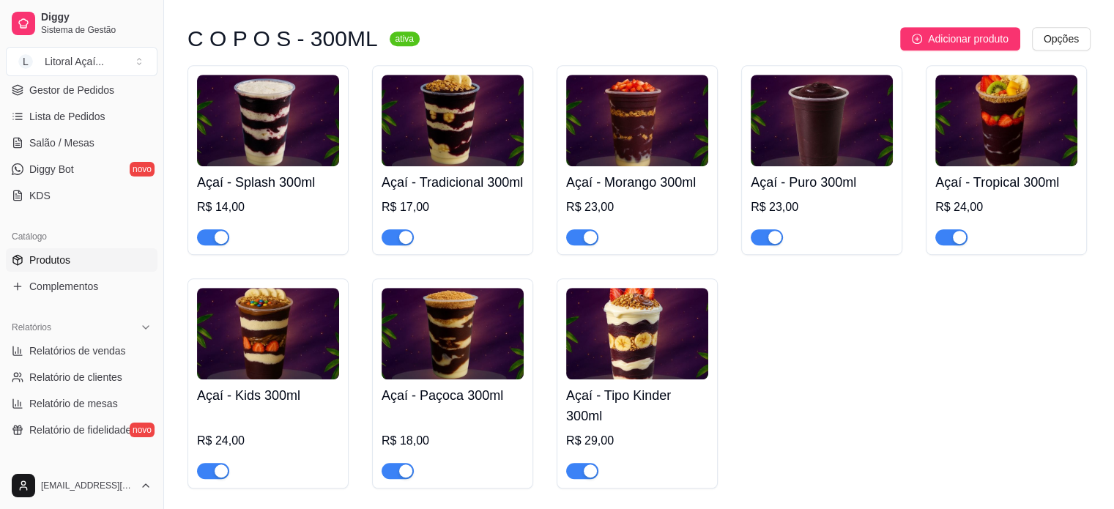
click at [279, 204] on div "R$ 14,00" at bounding box center [268, 221] width 142 height 47
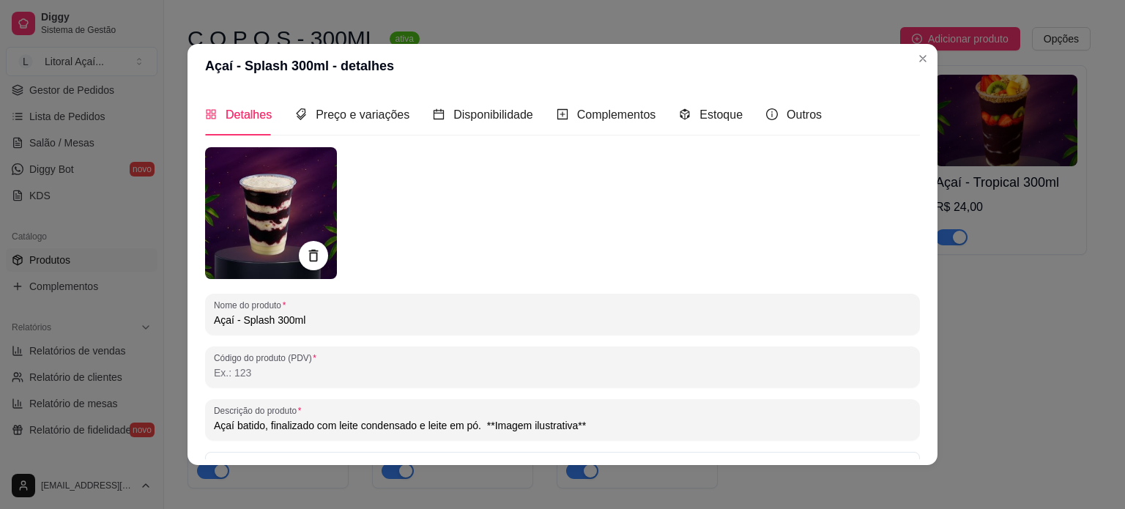
drag, startPoint x: 257, startPoint y: 424, endPoint x: 162, endPoint y: 422, distance: 95.2
click at [162, 422] on div "Açaí - Splash 300ml - detalhes Detalhes Preço e variações Disponibilidade Compl…" at bounding box center [562, 254] width 1125 height 509
paste input "Polpa Norte"
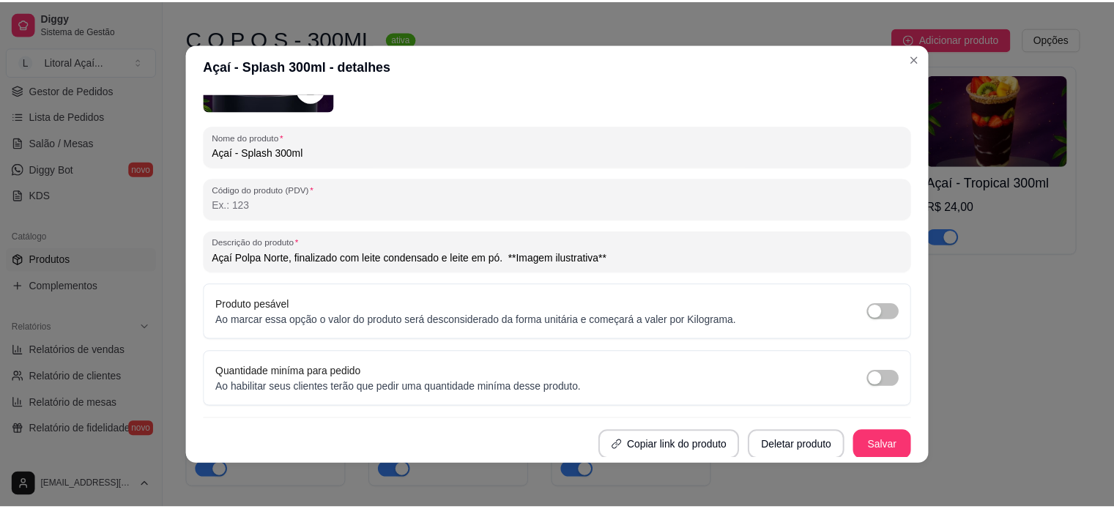
scroll to position [3, 0]
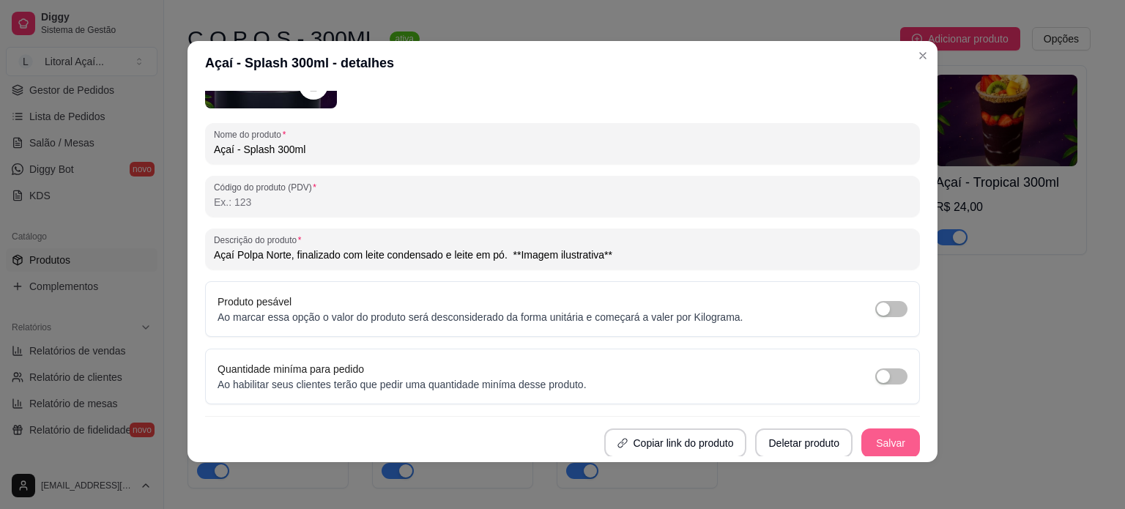
type input "Açaí Polpa Norte, finalizado com leite condensado e leite em pó. **Imagem ilust…"
click at [867, 430] on button "Salvar" at bounding box center [890, 442] width 59 height 29
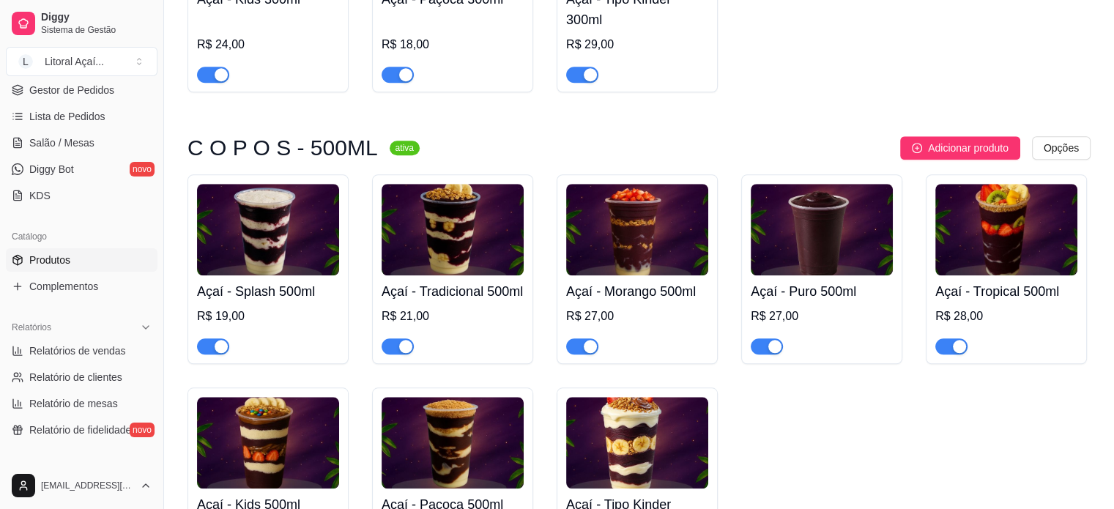
scroll to position [1391, 0]
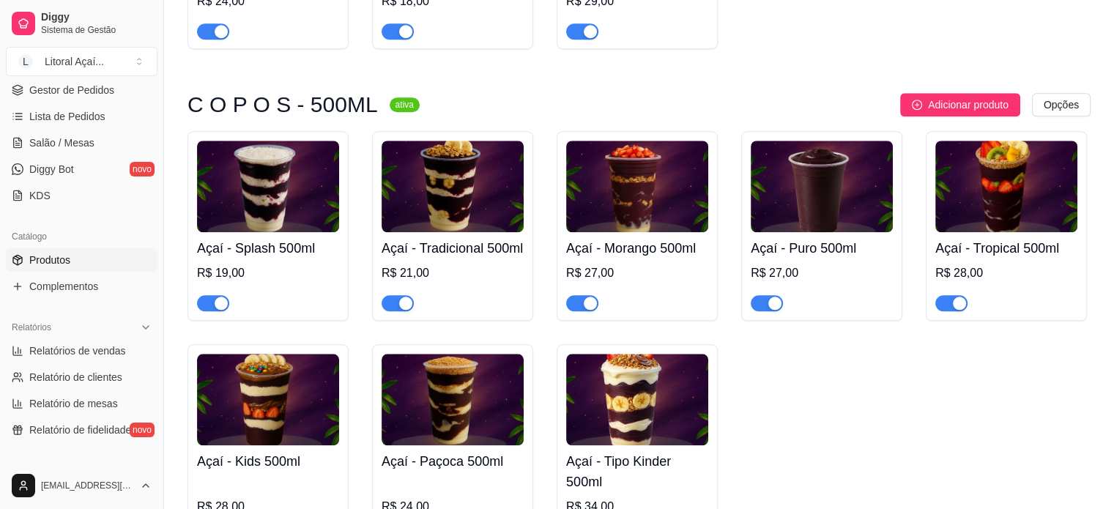
click at [259, 300] on div "R$ 19,00" at bounding box center [268, 287] width 142 height 47
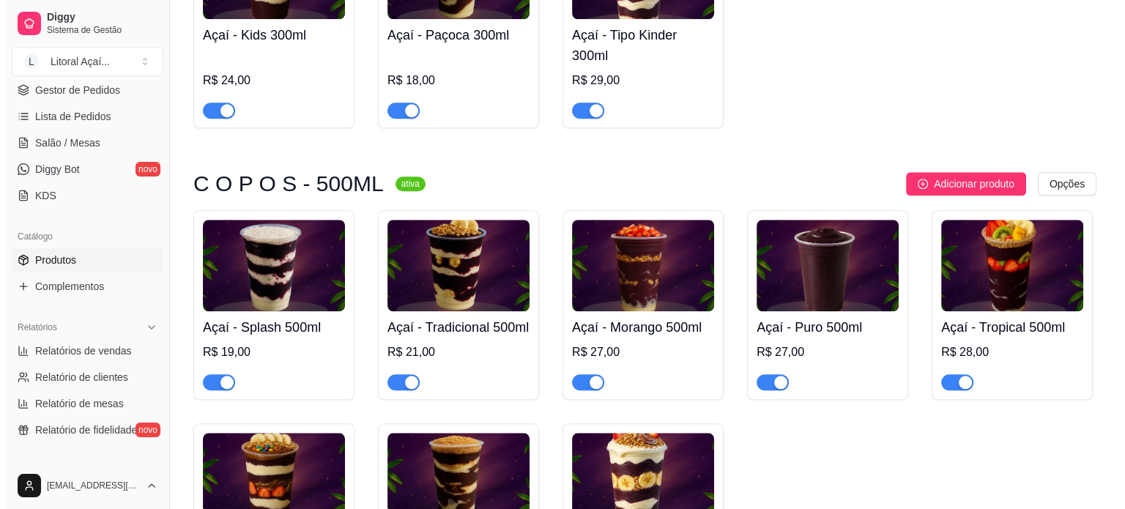
scroll to position [1318, 0]
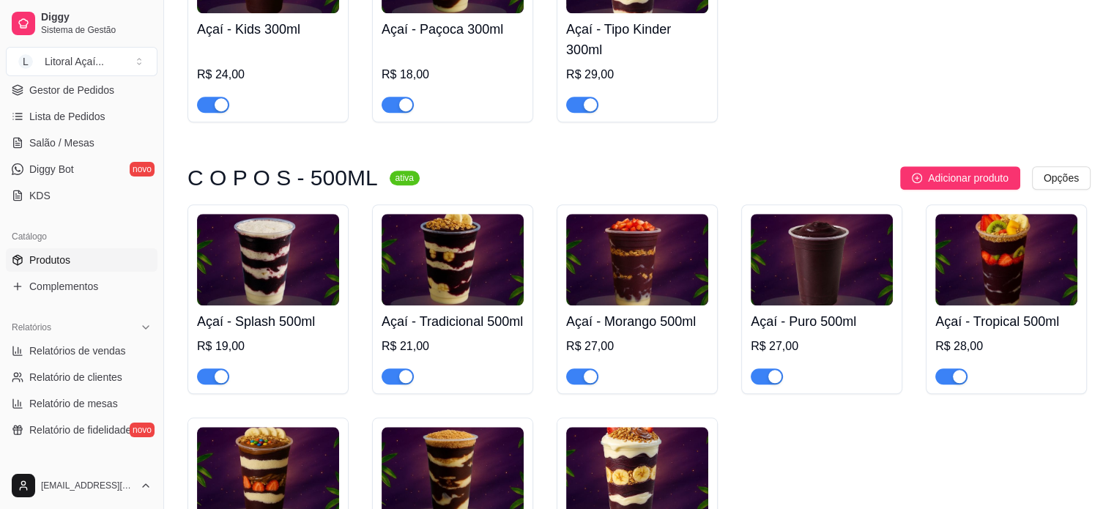
click at [1002, 377] on div "R$ 28,00" at bounding box center [1006, 360] width 142 height 47
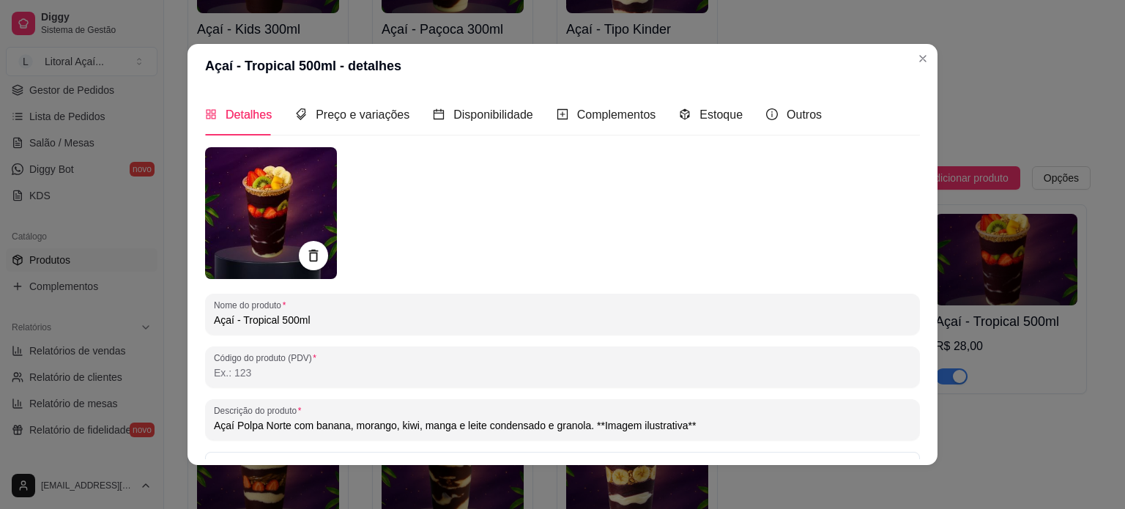
click at [457, 428] on input "Açaí Polpa Norte com banana, morango, kiwi, manga e leite condensado e granola.…" at bounding box center [562, 425] width 697 height 15
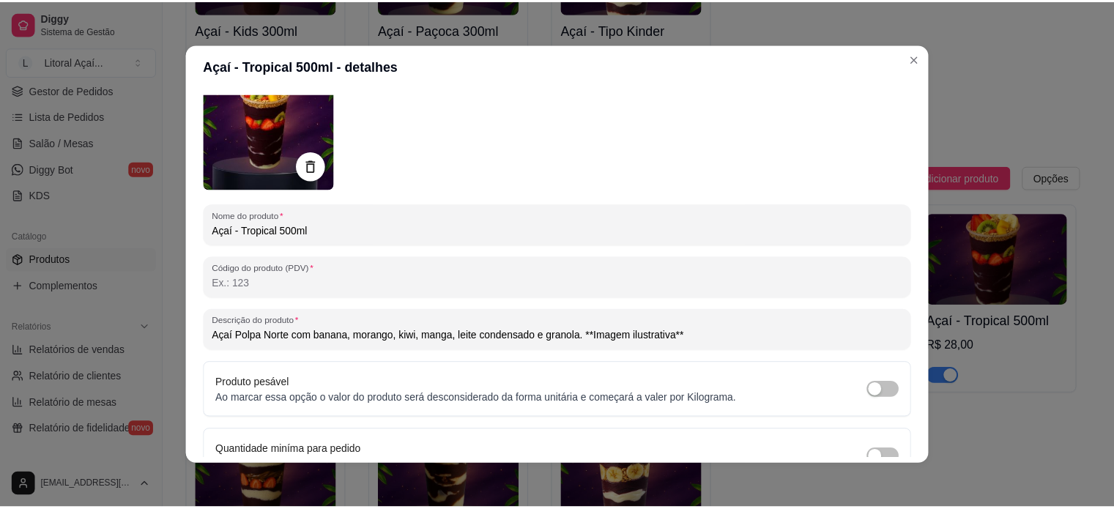
scroll to position [168, 0]
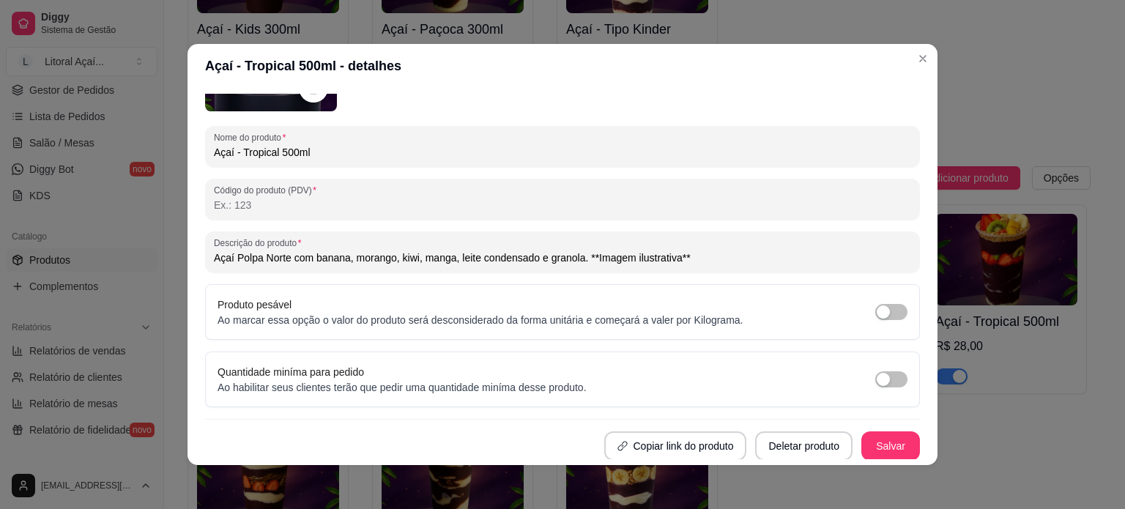
type input "Açaí Polpa Norte com banana, morango, kiwi, manga, leite condensado e granola. …"
click at [884, 444] on button "Salvar" at bounding box center [890, 446] width 57 height 29
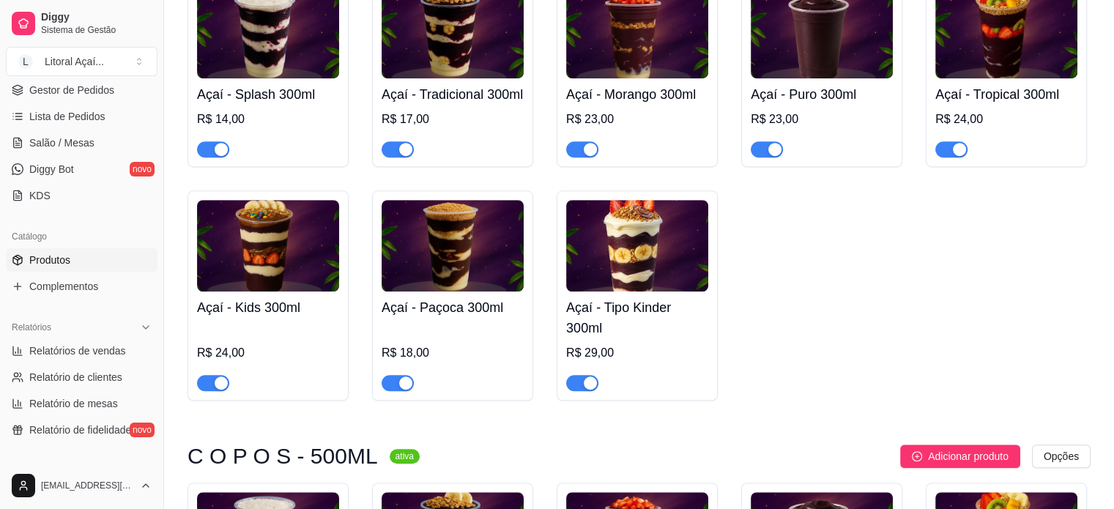
scroll to position [1245, 0]
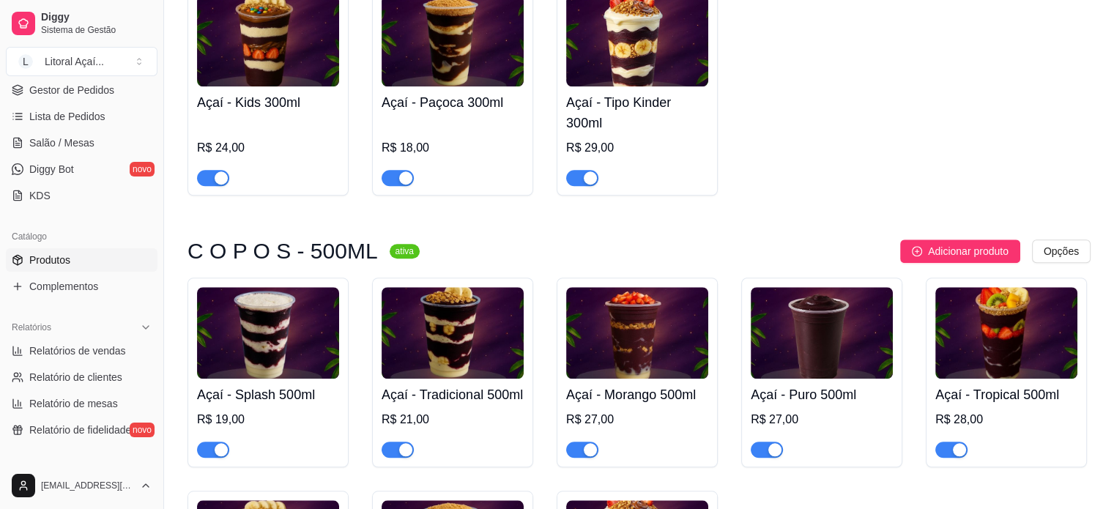
click at [1007, 441] on div "R$ 28,00" at bounding box center [1006, 434] width 142 height 47
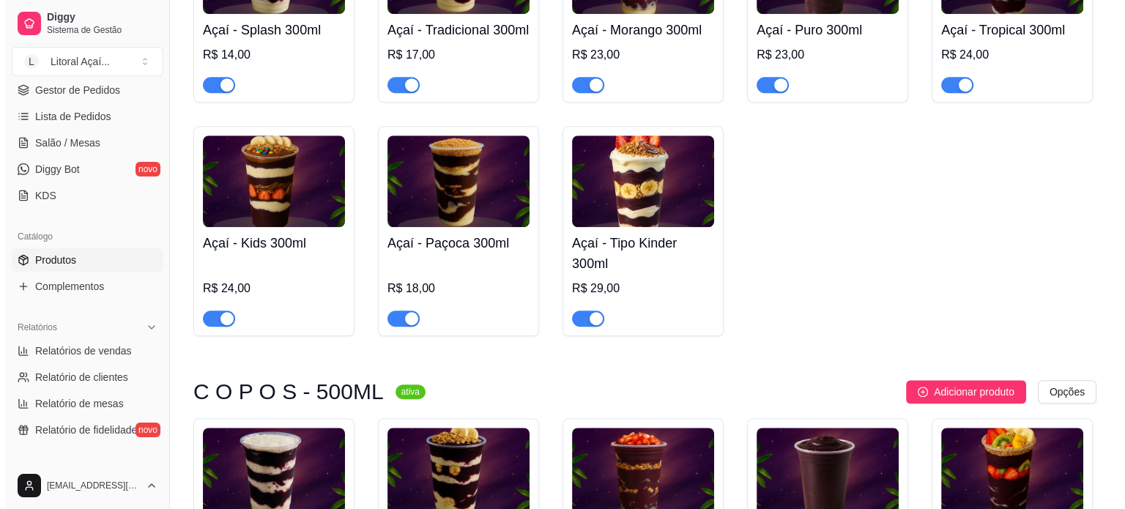
scroll to position [1098, 0]
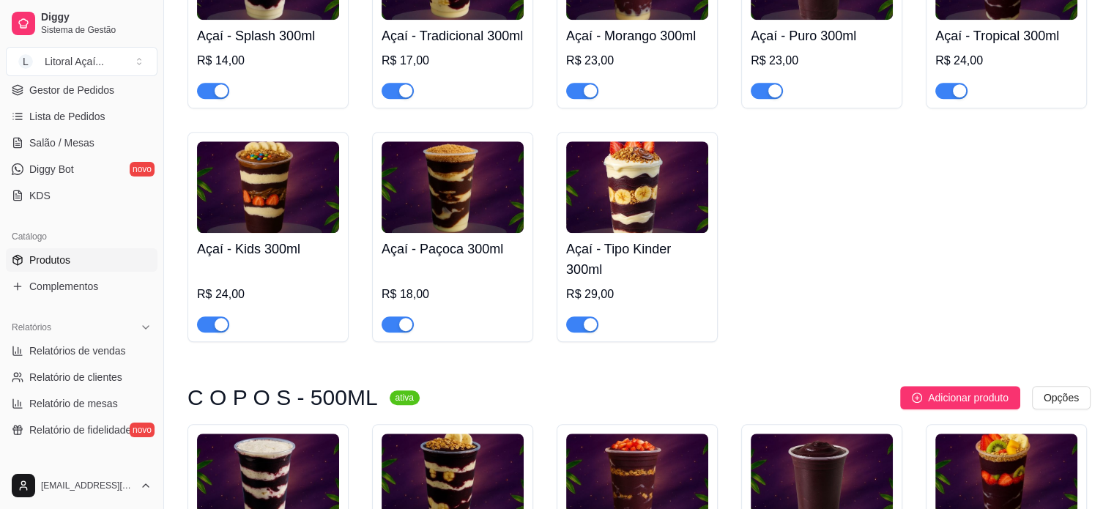
click at [1004, 48] on div "Açaí - Tropical 300ml R$ 24,00" at bounding box center [1006, 59] width 142 height 79
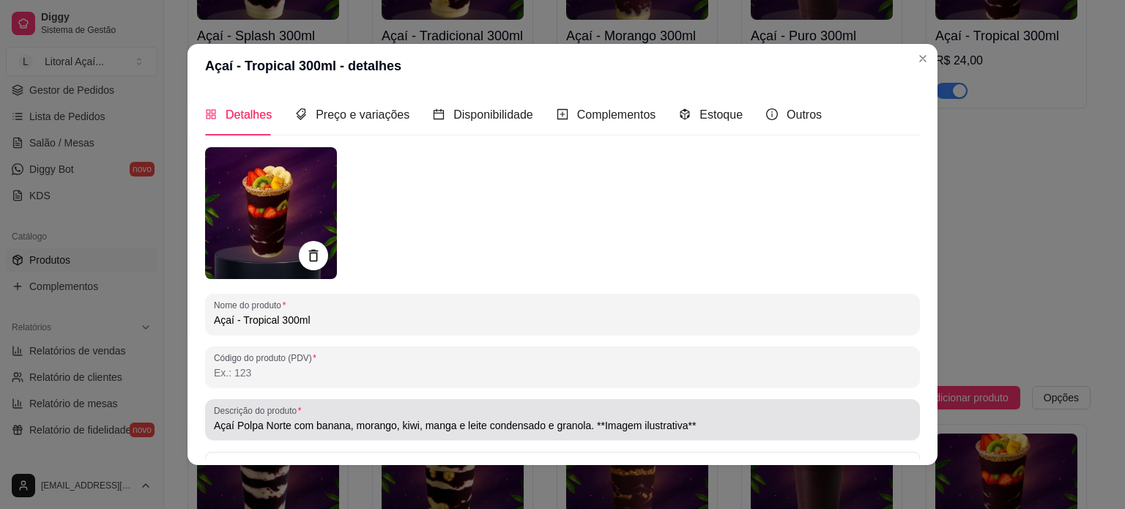
click at [457, 421] on input "Açaí Polpa Norte com banana, morango, kiwi, manga e leite condensado e granola.…" at bounding box center [562, 425] width 697 height 15
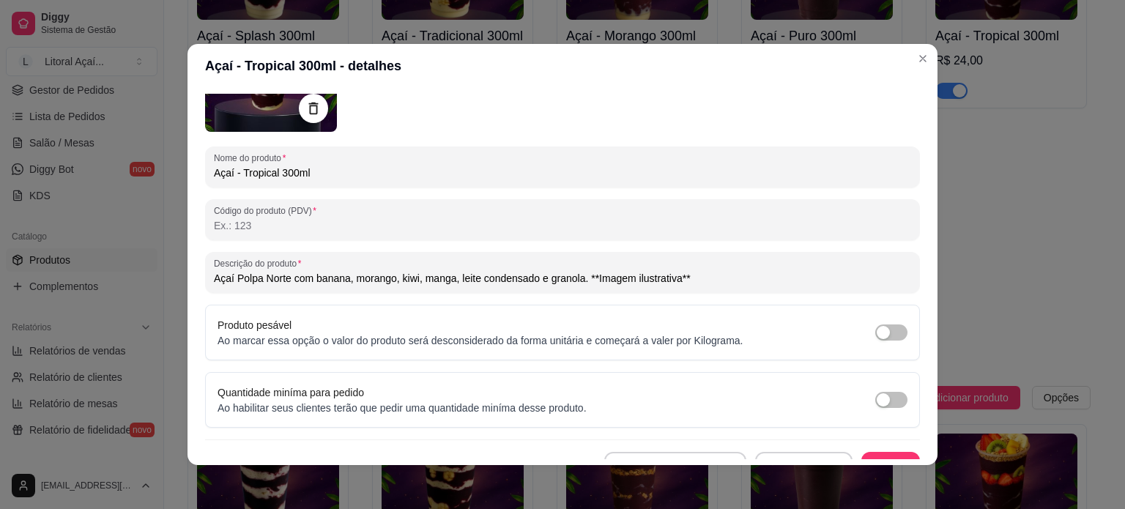
scroll to position [168, 0]
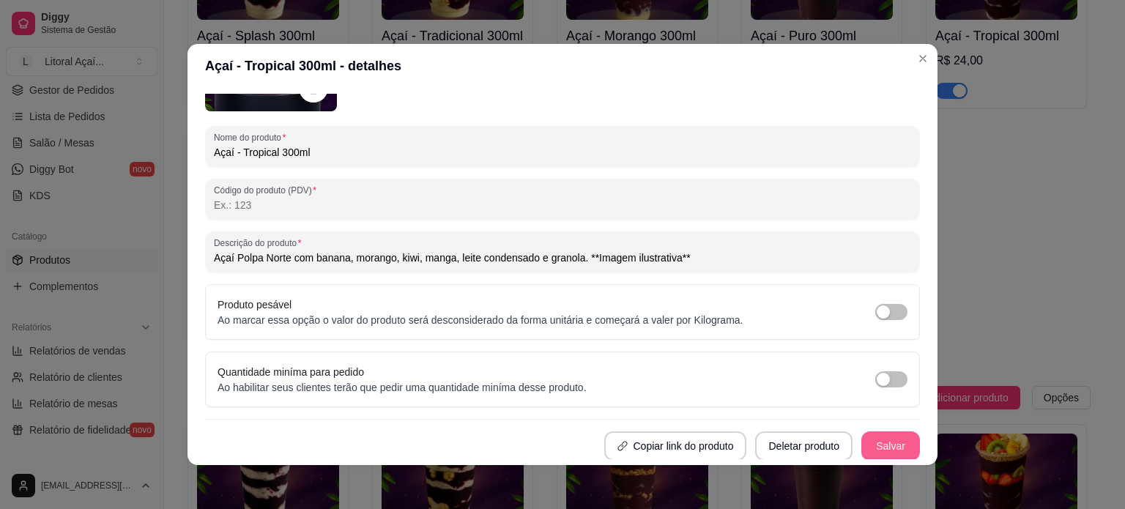
type input "Açaí Polpa Norte com banana, morango, kiwi, manga, leite condensado e granola. …"
click at [869, 441] on button "Salvar" at bounding box center [890, 445] width 59 height 29
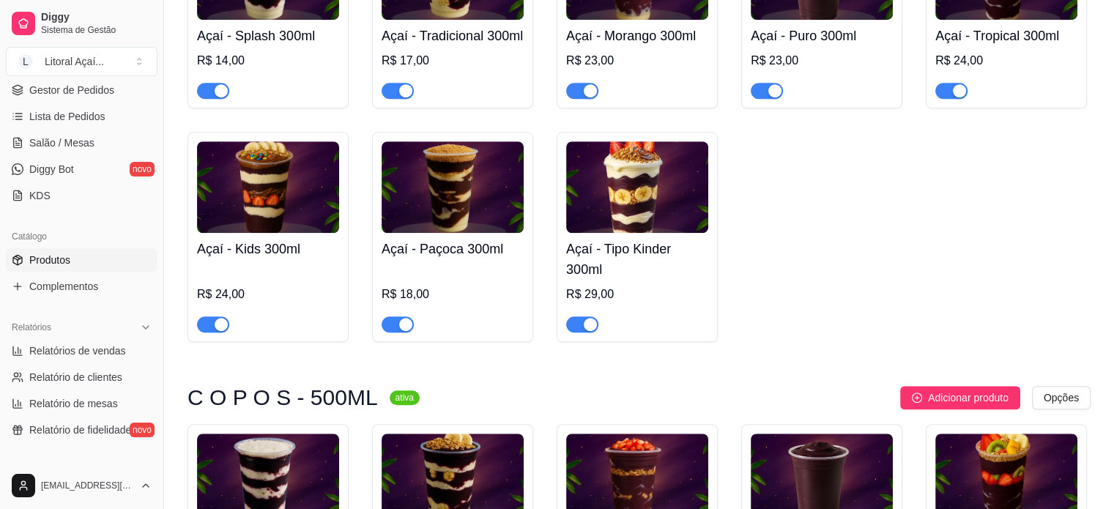
click at [671, 280] on h4 "Açaí - Tipo Kinder 300ml" at bounding box center [637, 259] width 142 height 41
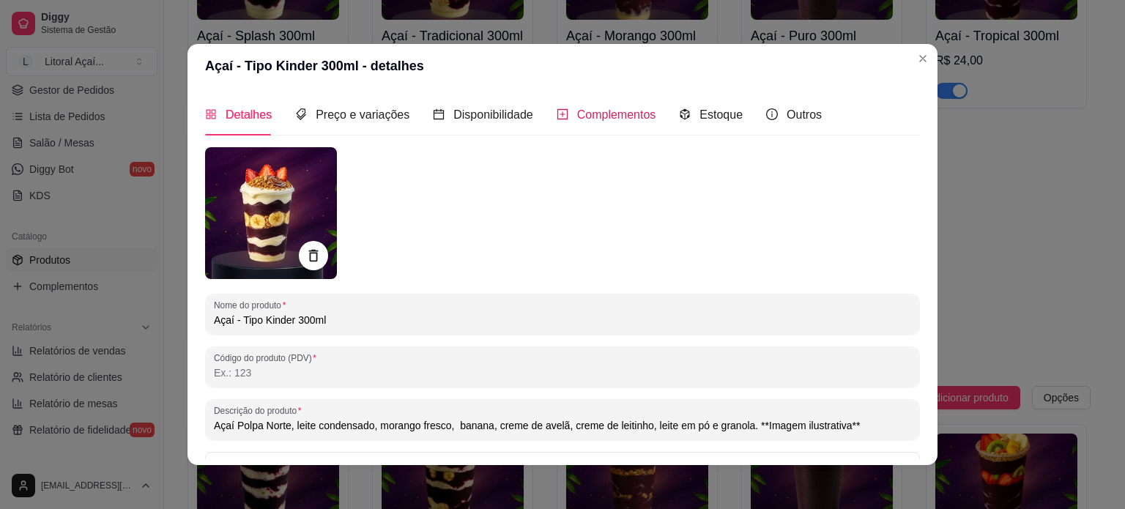
click at [586, 113] on span "Complementos" at bounding box center [616, 114] width 79 height 12
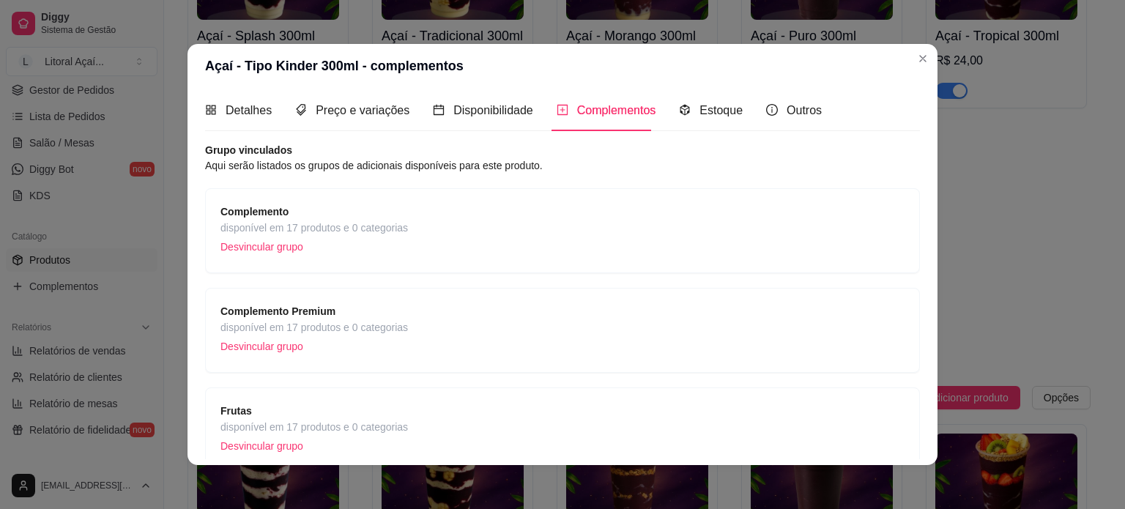
scroll to position [0, 0]
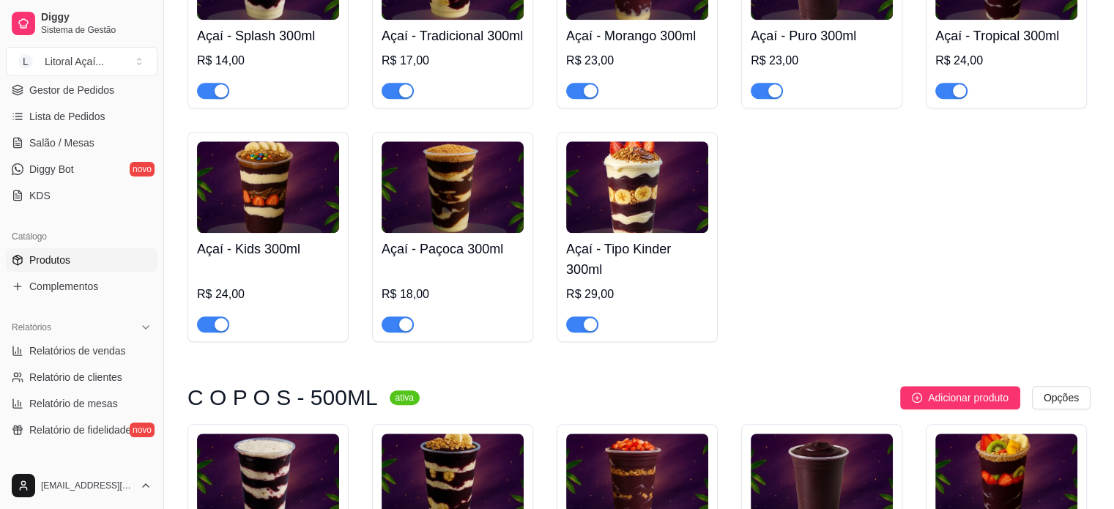
click at [641, 271] on h4 "Açaí - Tipo Kinder 300ml" at bounding box center [637, 259] width 142 height 41
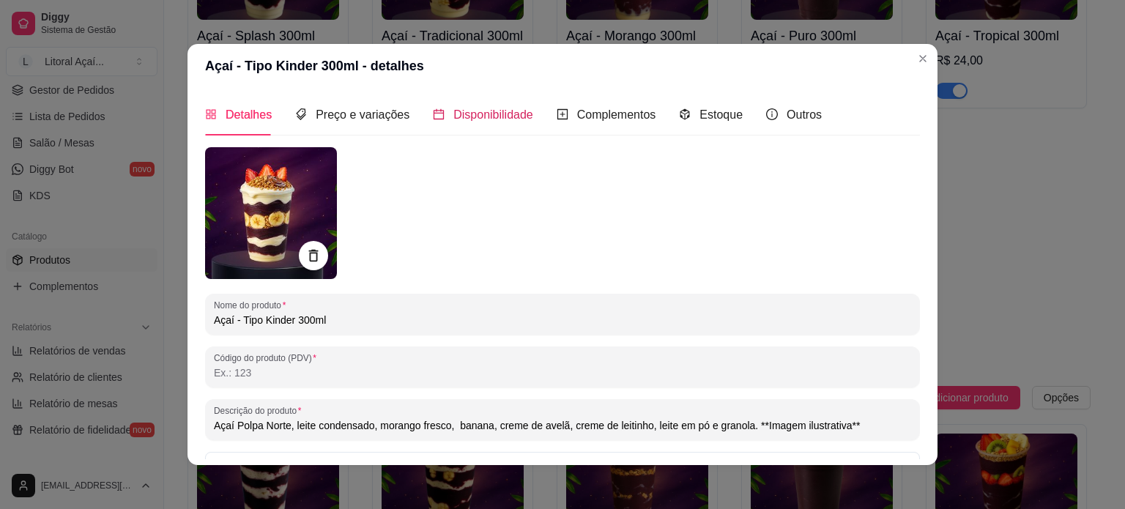
click at [463, 116] on span "Disponibilidade" at bounding box center [493, 114] width 80 height 12
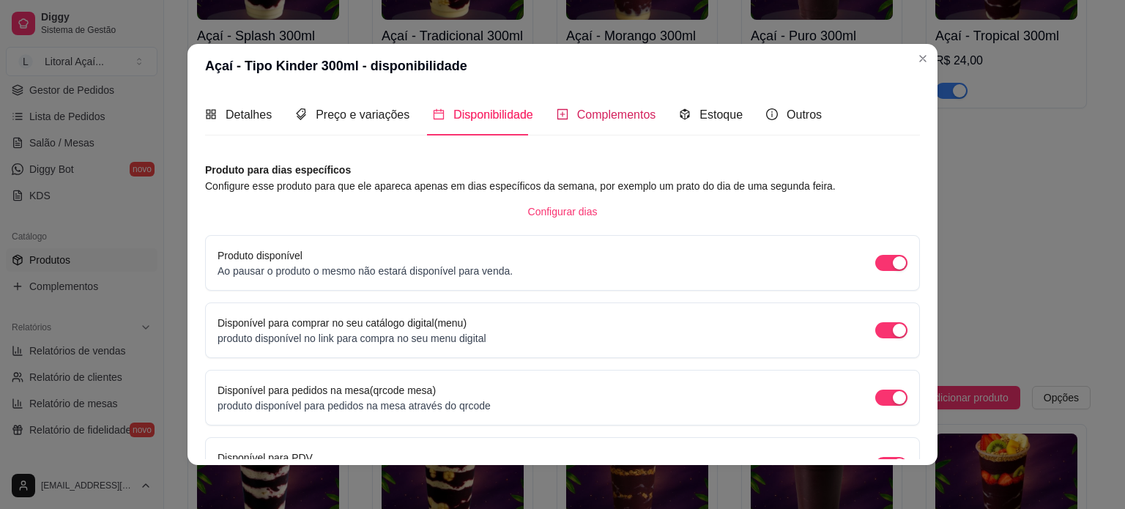
click at [615, 121] on span "Complementos" at bounding box center [616, 114] width 79 height 12
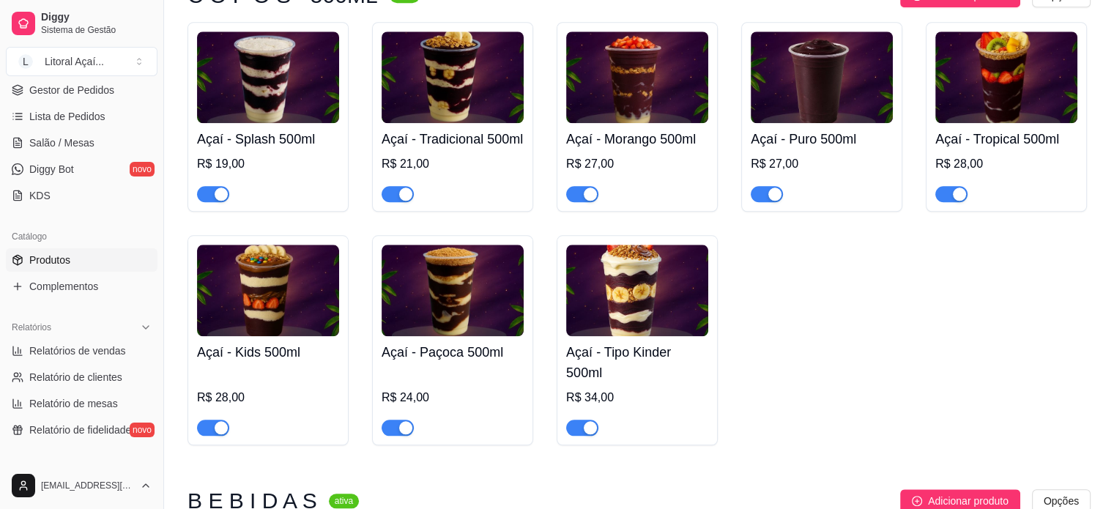
scroll to position [1537, 0]
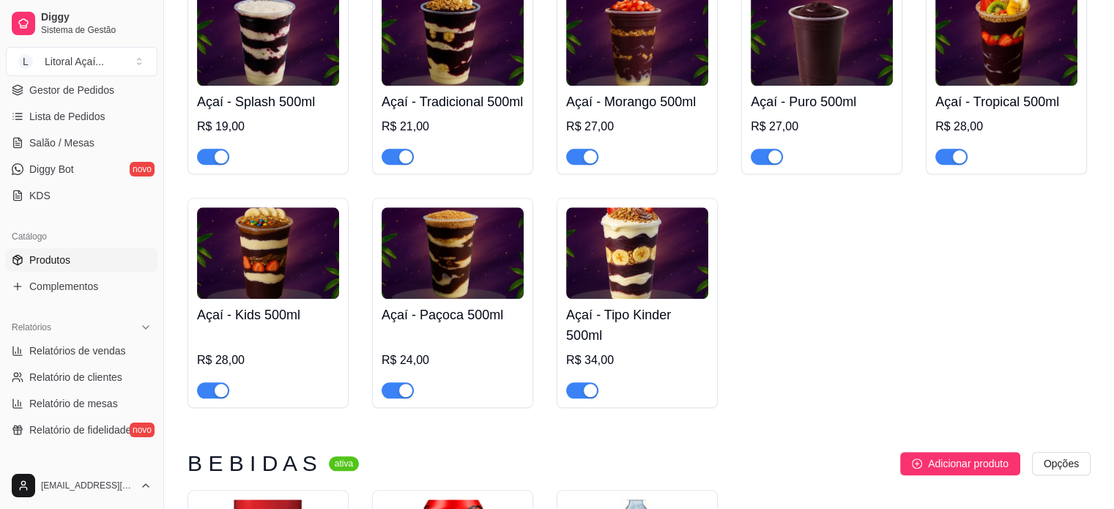
click at [665, 346] on h4 "Açaí - Tipo Kinder 500ml" at bounding box center [637, 325] width 142 height 41
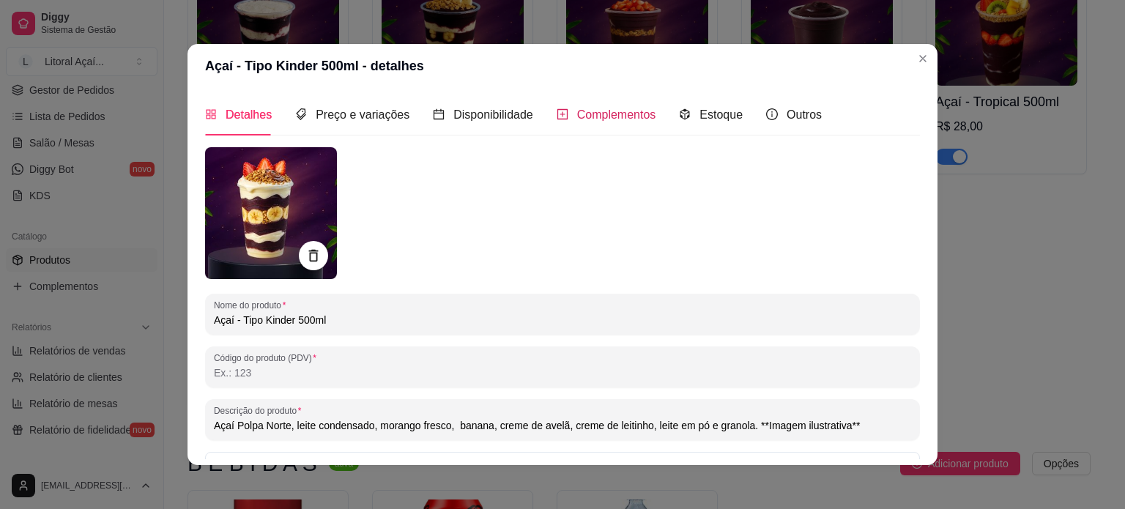
click at [590, 119] on span "Complementos" at bounding box center [616, 114] width 79 height 12
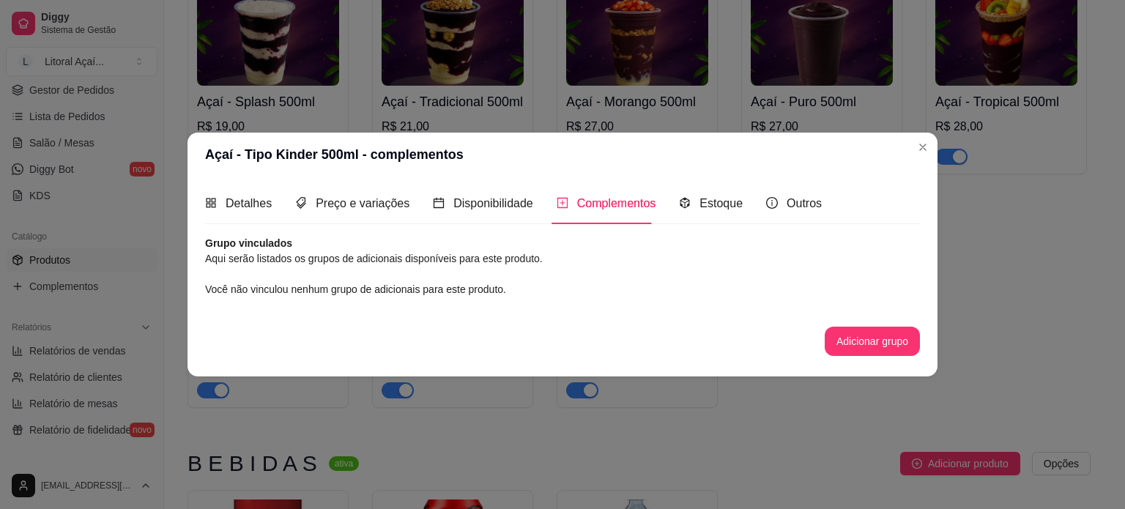
click at [826, 322] on div "Grupo vinculados Aqui serão listados os grupos de adicionais disponíveis para e…" at bounding box center [562, 296] width 715 height 120
click at [836, 329] on button "Adicionar grupo" at bounding box center [871, 341] width 95 height 29
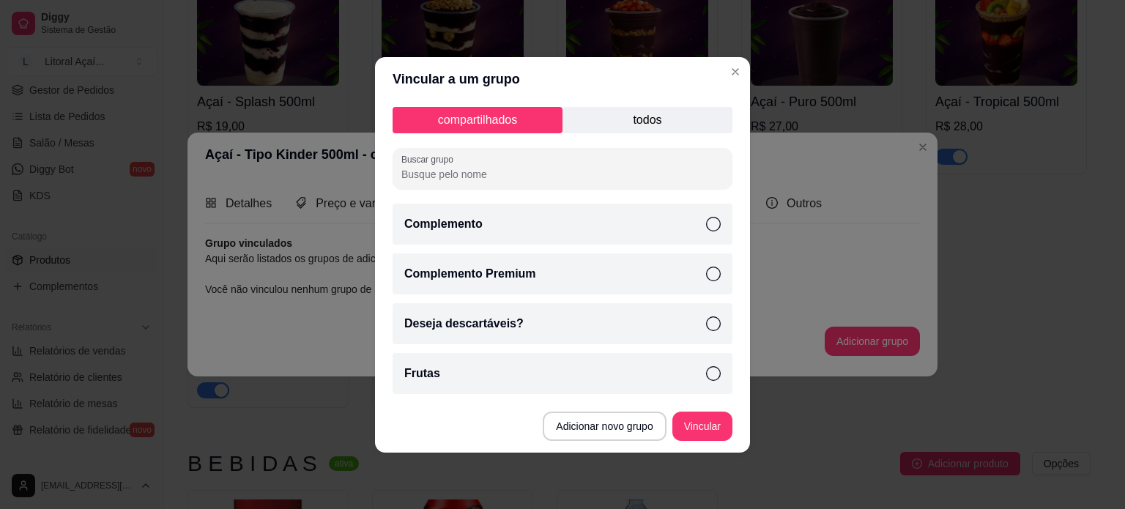
click at [597, 231] on div "Complemento" at bounding box center [562, 224] width 340 height 41
click at [580, 274] on div "Complemento Premium" at bounding box center [562, 273] width 340 height 41
click at [516, 376] on div "Frutas" at bounding box center [562, 373] width 340 height 41
click at [563, 325] on div "Deseja descartáveis?" at bounding box center [562, 323] width 340 height 41
click at [688, 437] on button "Vincular" at bounding box center [702, 425] width 60 height 29
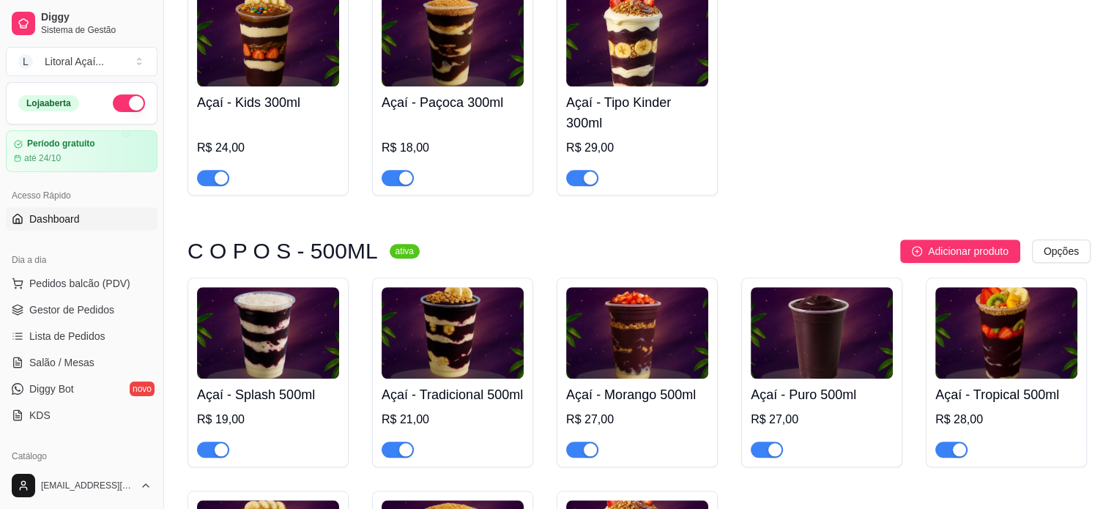
scroll to position [1245, 0]
click at [76, 225] on span "Dashboard" at bounding box center [54, 219] width 51 height 15
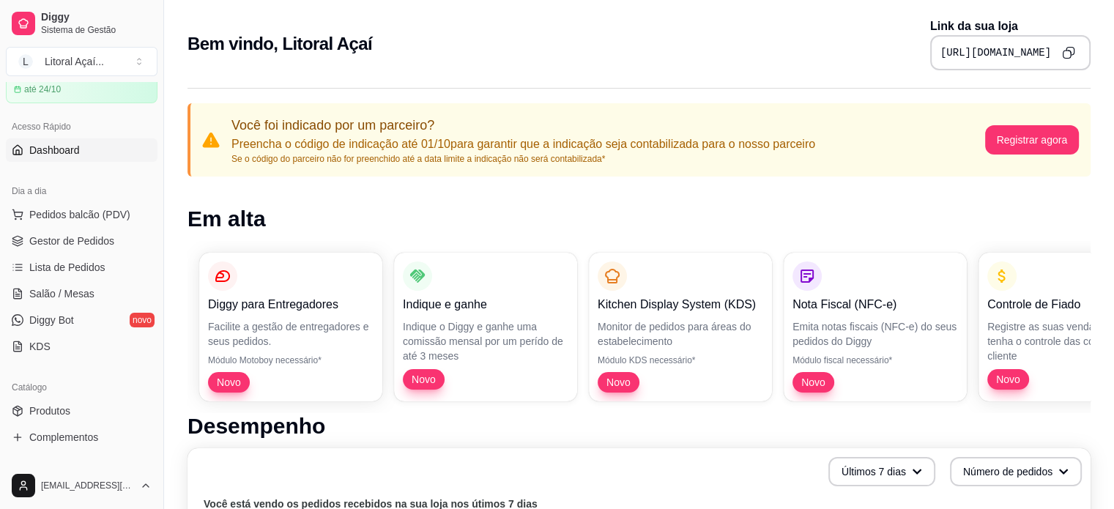
scroll to position [73, 0]
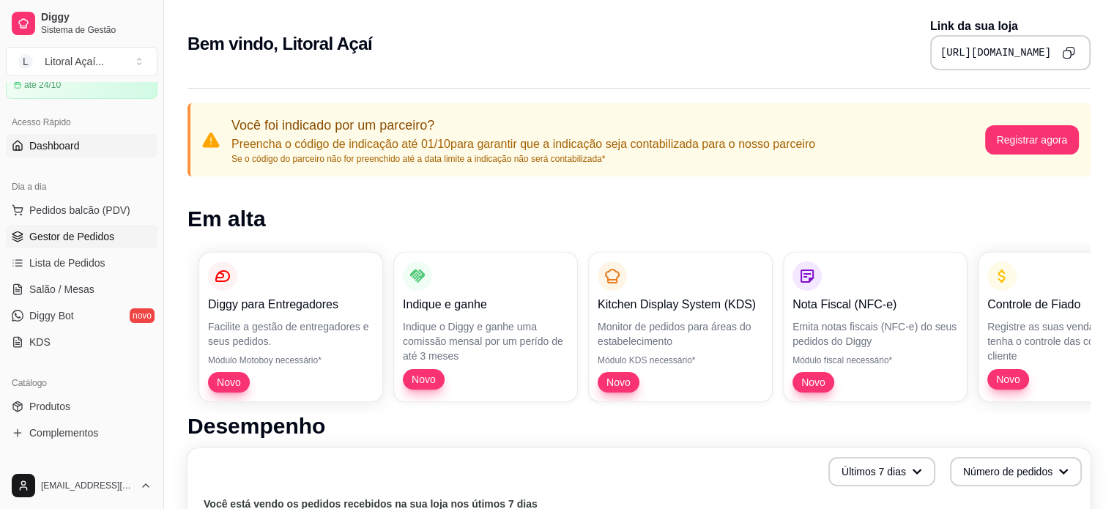
click at [92, 238] on span "Gestor de Pedidos" at bounding box center [71, 236] width 85 height 15
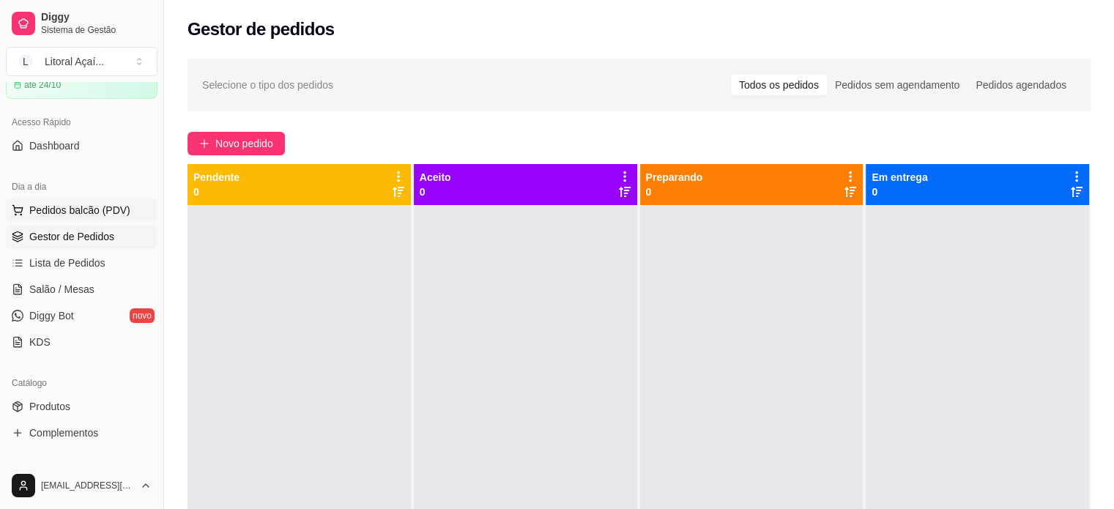
click at [102, 207] on span "Pedidos balcão (PDV)" at bounding box center [79, 210] width 101 height 15
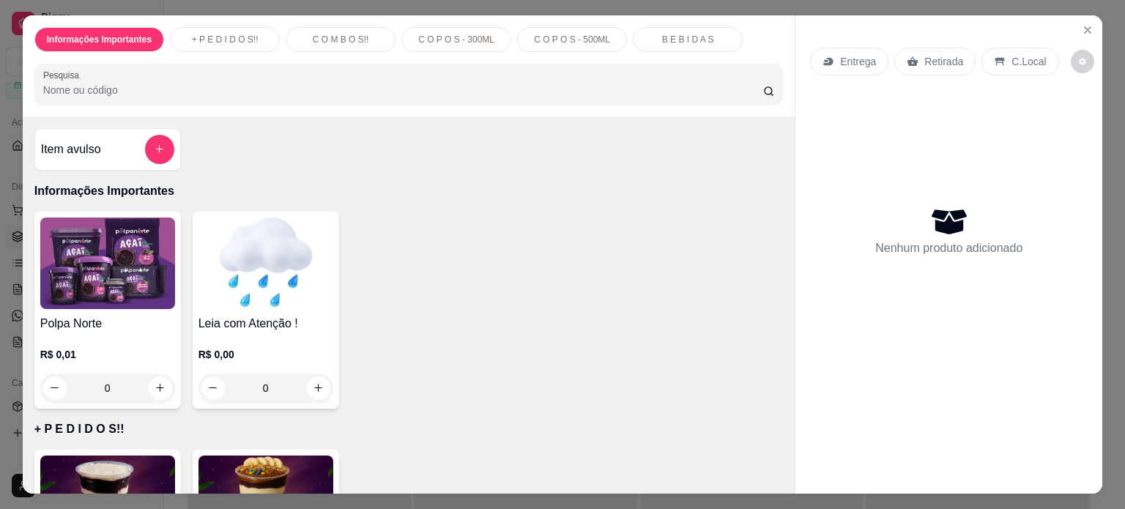
click at [1104, 213] on div "Informações Importantes + P E D I D O S!! C O M B O S!! C O P O S - 300ML C O P…" at bounding box center [562, 254] width 1125 height 509
click at [1082, 28] on icon "Close" at bounding box center [1087, 30] width 12 height 12
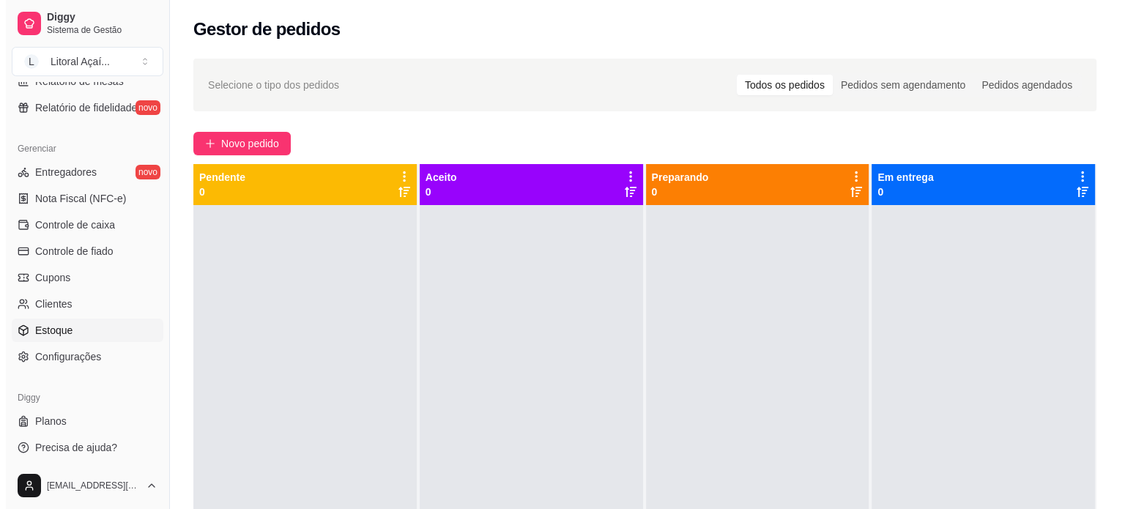
scroll to position [544, 0]
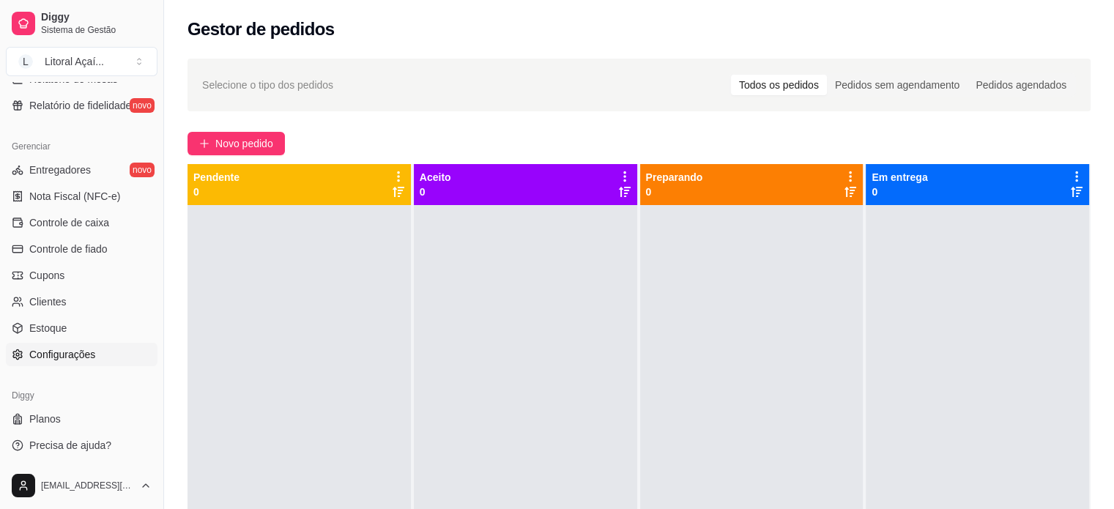
click at [90, 354] on span "Configurações" at bounding box center [62, 354] width 66 height 15
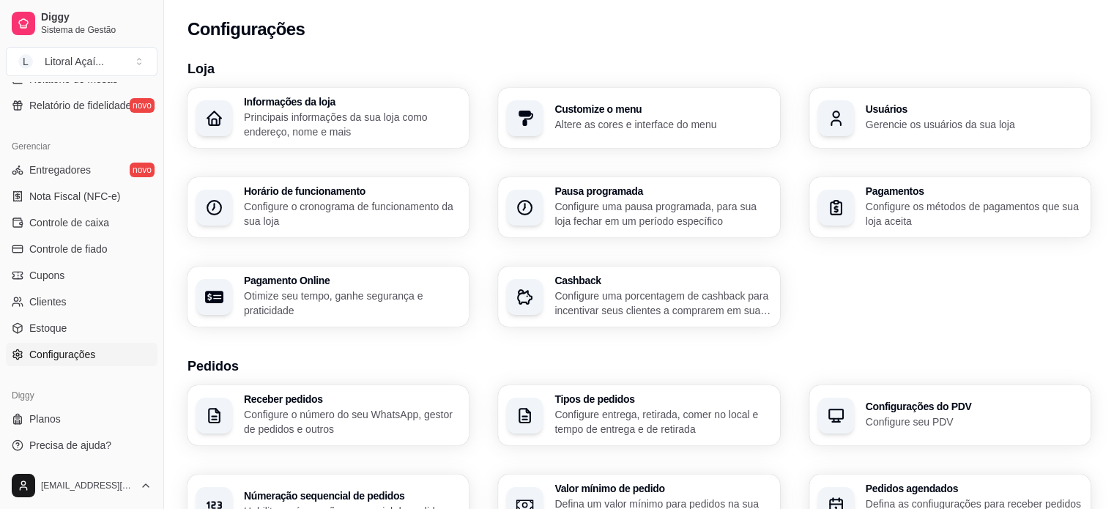
click at [346, 107] on div "Informações da loja Principais informações da sua loja como endereço, nome e ma…" at bounding box center [352, 118] width 216 height 42
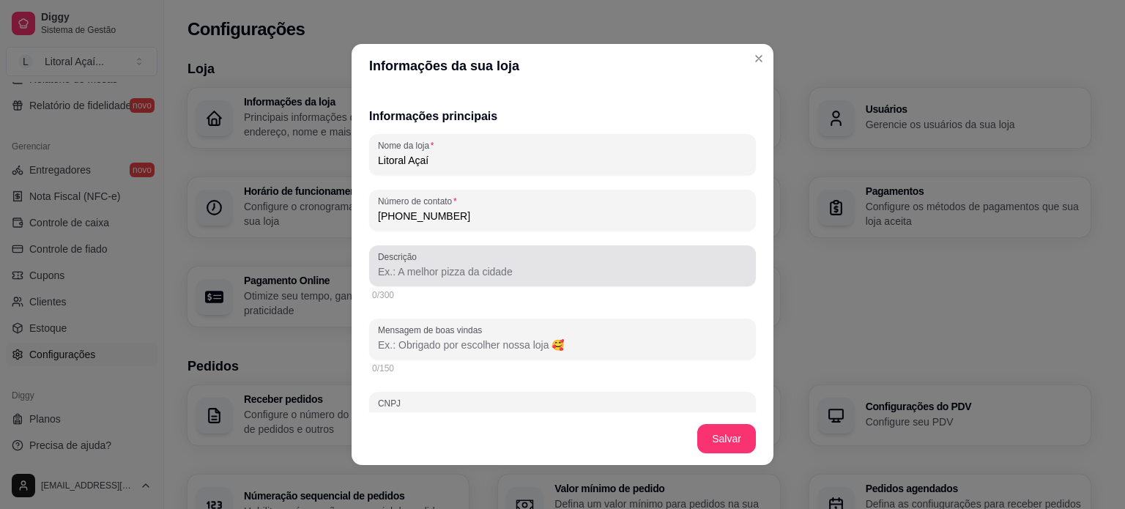
scroll to position [220, 0]
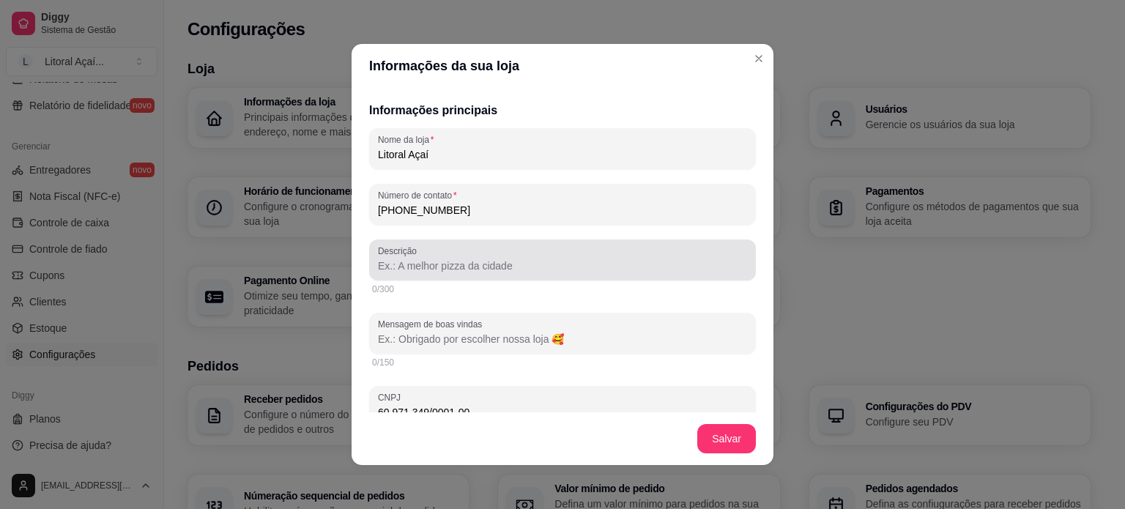
click at [492, 277] on div "Descrição" at bounding box center [562, 259] width 387 height 41
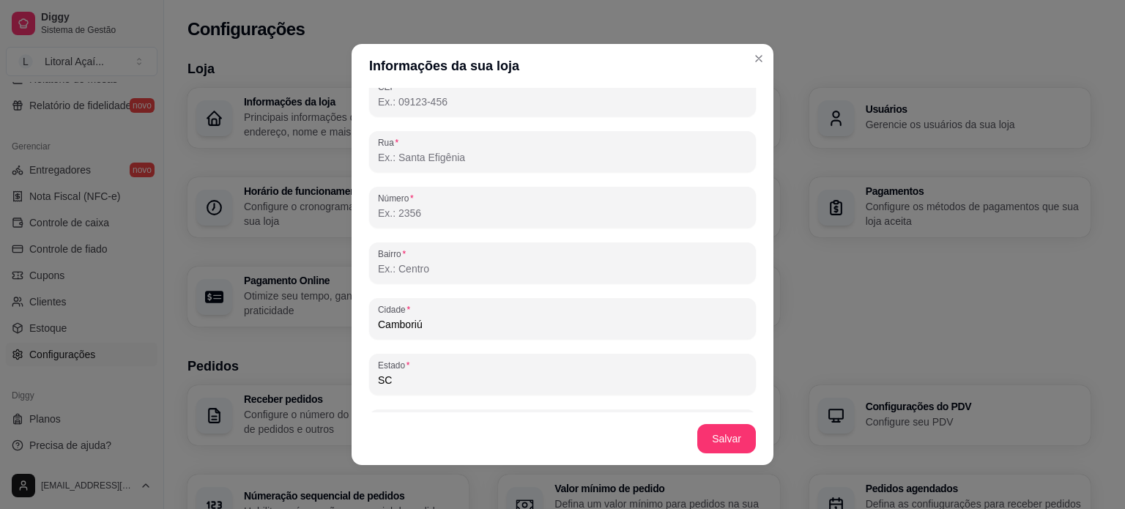
scroll to position [903, 0]
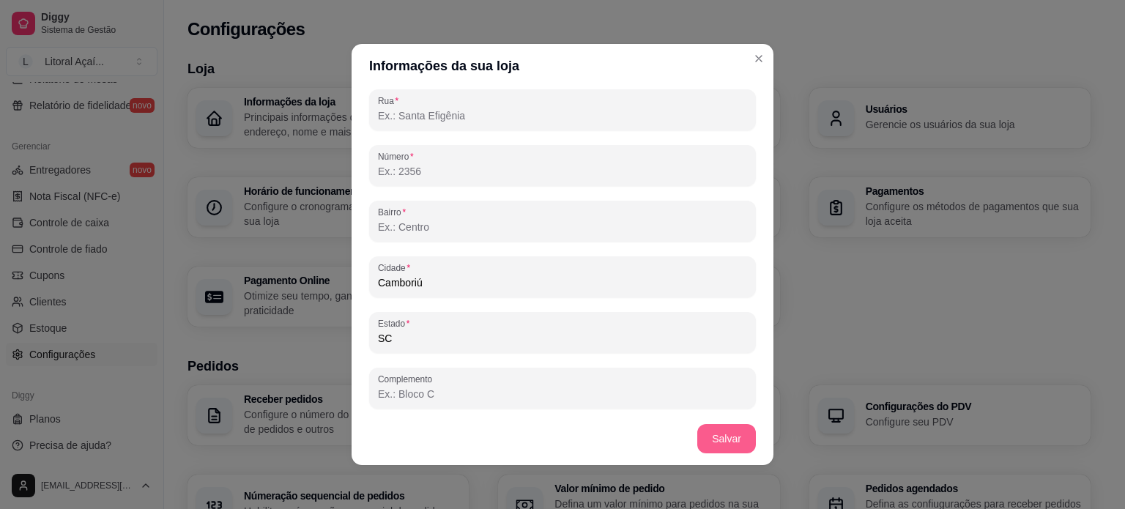
type input "Sabor que é SUPER"
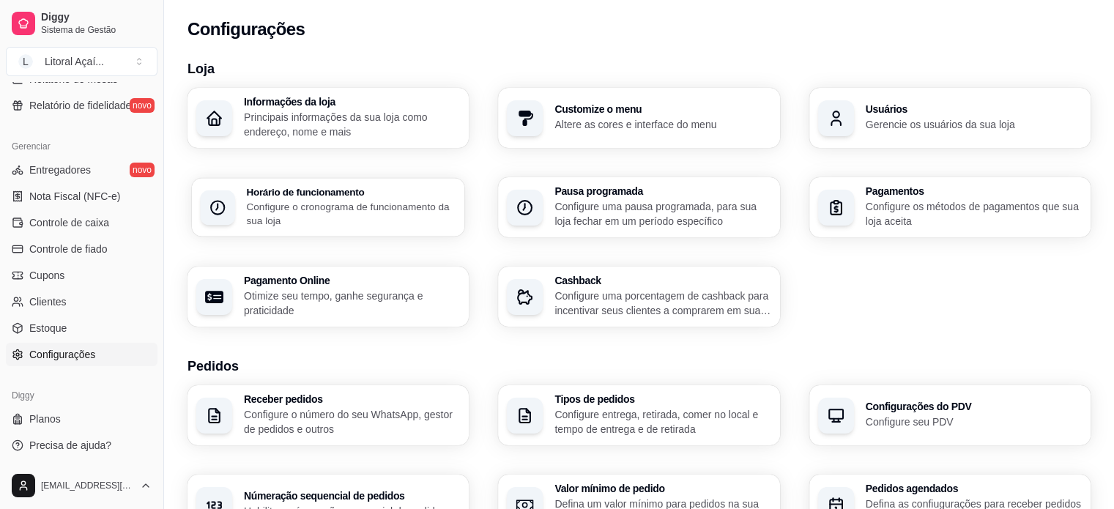
click at [357, 214] on p "Configure o cronograma de funcionamento da sua loja" at bounding box center [350, 213] width 209 height 29
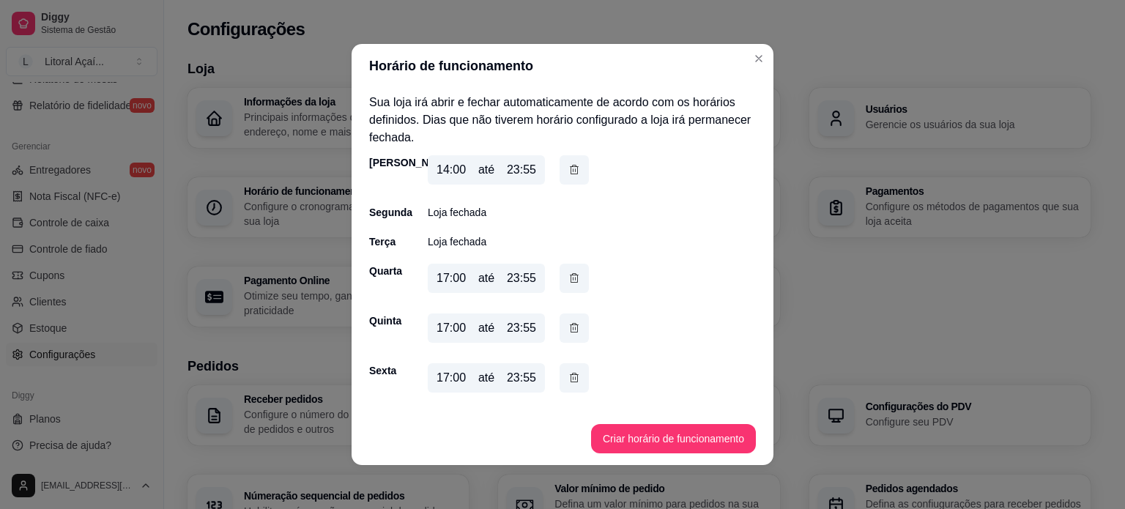
click at [456, 211] on p "Loja fechada" at bounding box center [457, 212] width 59 height 15
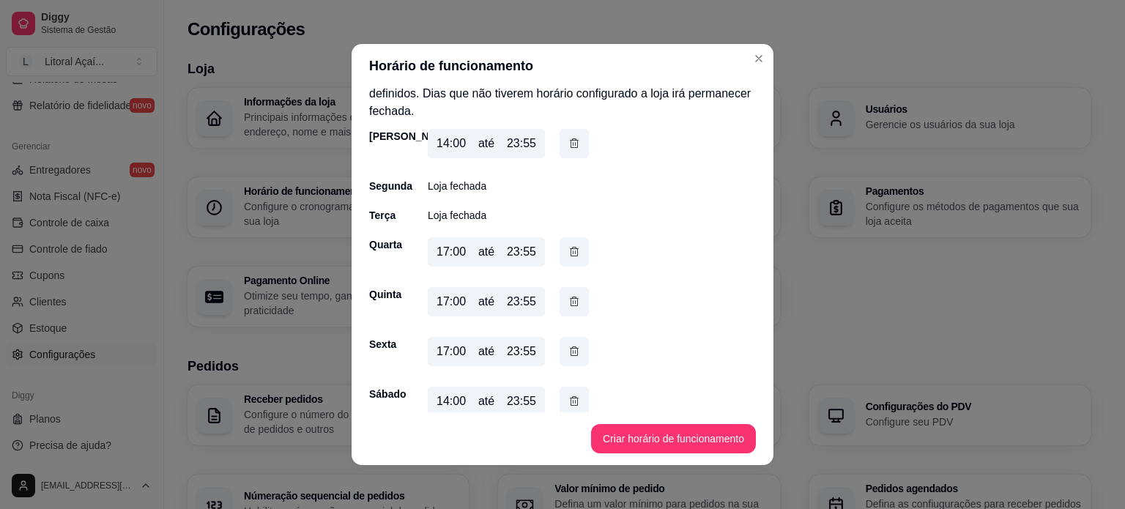
scroll to position [0, 0]
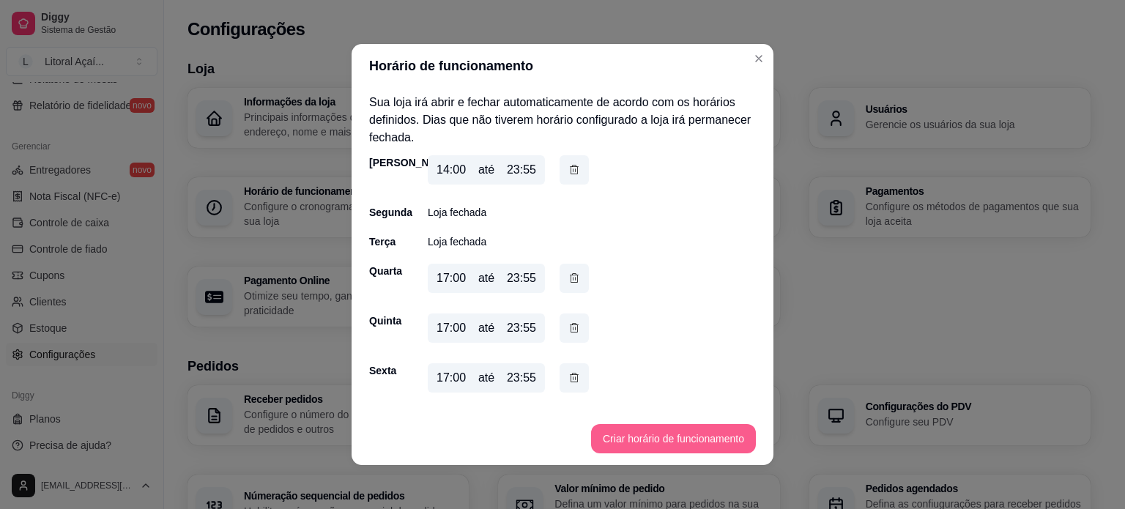
click at [656, 438] on button "Criar horário de funcionamento" at bounding box center [673, 438] width 165 height 29
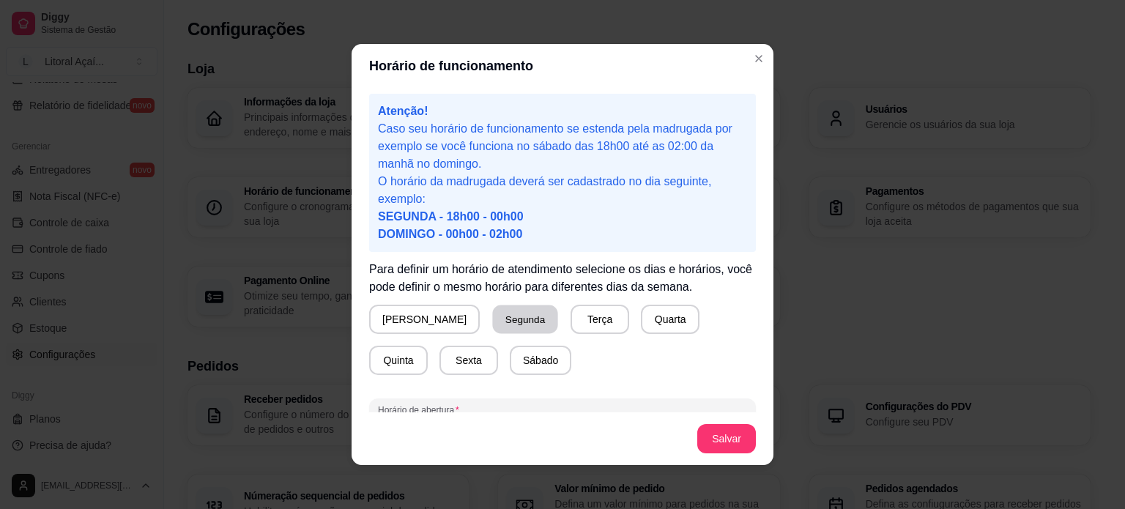
click at [493, 317] on button "Segunda" at bounding box center [525, 319] width 65 height 29
click at [567, 332] on button "Terça" at bounding box center [596, 319] width 59 height 29
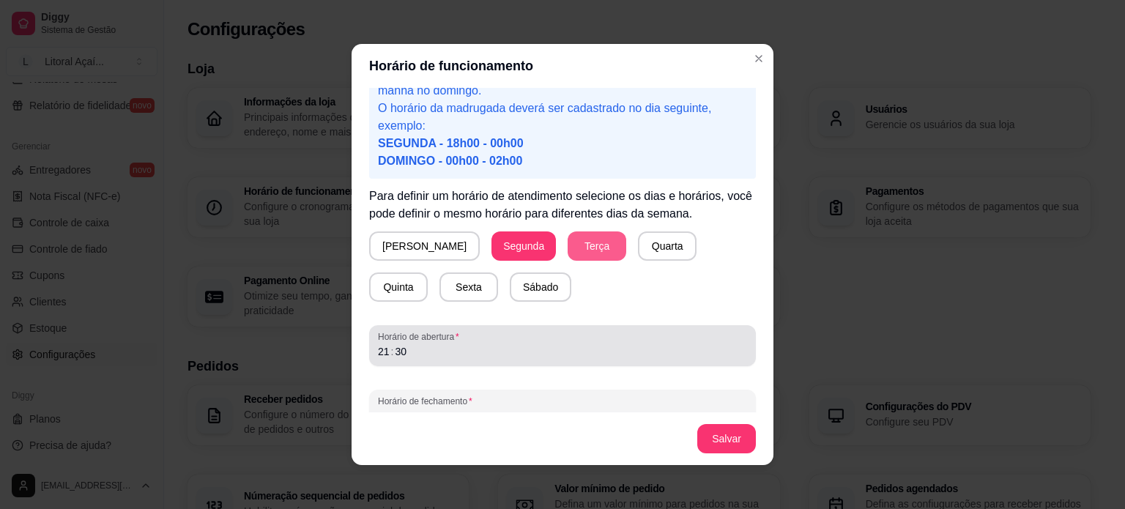
scroll to position [97, 0]
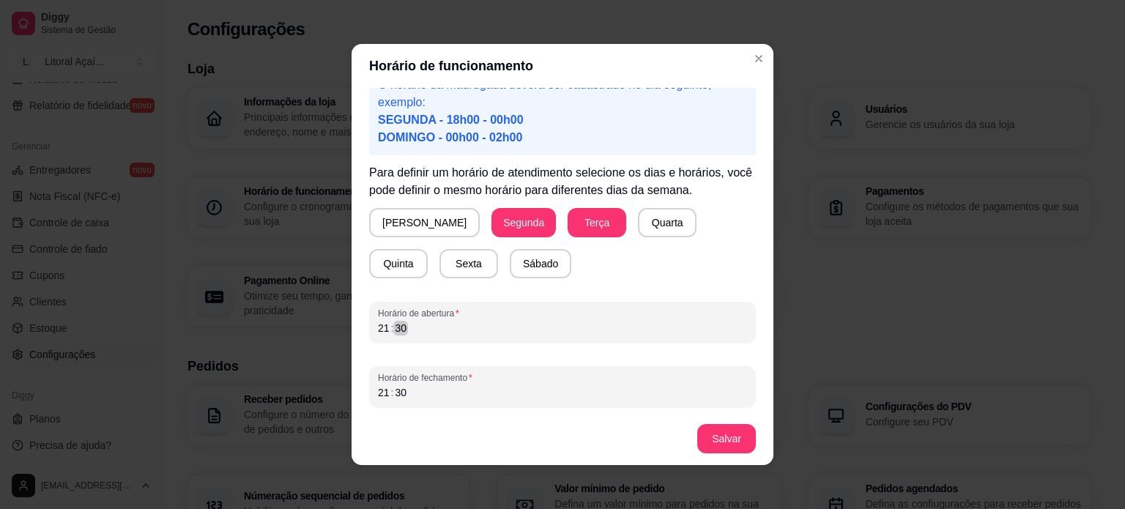
click at [310, 320] on div "Horário de funcionamento Atenção! Caso seu horário de funcionamento se estenda …" at bounding box center [562, 254] width 1125 height 509
click at [376, 332] on div "21" at bounding box center [383, 328] width 15 height 15
click at [378, 399] on div "21 : 30" at bounding box center [562, 393] width 369 height 18
click at [381, 389] on div "21" at bounding box center [383, 392] width 15 height 15
click at [709, 428] on button "Salvar" at bounding box center [726, 439] width 57 height 29
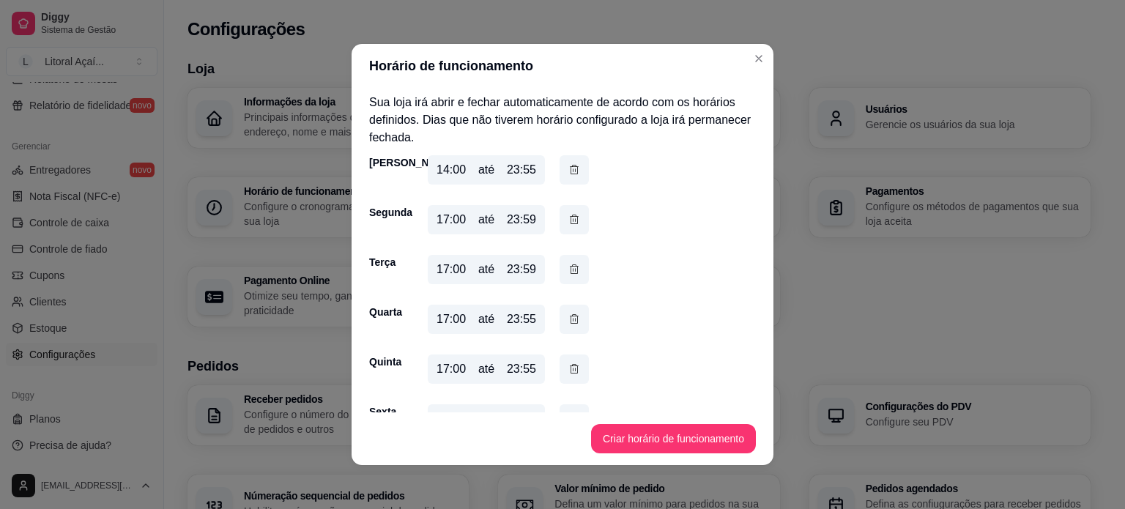
click at [521, 175] on div "23:55" at bounding box center [521, 170] width 29 height 18
drag, startPoint x: 518, startPoint y: 174, endPoint x: 530, endPoint y: 173, distance: 12.5
click at [530, 173] on div "14:00 até 23:55" at bounding box center [486, 169] width 117 height 29
click at [529, 174] on div "23:55" at bounding box center [521, 170] width 29 height 18
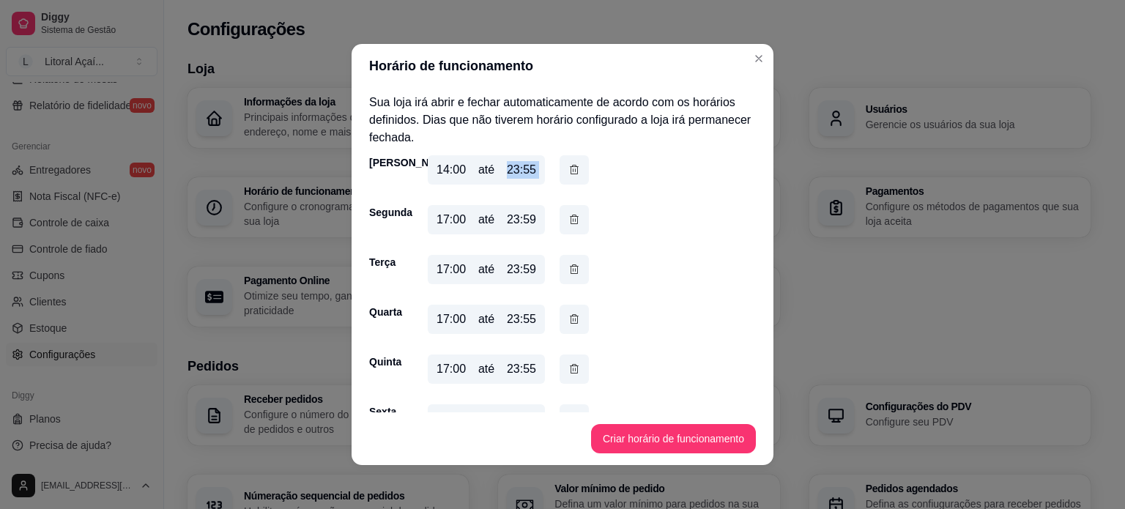
click at [529, 174] on div "23:55" at bounding box center [521, 170] width 29 height 18
click at [517, 174] on div "23:55" at bounding box center [521, 170] width 29 height 18
click at [529, 234] on div "17:00 até 23:59" at bounding box center [486, 219] width 117 height 29
click at [519, 213] on div "23:59" at bounding box center [521, 220] width 29 height 18
click at [570, 216] on icon "button" at bounding box center [574, 219] width 8 height 9
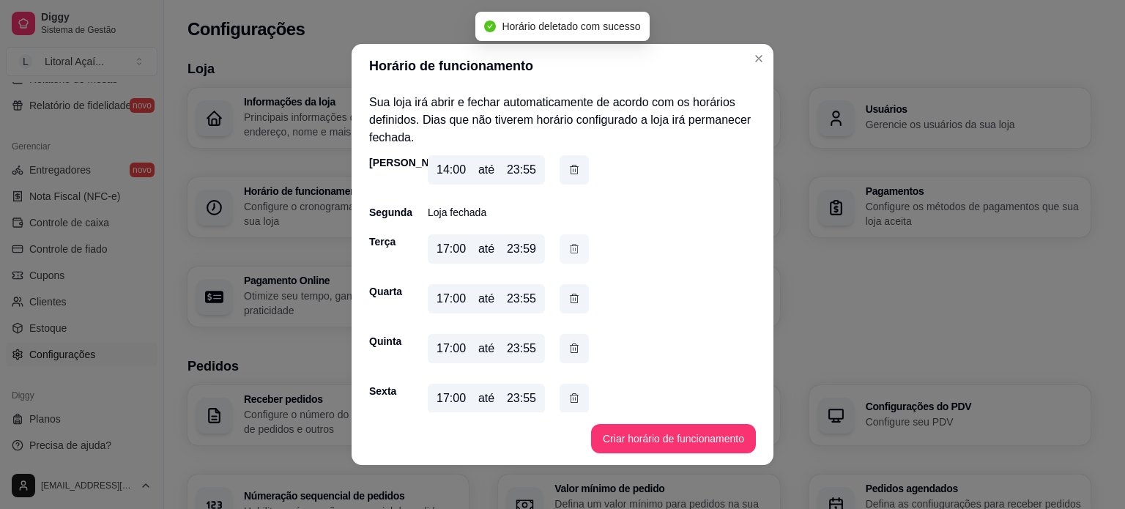
click at [575, 248] on button "button" at bounding box center [573, 248] width 29 height 29
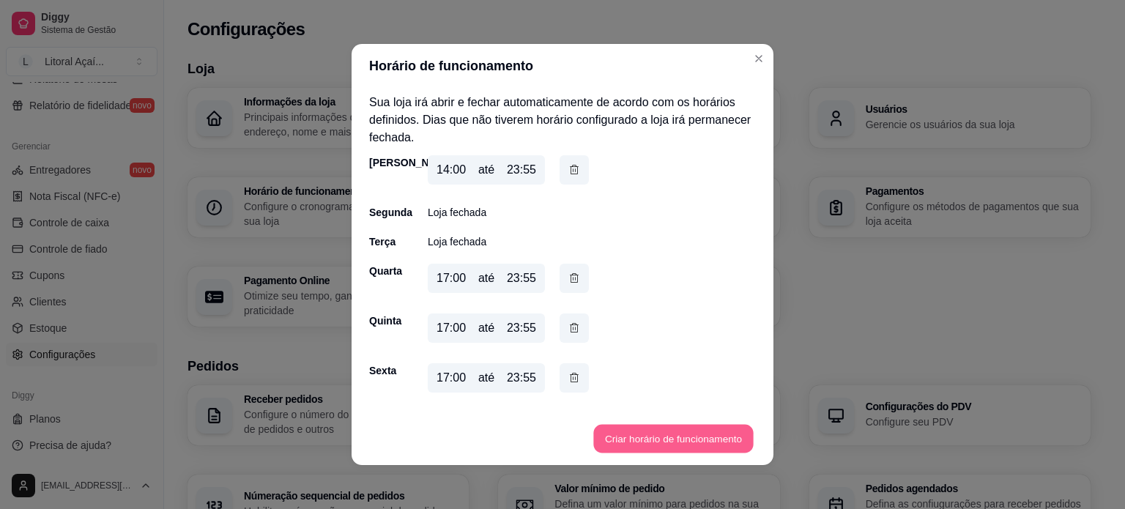
click at [630, 430] on button "Criar horário de funcionamento" at bounding box center [673, 439] width 160 height 29
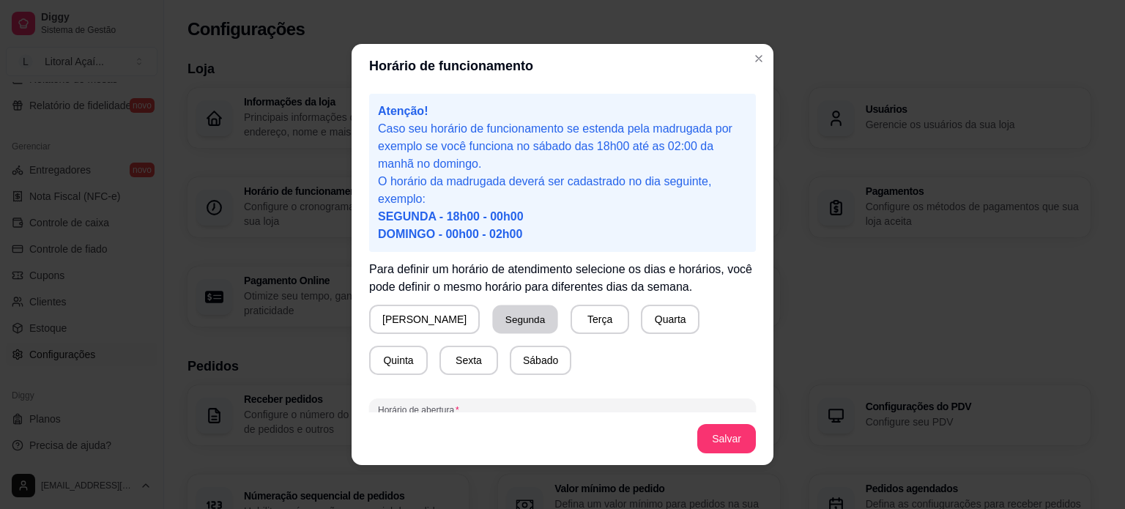
click at [493, 326] on button "Segunda" at bounding box center [525, 319] width 65 height 29
click at [567, 316] on button "Terça" at bounding box center [596, 319] width 59 height 29
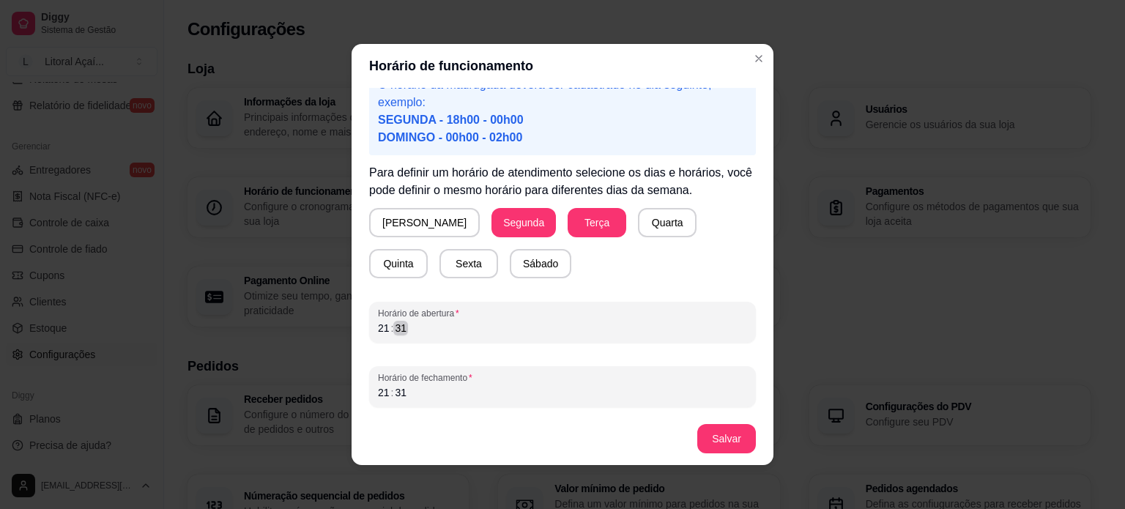
click at [369, 333] on div "Horário de abertura 21 : 31" at bounding box center [562, 322] width 387 height 41
click at [376, 324] on div "21" at bounding box center [383, 328] width 15 height 15
drag, startPoint x: 433, startPoint y: 403, endPoint x: 323, endPoint y: 400, distance: 109.8
click at [323, 400] on div "Horário de funcionamento Atenção! Caso seu horário de funcionamento se estenda …" at bounding box center [562, 254] width 1125 height 509
click at [381, 387] on div "21" at bounding box center [383, 392] width 15 height 15
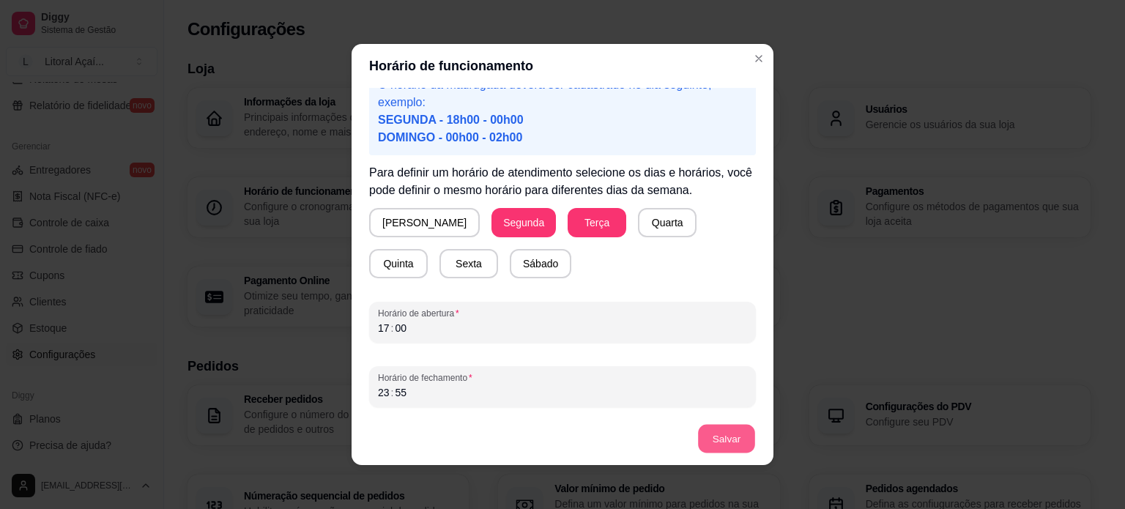
click at [728, 448] on button "Salvar" at bounding box center [726, 439] width 57 height 29
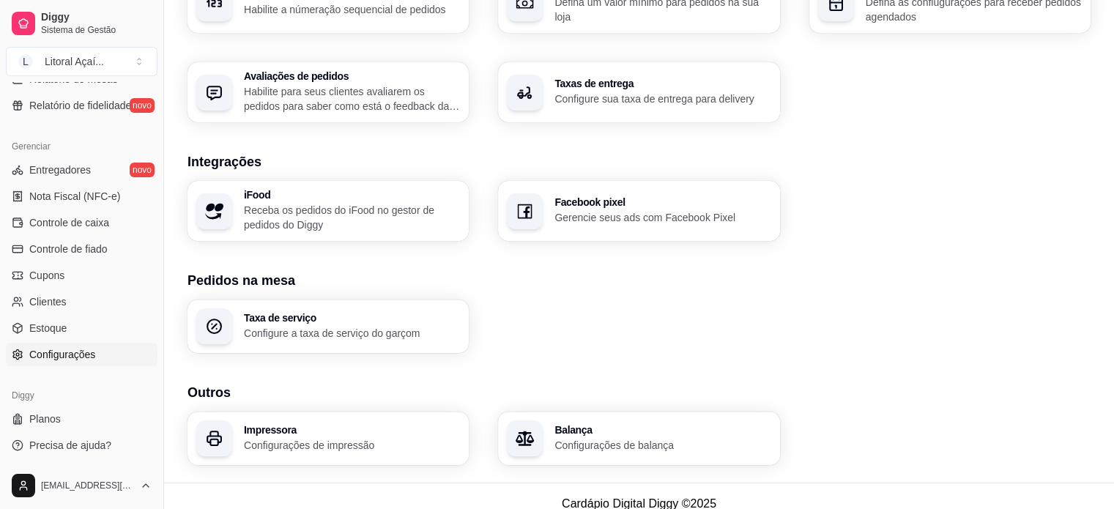
scroll to position [516, 0]
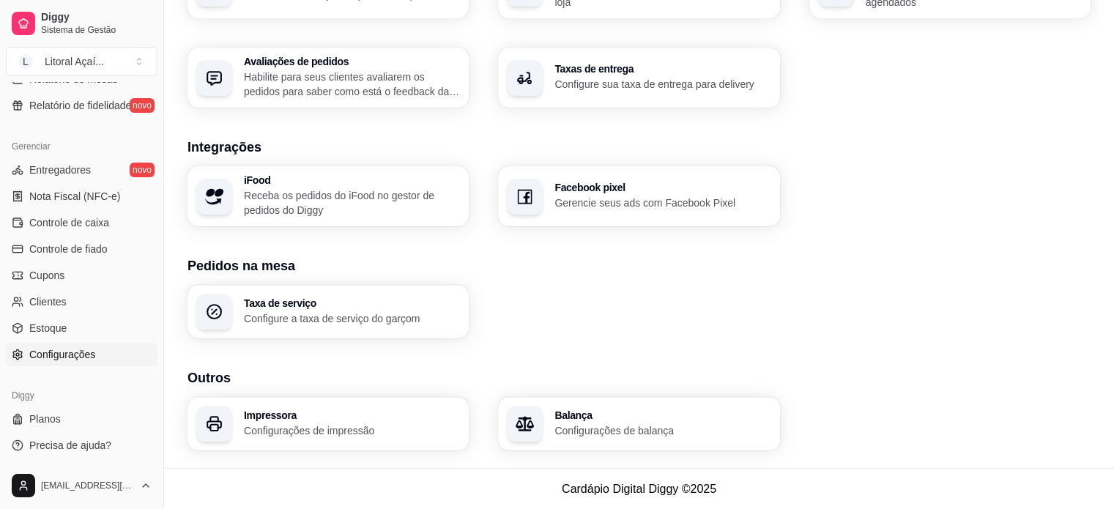
click at [339, 89] on p "Habilite para seus clientes avaliarem os pedidos para saber como está o feedbac…" at bounding box center [352, 84] width 216 height 29
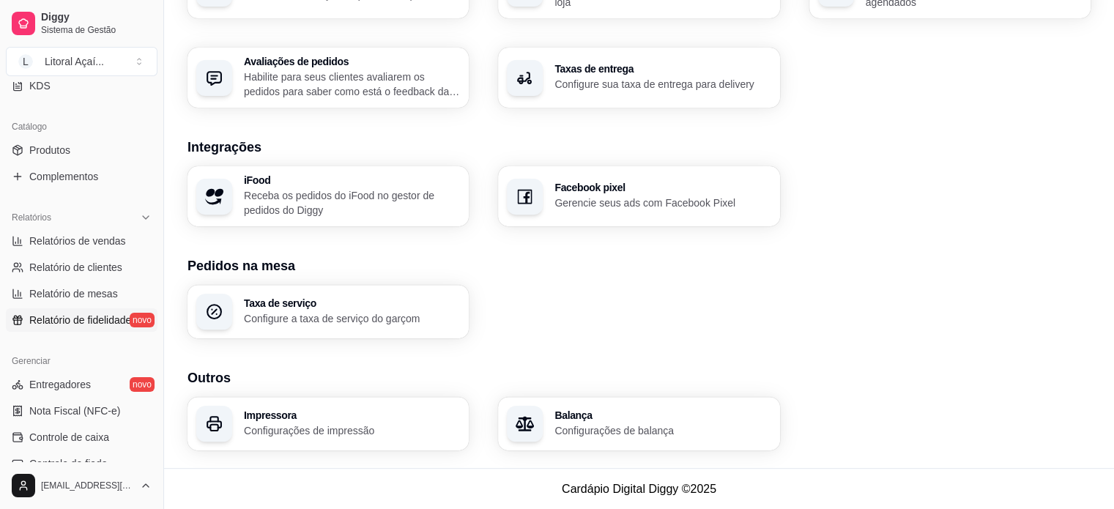
scroll to position [324, 0]
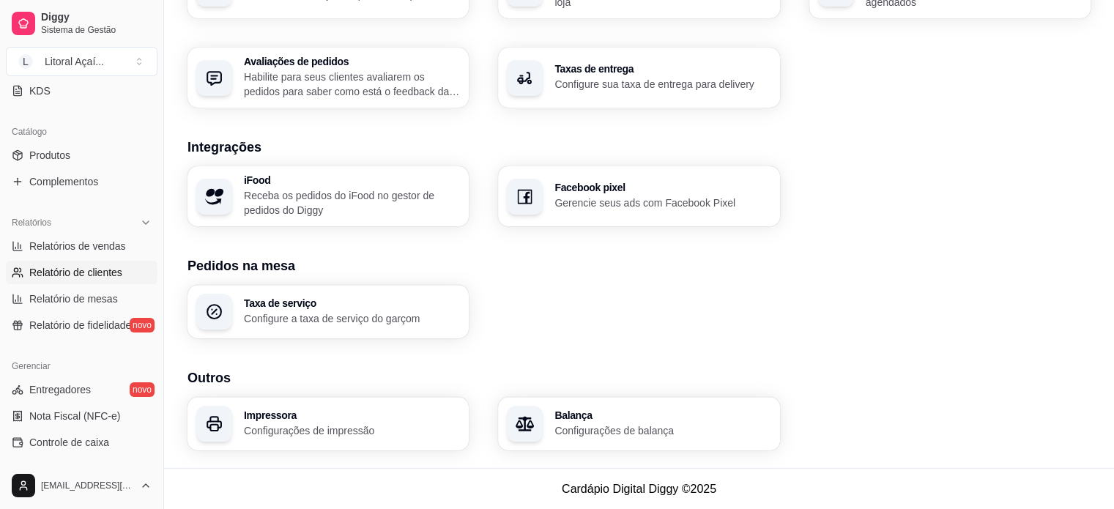
click at [97, 268] on span "Relatório de clientes" at bounding box center [75, 272] width 93 height 15
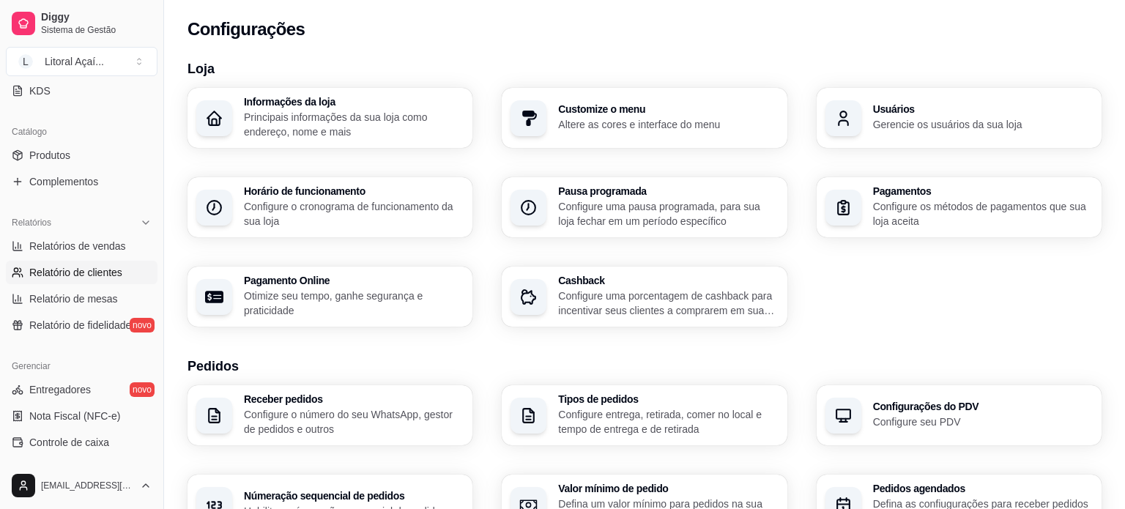
select select "30"
select select "HIGHEST_TOTAL_SPENT_WITH_ORDERS"
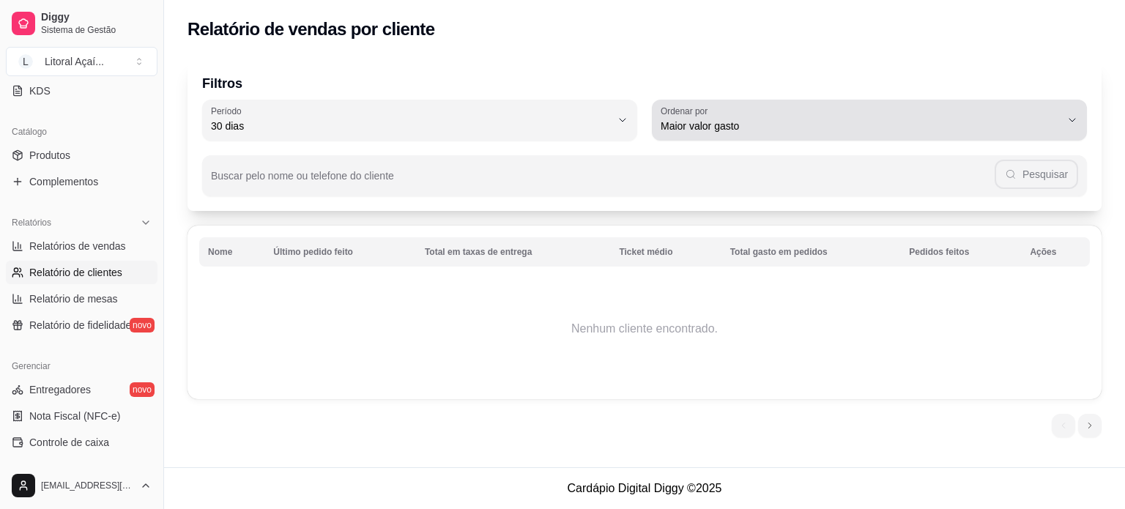
click at [726, 133] on span "Maior valor gasto" at bounding box center [860, 126] width 400 height 15
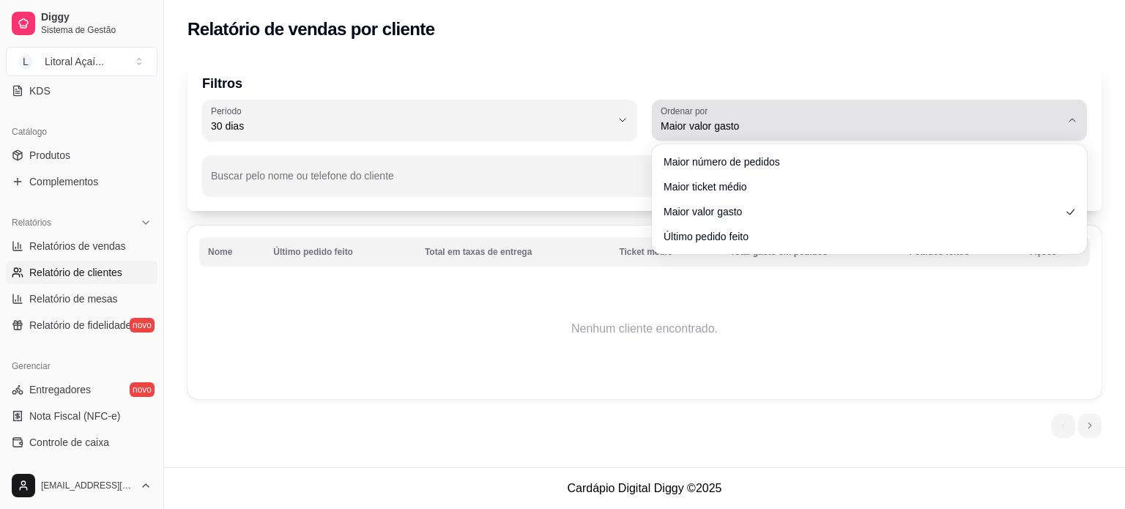
click at [726, 133] on span "Maior valor gasto" at bounding box center [860, 126] width 400 height 15
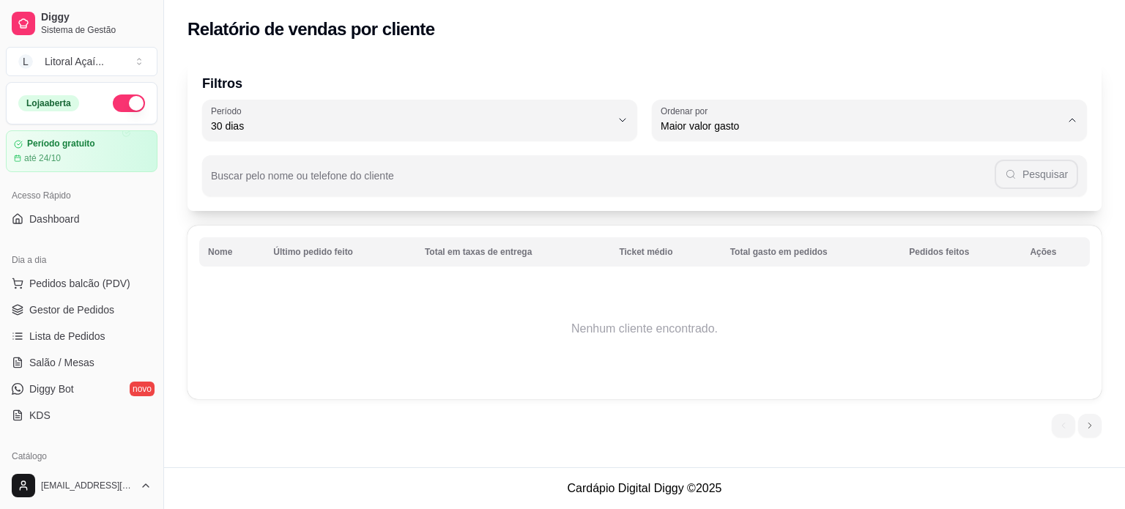
click at [46, 231] on div "Acesso Rápido Dashboard" at bounding box center [81, 207] width 163 height 59
click at [48, 228] on link "Dashboard" at bounding box center [82, 218] width 152 height 23
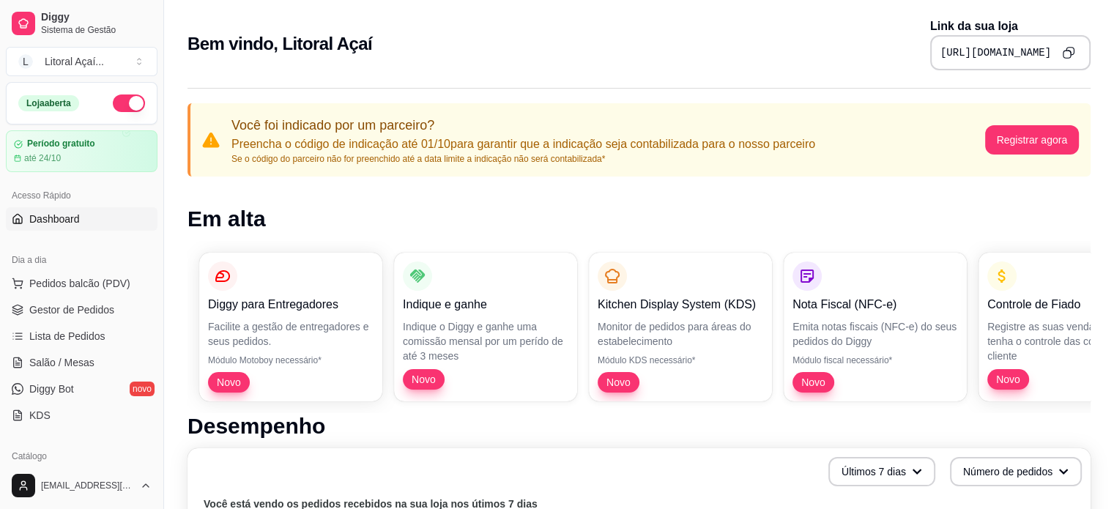
click at [1064, 56] on icon "Copy to clipboard" at bounding box center [1068, 52] width 12 height 12
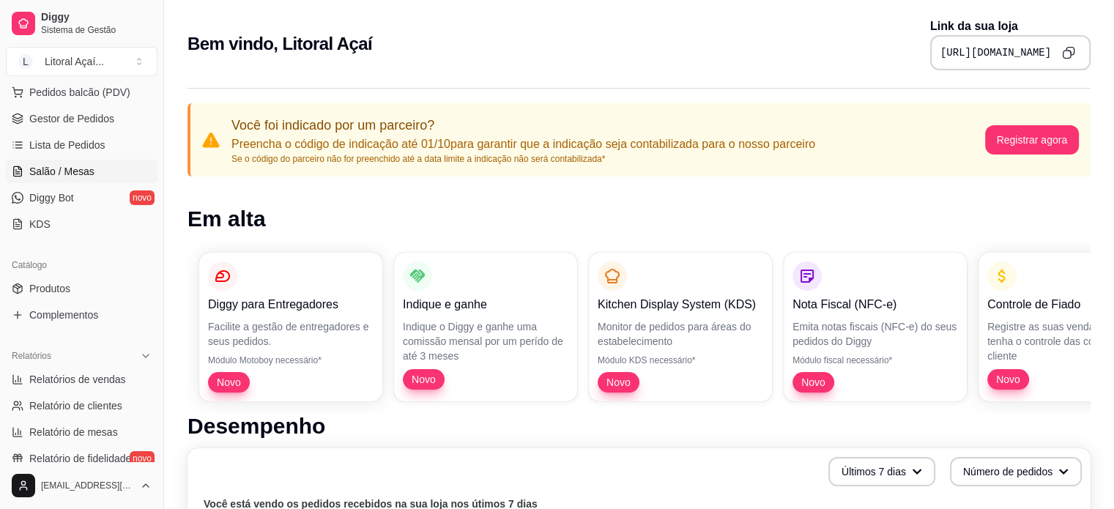
scroll to position [220, 0]
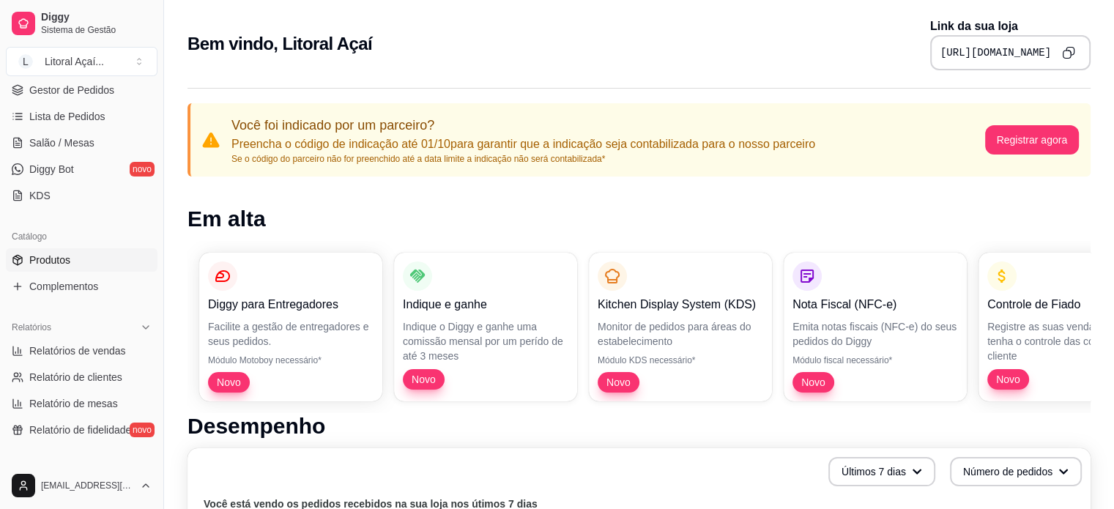
click at [76, 252] on link "Produtos" at bounding box center [82, 259] width 152 height 23
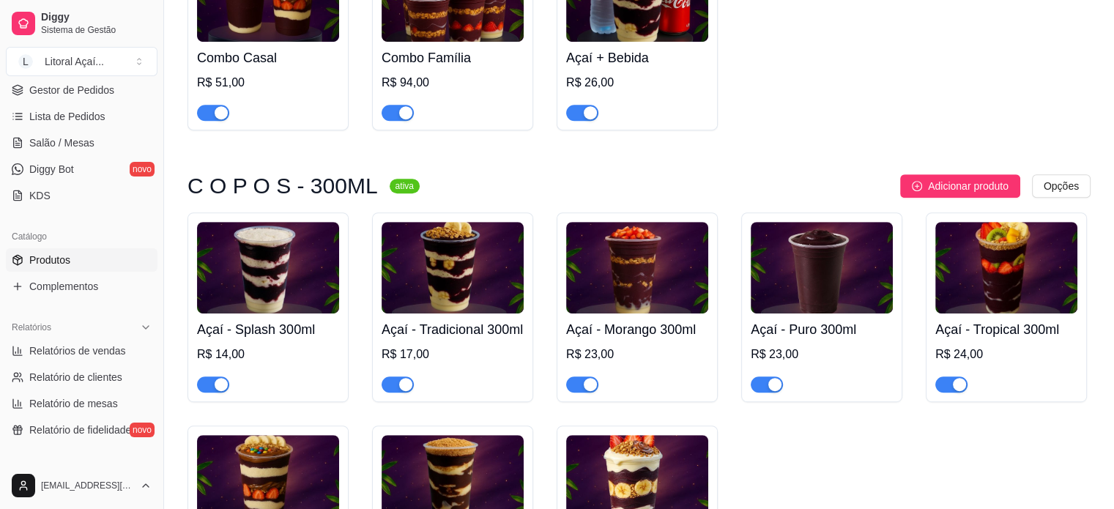
scroll to position [805, 0]
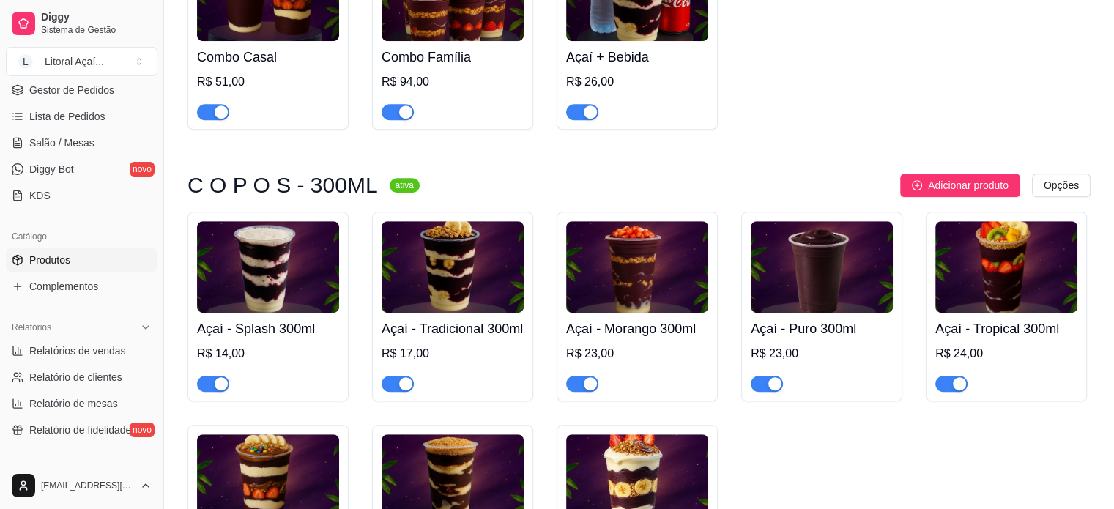
click at [266, 354] on div "R$ 14,00" at bounding box center [268, 368] width 142 height 47
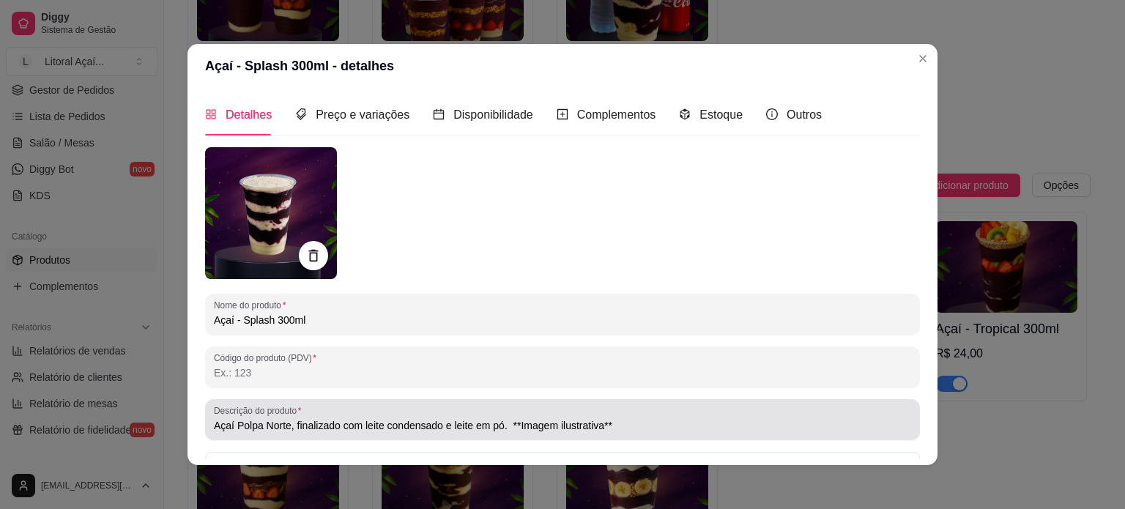
click at [327, 415] on div "Açaí Polpa Norte, finalizado com leite condensado e leite em pó. **Imagem ilust…" at bounding box center [562, 419] width 697 height 29
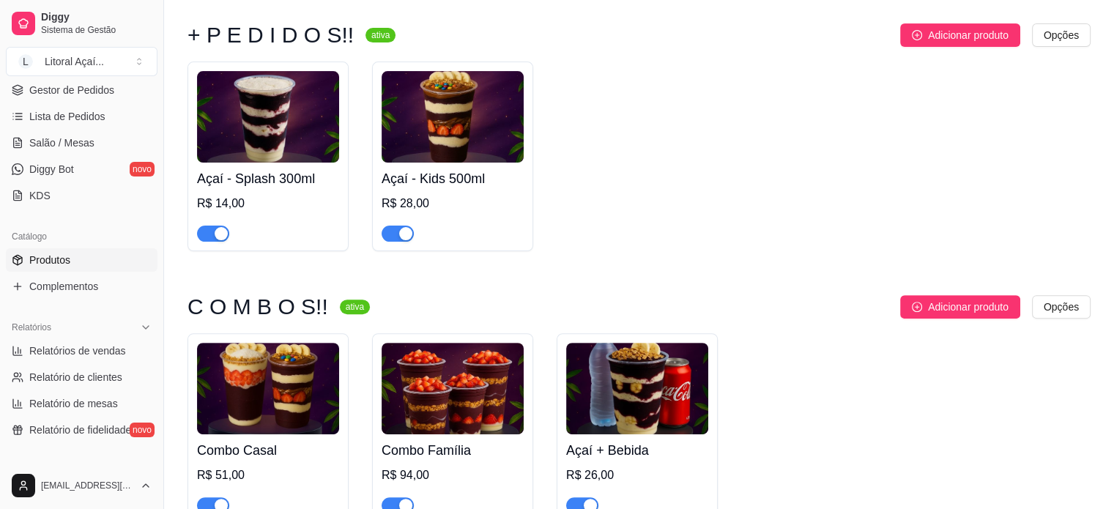
scroll to position [366, 0]
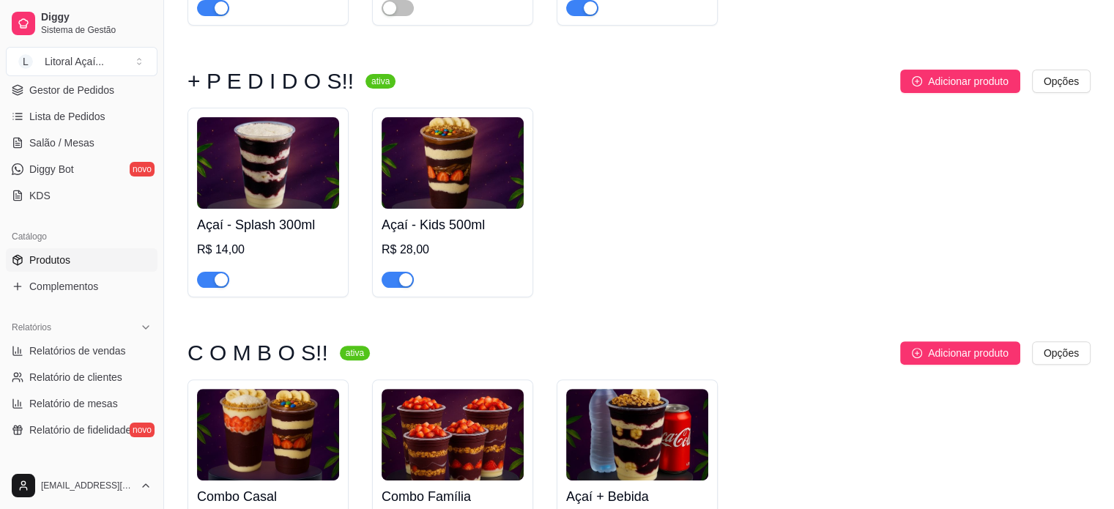
click at [275, 251] on div "R$ 14,00" at bounding box center [268, 250] width 142 height 18
click at [441, 250] on div "R$ 28,00" at bounding box center [452, 250] width 142 height 18
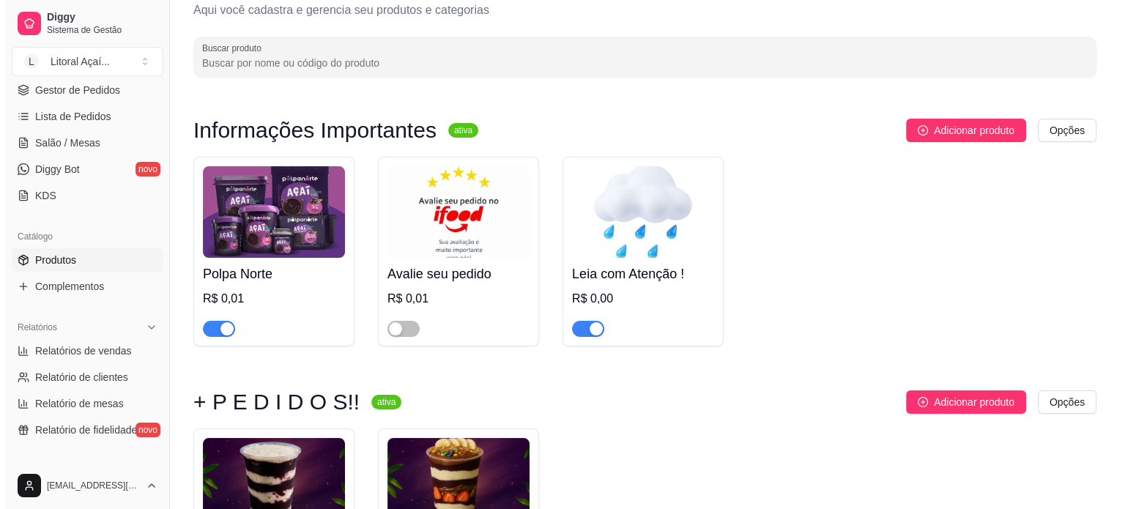
scroll to position [0, 0]
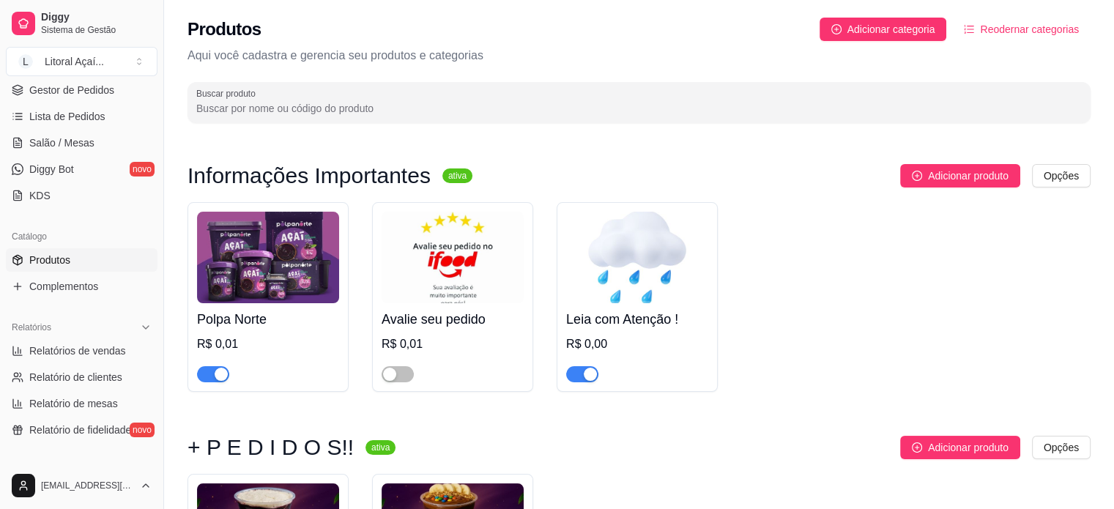
click at [275, 318] on h4 "Polpa Norte" at bounding box center [268, 319] width 142 height 20
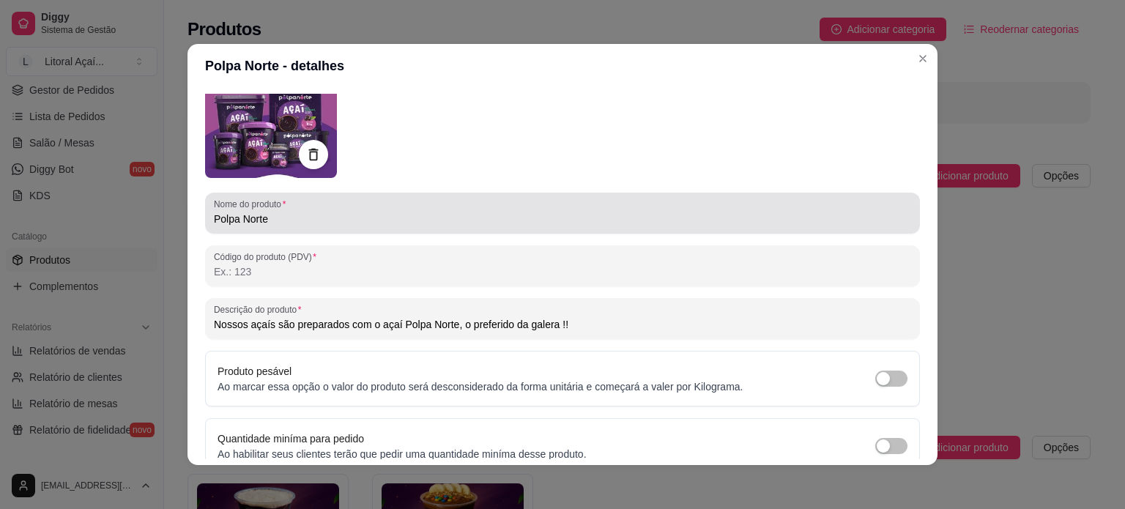
scroll to position [73, 0]
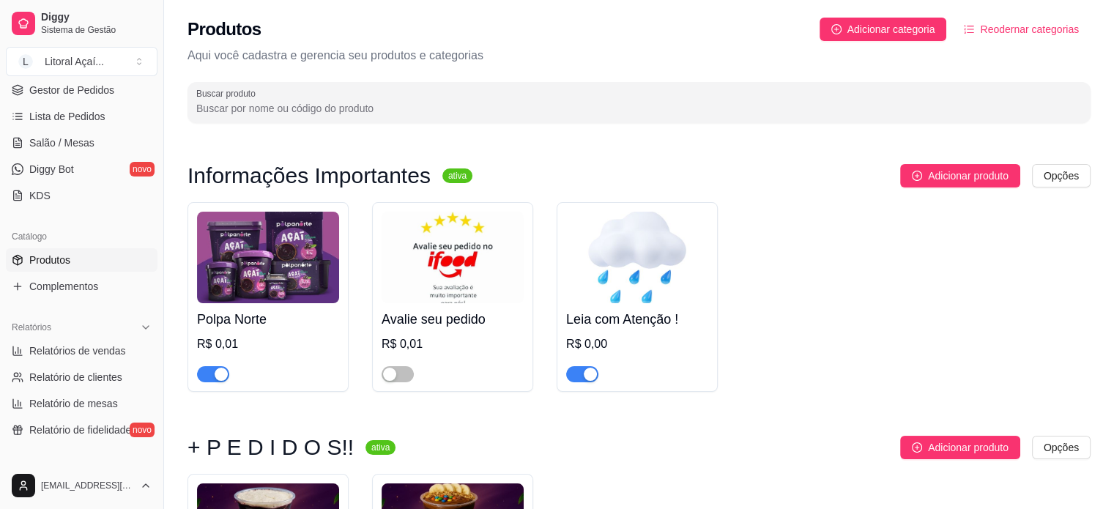
click at [650, 283] on img at bounding box center [637, 258] width 142 height 92
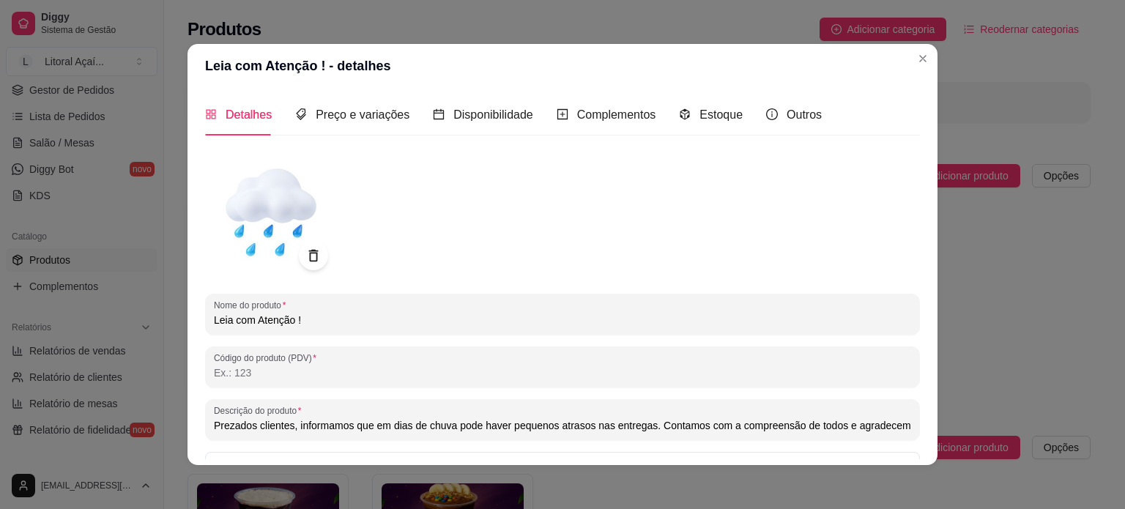
drag, startPoint x: 324, startPoint y: 321, endPoint x: 205, endPoint y: 324, distance: 118.6
click at [205, 324] on div "Nome do produto Leia com Atenção !" at bounding box center [562, 314] width 715 height 41
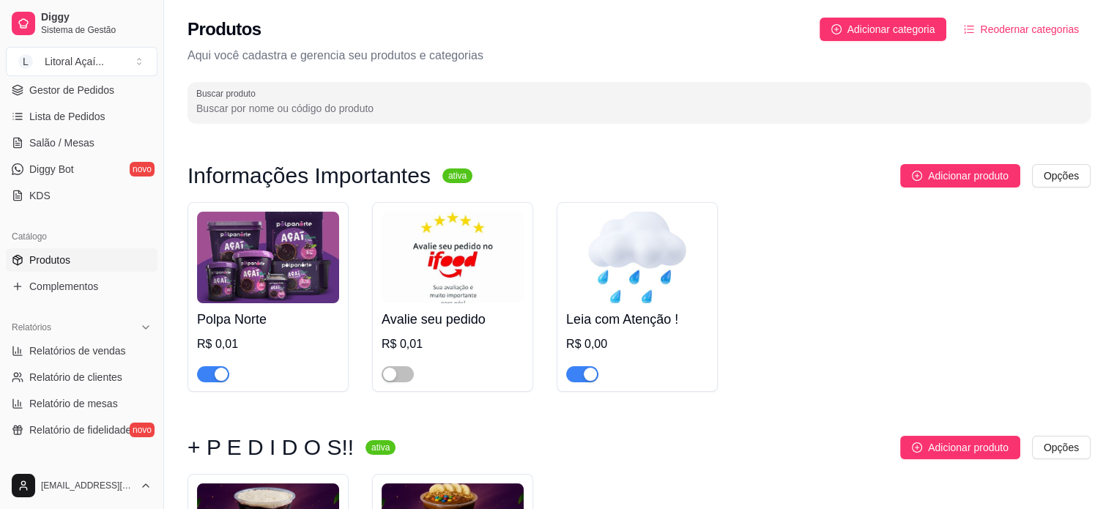
click at [282, 319] on h4 "Polpa Norte" at bounding box center [268, 319] width 142 height 20
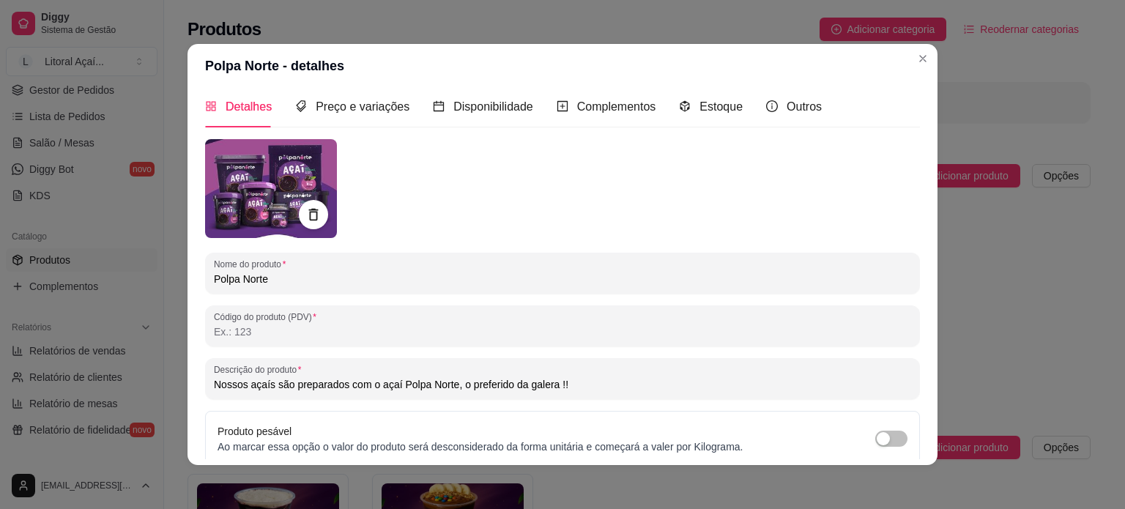
scroll to position [0, 0]
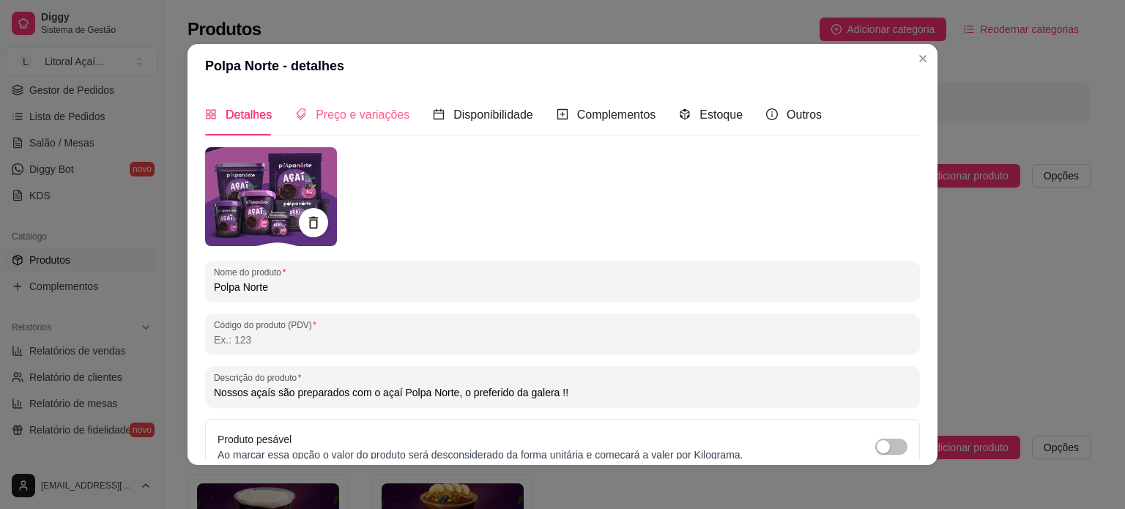
click at [374, 127] on div "Preço e variações" at bounding box center [352, 115] width 114 height 42
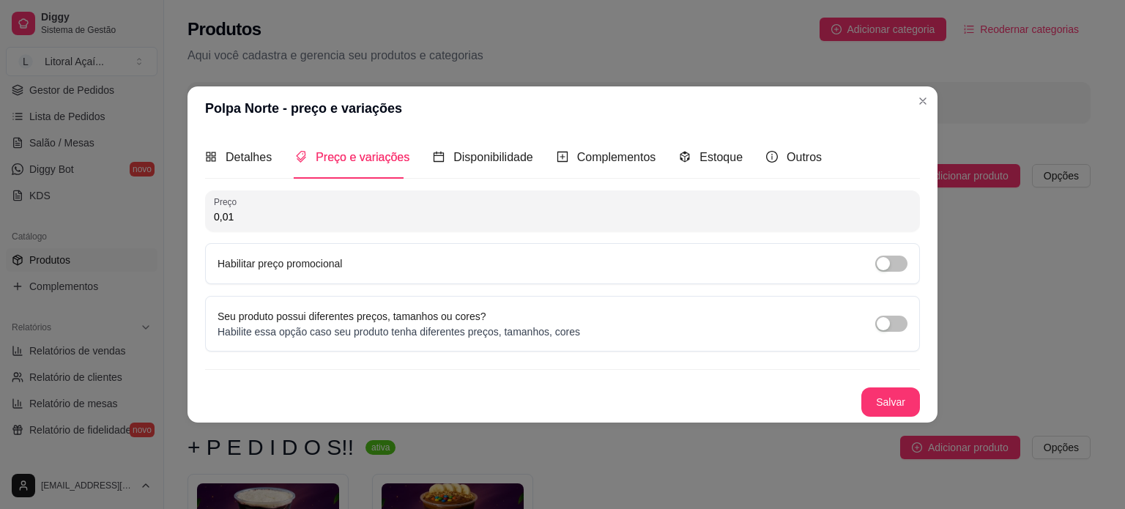
click at [457, 135] on div "Detalhes Preço e variações Disponibilidade Complementos Estoque Outros Nome do …" at bounding box center [562, 275] width 750 height 291
click at [469, 146] on div "Disponibilidade" at bounding box center [483, 157] width 100 height 42
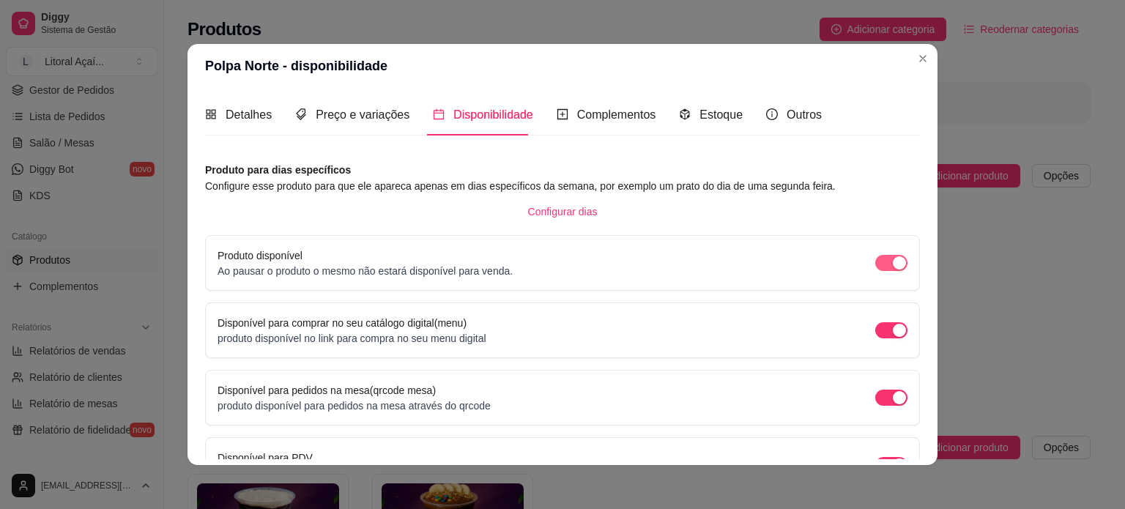
click at [875, 266] on span "button" at bounding box center [891, 263] width 32 height 16
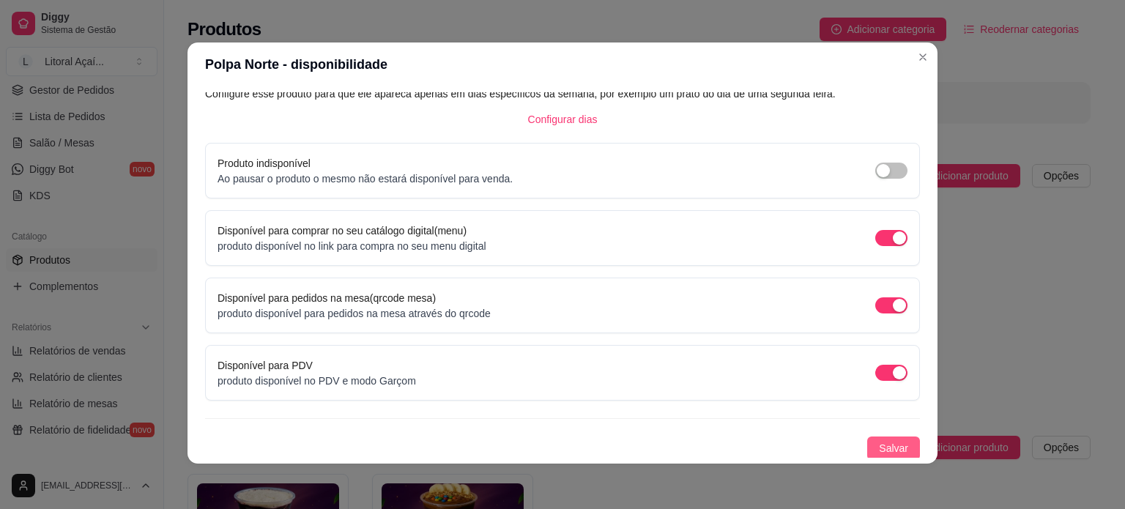
scroll to position [3, 0]
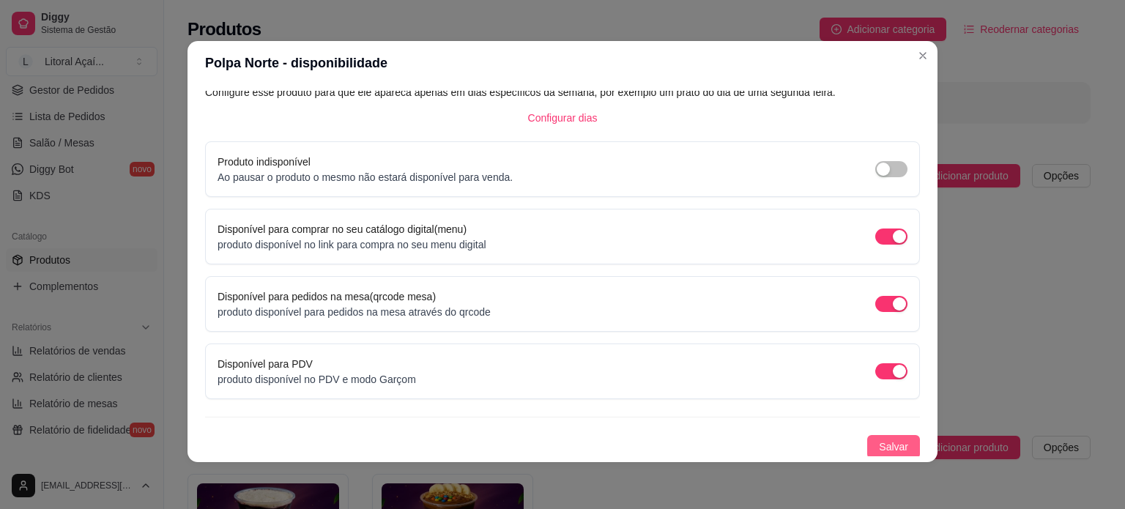
click at [879, 442] on span "Salvar" at bounding box center [893, 447] width 29 height 16
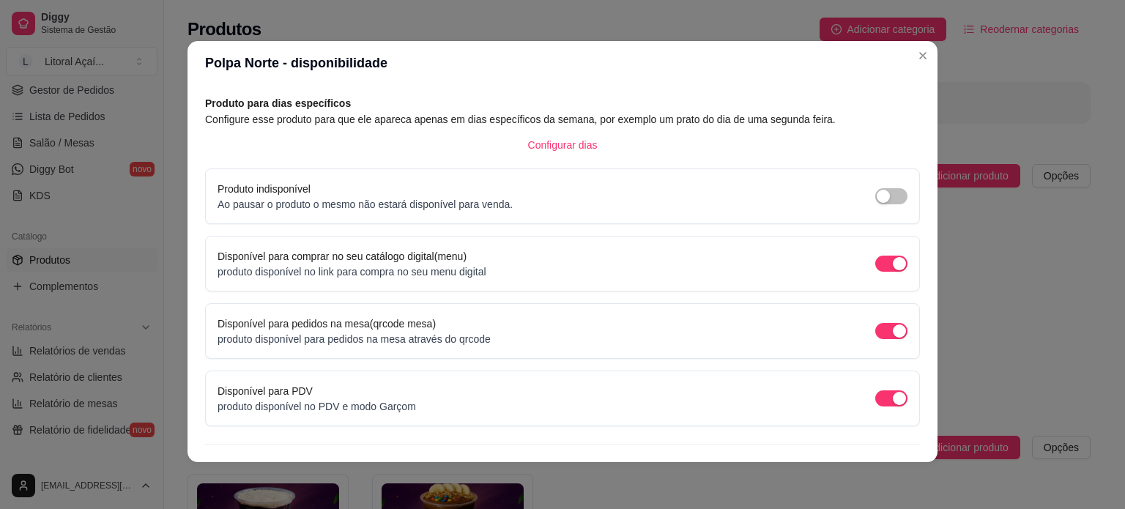
scroll to position [18, 0]
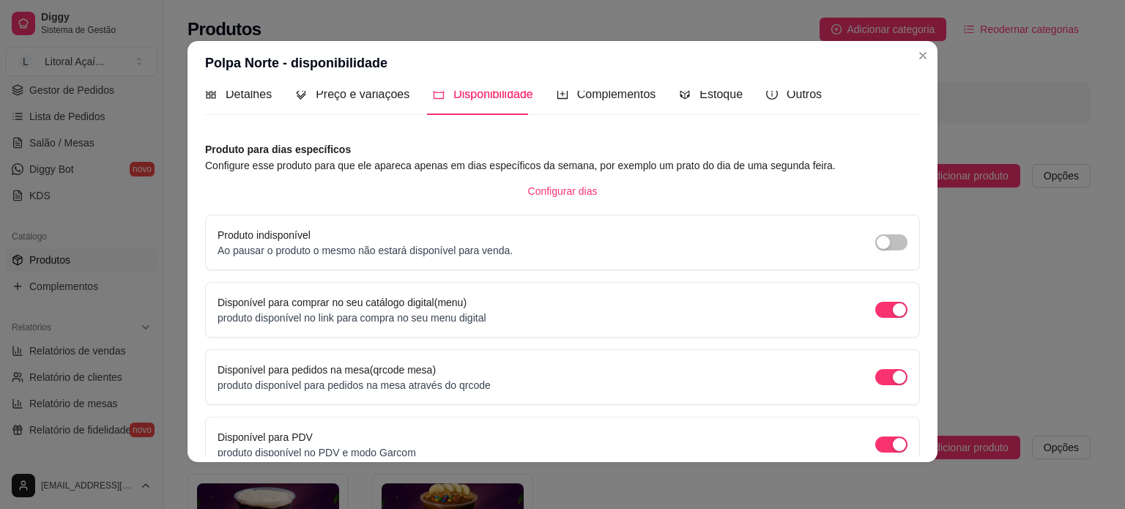
click at [858, 238] on div "Produto indisponível Ao pausar o produto o mesmo não estará disponível para ven…" at bounding box center [562, 242] width 690 height 31
click at [876, 240] on div "button" at bounding box center [882, 242] width 13 height 13
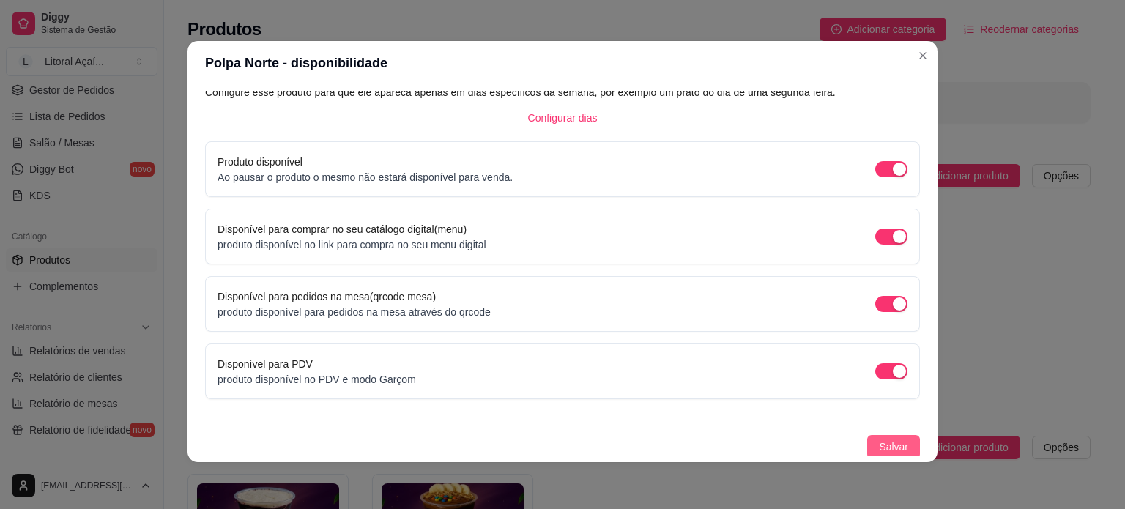
click at [879, 444] on span "Salvar" at bounding box center [893, 447] width 29 height 16
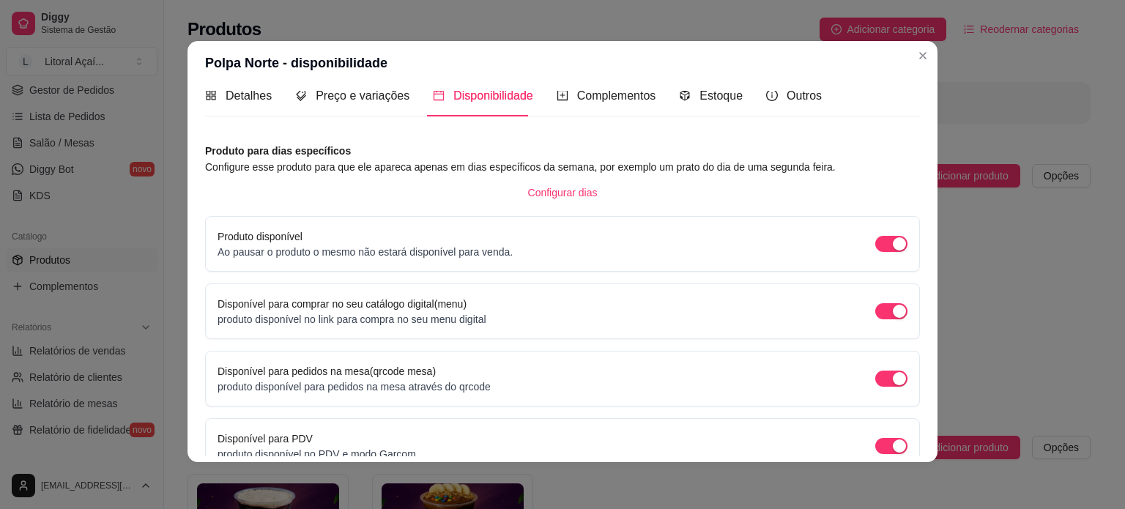
scroll to position [0, 0]
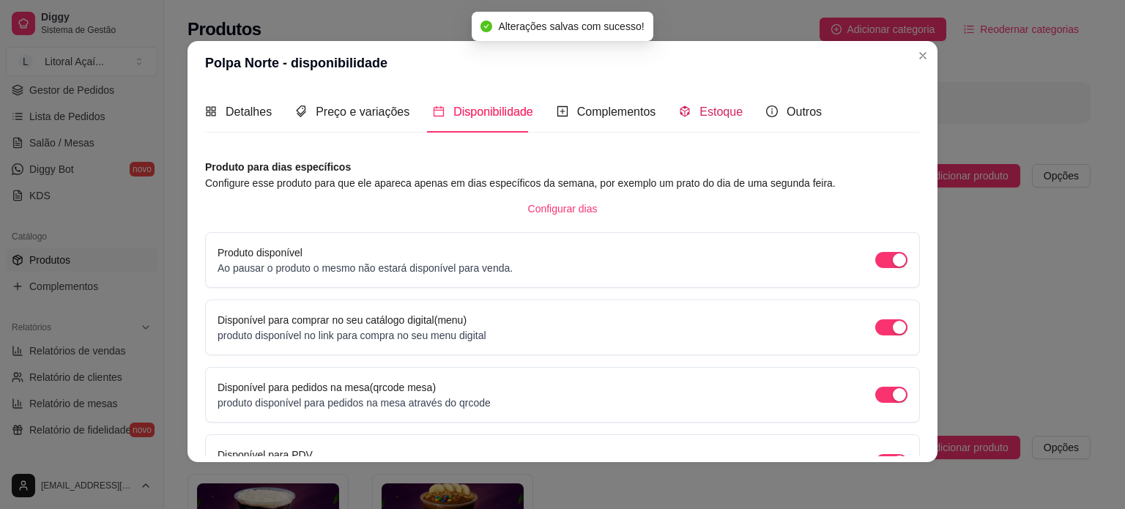
click at [699, 113] on span "Estoque" at bounding box center [720, 111] width 43 height 12
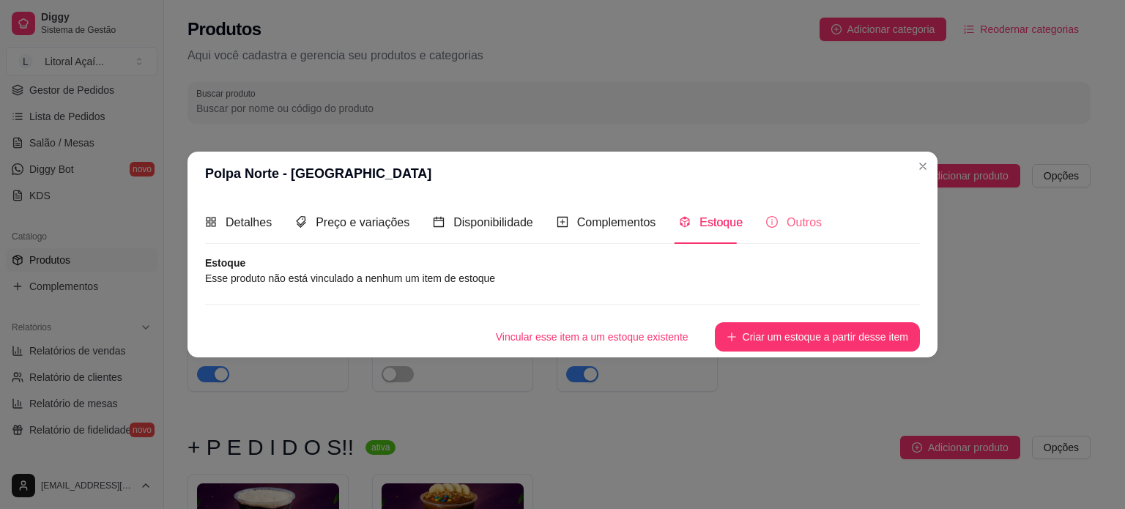
click at [777, 212] on div "Outros" at bounding box center [794, 222] width 56 height 42
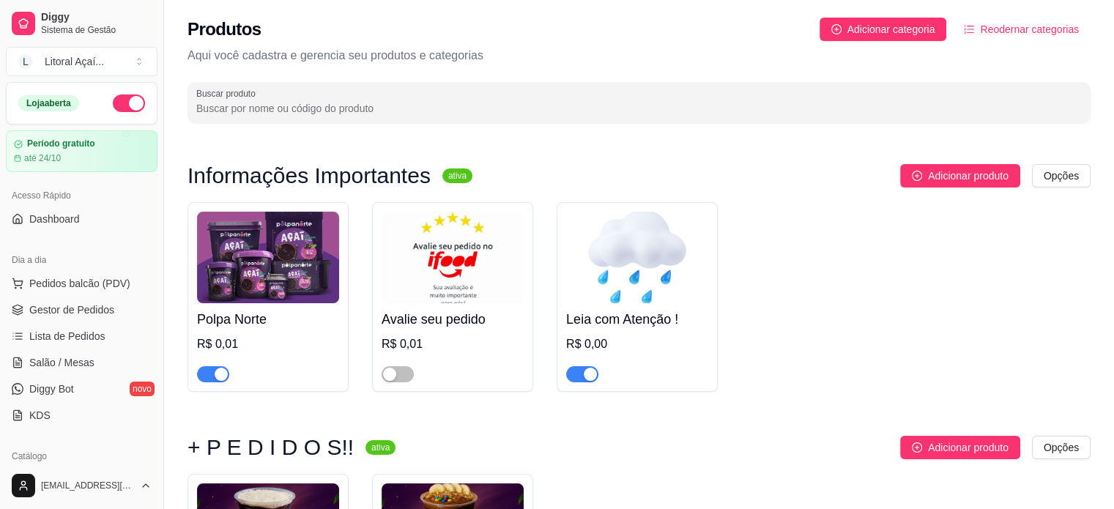
click at [113, 108] on button "button" at bounding box center [129, 103] width 32 height 18
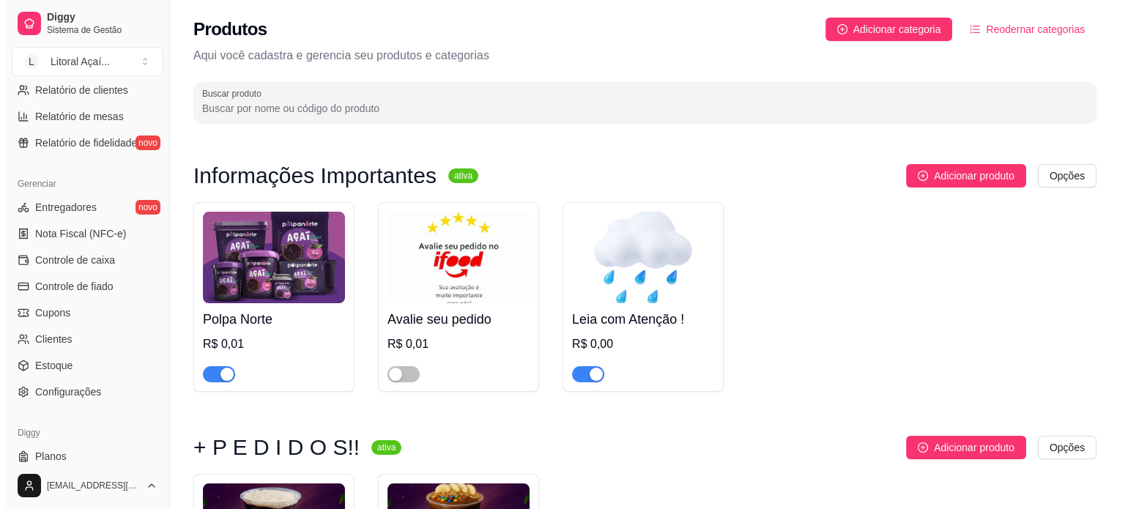
scroll to position [512, 0]
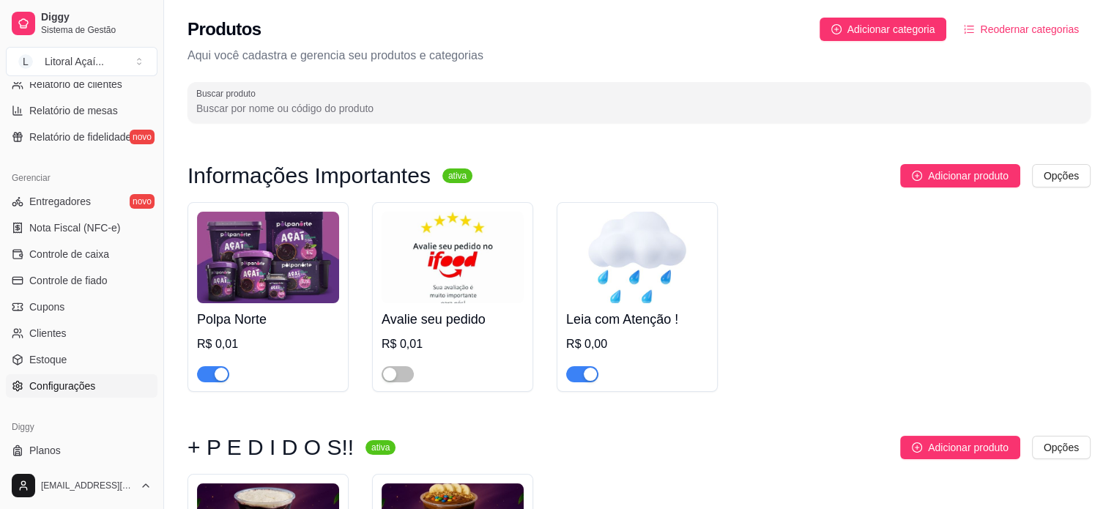
click at [76, 379] on span "Configurações" at bounding box center [62, 385] width 66 height 15
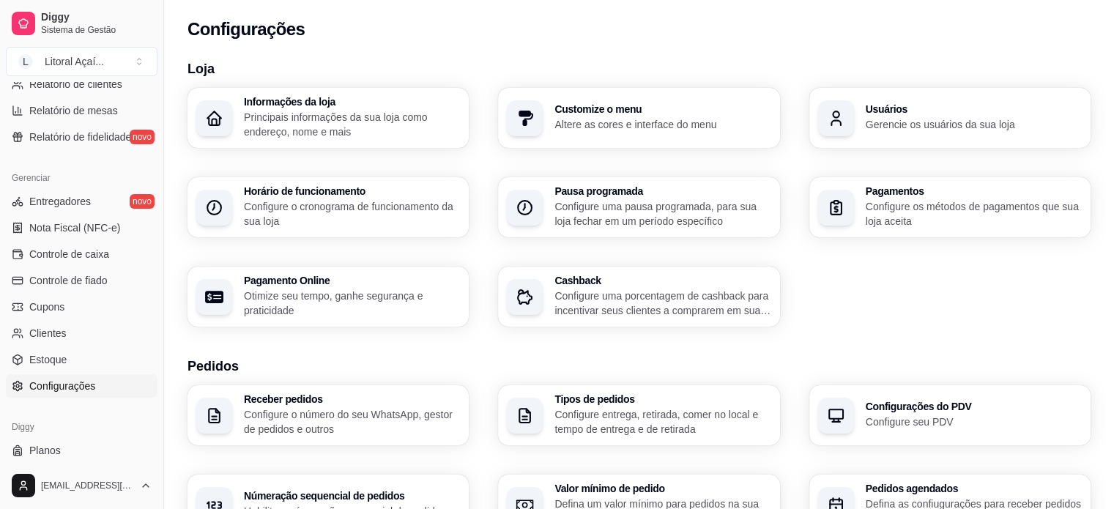
click at [337, 119] on p "Principais informações da sua loja como endereço, nome e mais" at bounding box center [352, 124] width 216 height 29
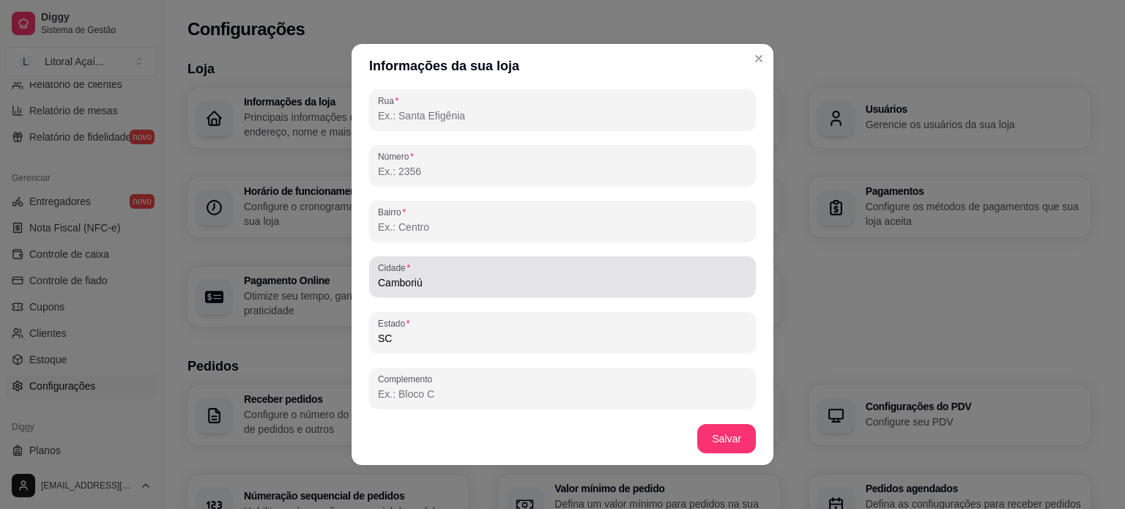
scroll to position [3, 0]
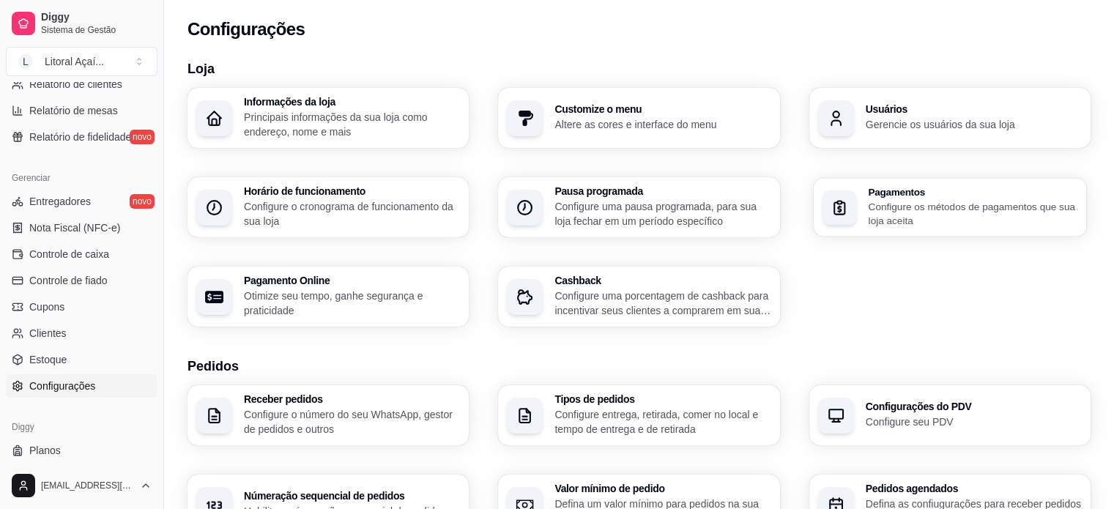
click at [889, 216] on p "Configure os métodos de pagamentos que sua loja aceita" at bounding box center [972, 213] width 209 height 29
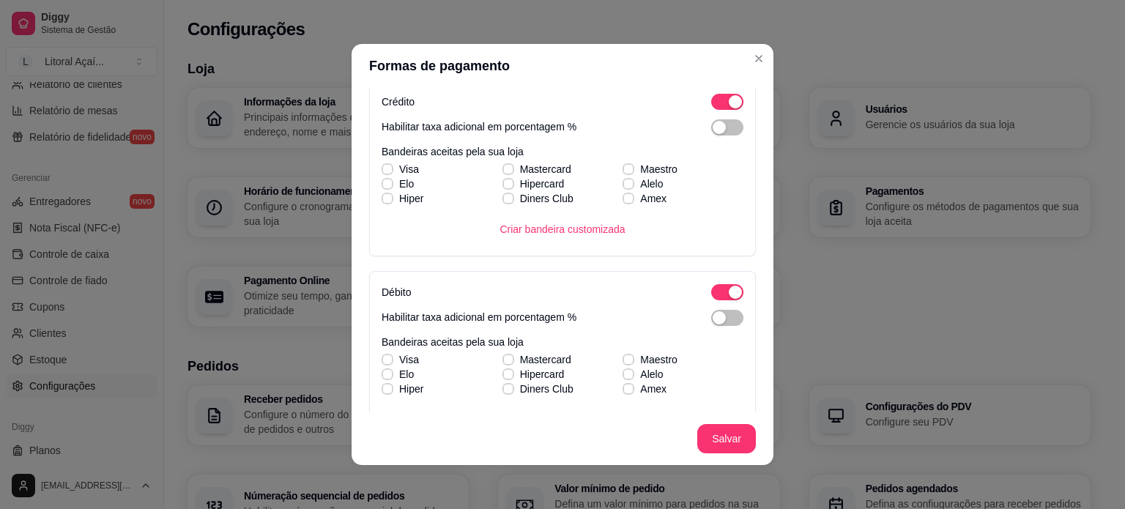
scroll to position [426, 0]
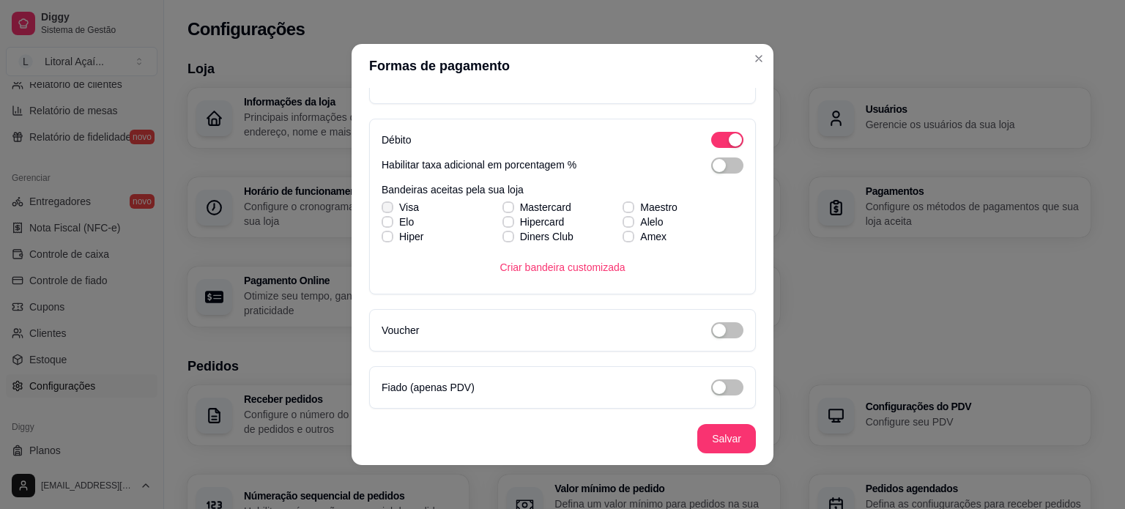
click at [384, 204] on icon at bounding box center [387, 207] width 9 height 6
click at [384, 210] on input "Visa" at bounding box center [386, 215] width 10 height 10
checkbox input "true"
click at [384, 222] on div "Visa Mastercard Maestro [PERSON_NAME] Alelo Hiper Diners Club Amex" at bounding box center [562, 222] width 362 height 44
click at [383, 219] on icon at bounding box center [387, 222] width 8 height 6
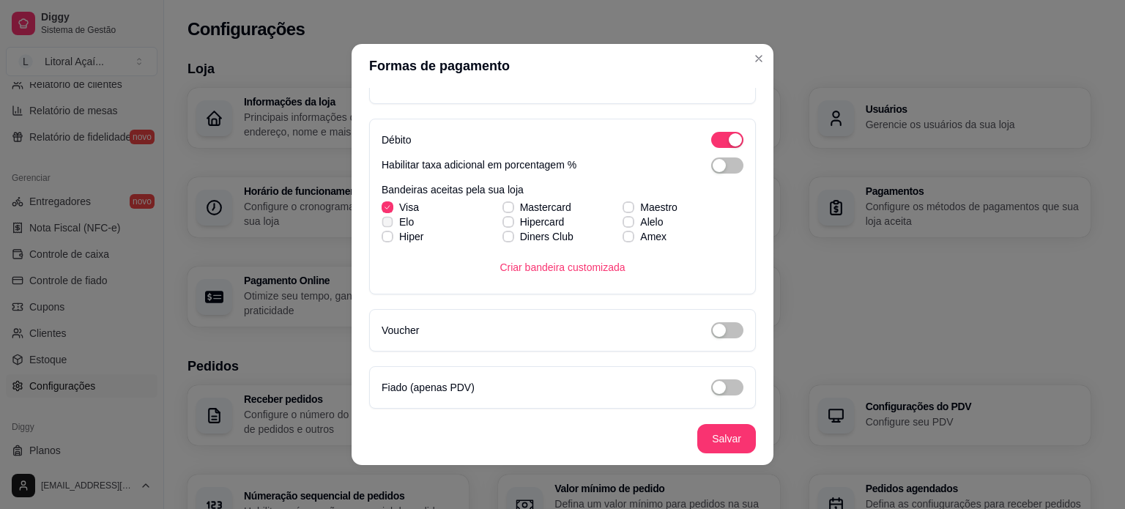
click at [383, 225] on input "Elo" at bounding box center [386, 230] width 10 height 10
checkbox input "true"
click at [387, 236] on span at bounding box center [386, 236] width 11 height 11
click at [387, 239] on input "Hiper" at bounding box center [386, 244] width 10 height 10
checkbox input "true"
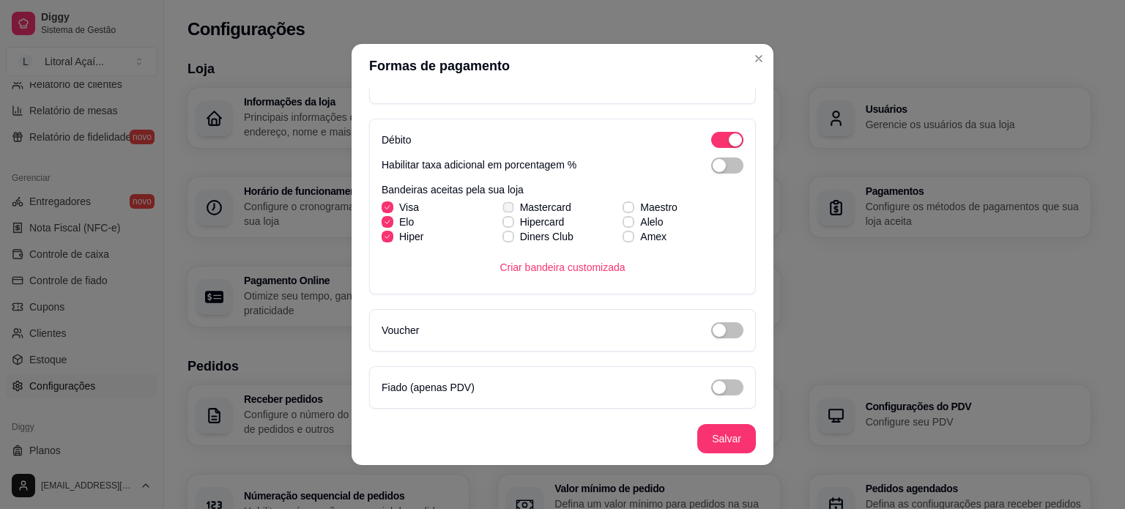
click at [503, 206] on span at bounding box center [507, 206] width 11 height 11
click at [503, 210] on input "Mastercard" at bounding box center [506, 215] width 10 height 10
checkbox input "true"
click at [504, 223] on label "Diners Club" at bounding box center [537, 236] width 83 height 26
click at [504, 239] on input "Diners Club" at bounding box center [506, 244] width 10 height 10
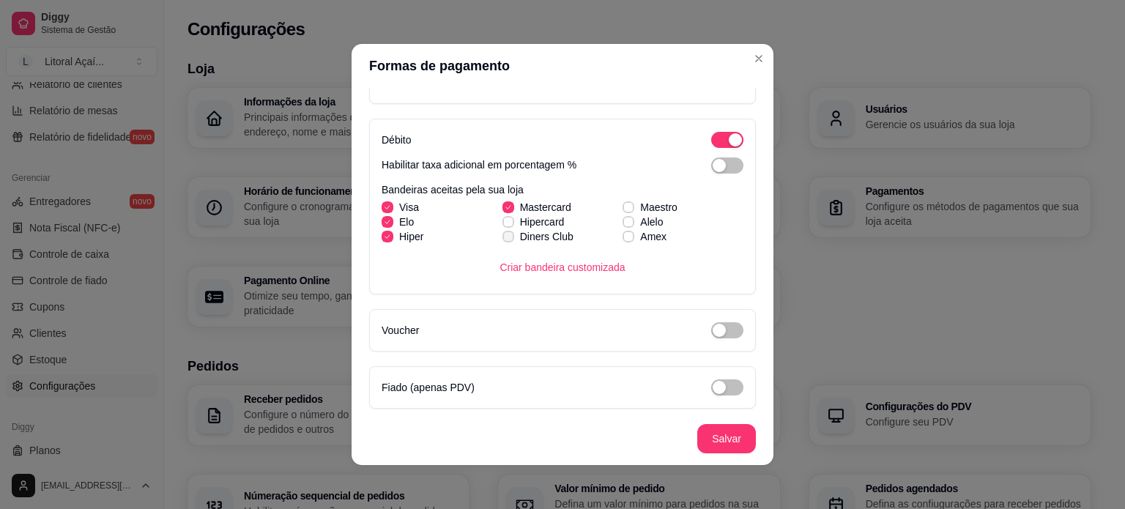
checkbox input "true"
click at [622, 239] on span at bounding box center [628, 237] width 12 height 12
click at [622, 239] on input "Amex" at bounding box center [627, 244] width 10 height 10
checkbox input "true"
click at [385, 206] on polyline at bounding box center [387, 207] width 4 height 3
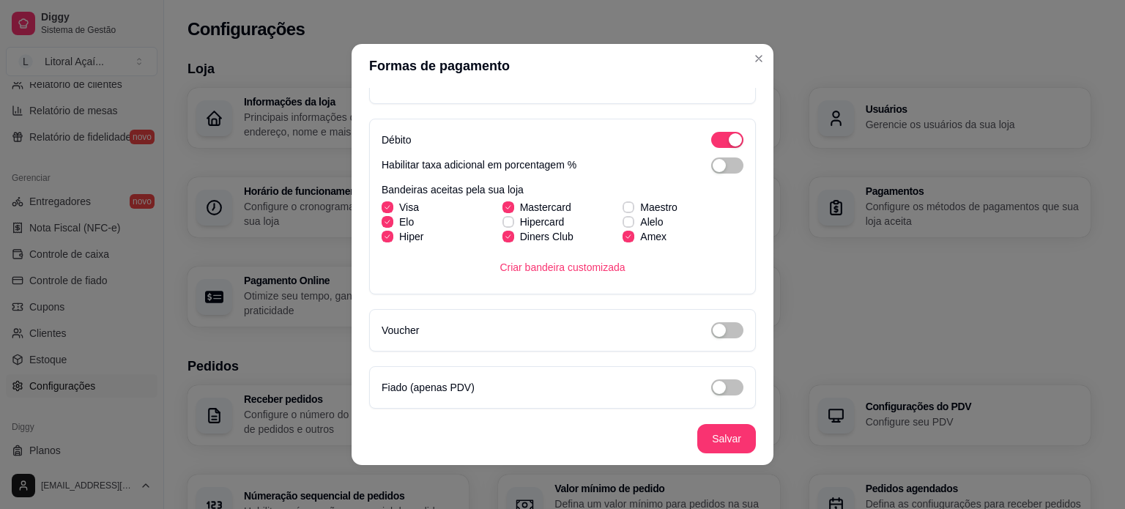
click at [384, 210] on input "Visa" at bounding box center [386, 215] width 10 height 10
checkbox input "false"
click at [384, 219] on icon at bounding box center [387, 222] width 9 height 6
click at [384, 225] on input "Elo" at bounding box center [386, 230] width 10 height 10
checkbox input "false"
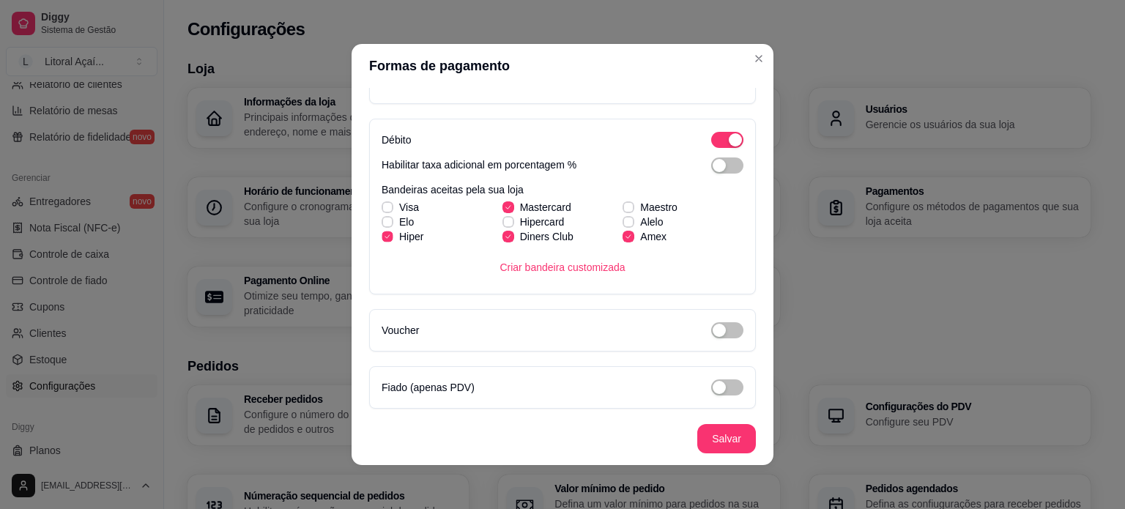
click at [385, 235] on polyline at bounding box center [387, 236] width 4 height 3
click at [381, 239] on input "Hiper" at bounding box center [386, 244] width 10 height 10
checkbox input "false"
click at [504, 204] on icon at bounding box center [508, 207] width 9 height 6
click at [501, 210] on input "Mastercard" at bounding box center [506, 215] width 10 height 10
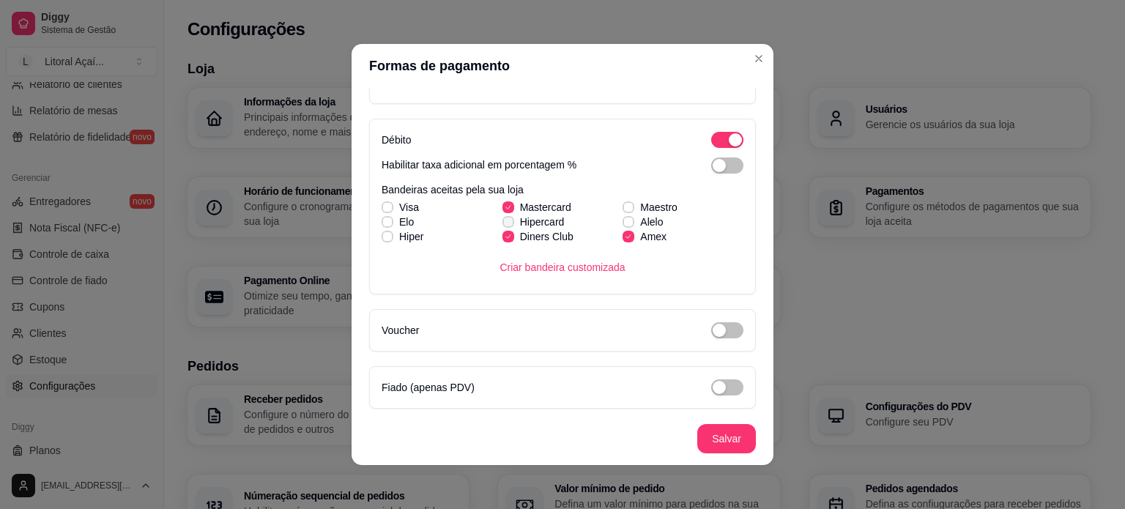
checkbox input "false"
click at [496, 239] on label "Diners Club" at bounding box center [537, 236] width 83 height 26
click at [501, 239] on input "Diners Club" at bounding box center [506, 244] width 10 height 10
checkbox input "false"
click at [624, 237] on icon at bounding box center [628, 237] width 9 height 6
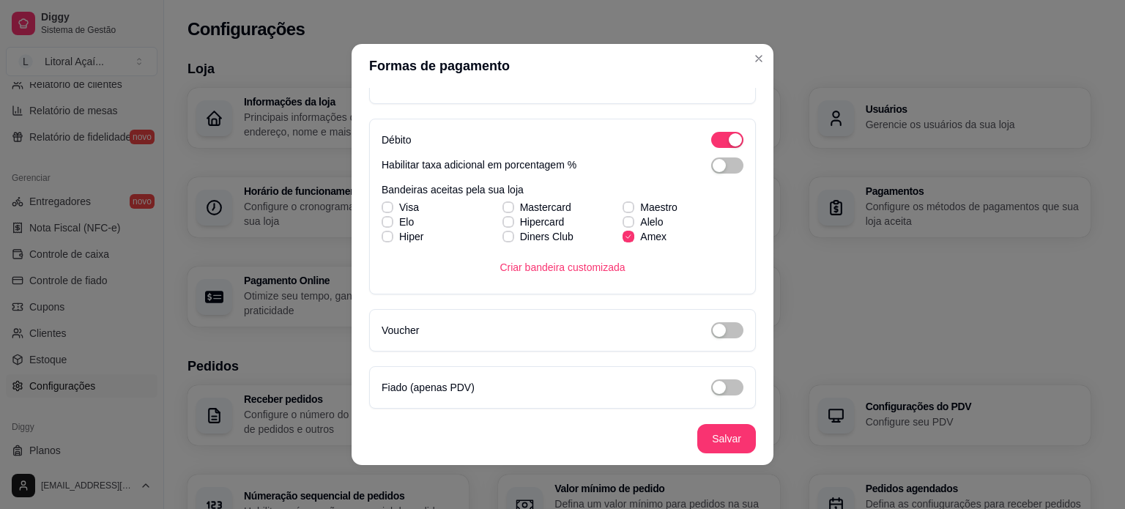
click at [622, 239] on input "Amex" at bounding box center [627, 244] width 10 height 10
checkbox input "false"
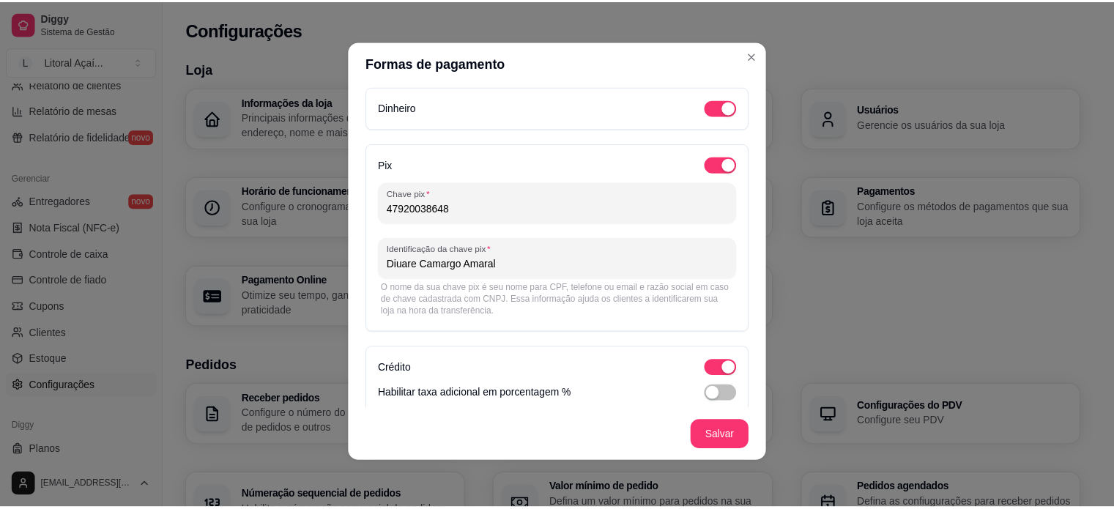
scroll to position [0, 0]
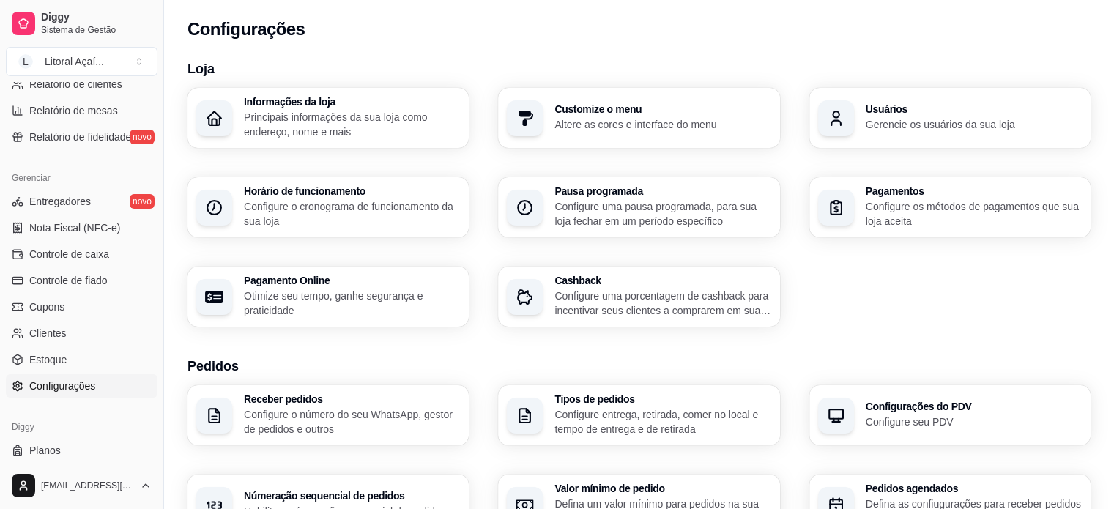
click at [920, 212] on p "Configure os métodos de pagamentos que sua loja aceita" at bounding box center [973, 213] width 216 height 29
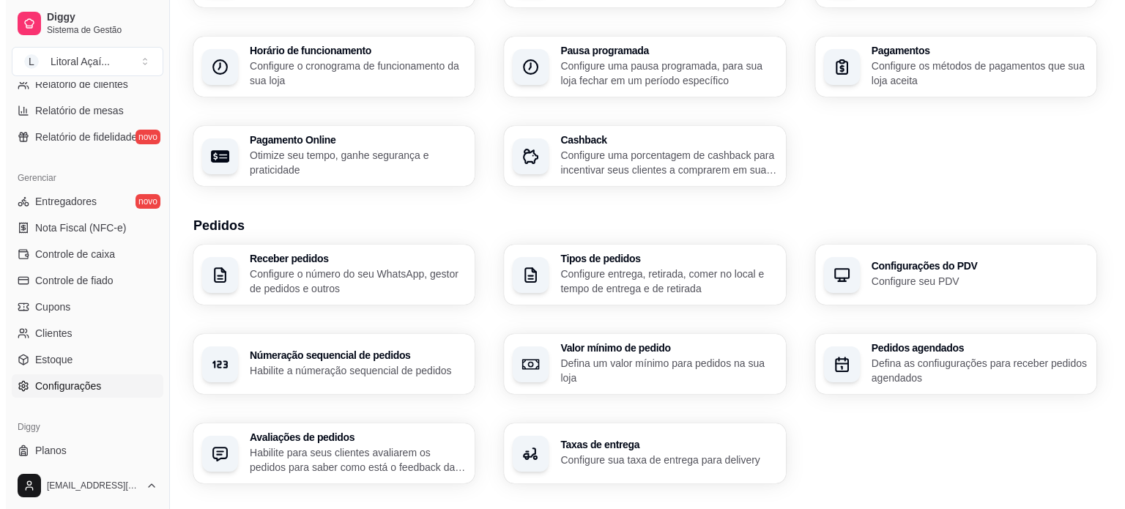
scroll to position [146, 0]
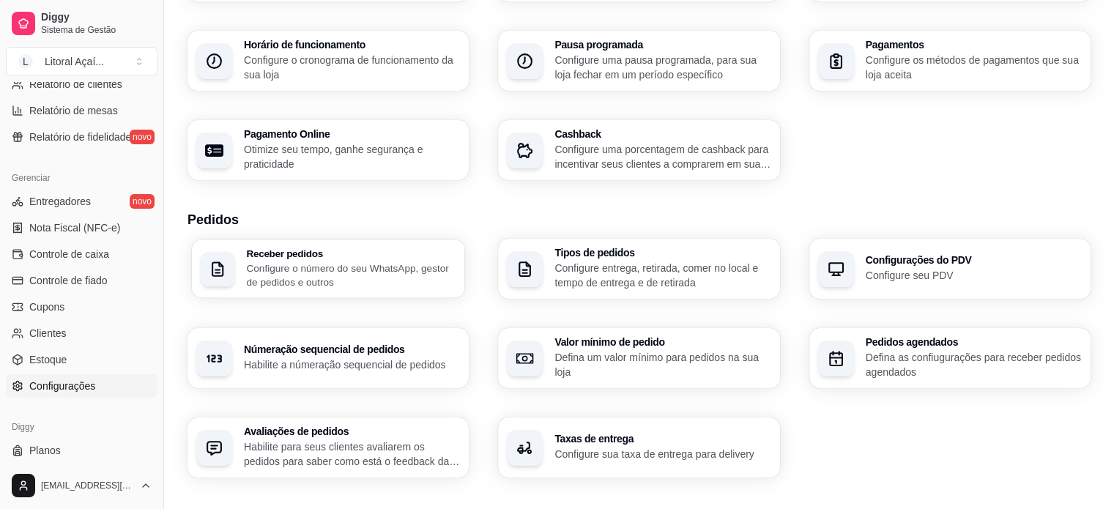
click at [409, 283] on p "Configure o número do seu WhatsApp, gestor de pedidos e outros" at bounding box center [350, 275] width 209 height 29
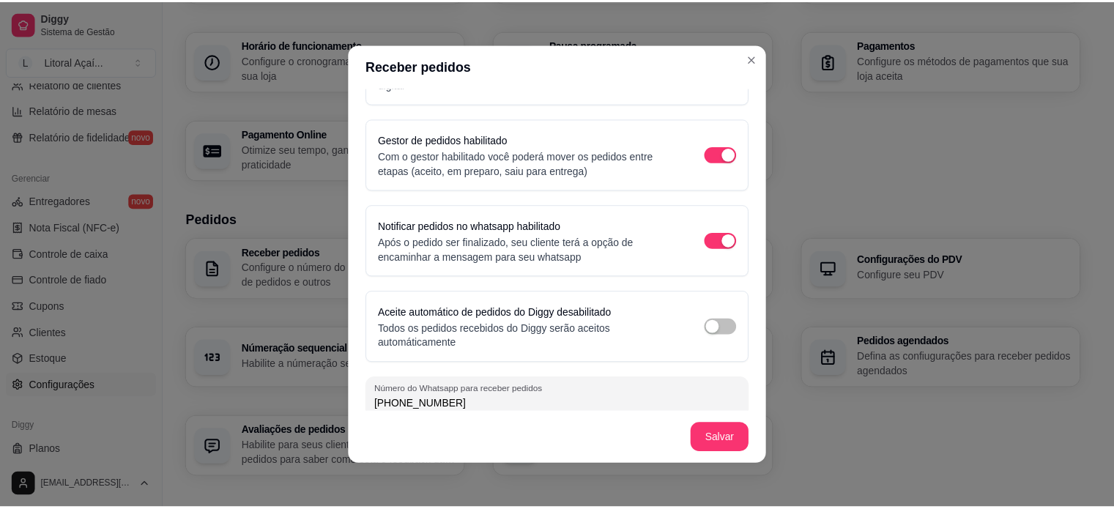
scroll to position [72, 0]
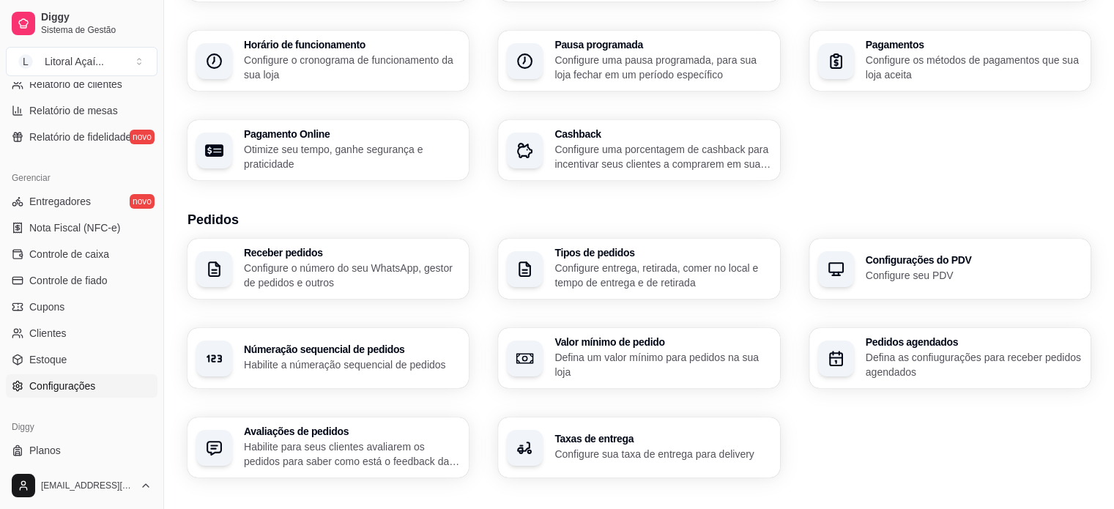
click at [682, 262] on p "Configure entrega, retirada, comer no local e tempo de entrega e de retirada" at bounding box center [662, 275] width 216 height 29
click at [624, 357] on p "Defina um valor mínimo para pedidos na sua loja" at bounding box center [662, 364] width 216 height 29
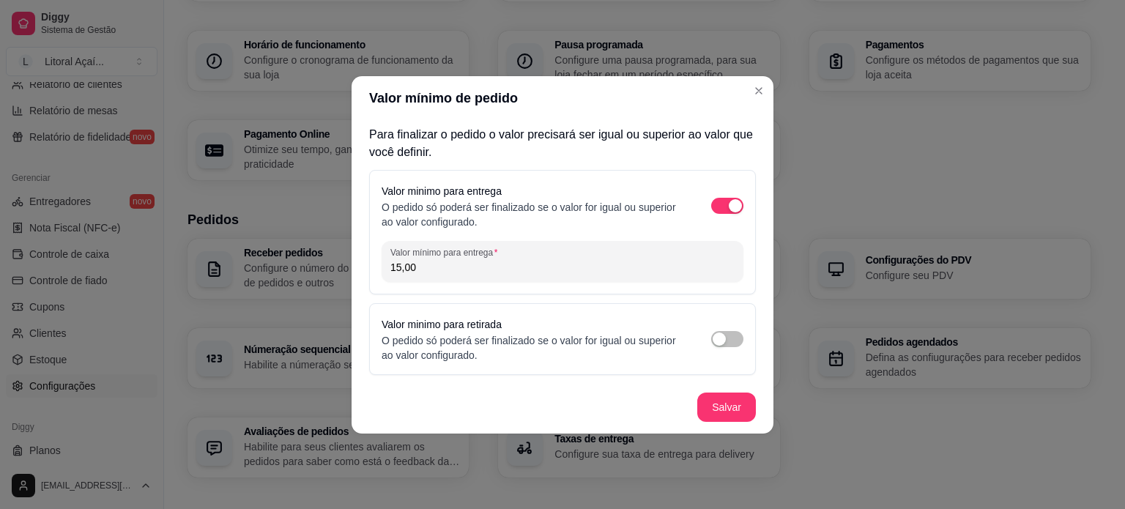
drag, startPoint x: 488, startPoint y: 266, endPoint x: 253, endPoint y: 258, distance: 234.4
click at [253, 260] on div "Valor mínimo de pedido Para finalizar o pedido o valor precisará ser igual ou s…" at bounding box center [562, 254] width 1125 height 509
type input "14,00"
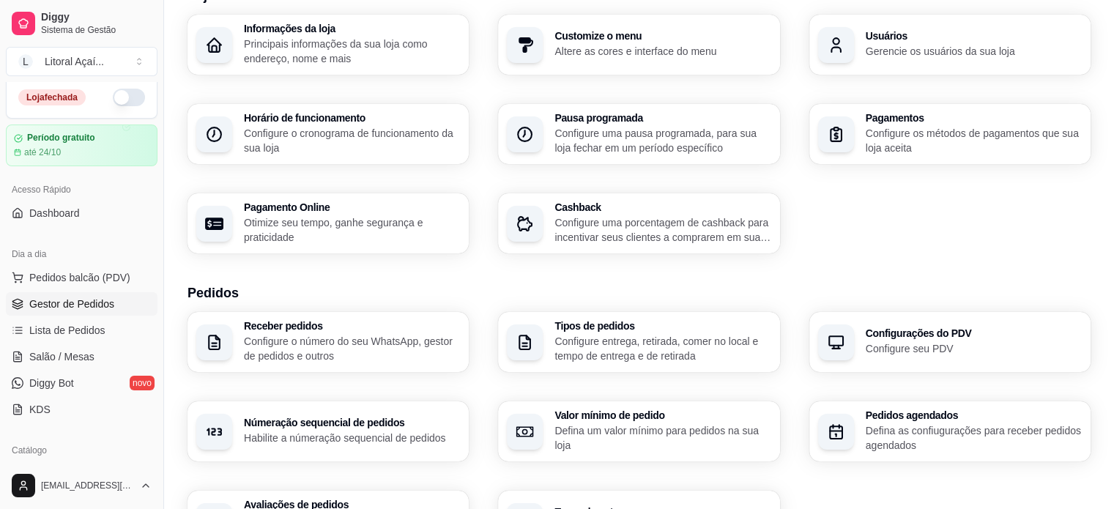
scroll to position [0, 0]
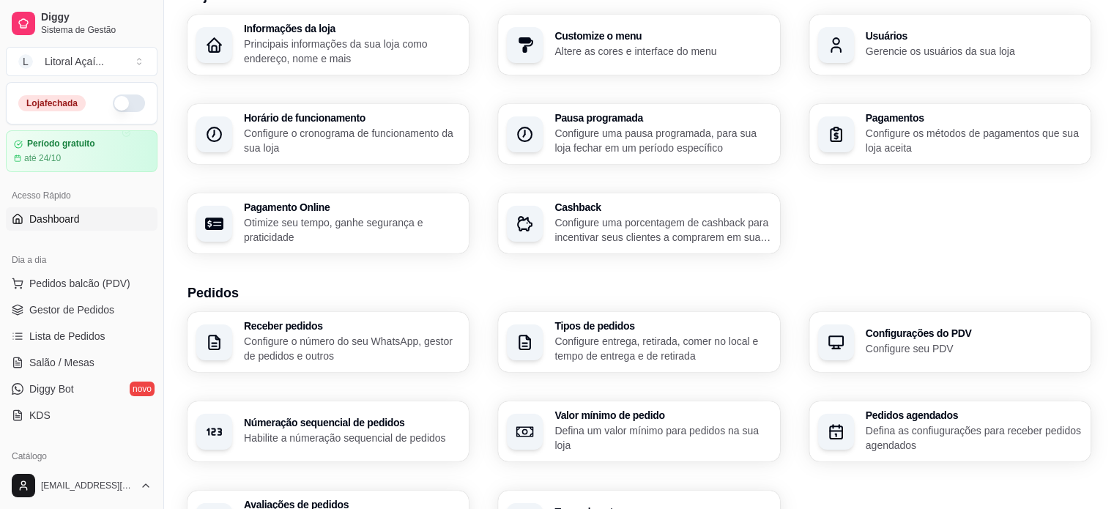
click at [55, 209] on link "Dashboard" at bounding box center [82, 218] width 152 height 23
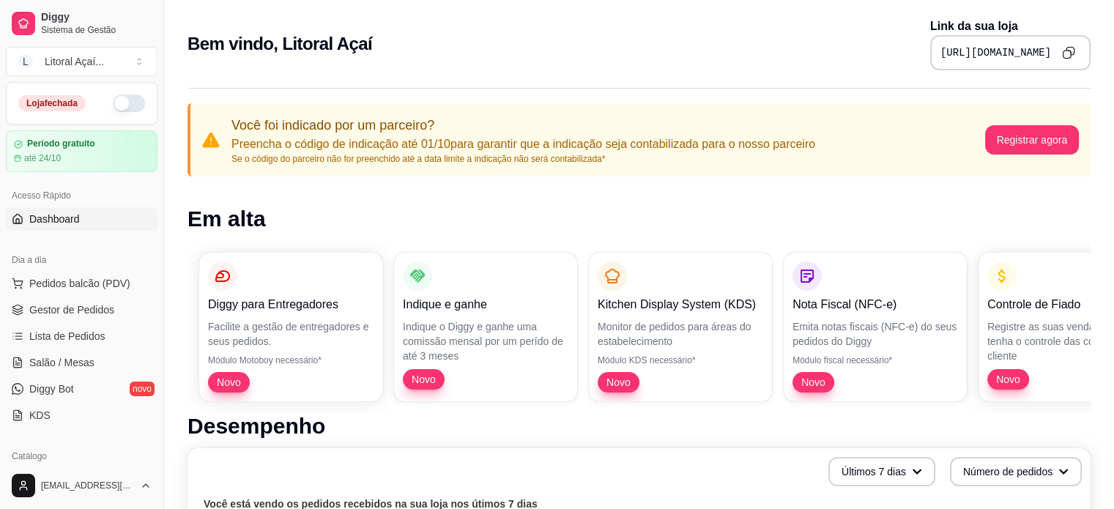
click at [1058, 56] on button "Copy to clipboard" at bounding box center [1067, 52] width 23 height 23
